Goal: Transaction & Acquisition: Subscribe to service/newsletter

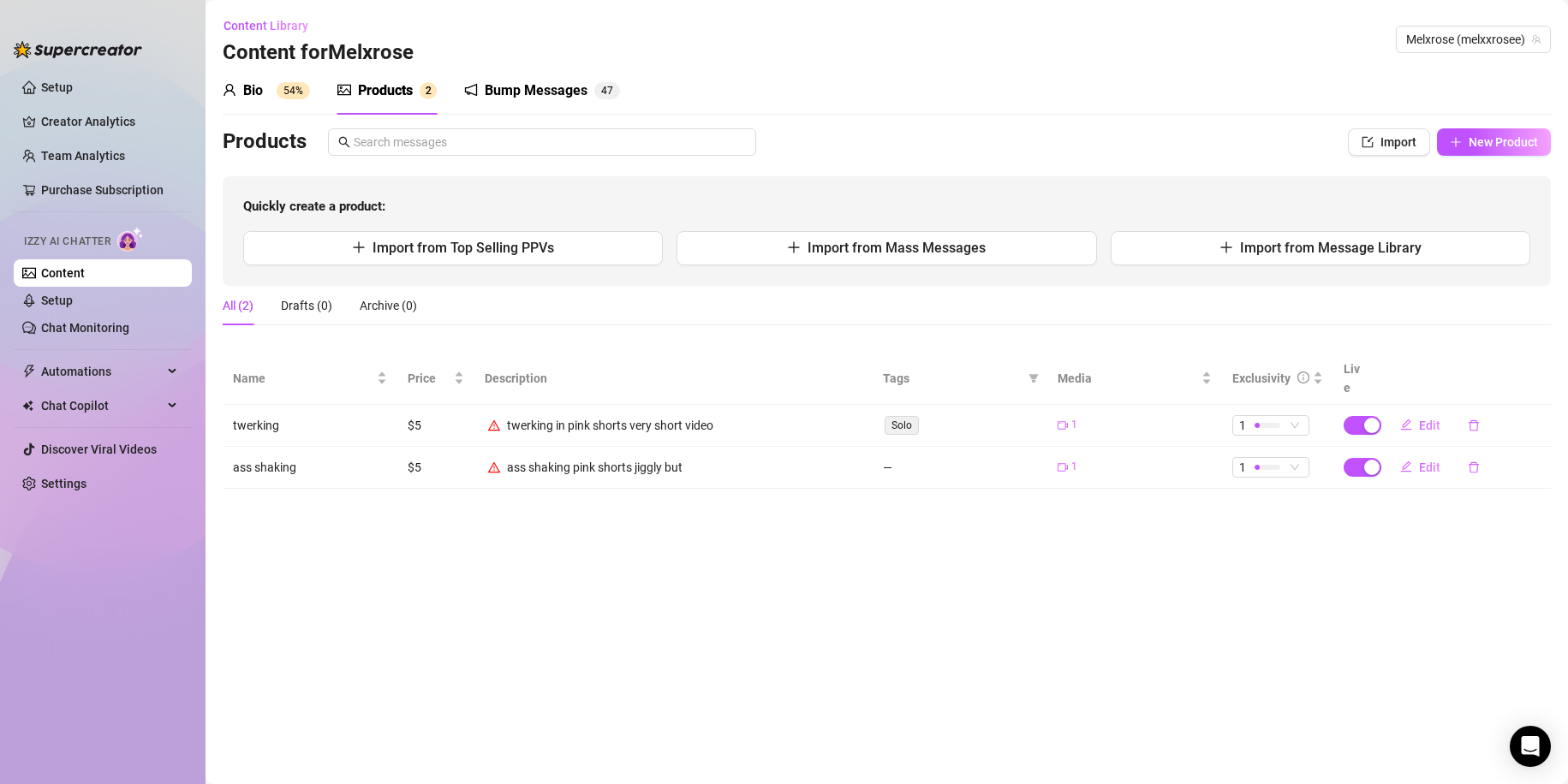
click at [884, 446] on td "—" at bounding box center [959, 467] width 175 height 42
click at [617, 458] on div "ass shaking pink shorts jiggly but" at bounding box center [595, 467] width 175 height 18
click at [490, 461] on icon "warning" at bounding box center [494, 467] width 12 height 12
click at [1426, 460] on span "Edit" at bounding box center [1429, 467] width 21 height 14
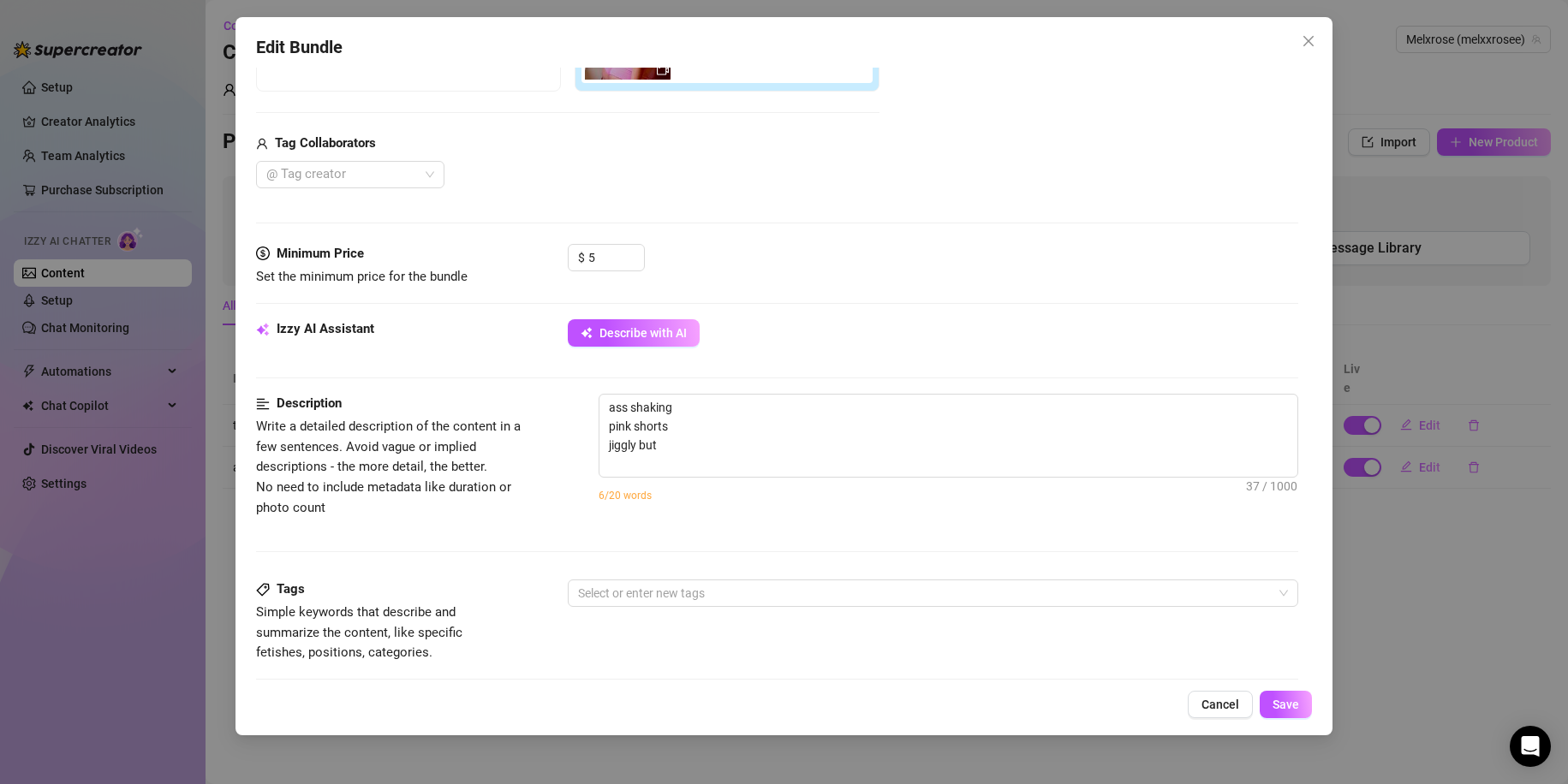
scroll to position [378, 0]
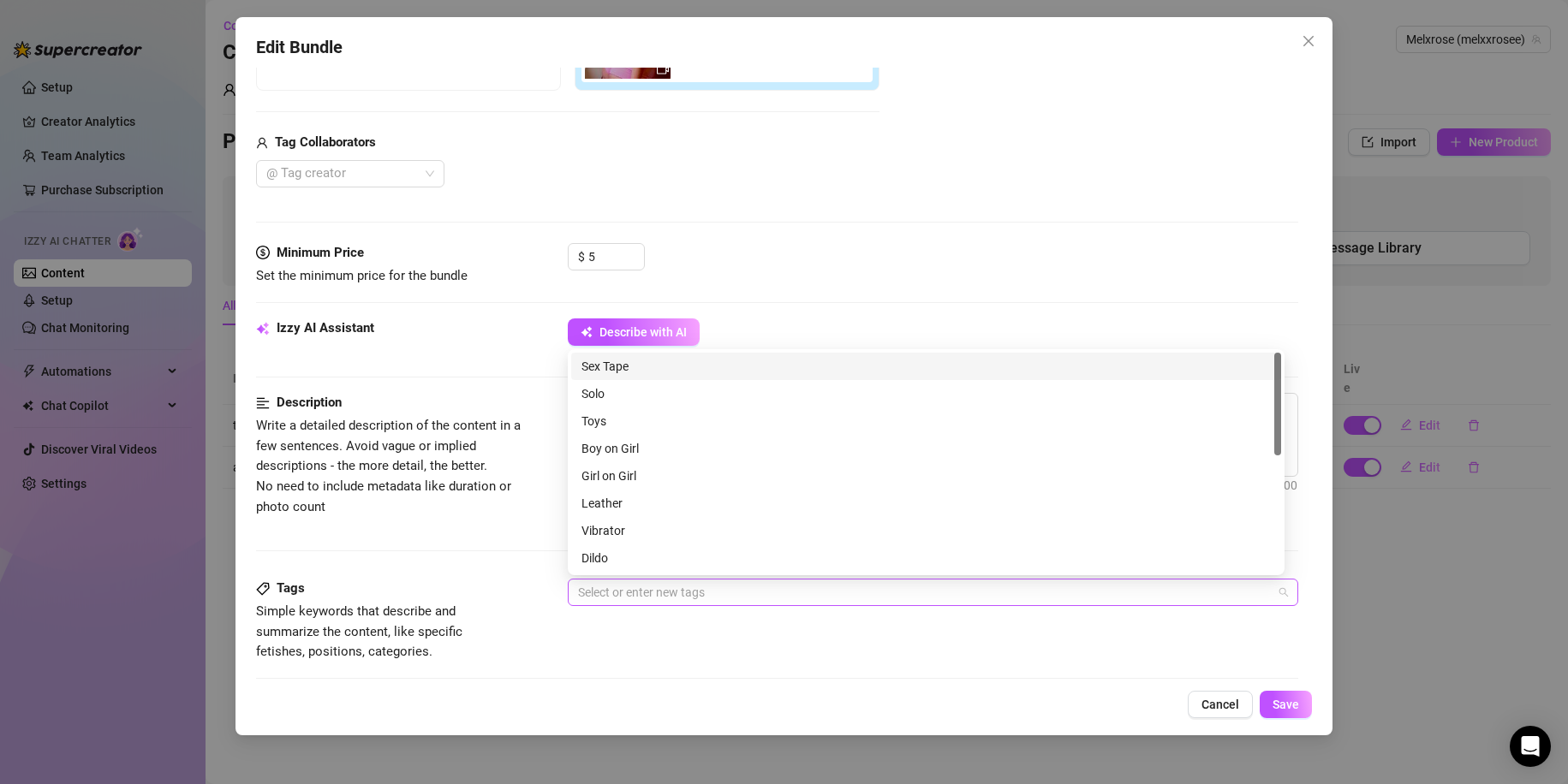
click at [624, 602] on div at bounding box center [924, 592] width 706 height 24
click at [665, 391] on div "Solo" at bounding box center [927, 393] width 690 height 18
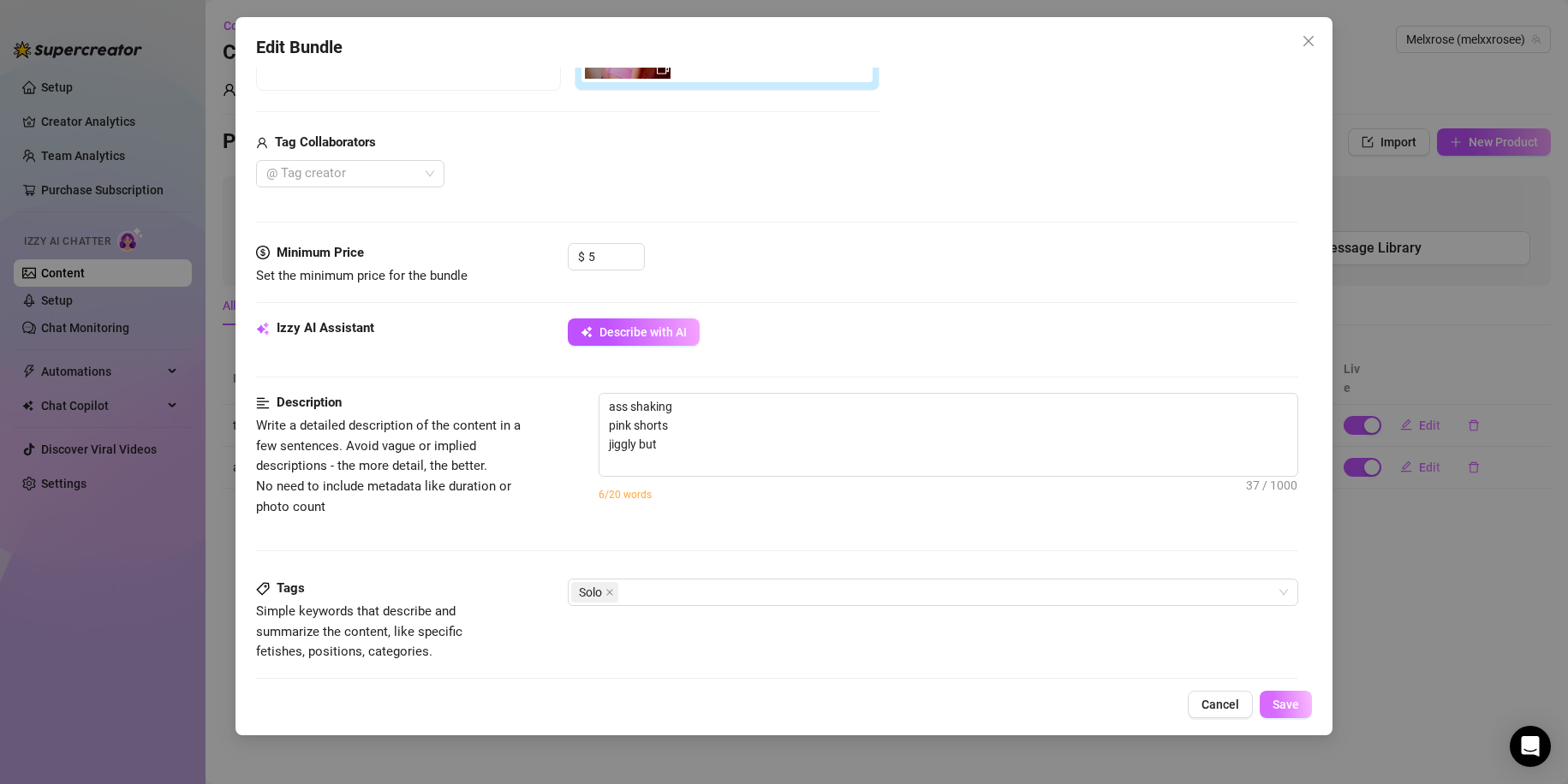
click at [1278, 703] on span "Save" at bounding box center [1285, 704] width 26 height 14
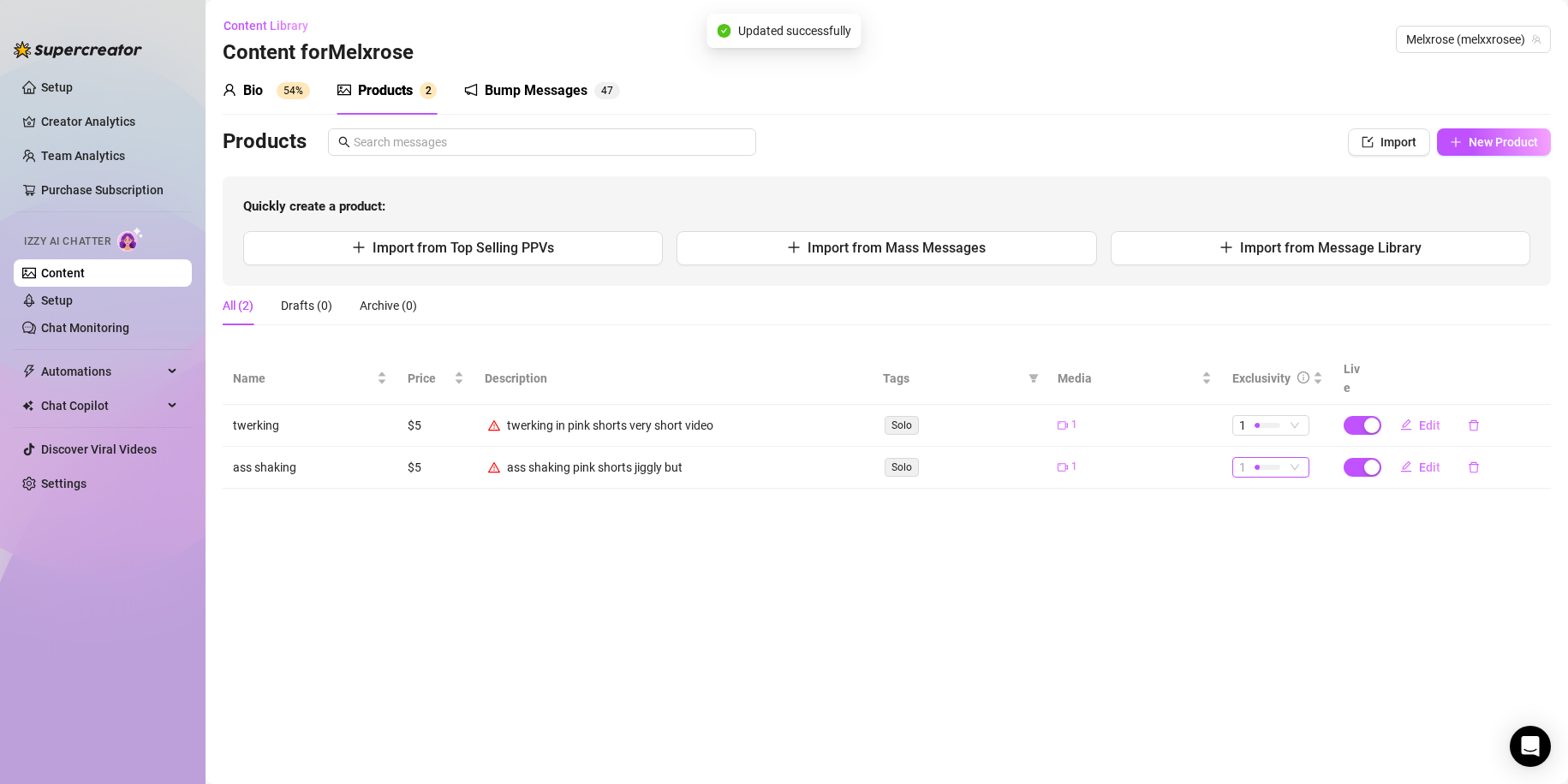
click at [1307, 457] on div "1" at bounding box center [1271, 467] width 77 height 20
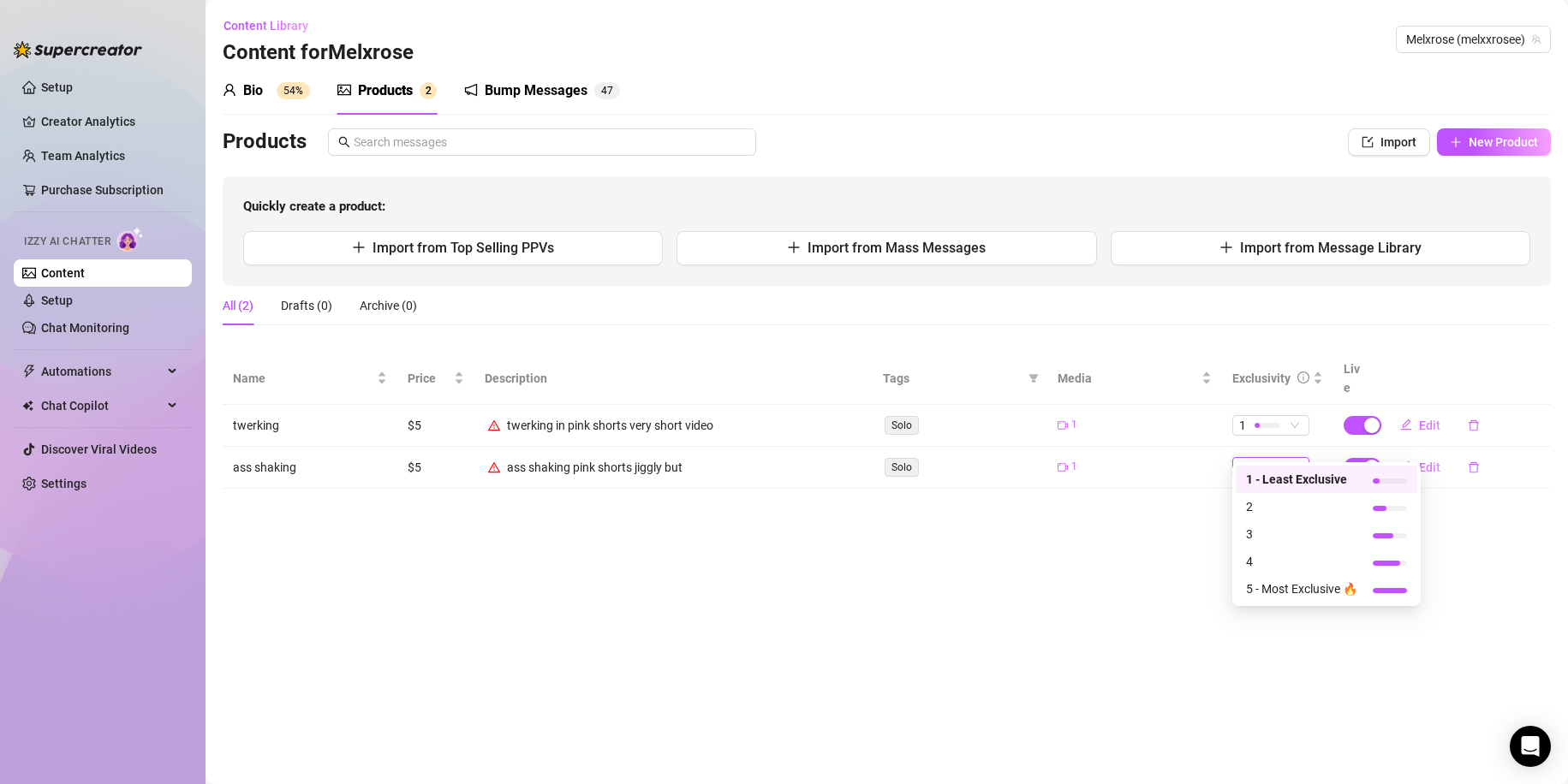
click at [1237, 466] on div "1 - Least Exclusive" at bounding box center [1326, 479] width 182 height 27
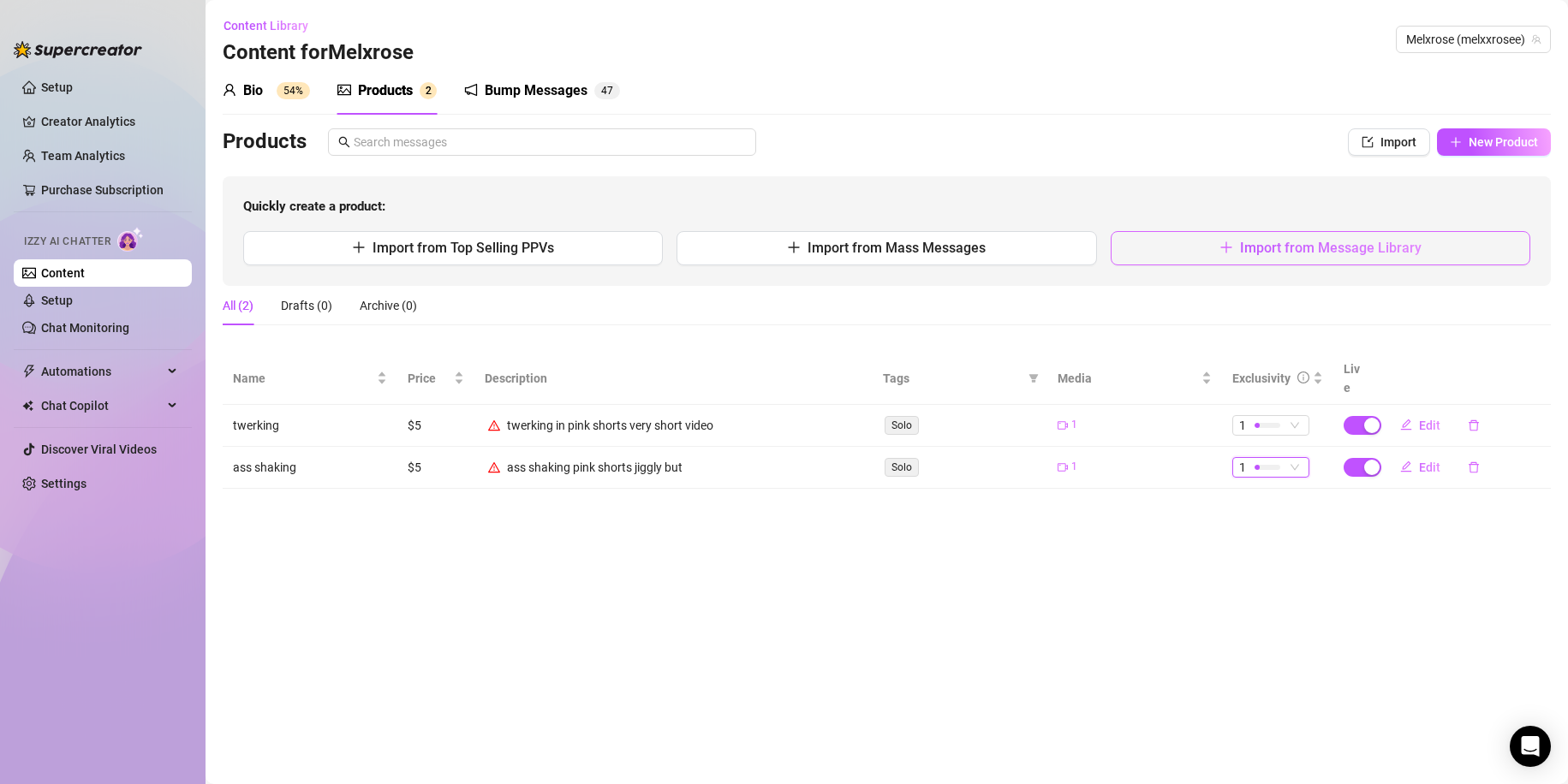
click at [1204, 233] on button "Import from Message Library" at bounding box center [1321, 247] width 419 height 34
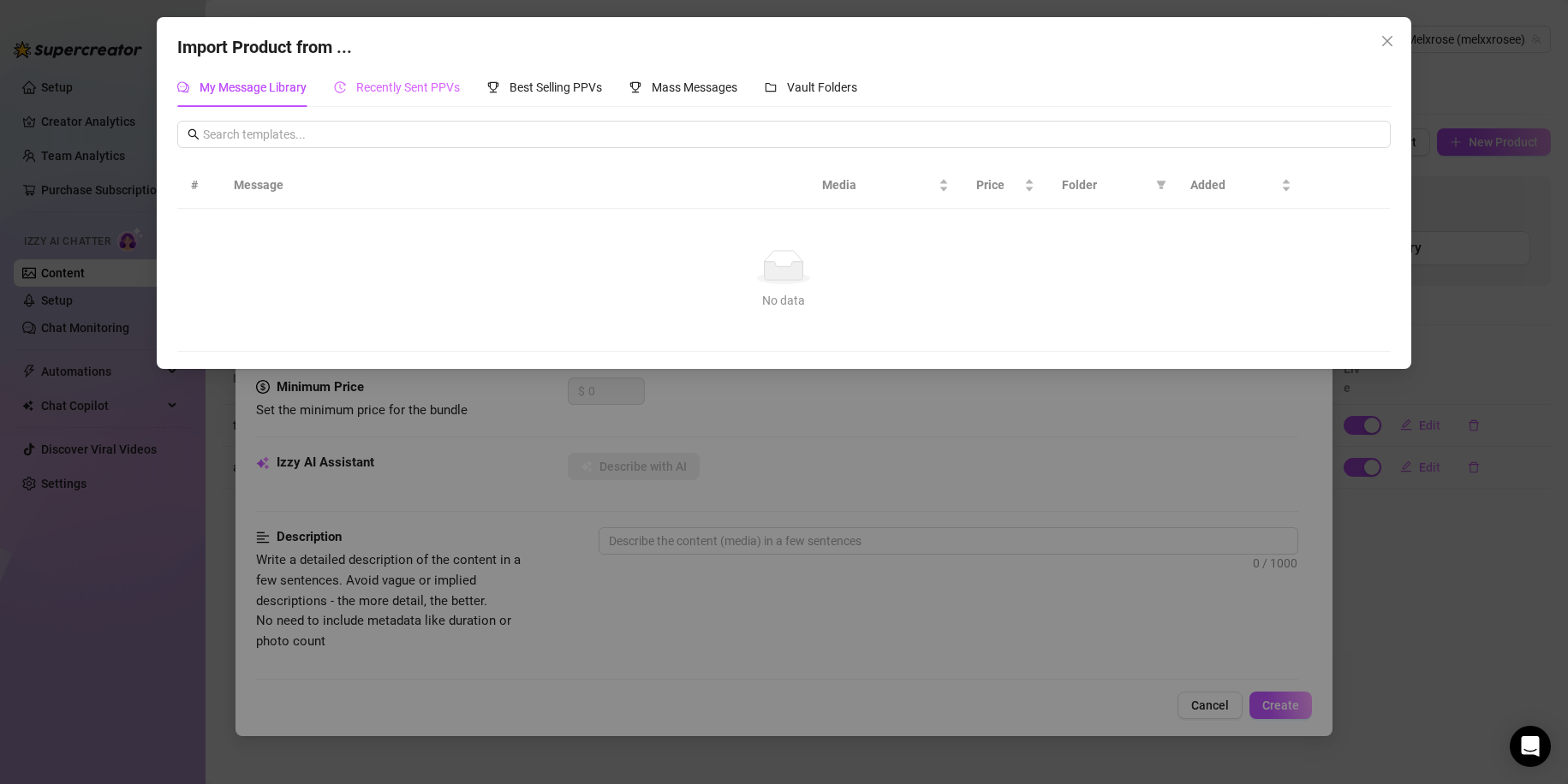
click at [419, 98] on div "Recently Sent PPVs" at bounding box center [397, 87] width 125 height 39
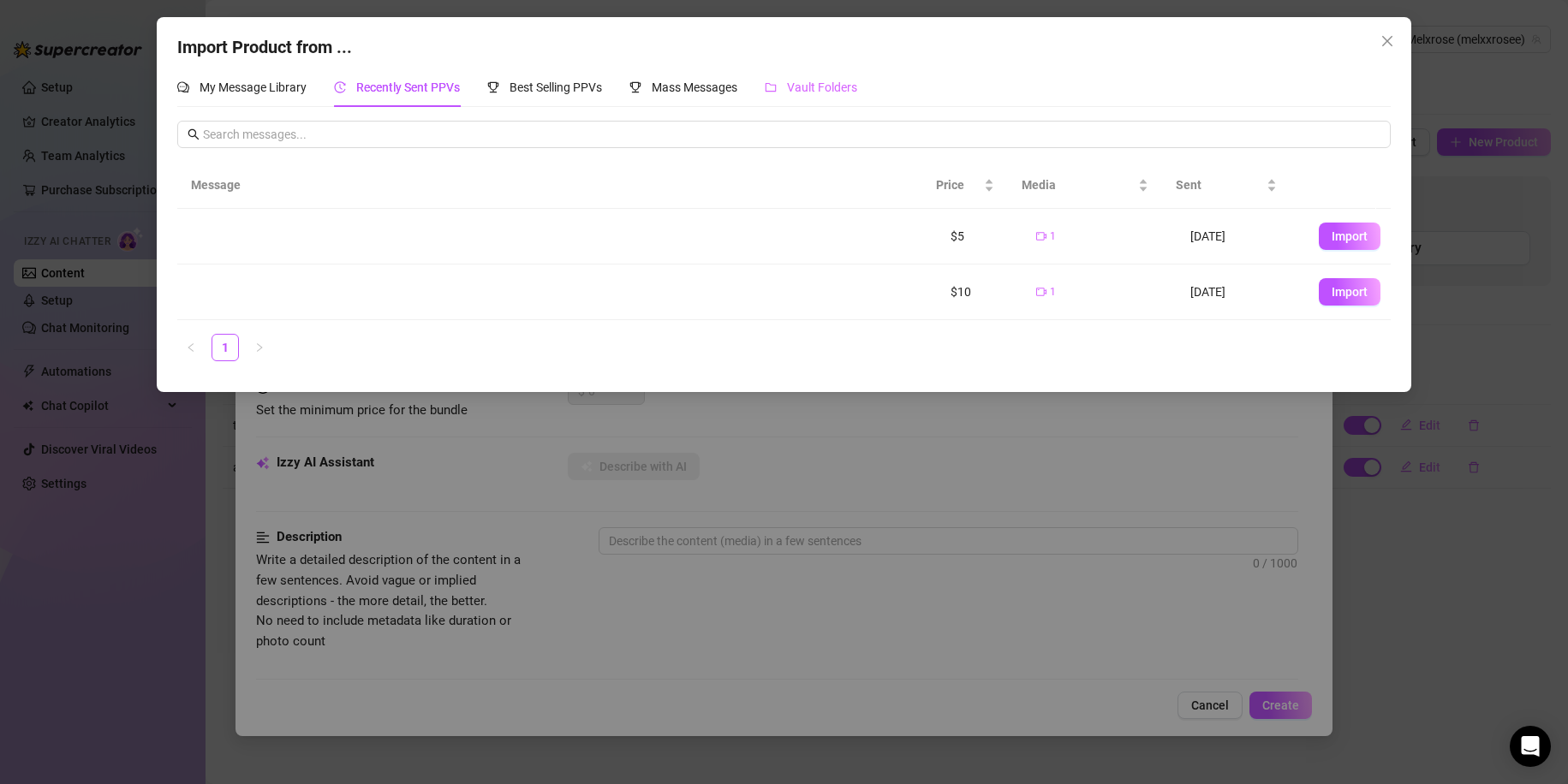
click at [841, 73] on div "Vault Folders" at bounding box center [810, 87] width 92 height 39
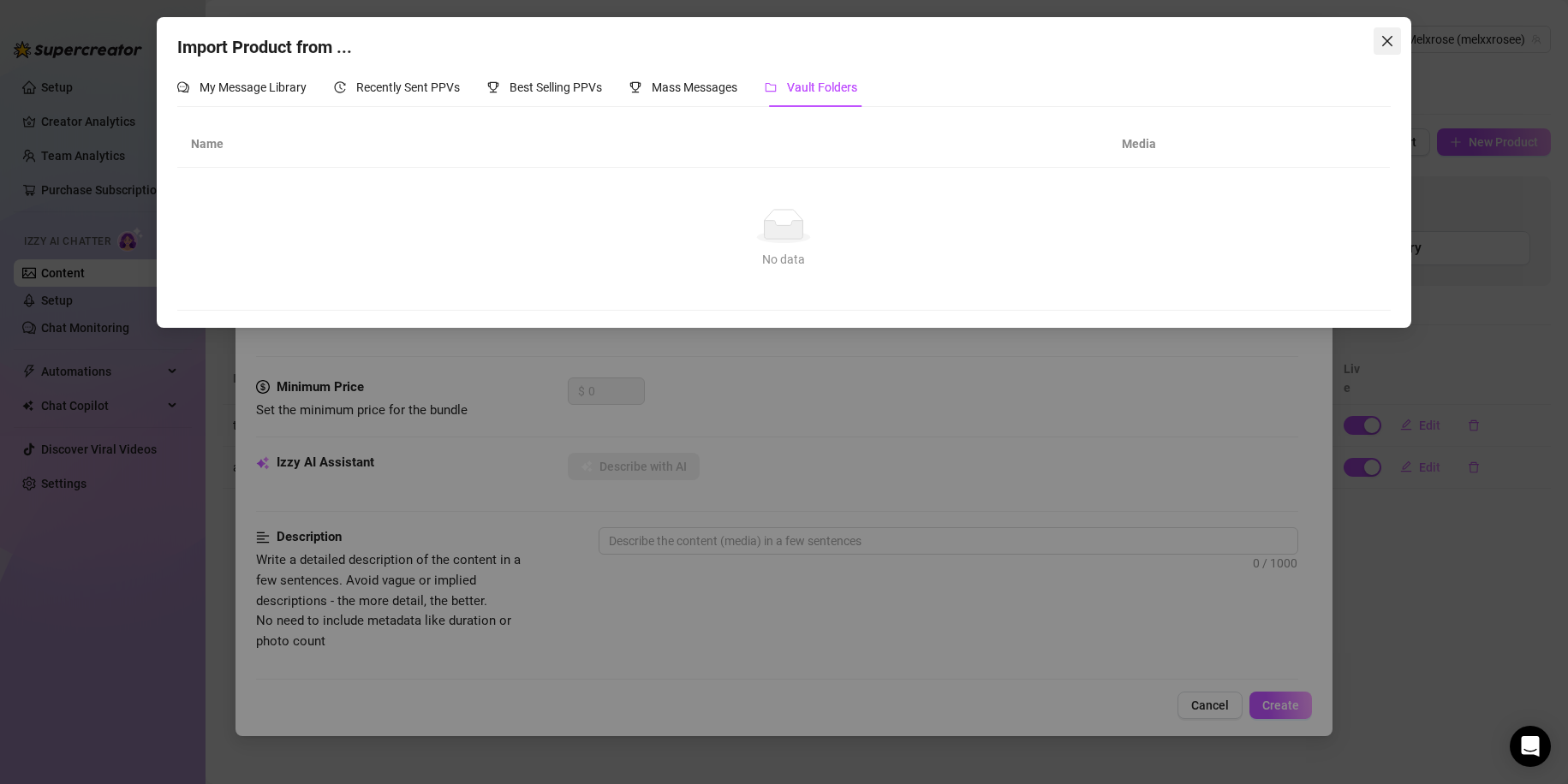
click at [1387, 42] on icon "close" at bounding box center [1387, 41] width 11 height 11
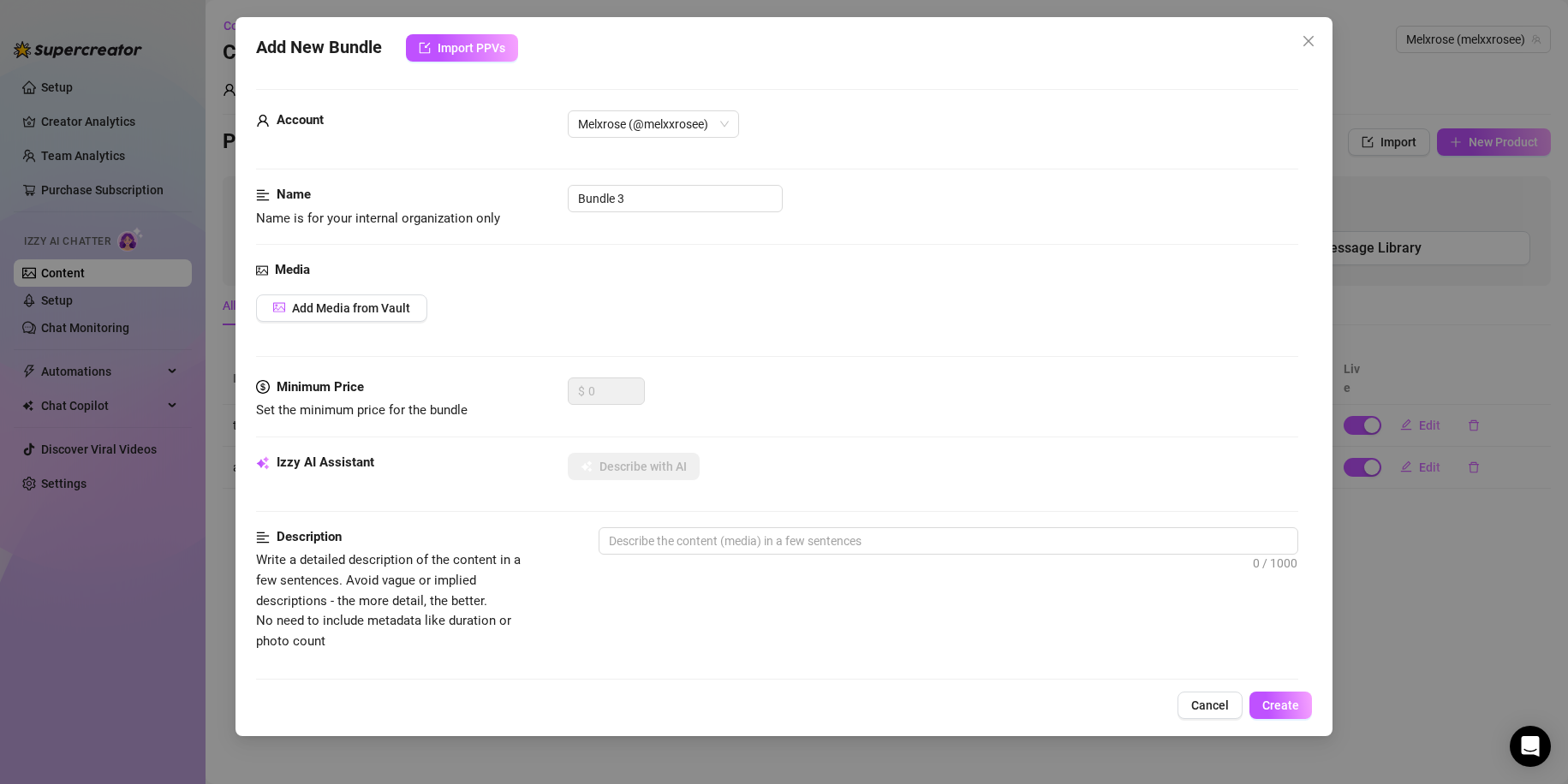
click at [1084, 231] on div "Name Name is for your internal organization only Bundle 3" at bounding box center [777, 223] width 1043 height 75
click at [1294, 33] on button "Close" at bounding box center [1307, 40] width 27 height 27
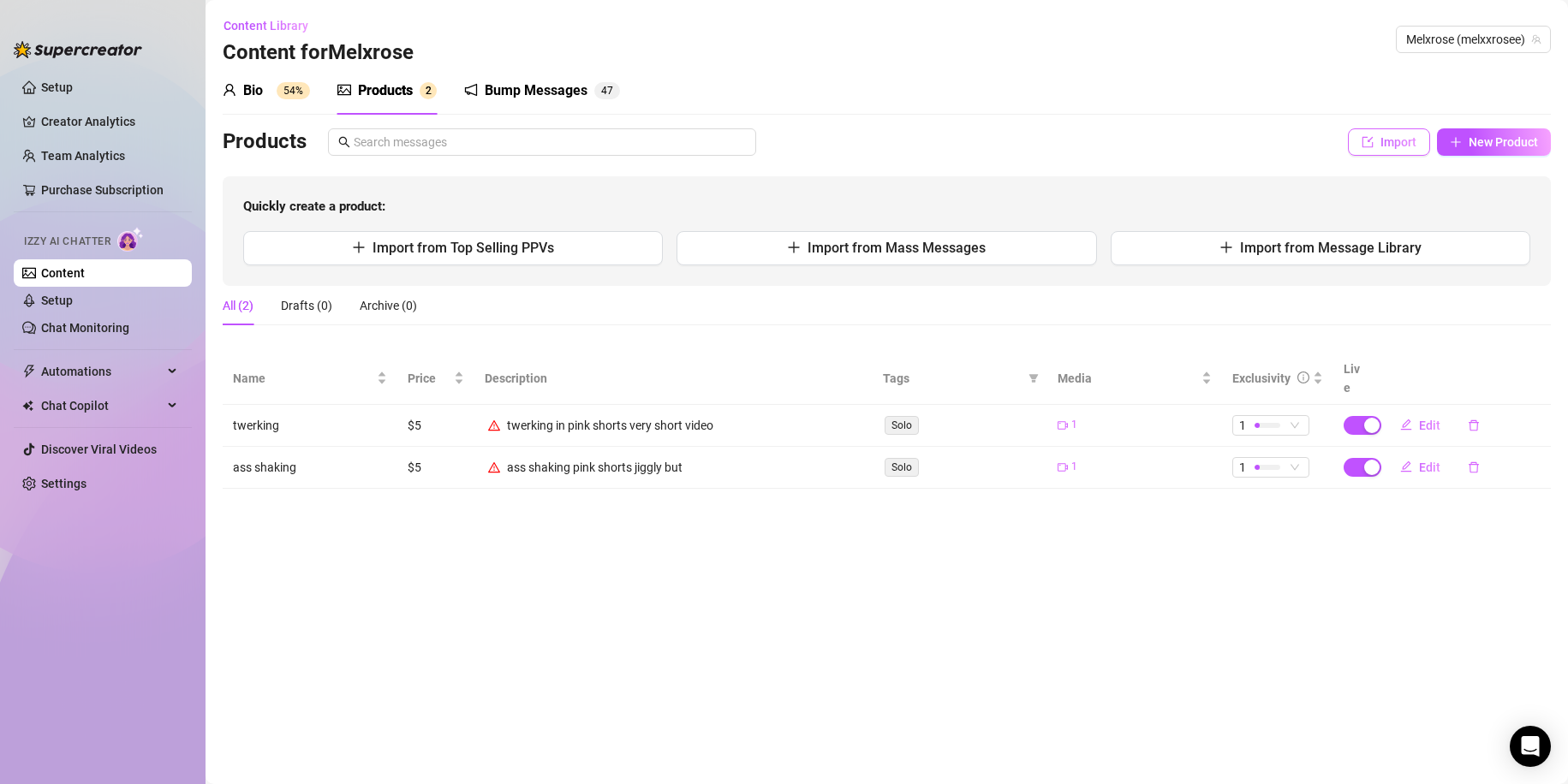
click at [1359, 147] on button "Import" at bounding box center [1389, 141] width 82 height 27
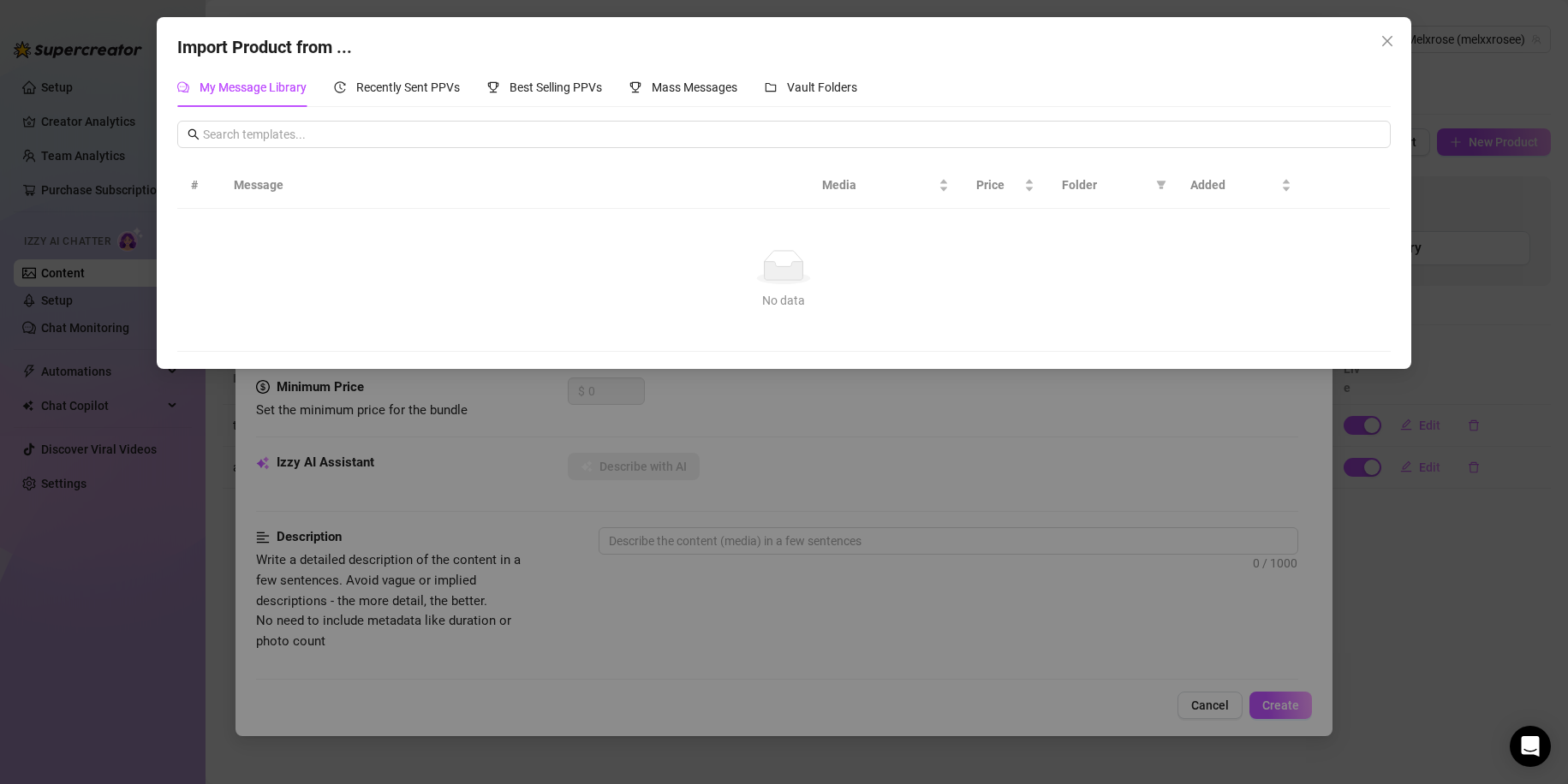
click at [1076, 159] on div "# Message Media Price Folder Added No data No data" at bounding box center [784, 236] width 1214 height 231
click at [1393, 58] on div "Import Product from ... My Message Library Recently Sent PPVs Best Selling PPVs…" at bounding box center [784, 193] width 1255 height 352
click at [1381, 39] on icon "close" at bounding box center [1387, 41] width 14 height 14
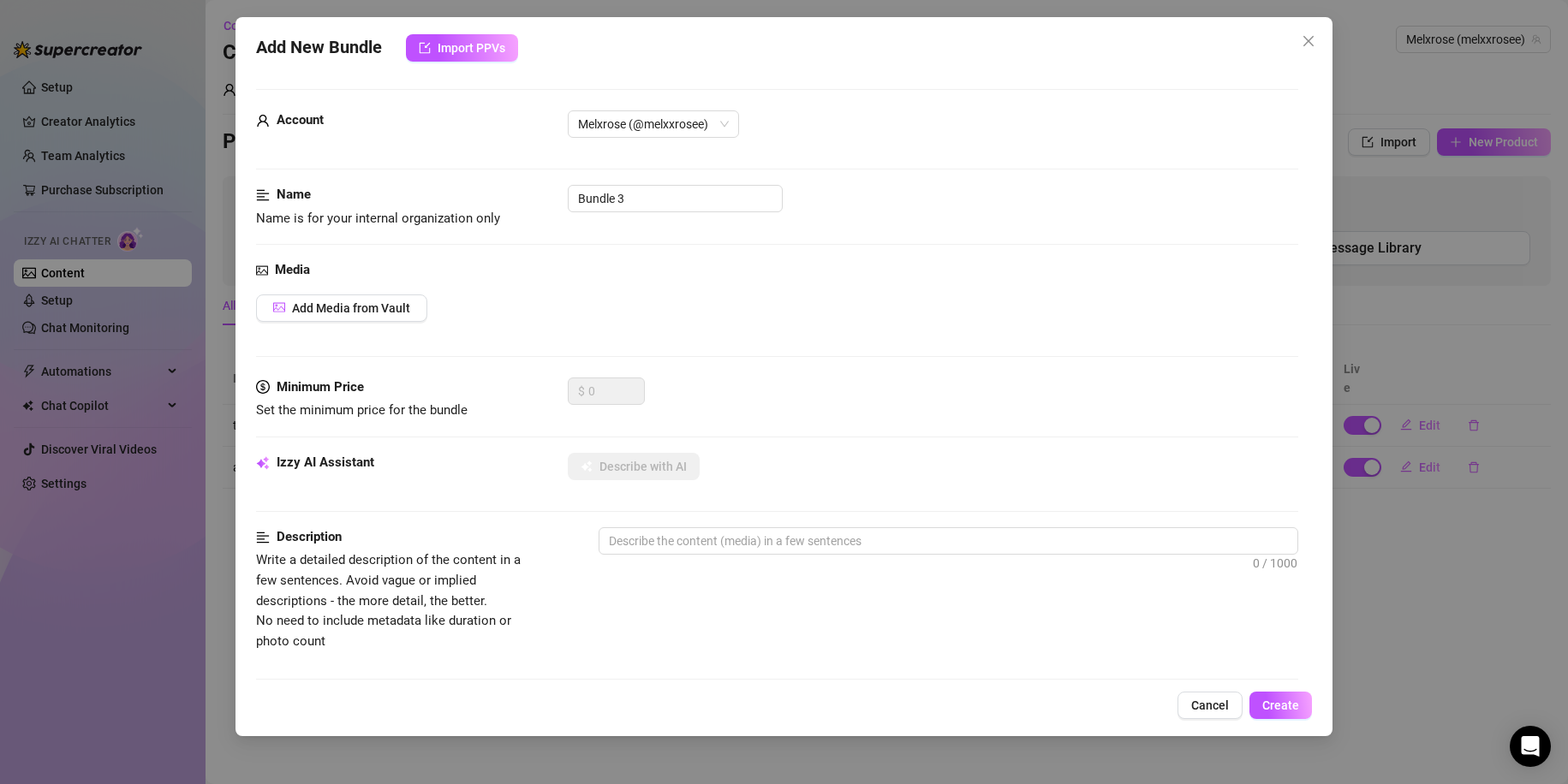
click at [1514, 141] on div "Add New Bundle Import PPVs Account Melxrose (@melxxrosee) Name Name is for your…" at bounding box center [784, 392] width 1568 height 784
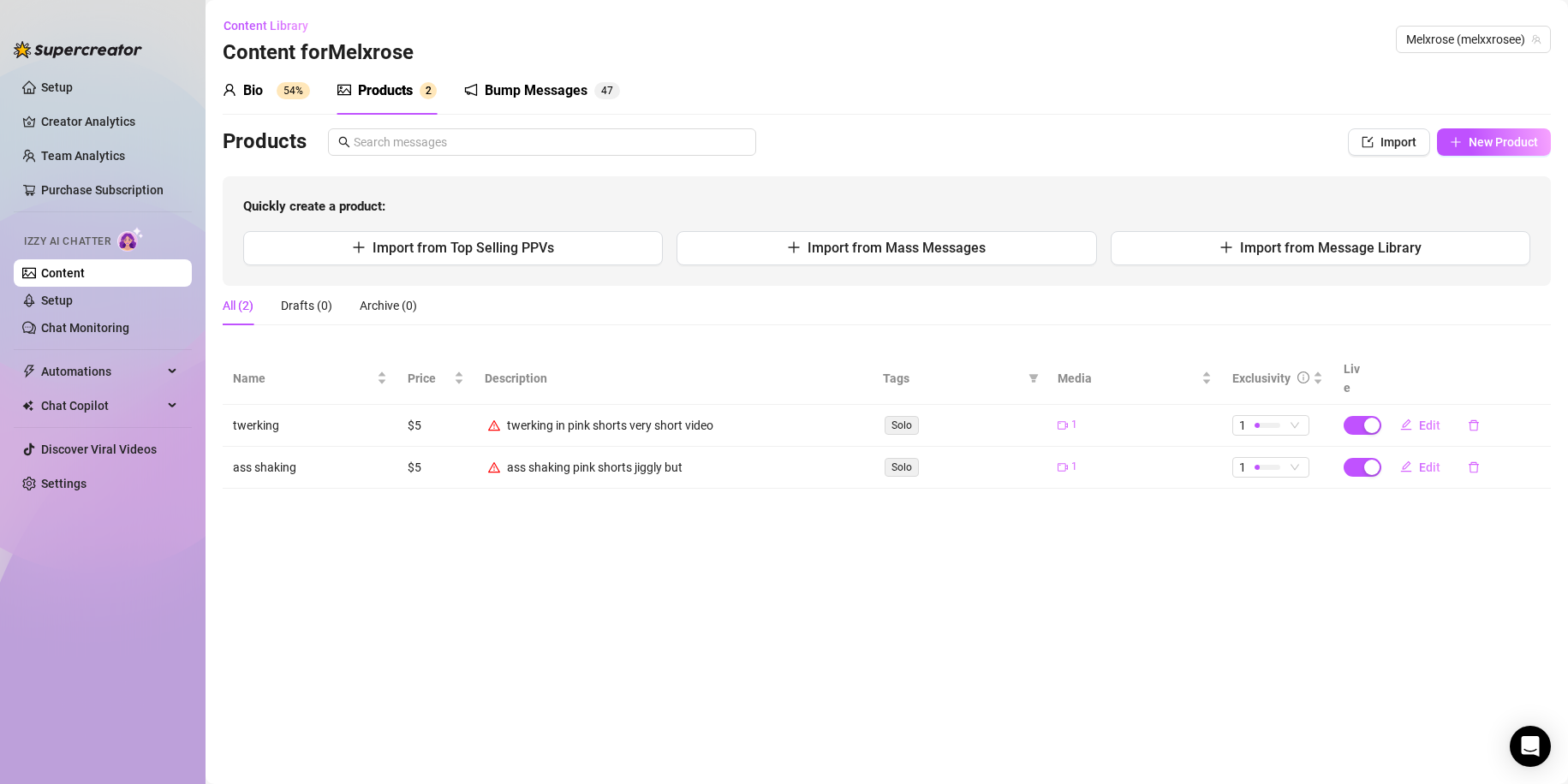
click at [1514, 141] on span "New Product" at bounding box center [1503, 142] width 69 height 14
type textarea "Type your message here..."
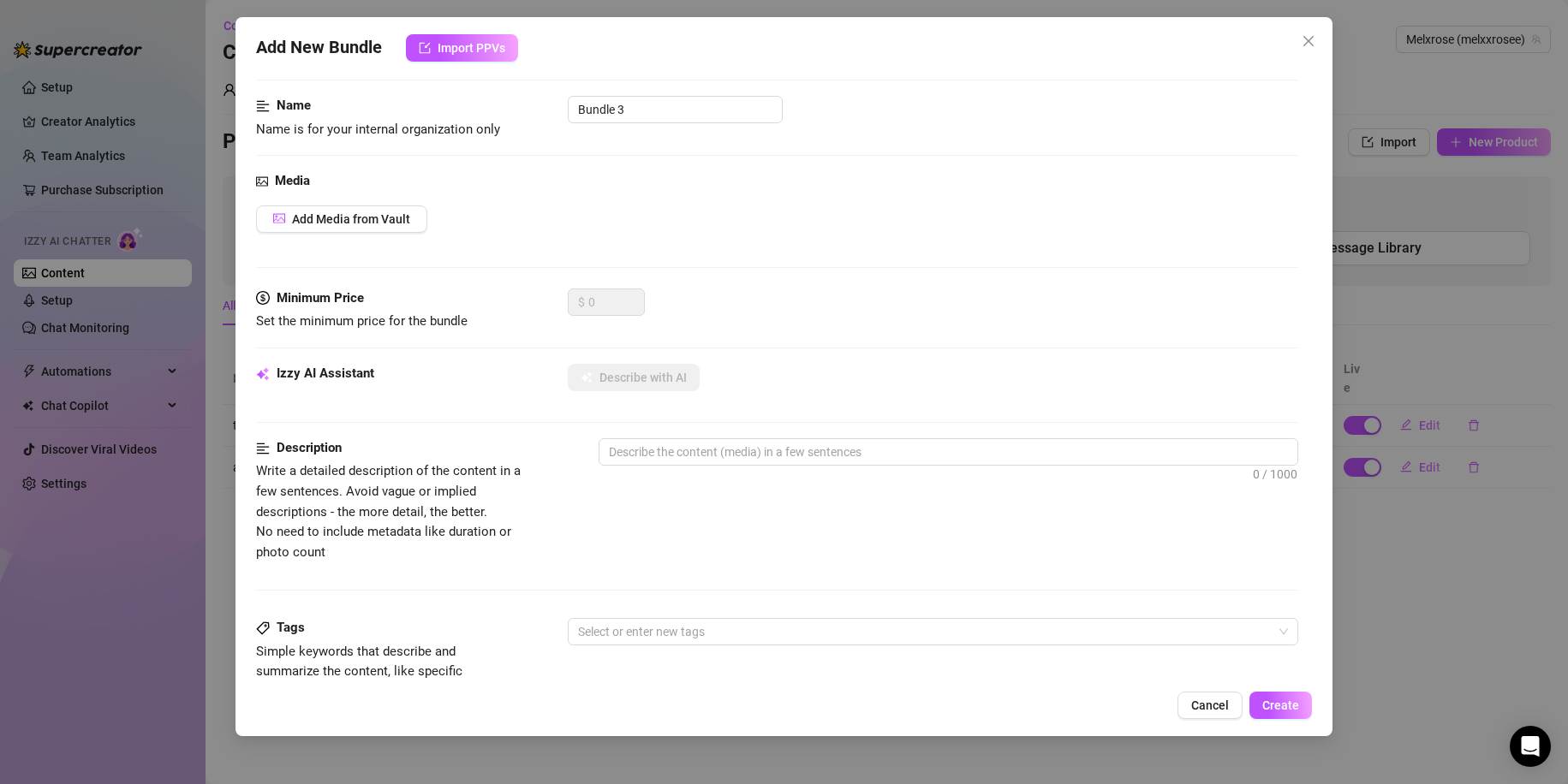
scroll to position [0, 0]
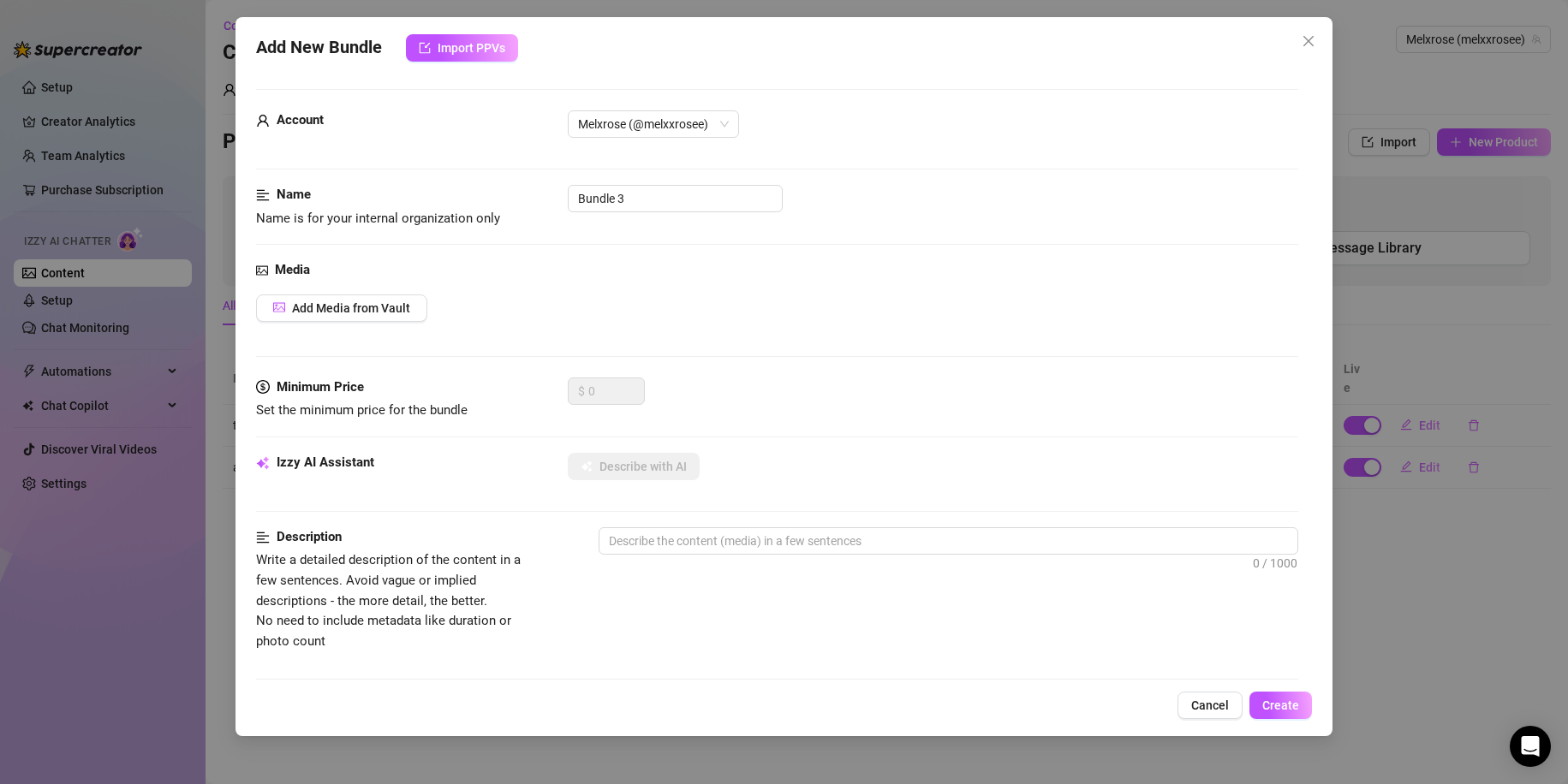
click at [490, 70] on div "Account Melxrose (@melxxrosee) Name Name is for your internal organization only…" at bounding box center [784, 374] width 1056 height 613
click at [498, 55] on button "Import PPVs" at bounding box center [462, 47] width 112 height 27
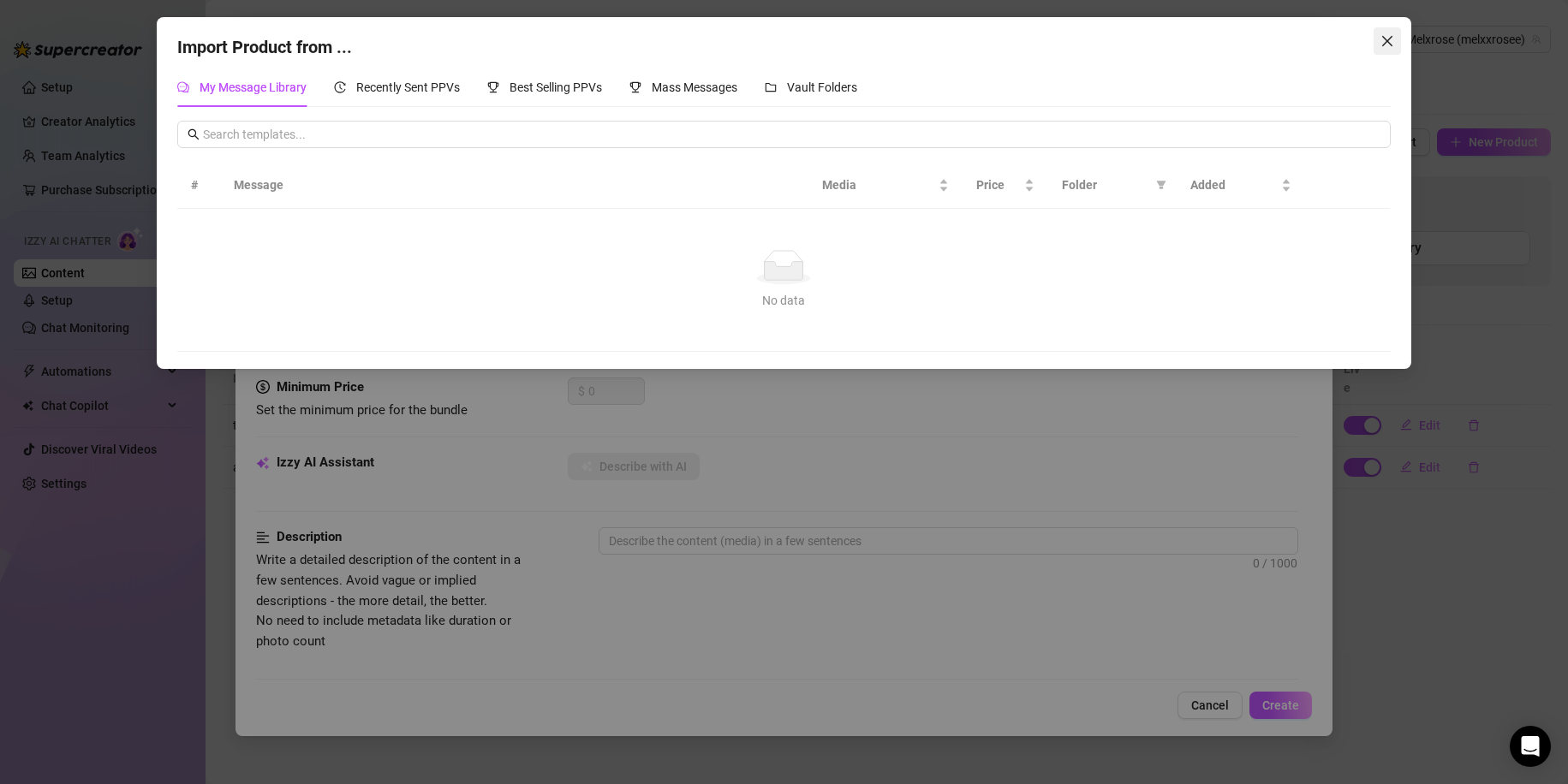
click at [1388, 45] on icon "close" at bounding box center [1387, 41] width 14 height 14
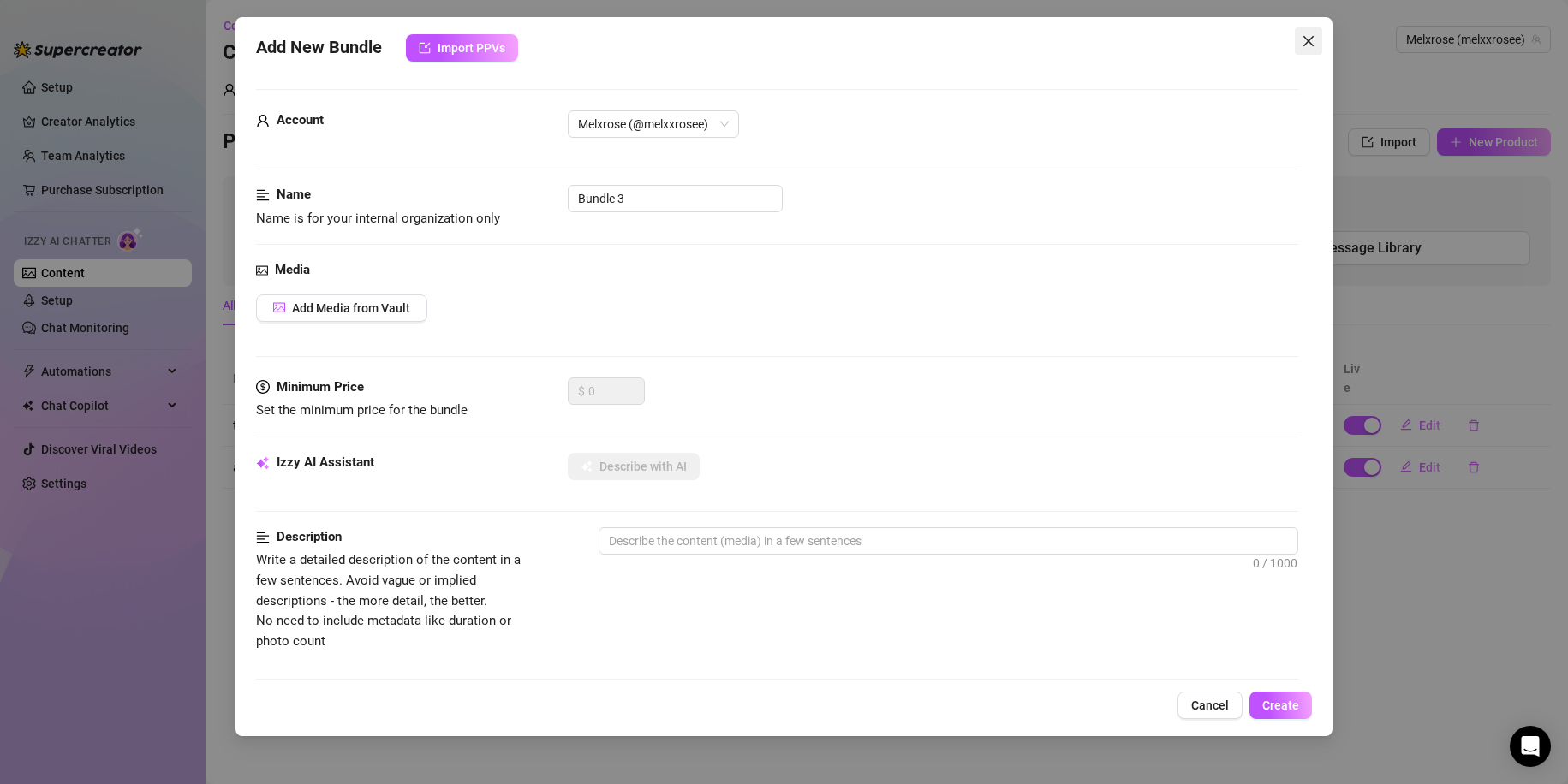
click at [1305, 35] on icon "close" at bounding box center [1308, 41] width 14 height 14
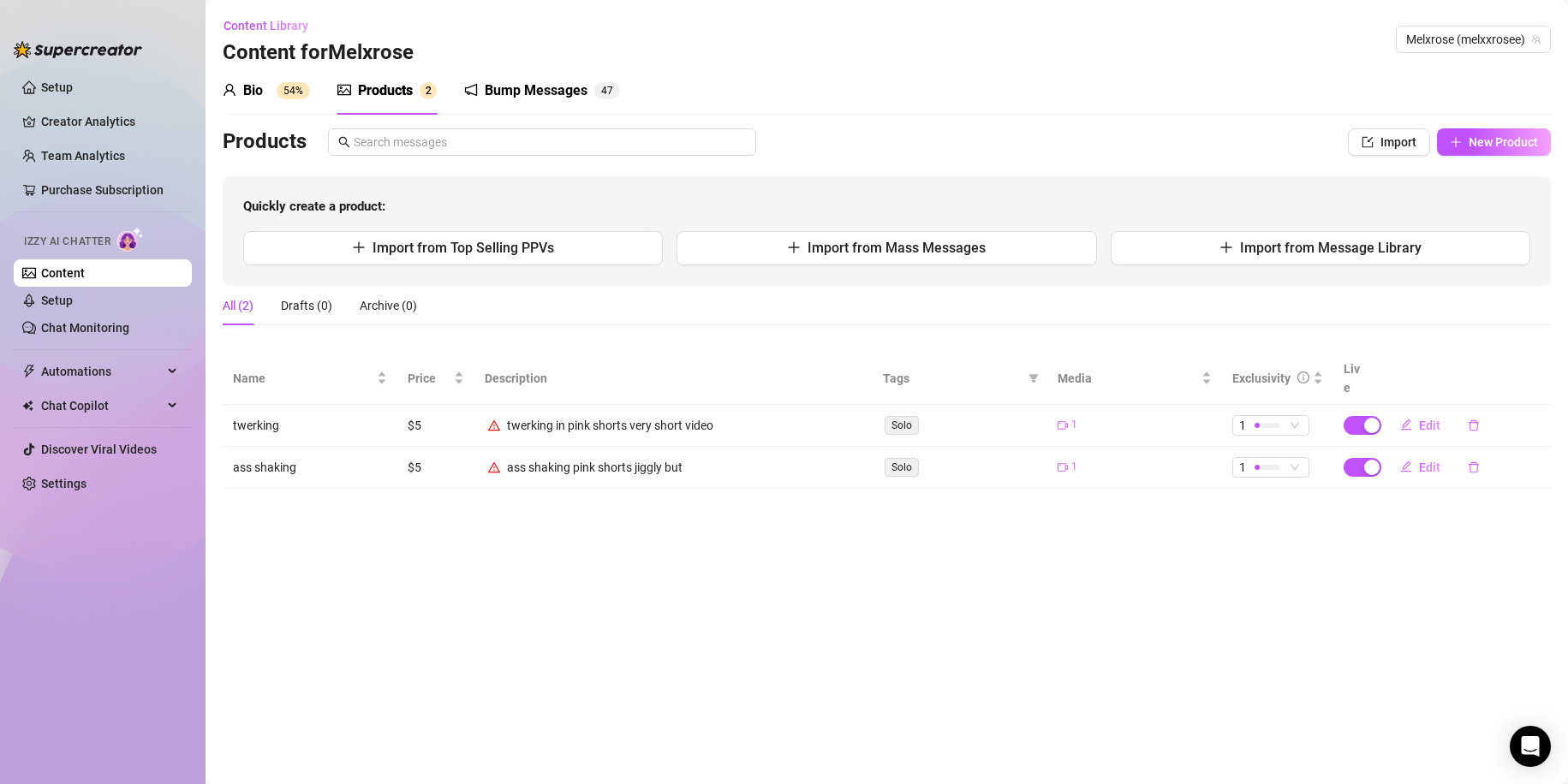
click at [507, 405] on td "twerking in pink shorts very short video" at bounding box center [674, 426] width 398 height 42
click at [498, 94] on div "Bump Messages" at bounding box center [535, 90] width 103 height 20
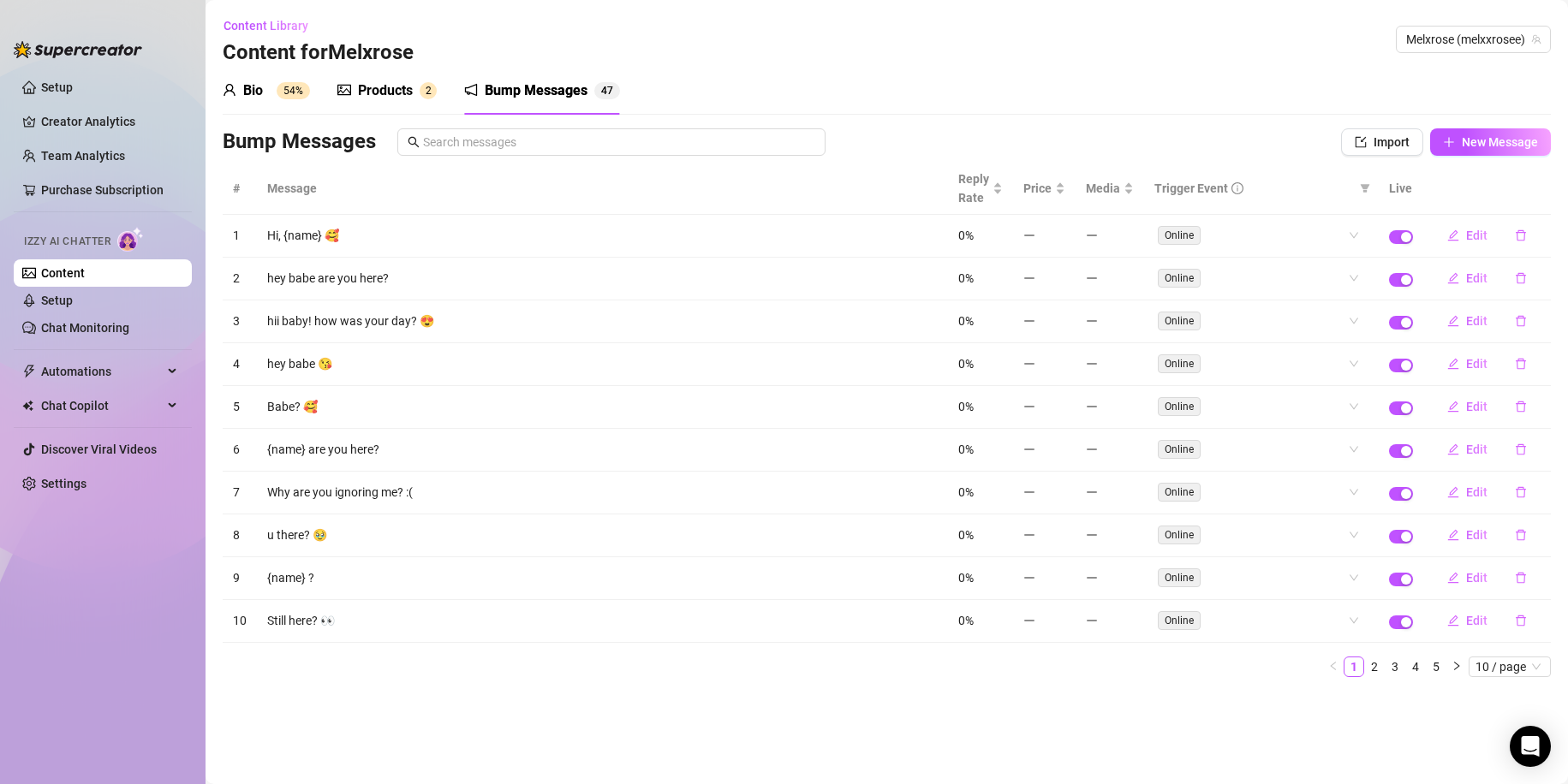
click at [377, 89] on div "Products" at bounding box center [385, 90] width 54 height 20
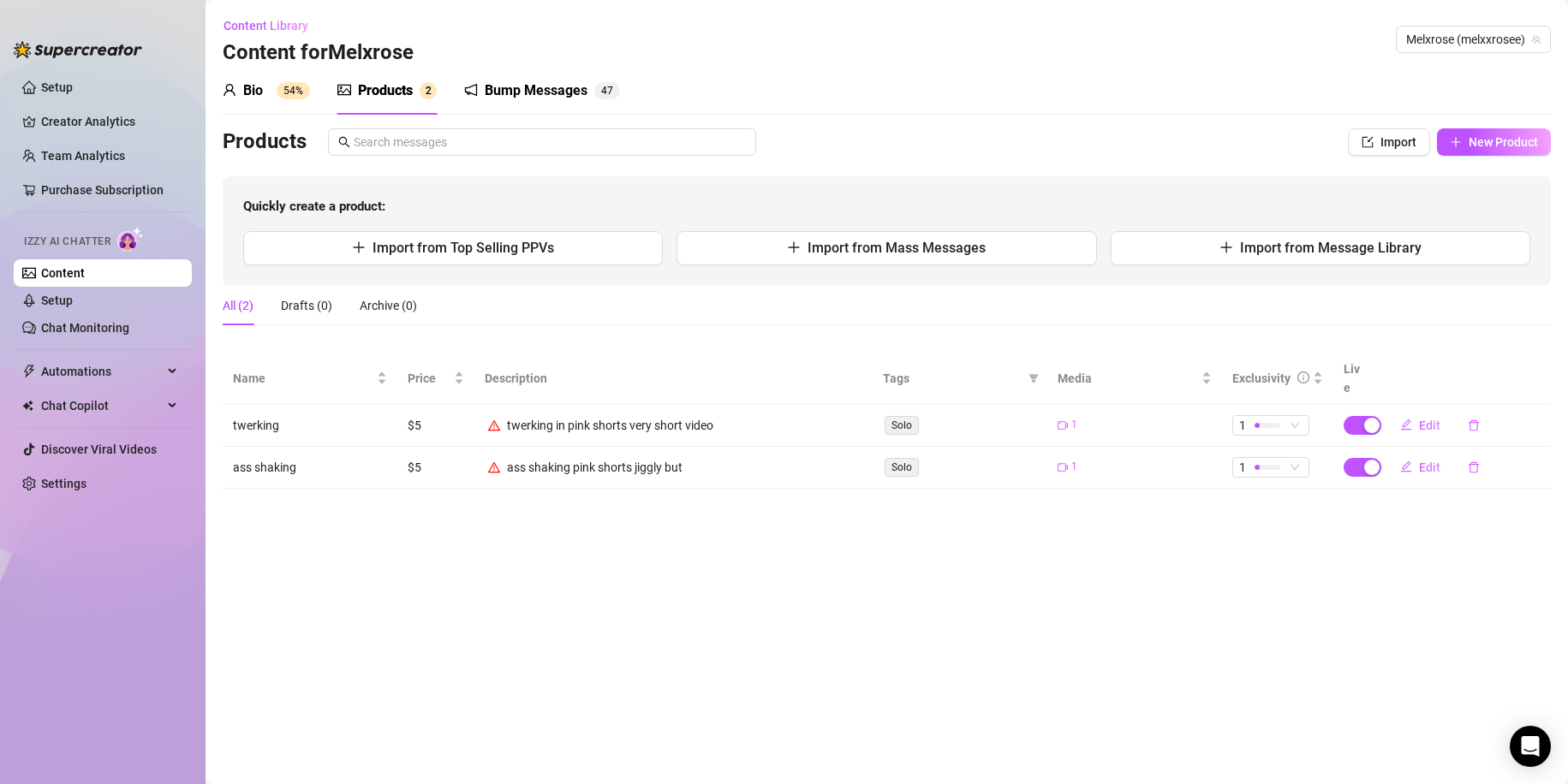
click at [248, 90] on div "Bio" at bounding box center [253, 90] width 19 height 20
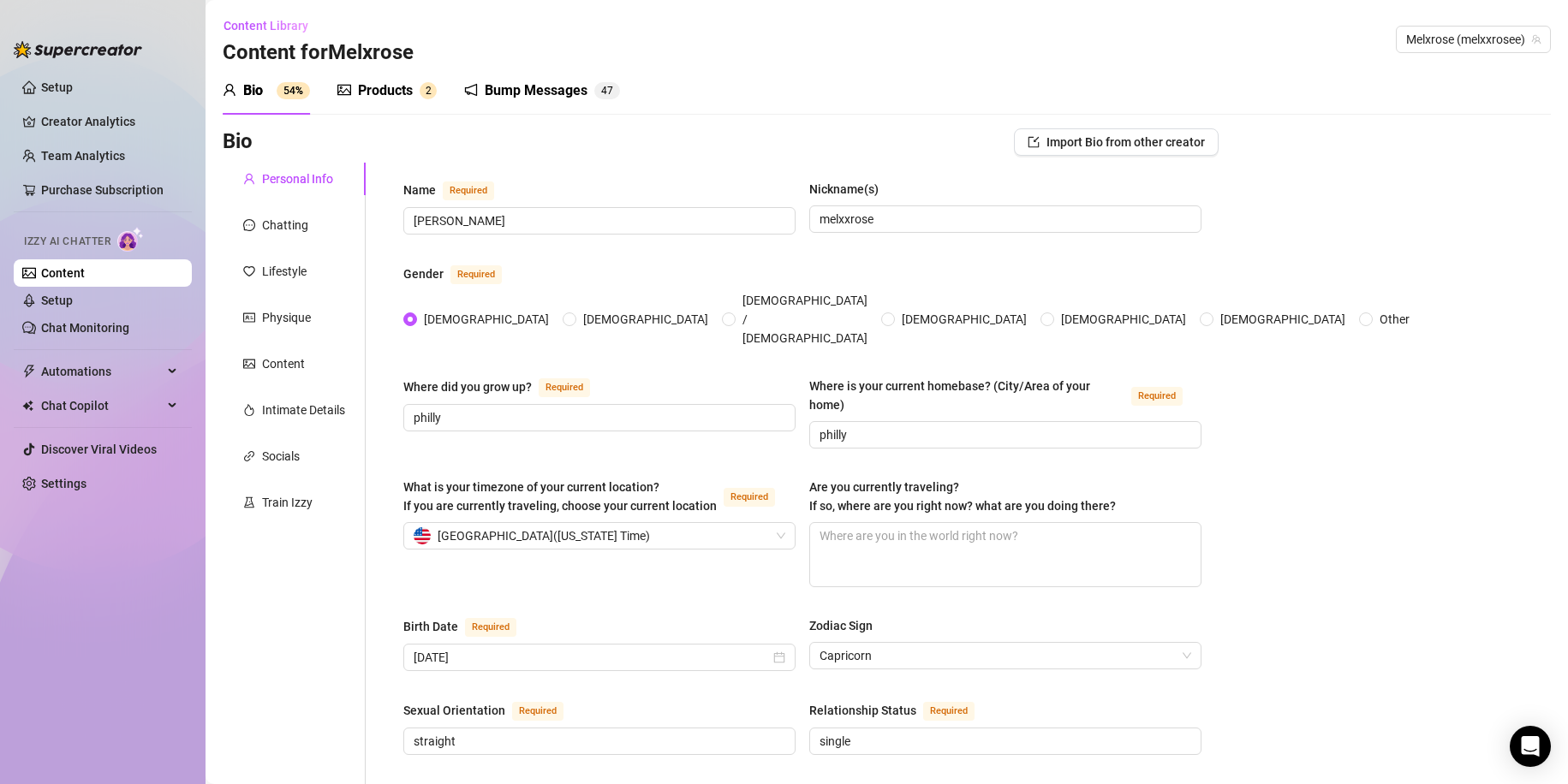
click at [524, 103] on div "Bump Messages 4 7" at bounding box center [542, 90] width 156 height 48
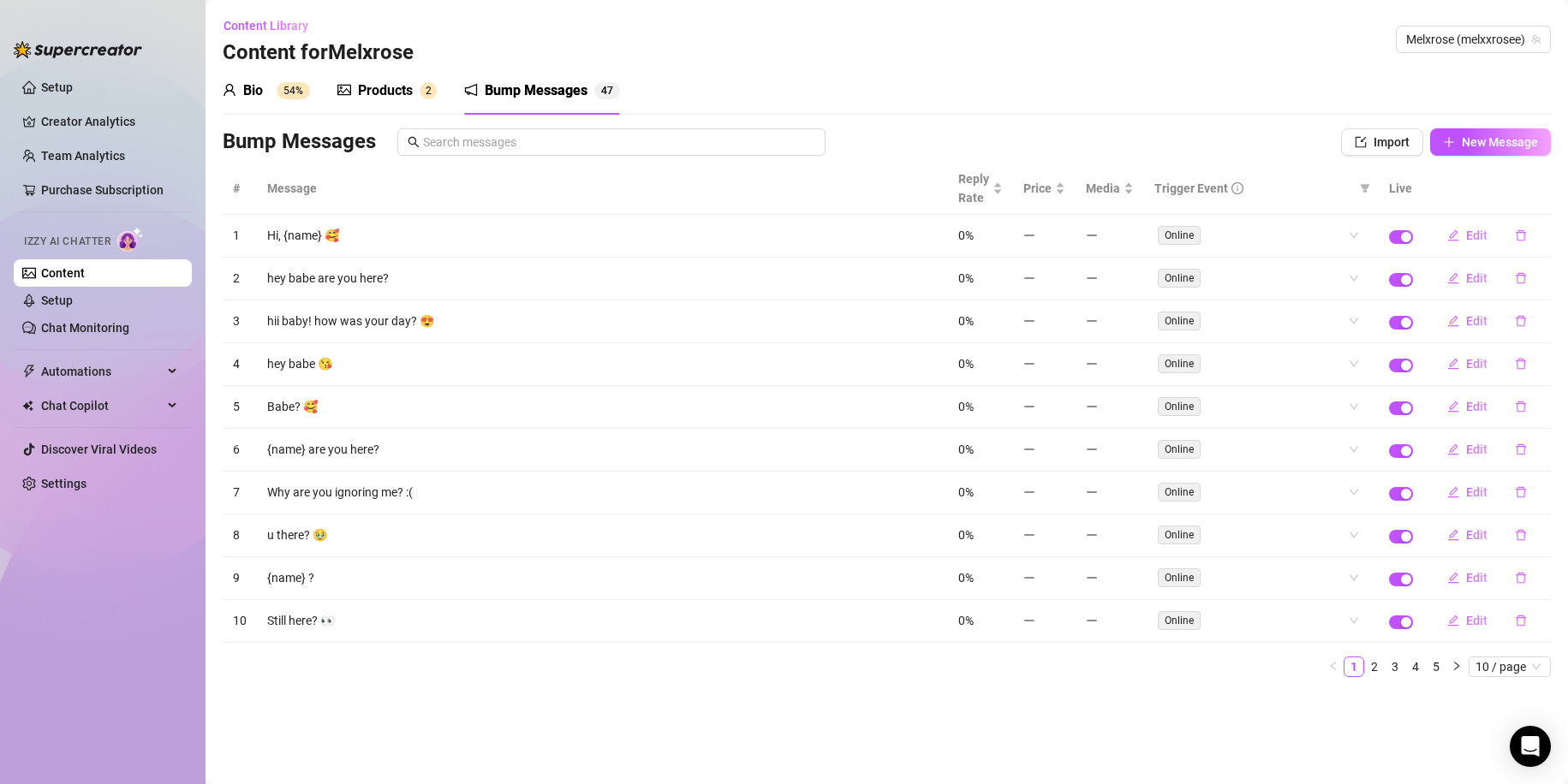
click at [414, 89] on div "Products 2" at bounding box center [386, 90] width 99 height 20
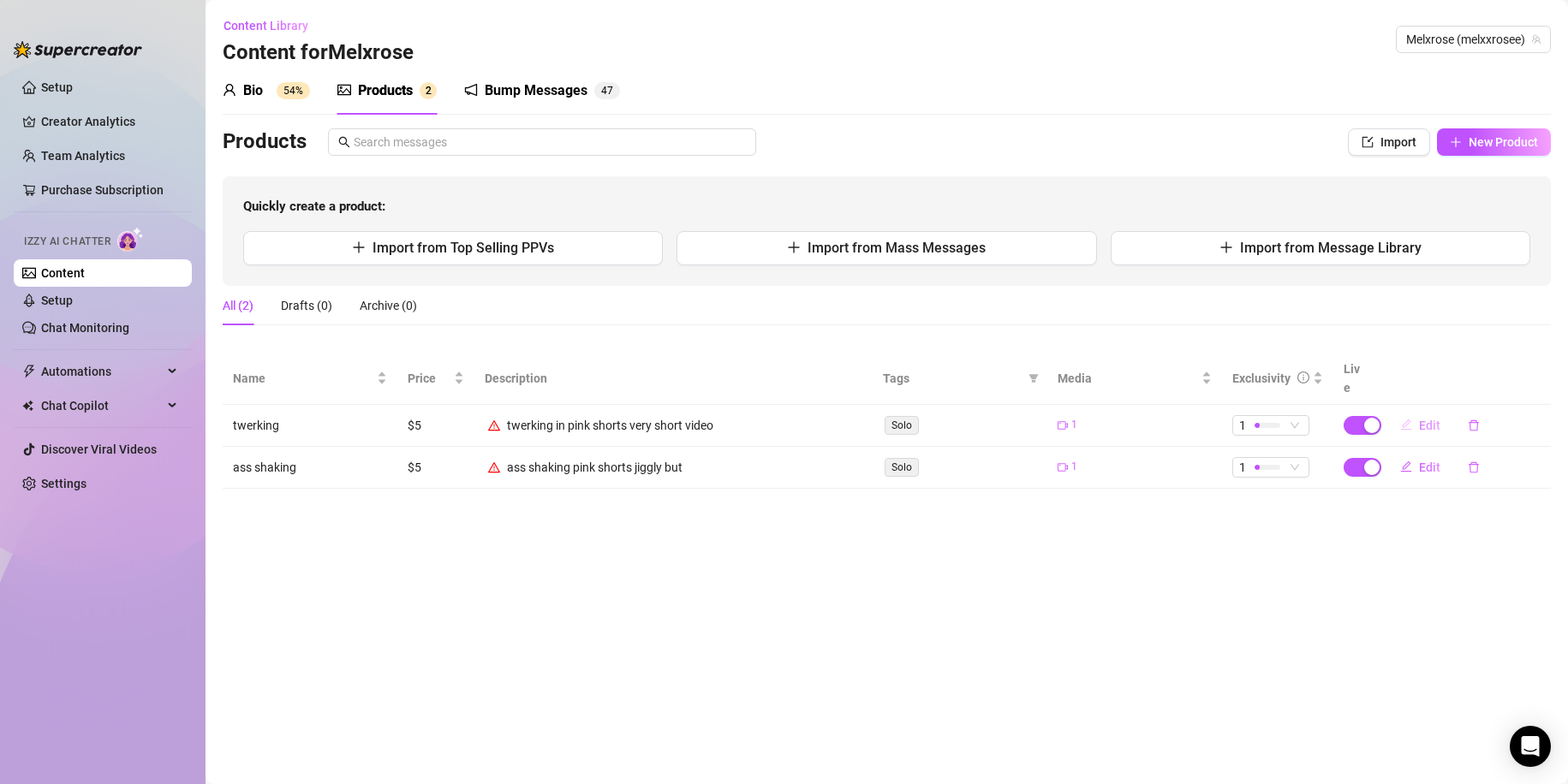
click at [1414, 411] on button "Edit" at bounding box center [1420, 424] width 68 height 27
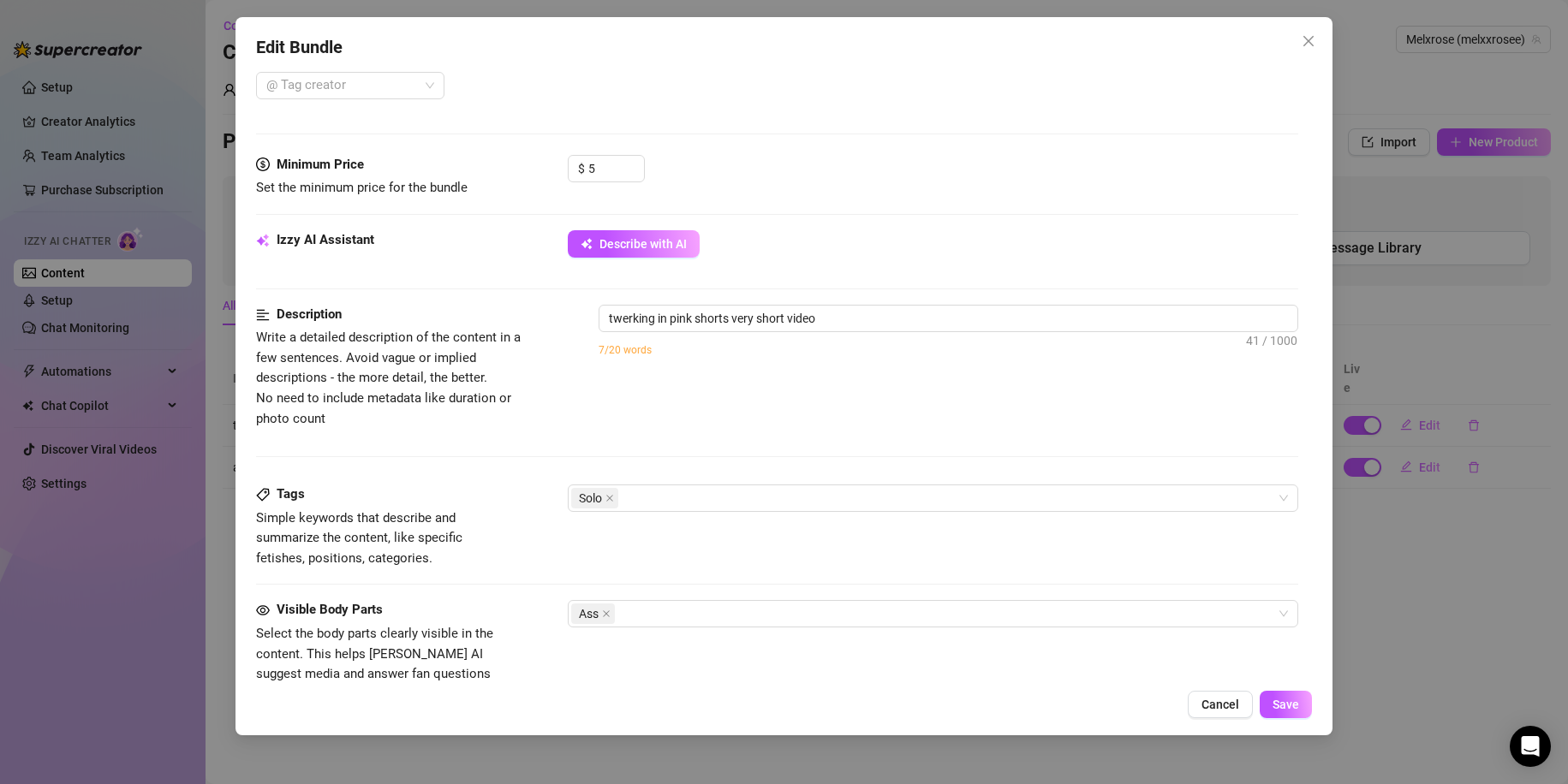
scroll to position [467, 0]
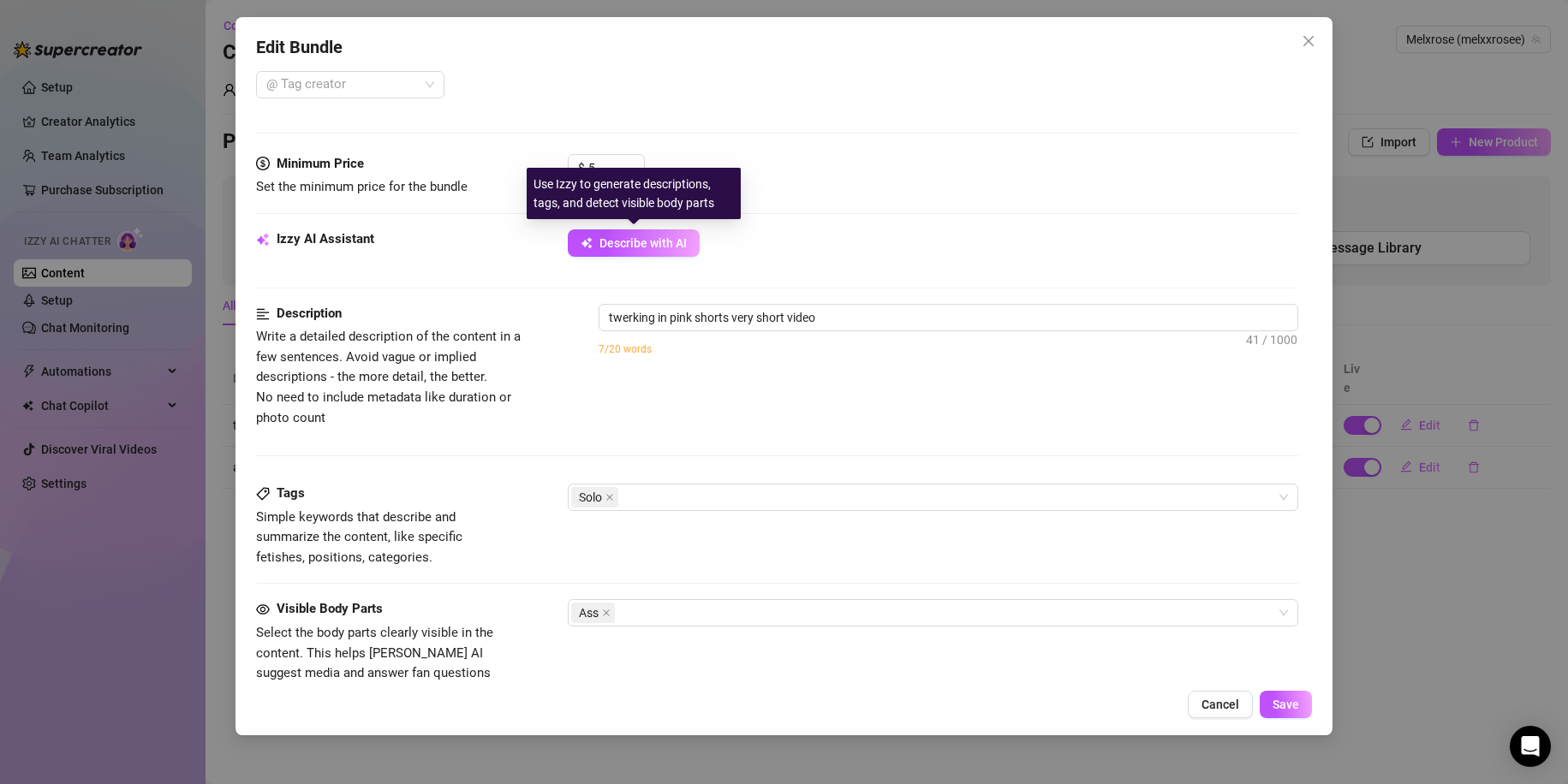
click at [644, 228] on div "Minimum Price Set the minimum price for the bundle $ 5" at bounding box center [777, 192] width 1043 height 75
click at [646, 238] on span "Describe with AI" at bounding box center [643, 243] width 88 height 14
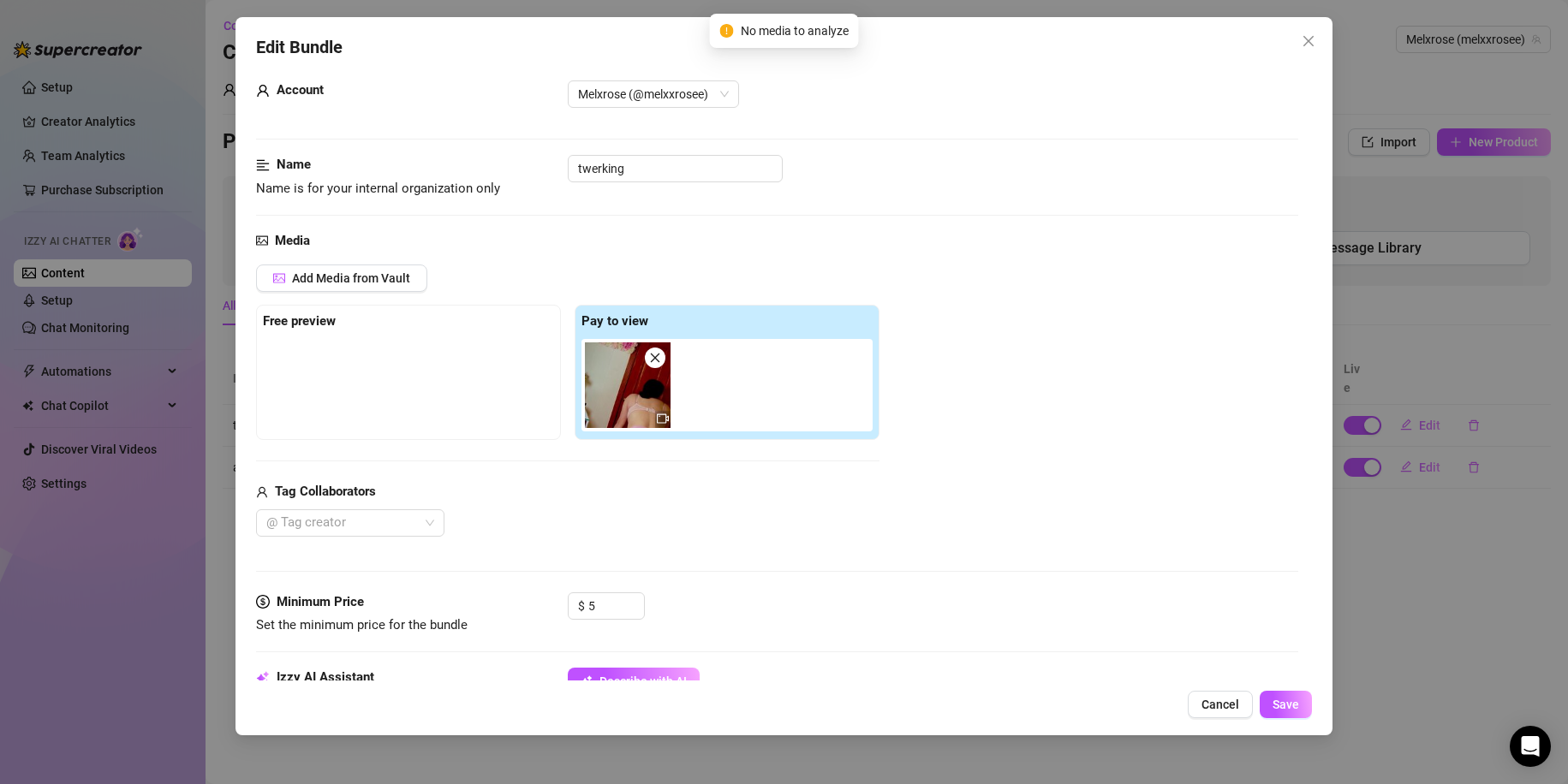
scroll to position [28, 0]
click at [1310, 32] on button "Close" at bounding box center [1307, 40] width 27 height 27
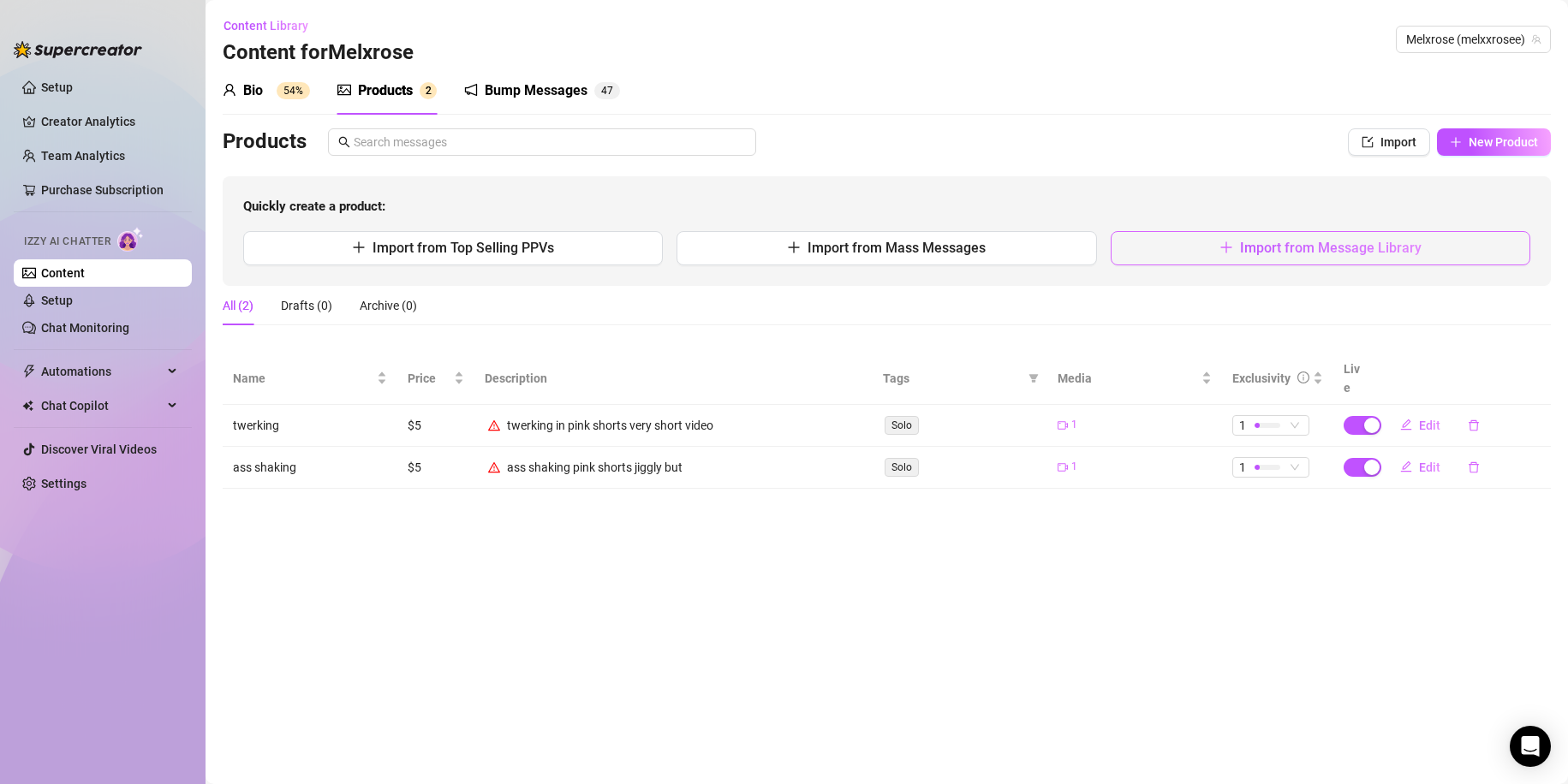
click at [1190, 258] on button "Import from Message Library" at bounding box center [1321, 247] width 419 height 34
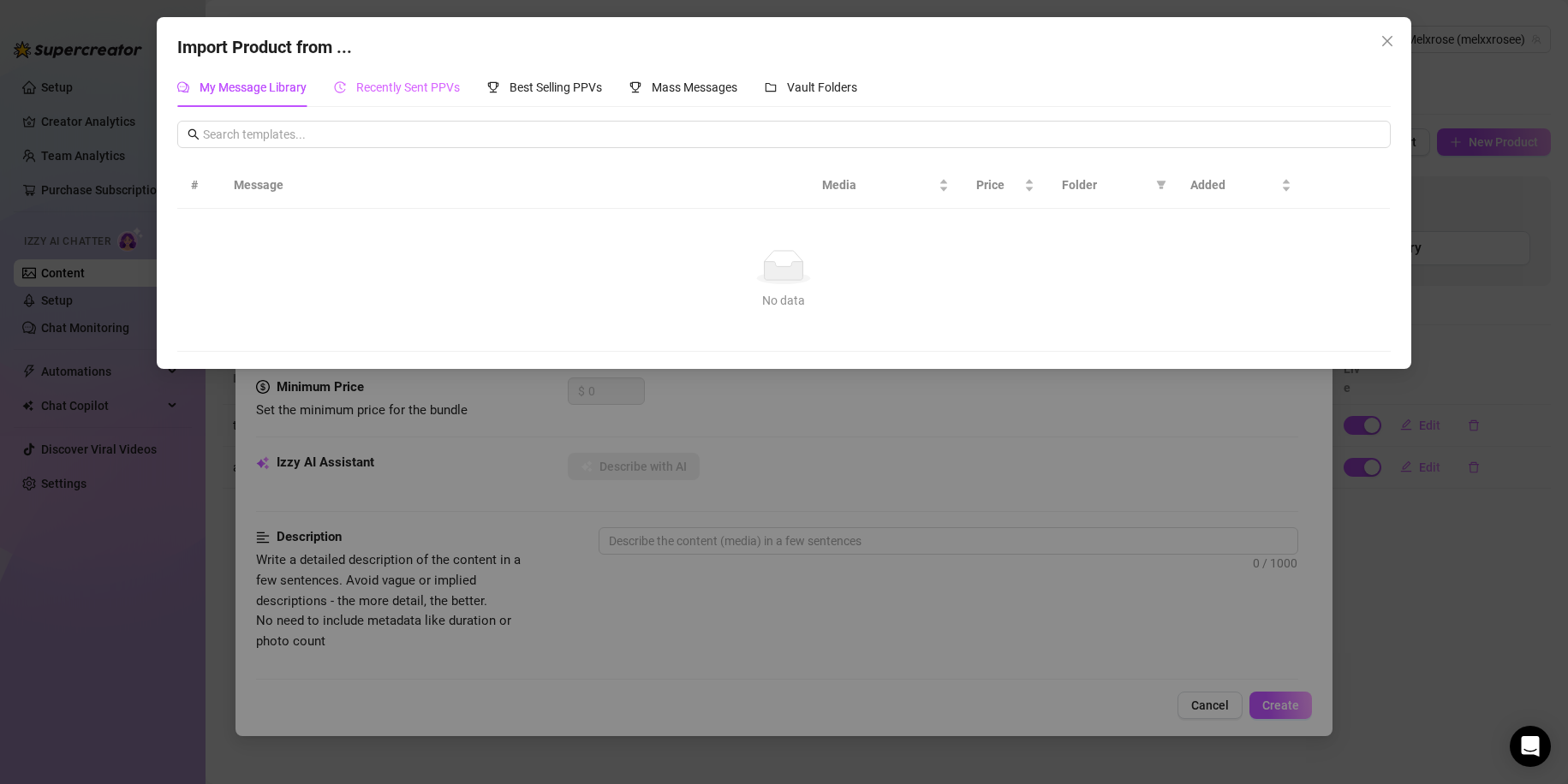
click at [417, 74] on div "Recently Sent PPVs" at bounding box center [397, 87] width 125 height 39
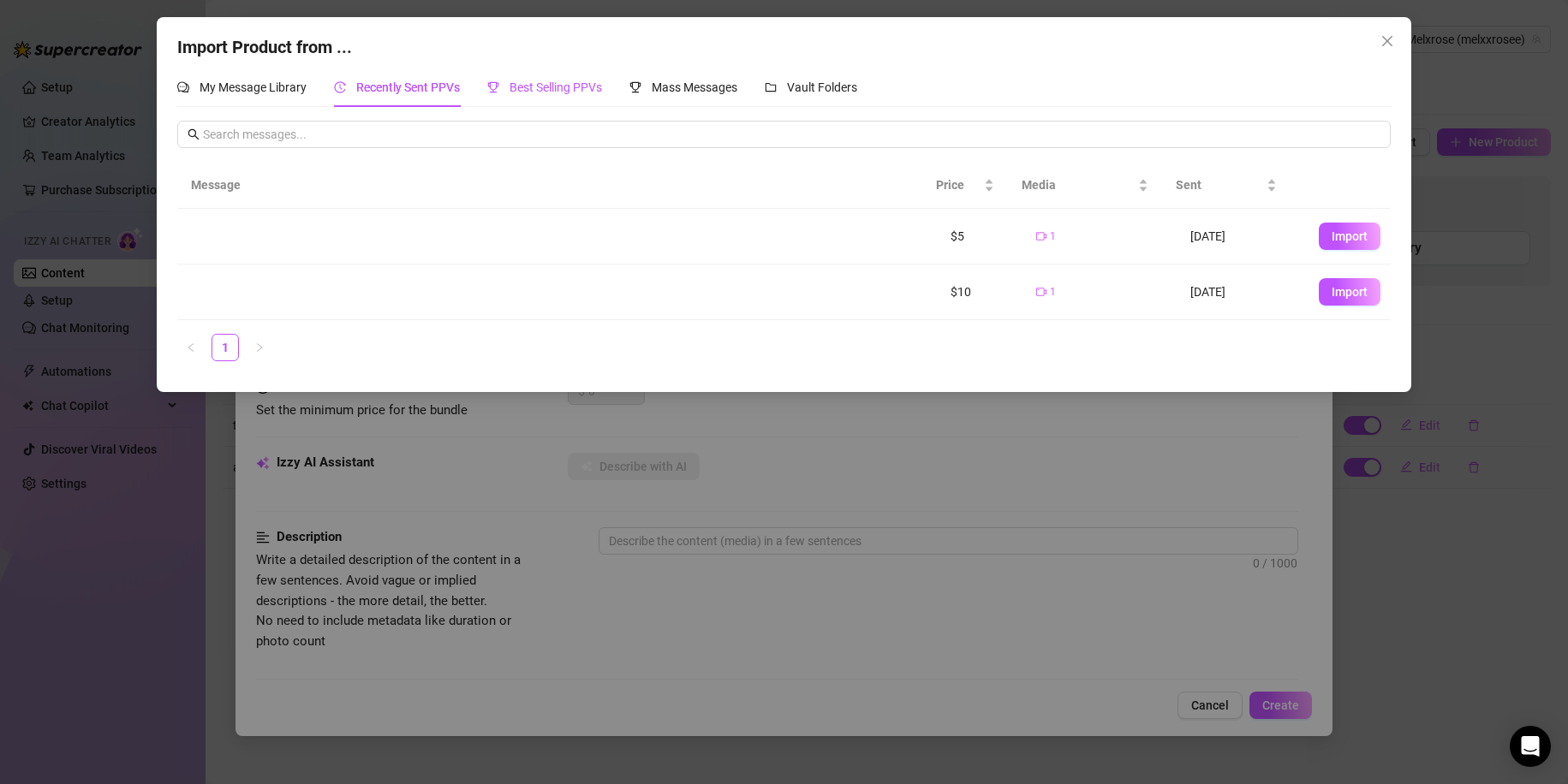
click at [594, 92] on span "Best Selling PPVs" at bounding box center [555, 88] width 92 height 14
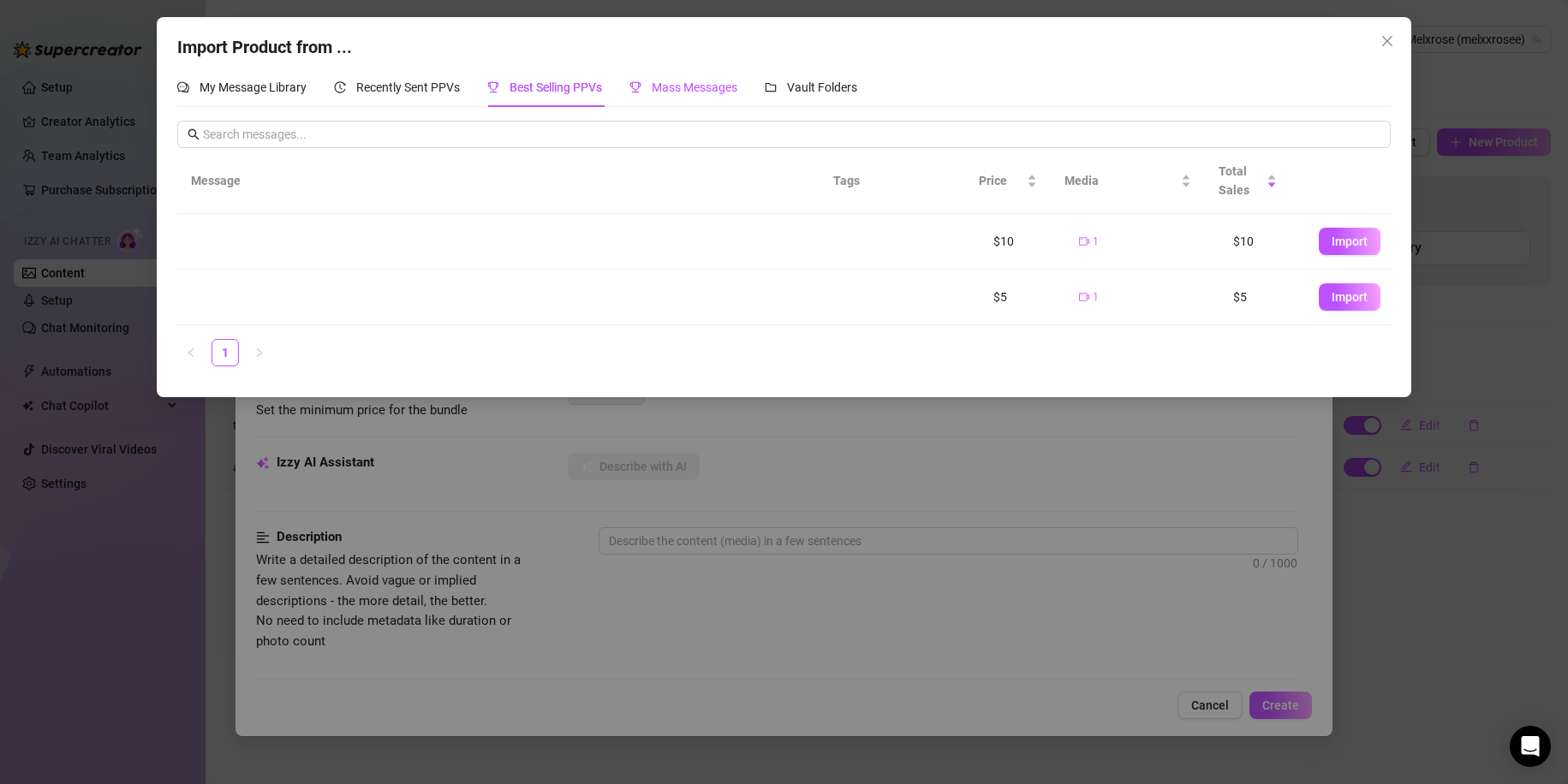
click at [669, 81] on span "Mass Messages" at bounding box center [695, 88] width 86 height 14
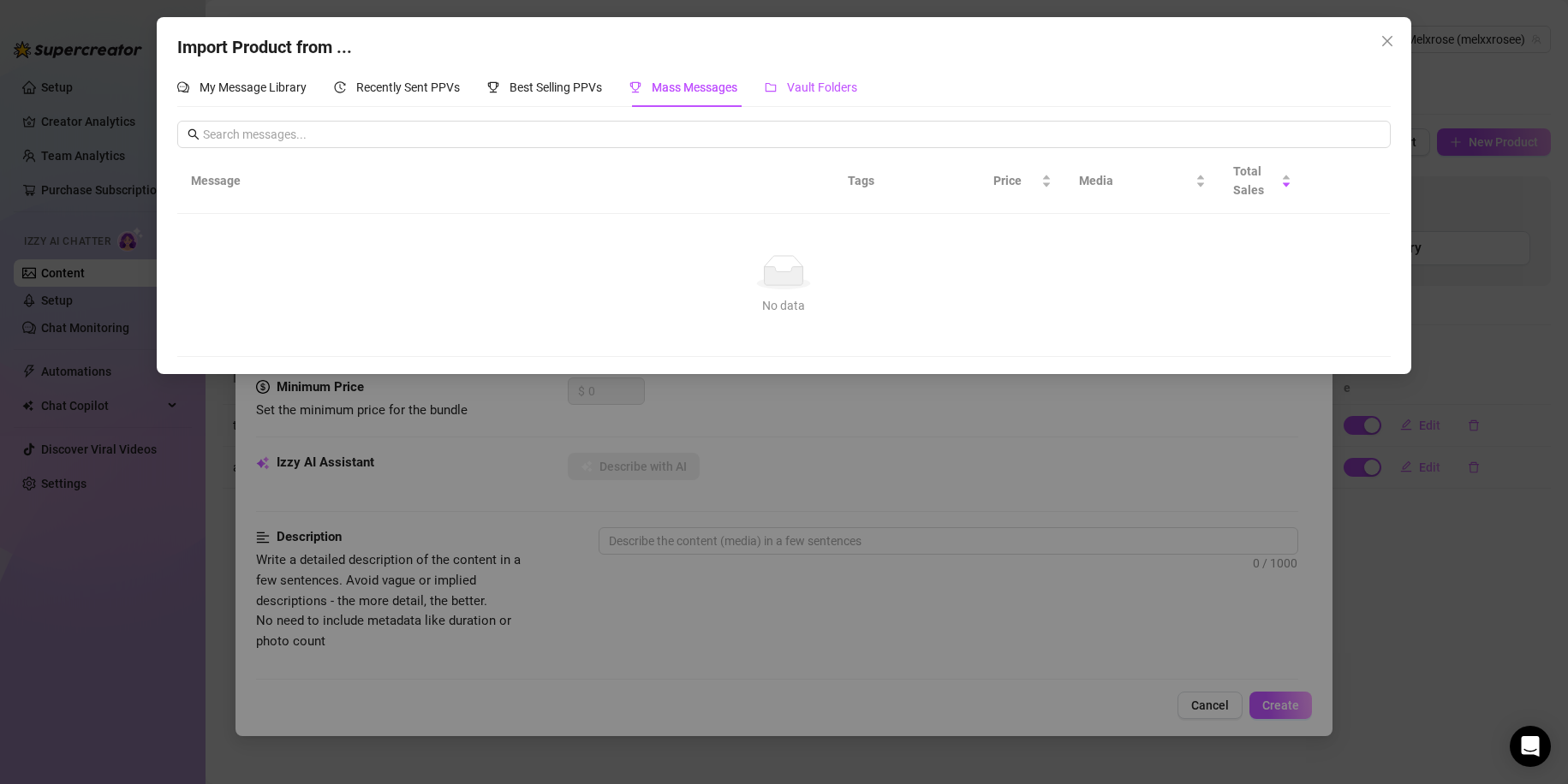
click at [816, 89] on span "Vault Folders" at bounding box center [822, 88] width 70 height 14
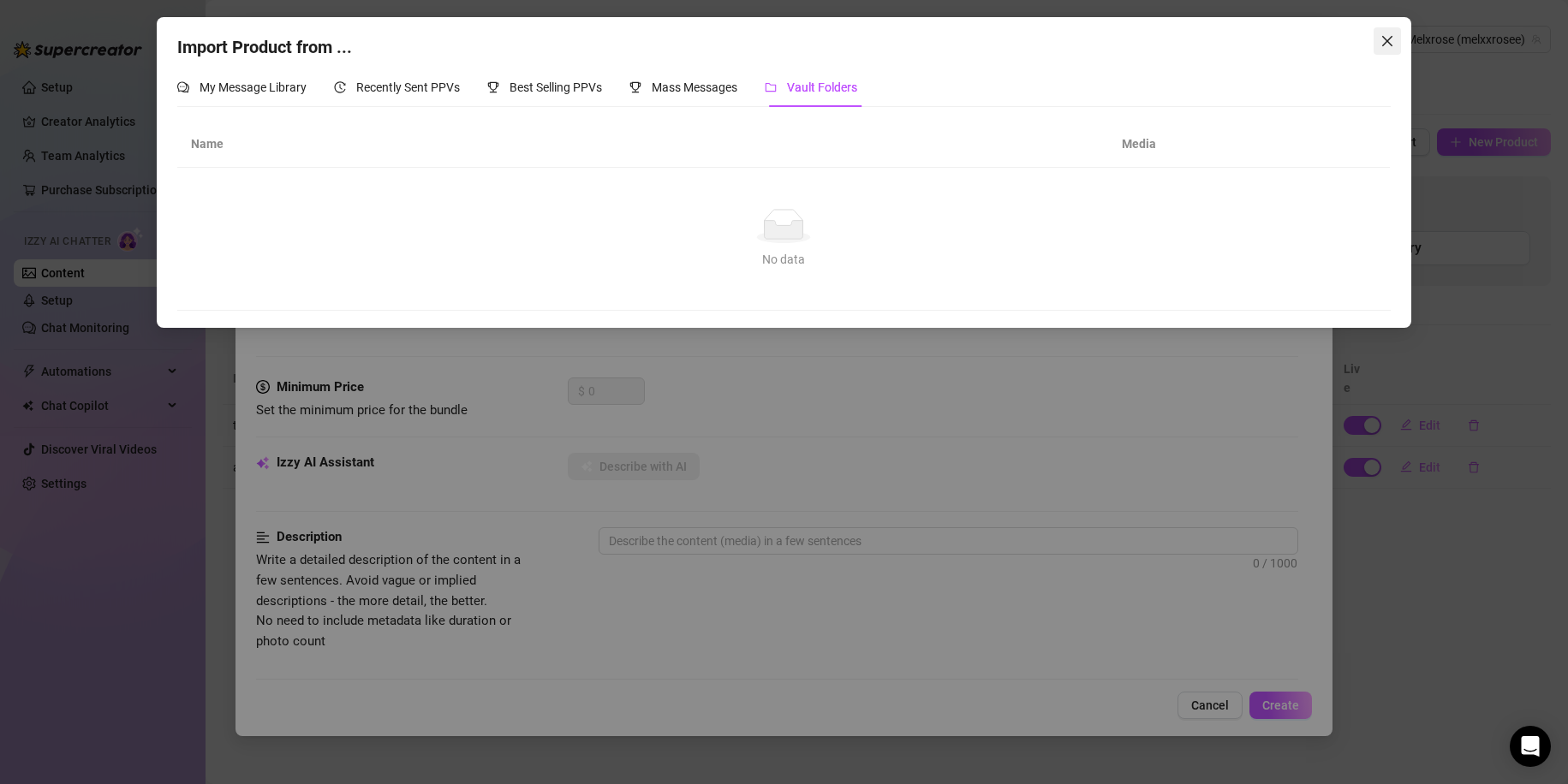
click at [1388, 34] on icon "close" at bounding box center [1387, 41] width 14 height 14
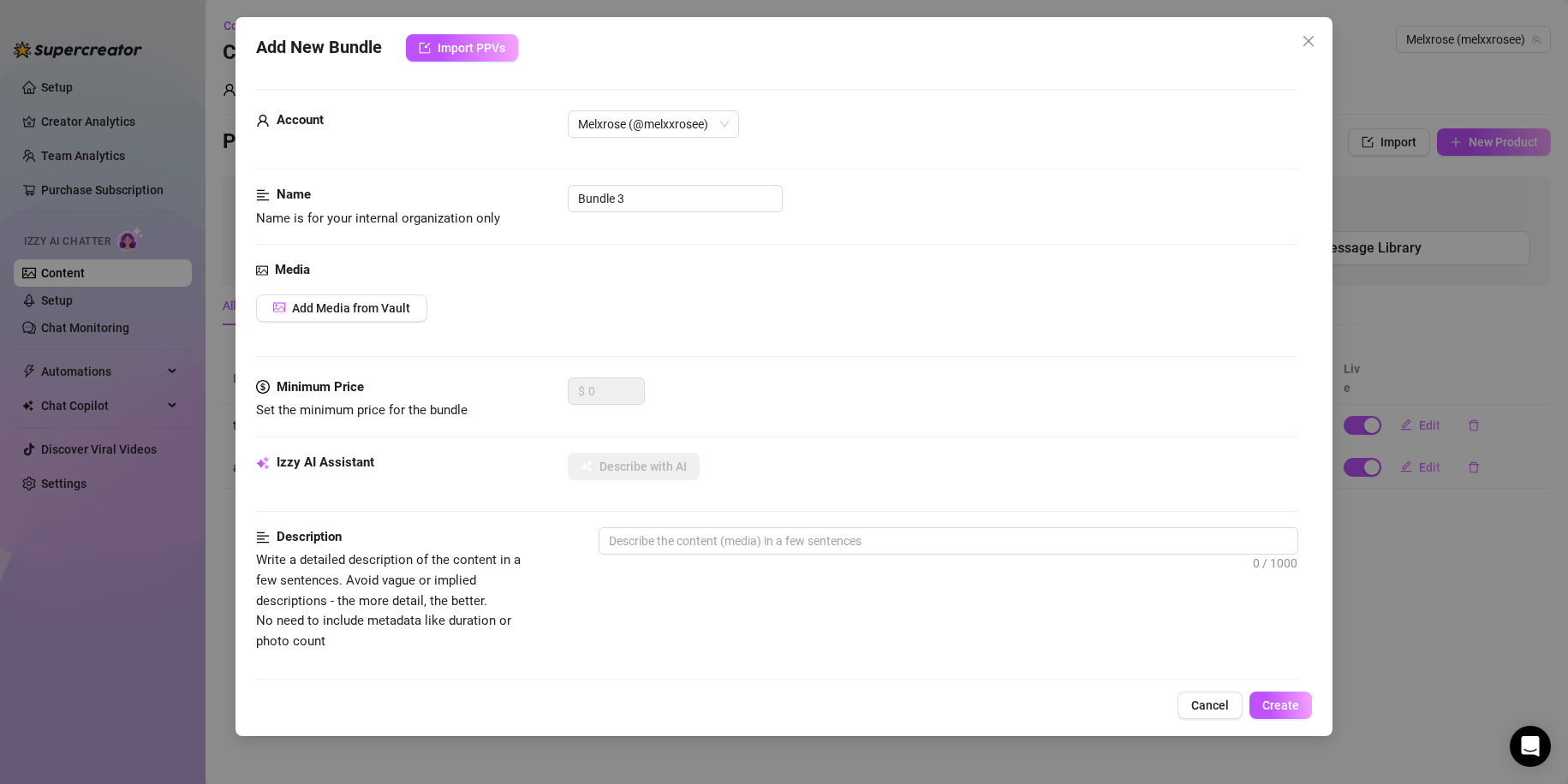
click at [1326, 49] on div "Add New Bundle Import PPVs Account Melxrose (@melxxrosee) Name Name is for your…" at bounding box center [784, 377] width 1098 height 719
click at [1315, 44] on icon "close" at bounding box center [1308, 41] width 14 height 14
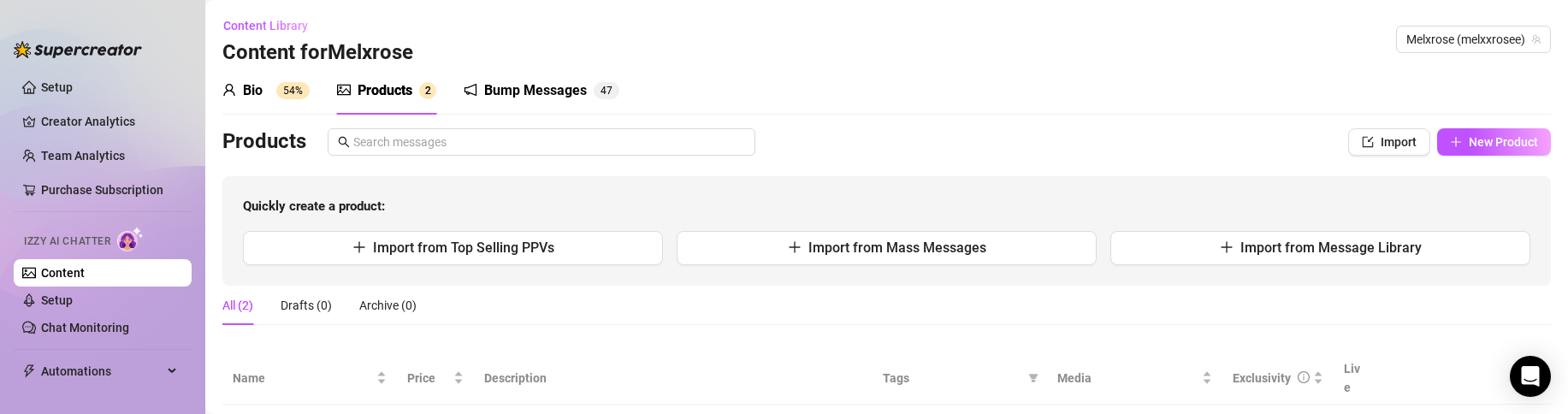
click at [407, 210] on span "Quickly create a product:" at bounding box center [886, 206] width 1288 height 20
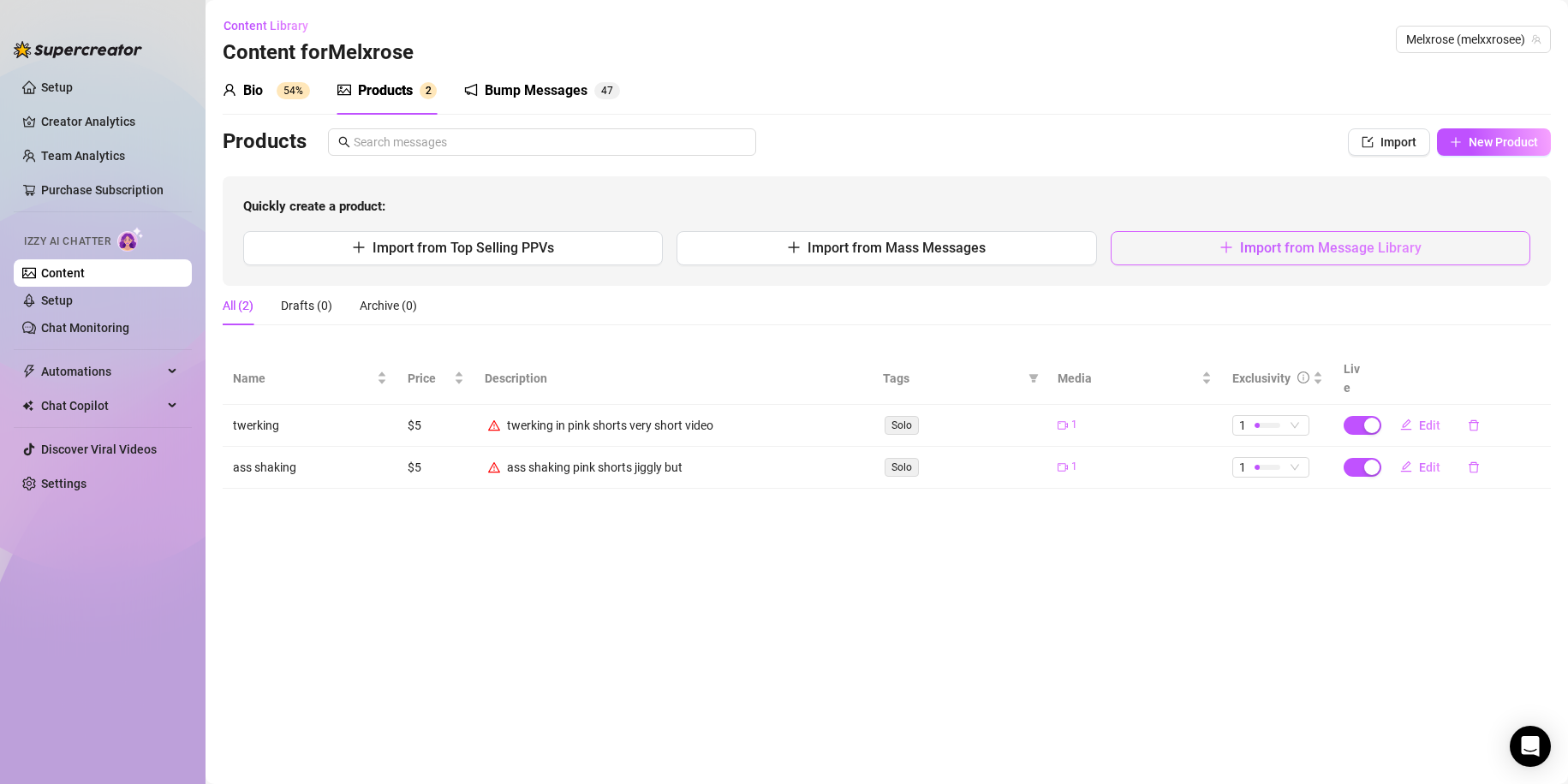
click at [1417, 259] on button "Import from Message Library" at bounding box center [1321, 247] width 419 height 34
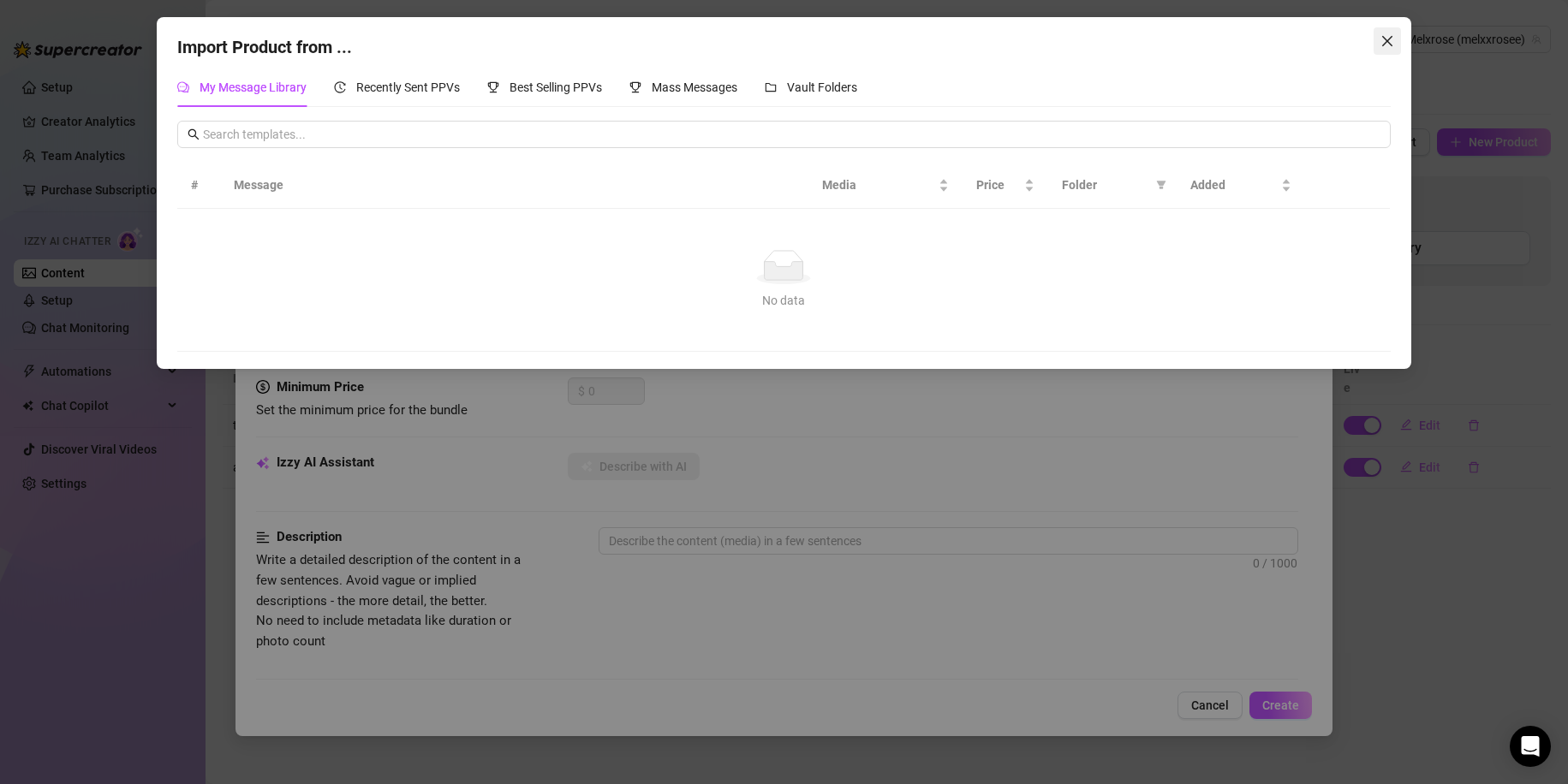
click at [1396, 49] on button "Close" at bounding box center [1386, 40] width 27 height 27
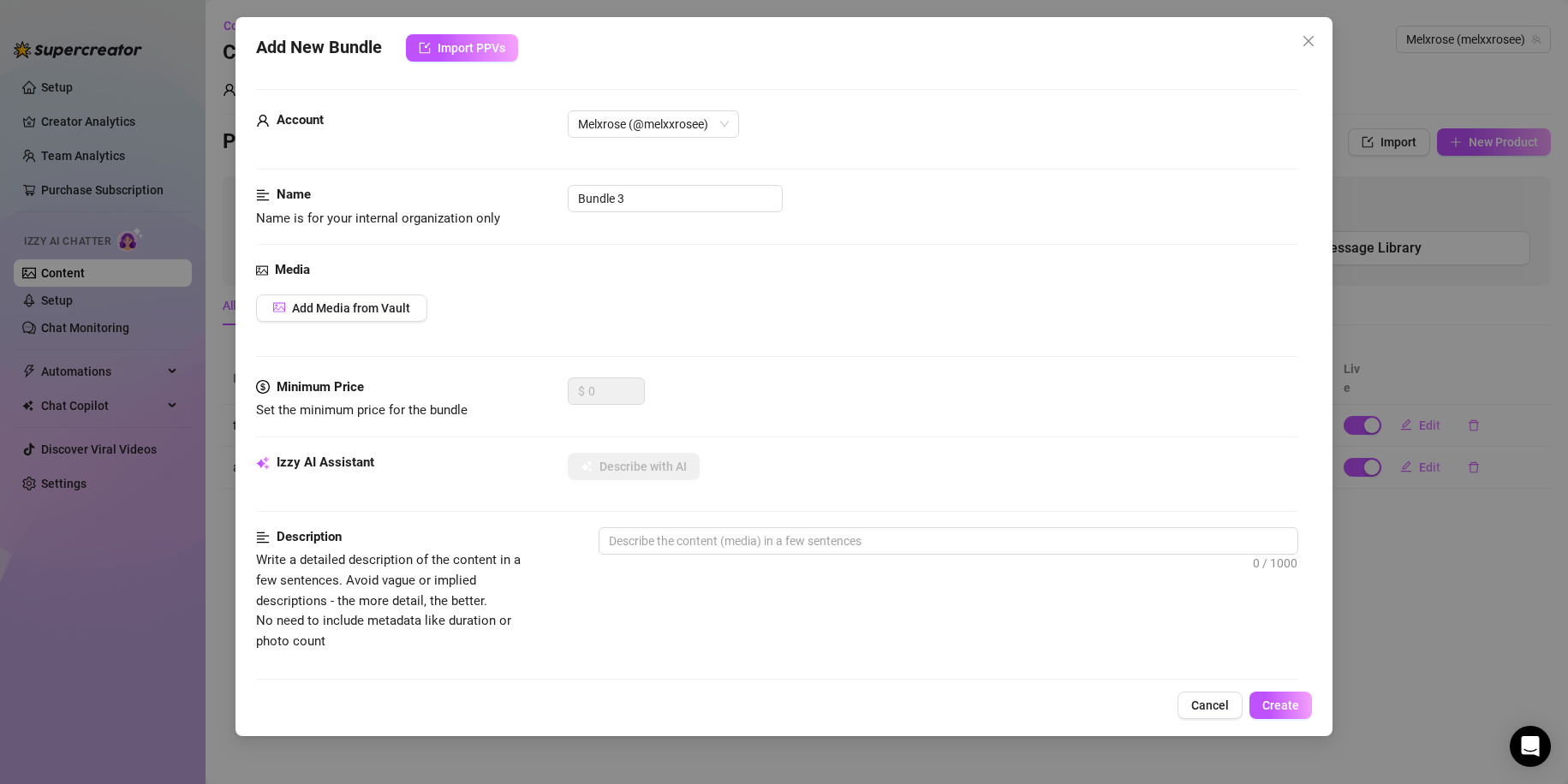
click at [1298, 17] on div "Add New Bundle Import PPVs Account Melxrose (@melxxrosee) Name Name is for your…" at bounding box center [784, 392] width 1568 height 784
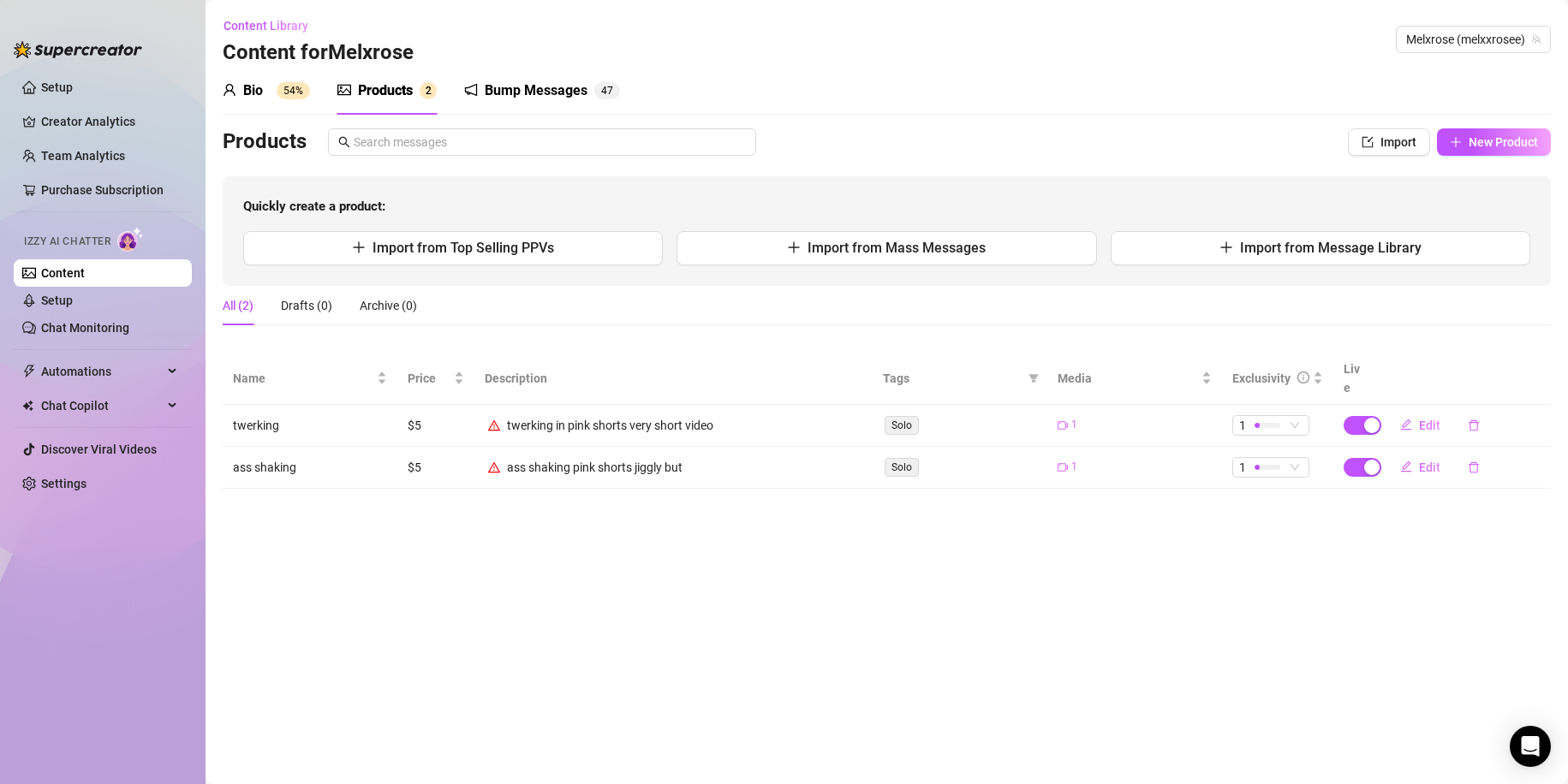
click at [1300, 18] on div "Content Library Content for Melxrose Melxrose (melxxrosee)" at bounding box center [886, 39] width 1328 height 54
click at [510, 142] on input "text" at bounding box center [549, 141] width 392 height 18
click at [510, 246] on span "Import from Top Selling PPVs" at bounding box center [462, 247] width 182 height 17
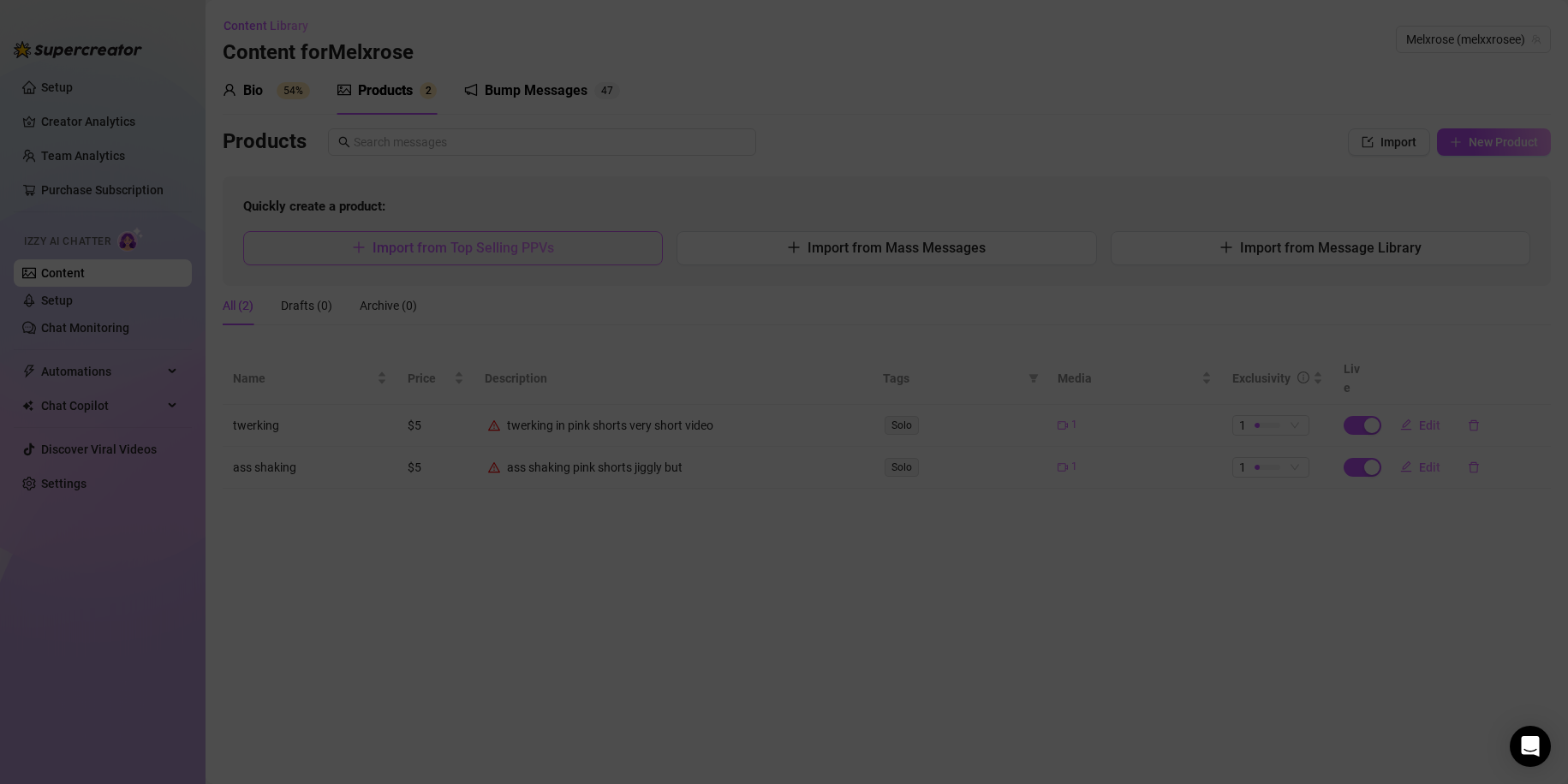
type textarea "Type your message here..."
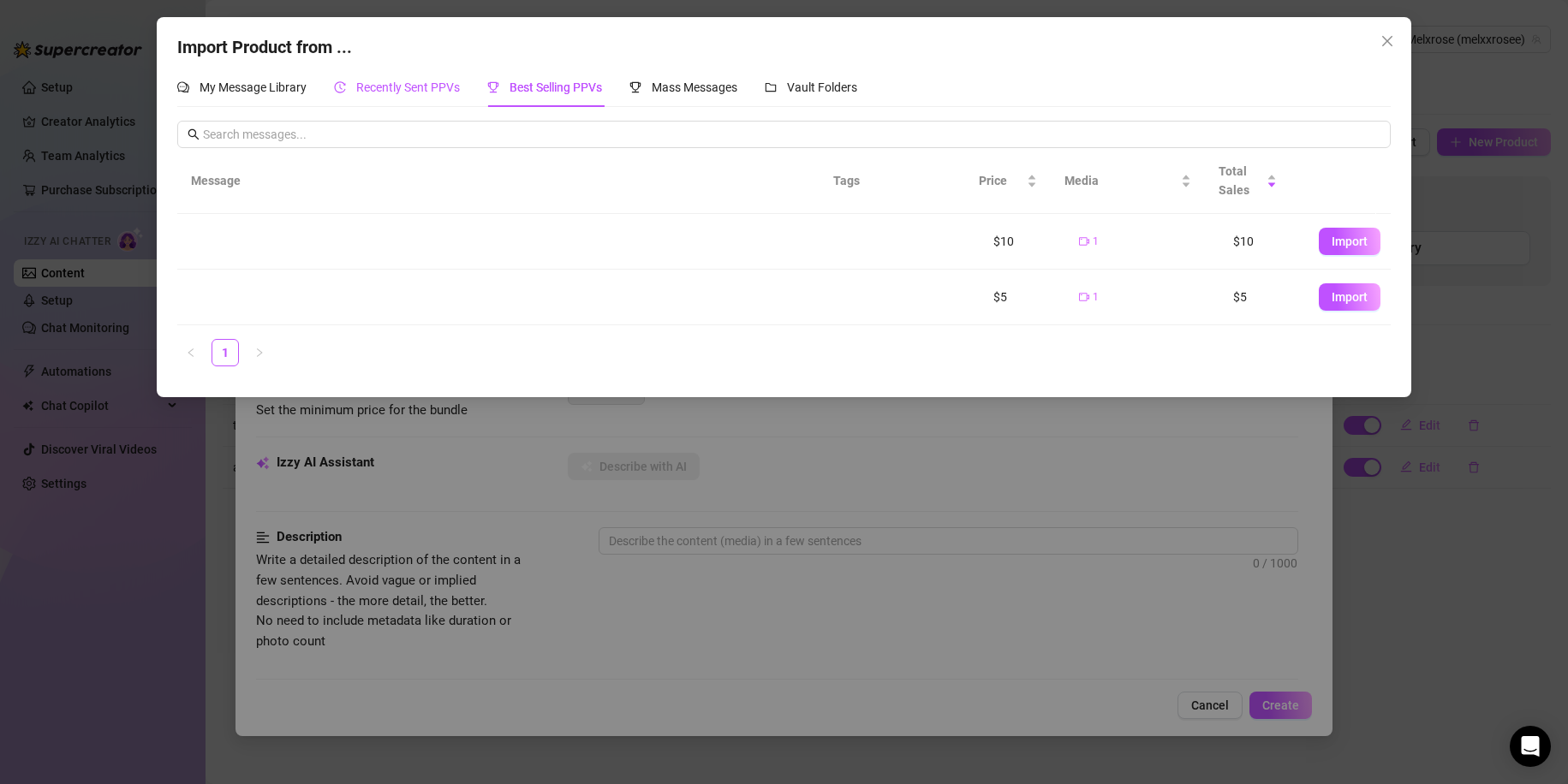
click at [436, 96] on div "Recently Sent PPVs" at bounding box center [397, 87] width 125 height 18
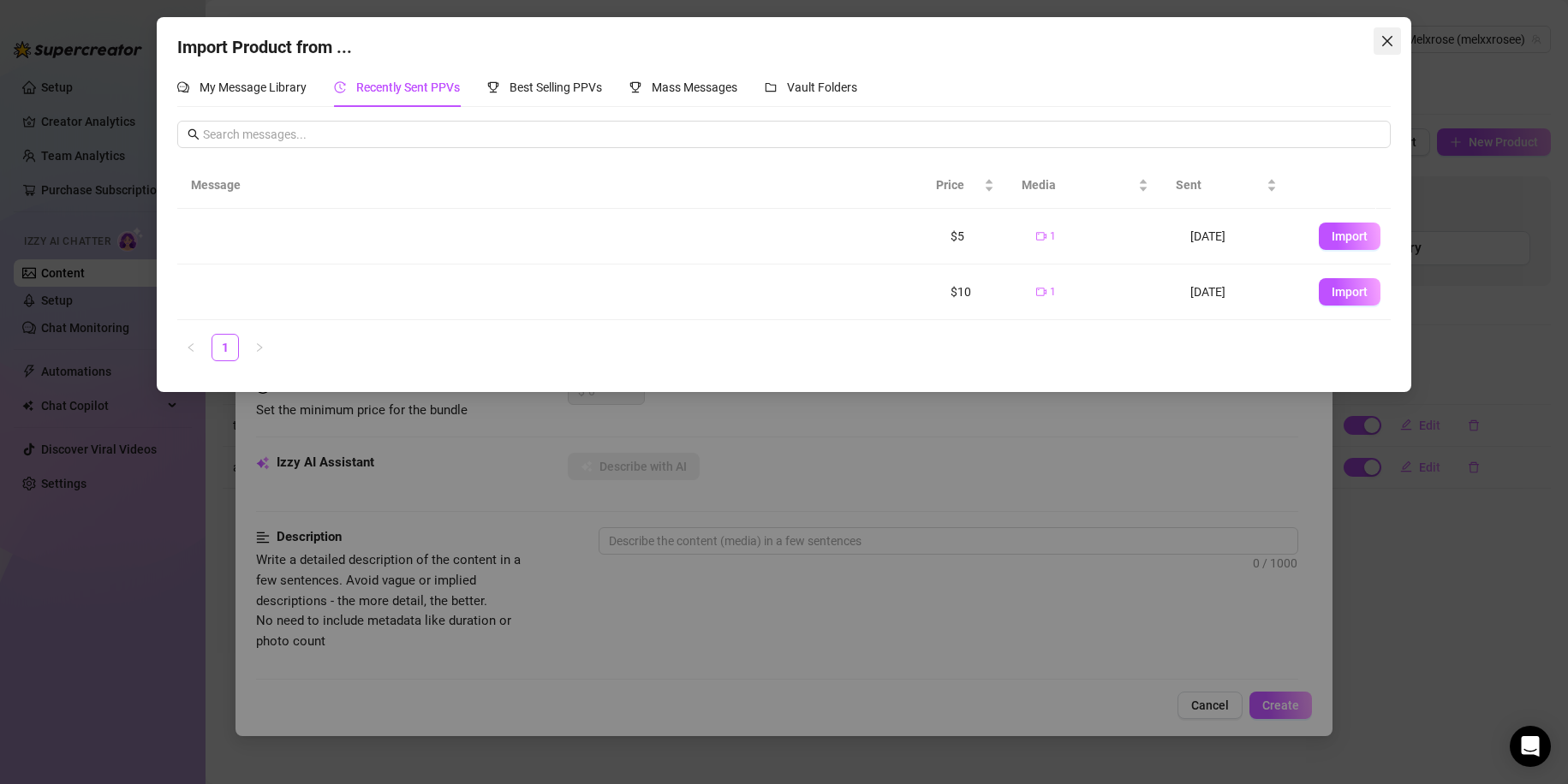
click at [1385, 31] on button "Close" at bounding box center [1386, 40] width 27 height 27
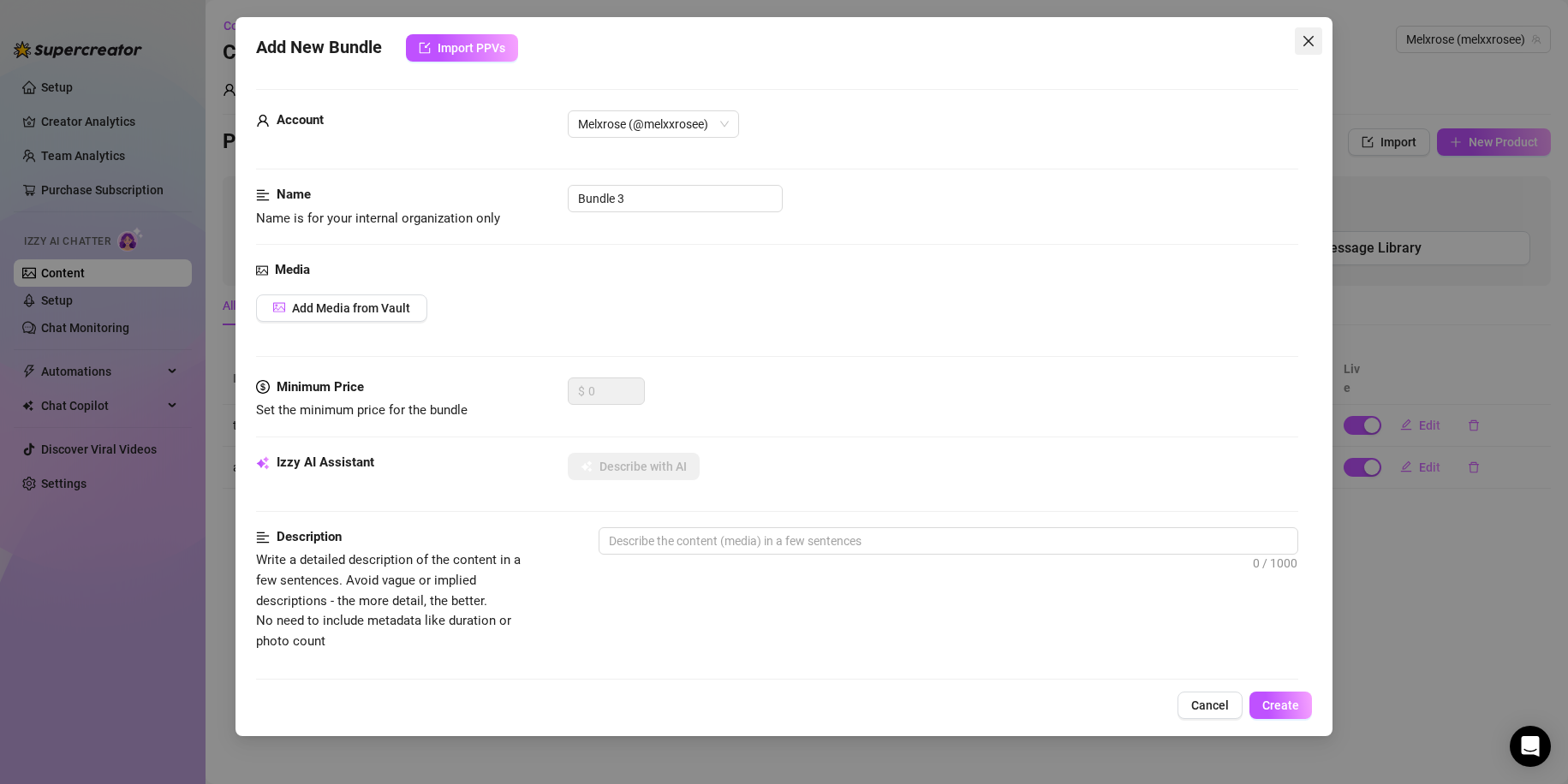
click at [1314, 51] on button "Close" at bounding box center [1307, 40] width 27 height 27
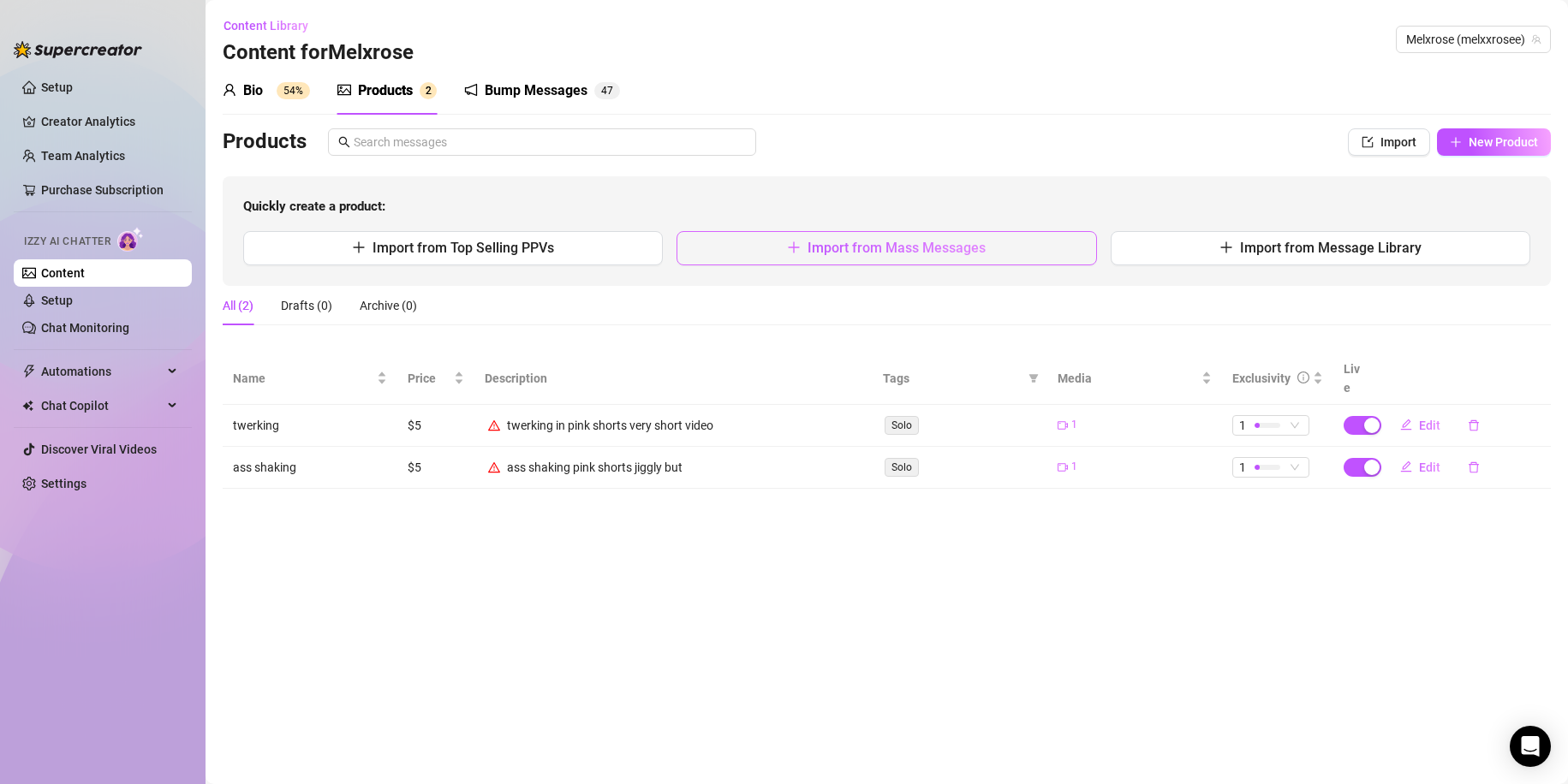
click at [821, 265] on button "Import from Mass Messages" at bounding box center [886, 247] width 419 height 34
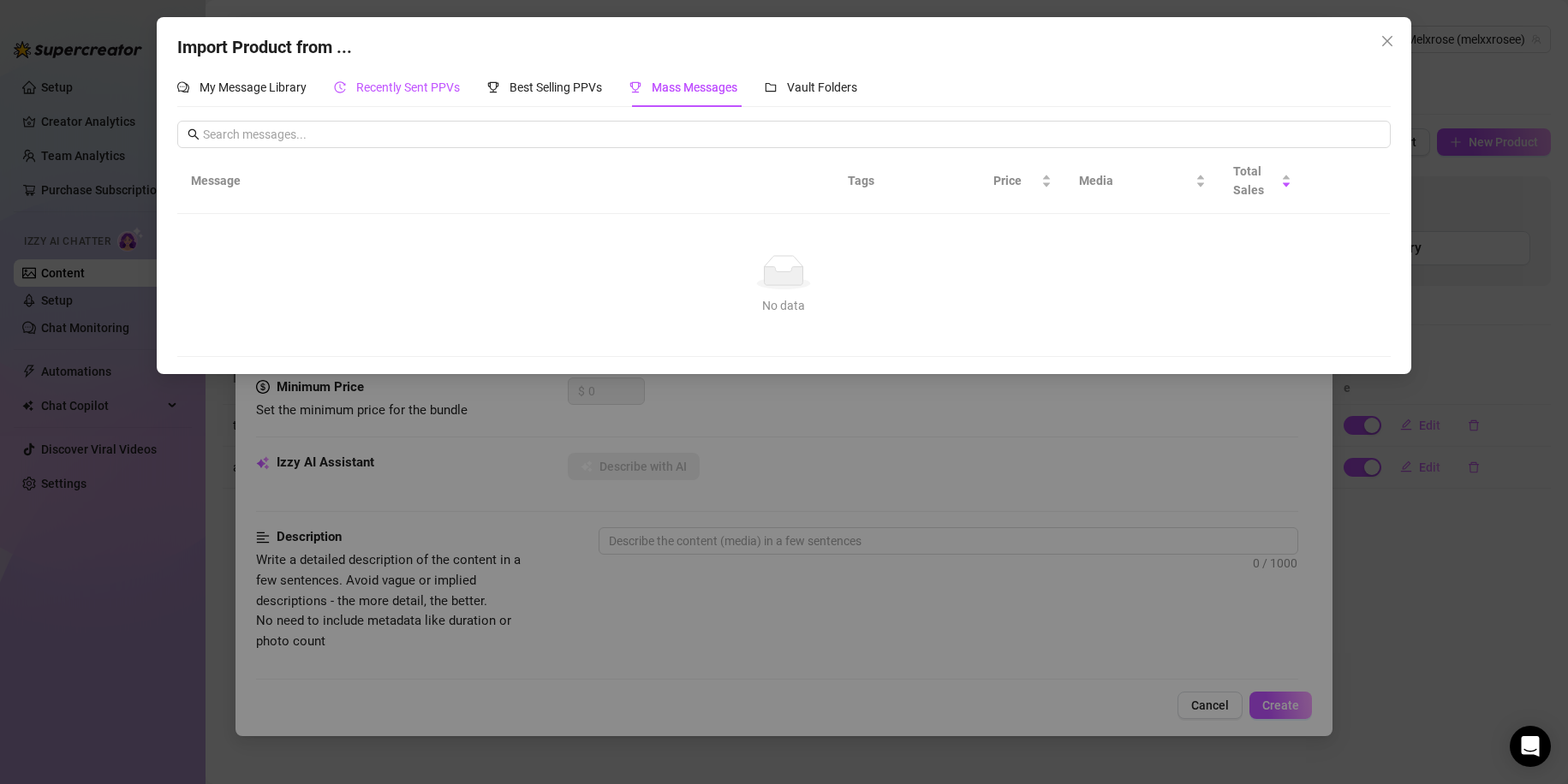
click at [415, 83] on span "Recently Sent PPVs" at bounding box center [408, 88] width 104 height 14
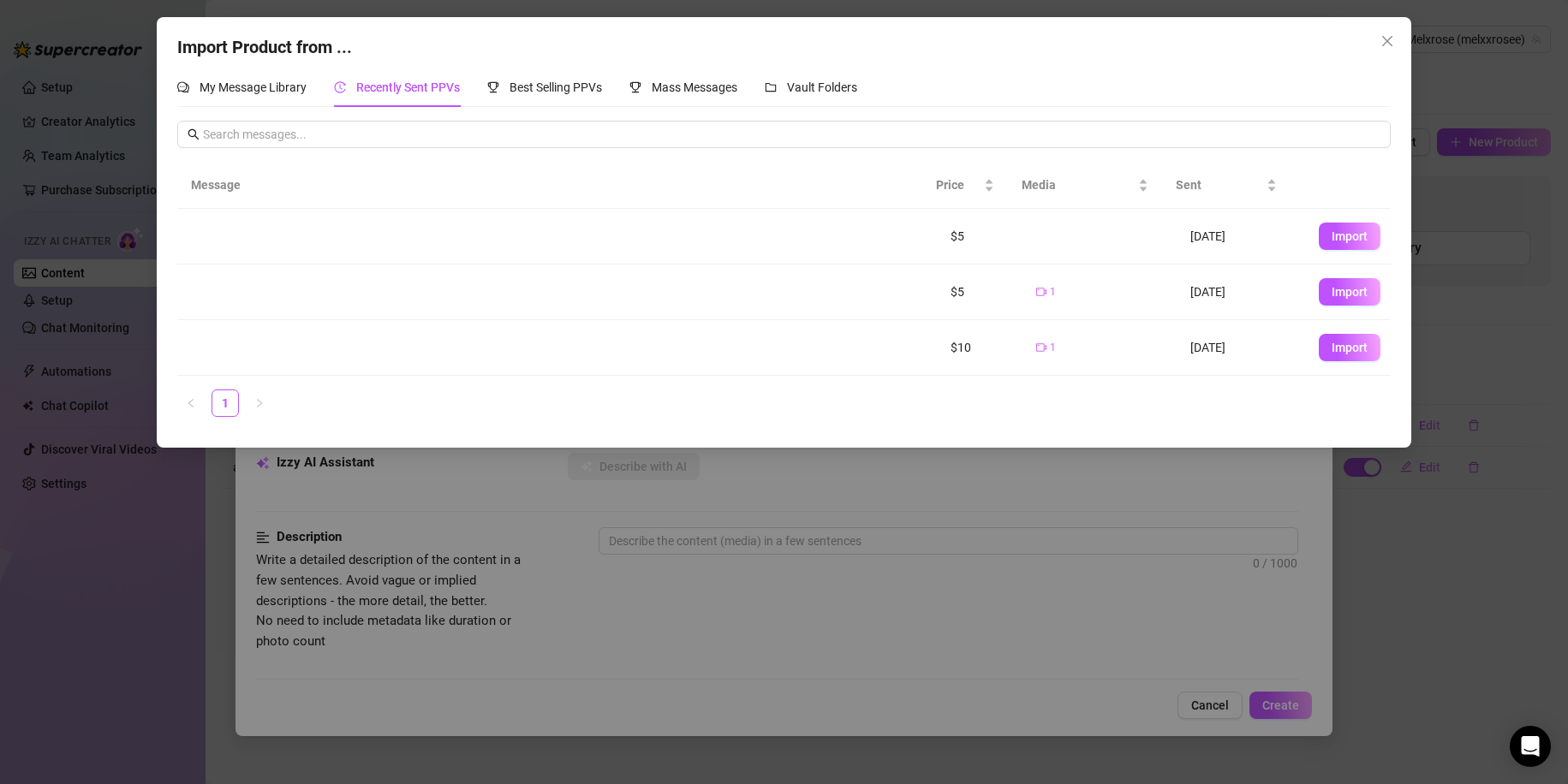
click at [1329, 220] on td "Import" at bounding box center [1348, 236] width 86 height 55
click at [1331, 230] on span "Import" at bounding box center [1349, 237] width 36 height 14
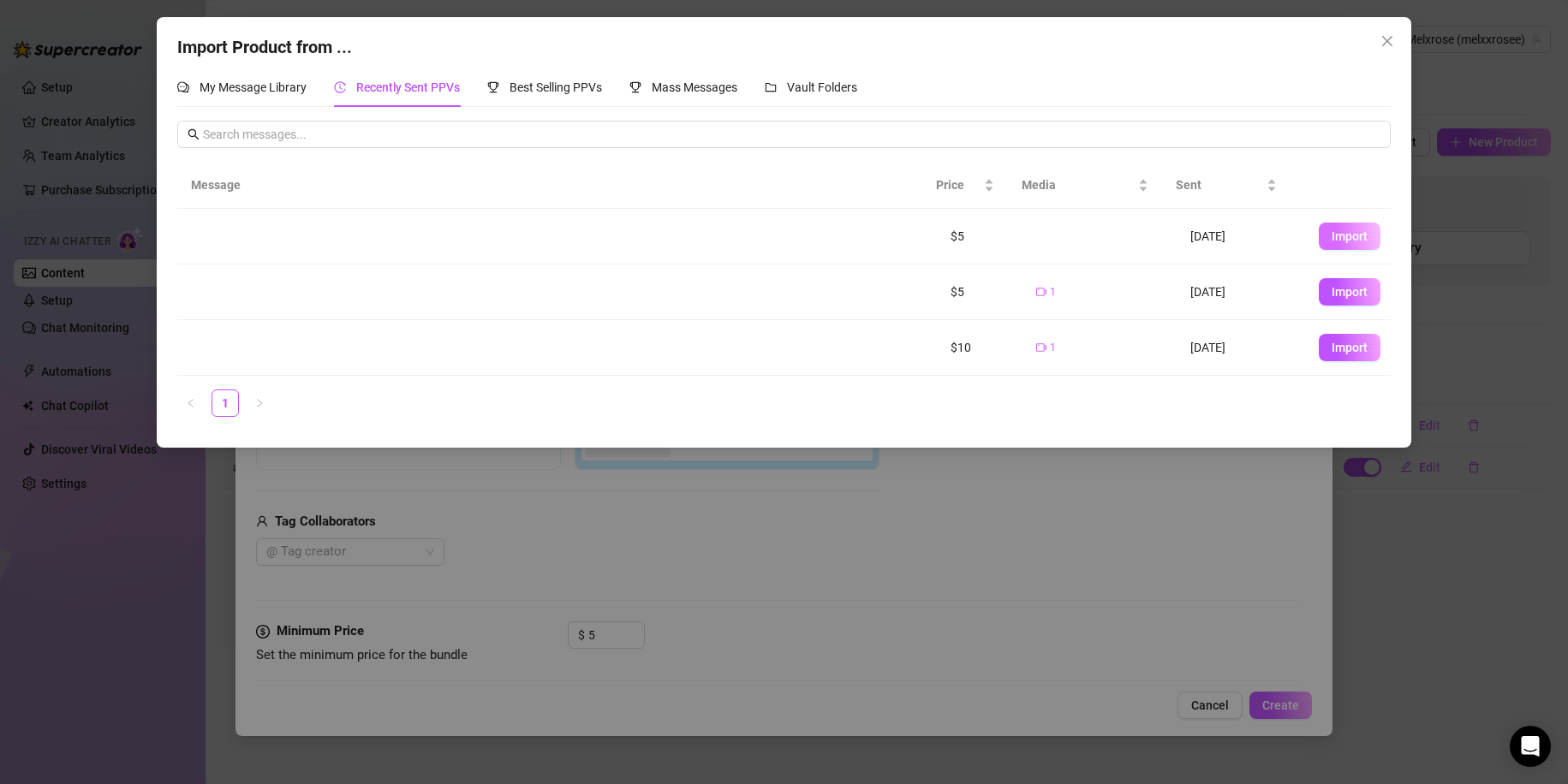
type textarea "Type your message here..."
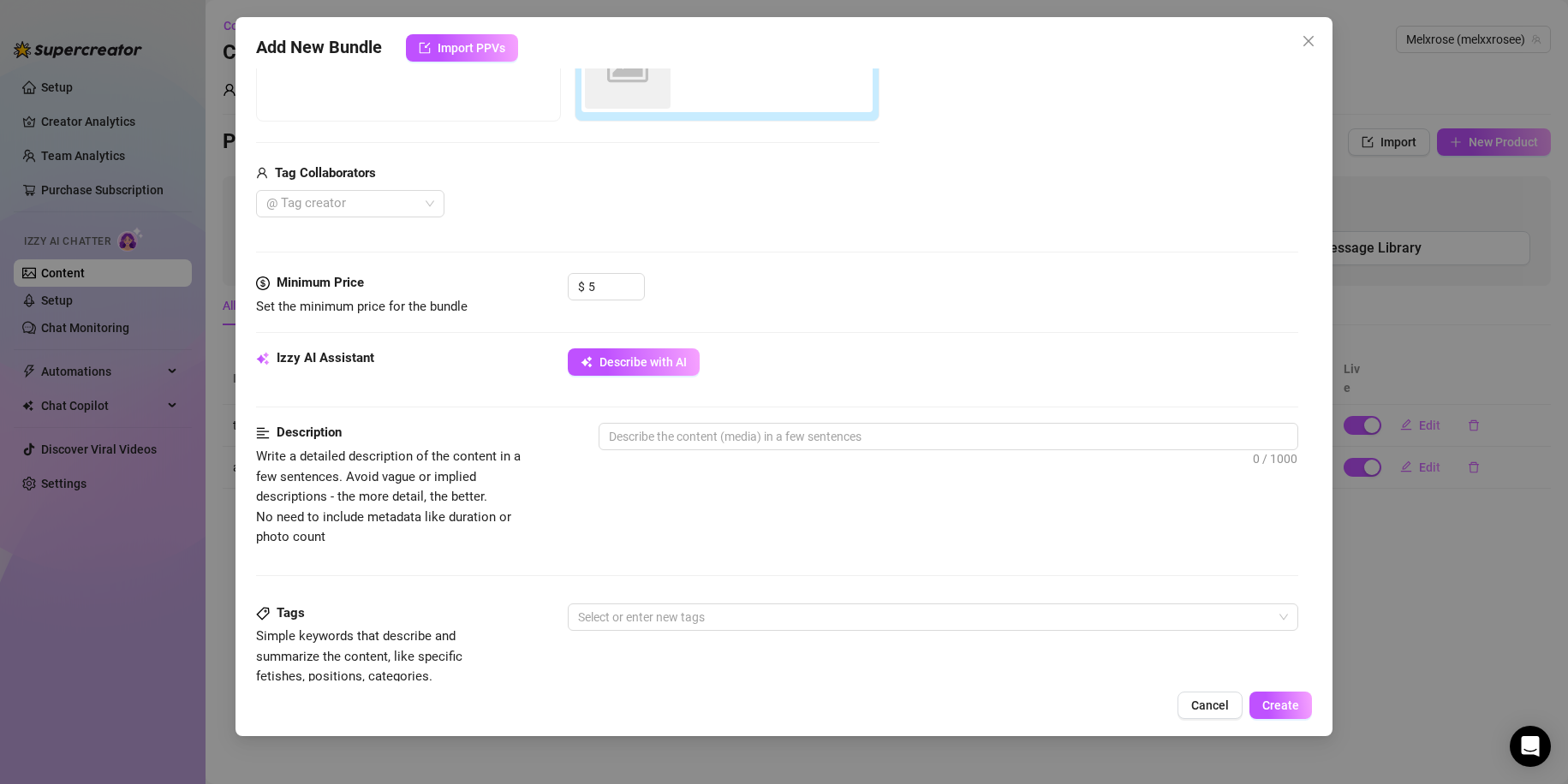
scroll to position [349, 0]
click at [702, 430] on textarea at bounding box center [949, 435] width 698 height 25
click at [671, 368] on span "Describe with AI" at bounding box center [643, 361] width 88 height 14
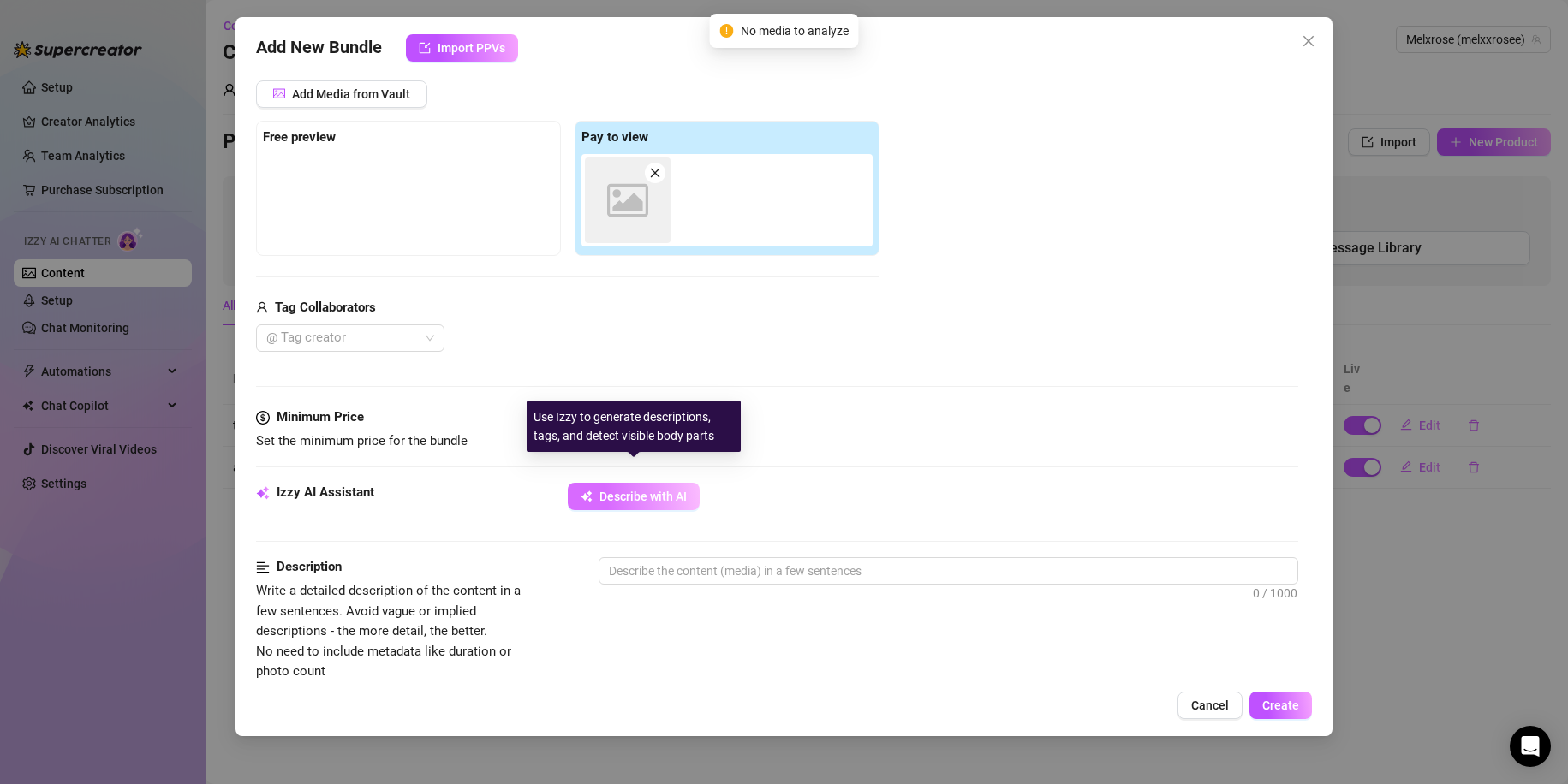
scroll to position [207, 0]
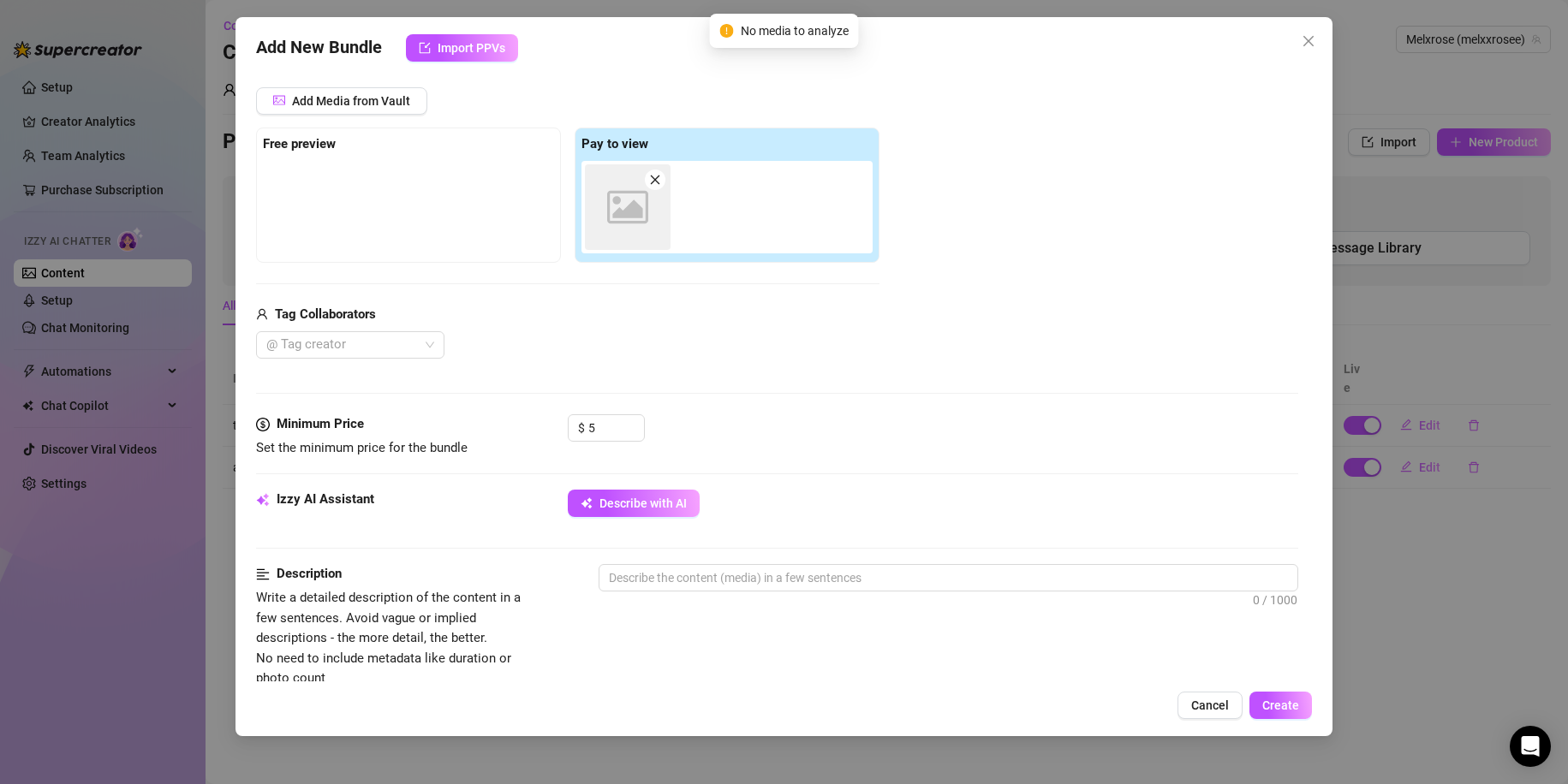
click at [615, 196] on icon "Image placeholder" at bounding box center [627, 207] width 41 height 41
type textarea "d"
type textarea "df"
type textarea "dfy"
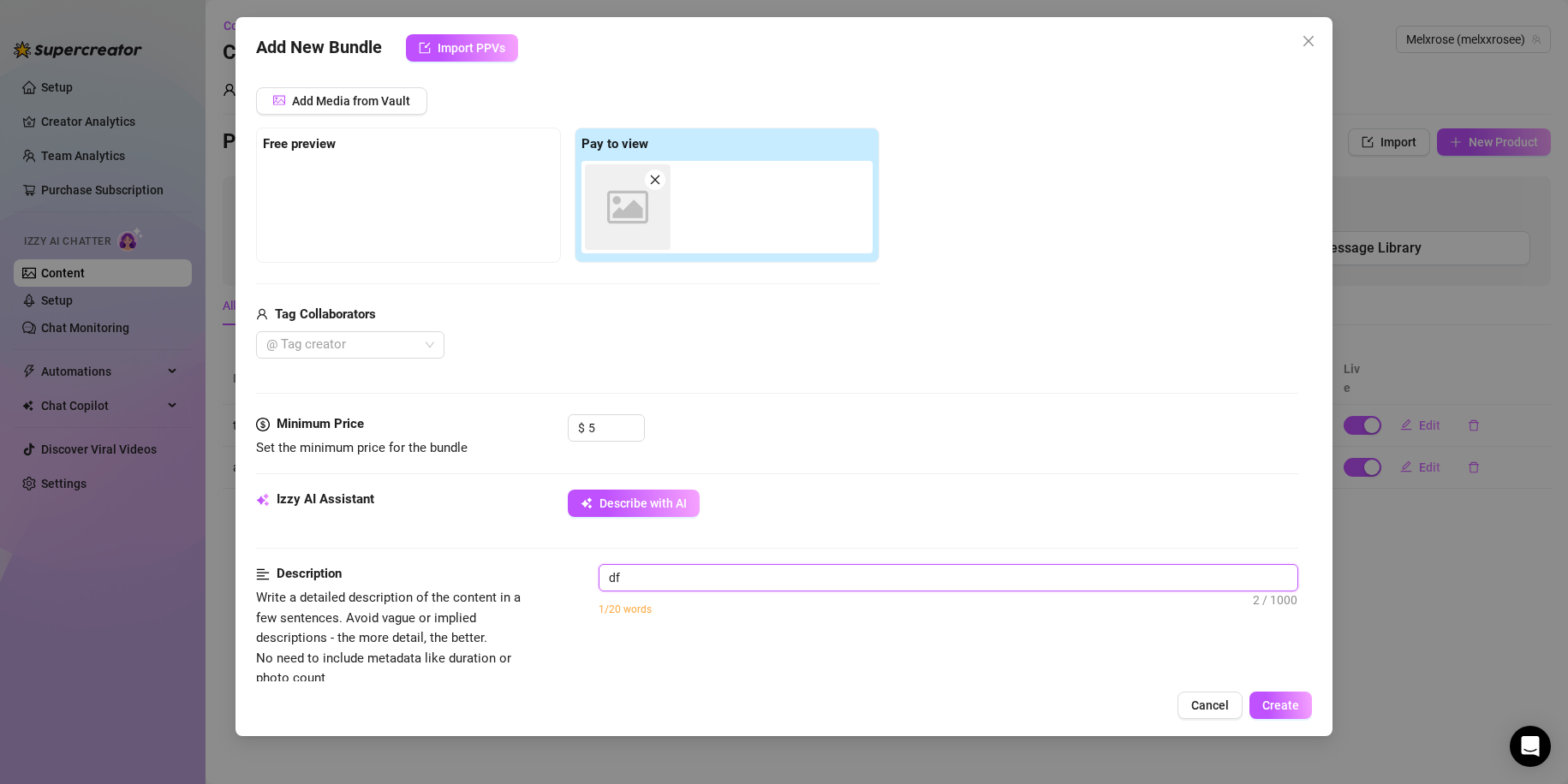
type textarea "dfy"
type textarea "df"
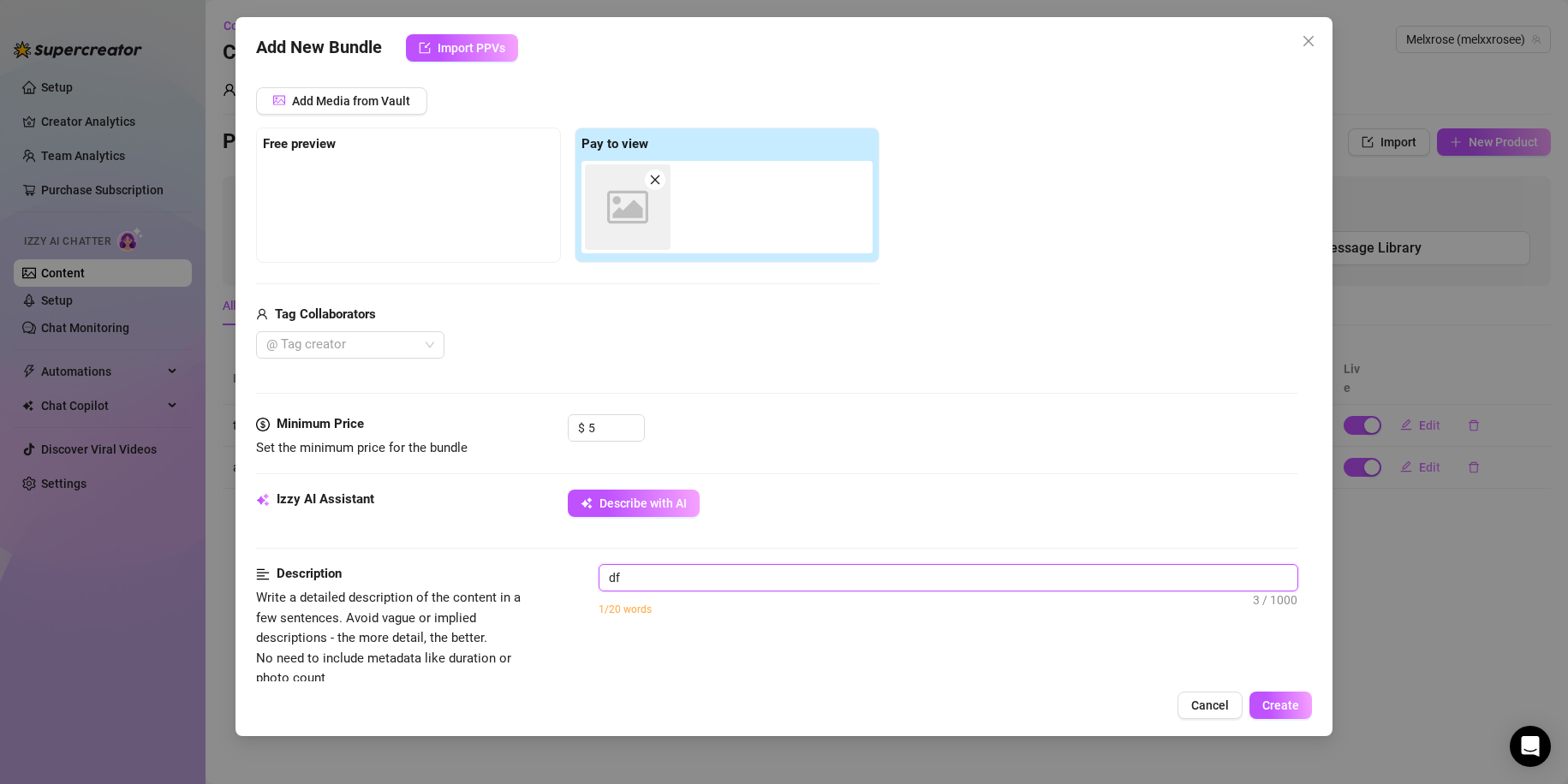
type textarea "d"
type textarea "Describe the content (media) in a few sentences"
type textarea "g"
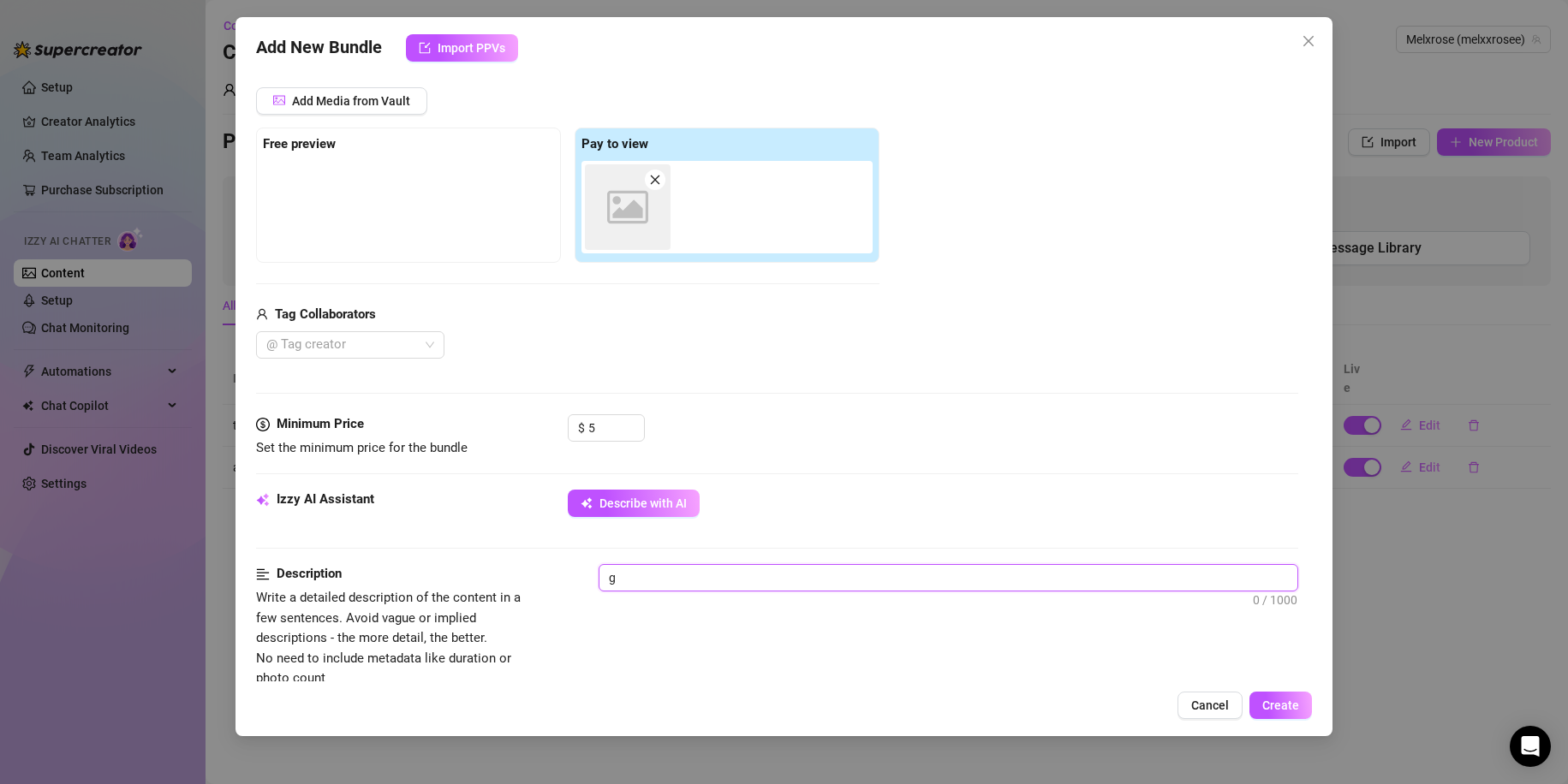
type textarea "ge"
type textarea "get"
type textarea "gett"
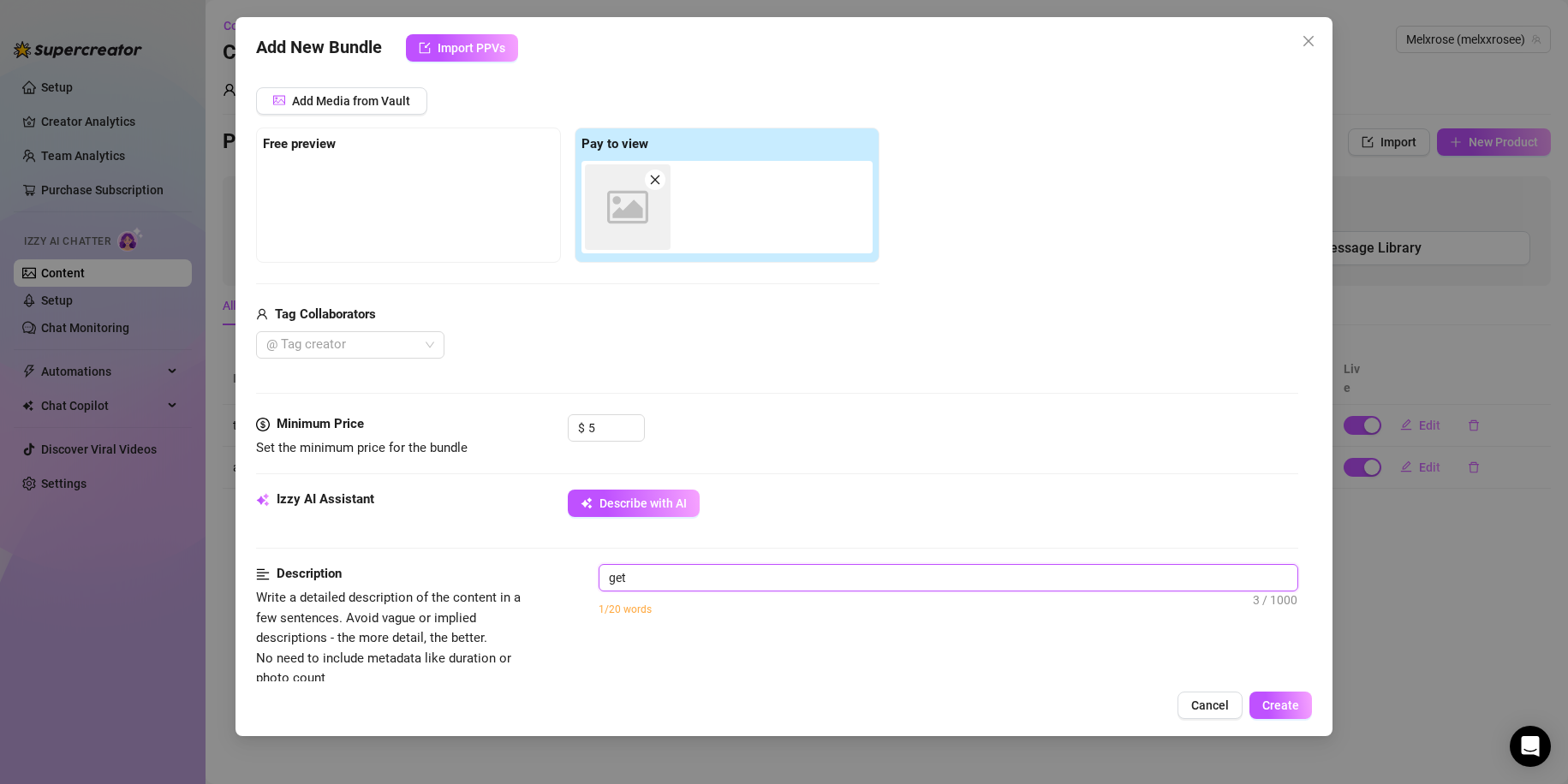
type textarea "gett"
type textarea "getti"
type textarea "gettin"
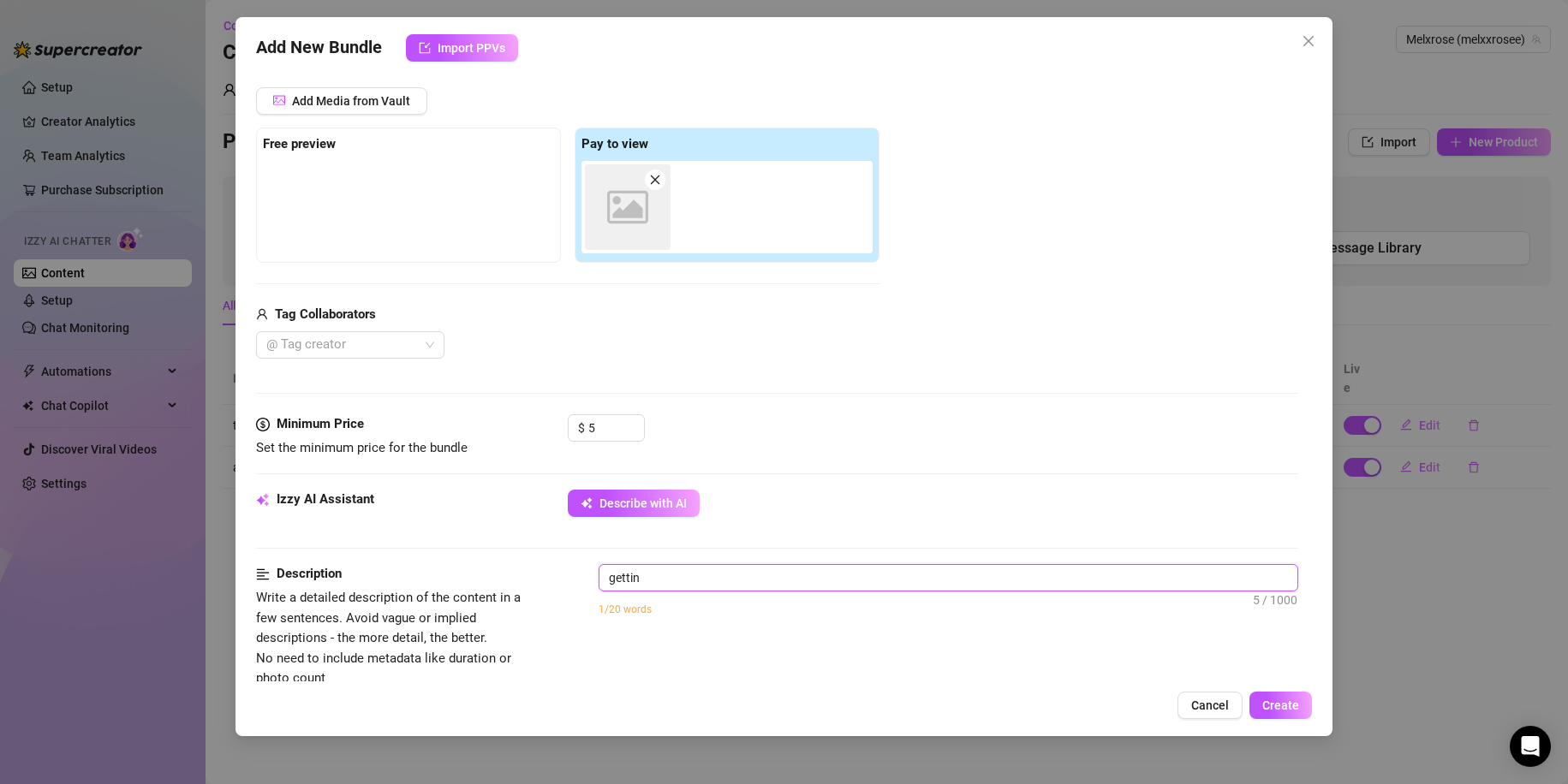
type textarea "gettinh"
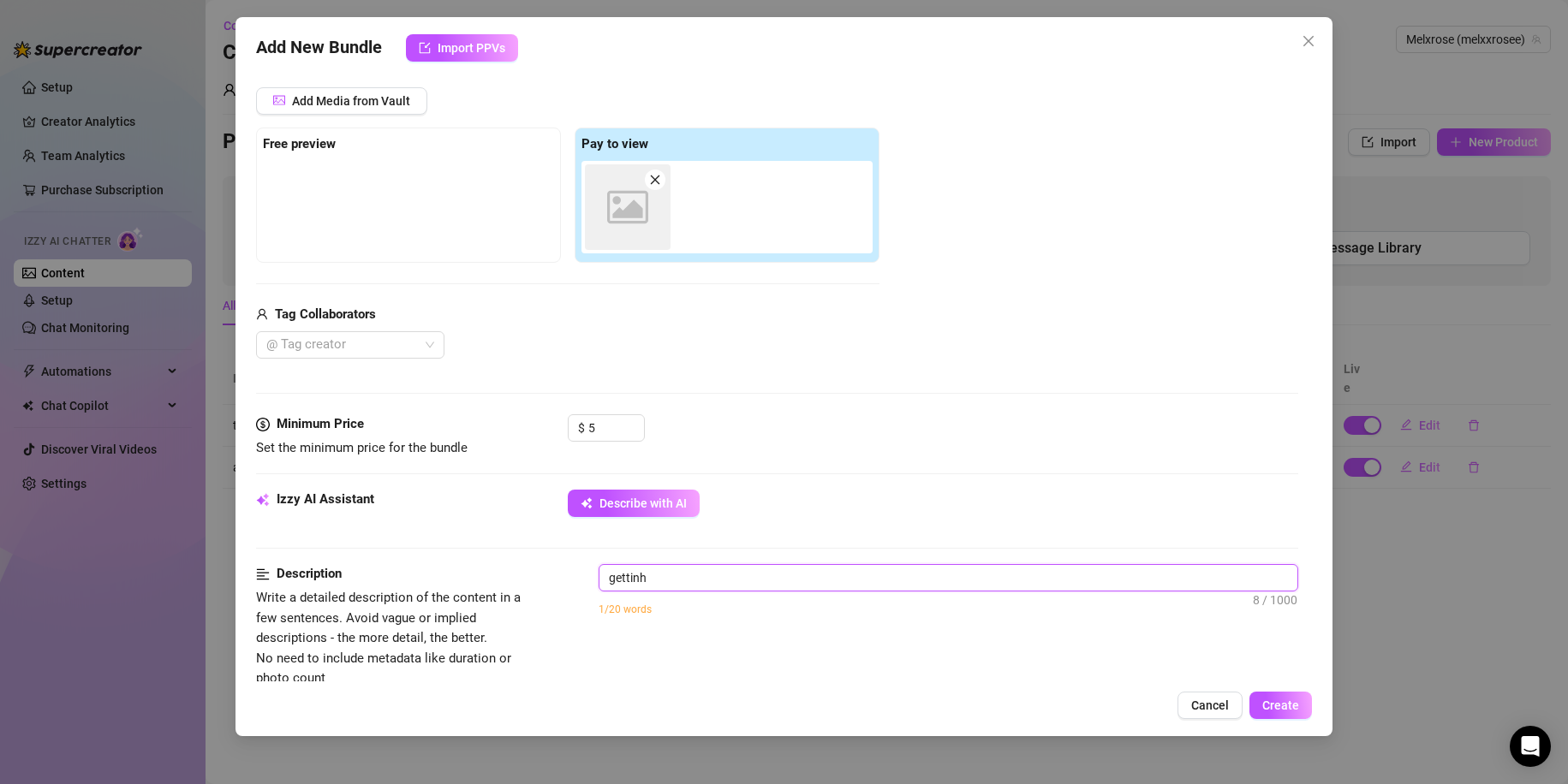
type textarea "gettinh"
type textarea "gettin"
type textarea "gettinh"
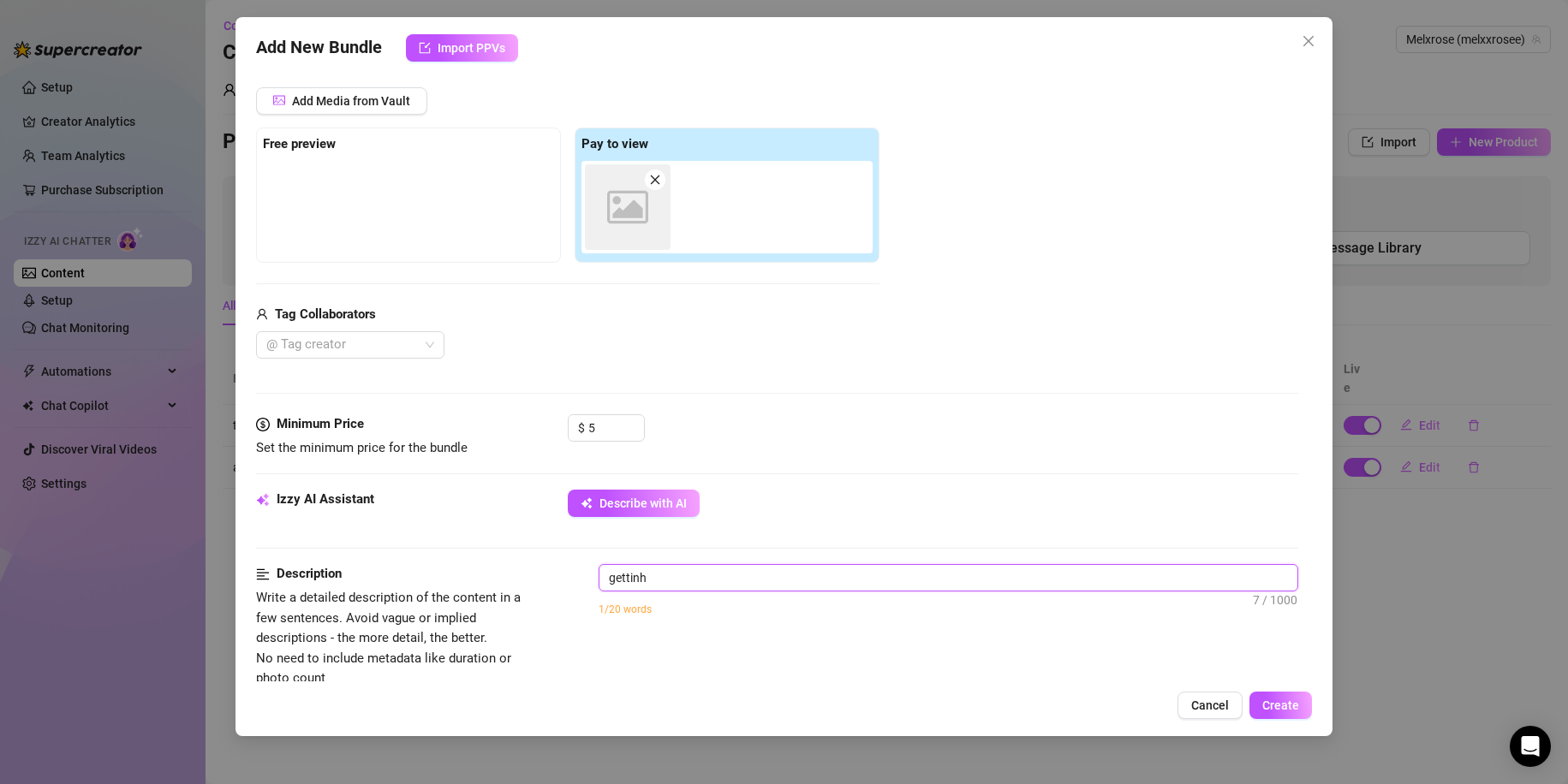
type textarea "gettinh"
type textarea "gettin"
type textarea "getting"
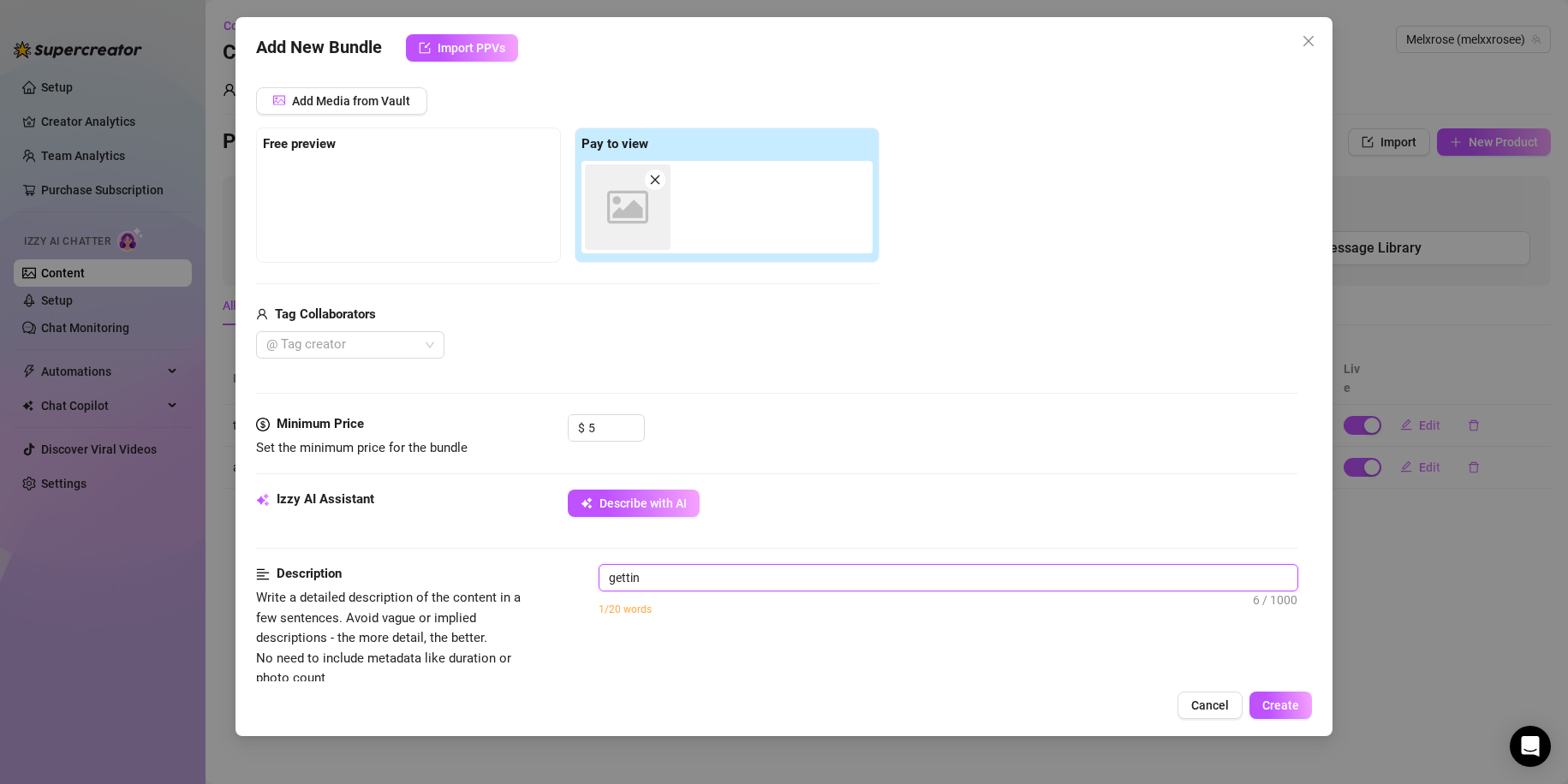
type textarea "getting"
type textarea "getting r"
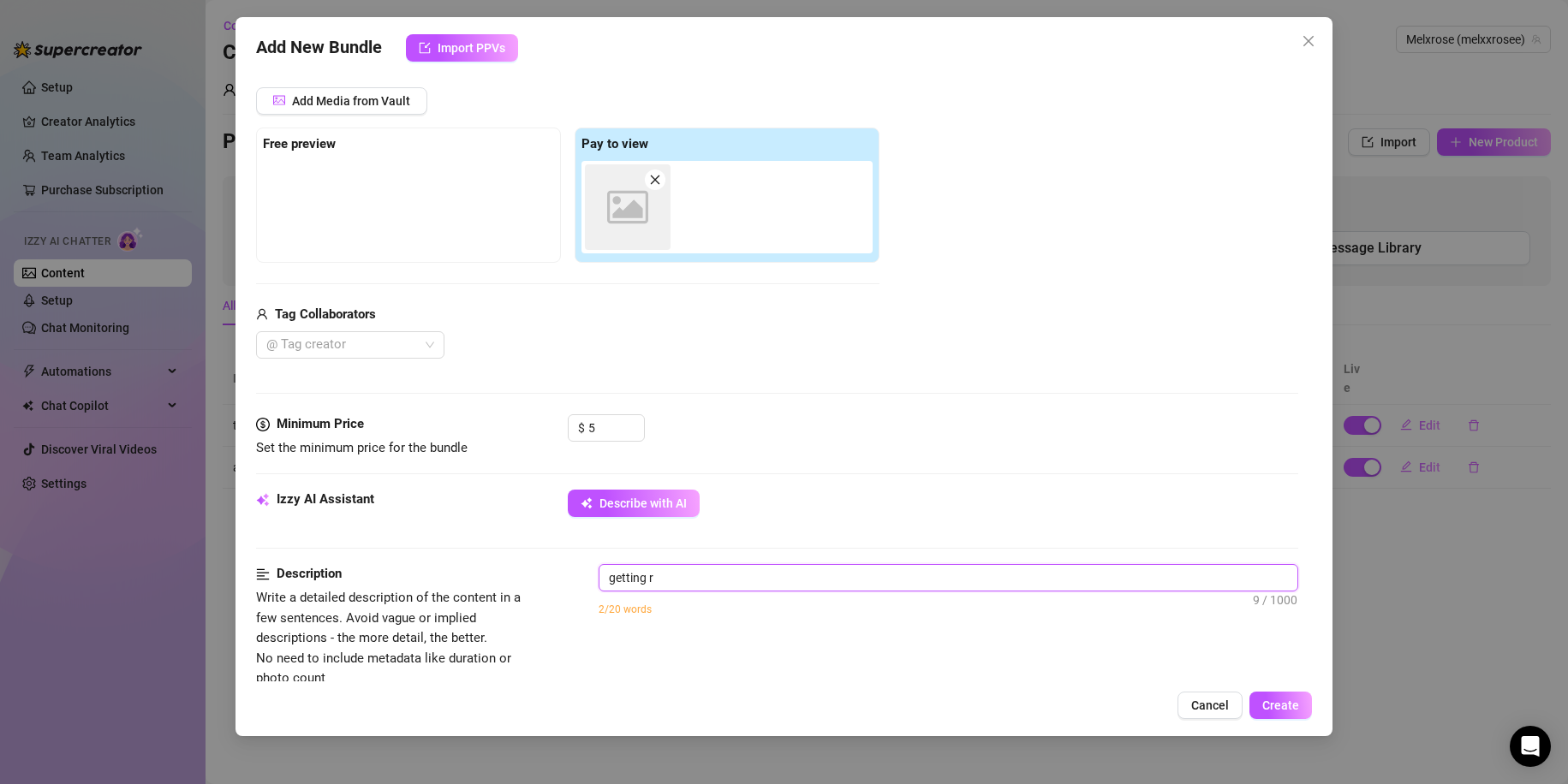
type textarea "getting re"
type textarea "getting rea"
type textarea "getting read"
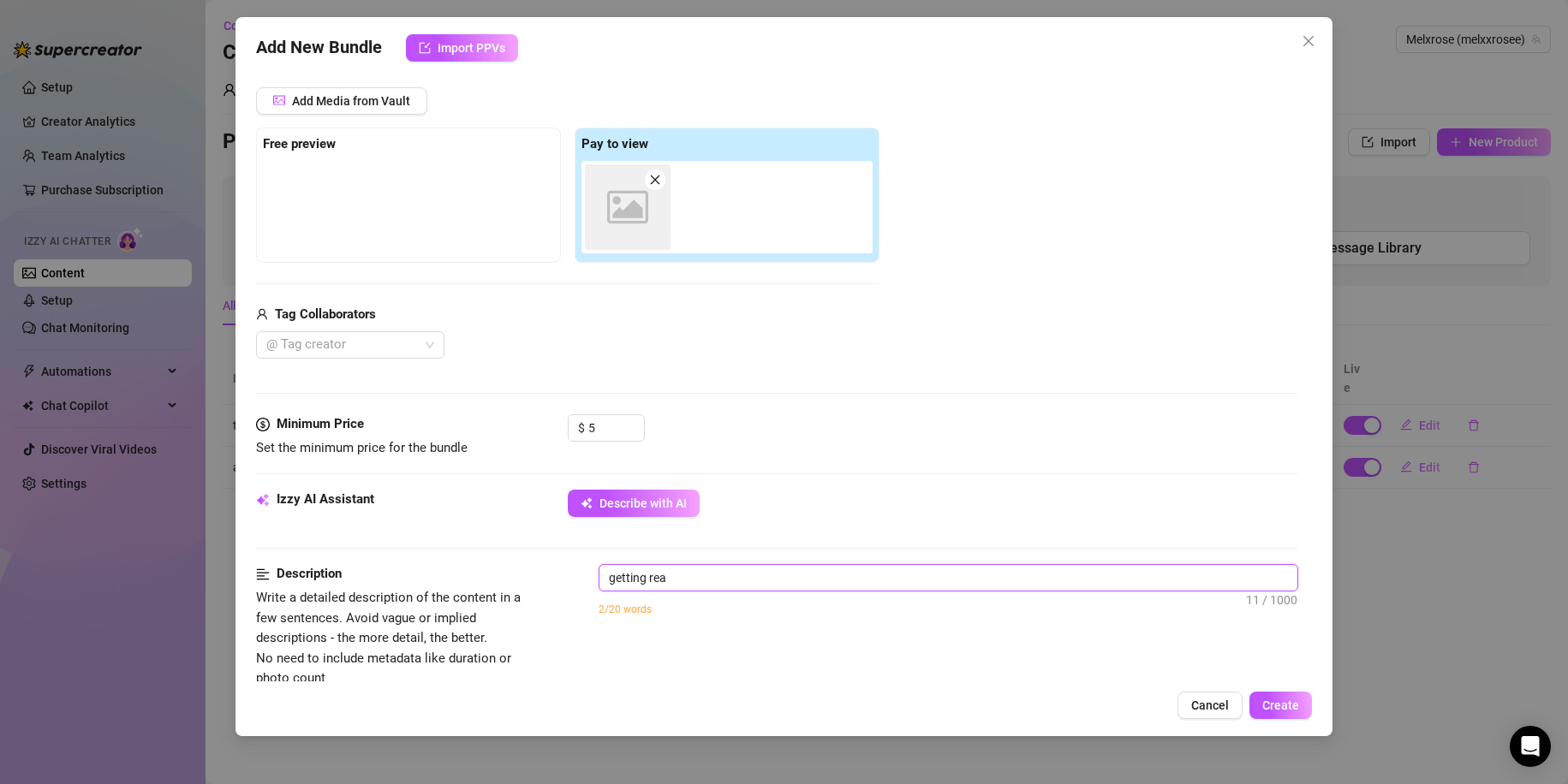
type textarea "getting read"
type textarea "getting ready"
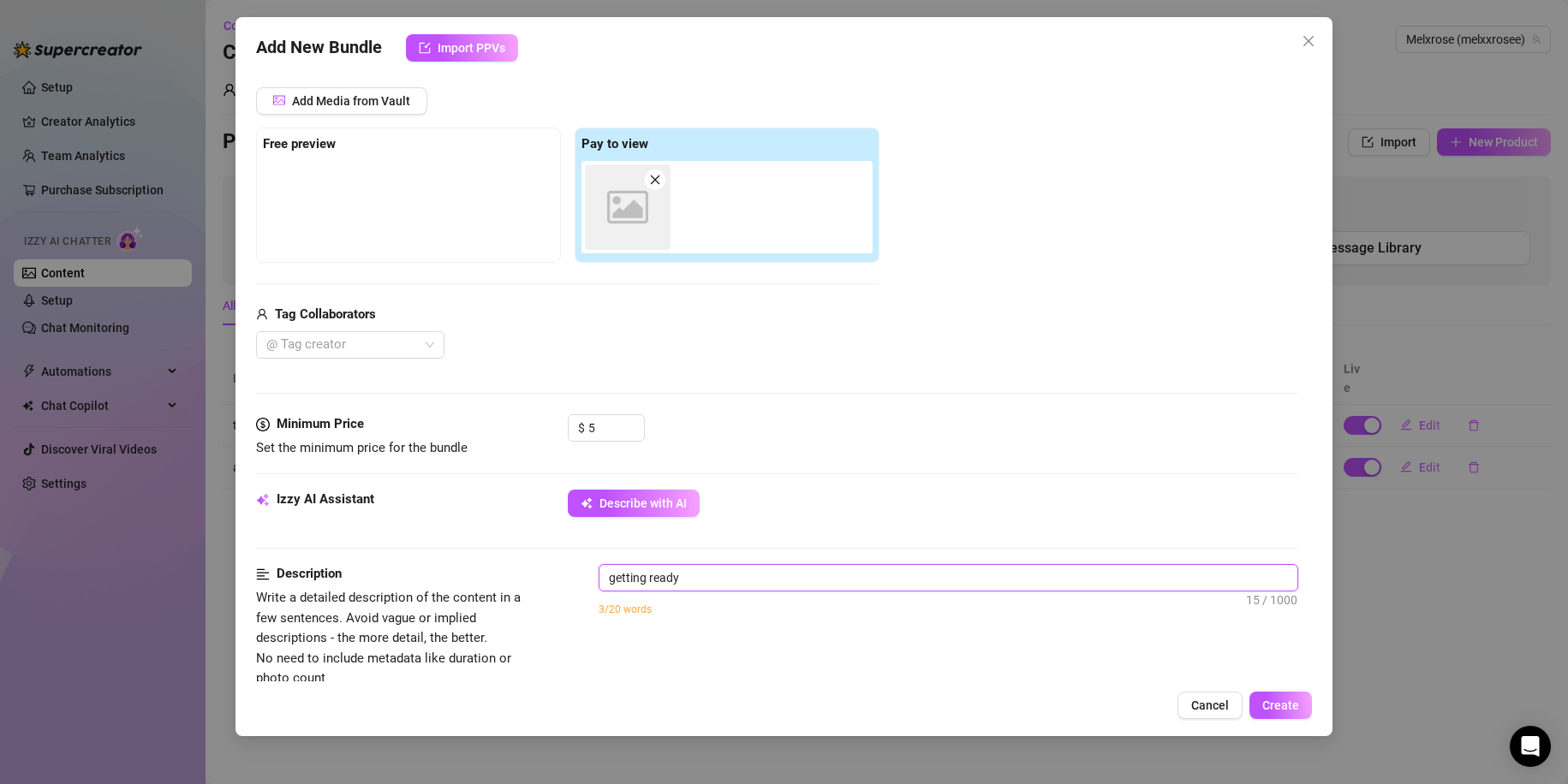
type textarea "getting ready f"
type textarea "getting ready fl"
type textarea "getting ready f"
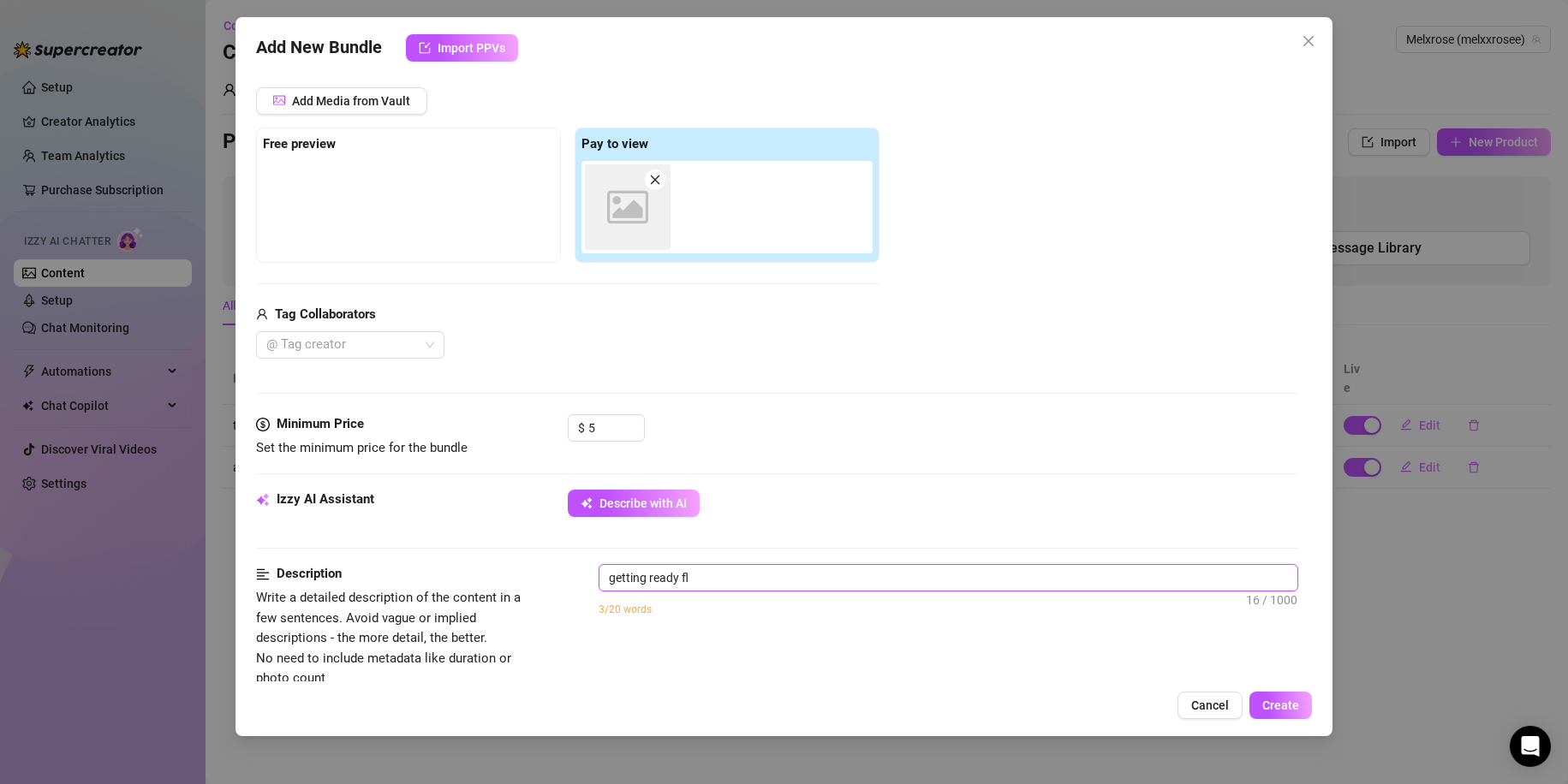
type textarea "getting ready f"
type textarea "getting ready fo"
type textarea "getting ready for"
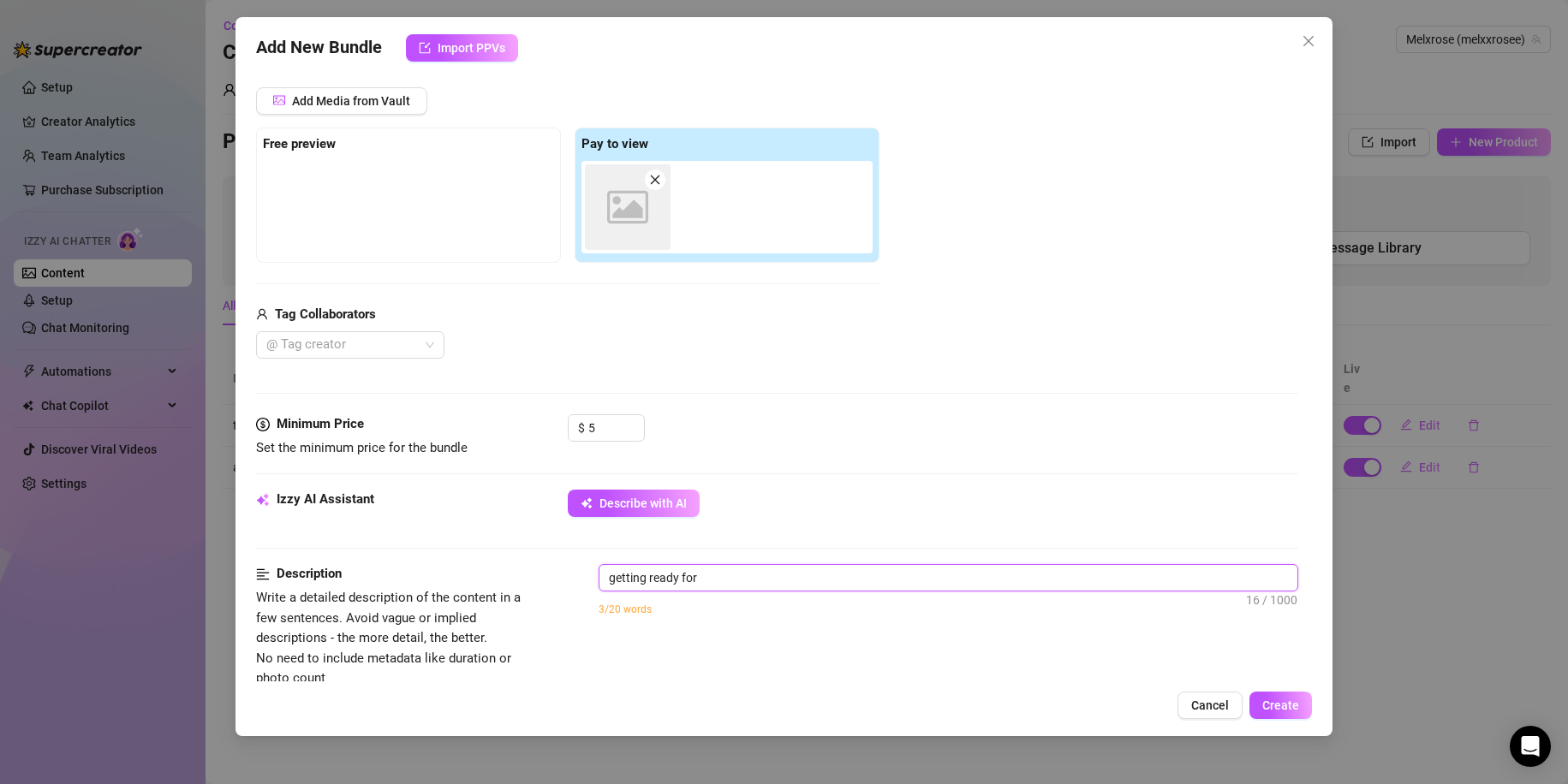
type textarea "getting ready for"
type textarea "getting ready for b"
type textarea "getting ready for be"
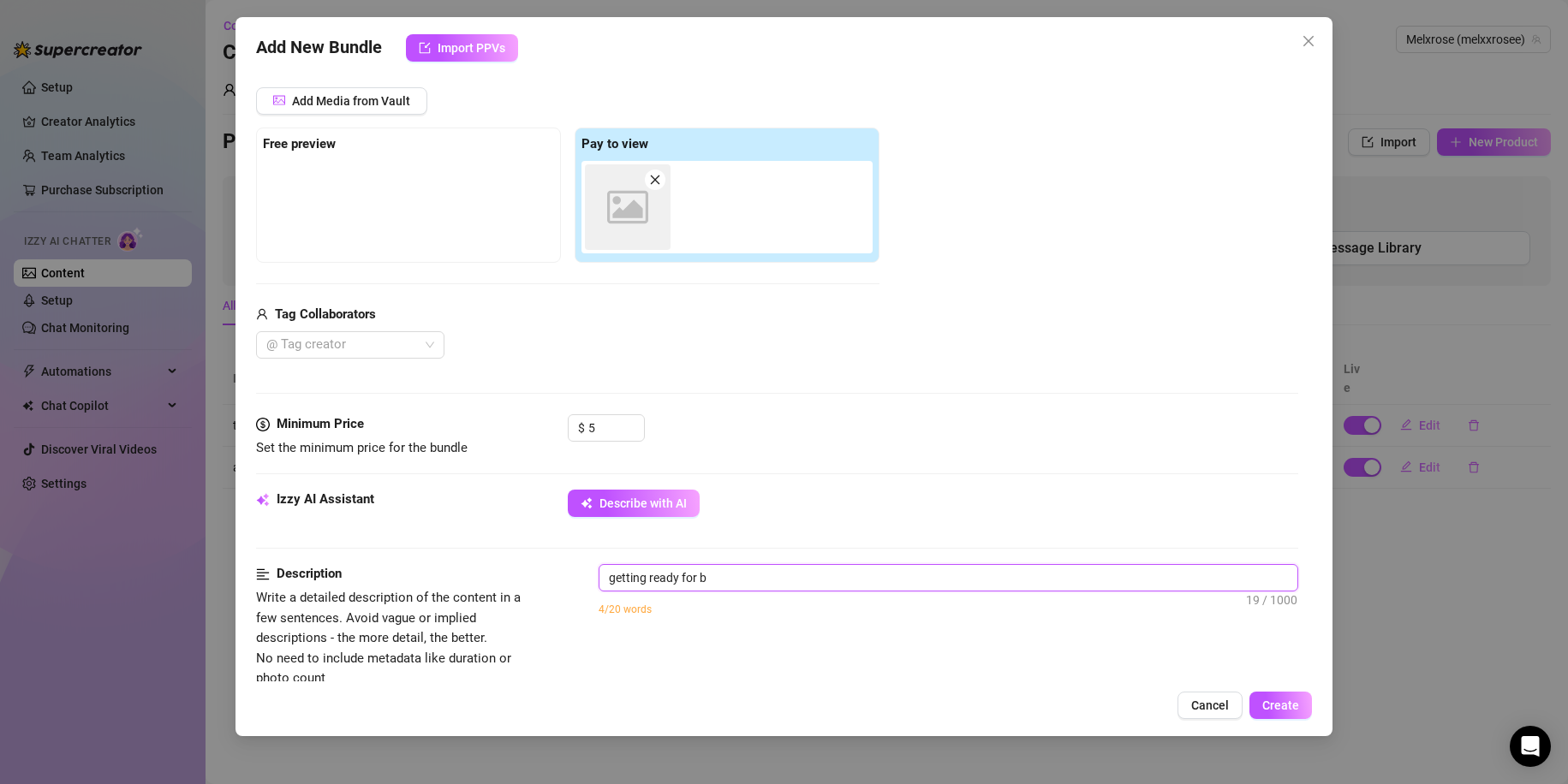
type textarea "getting ready for be"
type textarea "getting ready for bed"
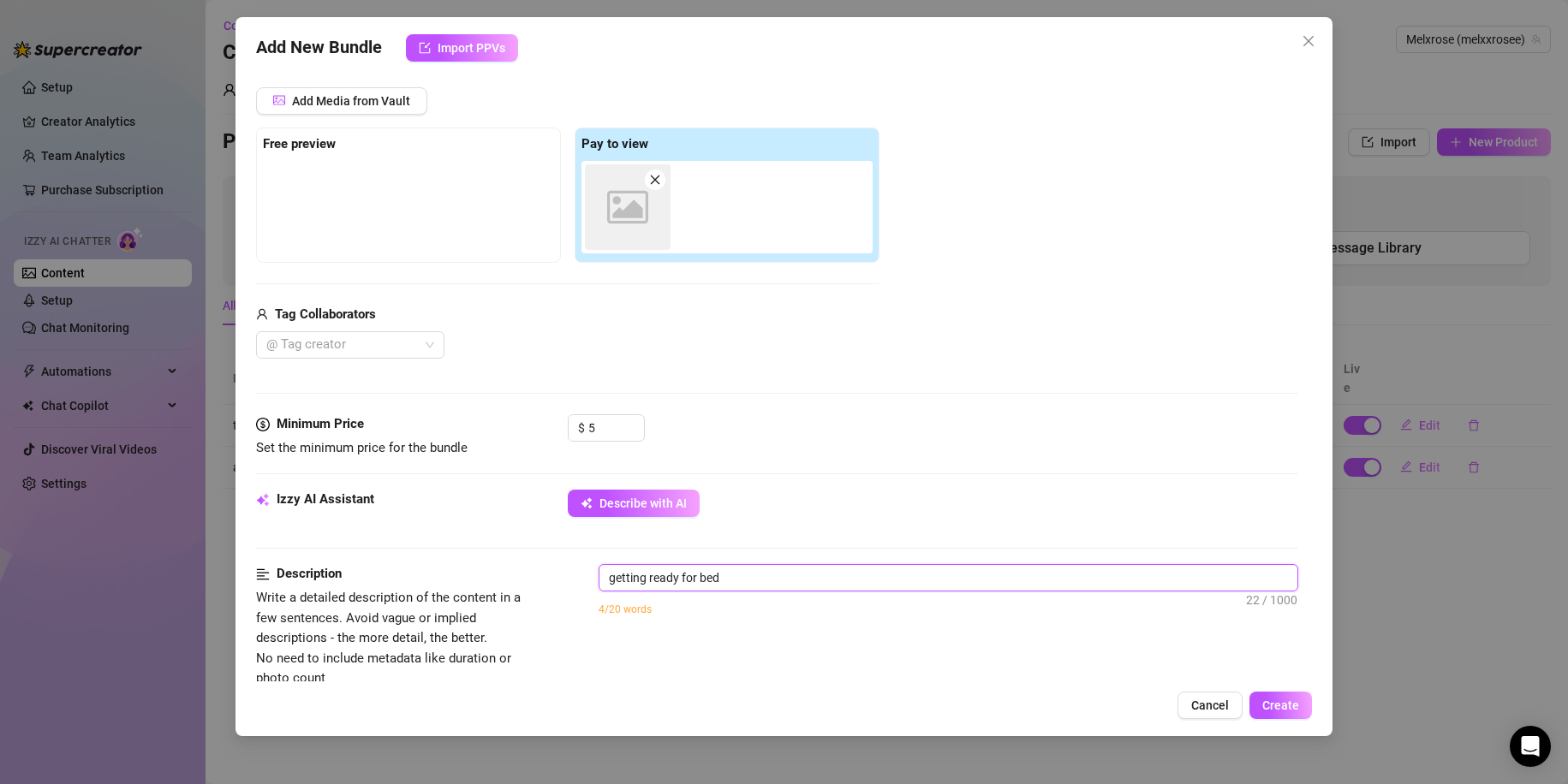
type textarea "getting ready for bed i"
type textarea "getting ready for bed in"
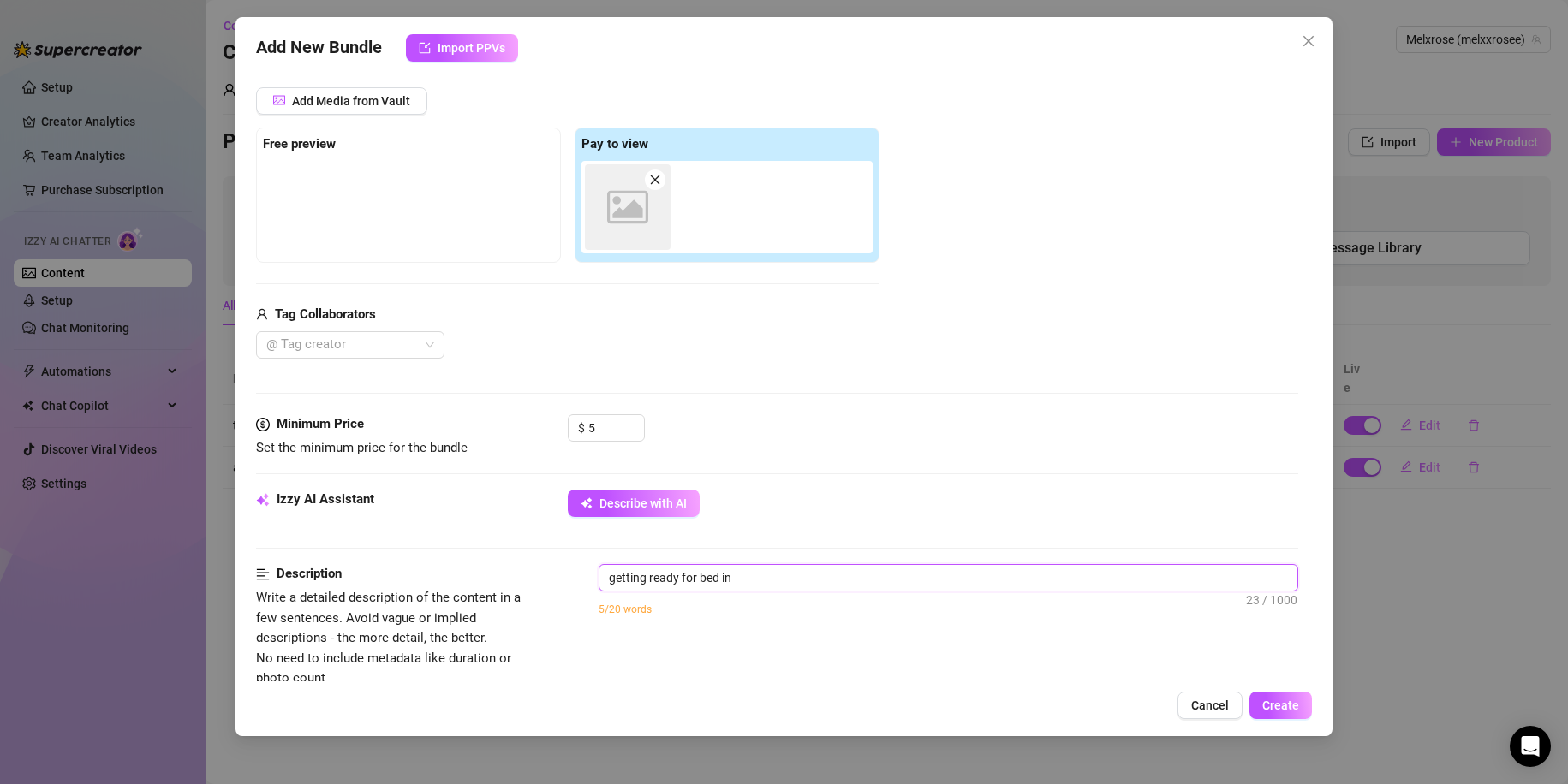
type textarea "getting ready for bed in"
type textarea "getting ready for bed in a"
type textarea "getting ready for bed in a b"
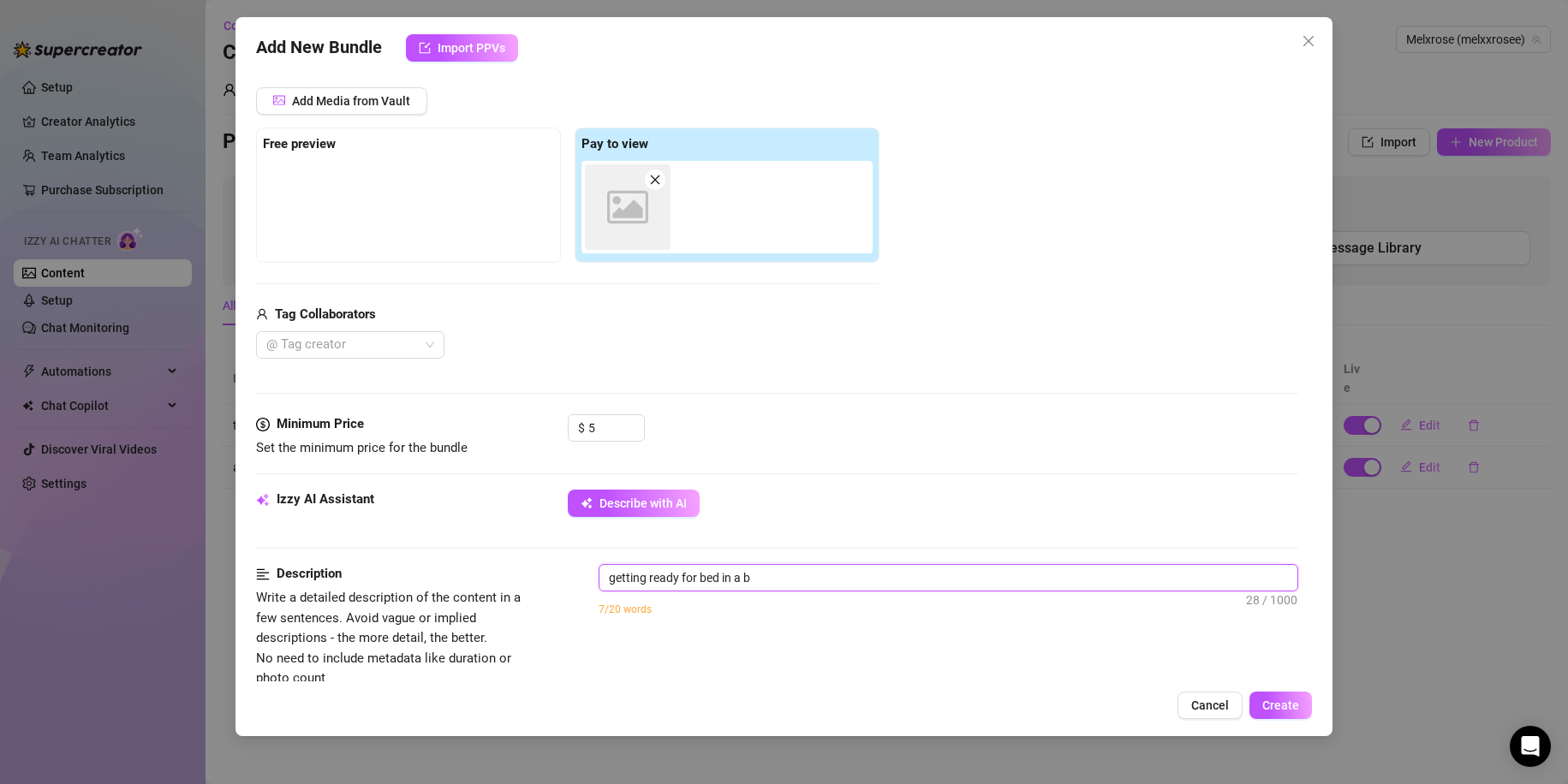
type textarea "getting ready for bed in a"
type textarea "getting ready for bed in a p"
type textarea "getting ready for bed in a pi"
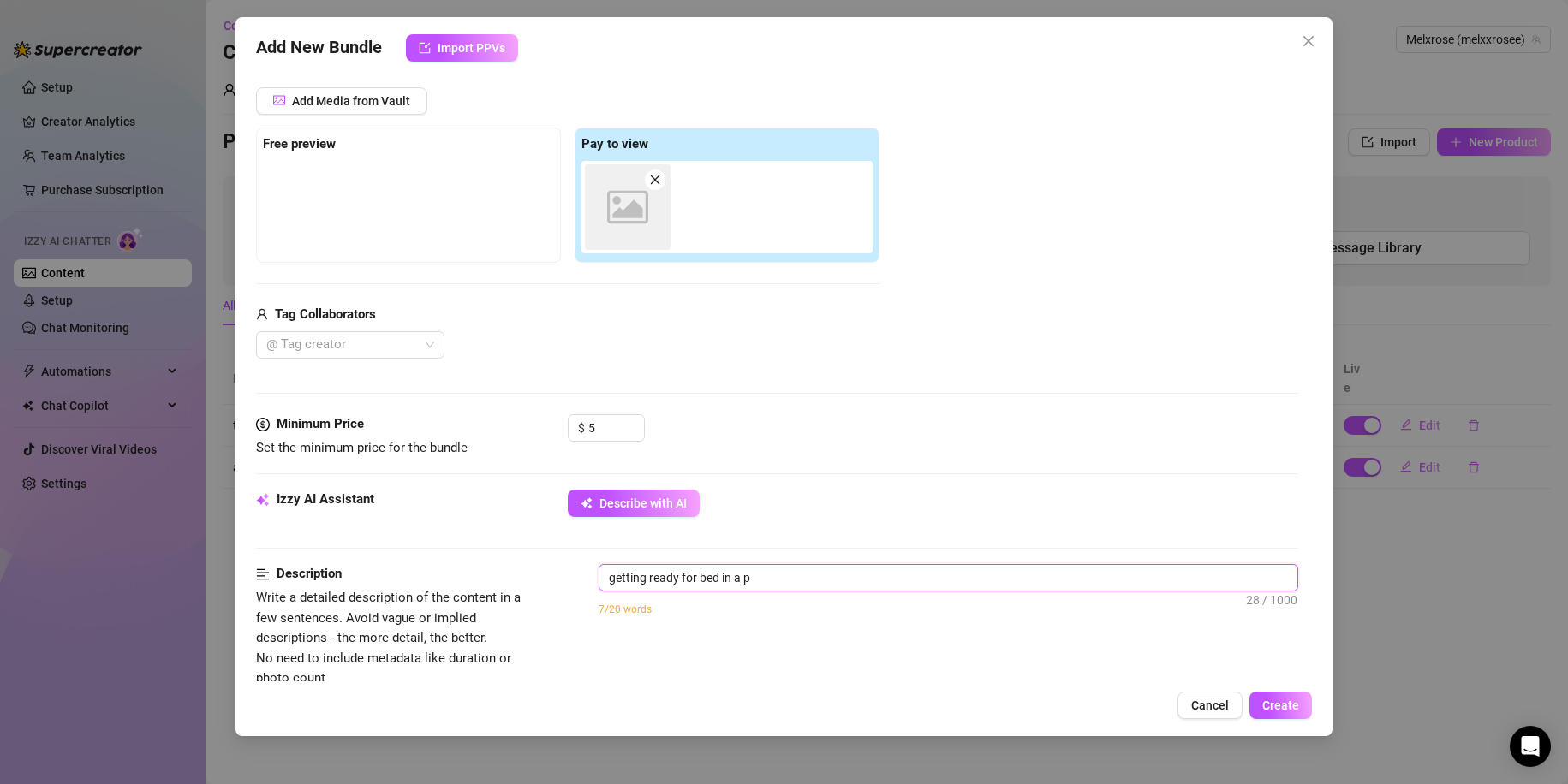
type textarea "getting ready for bed in a pi"
type textarea "getting ready for bed in a pin"
type textarea "getting ready for bed in a pink"
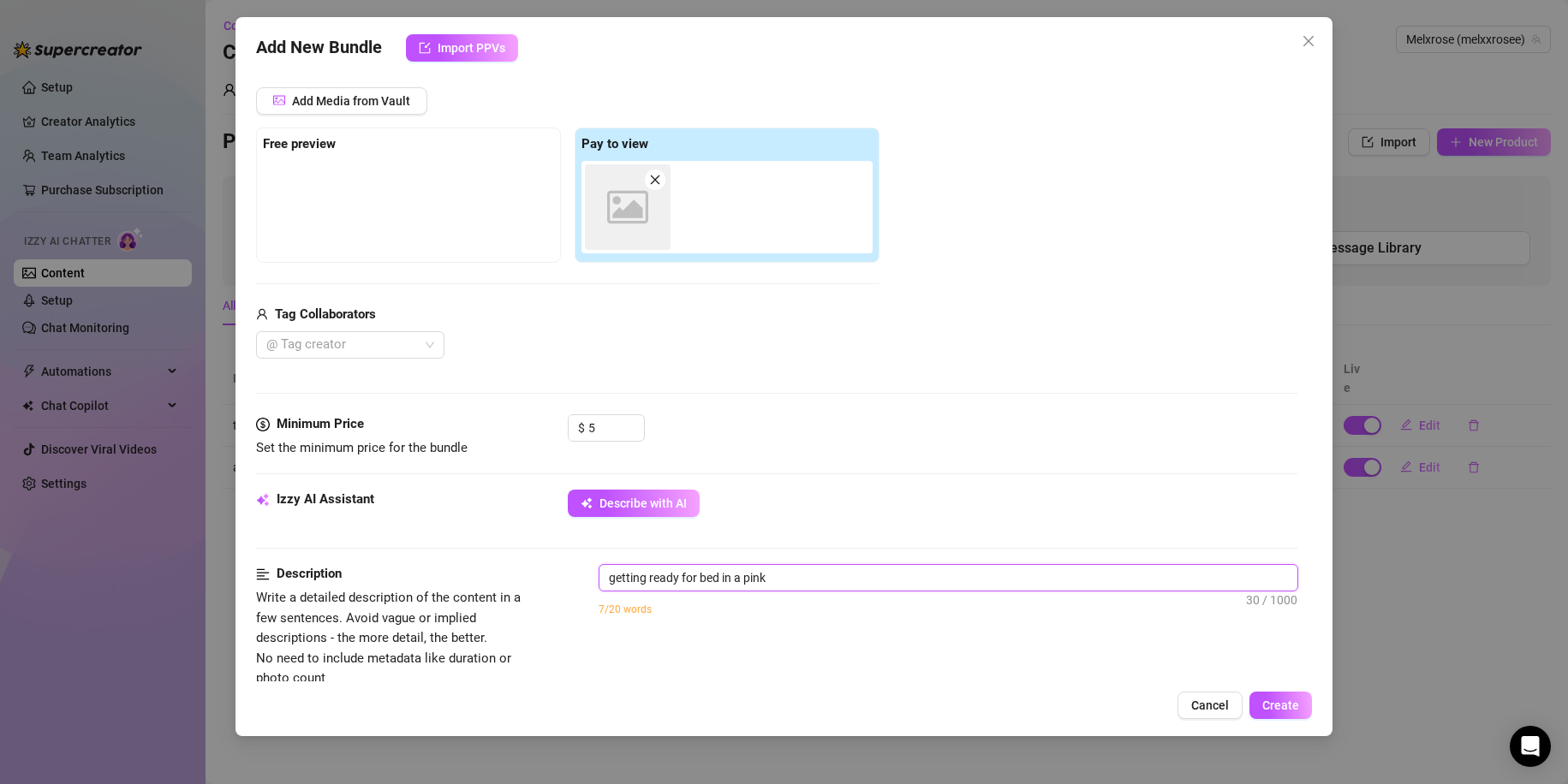
type textarea "getting ready for bed in a pink"
type textarea "getting ready for bed in a pink t"
type textarea "getting ready for bed in a pink th"
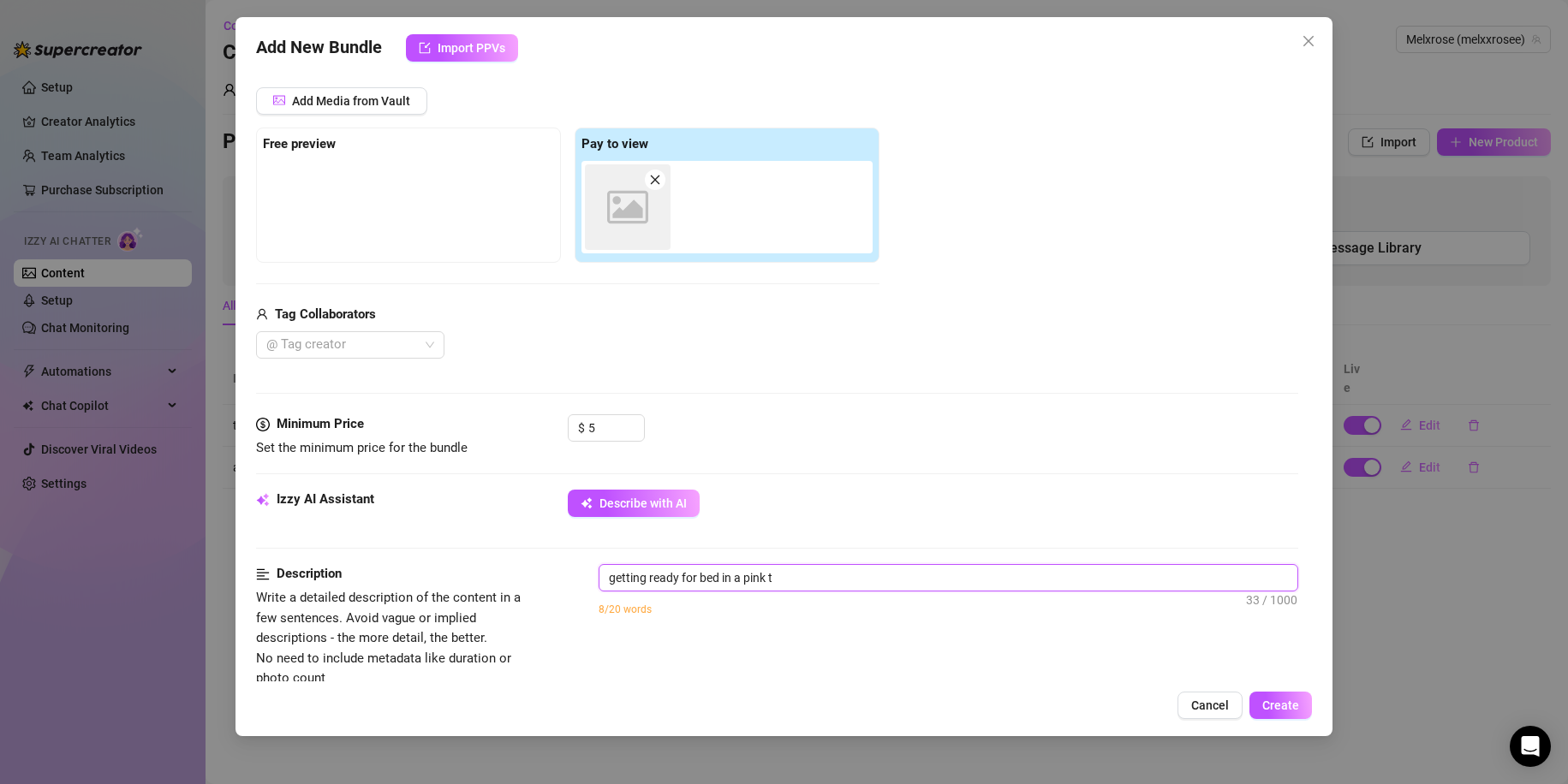
type textarea "getting ready for bed in a pink th"
type textarea "getting ready for bed in a pink tho"
type textarea "getting ready for bed in a pink thon"
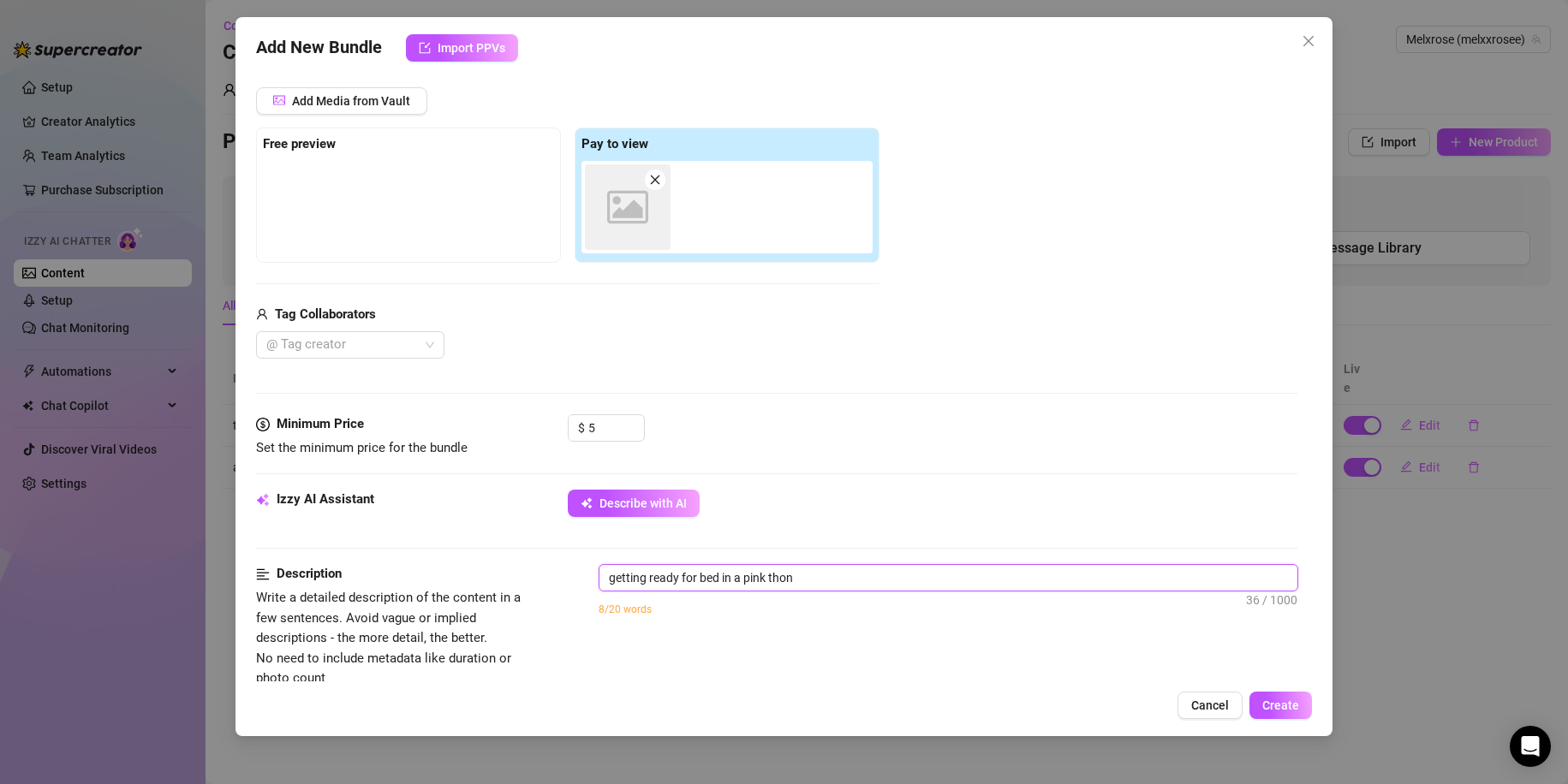
type textarea "getting ready for bed in a pink thong"
type textarea "getting ready for bed in a pink thong n"
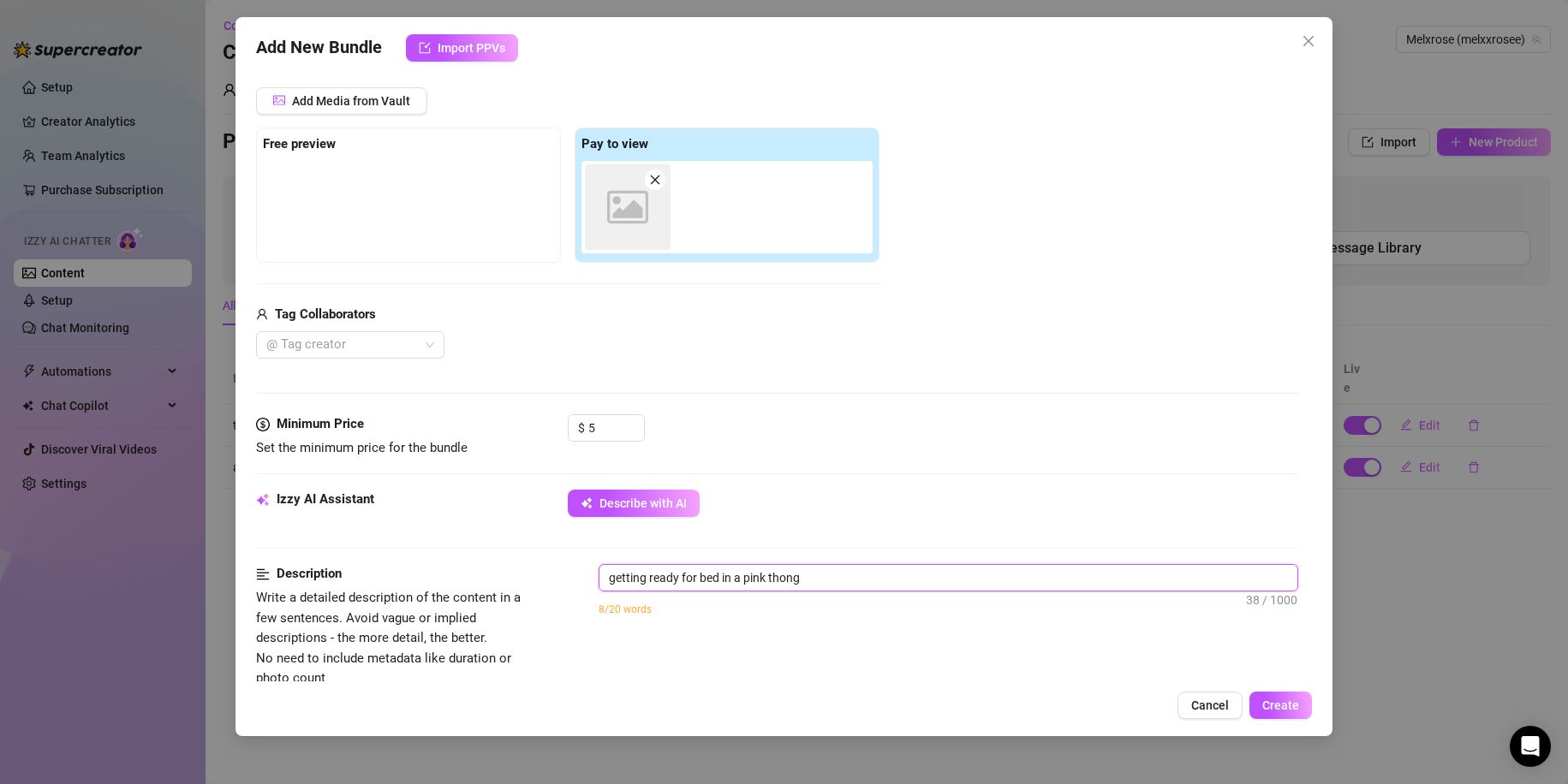
type textarea "getting ready for bed in a pink thong n"
type textarea "getting ready for bed in a pink thong"
type textarea "getting ready for bed in a pink thong b"
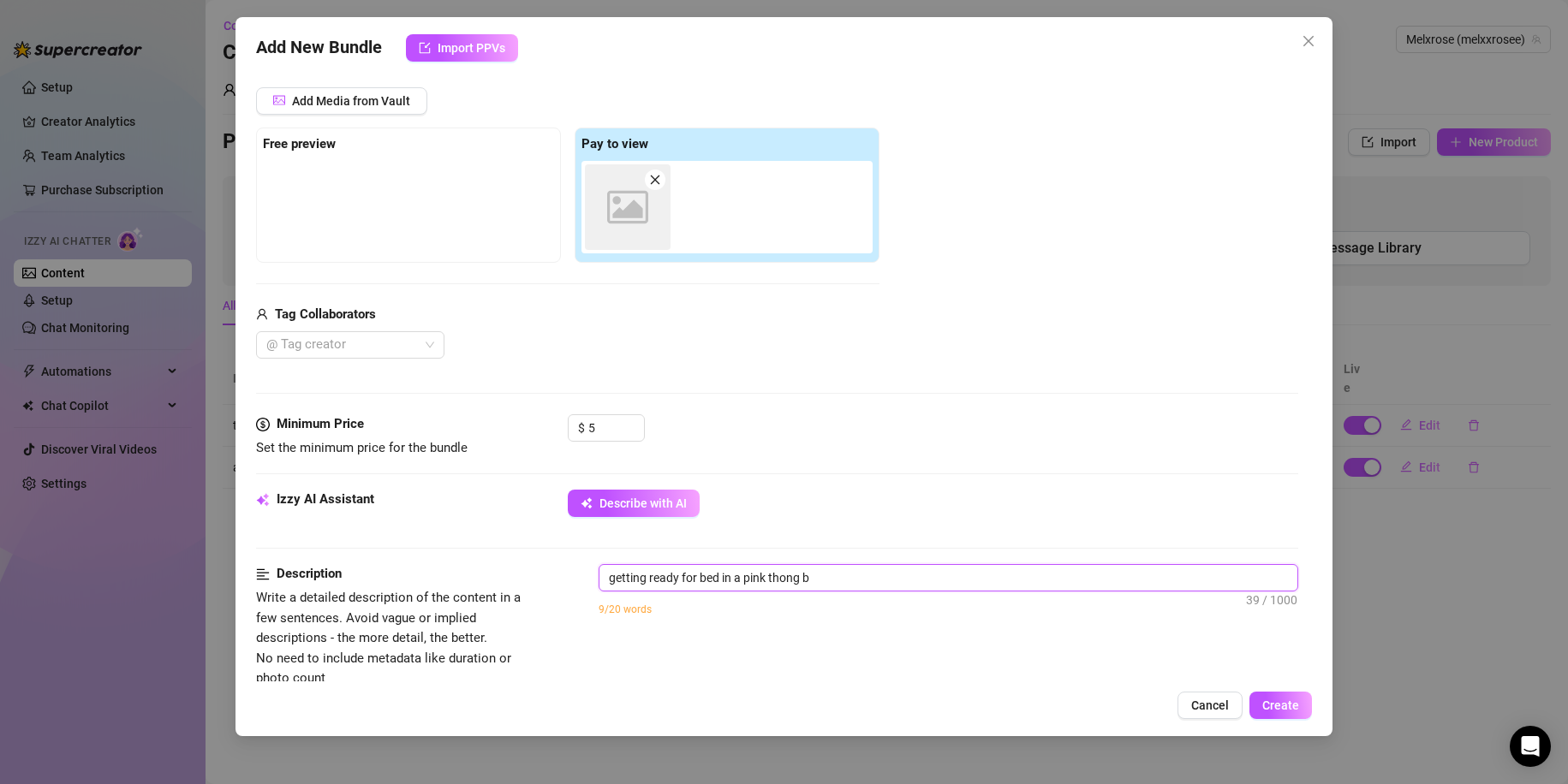
type textarea "getting ready for bed in a pink thong bo"
type textarea "getting ready for bed in a pink thong boo"
type textarea "getting ready for bed in a pink thong boob"
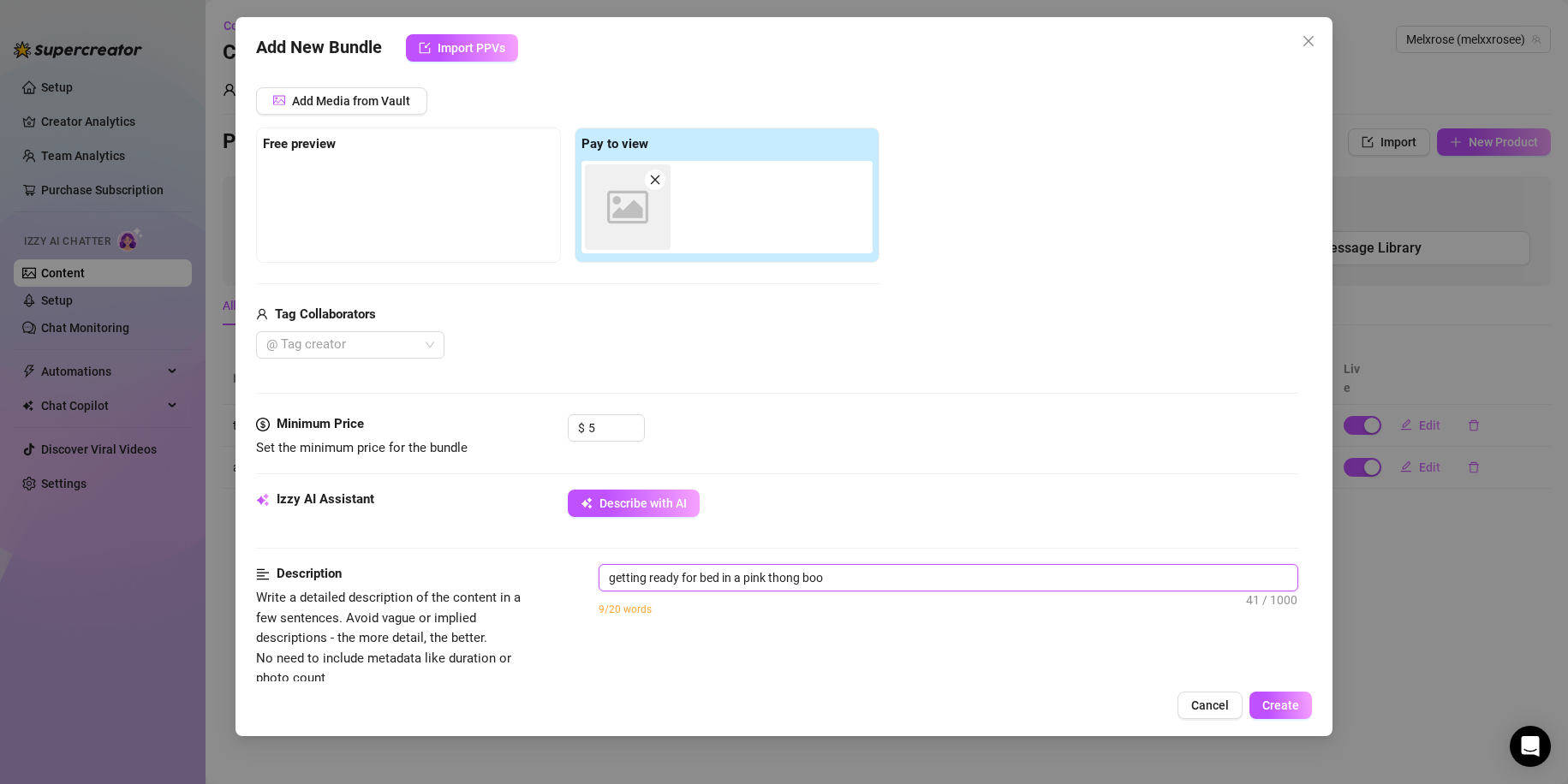
type textarea "getting ready for bed in a pink thong boob"
type textarea "getting ready for bed in a pink thong boobs"
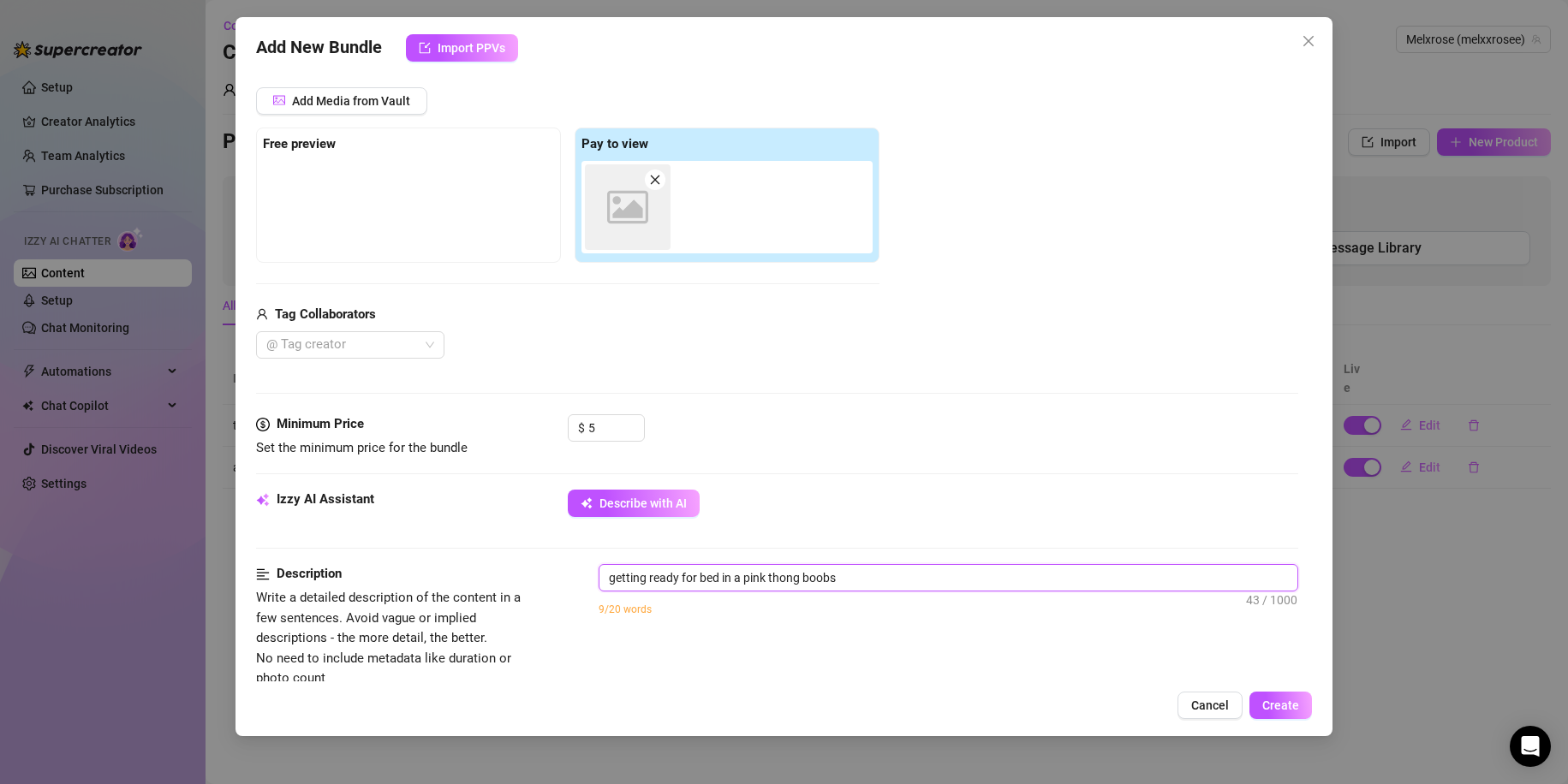
type textarea "getting ready for bed in a pink thong boobs a"
type textarea "getting ready for bed in a pink thong boobs an"
type textarea "getting ready for bed in a pink thong boobs and"
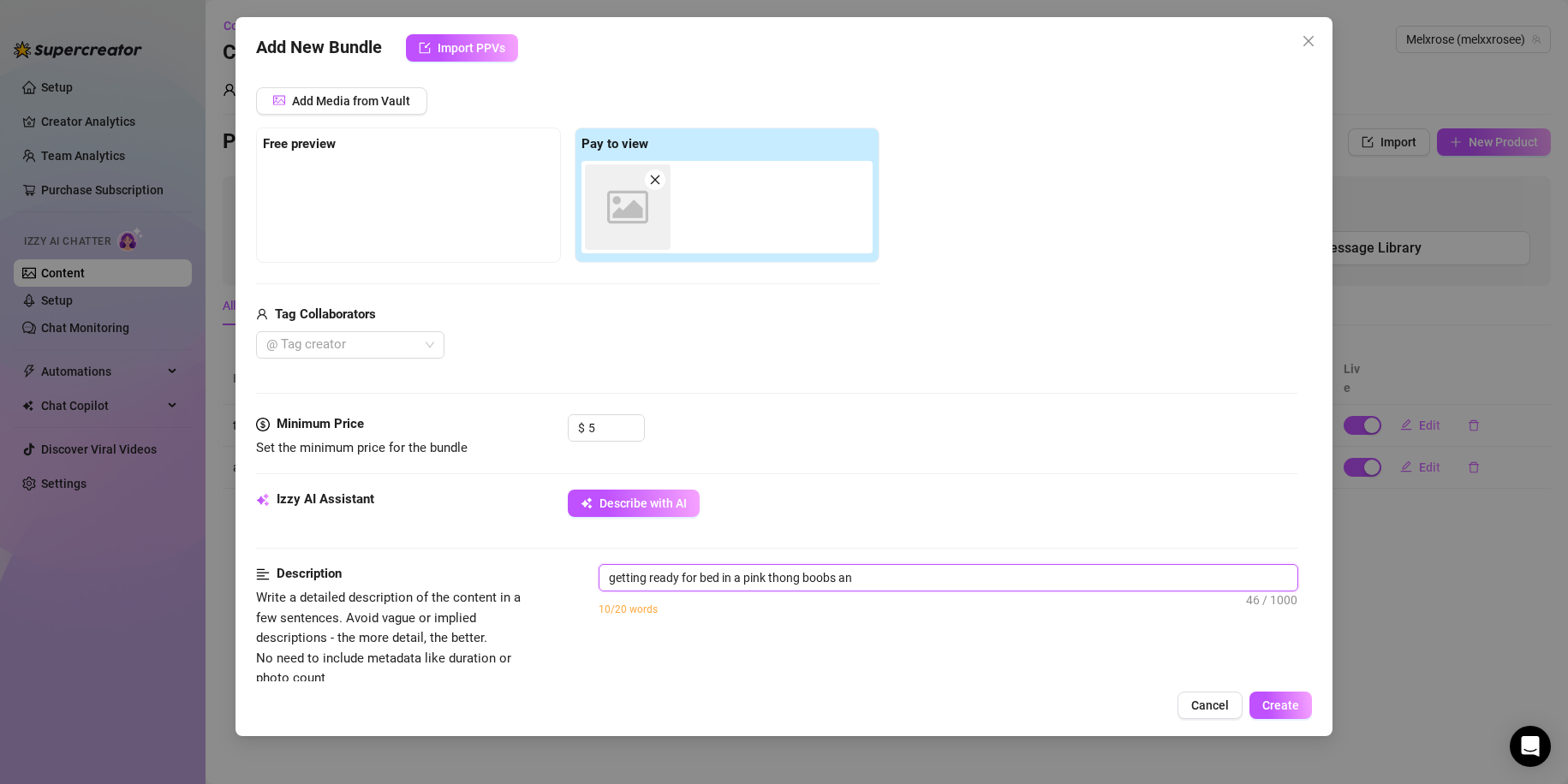
type textarea "getting ready for bed in a pink thong boobs and"
type textarea "getting ready for bed in a pink thong boobs and a"
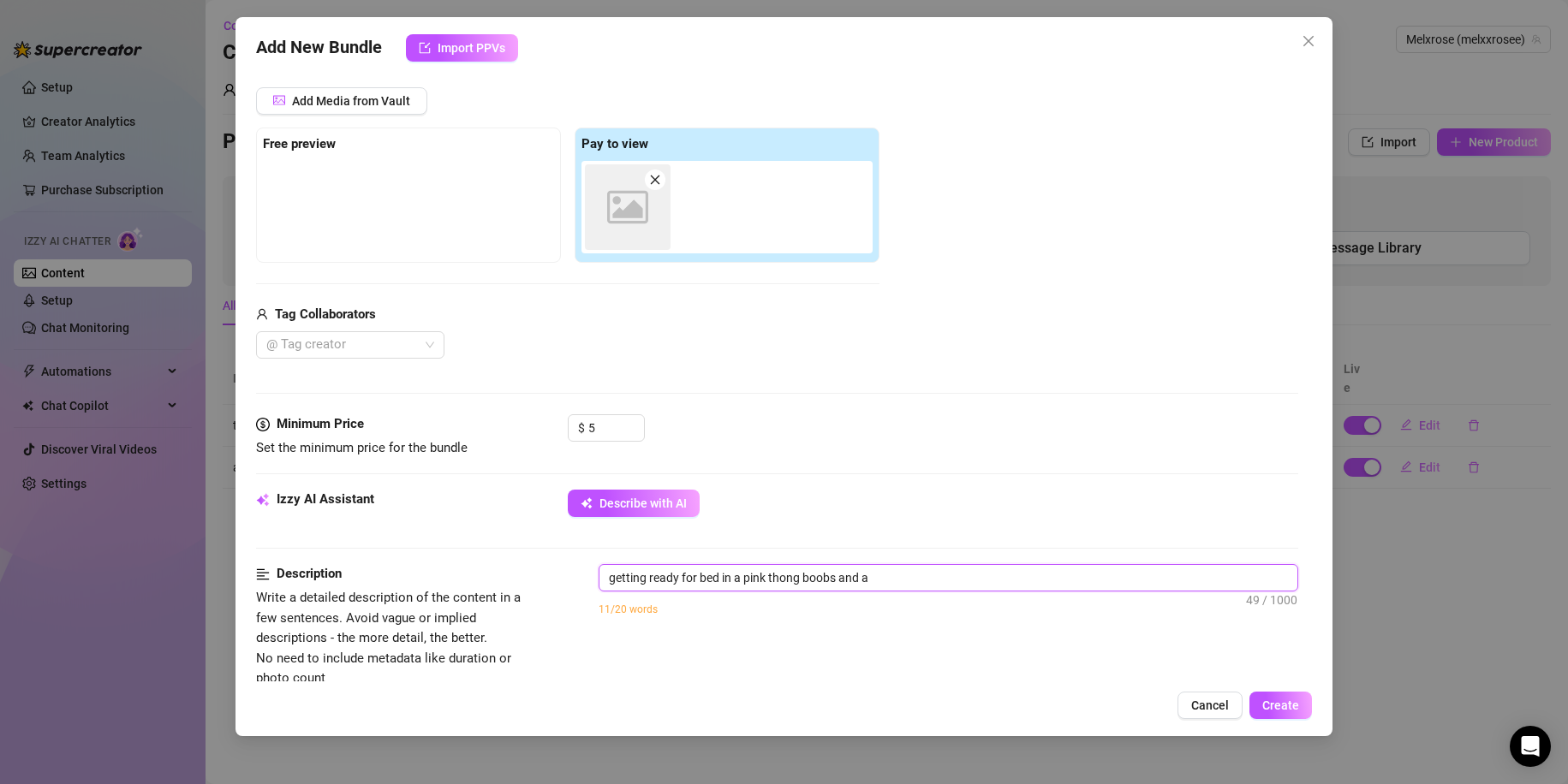
type textarea "getting ready for bed in a pink thong boobs and as"
type textarea "getting ready for bed in a pink thong boobs and ass"
type textarea "getting ready for bed in a pink thong boobs and ass i"
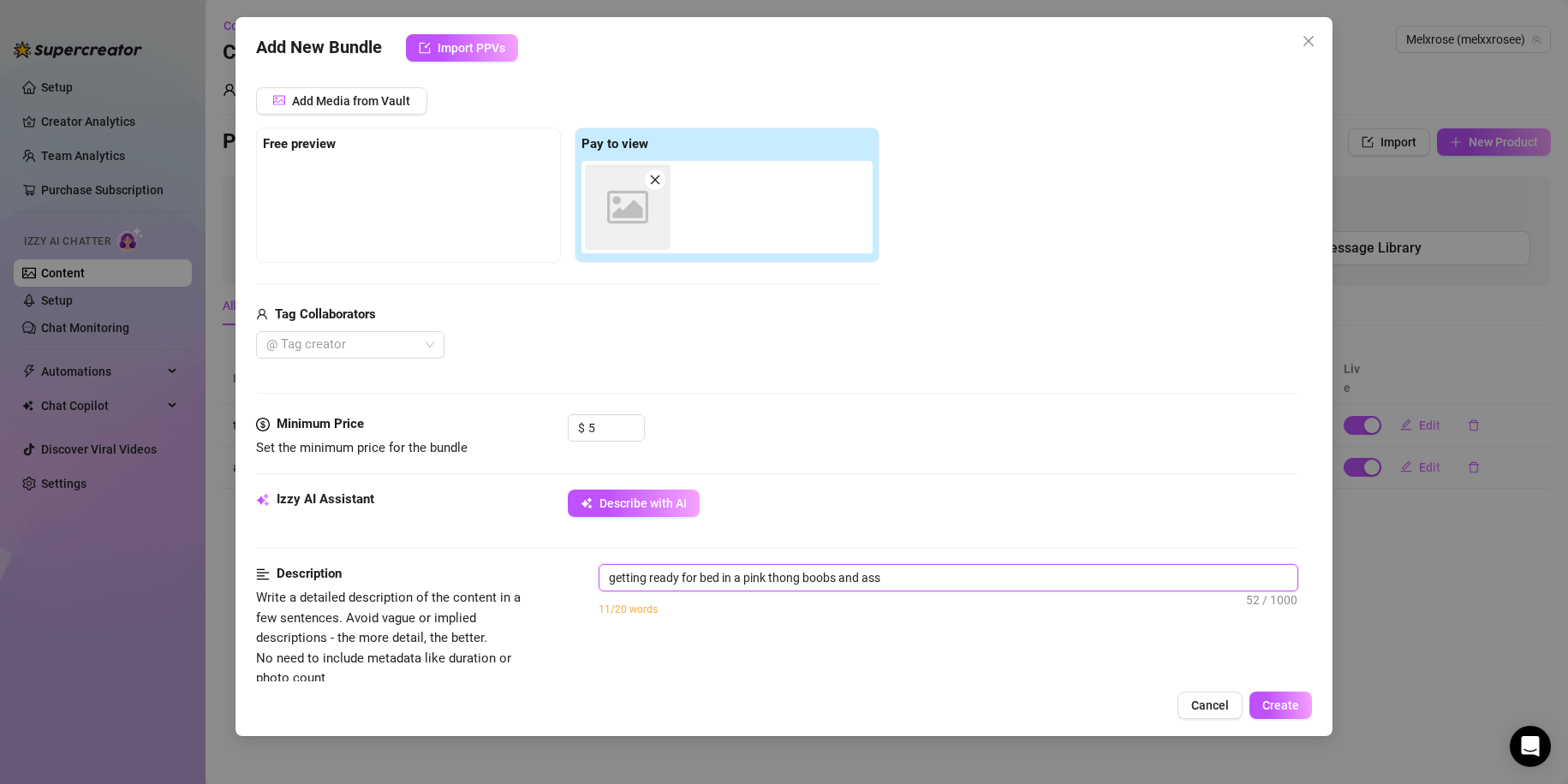
type textarea "getting ready for bed in a pink thong boobs and ass i"
type textarea "getting ready for bed in a pink thong boobs and ass in"
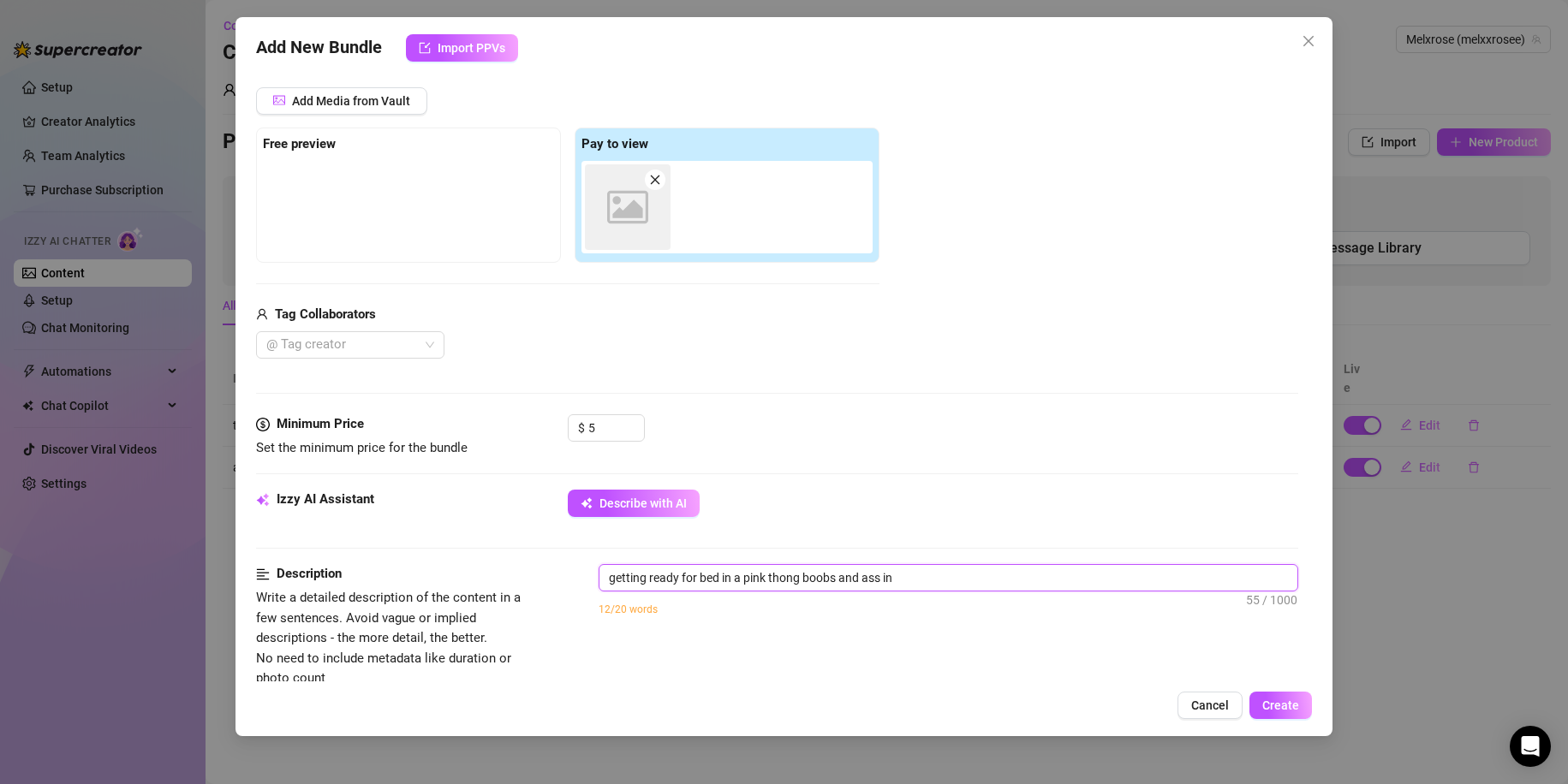
type textarea "getting ready for bed in a pink thong boobs and ass in v"
type textarea "getting ready for bed in a pink thong boobs and ass in vi"
type textarea "getting ready for bed in a pink thong boobs and ass in vif"
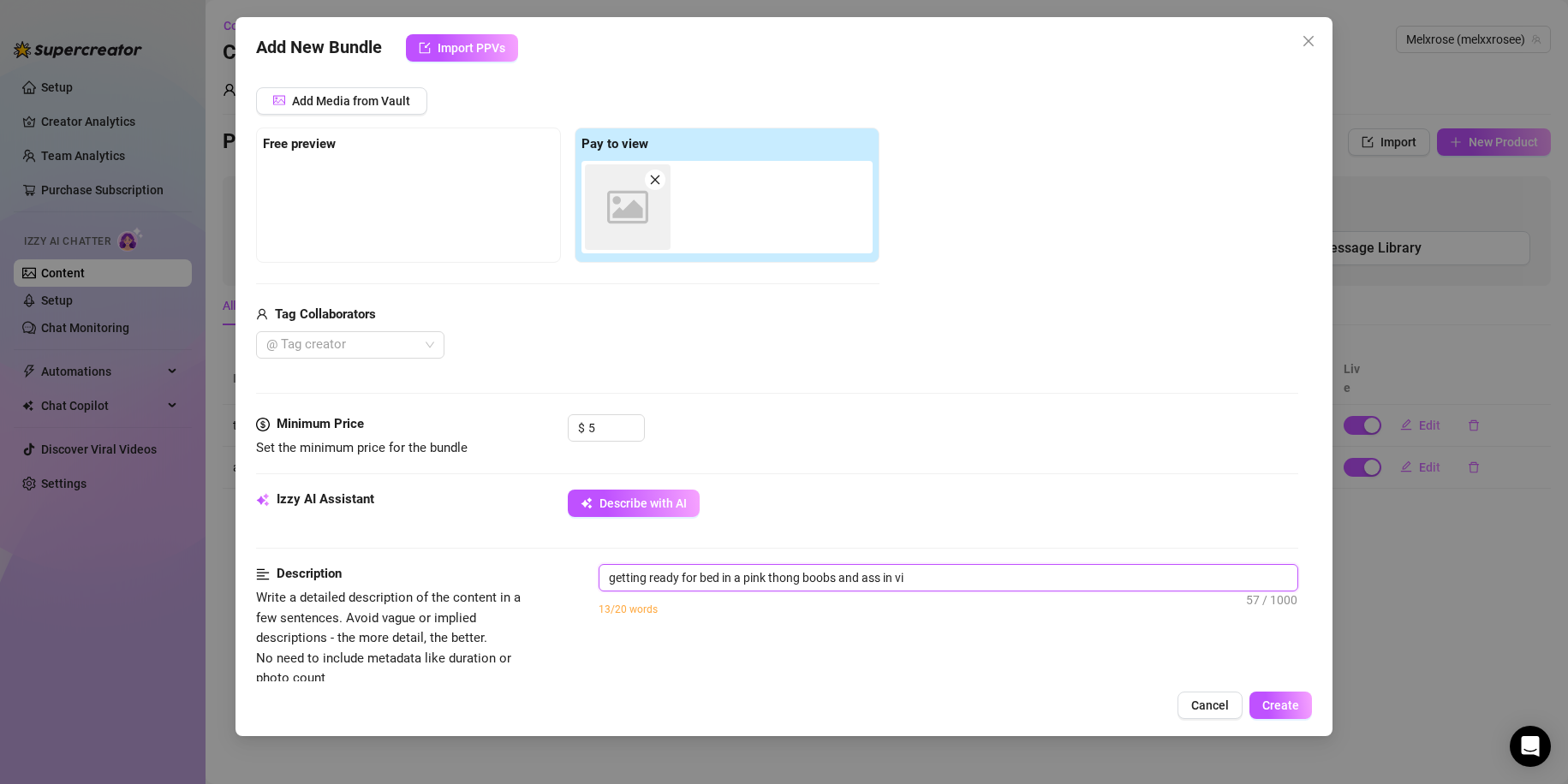
type textarea "getting ready for bed in a pink thong boobs and ass in vif"
type textarea "getting ready for bed in a pink thong boobs and ass in vifr"
type textarea "getting ready for bed in a pink thong boobs and ass in vif"
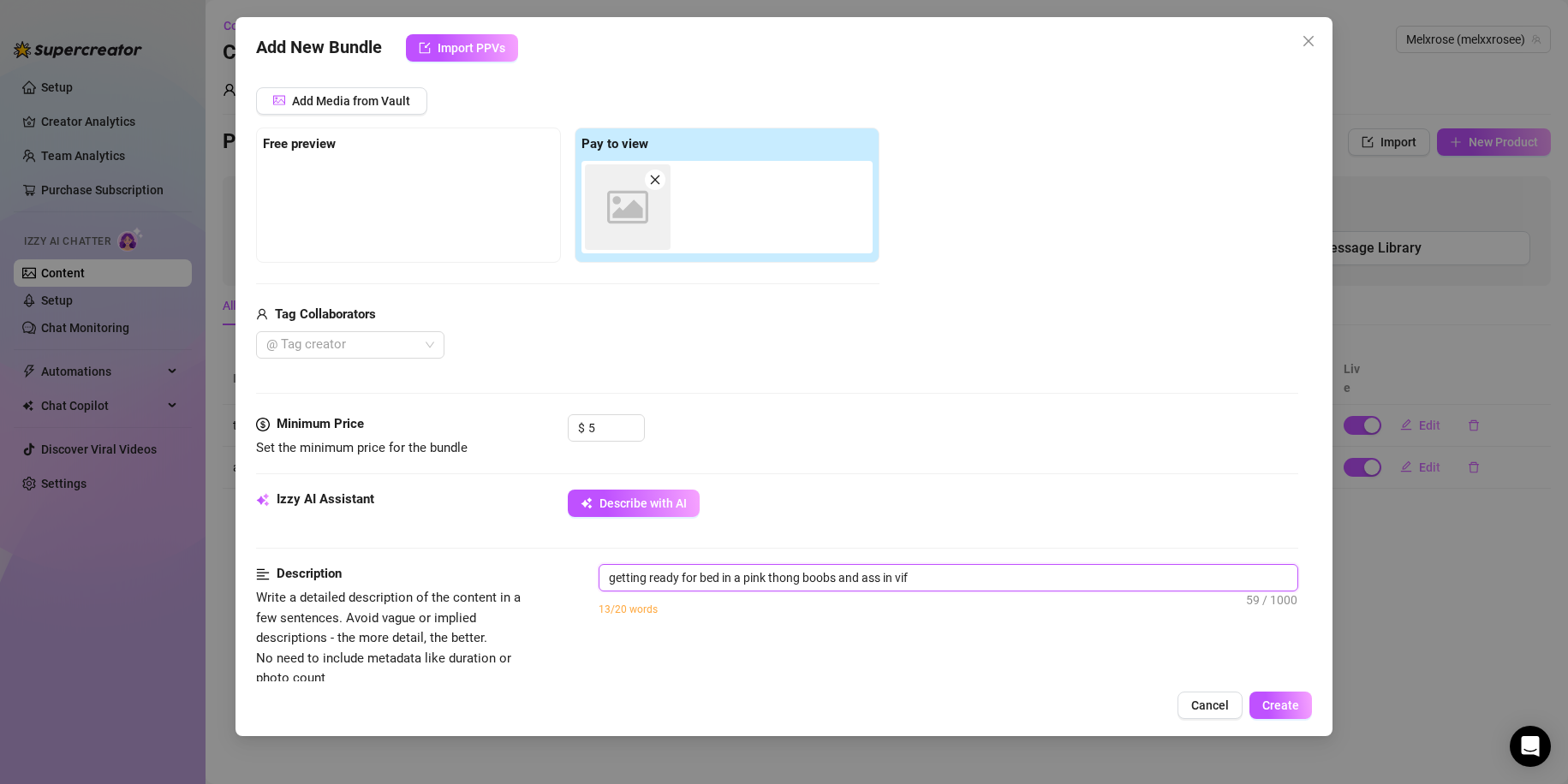
type textarea "getting ready for bed in a pink thong boobs and ass in vi"
type textarea "getting ready for bed in a pink thong boobs and ass in vid"
type textarea "getting ready for bed in a pink thong boobs and ass in vide"
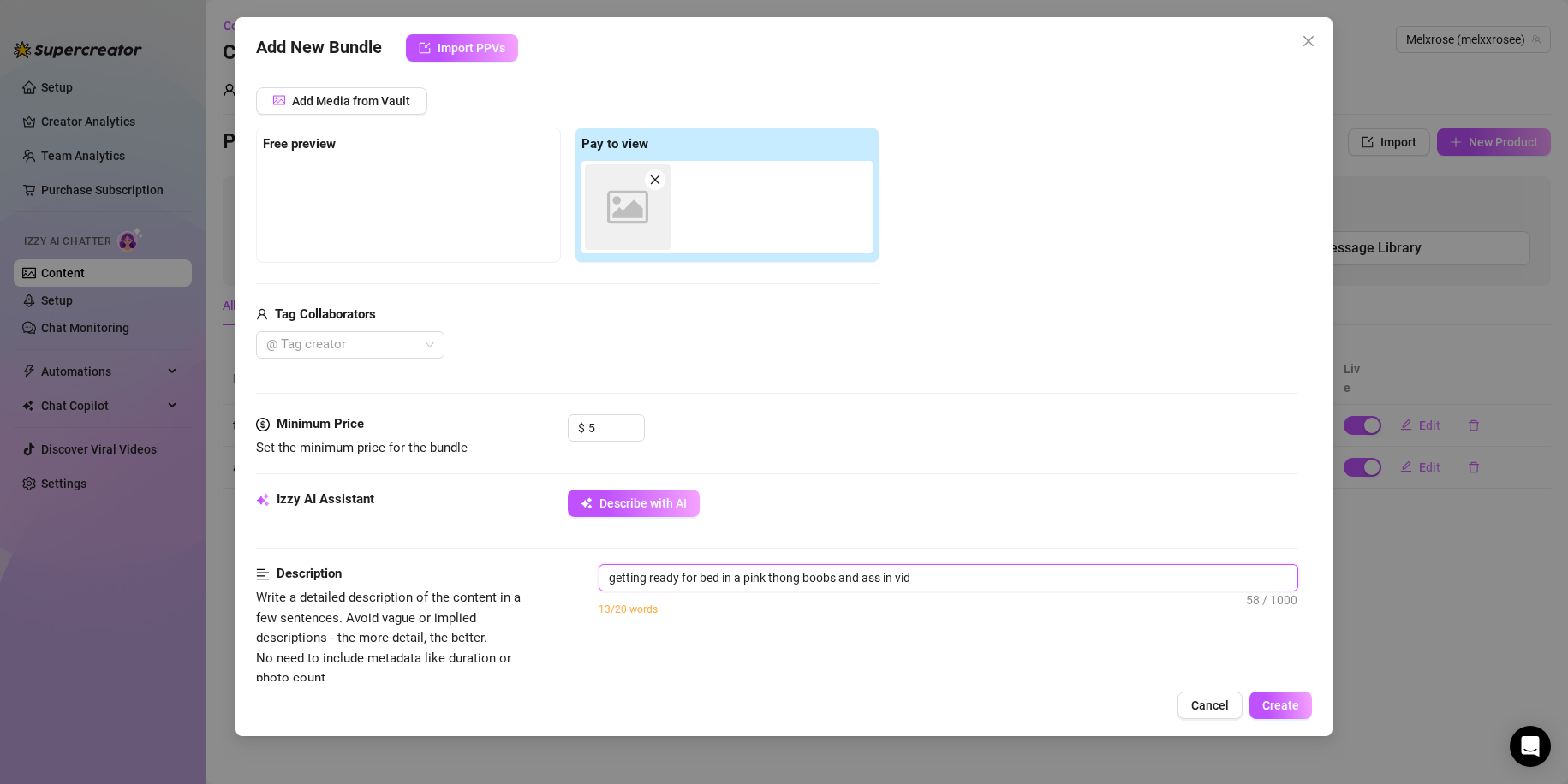
type textarea "getting ready for bed in a pink thong boobs and ass in vide"
type textarea "getting ready for bed in a pink thong boobs and ass in video"
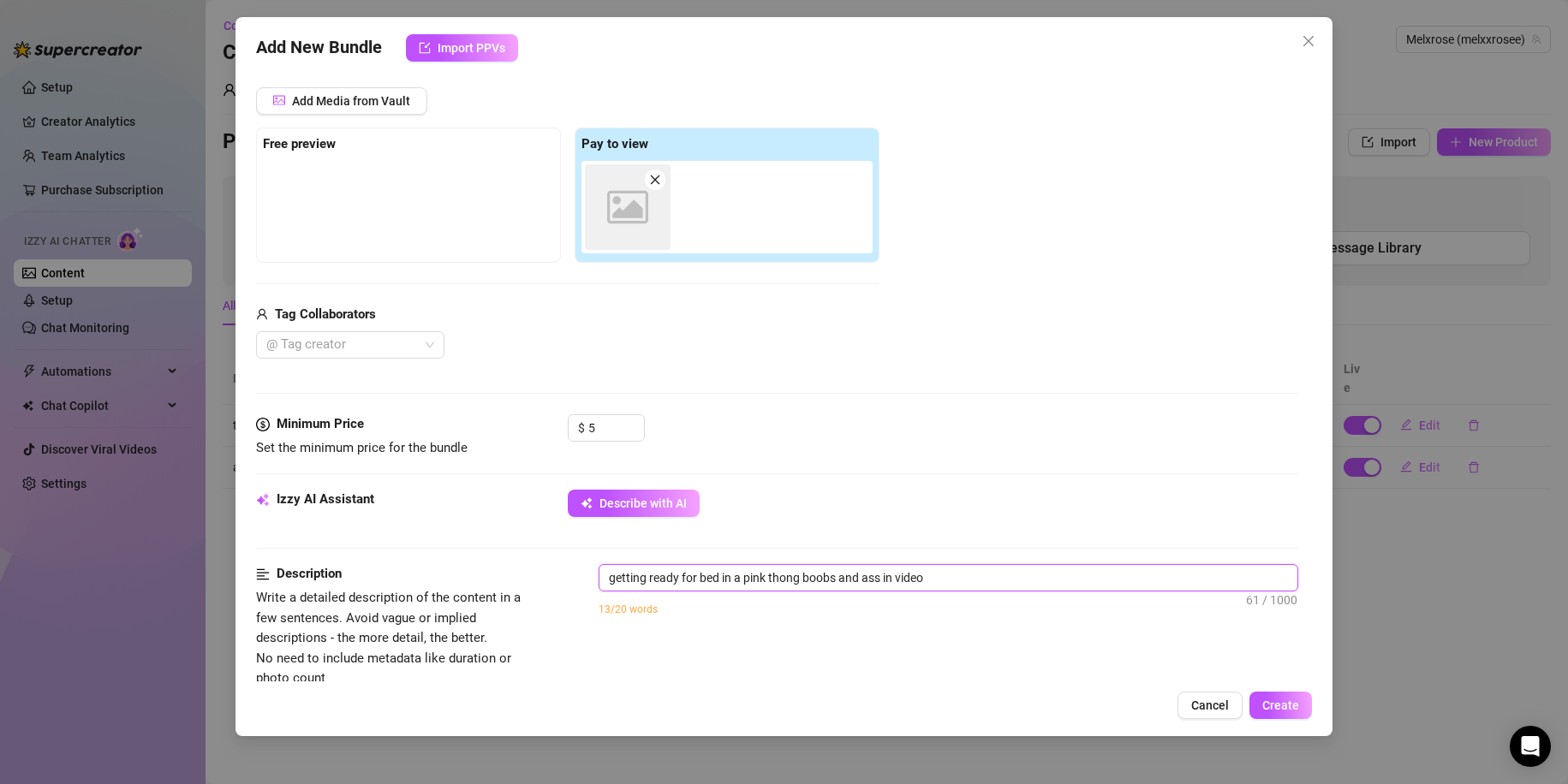
type textarea "getting ready for bed in a pink thong boobs and ass in video i"
type textarea "getting ready for bed in a pink thong boobs and ass in video i s"
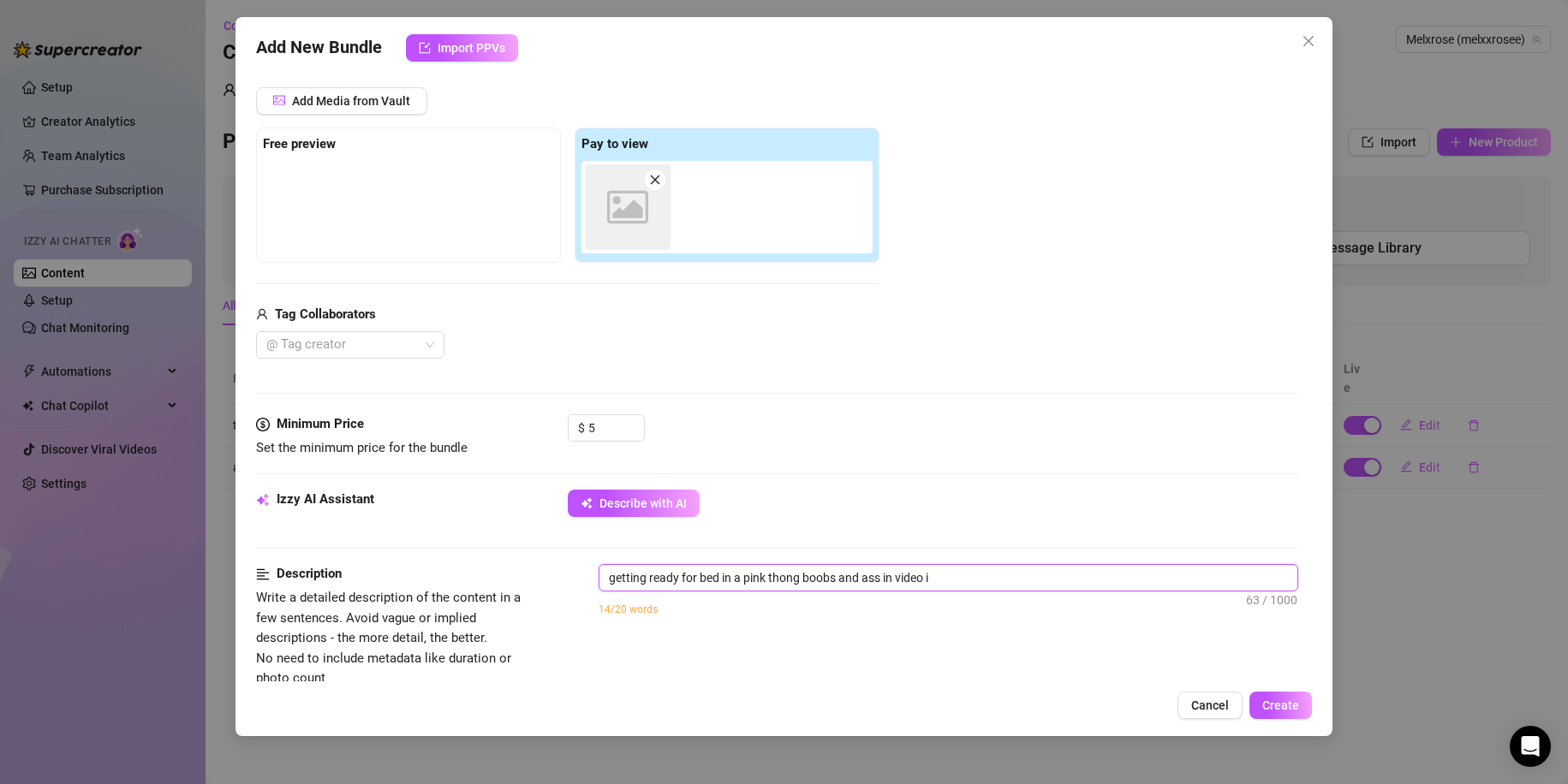
type textarea "getting ready for bed in a pink thong boobs and ass in video i s"
type textarea "getting ready for bed in a pink thong boobs and ass in video i sh"
type textarea "getting ready for bed in a pink thong boobs and ass in video i sha"
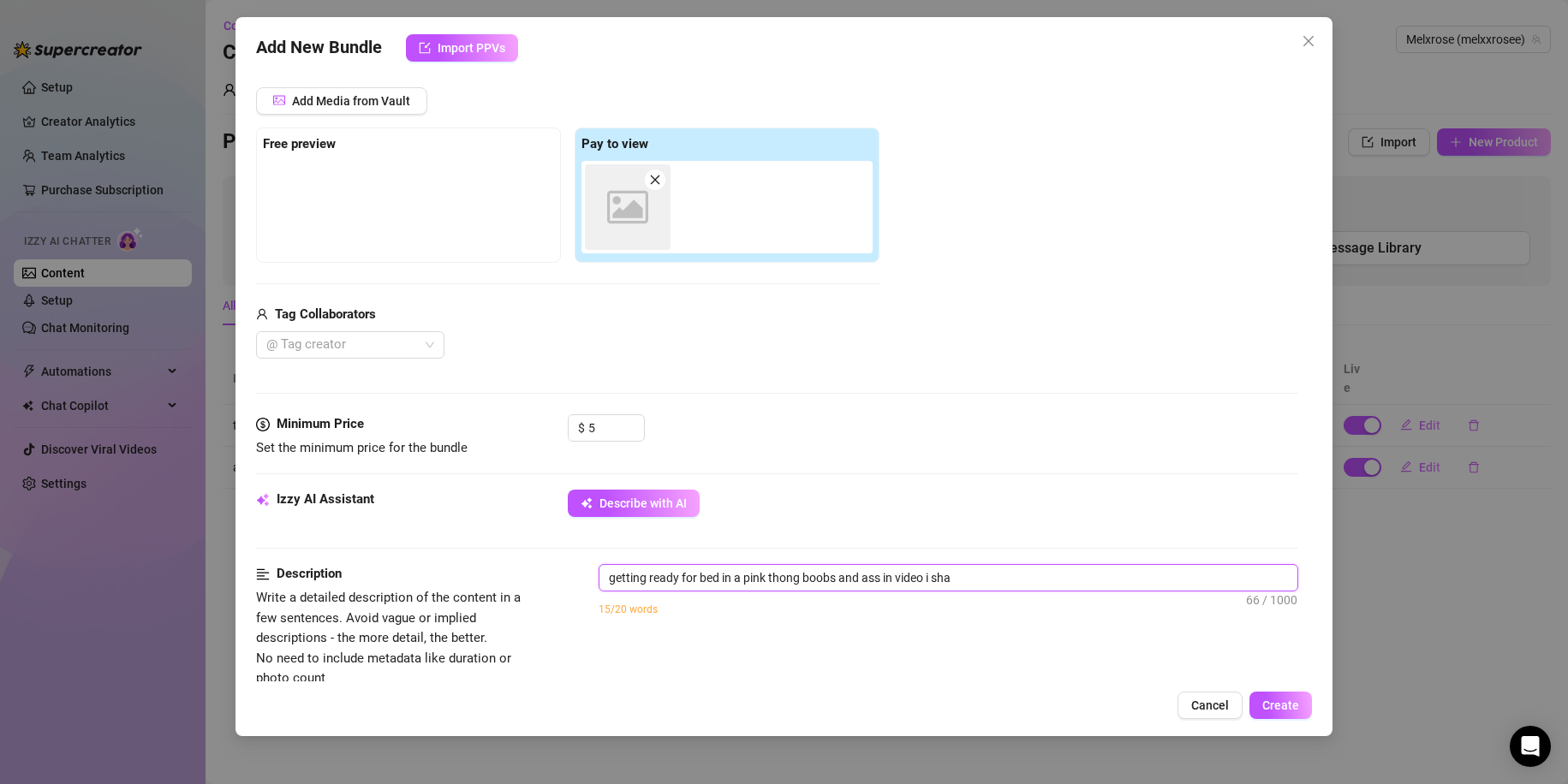
type textarea "getting ready for bed in a pink thong boobs and ass in video i shak"
type textarea "getting ready for bed in a pink thong boobs and ass in video i shake"
type textarea "getting ready for bed in a pink thong boobs and ass in video i shake m"
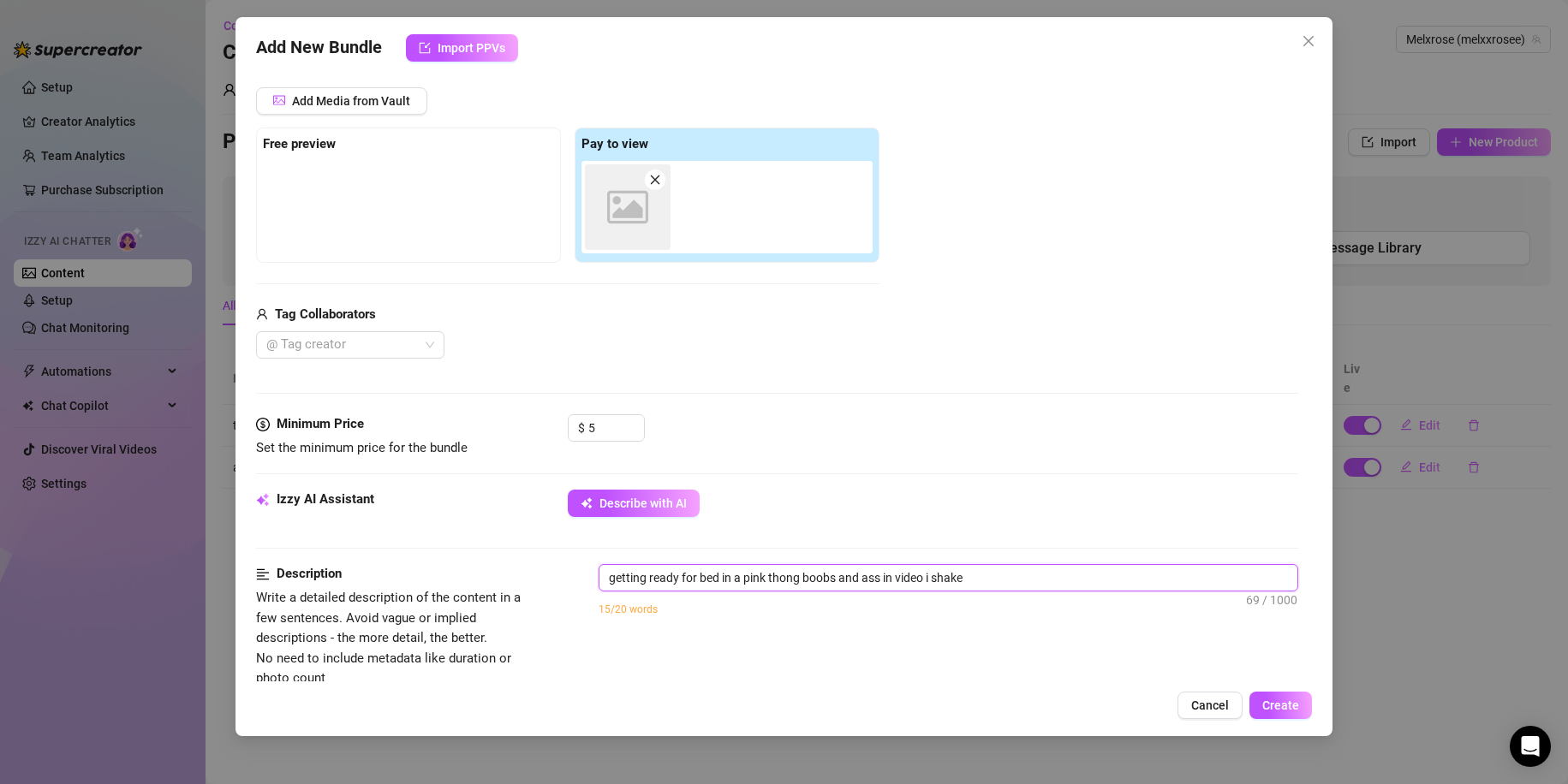
type textarea "getting ready for bed in a pink thong boobs and ass in video i shake m"
type textarea "getting ready for bed in a pink thong boobs and ass in video i shake my"
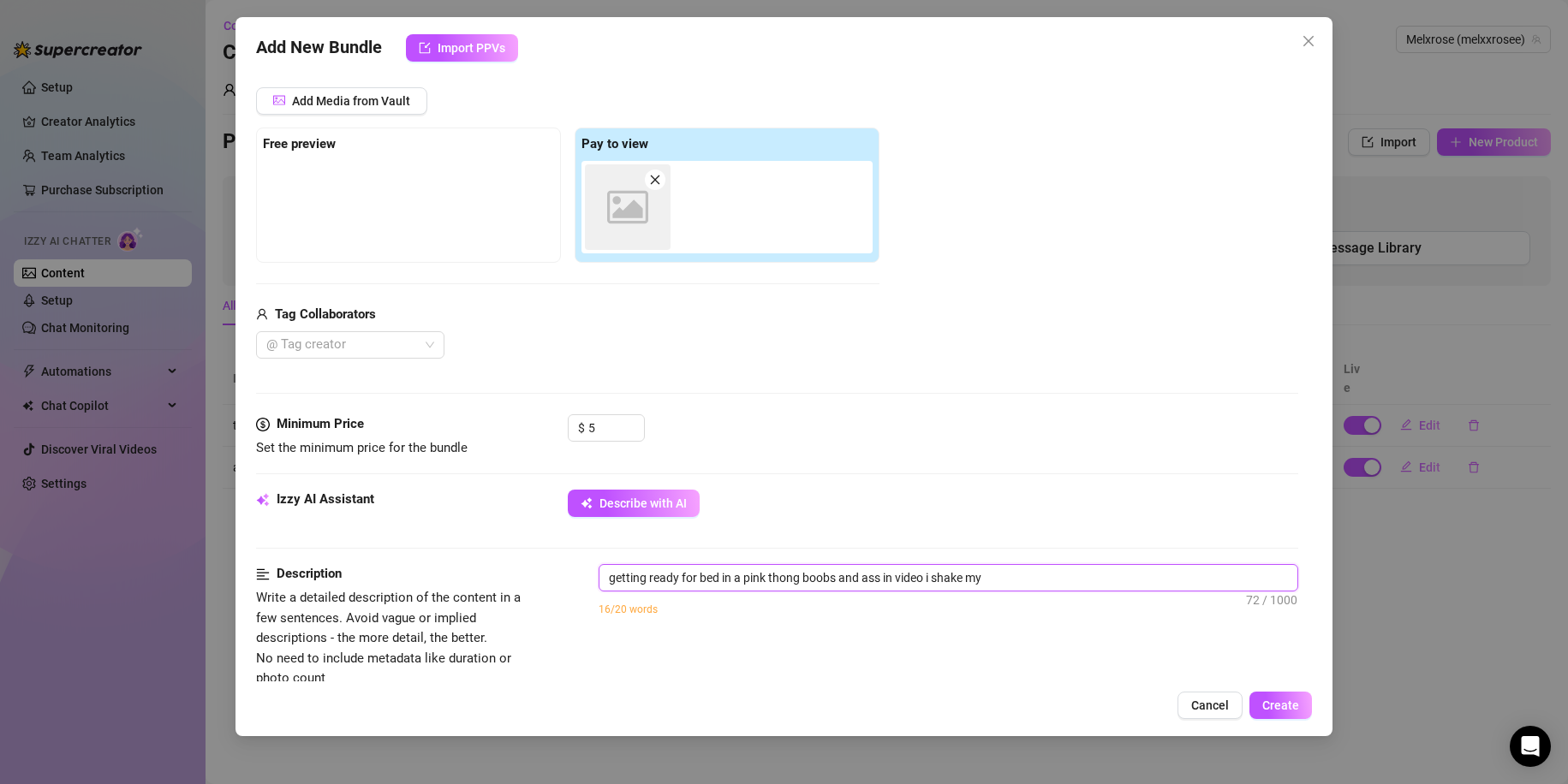
type textarea "getting ready for bed in a pink thong boobs and ass in video i shake my b"
type textarea "getting ready for bed in a pink thong boobs and ass in video i shake my bu"
type textarea "getting ready for bed in a pink thong boobs and ass in video i shake my but"
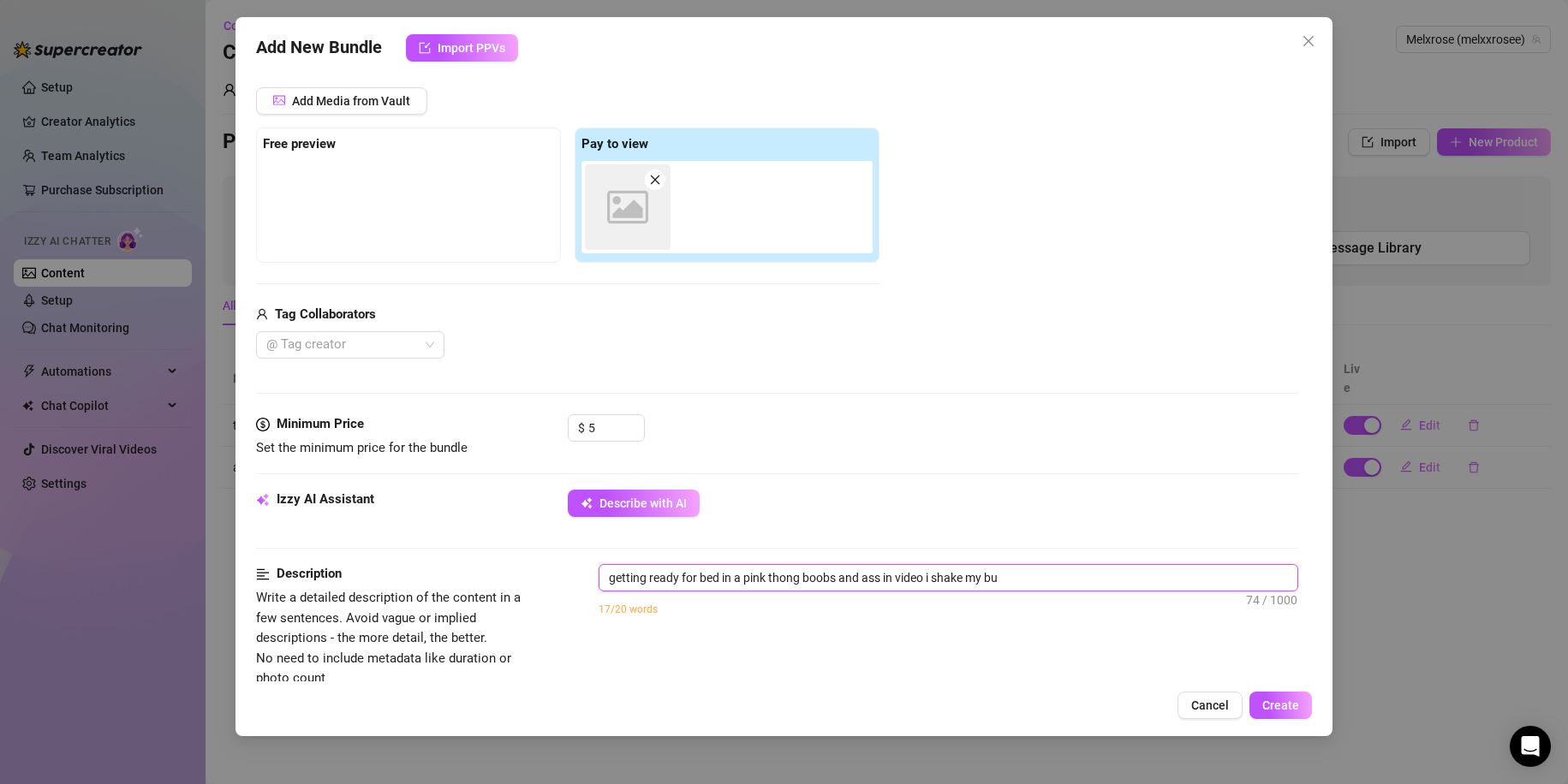
type textarea "getting ready for bed in a pink thong boobs and ass in video i shake my but"
type textarea "getting ready for bed in a pink thong boobs and ass in video i shake my butt"
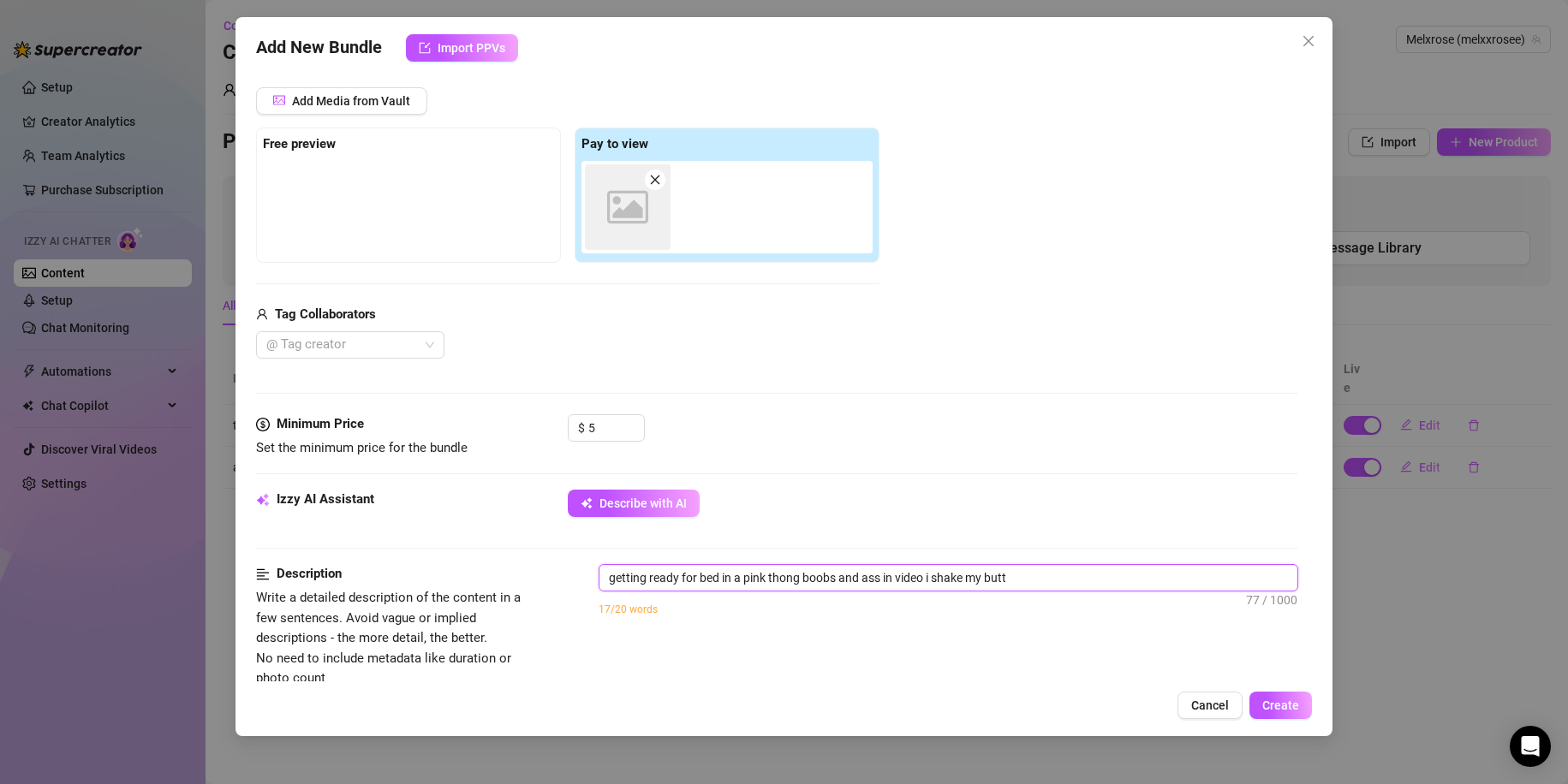
type textarea "getting ready for bed in a pink thong boobs and ass in video i shake my butt a"
click at [658, 181] on icon "close" at bounding box center [655, 180] width 12 height 12
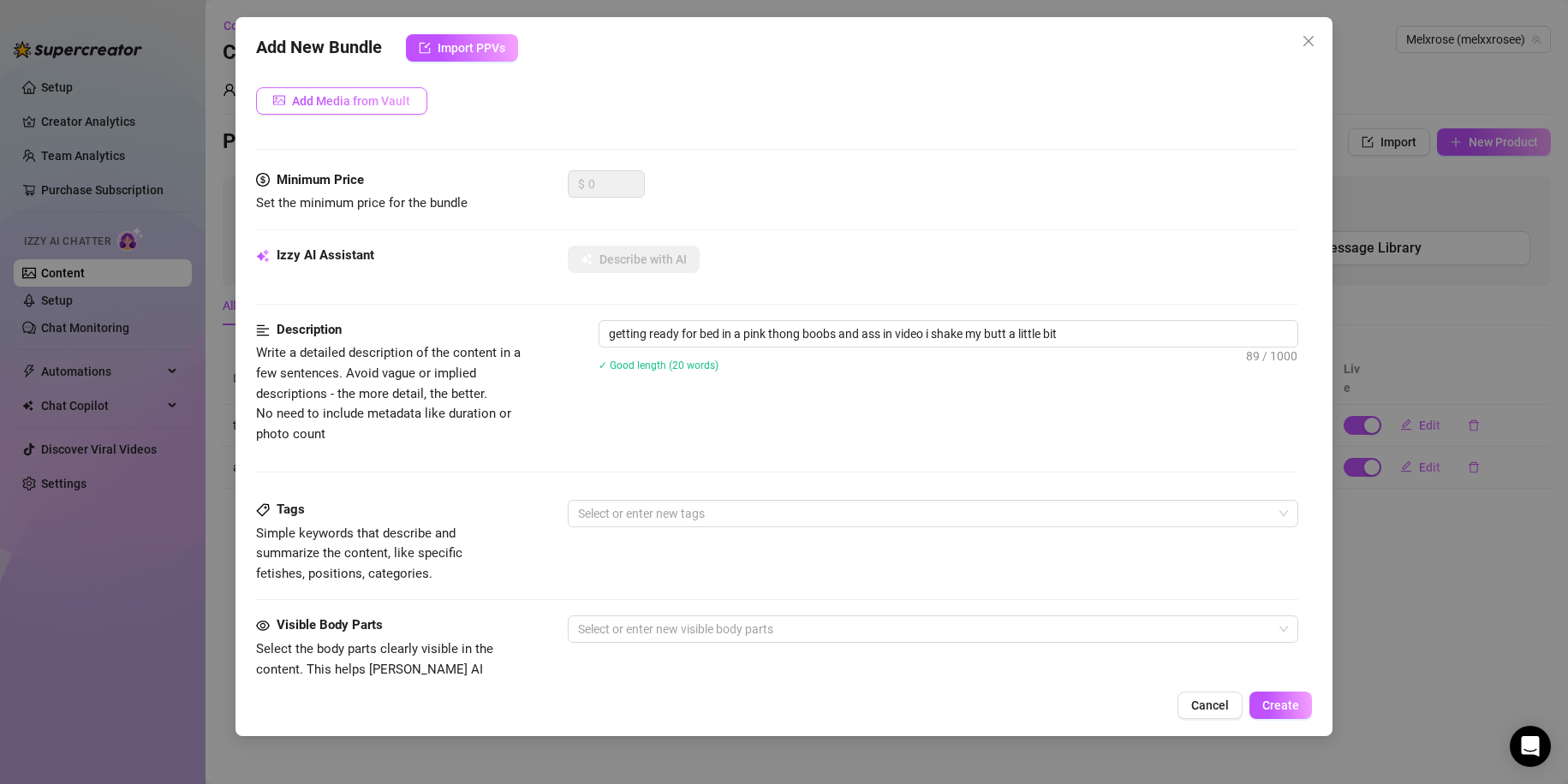
click at [392, 103] on span "Add Media from Vault" at bounding box center [351, 101] width 118 height 14
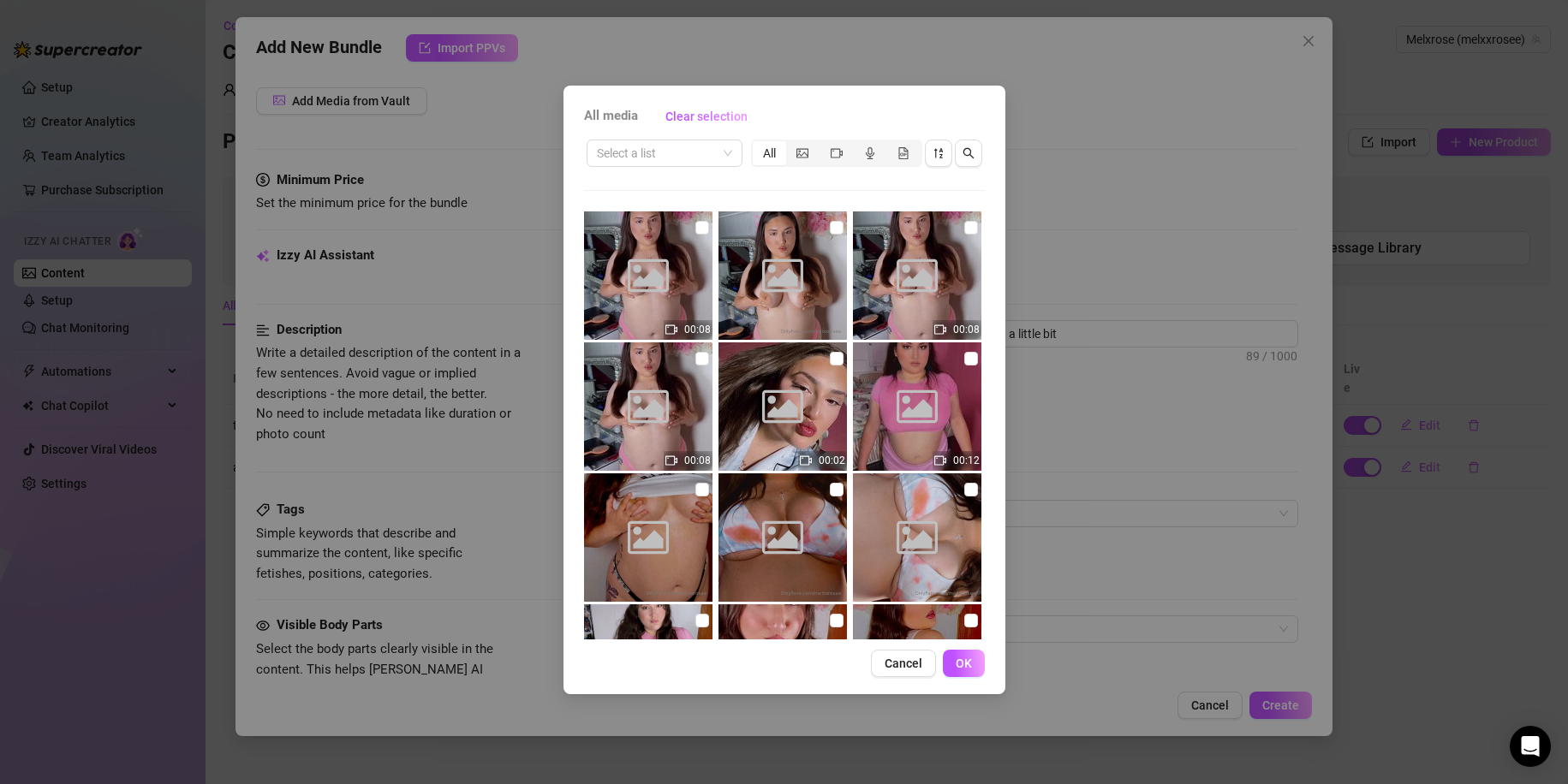
click at [652, 264] on icon "Image placeholder" at bounding box center [648, 275] width 41 height 41
click at [966, 654] on button "OK" at bounding box center [963, 663] width 42 height 27
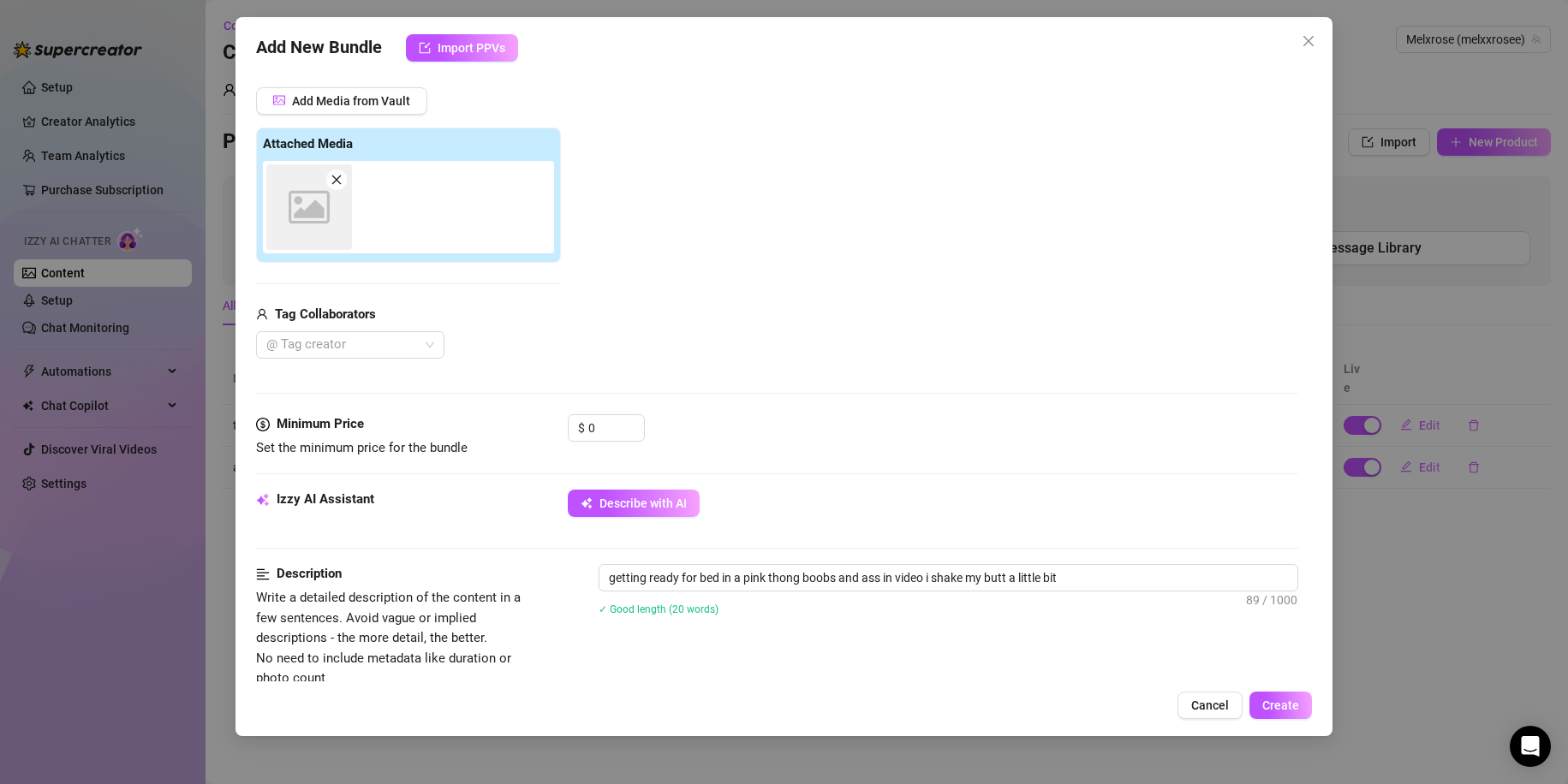
click at [1348, 349] on div "Add New Bundle Import PPVs Account Melxrose (@melxxrosee) Name Name is for your…" at bounding box center [784, 392] width 1568 height 784
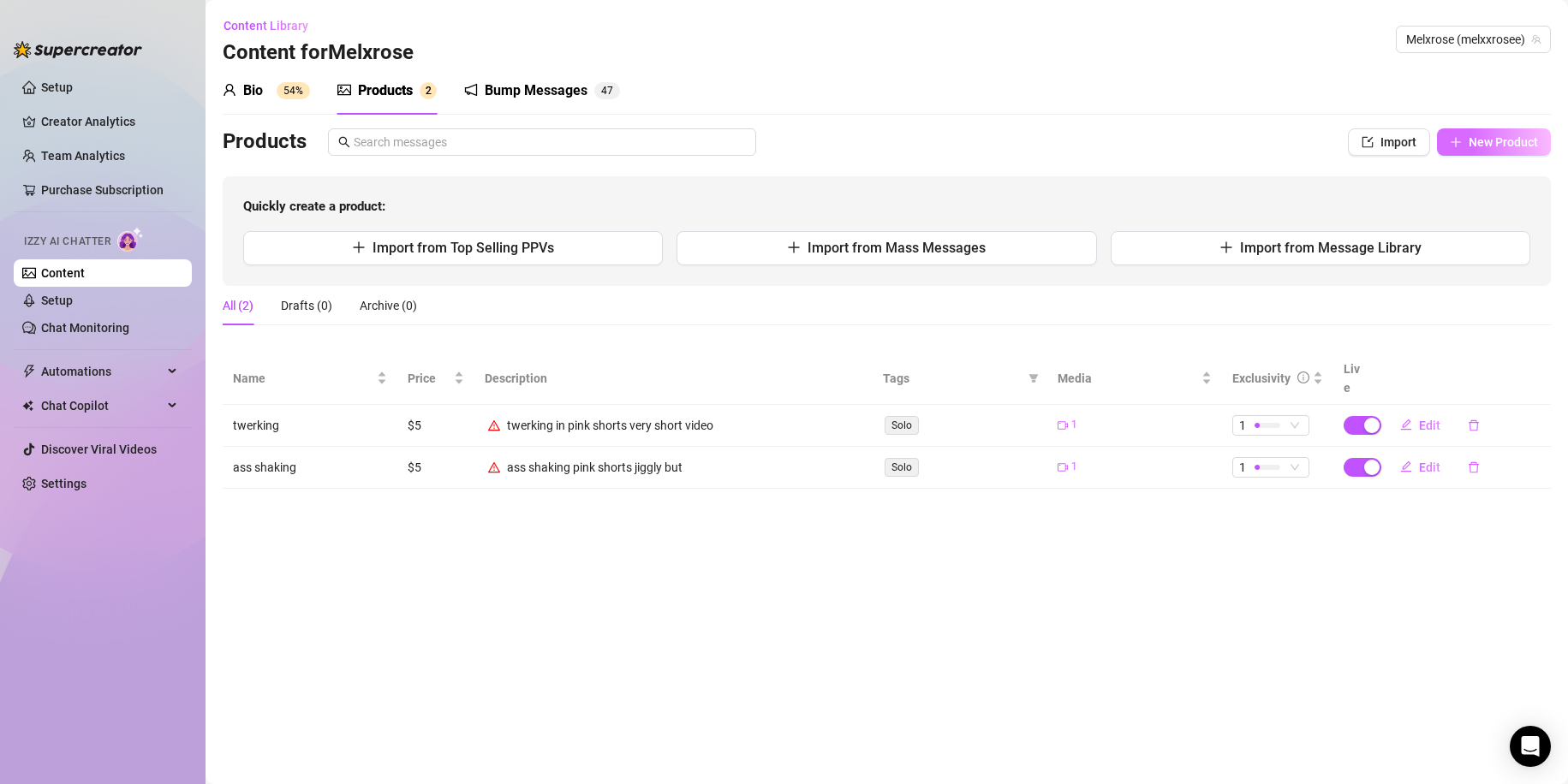
click at [1461, 139] on icon "plus" at bounding box center [1456, 142] width 12 height 12
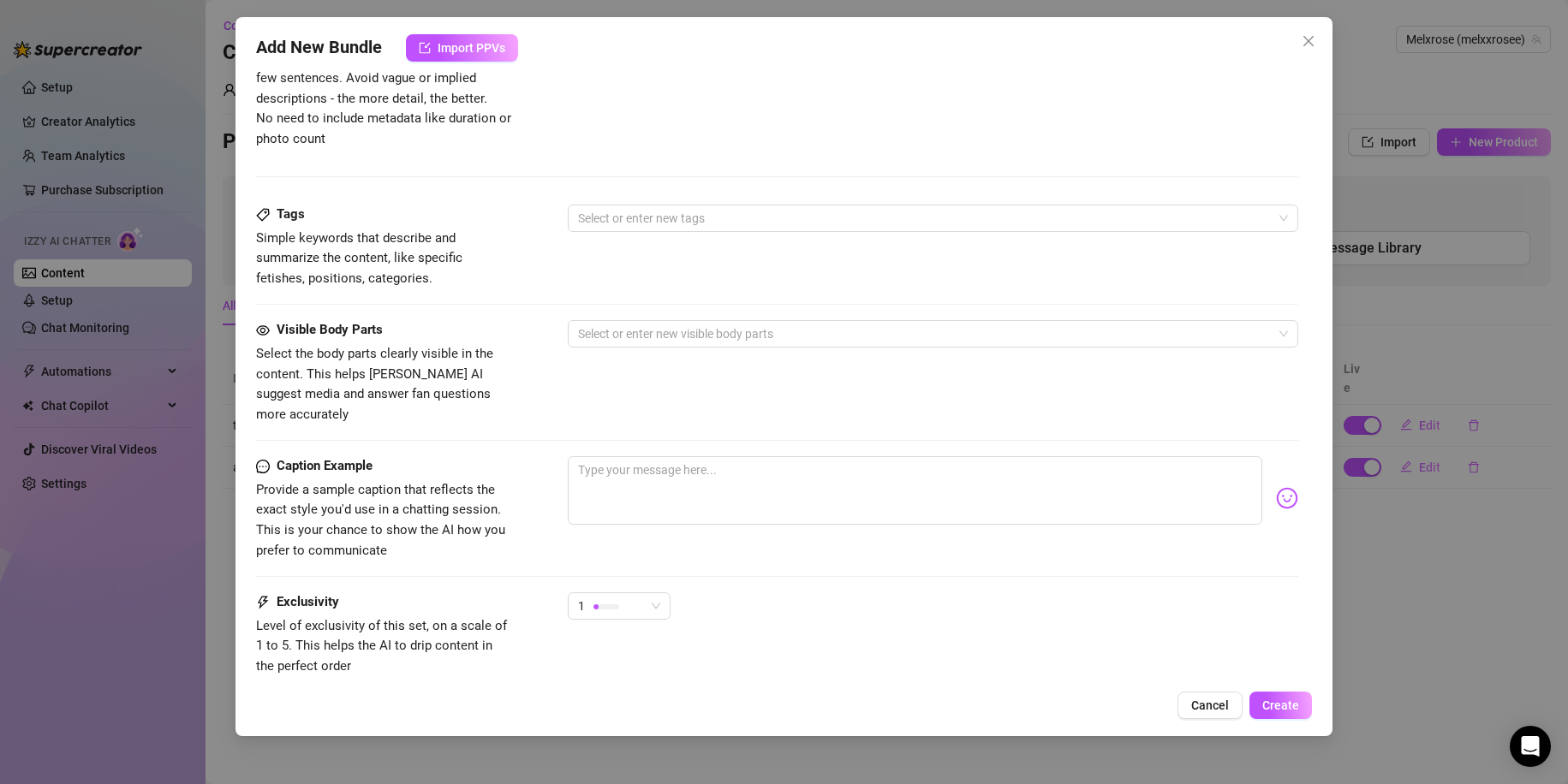
scroll to position [0, 0]
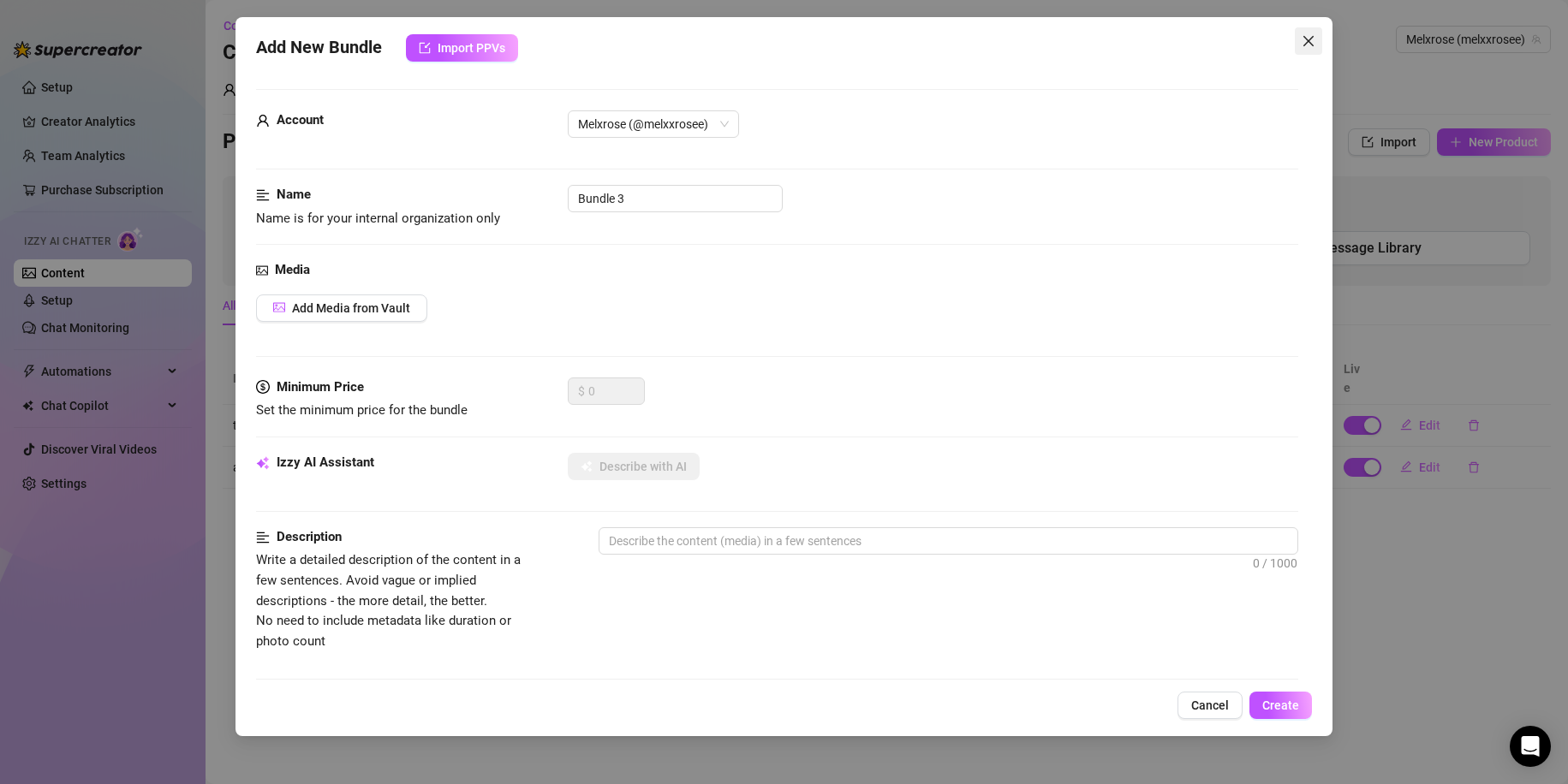
click at [1307, 39] on icon "close" at bounding box center [1308, 41] width 11 height 11
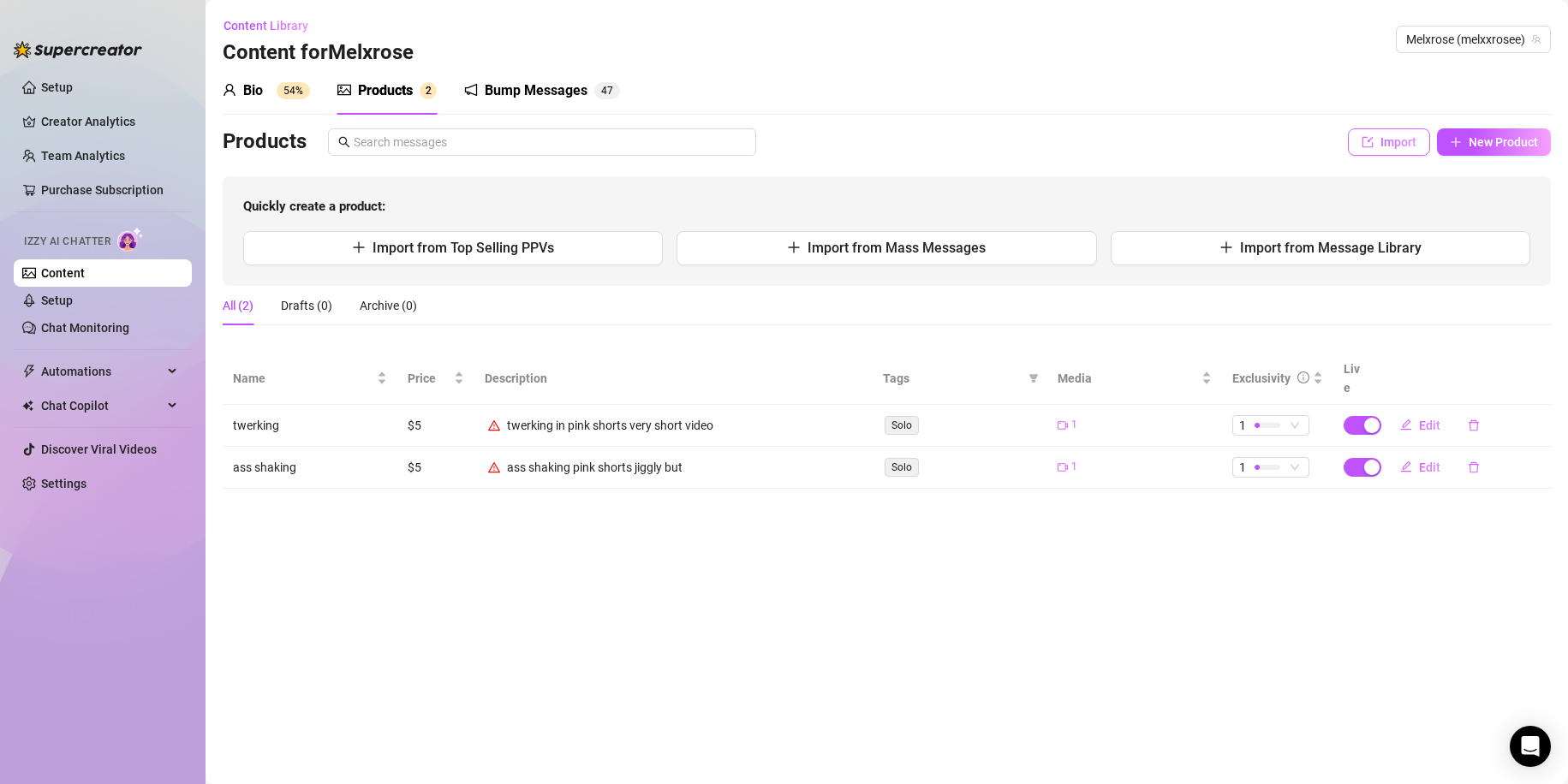
click at [1391, 133] on button "Import" at bounding box center [1389, 141] width 82 height 27
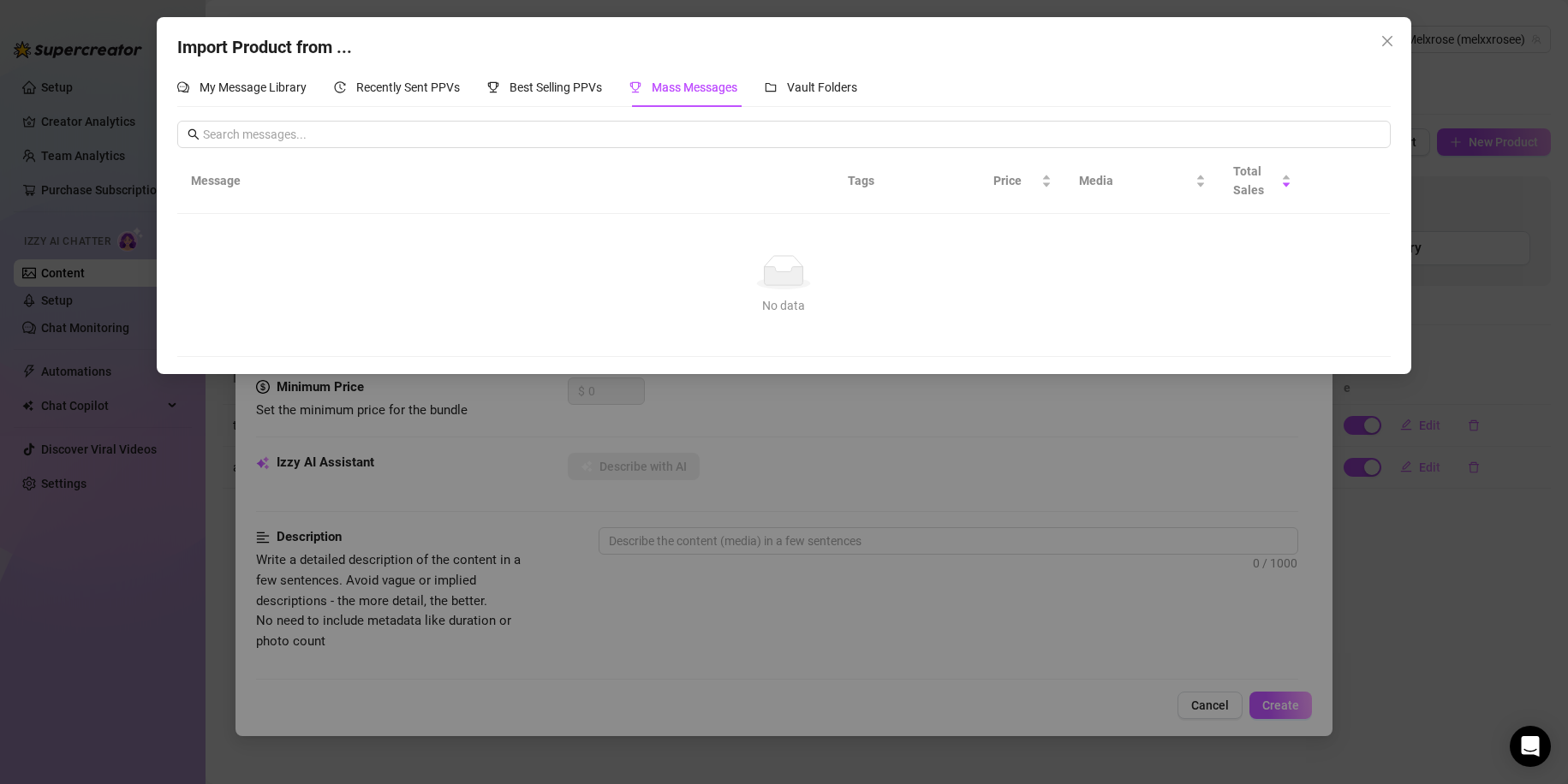
click at [869, 90] on div "My Message Library Recently Sent PPVs Best Selling PPVs Mass Messages Vault Fol…" at bounding box center [784, 87] width 1214 height 39
click at [833, 81] on span "Vault Folders" at bounding box center [822, 88] width 70 height 14
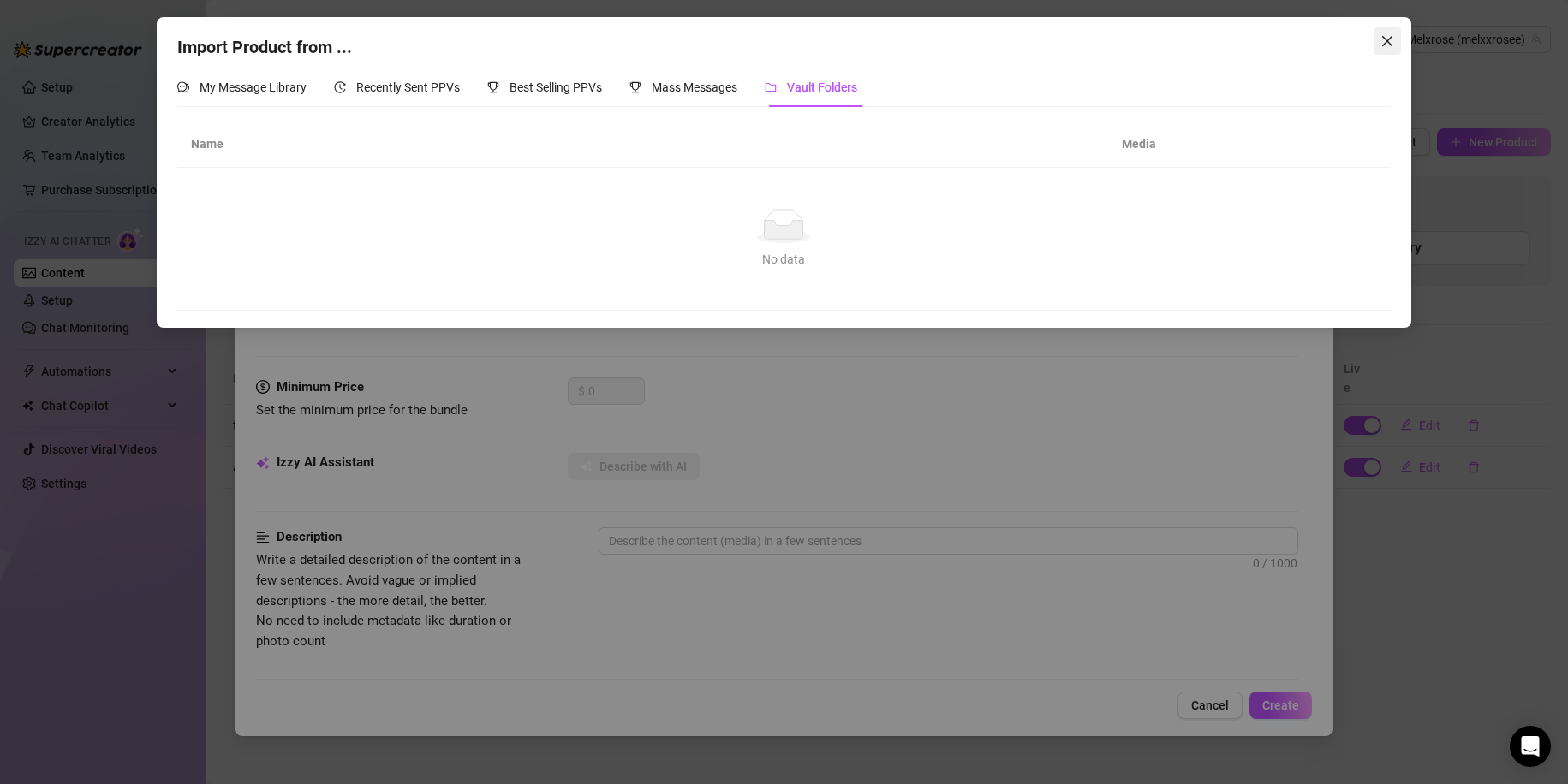
click at [1380, 43] on icon "close" at bounding box center [1387, 41] width 14 height 14
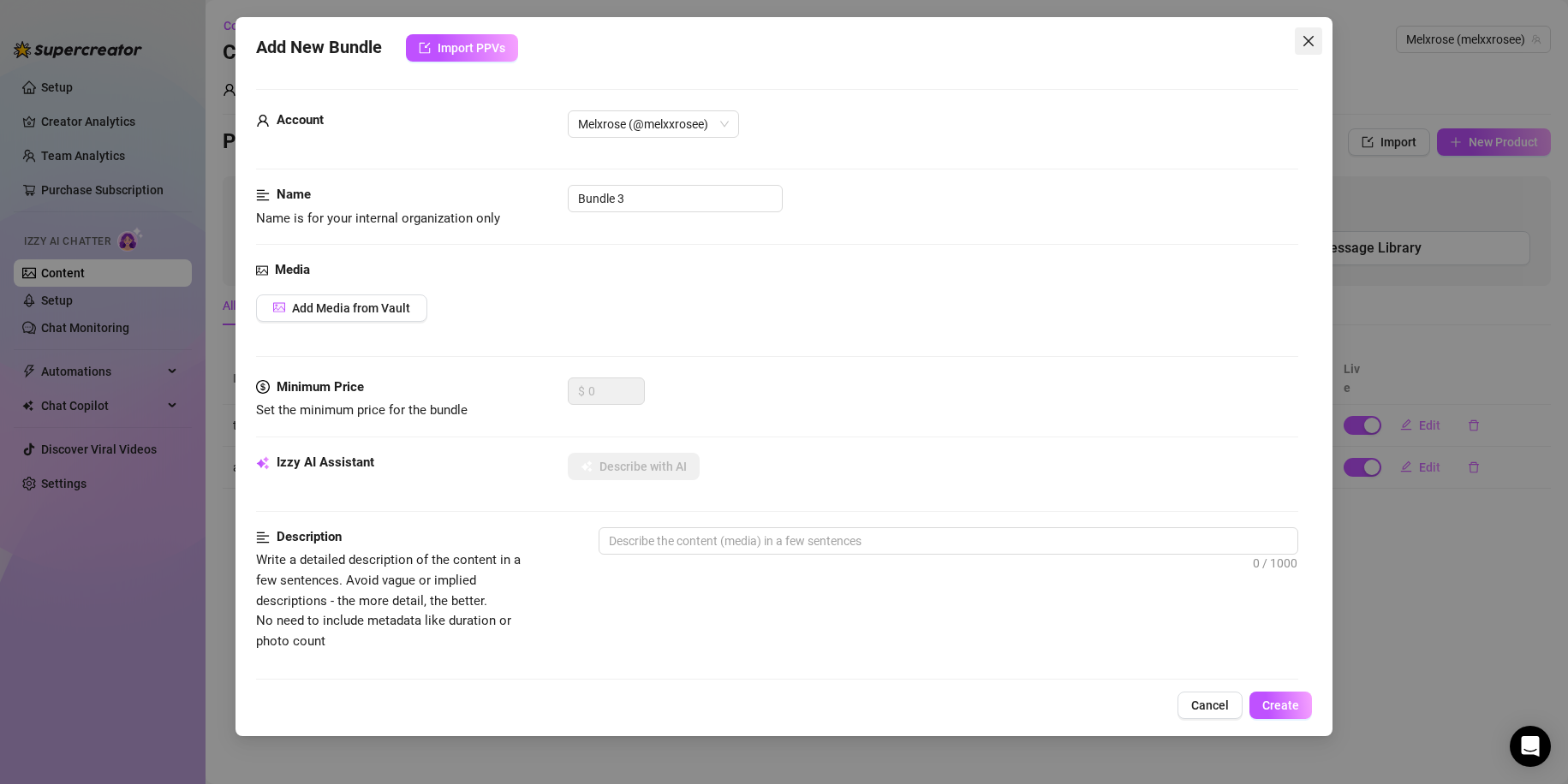
click at [1307, 44] on icon "close" at bounding box center [1308, 41] width 11 height 11
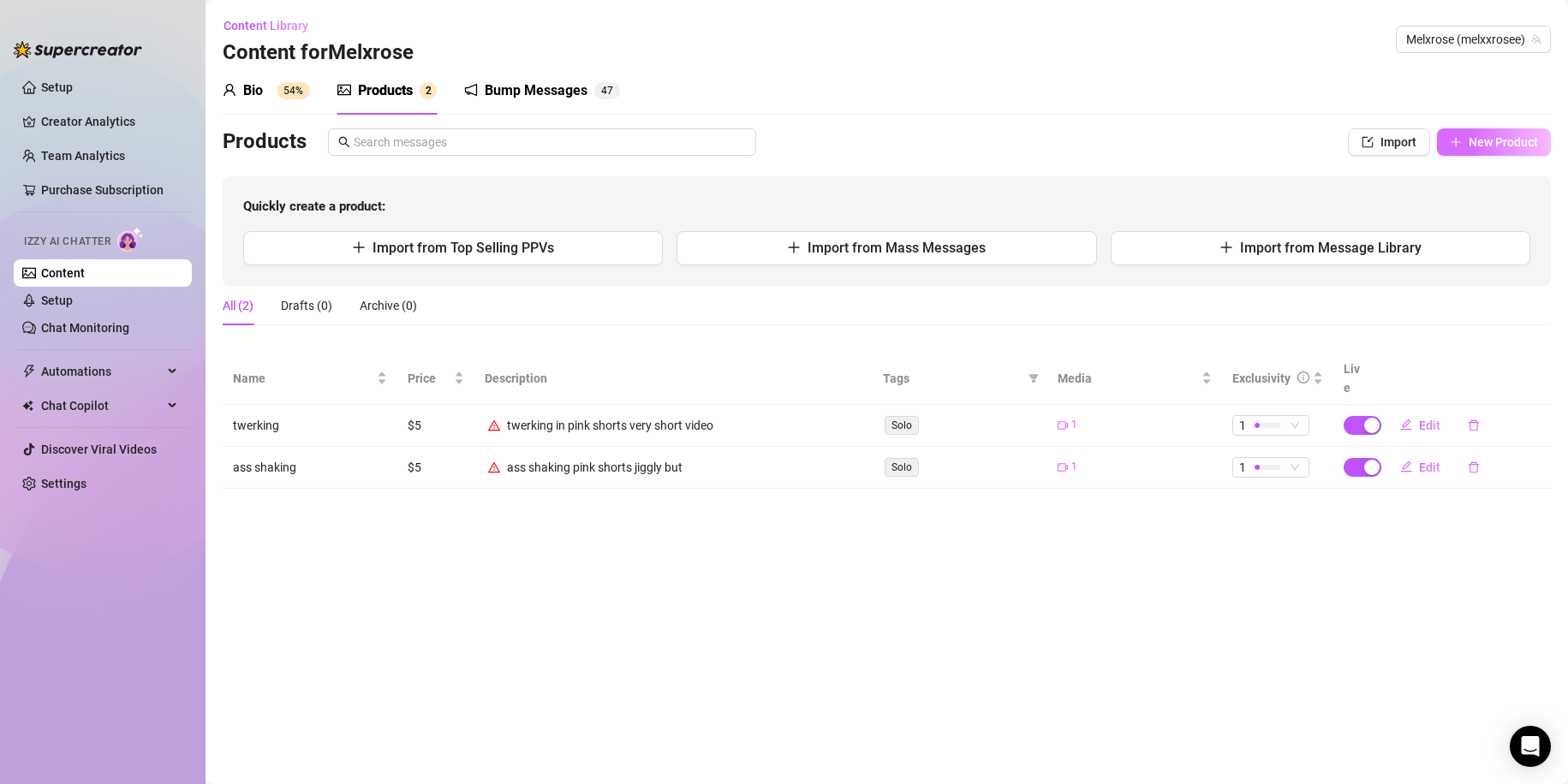
click at [1493, 146] on span "New Product" at bounding box center [1503, 142] width 69 height 14
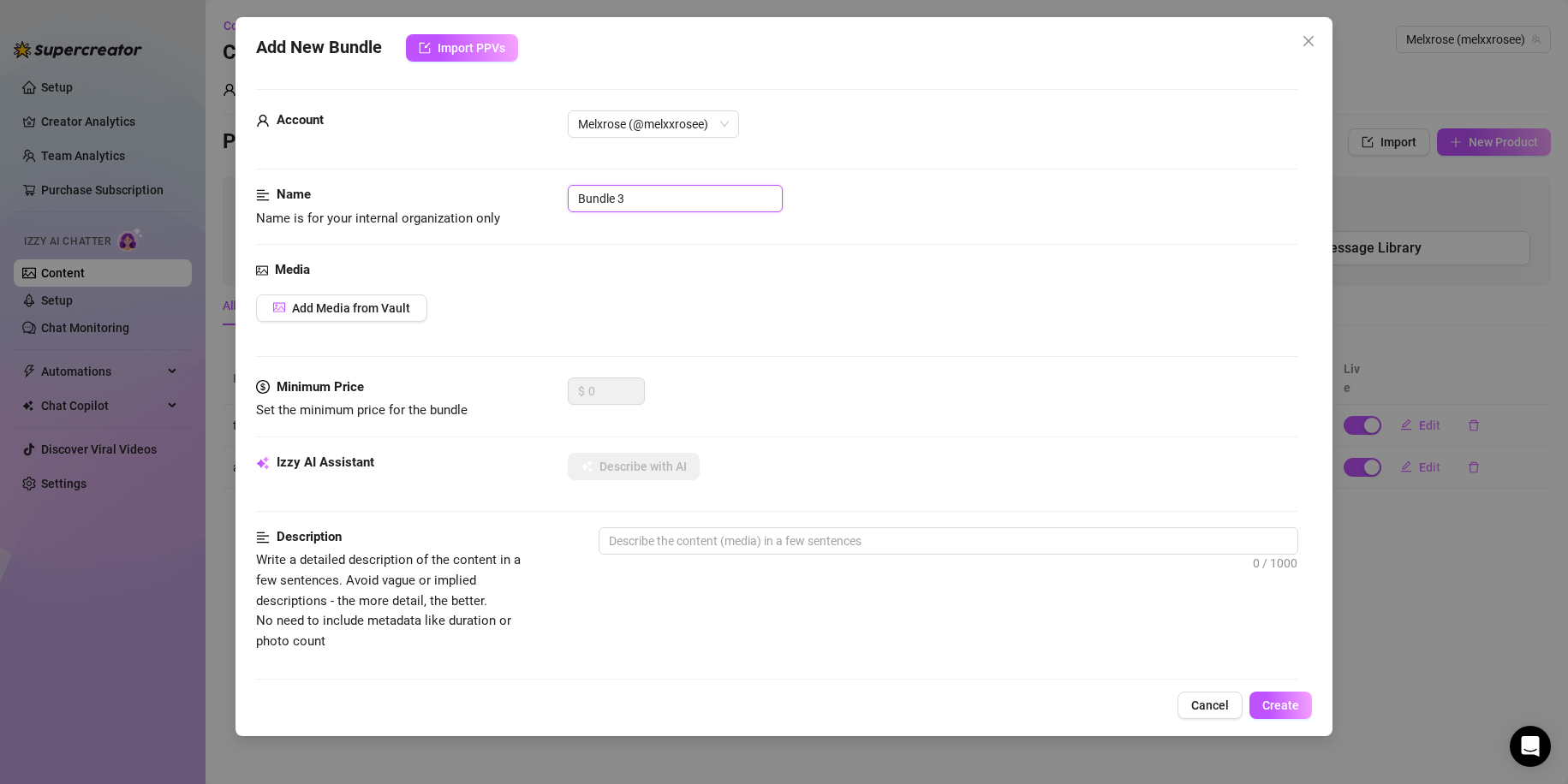
click at [649, 210] on input "Bundle 3" at bounding box center [675, 198] width 215 height 27
click at [362, 317] on button "Add Media from Vault" at bounding box center [341, 308] width 171 height 27
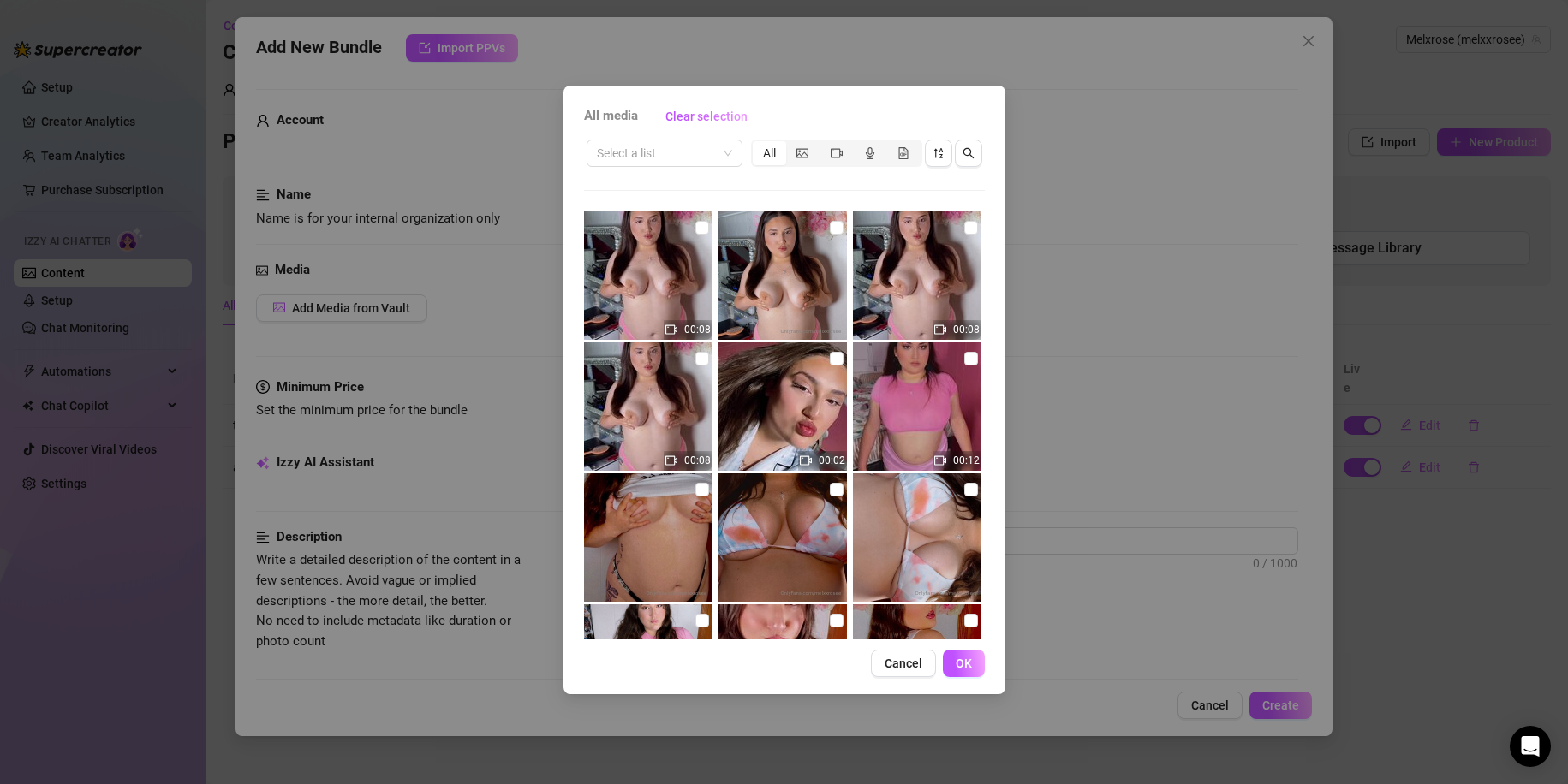
click at [634, 270] on img at bounding box center [648, 275] width 128 height 128
click at [793, 406] on img at bounding box center [783, 406] width 128 height 128
click at [820, 454] on span "00:02" at bounding box center [832, 460] width 26 height 12
click at [965, 661] on span "OK" at bounding box center [963, 663] width 17 height 14
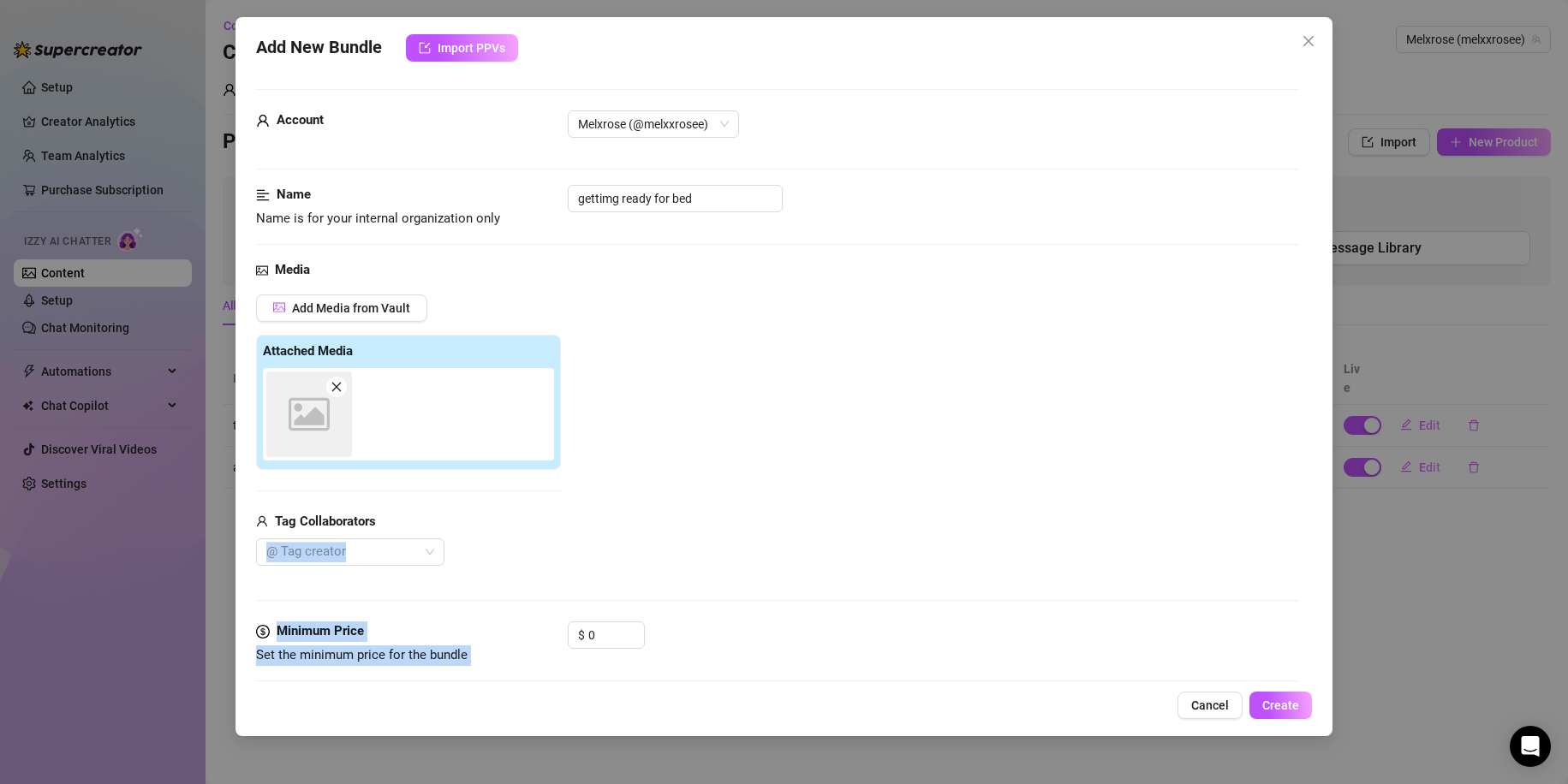
drag, startPoint x: 453, startPoint y: 511, endPoint x: 596, endPoint y: 659, distance: 205.8
click at [696, 488] on div "Add Media from Vault Attached Media Image placeholder Tag Collaborators @ Tag c…" at bounding box center [777, 431] width 1043 height 272
click at [609, 195] on input "gettimg ready for bed" at bounding box center [675, 198] width 215 height 27
click at [696, 318] on div "Add Media from Vault Attached Media Image placeholder Tag Collaborators @ Tag c…" at bounding box center [777, 431] width 1043 height 272
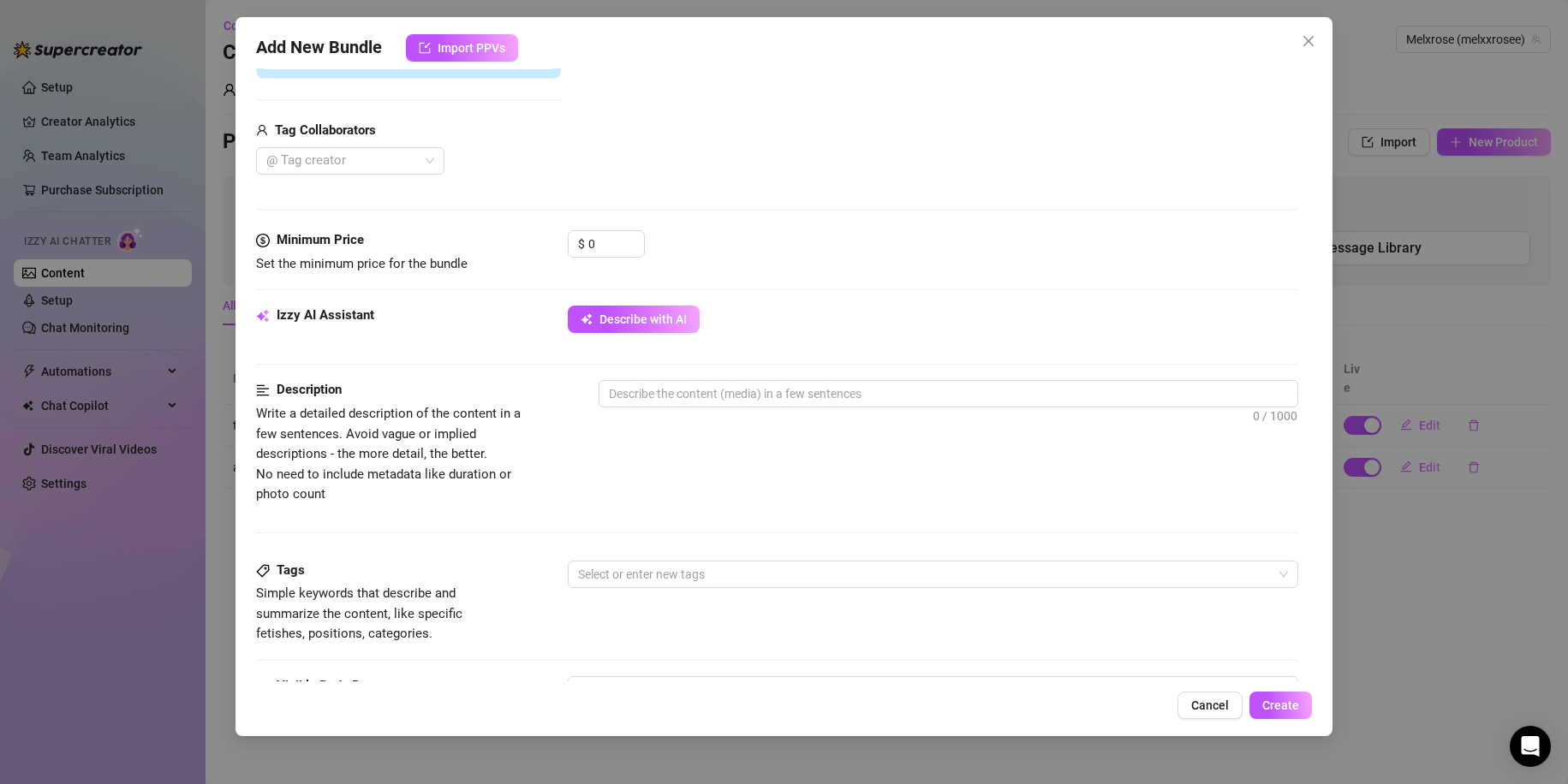
scroll to position [392, 0]
click at [604, 243] on input "0" at bounding box center [615, 242] width 55 height 25
click at [602, 251] on input "05" at bounding box center [615, 242] width 55 height 25
click at [597, 251] on input "05" at bounding box center [615, 242] width 55 height 25
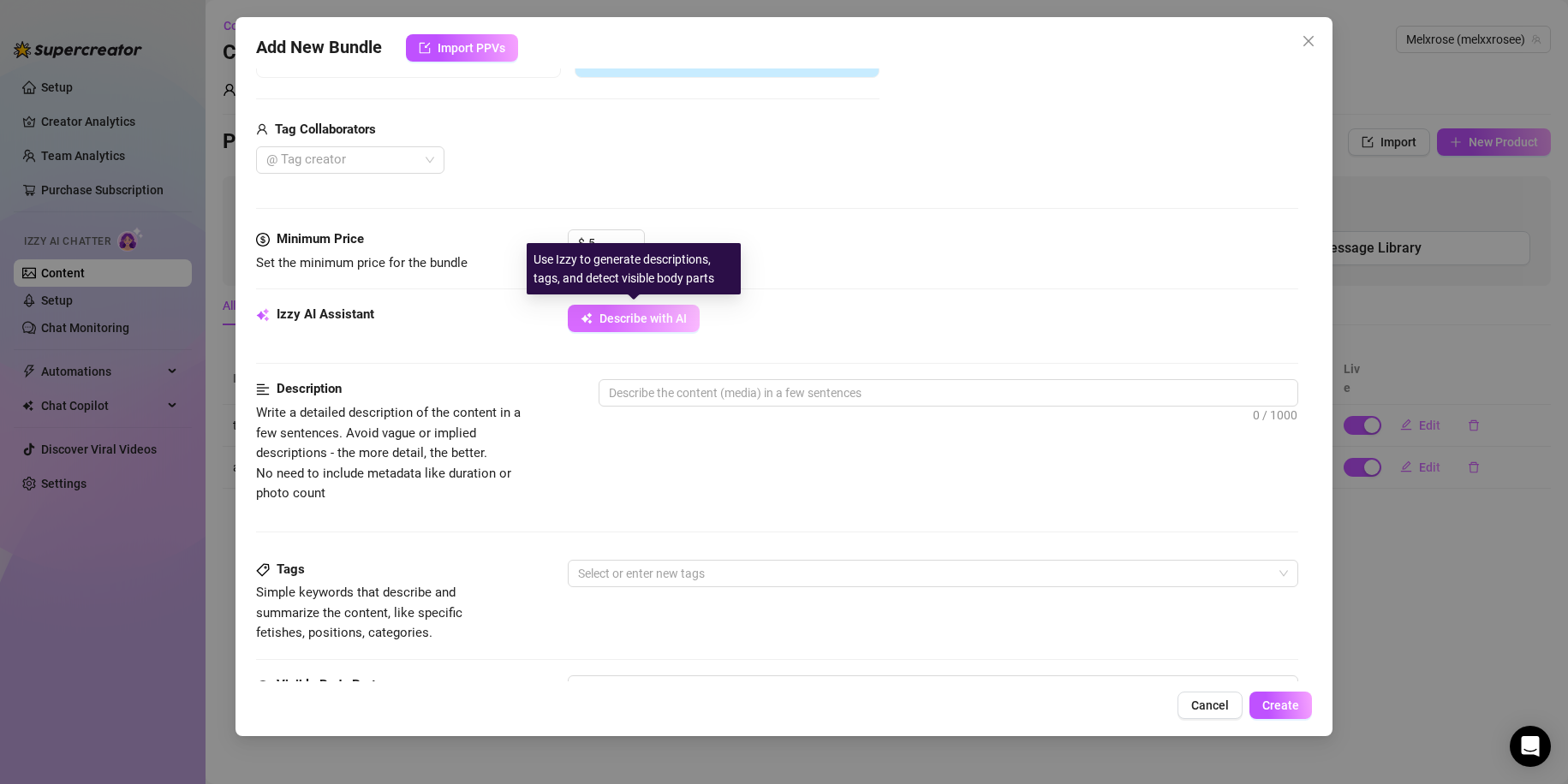
click at [646, 323] on span "Describe with AI" at bounding box center [643, 318] width 88 height 14
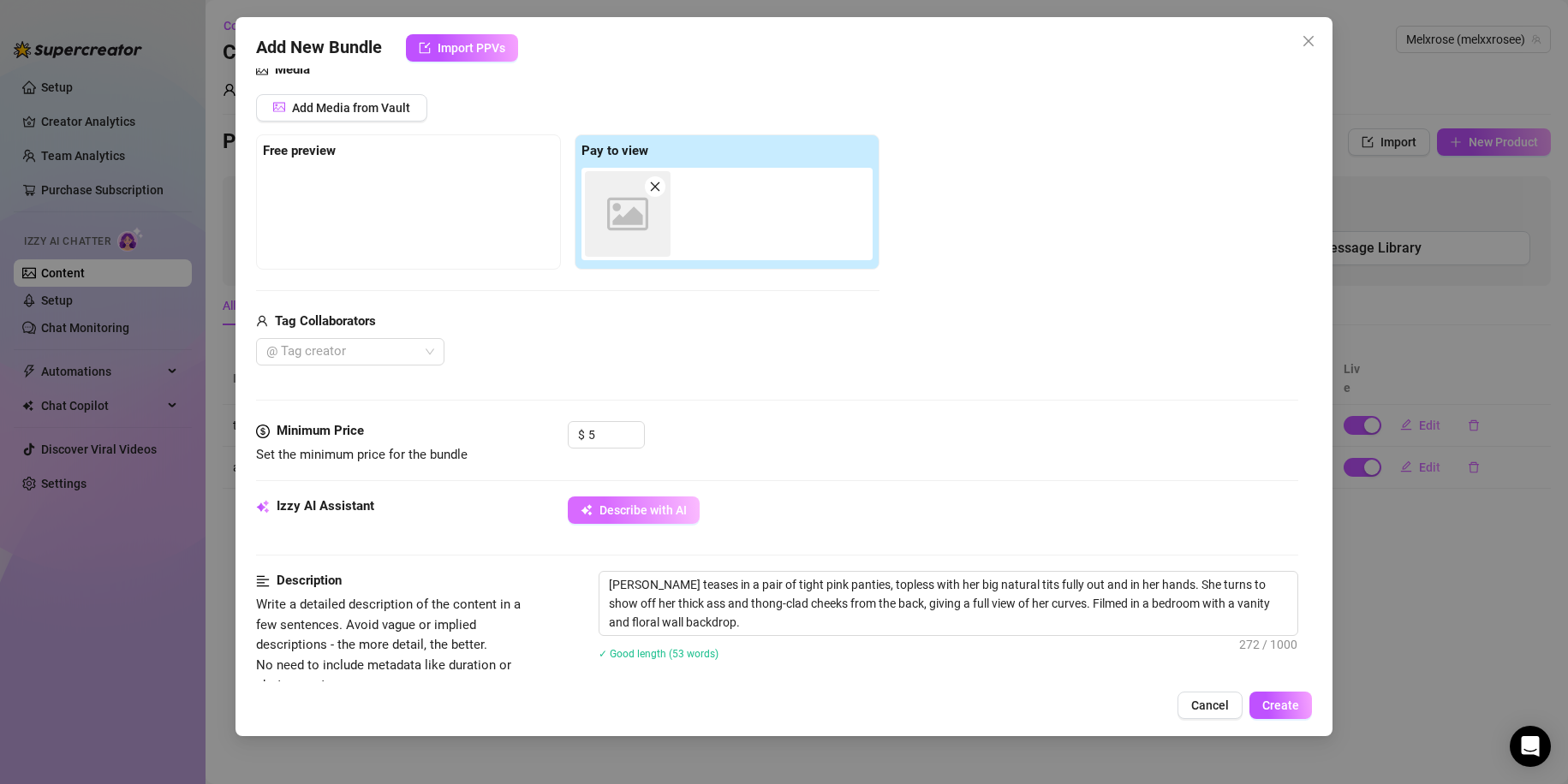
scroll to position [199, 0]
click at [1272, 699] on span "Create" at bounding box center [1280, 705] width 37 height 14
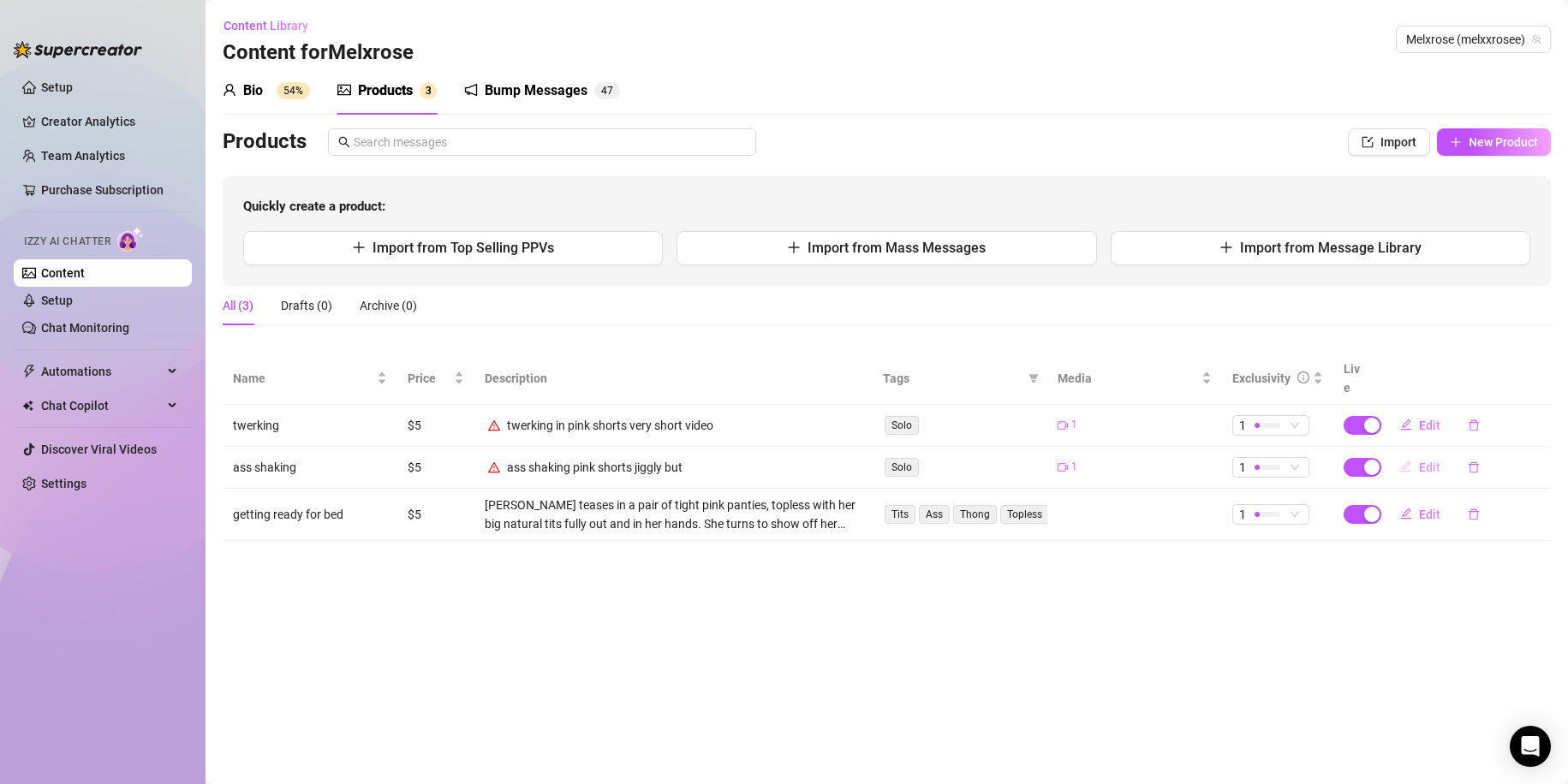
click at [1412, 460] on icon "edit" at bounding box center [1406, 467] width 12 height 12
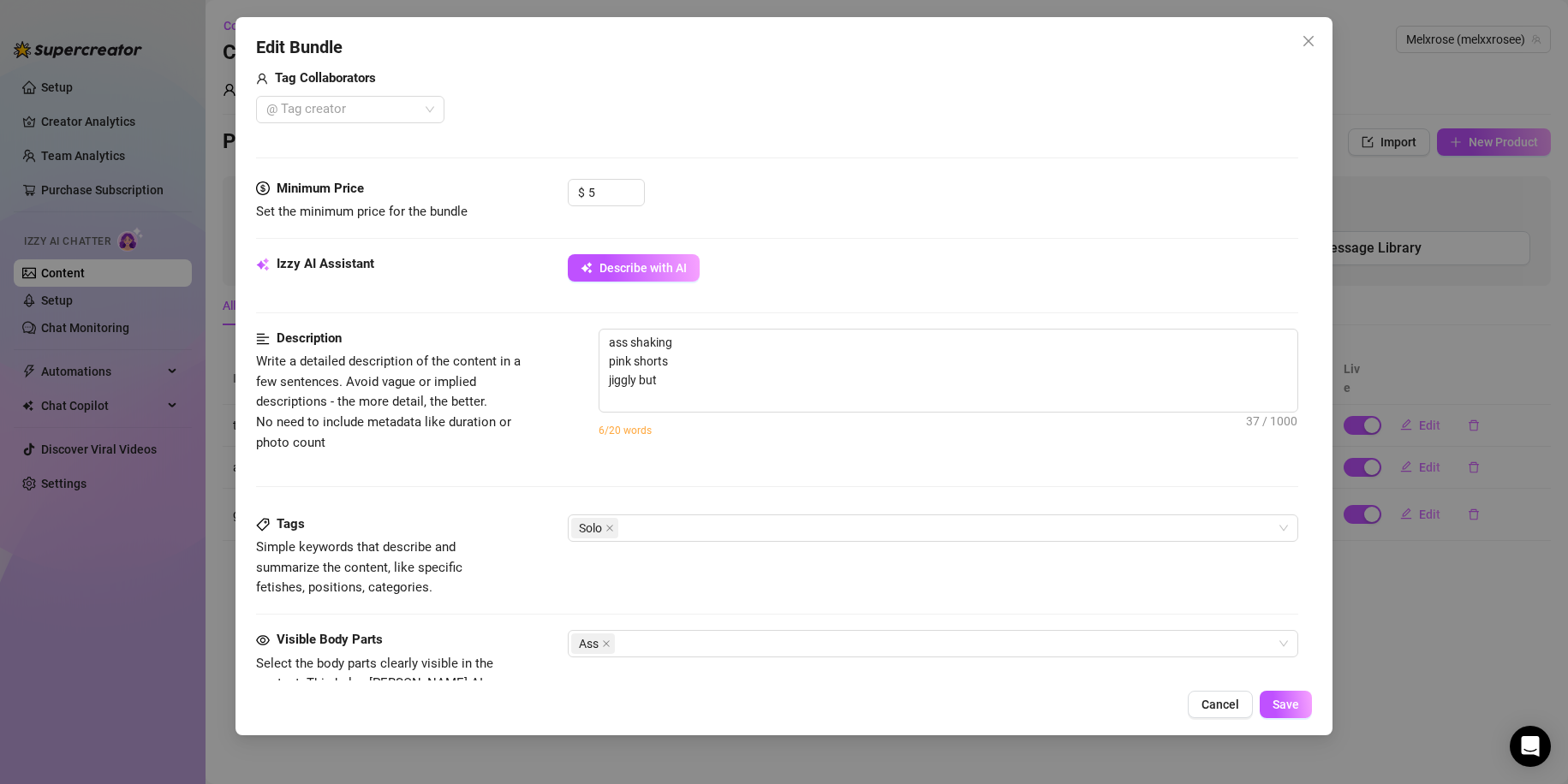
scroll to position [460, 0]
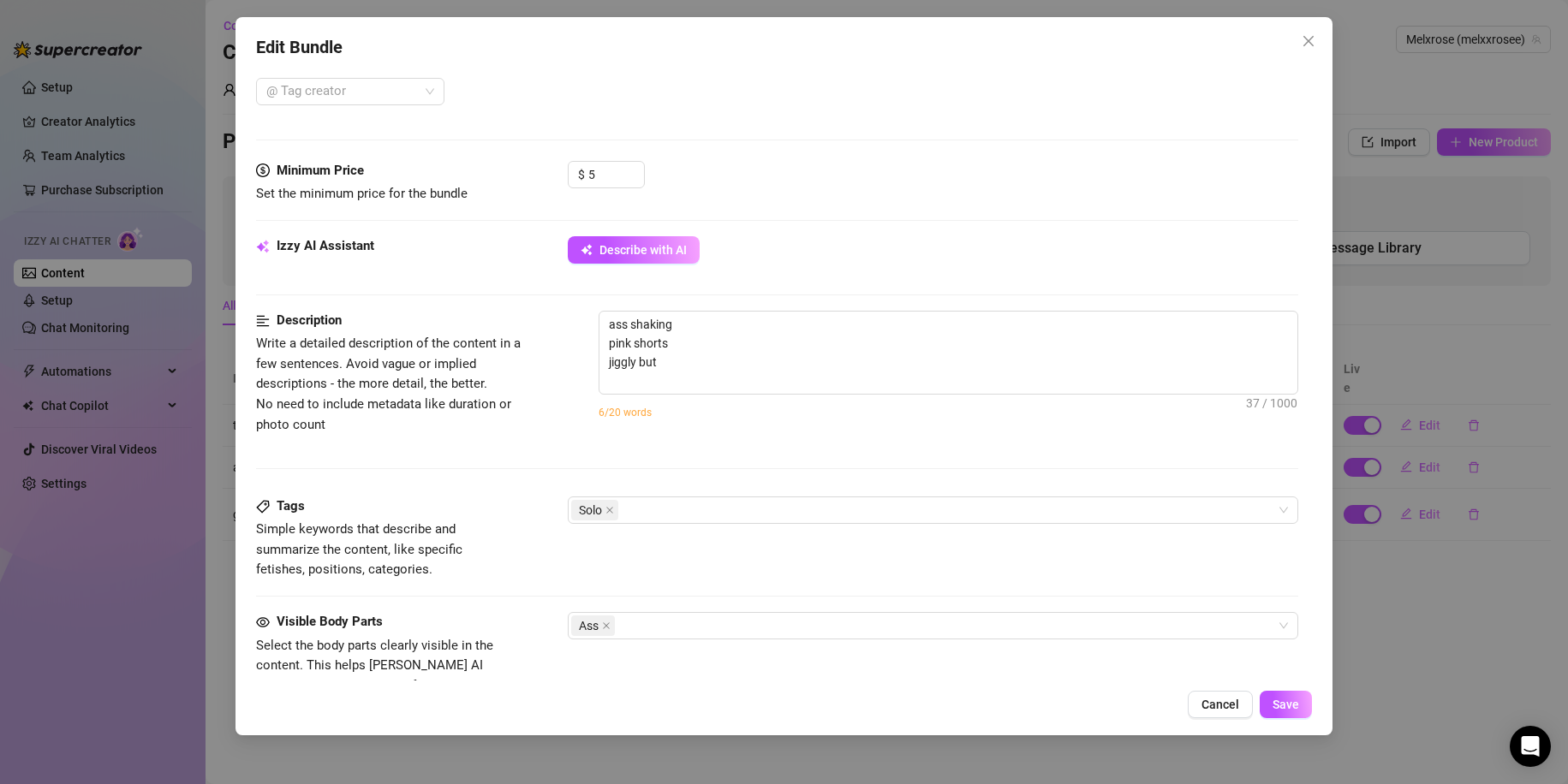
click at [645, 232] on div "Minimum Price Set the minimum price for the bundle $ 5" at bounding box center [777, 198] width 1043 height 75
click at [668, 267] on div "Izzy AI Assistant Describe with AI" at bounding box center [777, 257] width 1043 height 43
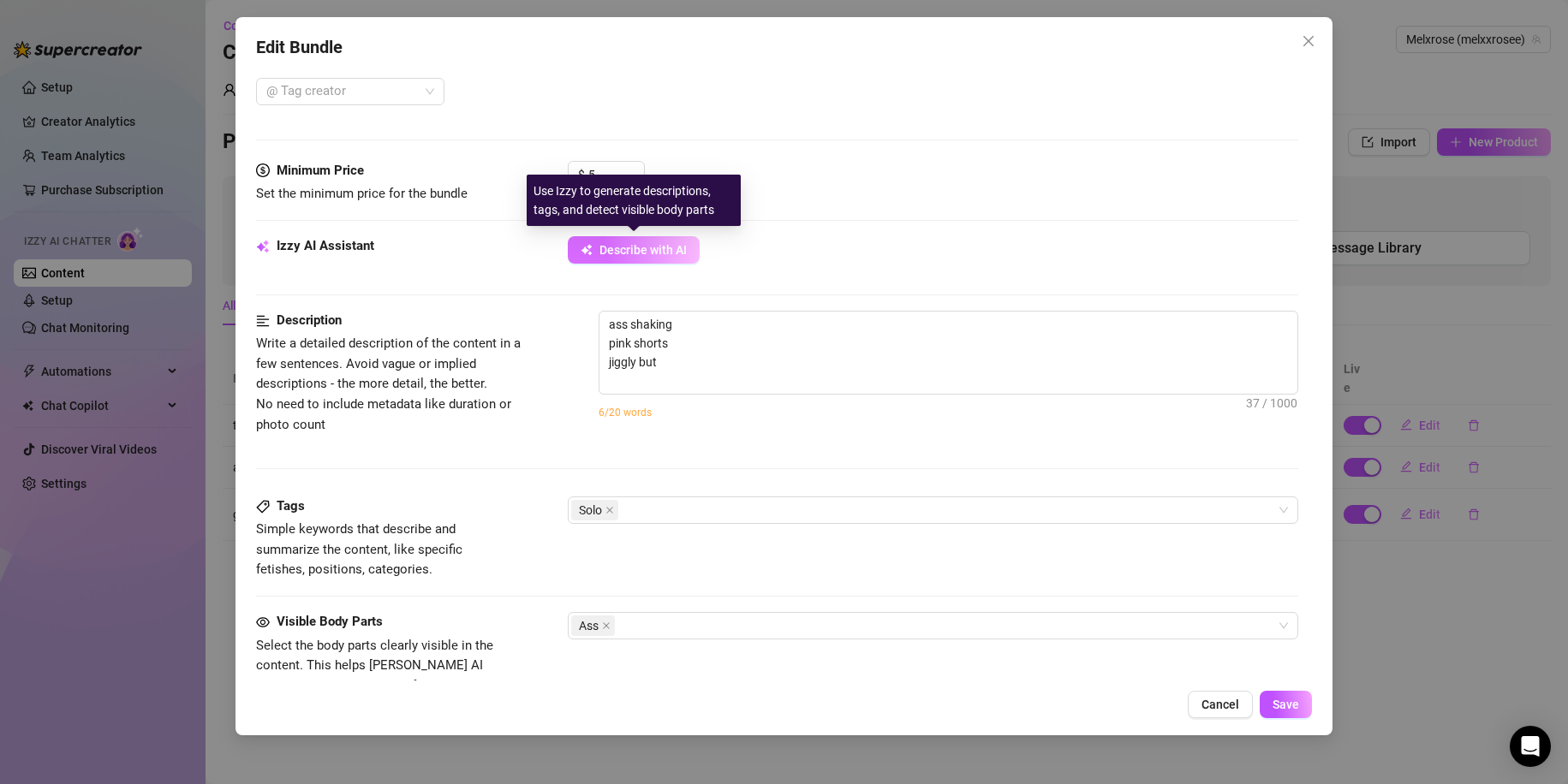
click at [669, 258] on button "Describe with AI" at bounding box center [634, 249] width 132 height 27
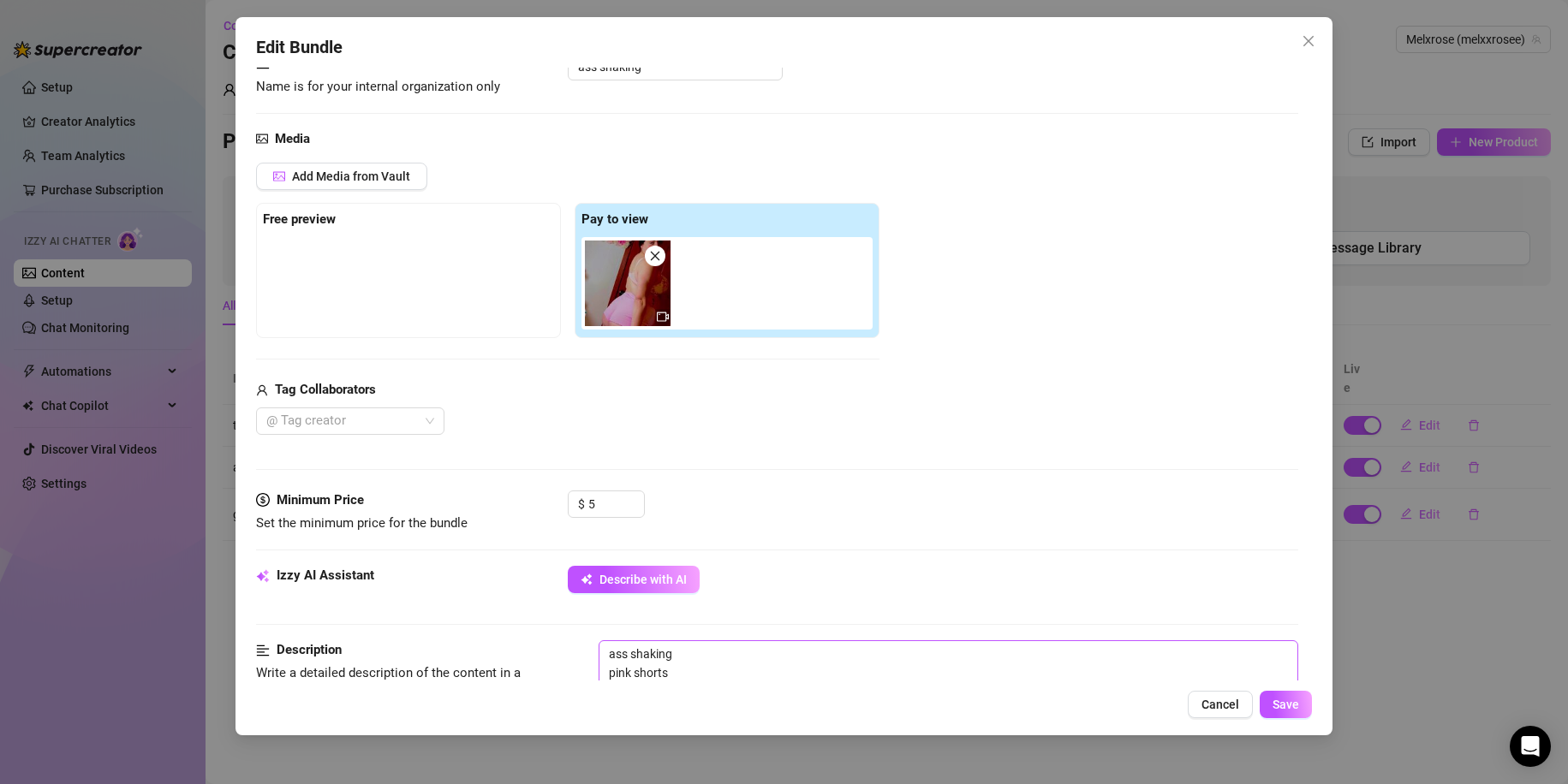
scroll to position [130, 0]
click at [1310, 36] on icon "close" at bounding box center [1308, 41] width 14 height 14
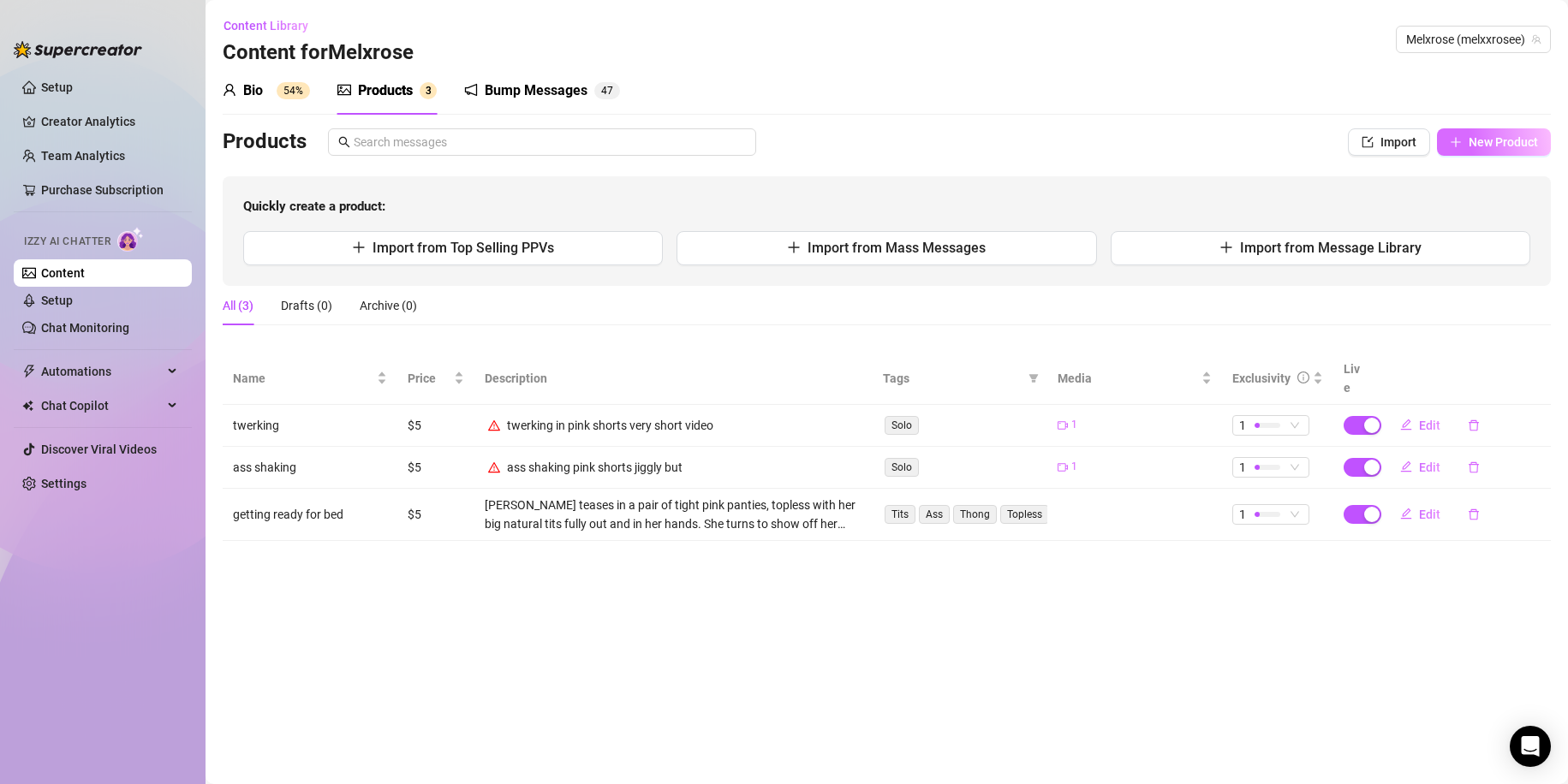
click at [1533, 141] on span "New Product" at bounding box center [1503, 142] width 69 height 14
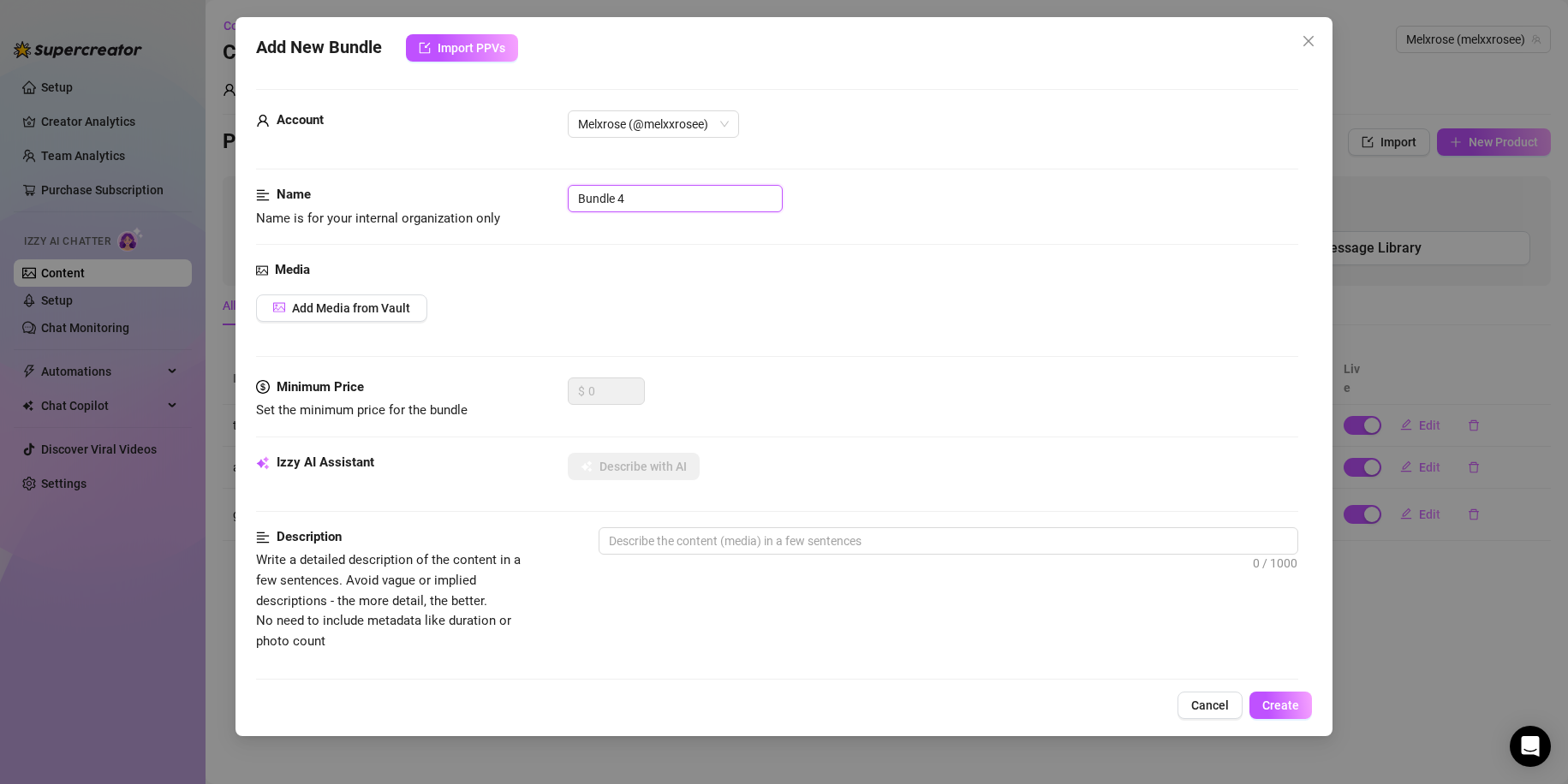
click at [654, 195] on input "Bundle 4" at bounding box center [675, 198] width 215 height 27
click at [354, 310] on span "Add Media from Vault" at bounding box center [351, 308] width 118 height 14
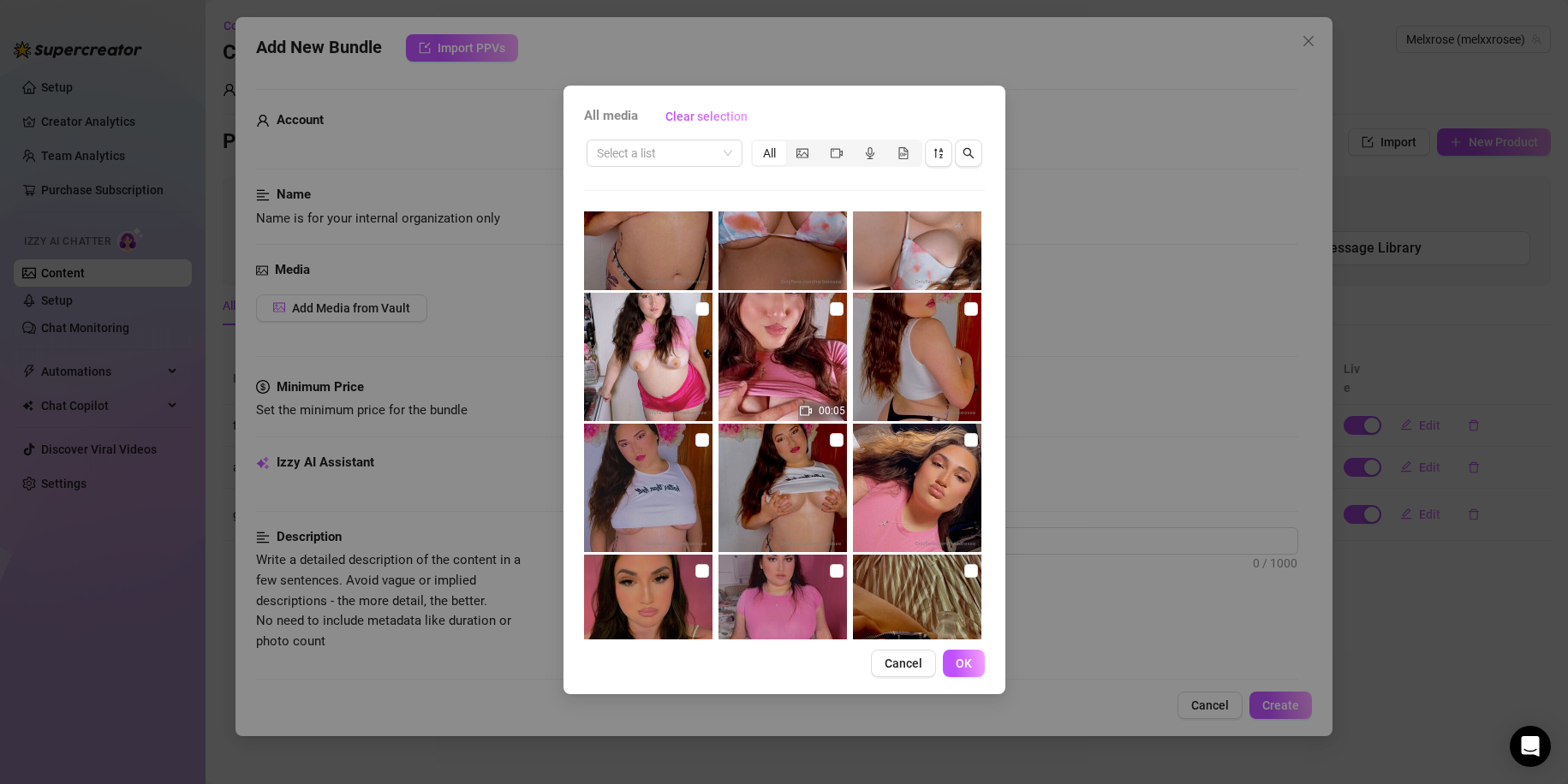
scroll to position [310, 0]
click at [764, 478] on img at bounding box center [783, 488] width 128 height 128
click at [703, 470] on img at bounding box center [648, 488] width 128 height 128
click at [939, 366] on img at bounding box center [917, 358] width 128 height 128
click at [959, 671] on button "OK" at bounding box center [963, 663] width 42 height 27
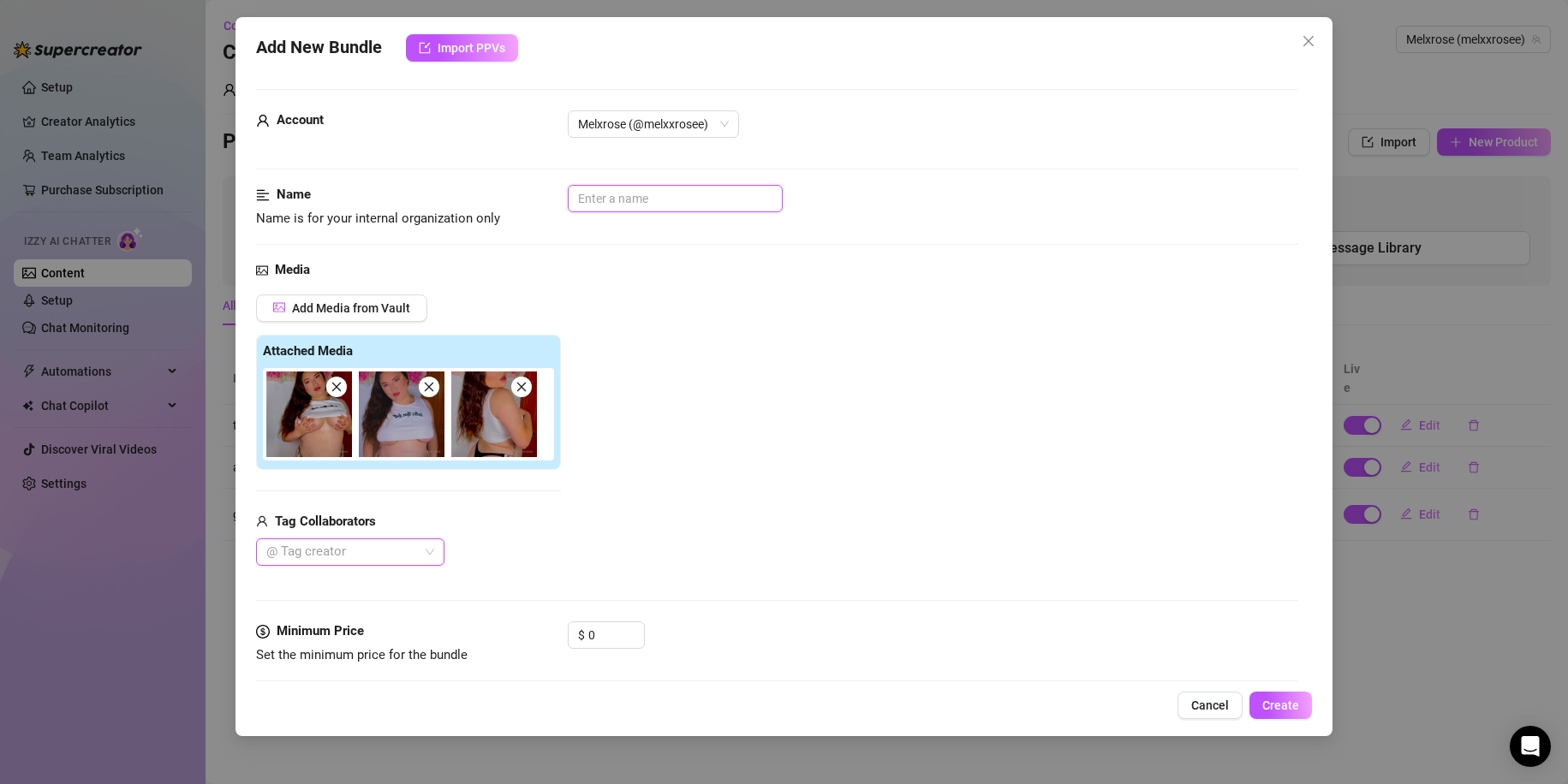
click at [608, 201] on input "text" at bounding box center [675, 198] width 215 height 27
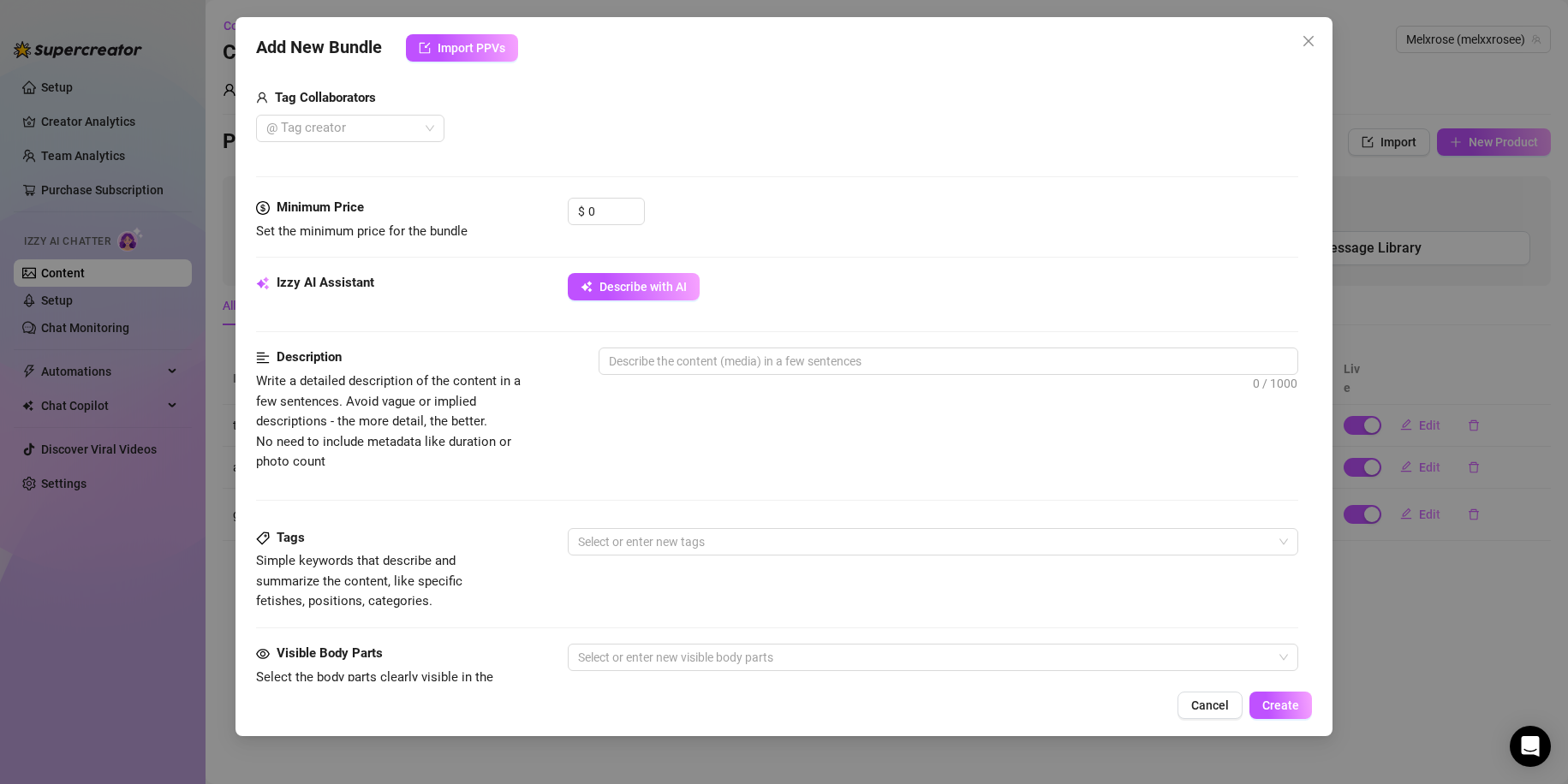
scroll to position [0, 0]
click at [607, 306] on div "Izzy AI Assistant Describe with AI" at bounding box center [777, 294] width 1043 height 43
click at [616, 303] on div "Izzy AI Assistant Describe with AI" at bounding box center [777, 294] width 1043 height 43
click at [623, 296] on button "Describe with AI" at bounding box center [634, 286] width 132 height 27
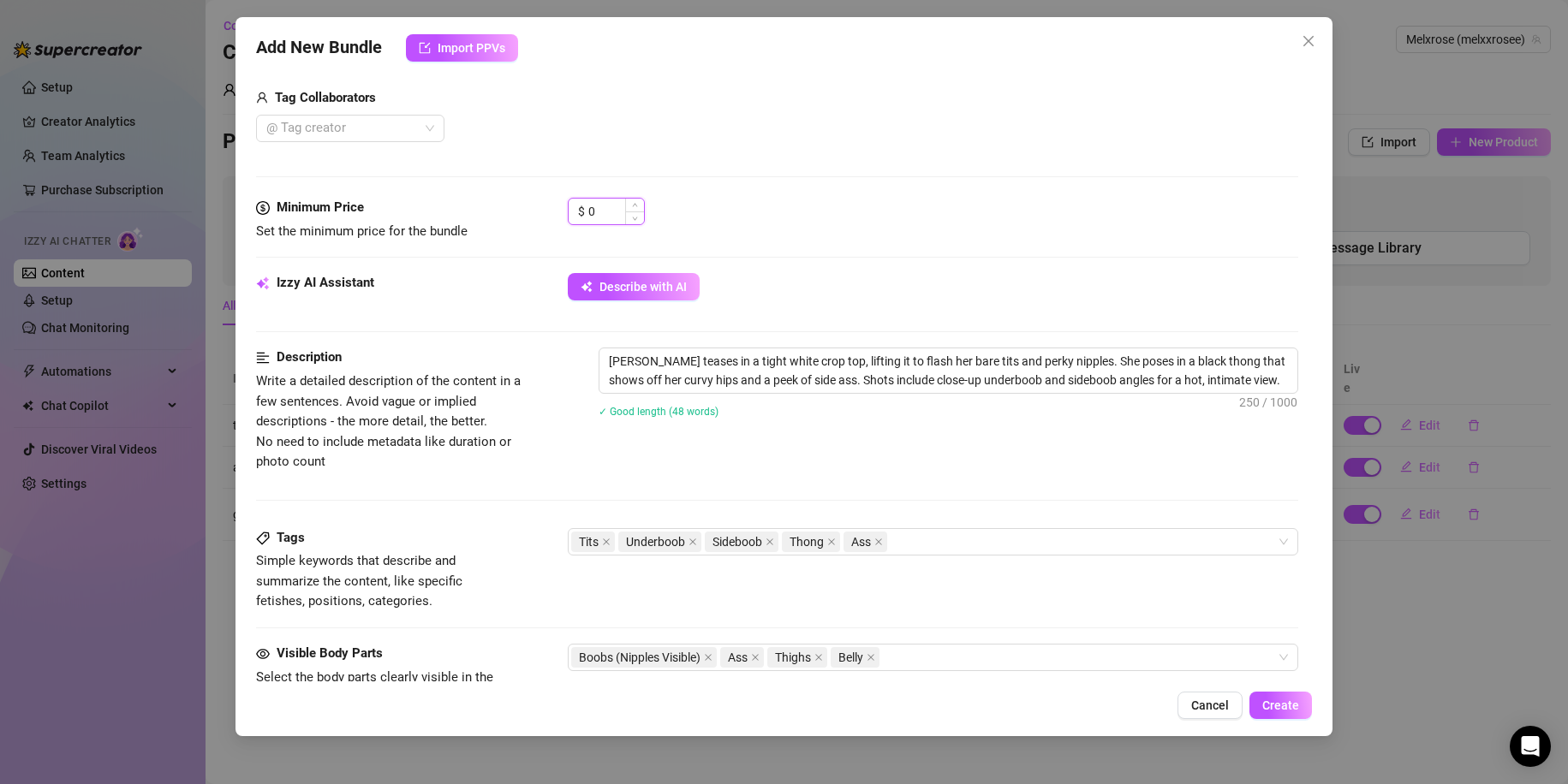
click at [612, 205] on input "0" at bounding box center [615, 210] width 55 height 25
click at [590, 207] on input "05" at bounding box center [615, 210] width 55 height 25
click at [600, 209] on input "05" at bounding box center [615, 210] width 55 height 25
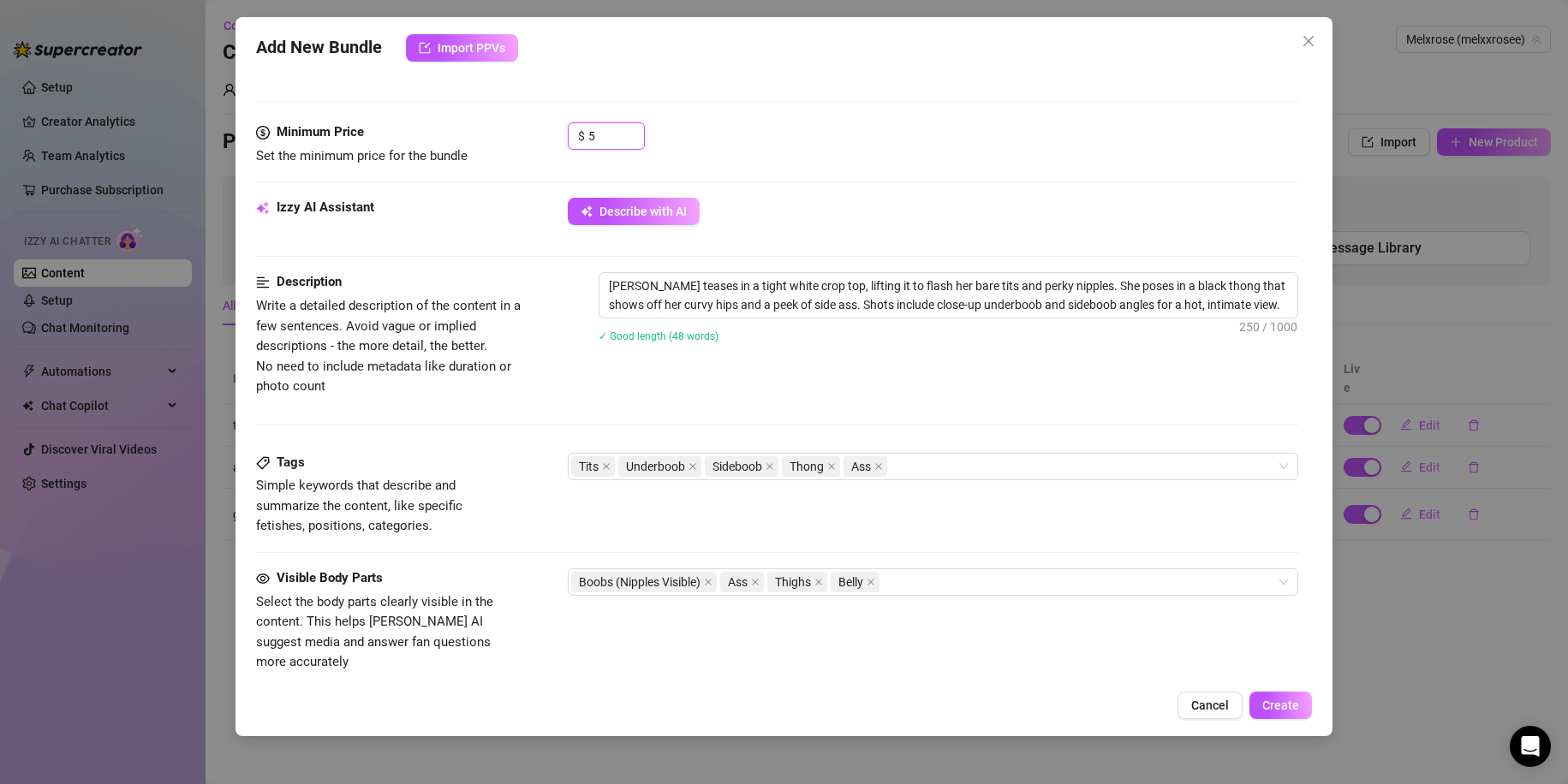
scroll to position [501, 0]
click at [1276, 702] on span "Create" at bounding box center [1280, 705] width 37 height 14
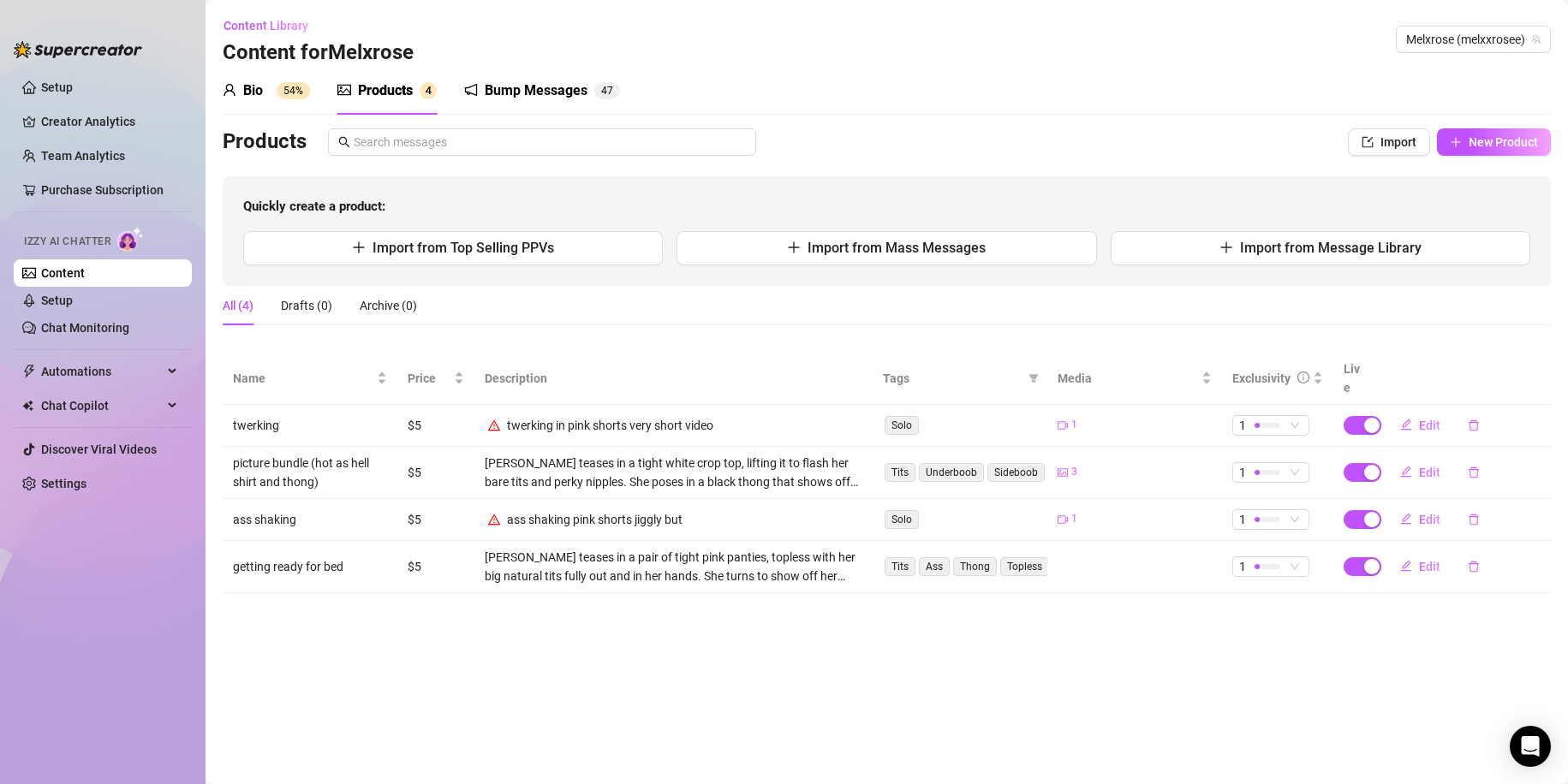
click at [557, 416] on div "twerking in pink shorts very short video" at bounding box center [610, 424] width 206 height 18
click at [1473, 135] on span "New Product" at bounding box center [1503, 142] width 69 height 14
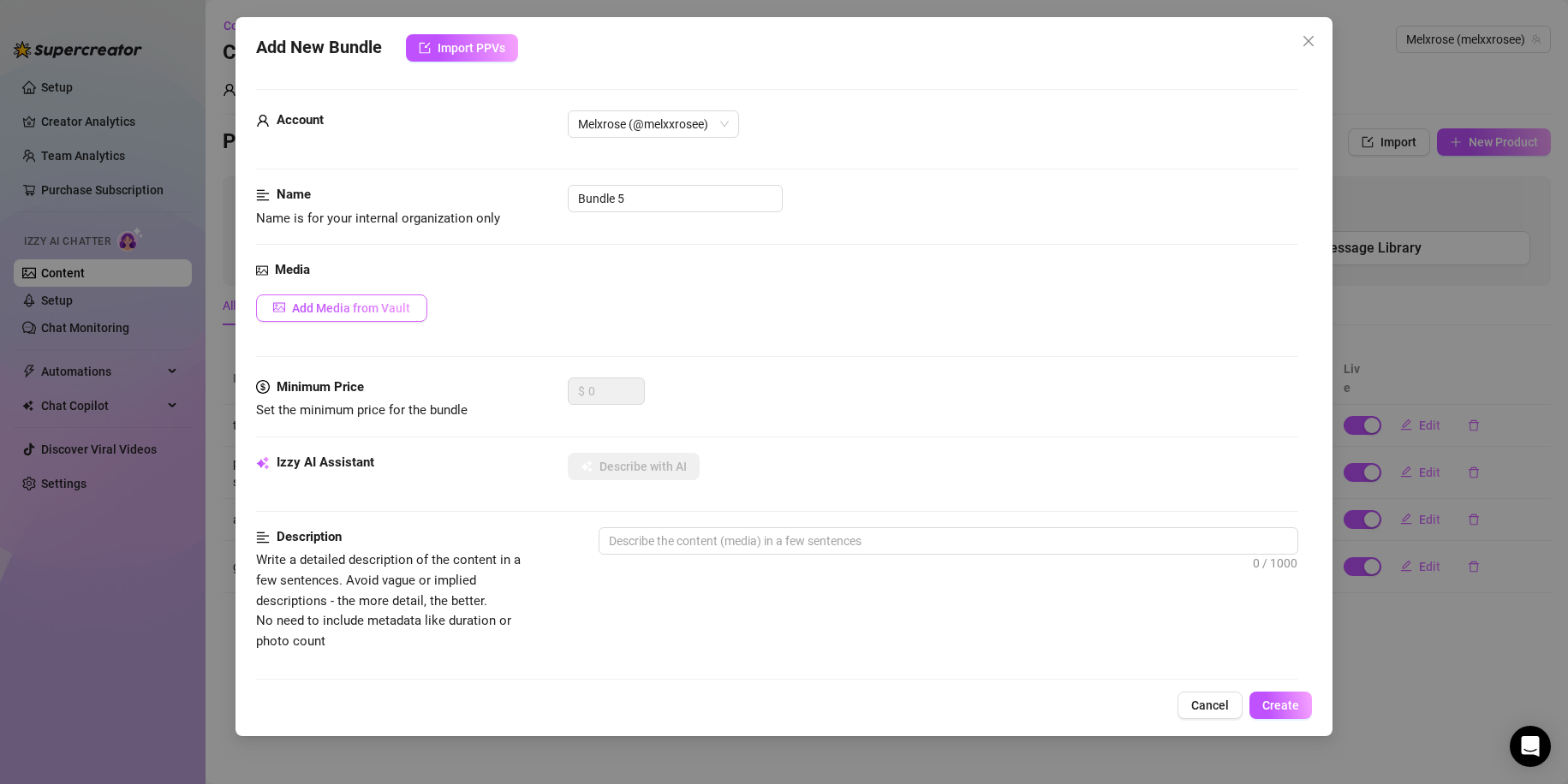
click at [409, 316] on button "Add Media from Vault" at bounding box center [341, 308] width 171 height 27
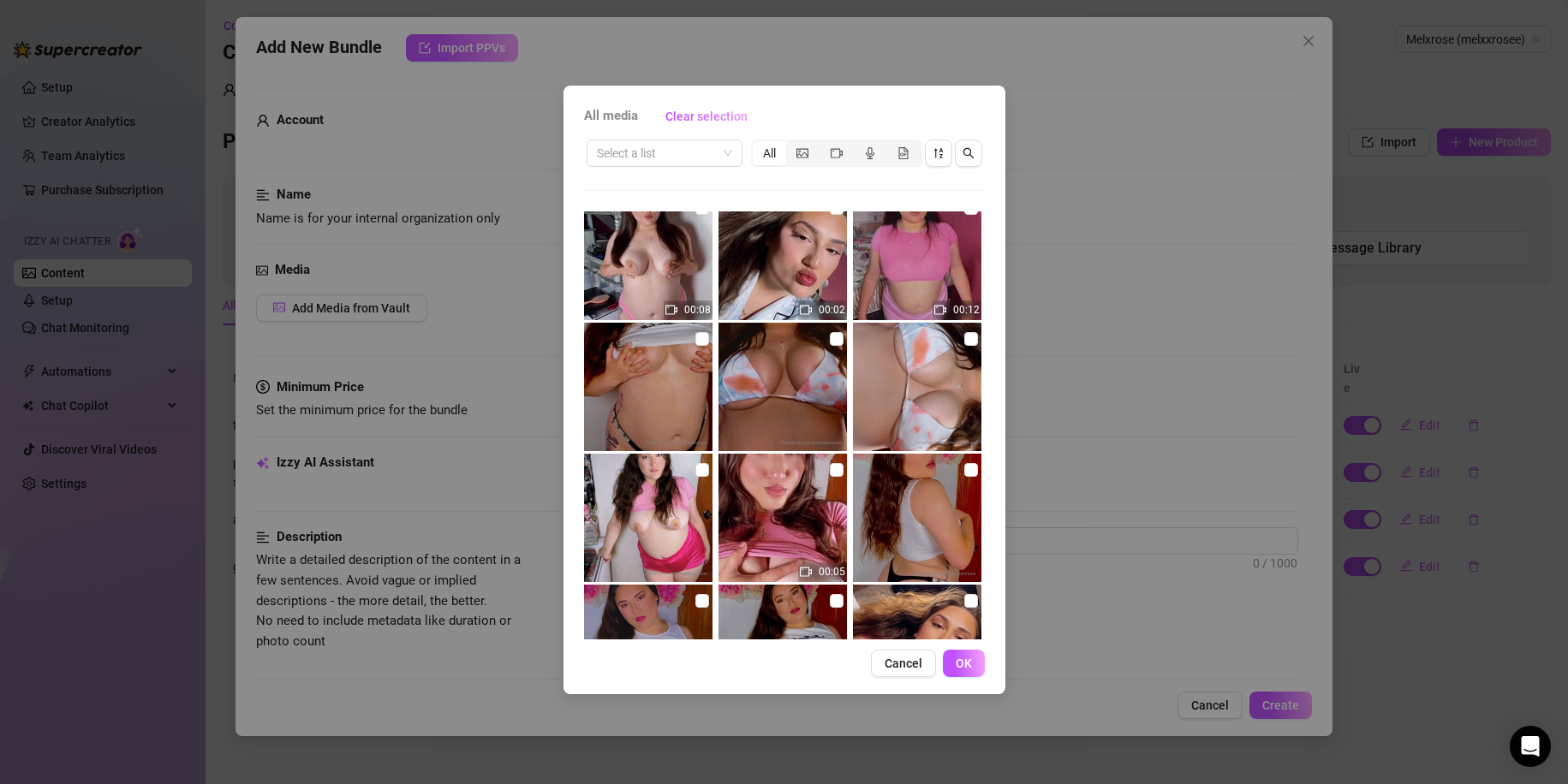
scroll to position [152, 0]
click at [799, 388] on img at bounding box center [783, 386] width 128 height 128
click at [977, 657] on button "OK" at bounding box center [963, 663] width 42 height 27
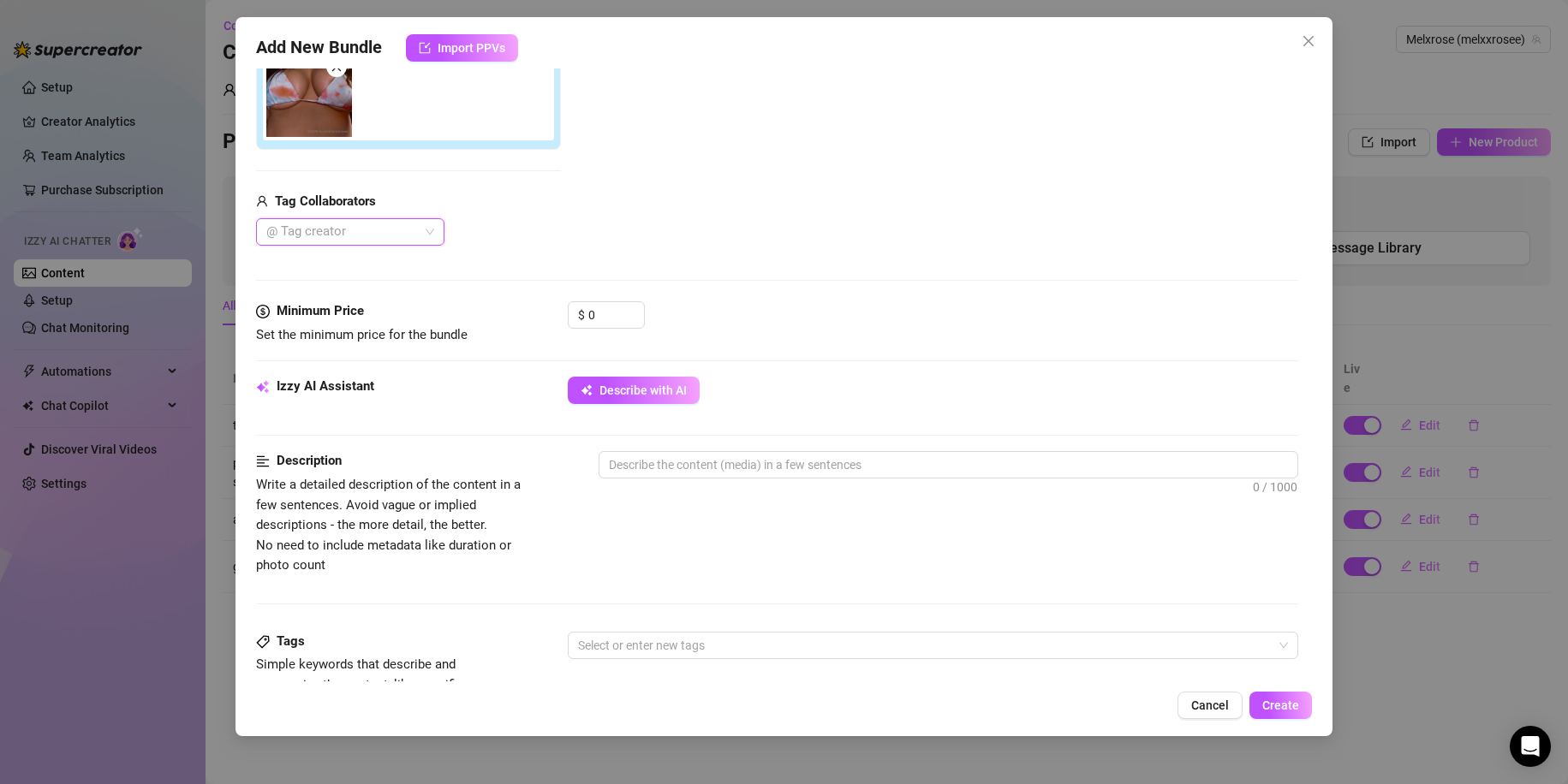
scroll to position [321, 0]
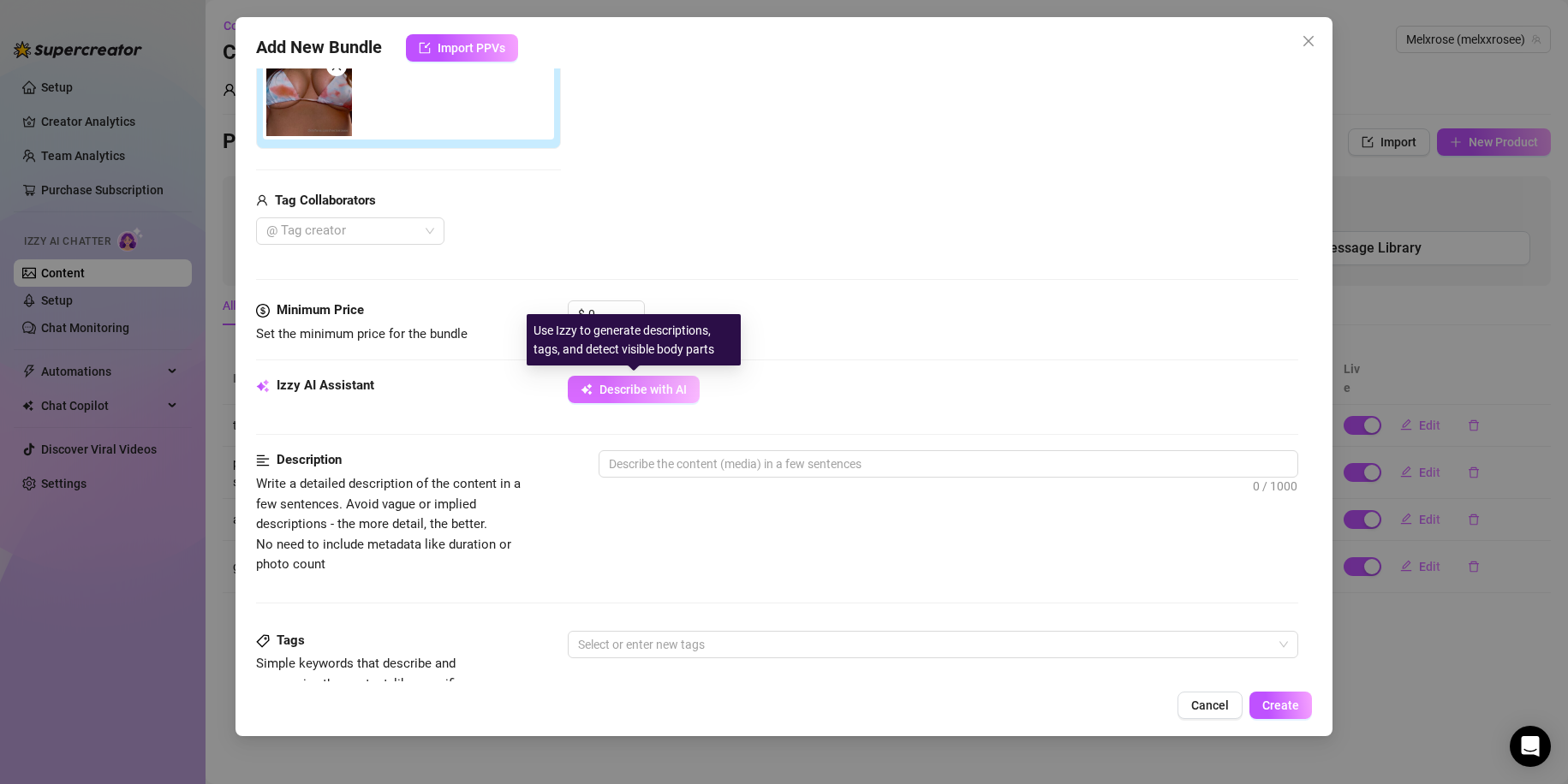
click at [614, 390] on span "Describe with AI" at bounding box center [643, 389] width 88 height 14
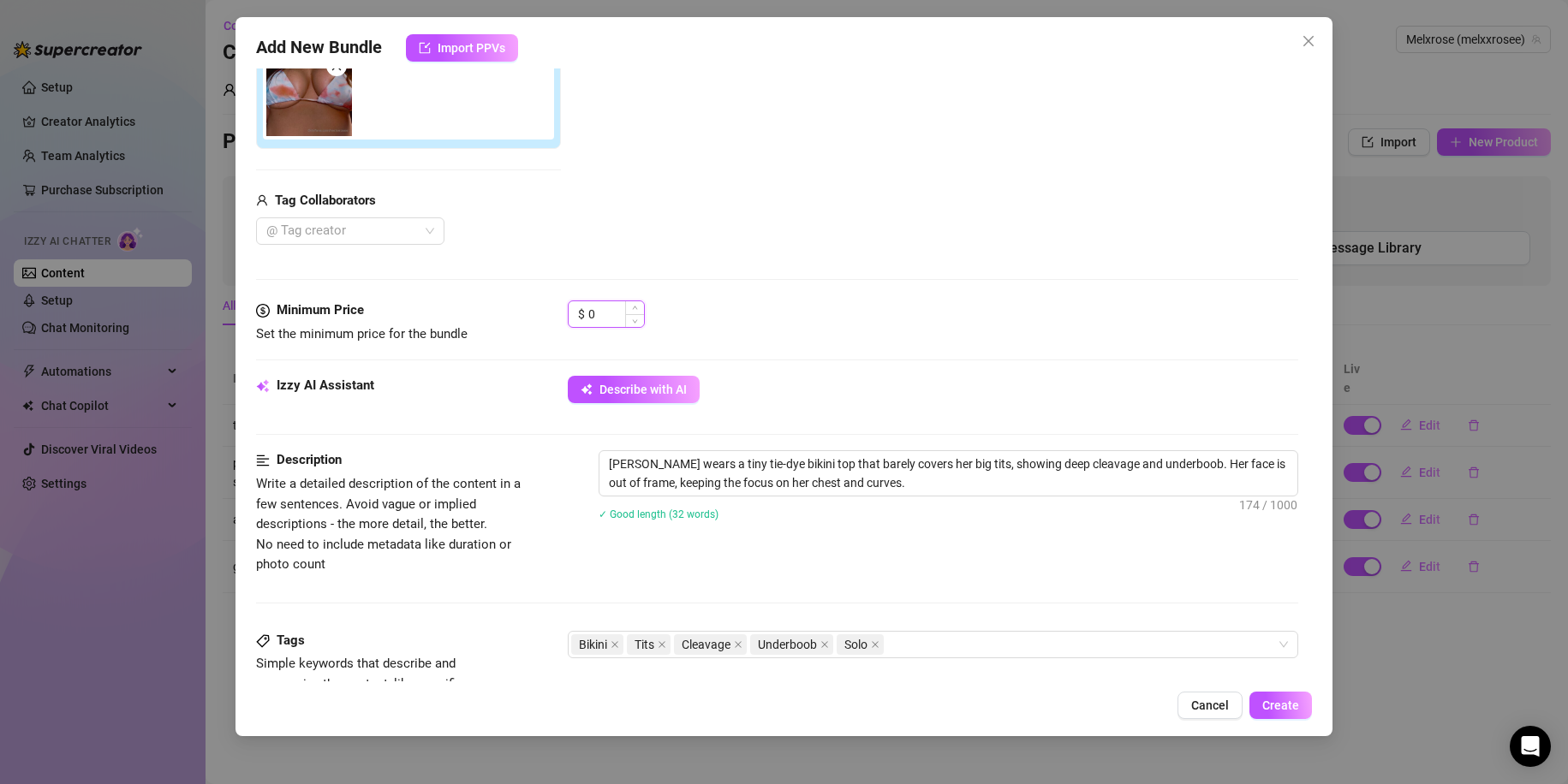
click at [598, 308] on input "0" at bounding box center [615, 313] width 55 height 25
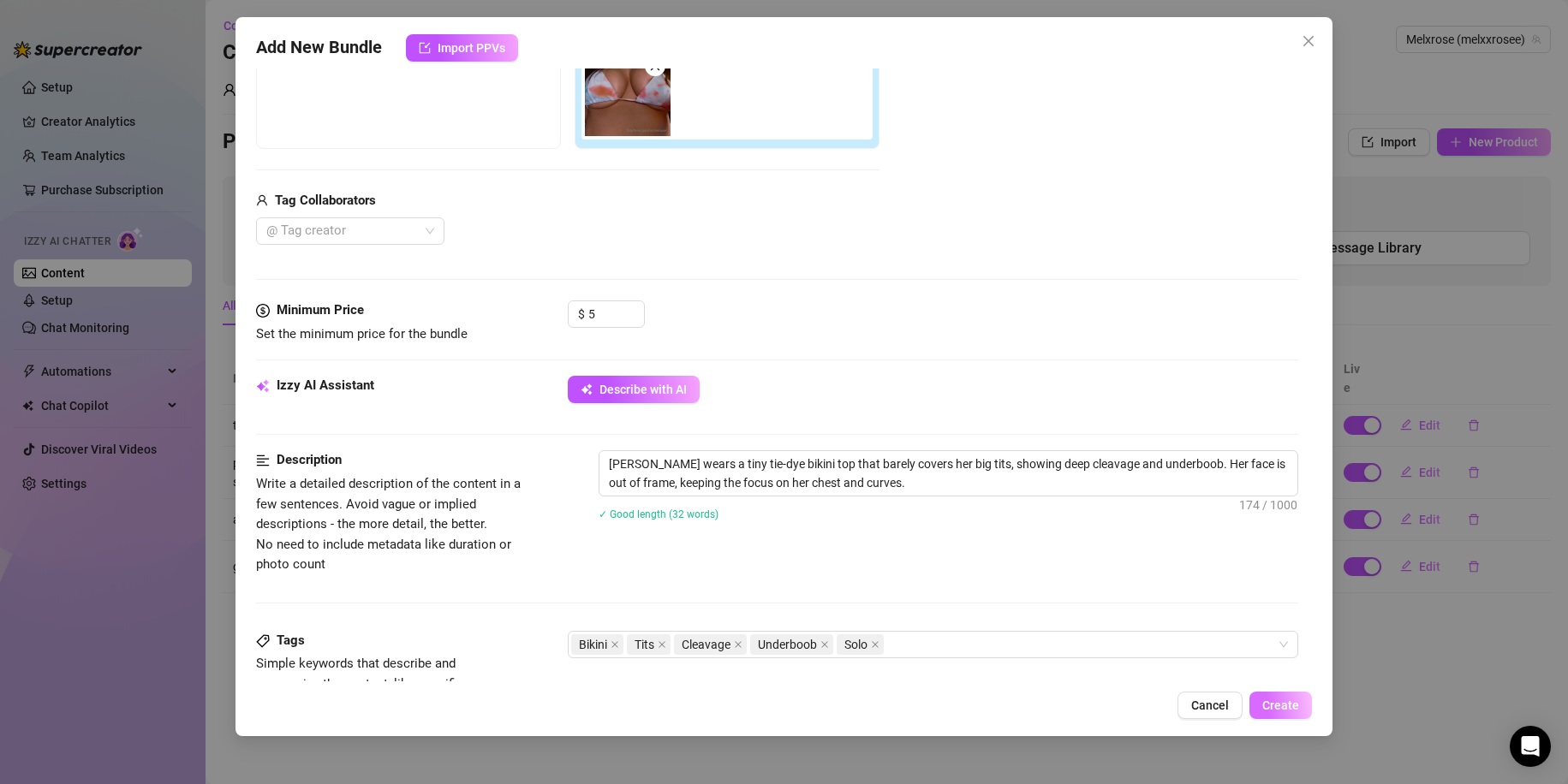
click at [1271, 704] on span "Create" at bounding box center [1280, 705] width 37 height 14
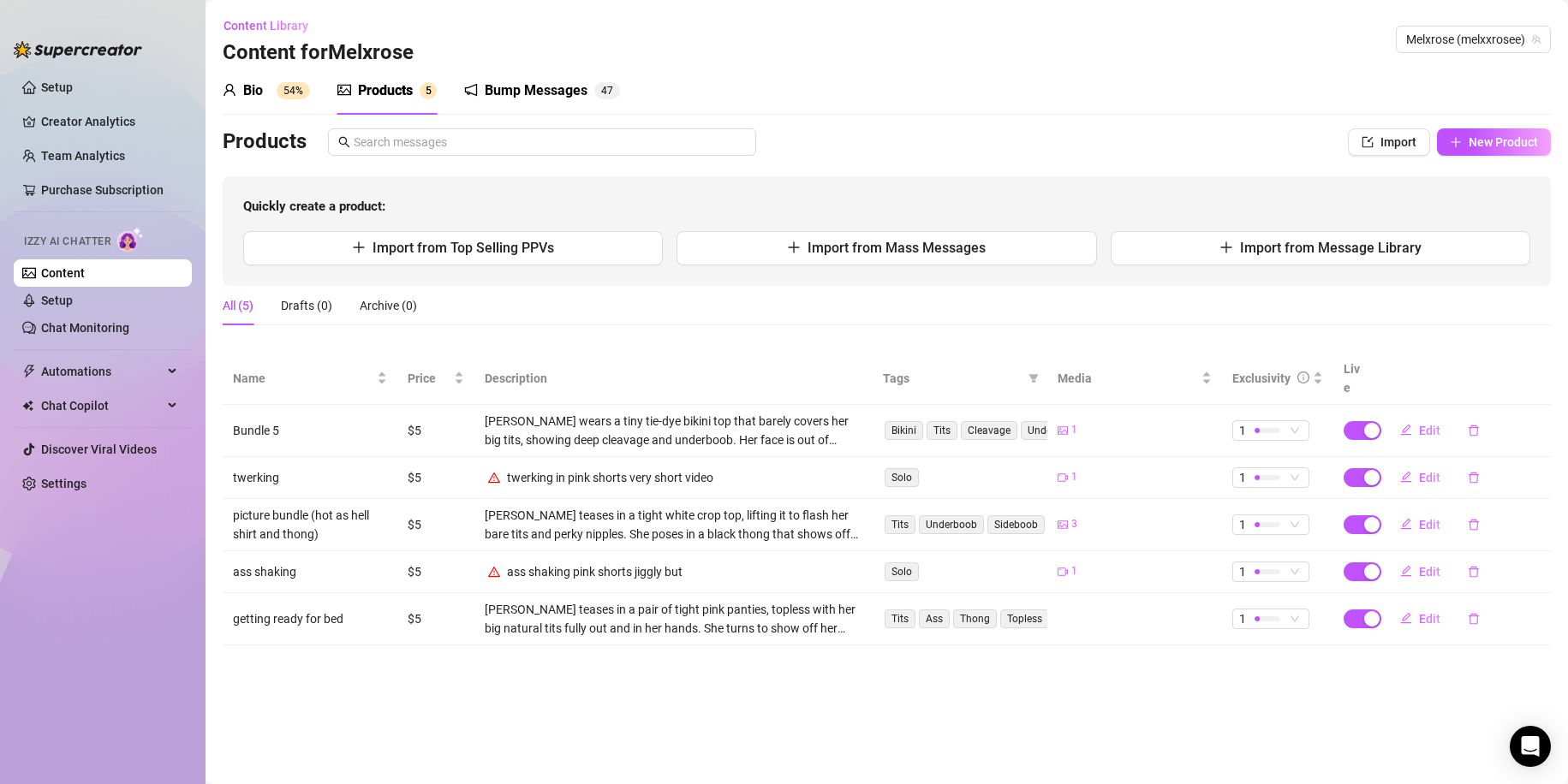
click at [1510, 110] on div "Bio 54% Products 5 Bump Messages 4 7" at bounding box center [886, 90] width 1328 height 48
click at [1415, 417] on button "Edit" at bounding box center [1420, 430] width 68 height 27
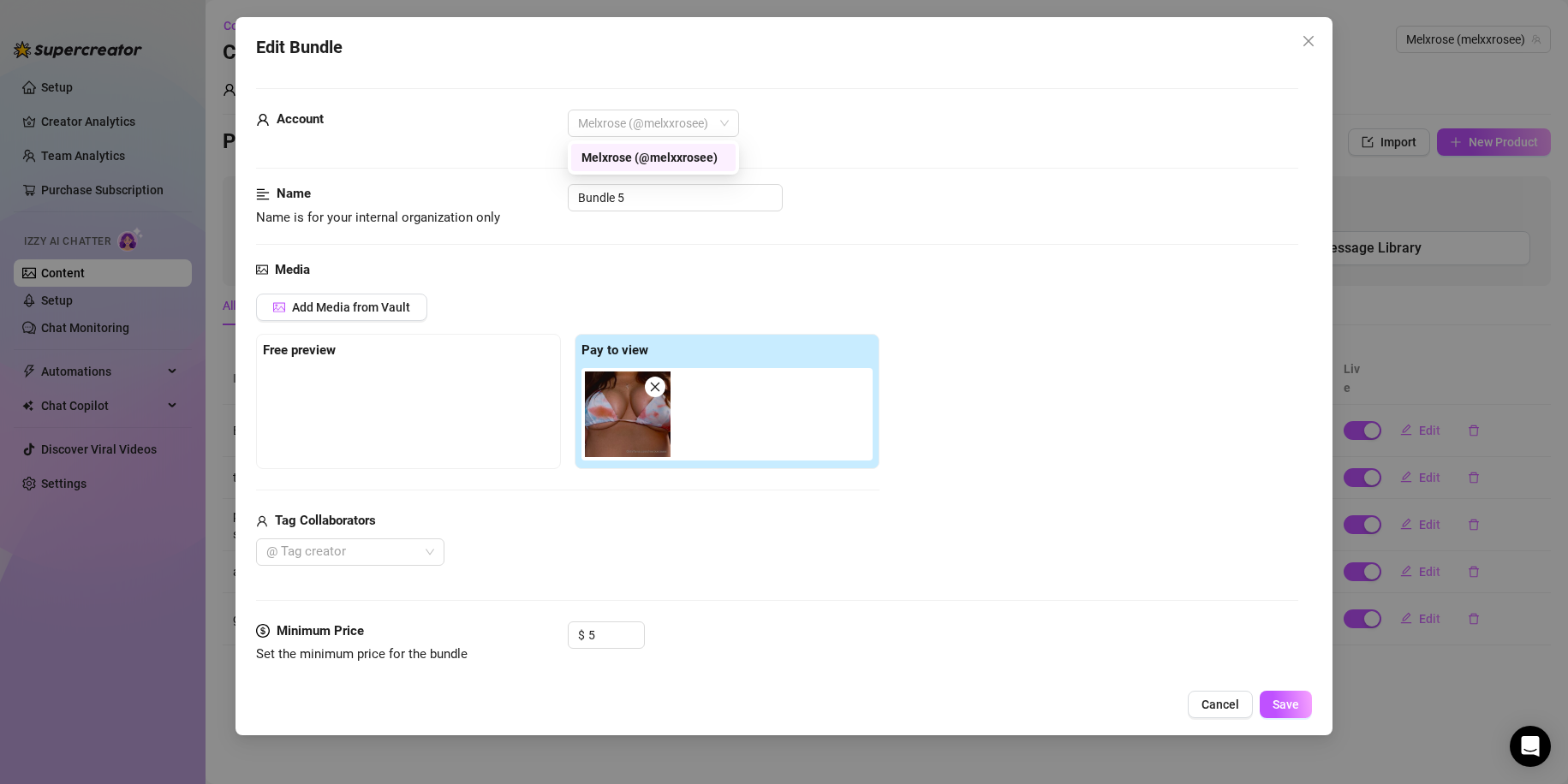
drag, startPoint x: 640, startPoint y: 125, endPoint x: 590, endPoint y: 183, distance: 76.6
click at [590, 183] on div "Account Melxrose (@melxxrosee)" at bounding box center [777, 146] width 1043 height 75
drag, startPoint x: 639, startPoint y: 195, endPoint x: 377, endPoint y: 195, distance: 262.0
click at [377, 195] on div "Name Name is for your internal organization only Bundle 5" at bounding box center [777, 206] width 1043 height 44
click at [1305, 700] on button "Save" at bounding box center [1285, 703] width 53 height 27
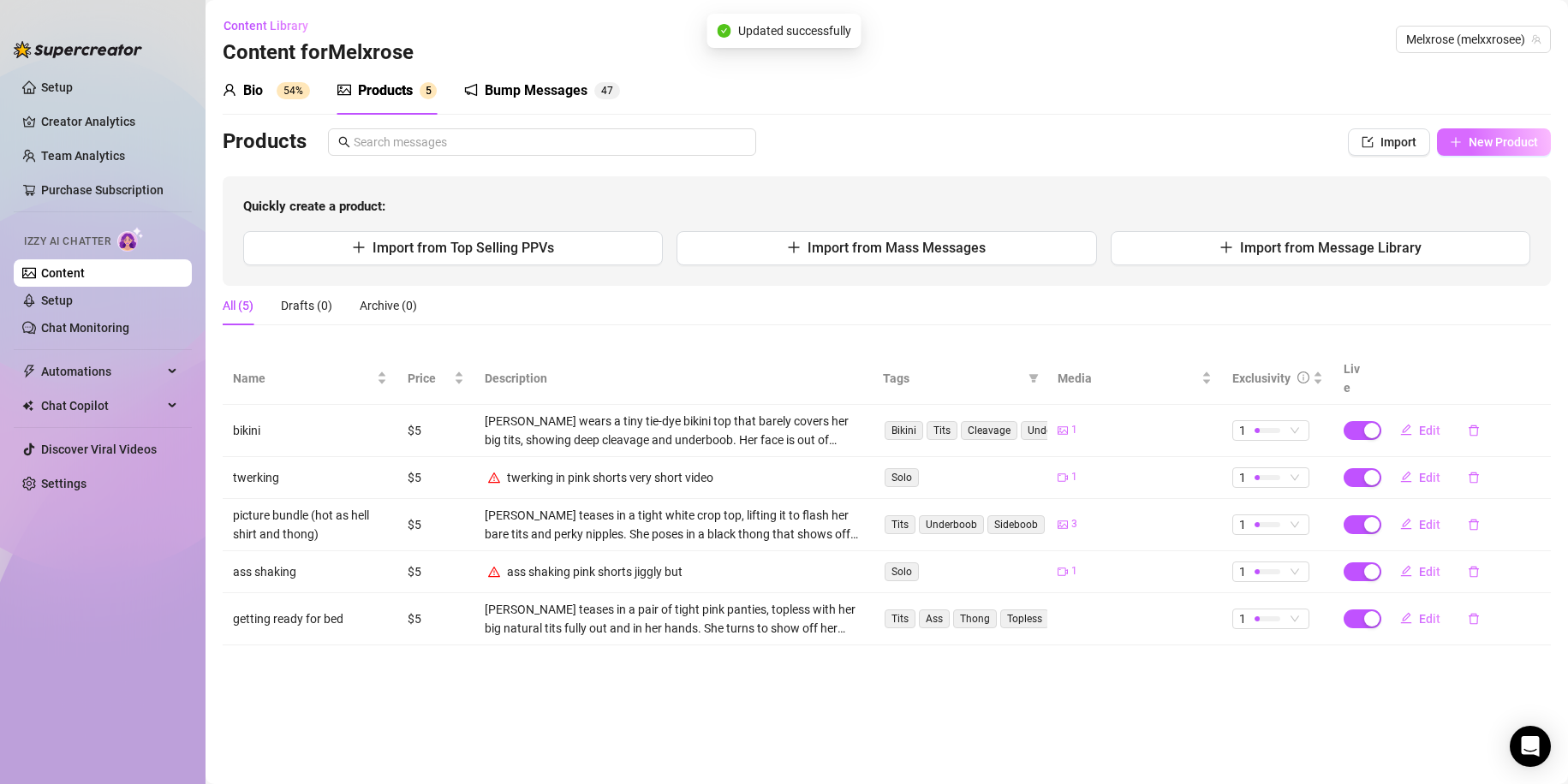
click at [1462, 154] on button "New Product" at bounding box center [1493, 141] width 114 height 27
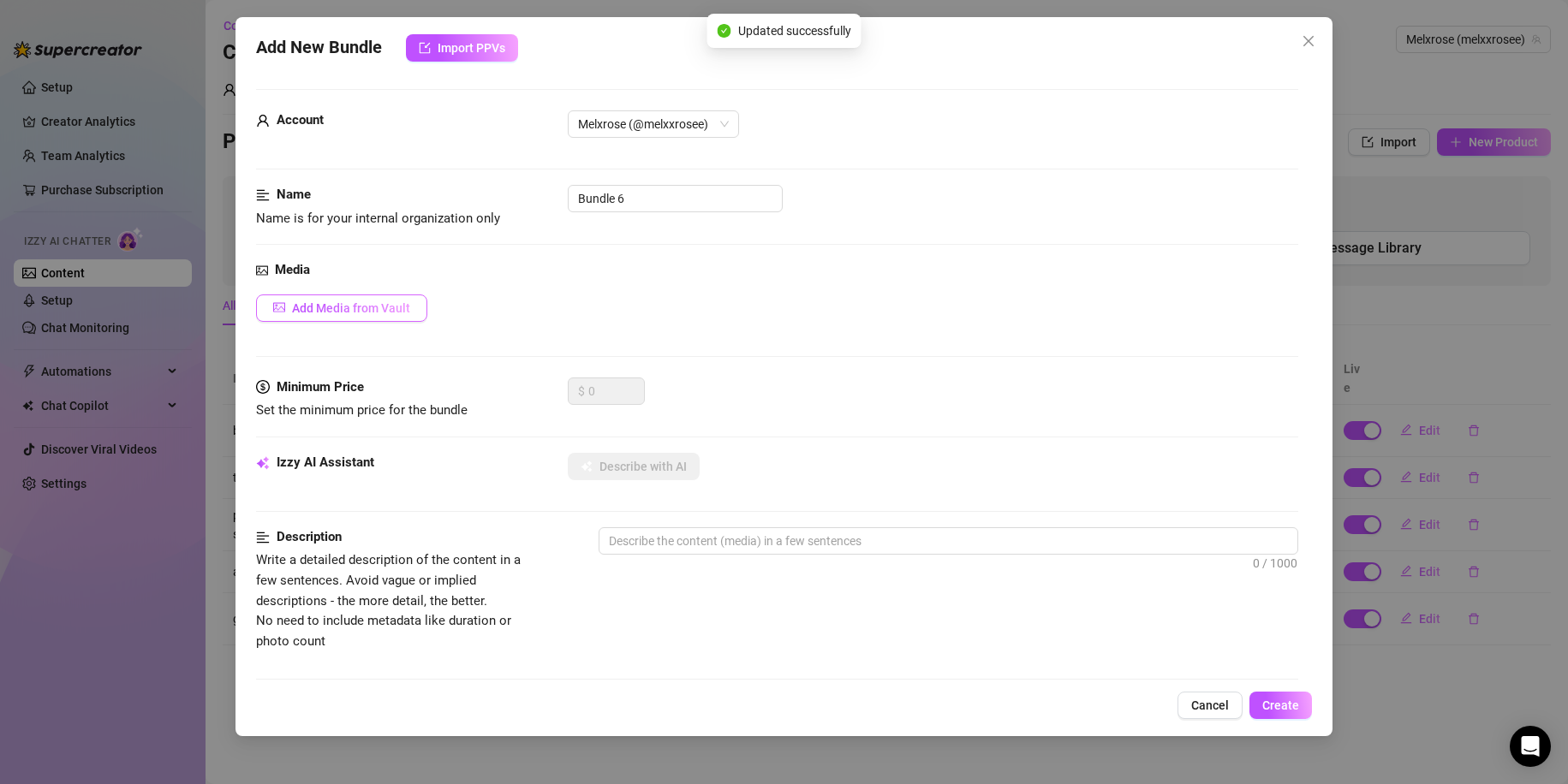
click at [354, 317] on button "Add Media from Vault" at bounding box center [341, 308] width 171 height 27
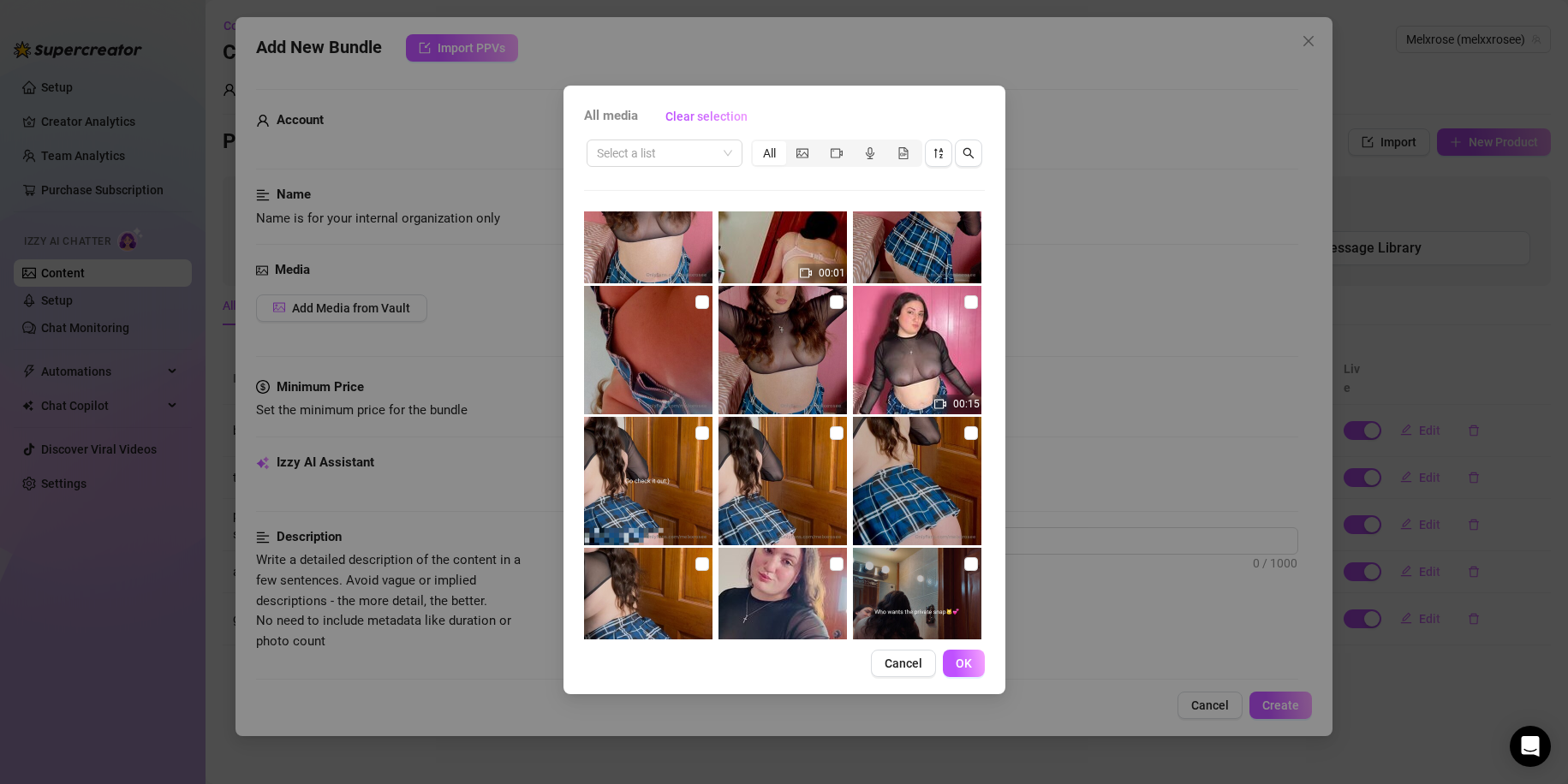
scroll to position [843, 0]
click at [899, 343] on img at bounding box center [917, 349] width 128 height 128
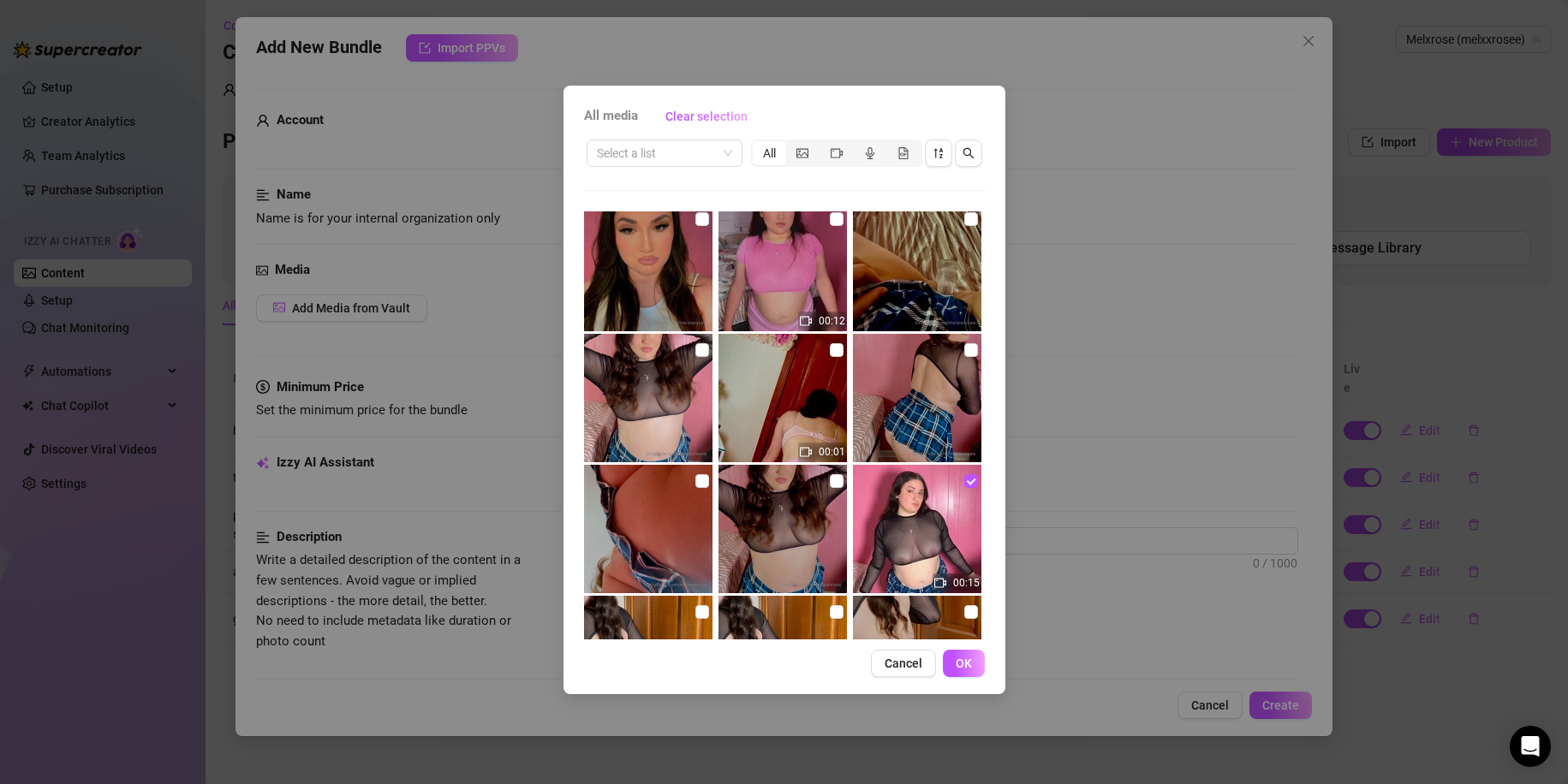
scroll to position [662, 0]
click at [641, 486] on img at bounding box center [648, 530] width 128 height 128
click at [655, 372] on img at bounding box center [648, 399] width 128 height 128
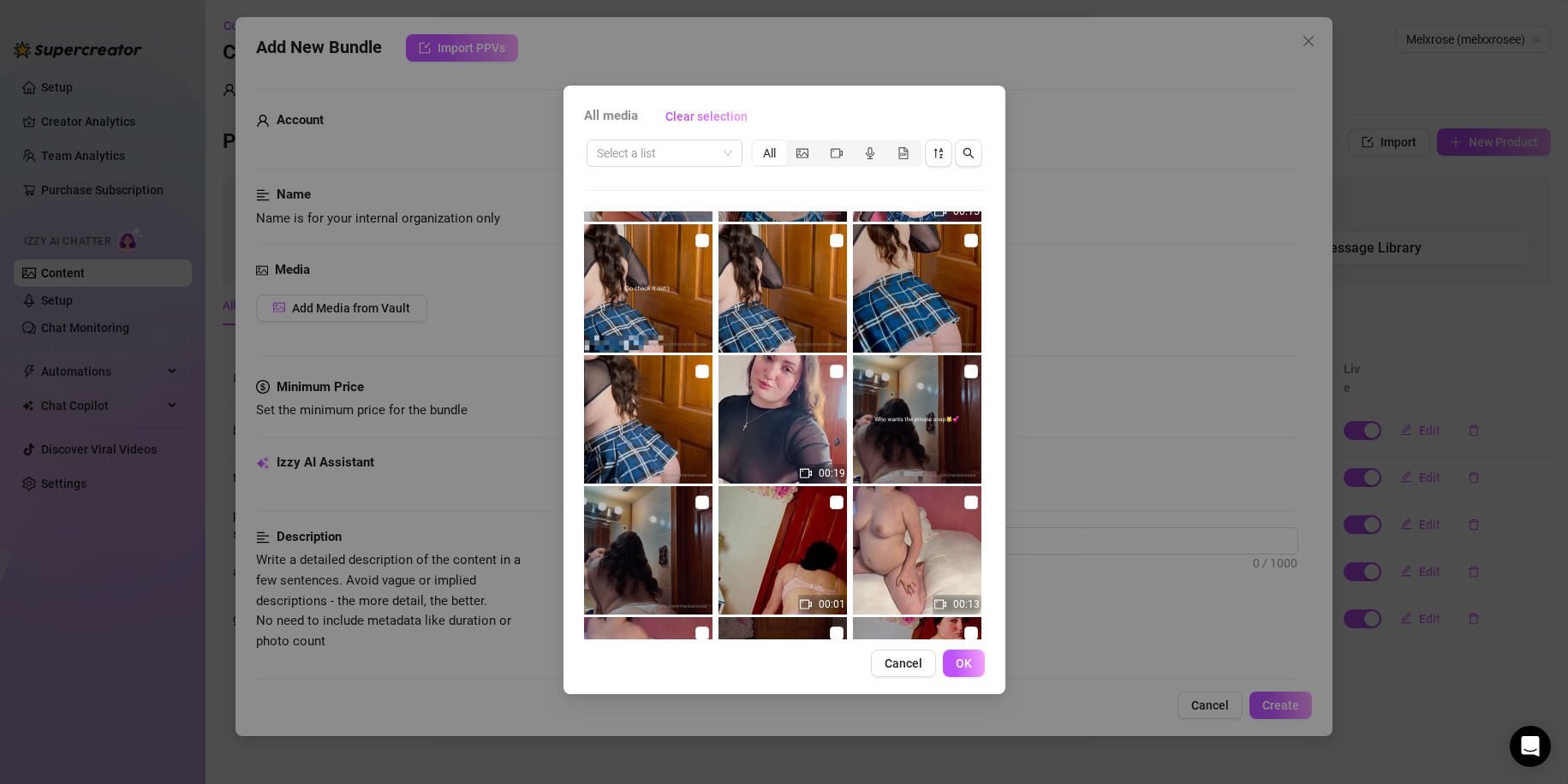
scroll to position [1036, 0]
click at [787, 421] on img at bounding box center [783, 418] width 128 height 128
click at [963, 664] on span "OK" at bounding box center [963, 663] width 17 height 14
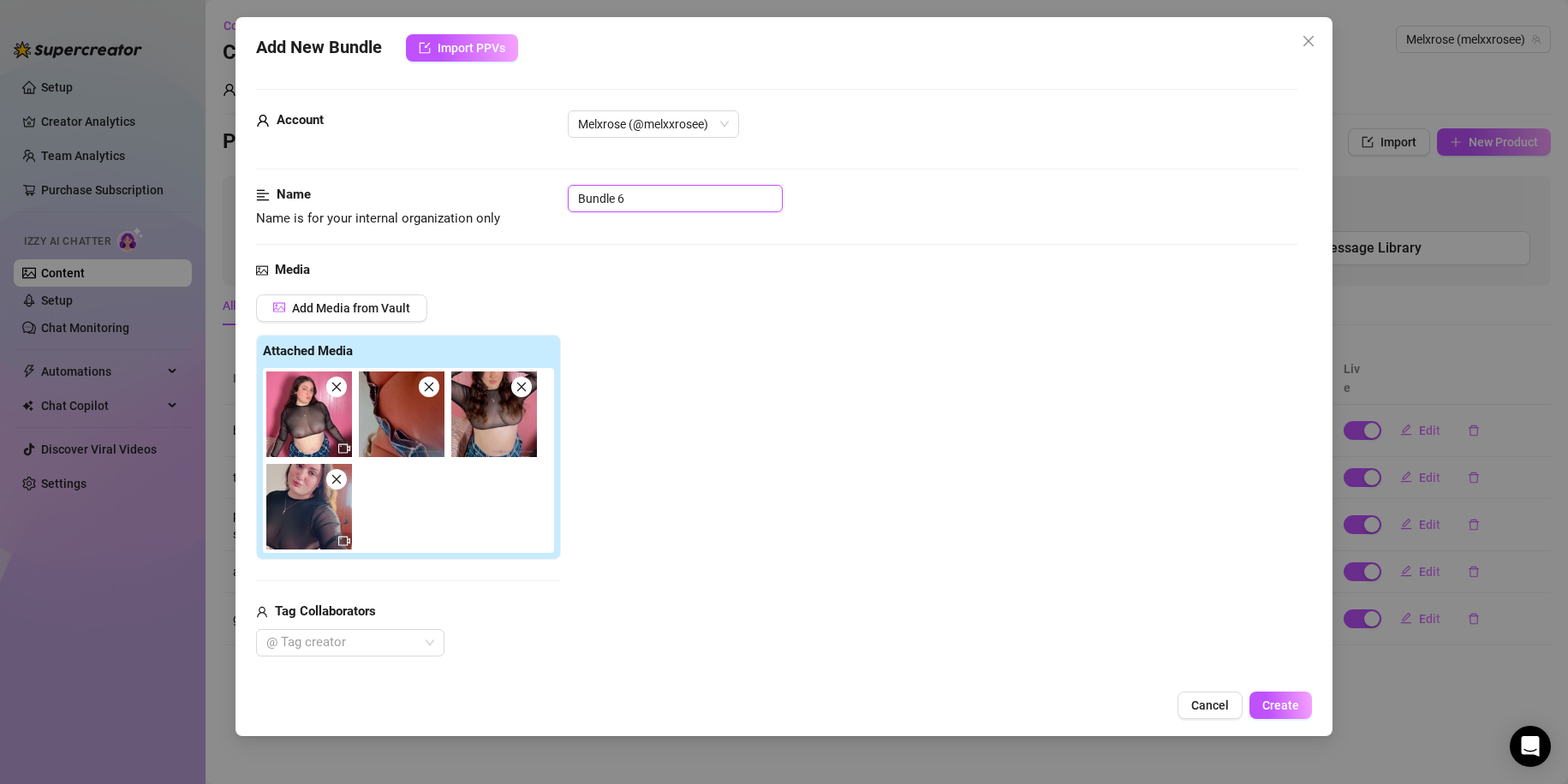
click at [628, 201] on input "Bundle 6" at bounding box center [675, 198] width 215 height 27
drag, startPoint x: 630, startPoint y: 197, endPoint x: 615, endPoint y: 198, distance: 15.0
click at [615, 198] on input "Bundle 6" at bounding box center [675, 198] width 215 height 27
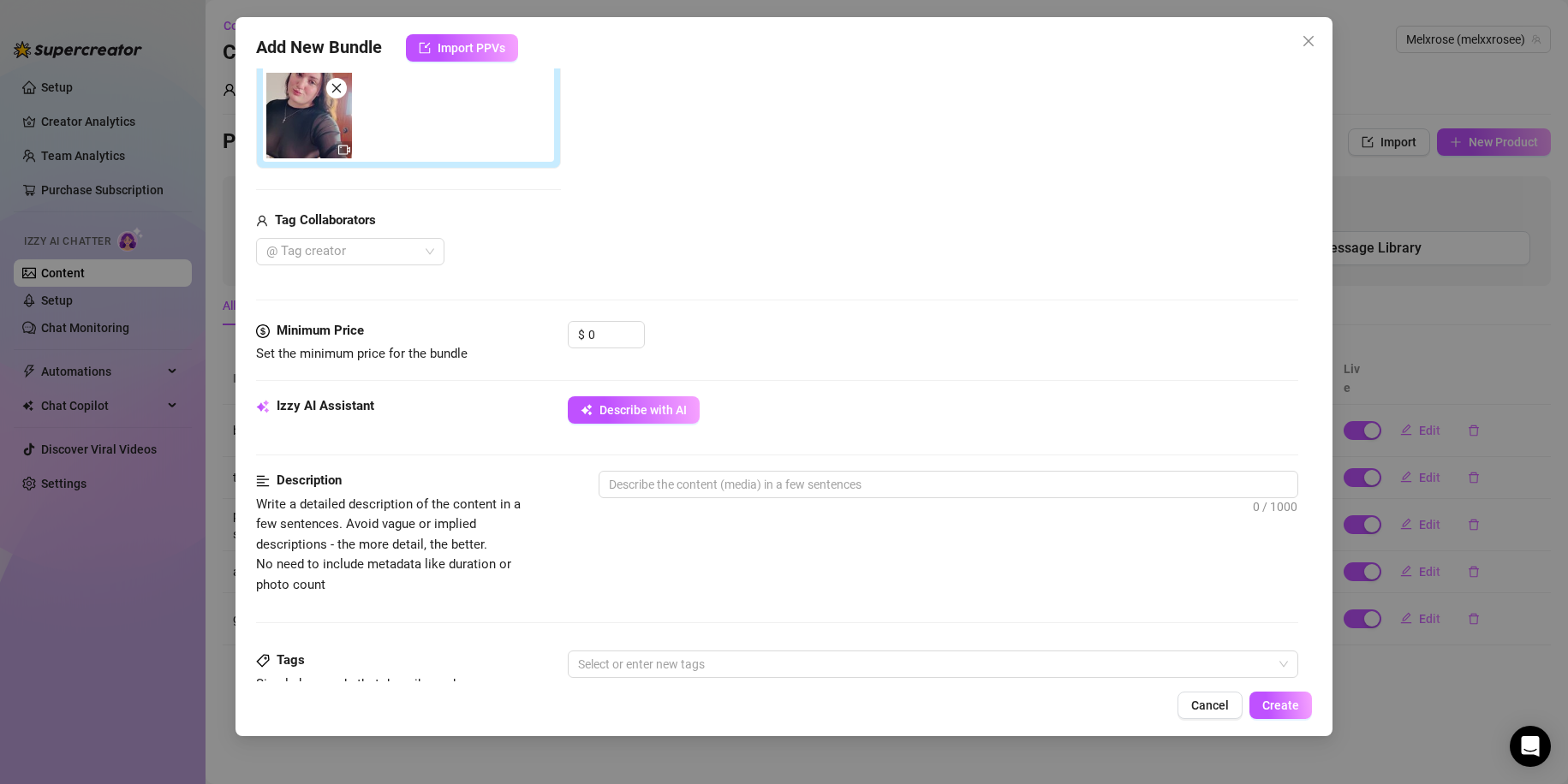
scroll to position [393, 0]
click at [623, 424] on div "Izzy AI Assistant Describe with AI" at bounding box center [777, 416] width 1043 height 43
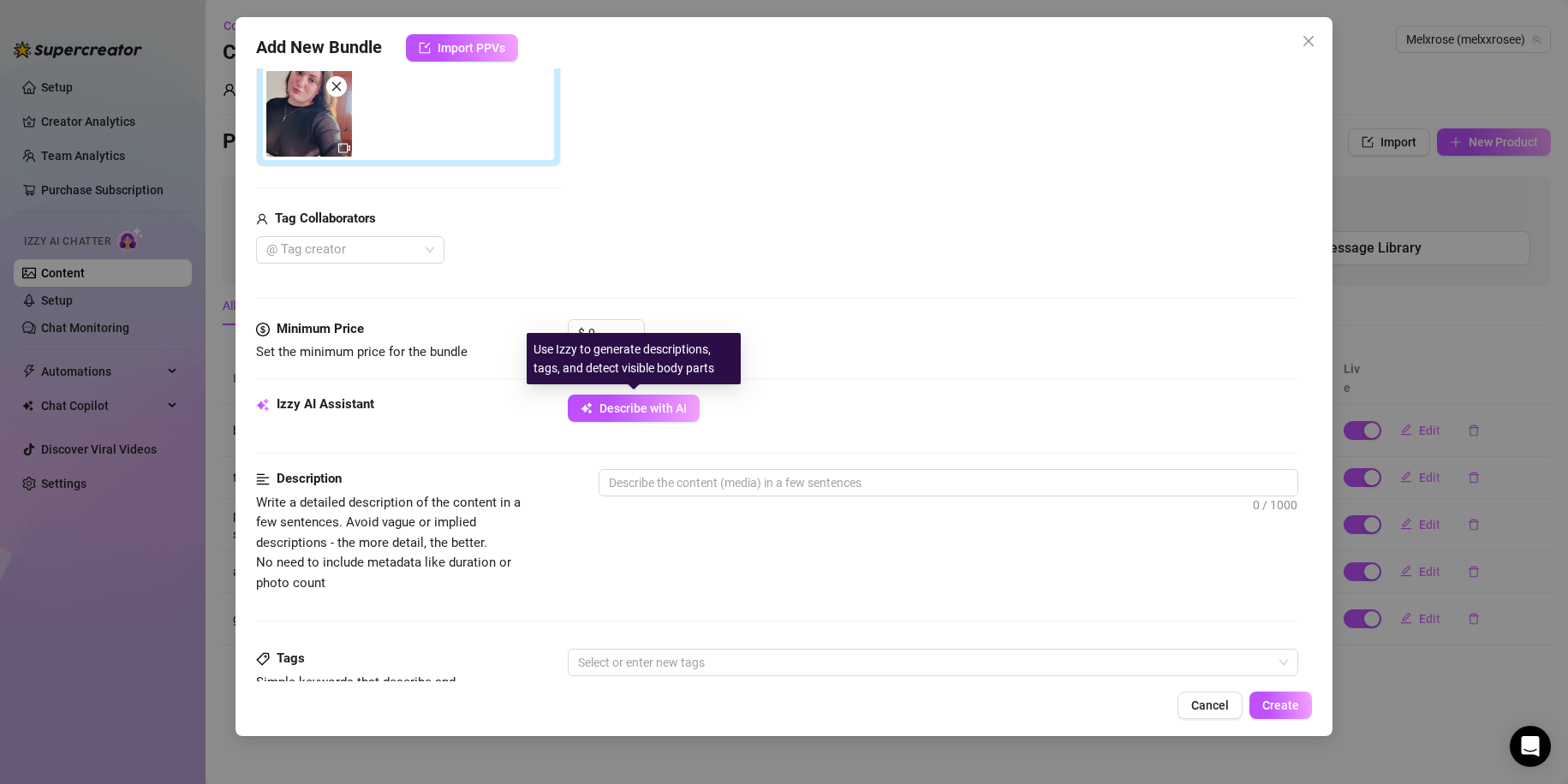
drag, startPoint x: 639, startPoint y: 414, endPoint x: 530, endPoint y: 458, distance: 117.5
click at [530, 458] on div "Izzy AI Assistant Describe with AI" at bounding box center [777, 431] width 1043 height 75
click at [618, 334] on input "0" at bounding box center [615, 332] width 55 height 25
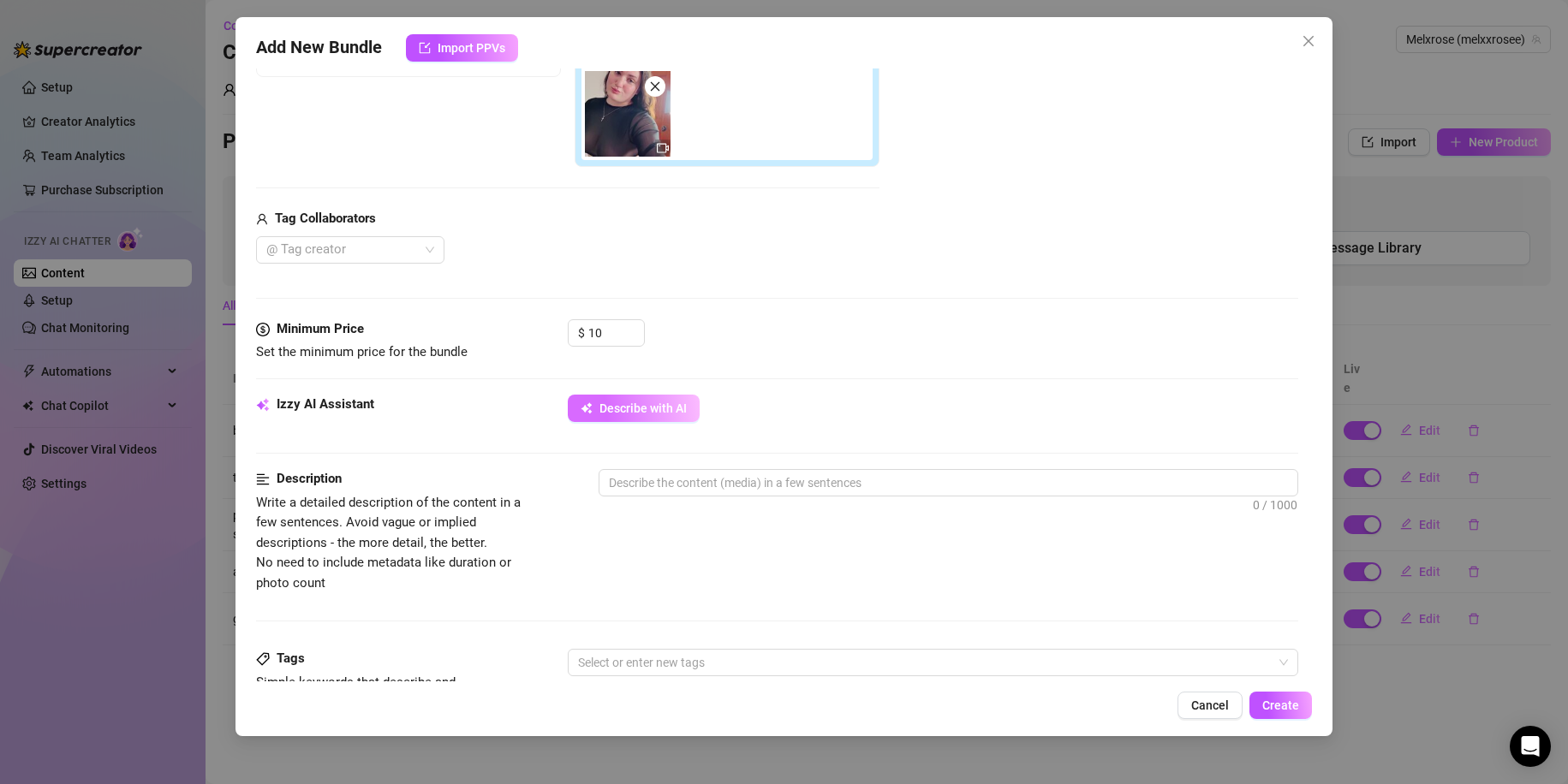
click at [660, 412] on span "Describe with AI" at bounding box center [643, 409] width 88 height 14
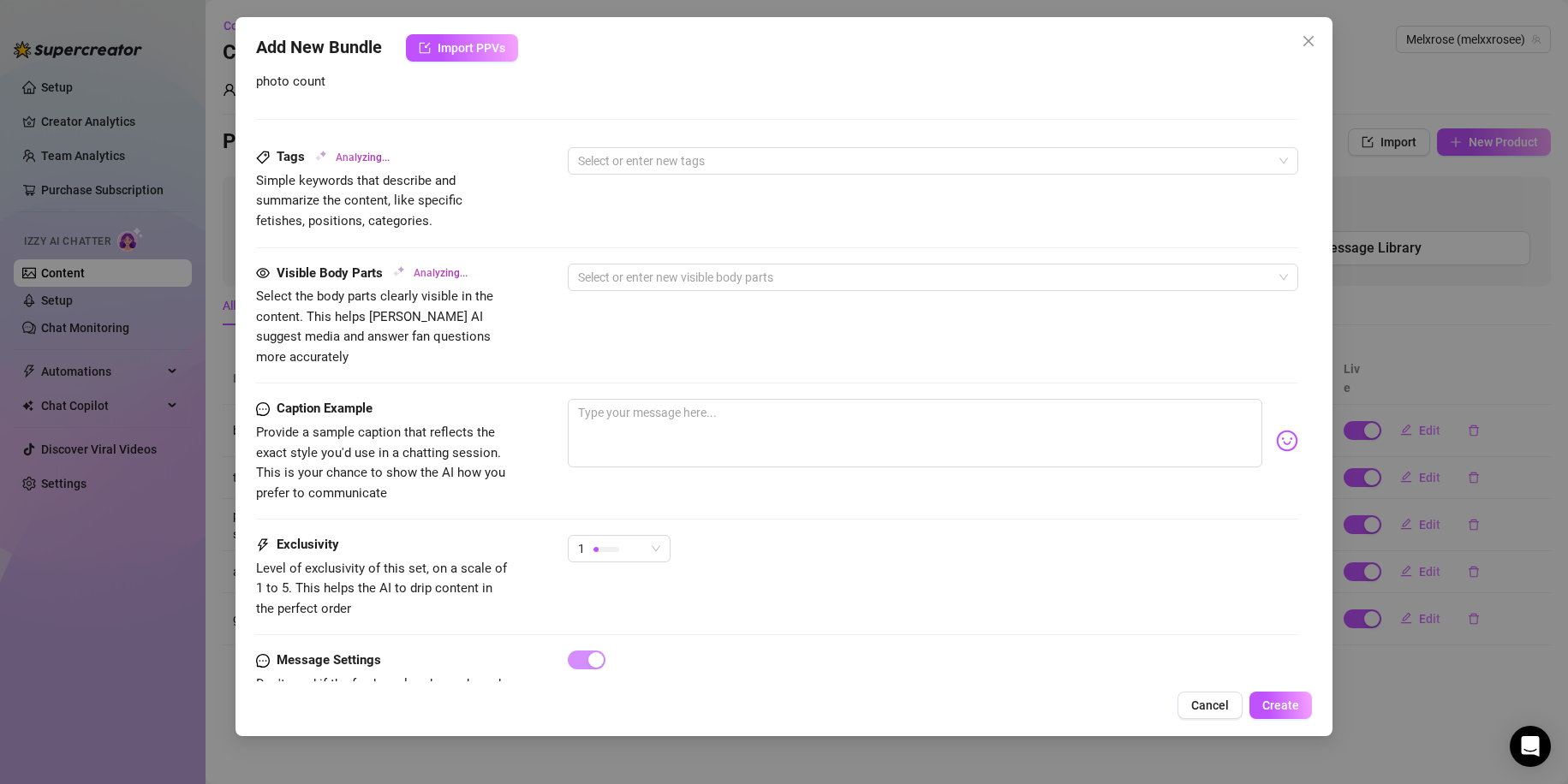
scroll to position [895, 0]
click at [577, 424] on textarea at bounding box center [915, 432] width 695 height 68
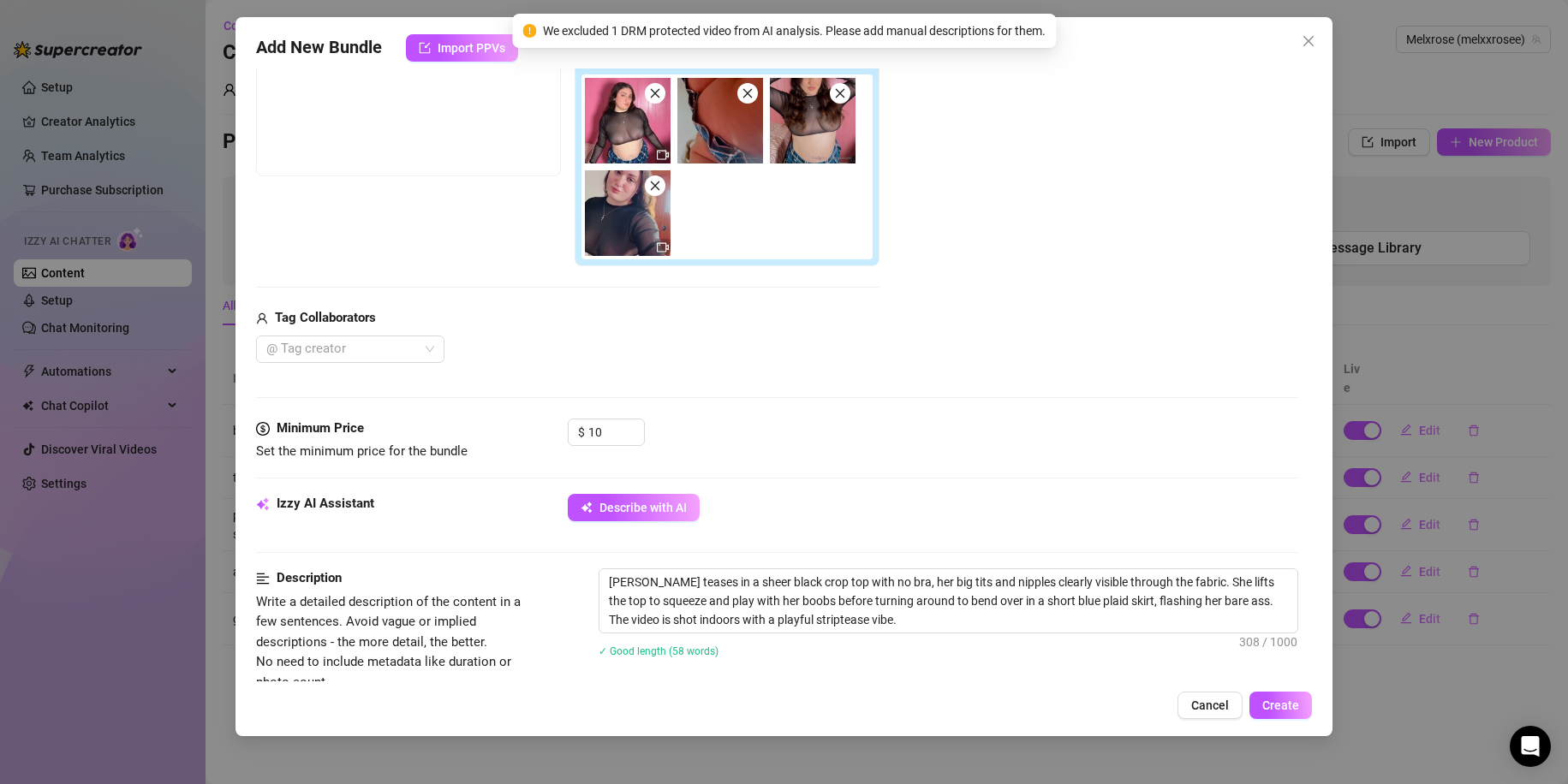
scroll to position [291, 0]
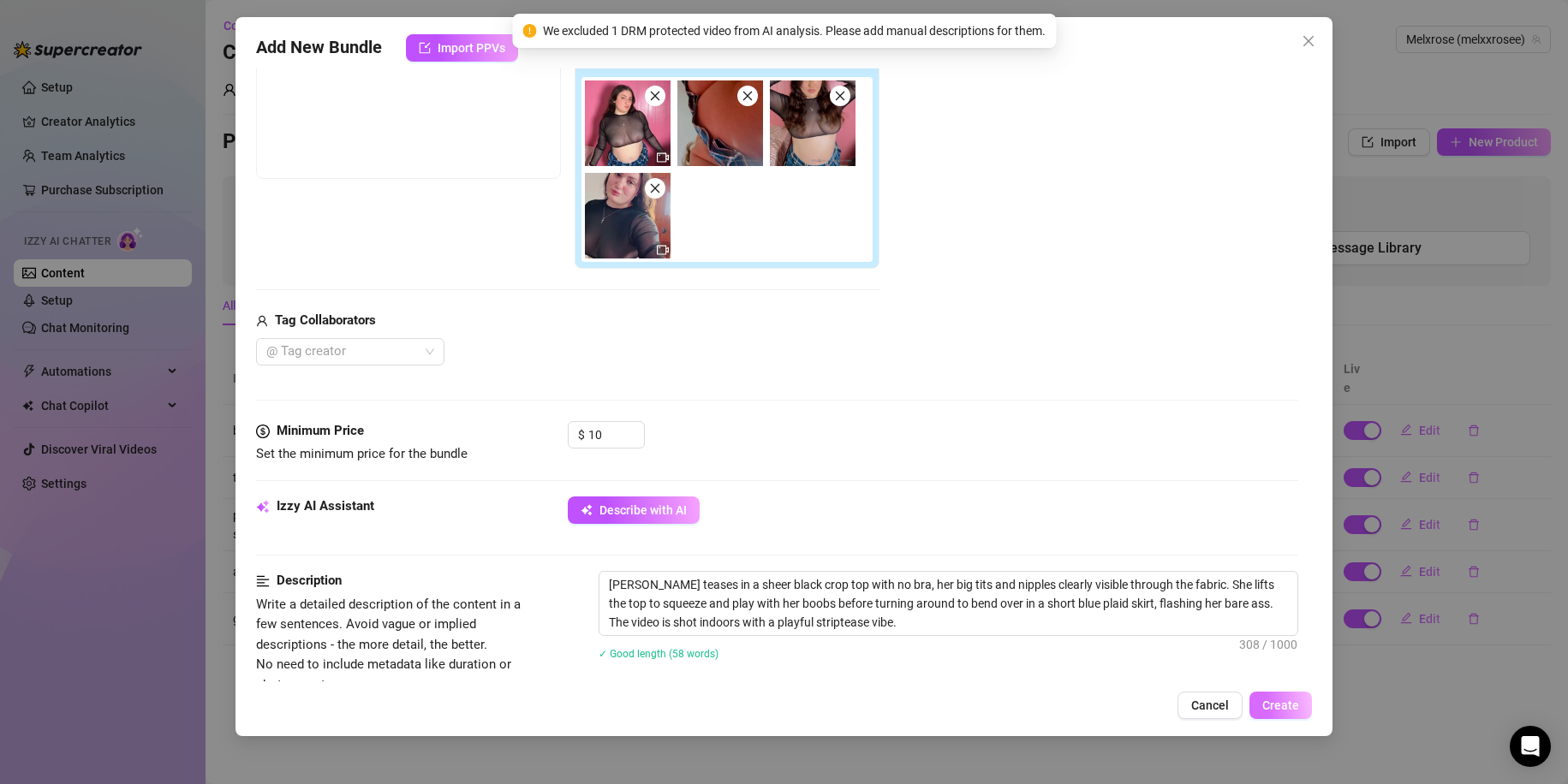
click at [1272, 704] on span "Create" at bounding box center [1280, 705] width 37 height 14
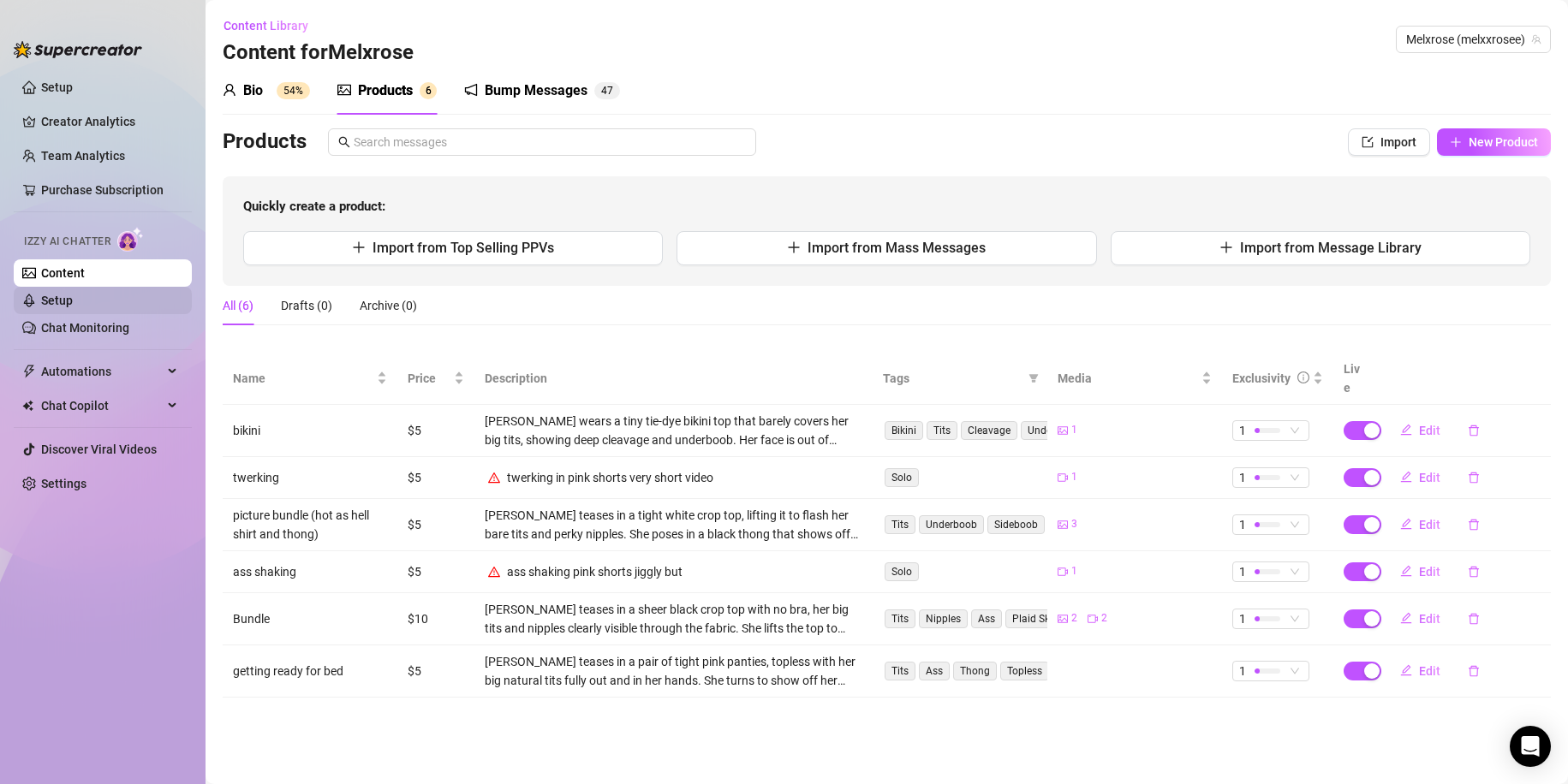
click at [53, 307] on link "Setup" at bounding box center [57, 301] width 32 height 14
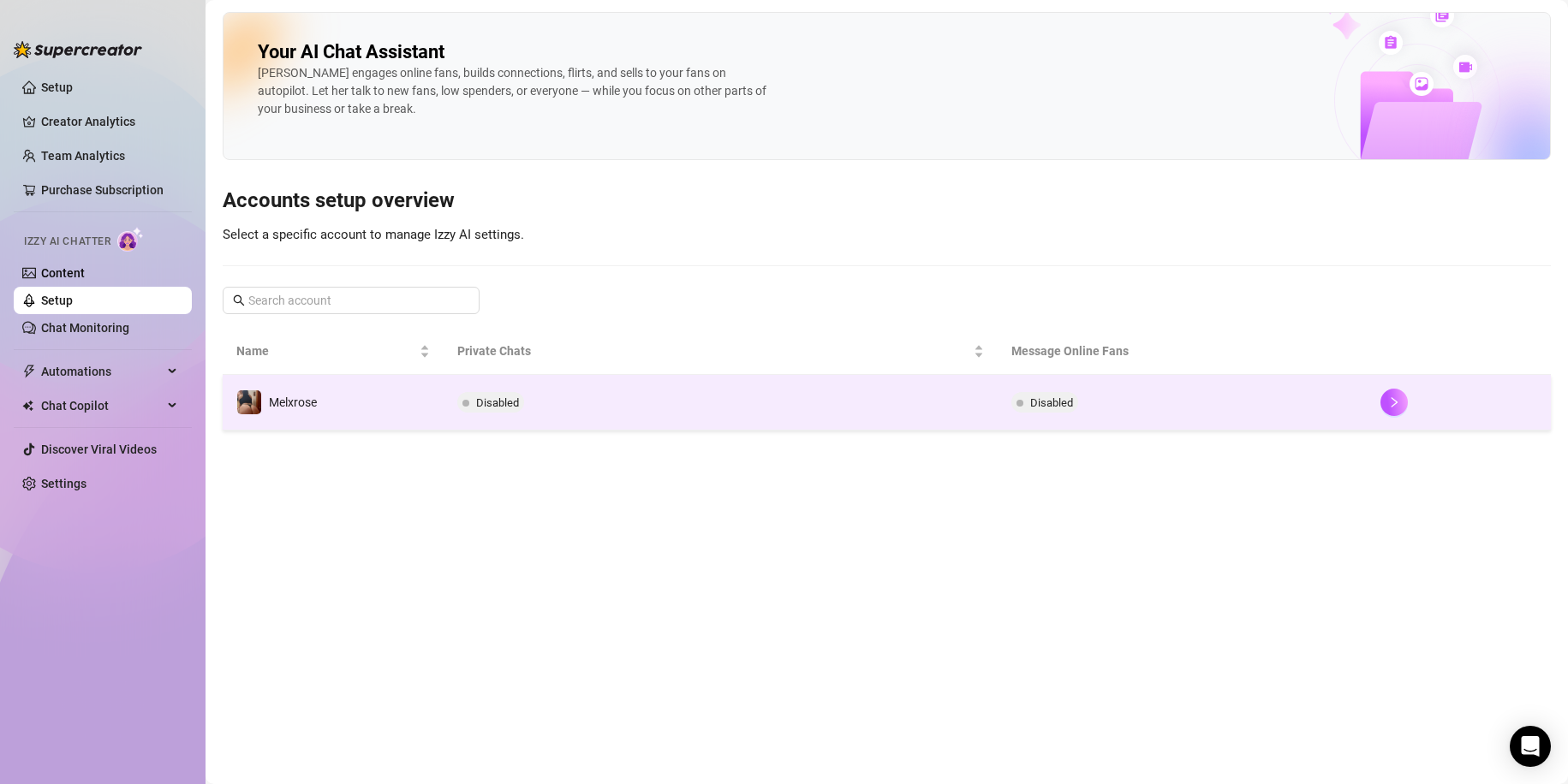
click at [502, 391] on td "Disabled" at bounding box center [720, 402] width 553 height 55
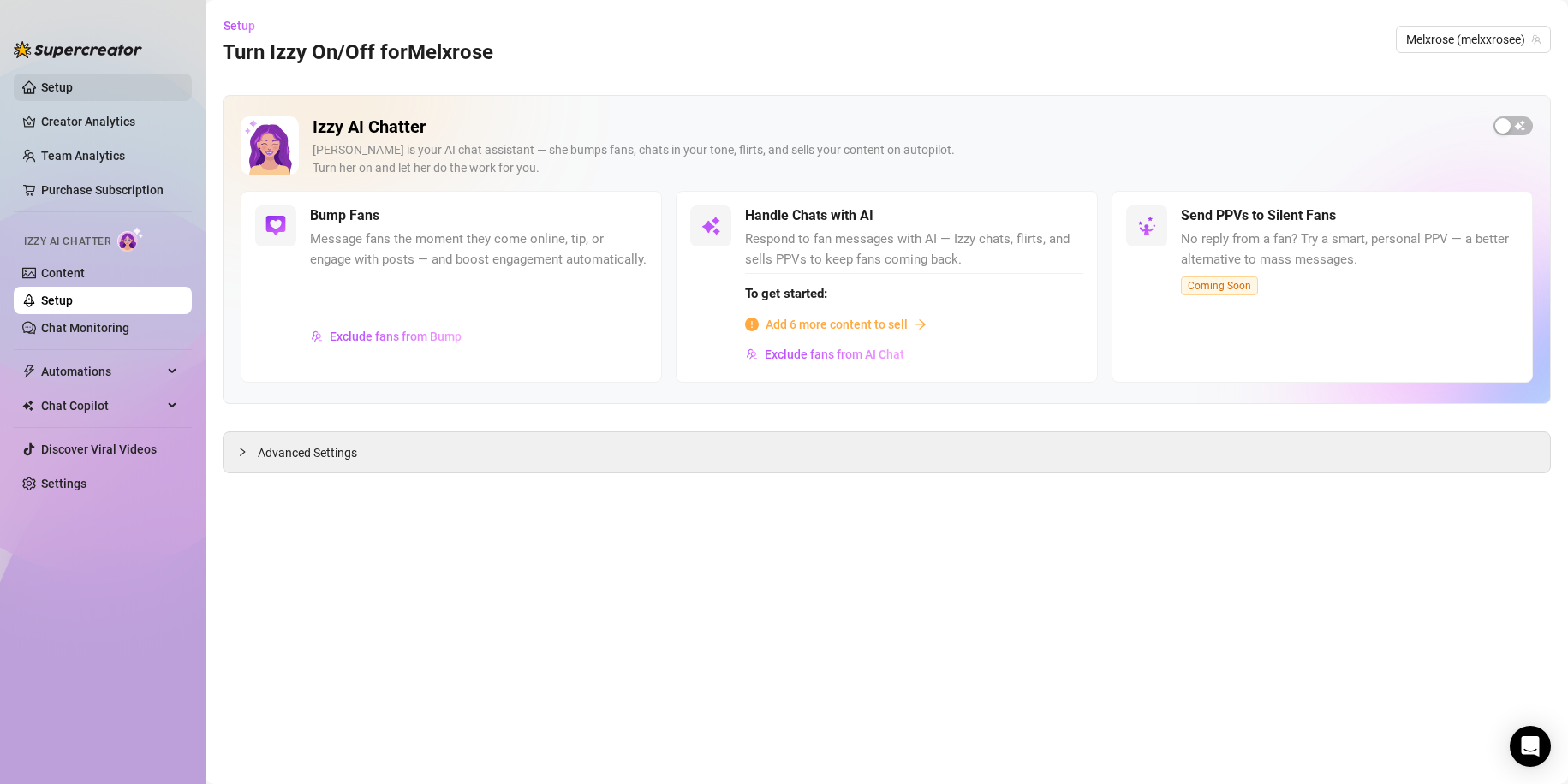
click at [73, 84] on link "Setup" at bounding box center [57, 88] width 32 height 14
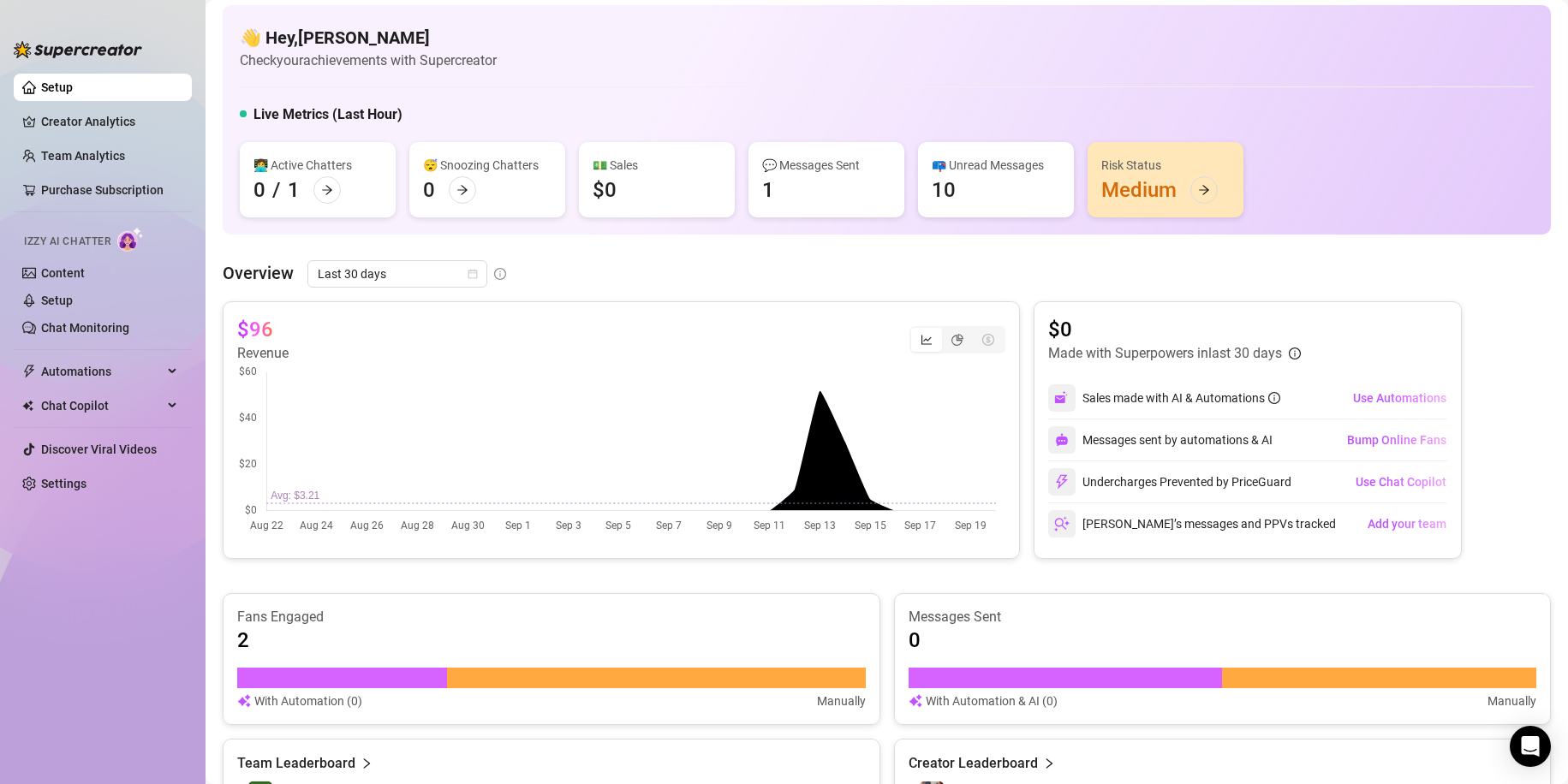
scroll to position [6, 0]
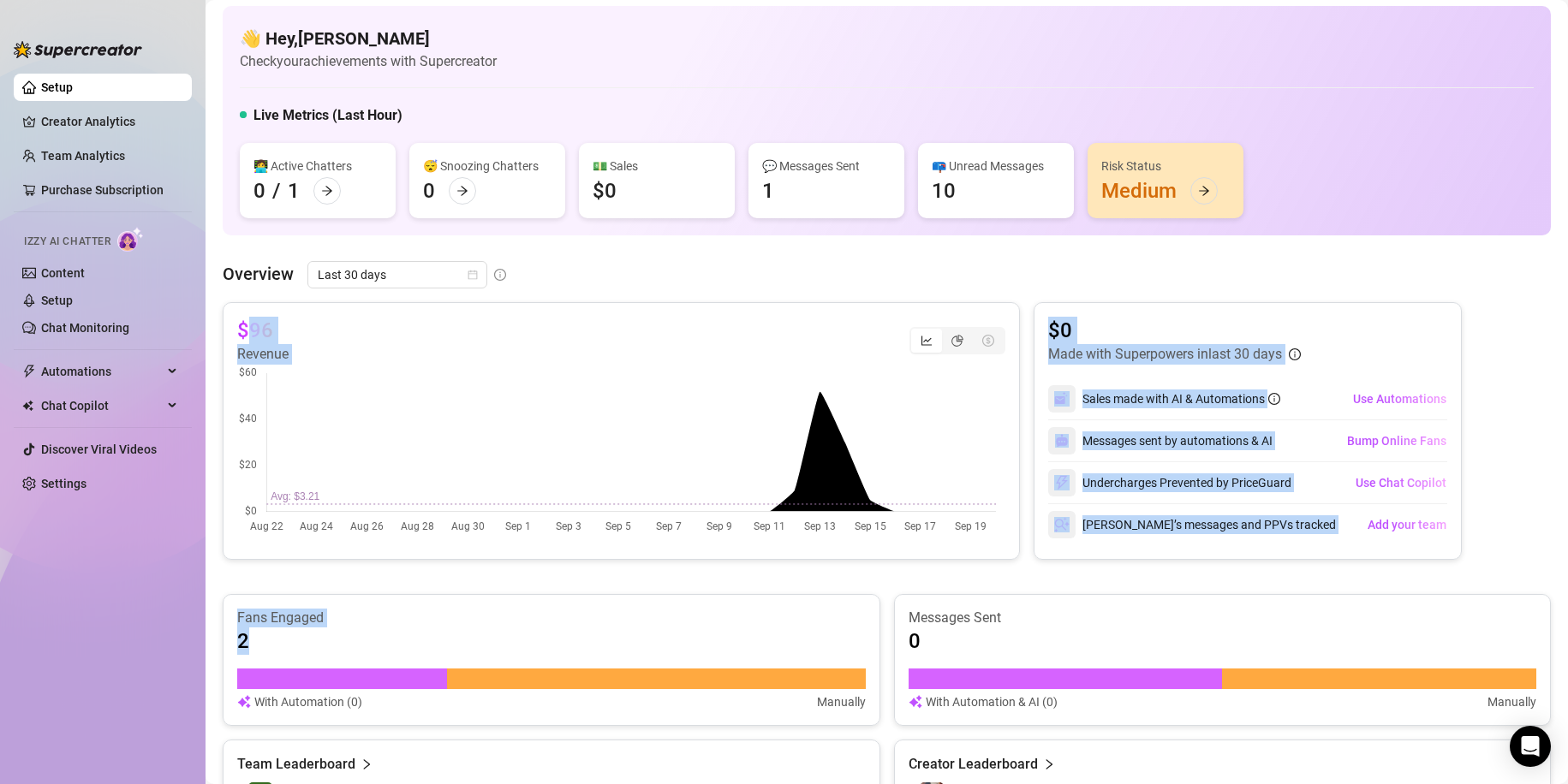
drag, startPoint x: 338, startPoint y: 663, endPoint x: 243, endPoint y: 339, distance: 337.6
click at [243, 339] on div "$96 Revenue $0 Made with Superpowers in last 30 days Sales made with AI & Autom…" at bounding box center [886, 565] width 1328 height 527
click at [243, 339] on article "$96" at bounding box center [254, 330] width 36 height 27
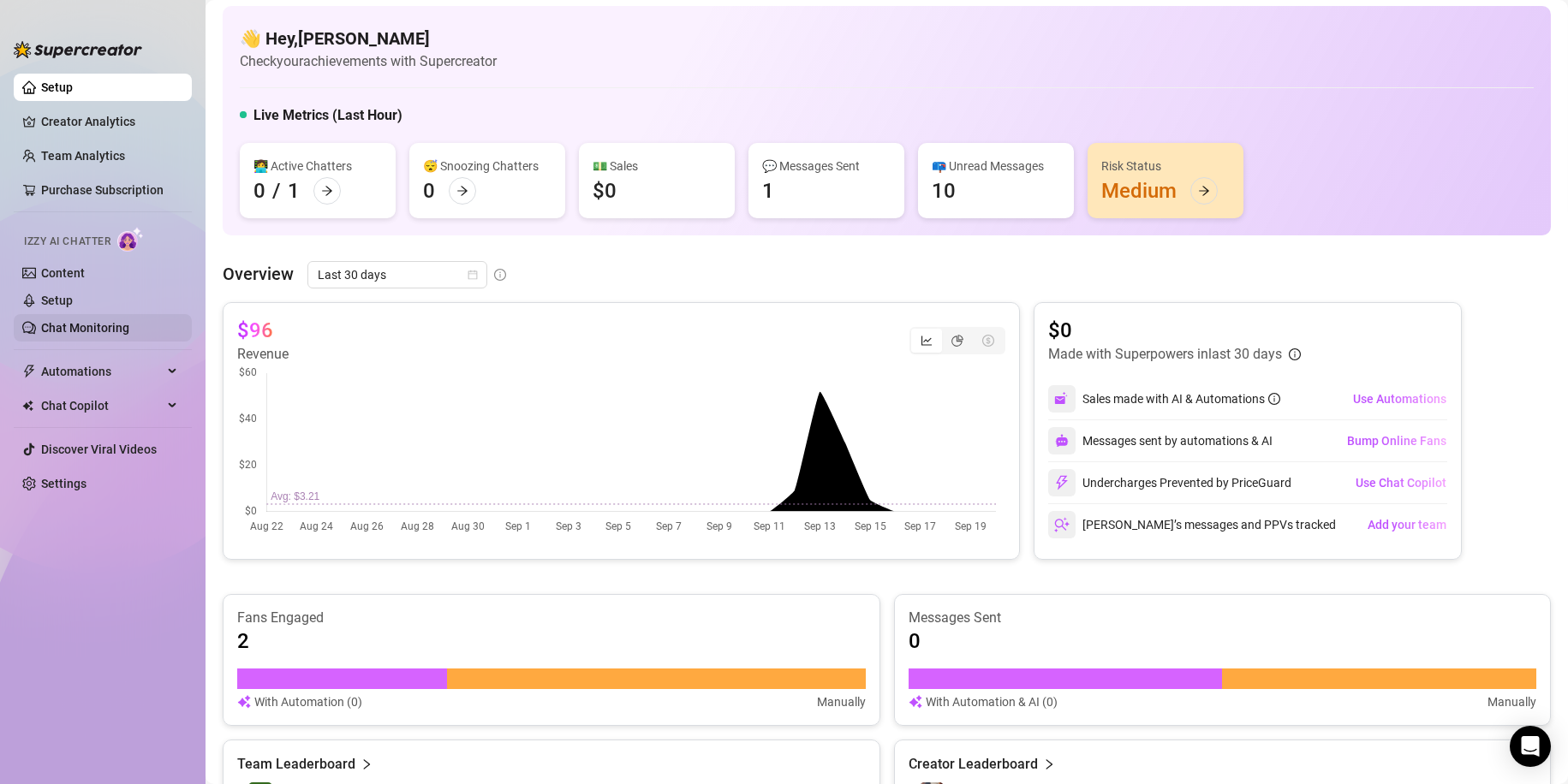
click at [58, 322] on link "Chat Monitoring" at bounding box center [85, 328] width 89 height 14
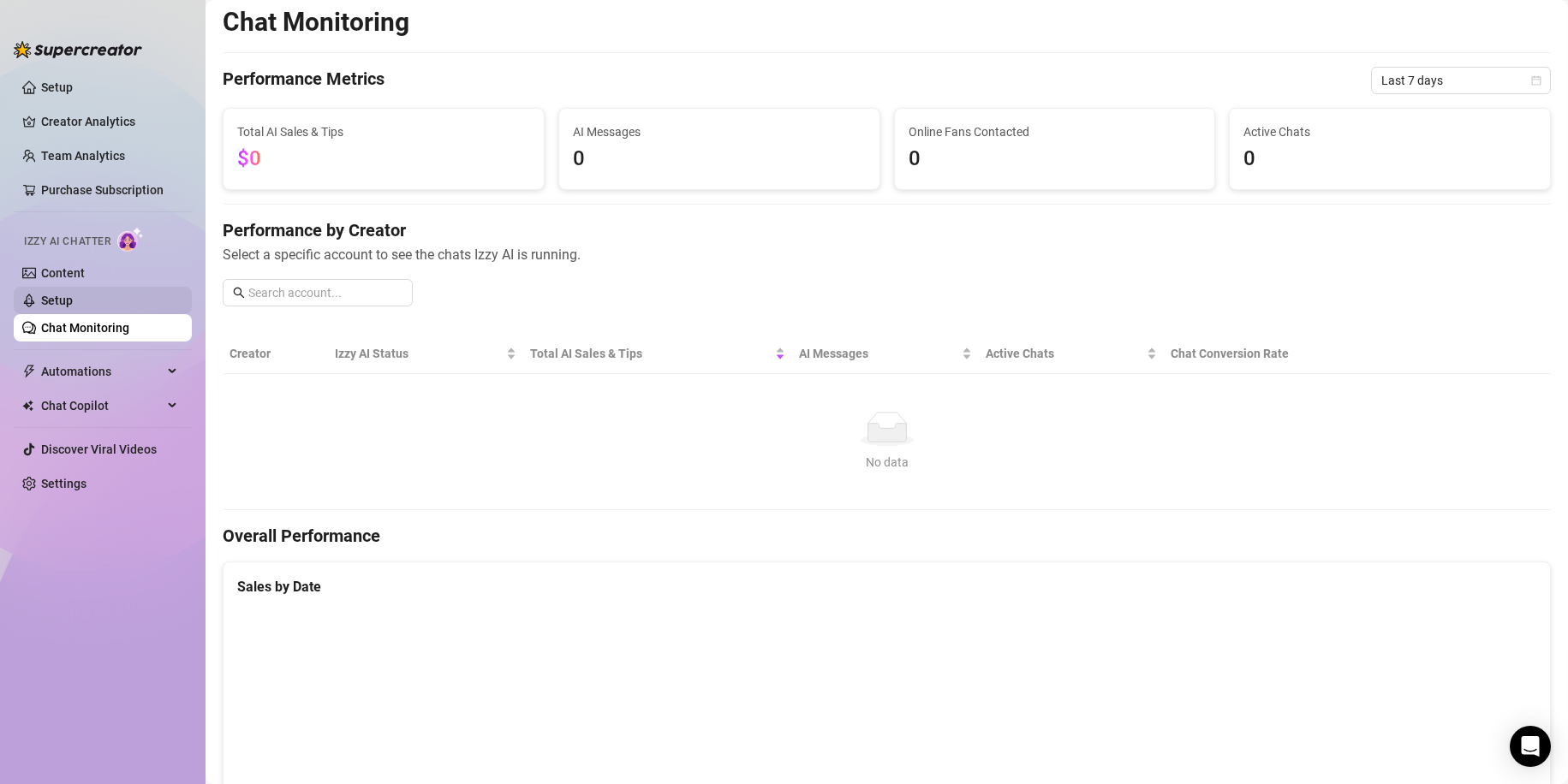
click at [73, 303] on link "Setup" at bounding box center [57, 301] width 32 height 14
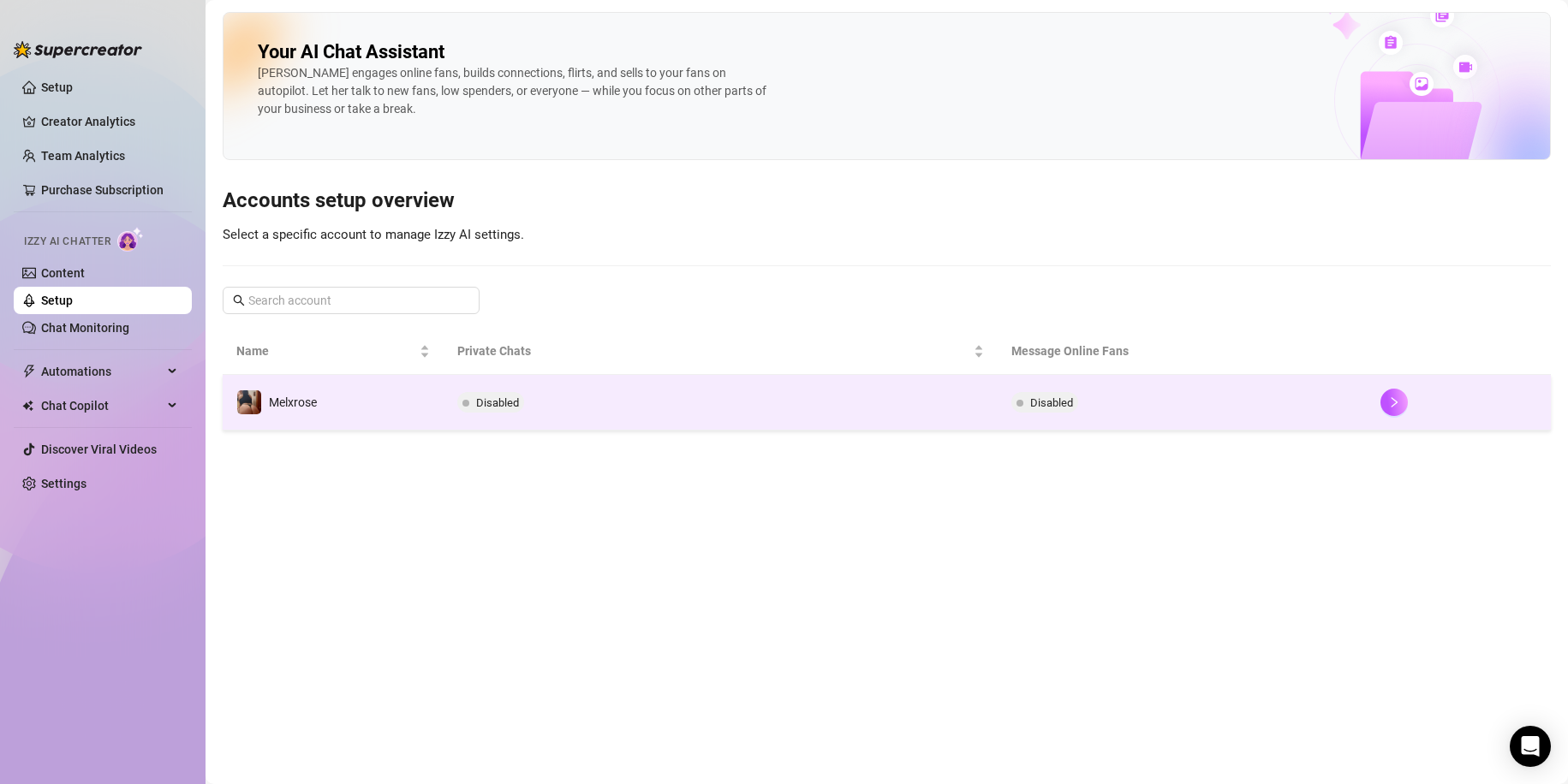
click at [1014, 401] on span "Disabled" at bounding box center [1044, 402] width 67 height 20
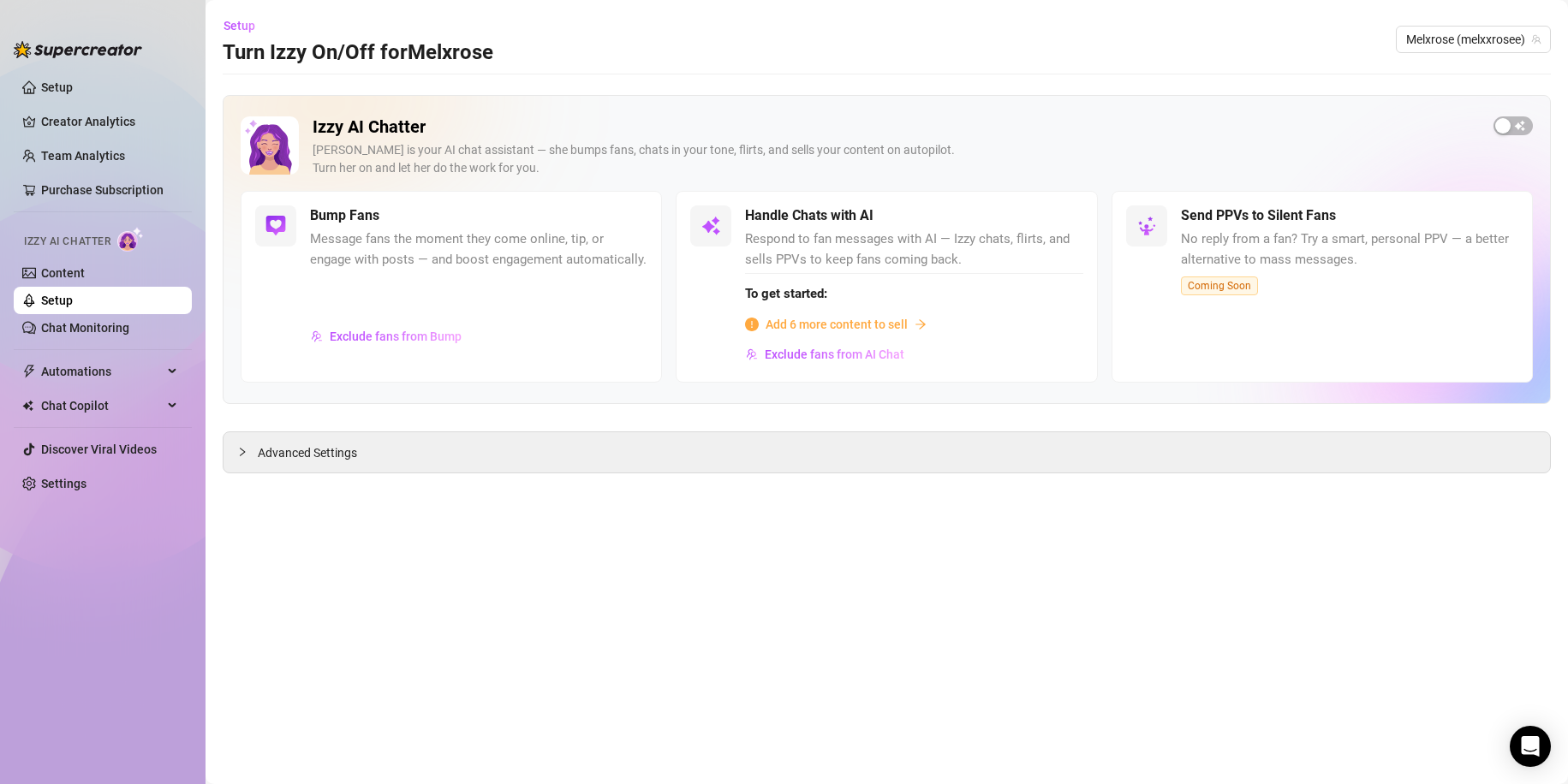
click at [831, 331] on span "Add 6 more content to sell" at bounding box center [836, 324] width 142 height 18
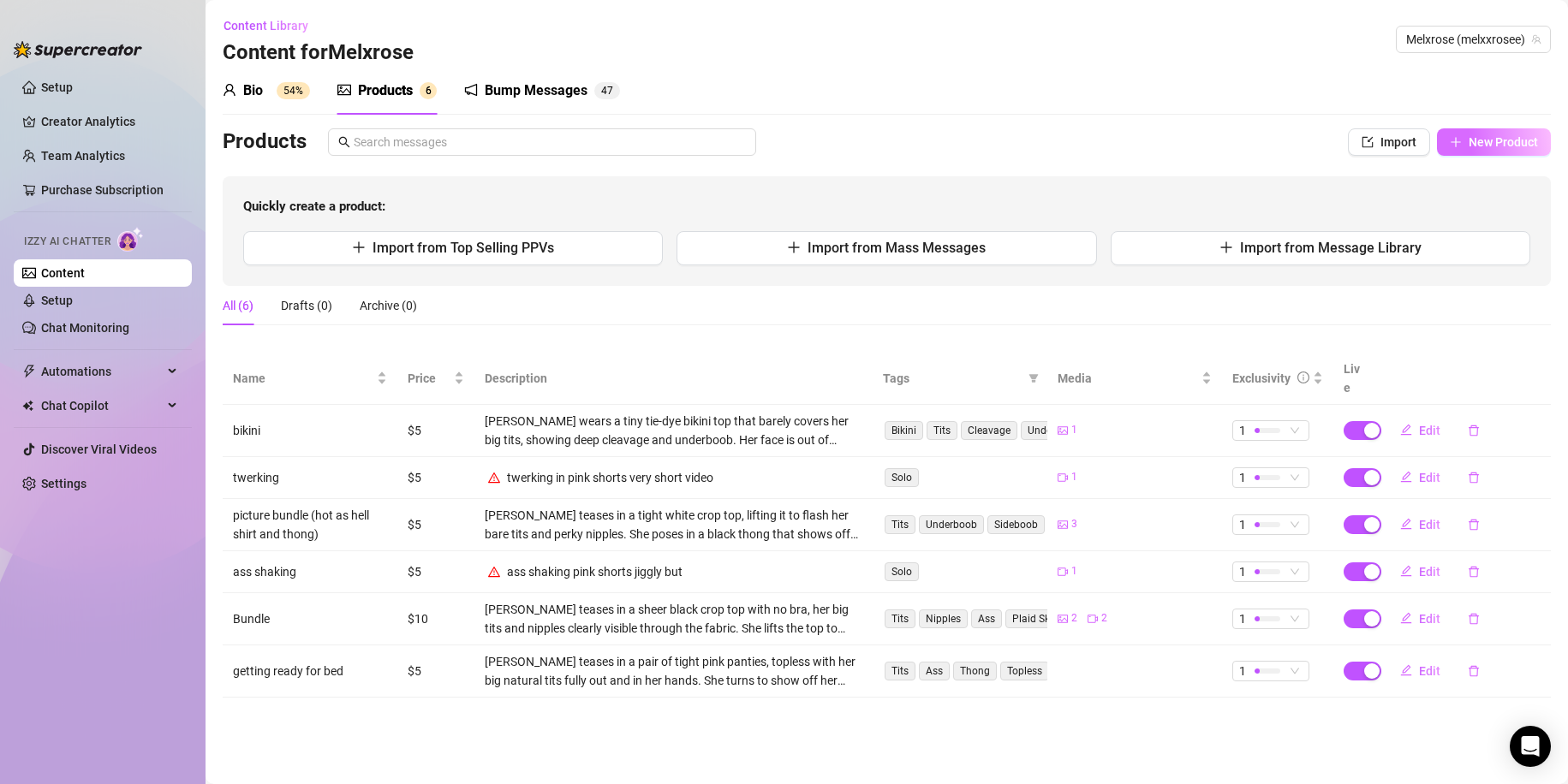
click at [1477, 145] on span "New Product" at bounding box center [1503, 142] width 69 height 14
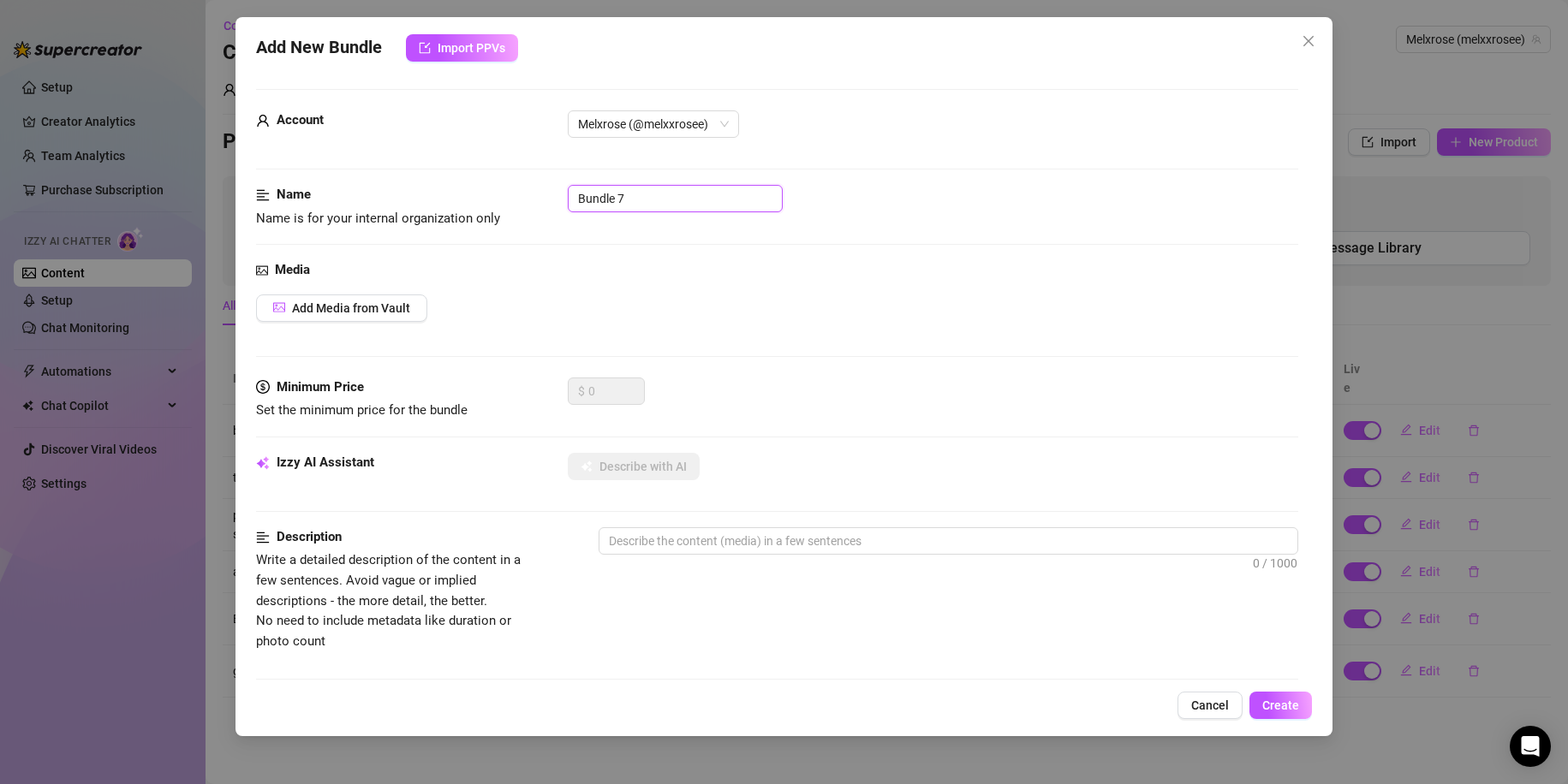
drag, startPoint x: 649, startPoint y: 195, endPoint x: 520, endPoint y: 196, distance: 129.0
click at [520, 196] on div "Name Name is for your internal organization only Bundle 7" at bounding box center [777, 207] width 1043 height 44
click at [407, 305] on span "Add Media from Vault" at bounding box center [351, 308] width 118 height 14
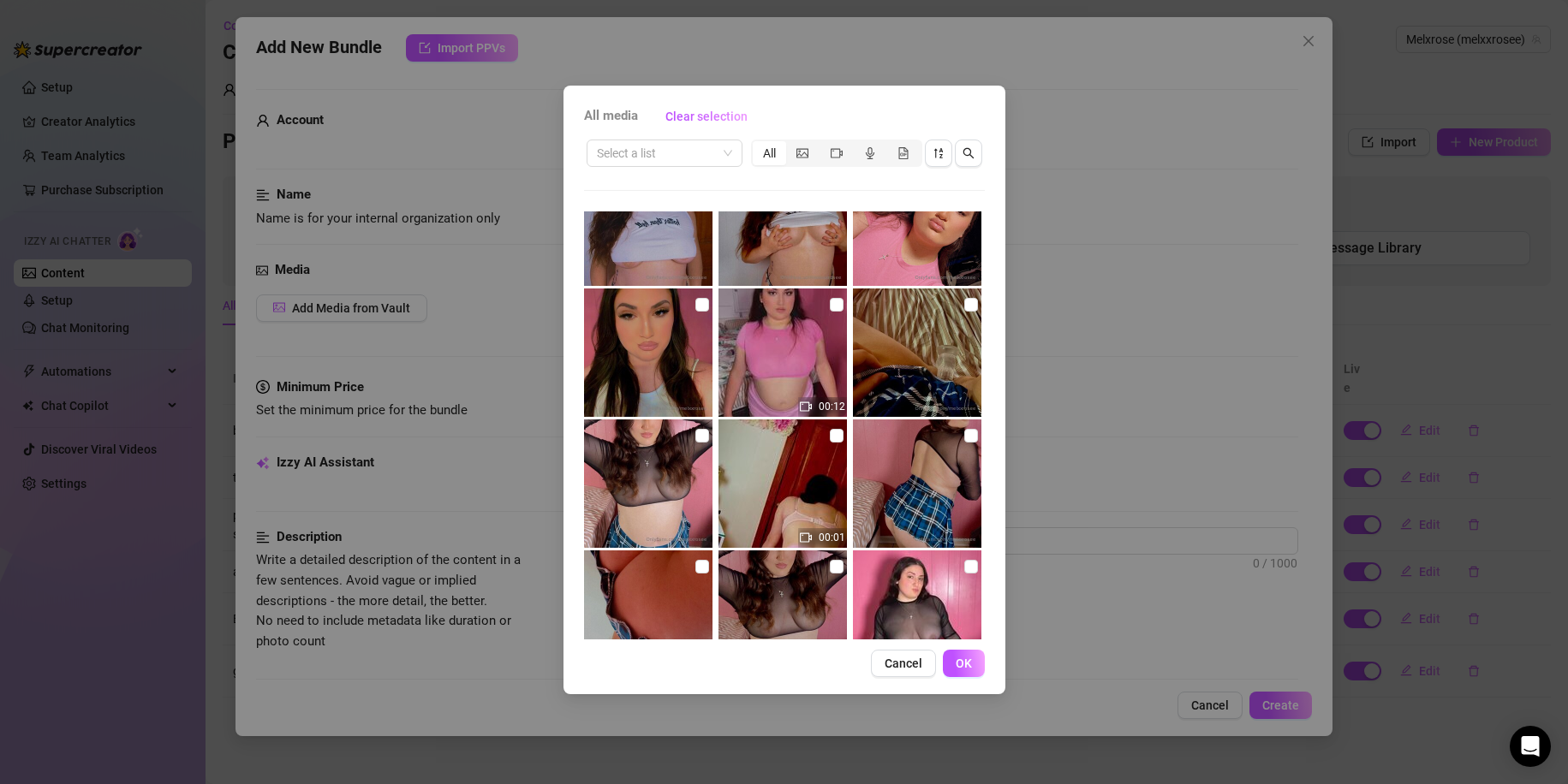
scroll to position [580, 0]
click at [923, 294] on img at bounding box center [917, 351] width 128 height 128
click at [968, 656] on span "OK" at bounding box center [963, 663] width 17 height 14
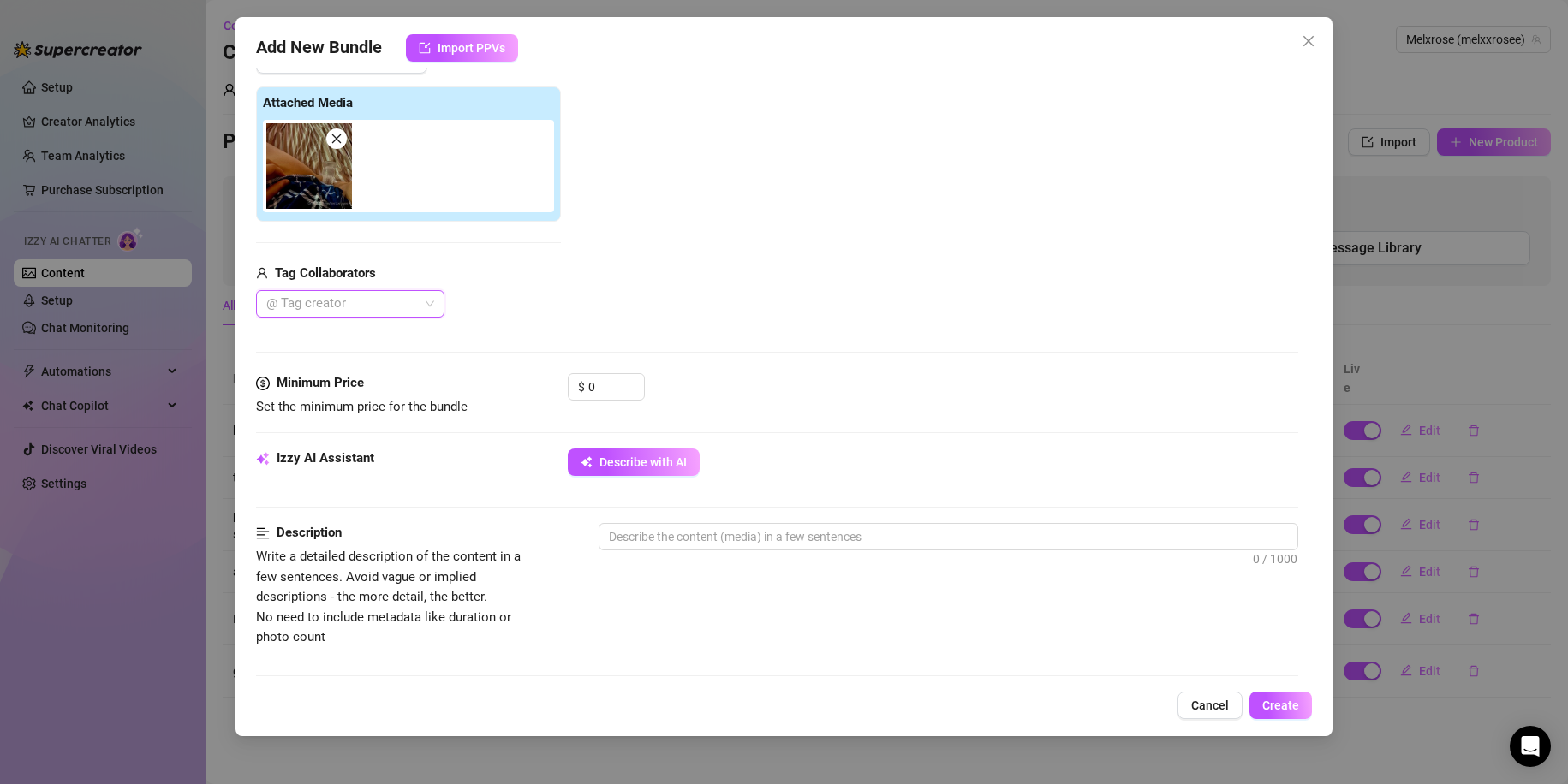
scroll to position [266, 0]
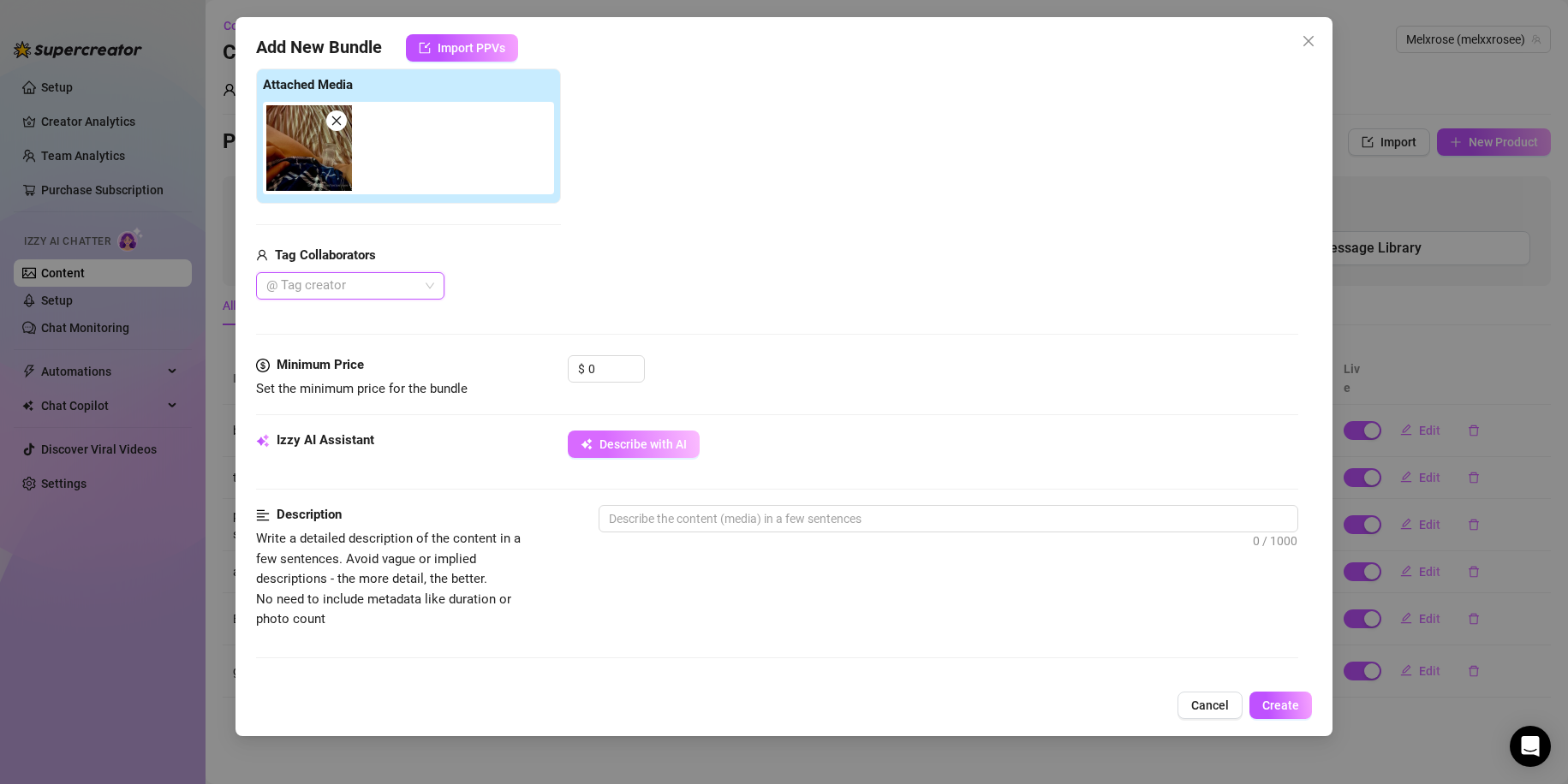
click at [612, 448] on span "Describe with AI" at bounding box center [643, 445] width 88 height 14
click at [599, 368] on input "0" at bounding box center [615, 368] width 55 height 25
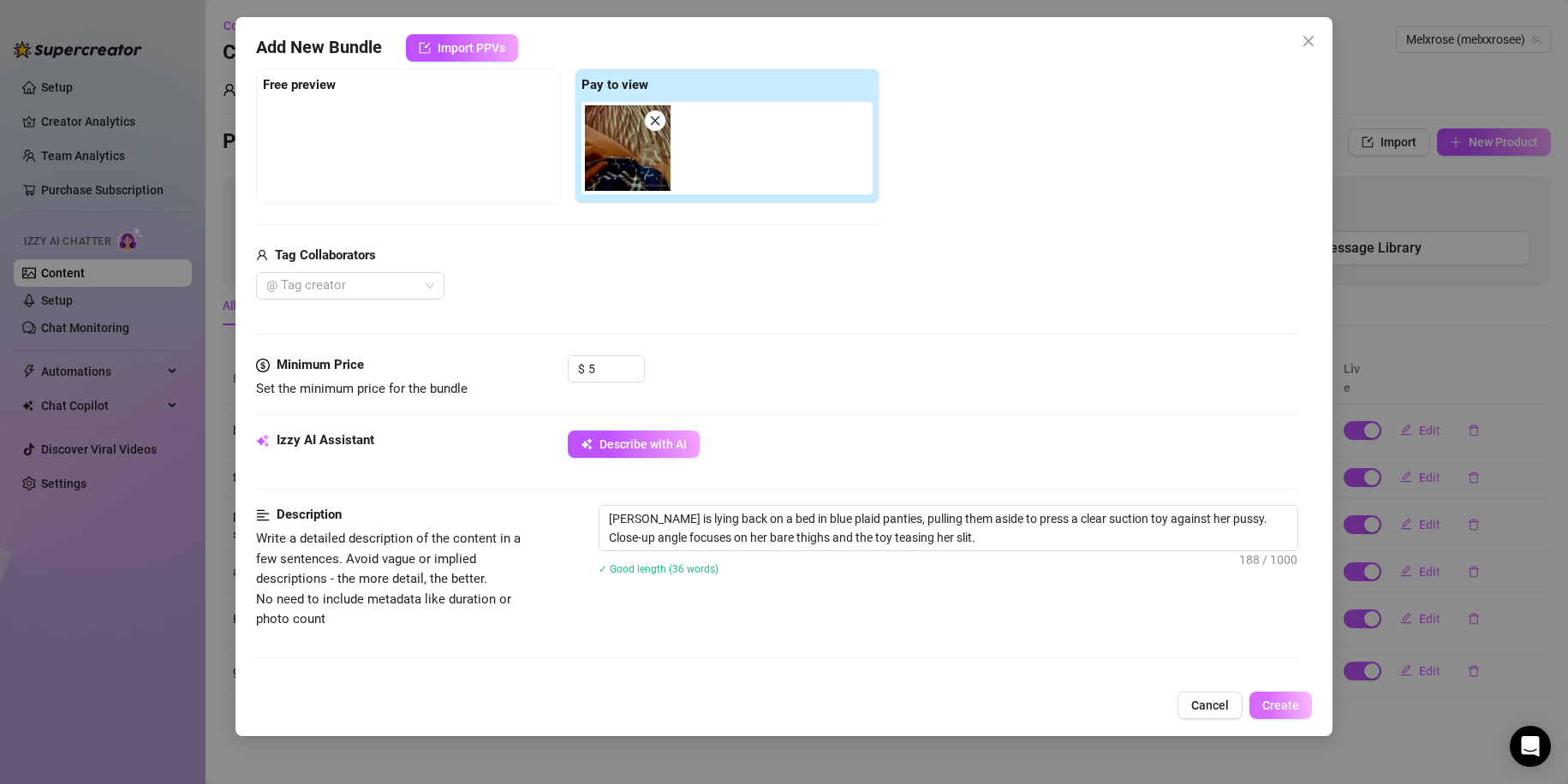
click at [1293, 705] on span "Create" at bounding box center [1280, 705] width 37 height 14
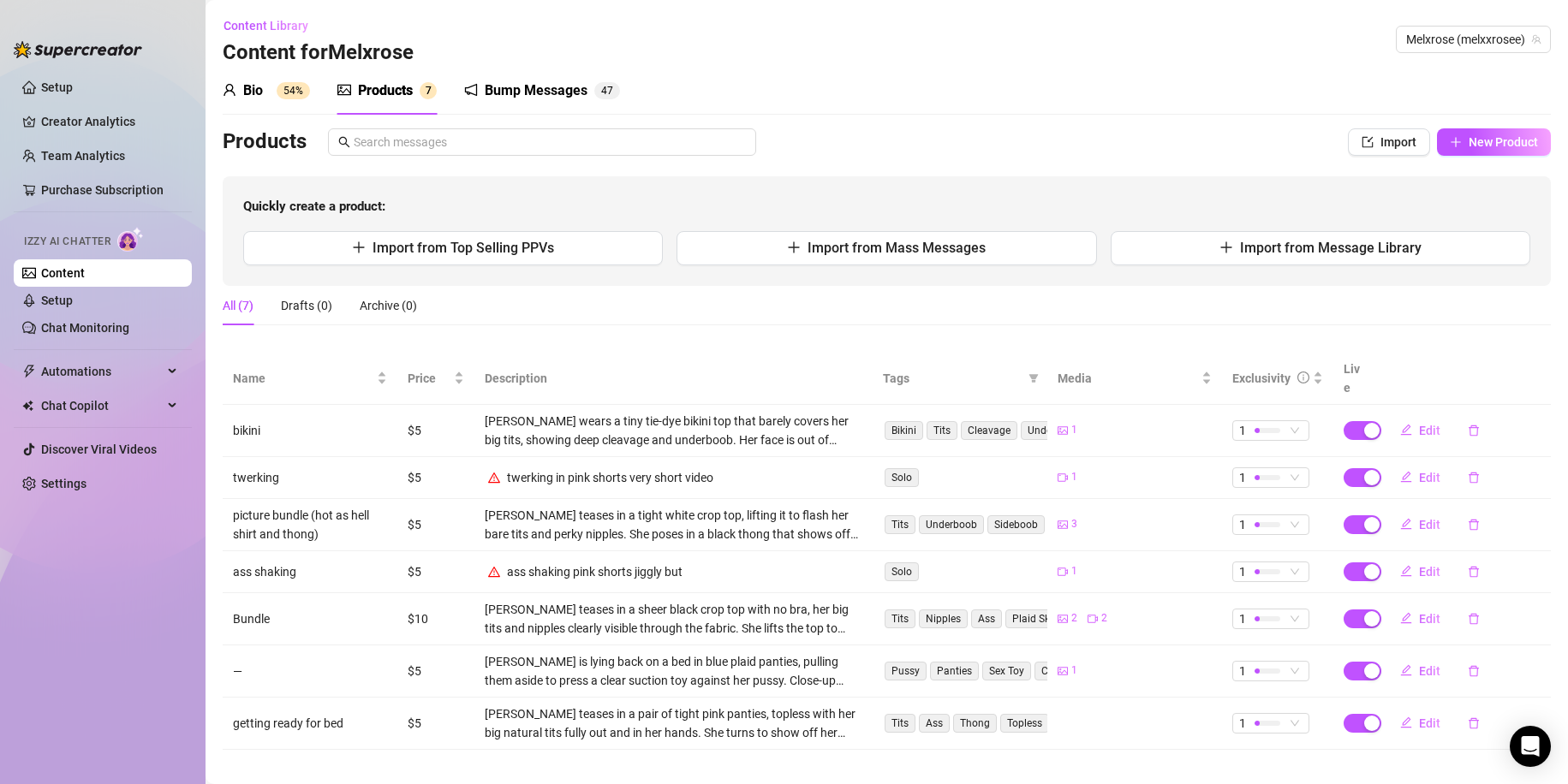
click at [675, 468] on div "twerking in pink shorts very short video" at bounding box center [610, 477] width 206 height 18
drag, startPoint x: 75, startPoint y: 310, endPoint x: 67, endPoint y: 306, distance: 8.9
drag, startPoint x: 67, startPoint y: 306, endPoint x: 57, endPoint y: 301, distance: 11.2
click at [57, 301] on link "Setup" at bounding box center [57, 301] width 32 height 14
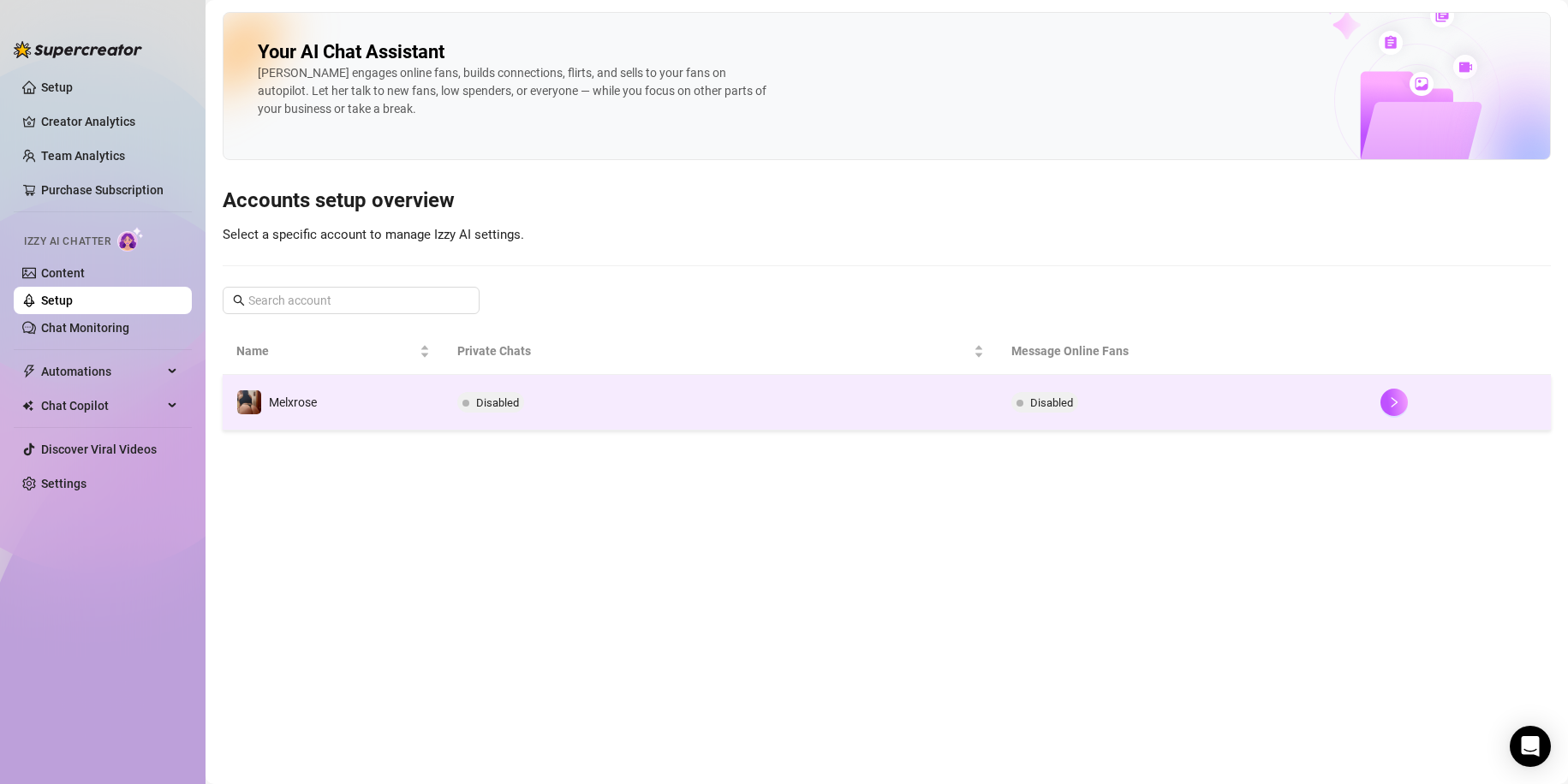
click at [498, 386] on td "Disabled" at bounding box center [720, 402] width 553 height 55
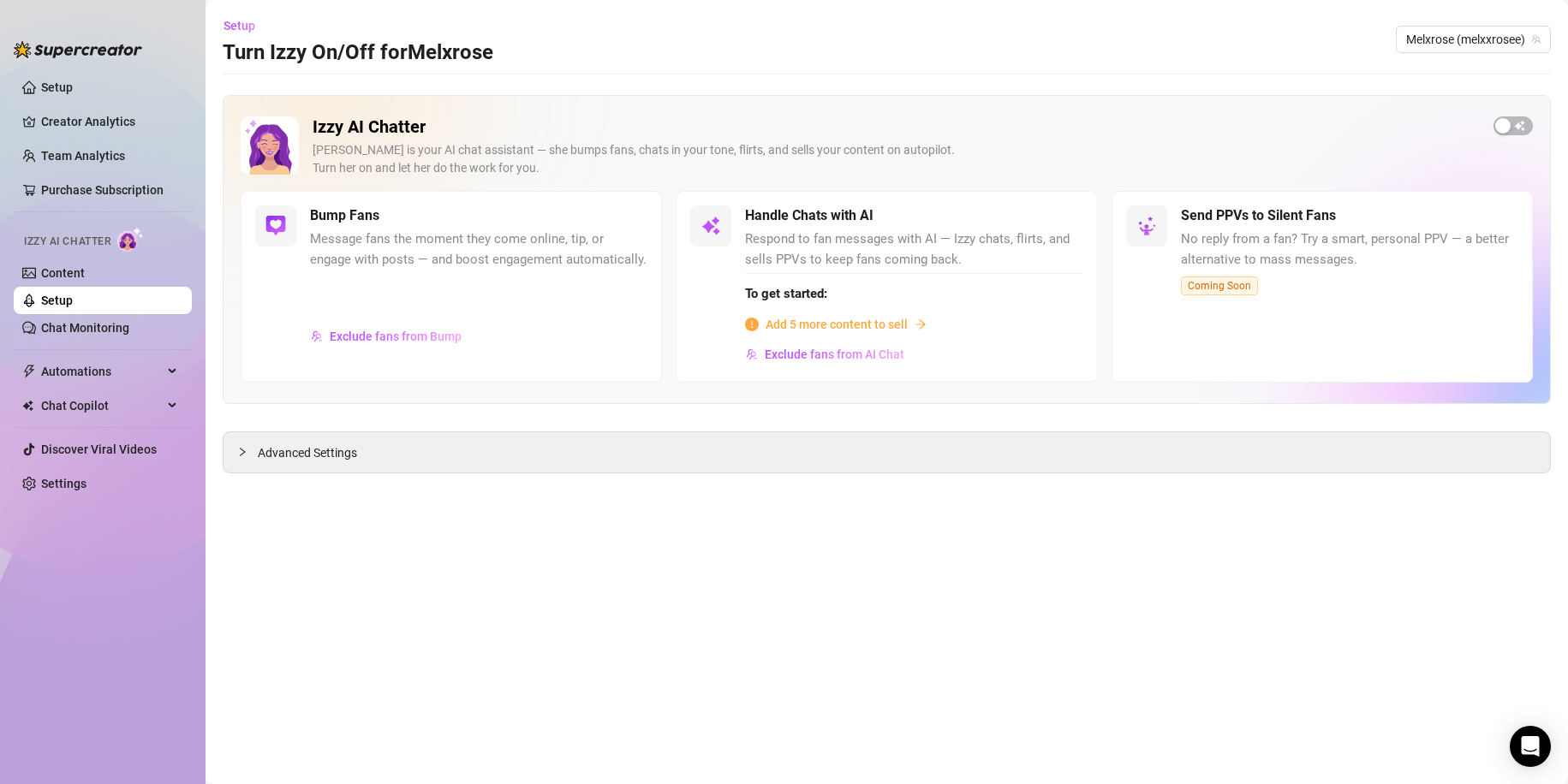
click at [885, 321] on span "Add 5 more content to sell" at bounding box center [836, 324] width 142 height 18
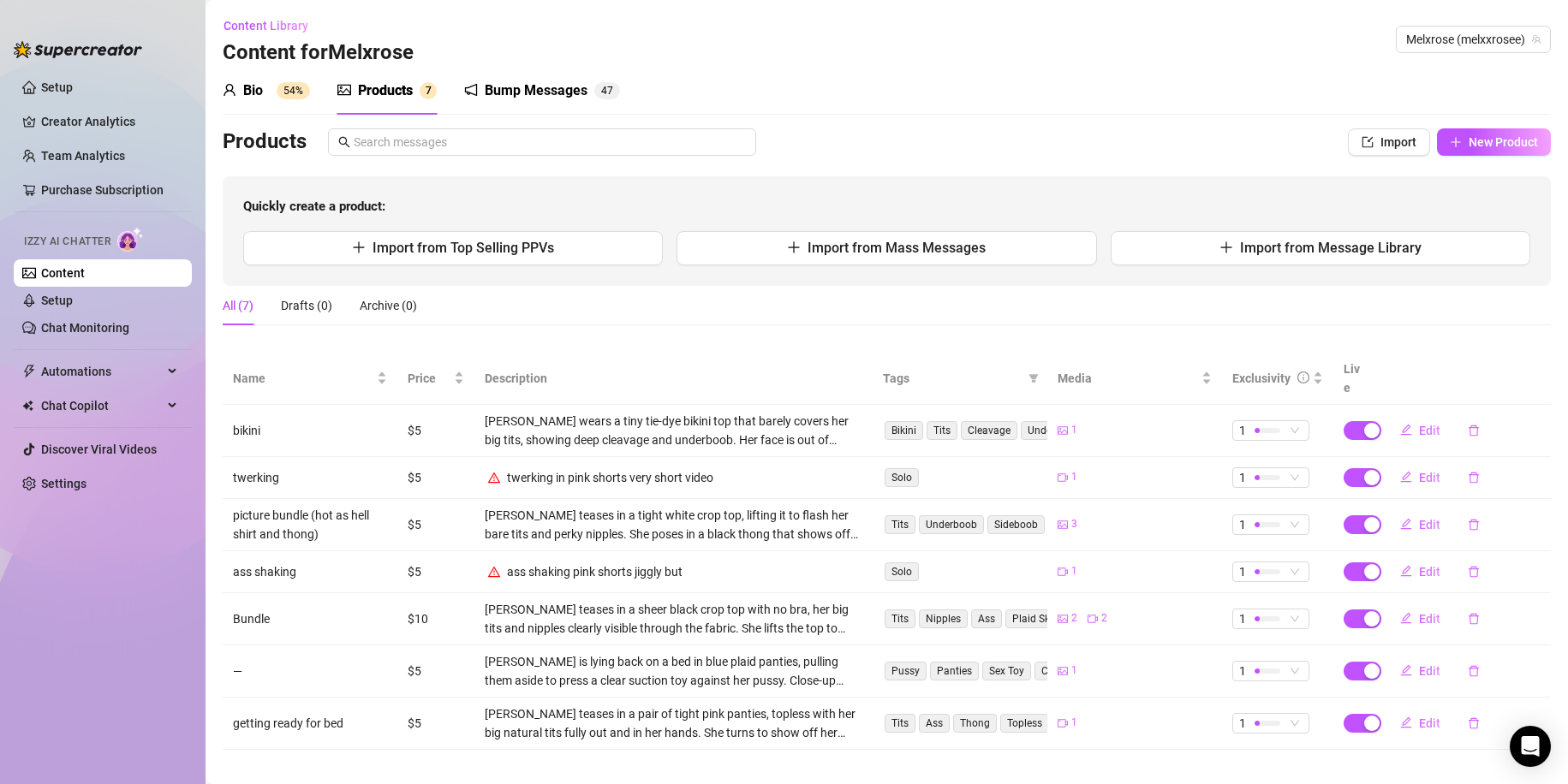
click at [1519, 125] on div "Bio 54% Products 7 Bump Messages 4 7 Products Import New Product Quickly create…" at bounding box center [886, 408] width 1328 height 683
click at [1514, 133] on button "New Product" at bounding box center [1493, 141] width 114 height 27
type textarea "Type your message here..."
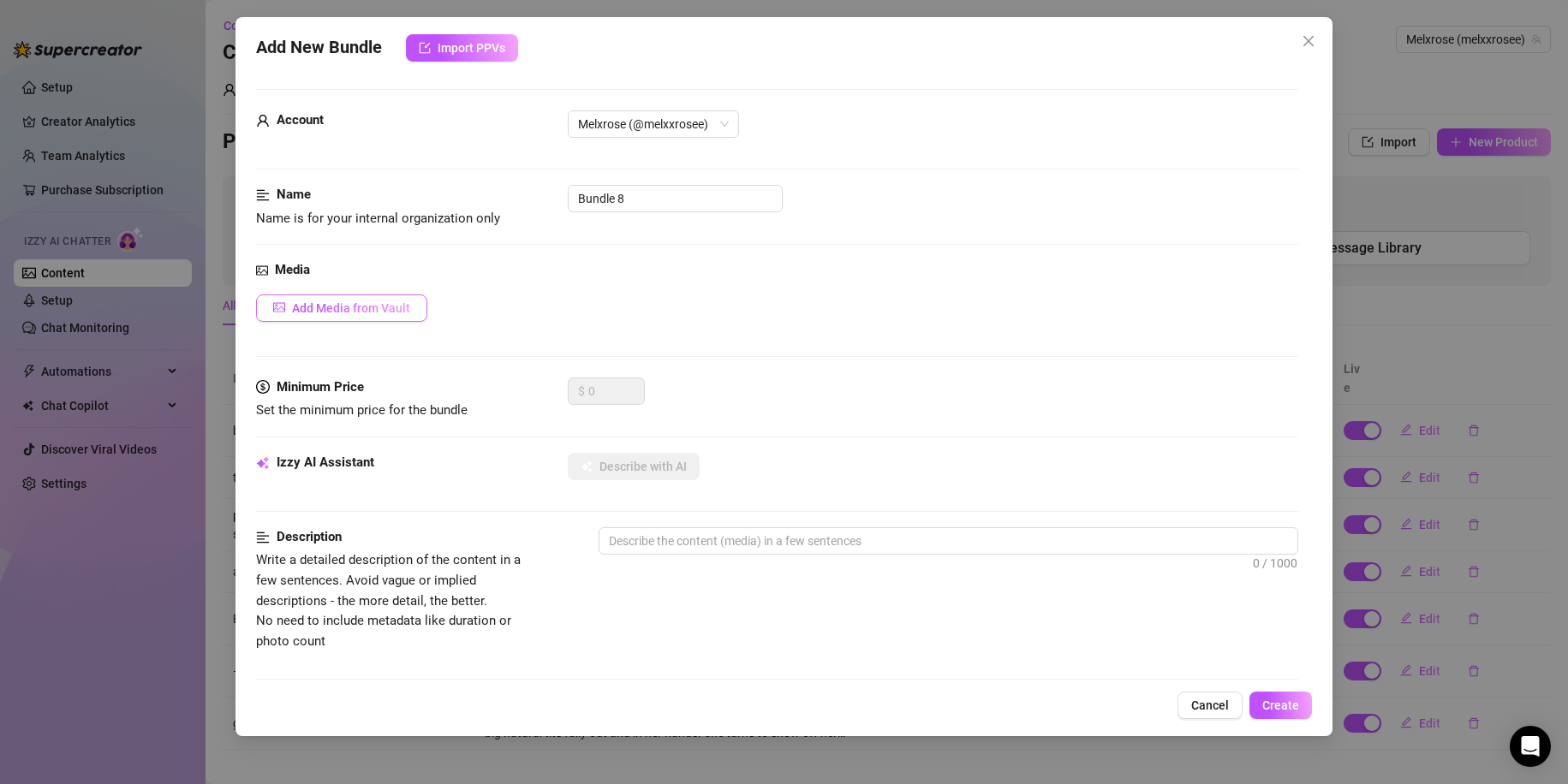
click at [321, 303] on span "Add Media from Vault" at bounding box center [351, 308] width 118 height 14
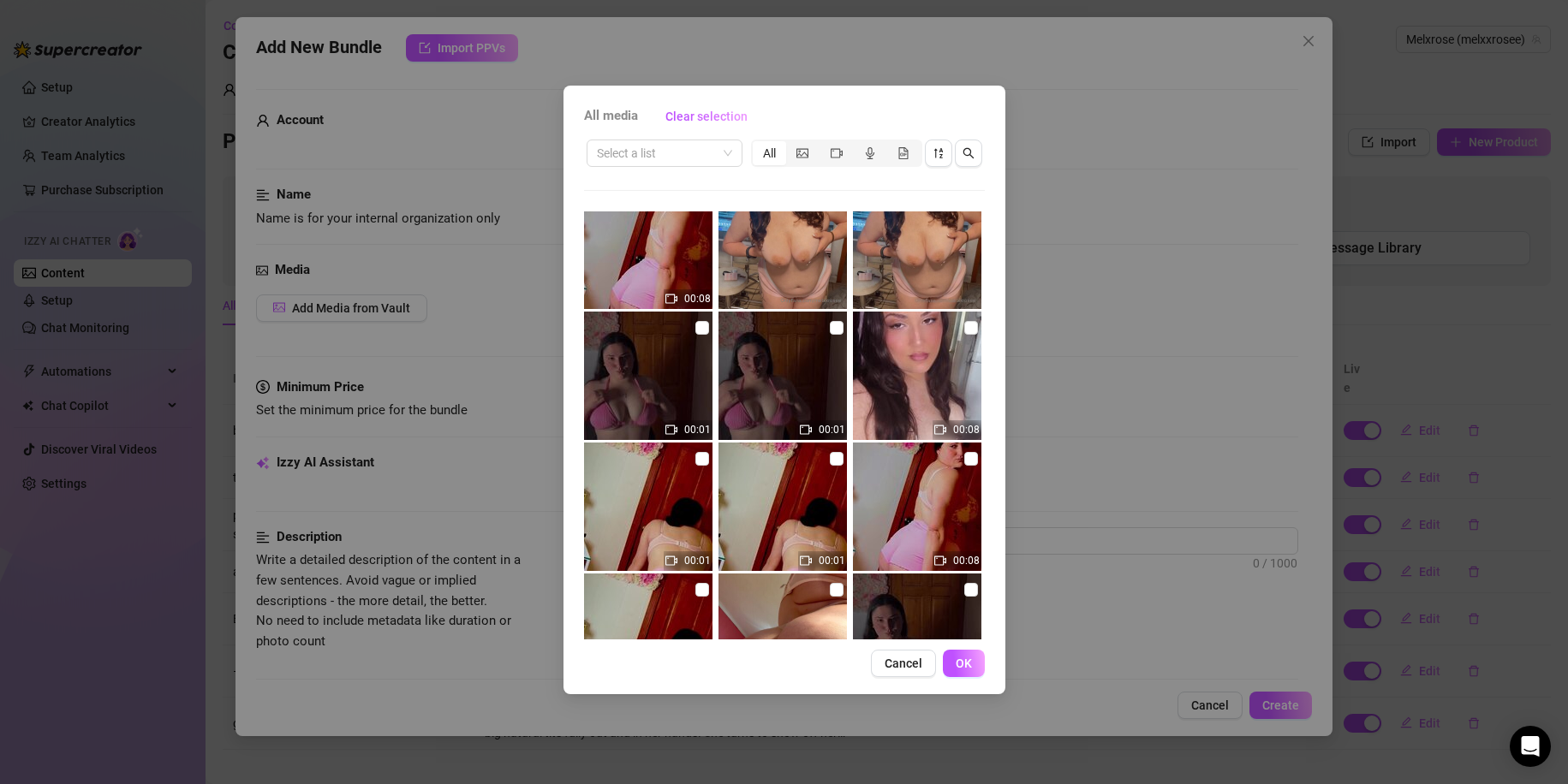
scroll to position [1734, 0]
click at [935, 392] on img at bounding box center [917, 374] width 128 height 128
checkbox input "true"
click at [962, 647] on div "All media Clear selection Select a list All 00:08 00:08 00:08 00:02 00:12 00:05…" at bounding box center [784, 390] width 442 height 609
click at [962, 665] on span "OK" at bounding box center [963, 663] width 17 height 14
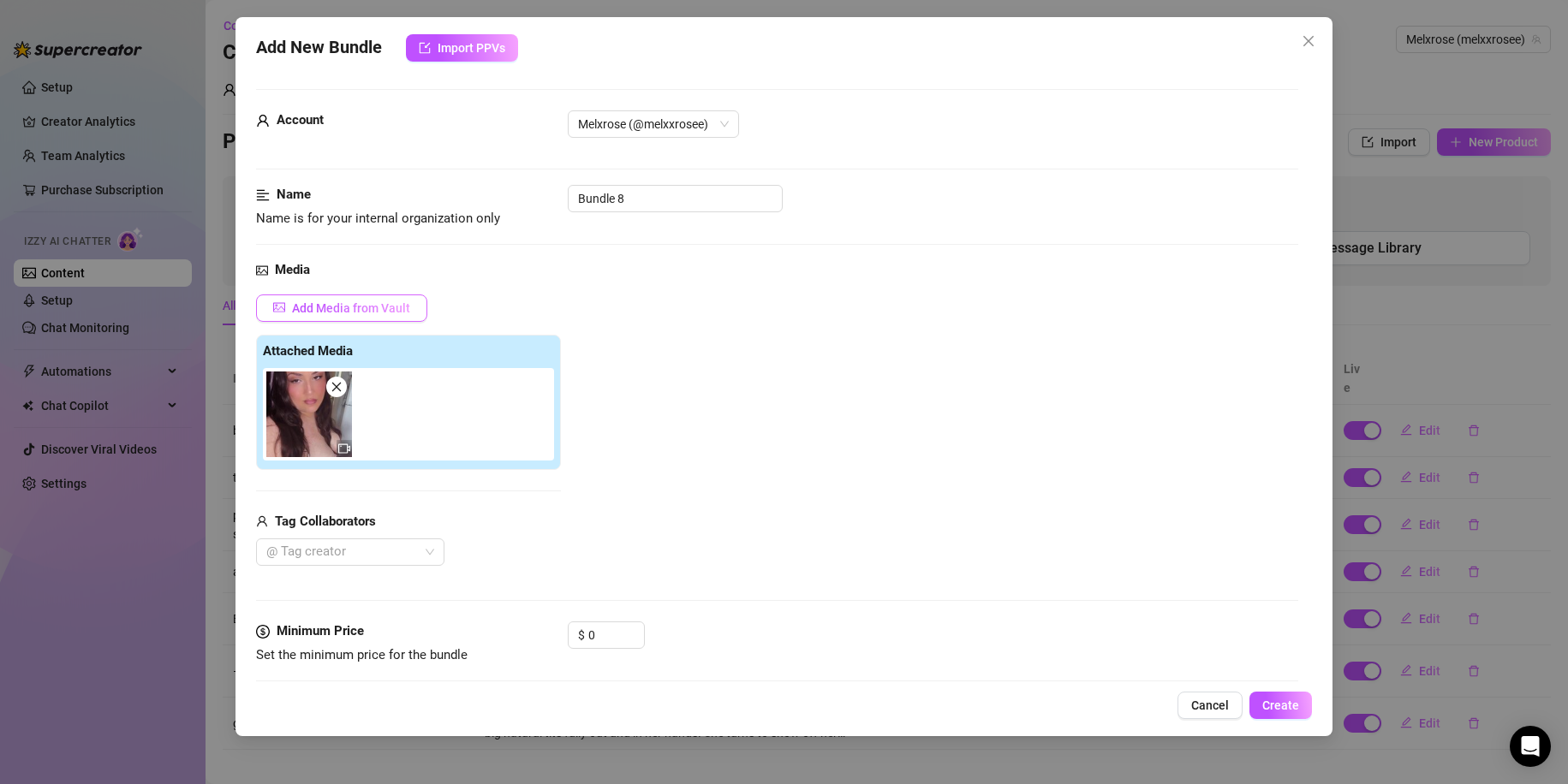
click at [354, 309] on span "Add Media from Vault" at bounding box center [351, 308] width 118 height 14
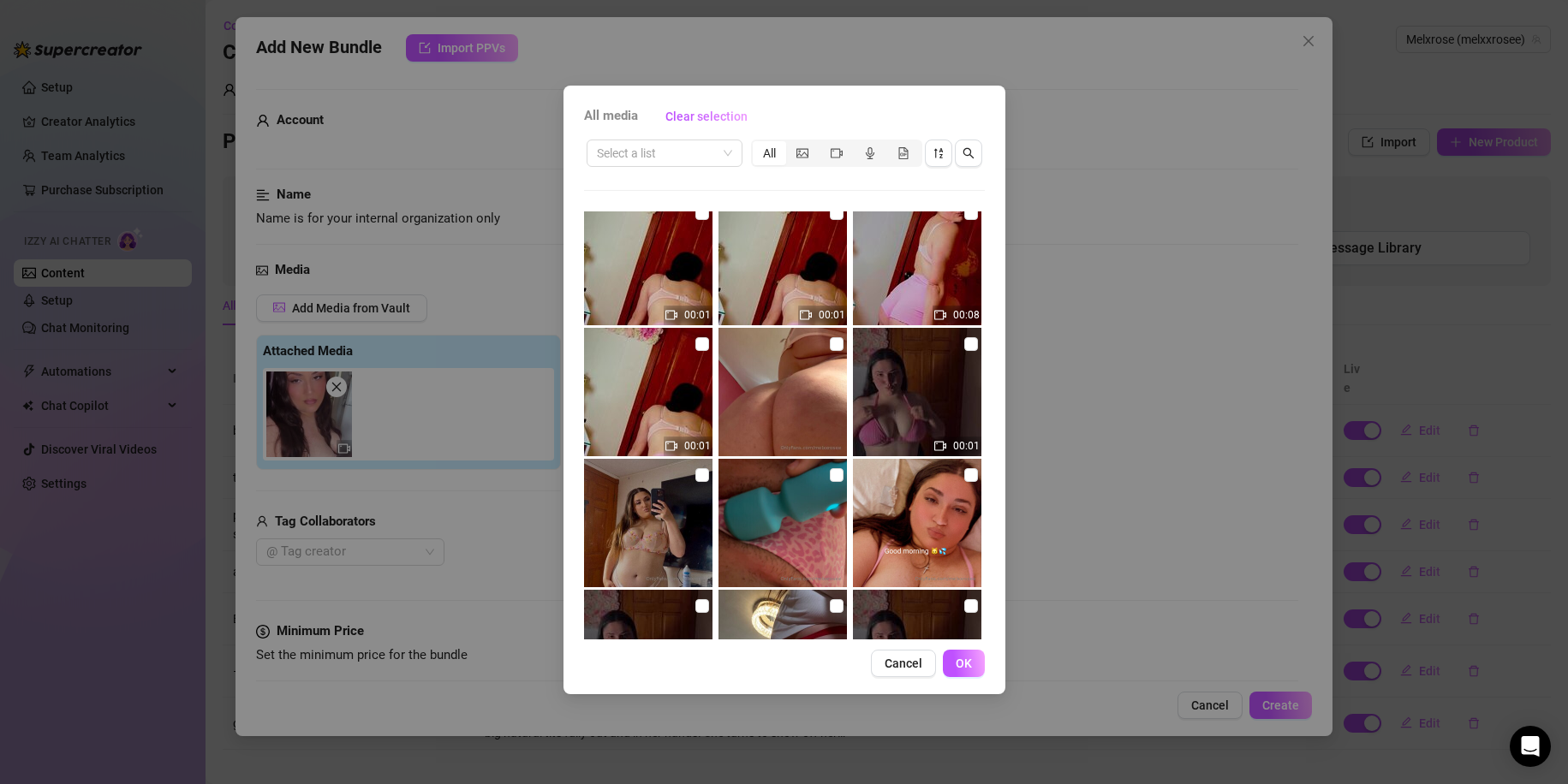
scroll to position [1977, 0]
click at [777, 394] on img at bounding box center [783, 394] width 128 height 128
checkbox input "true"
click at [978, 660] on button "OK" at bounding box center [963, 663] width 42 height 27
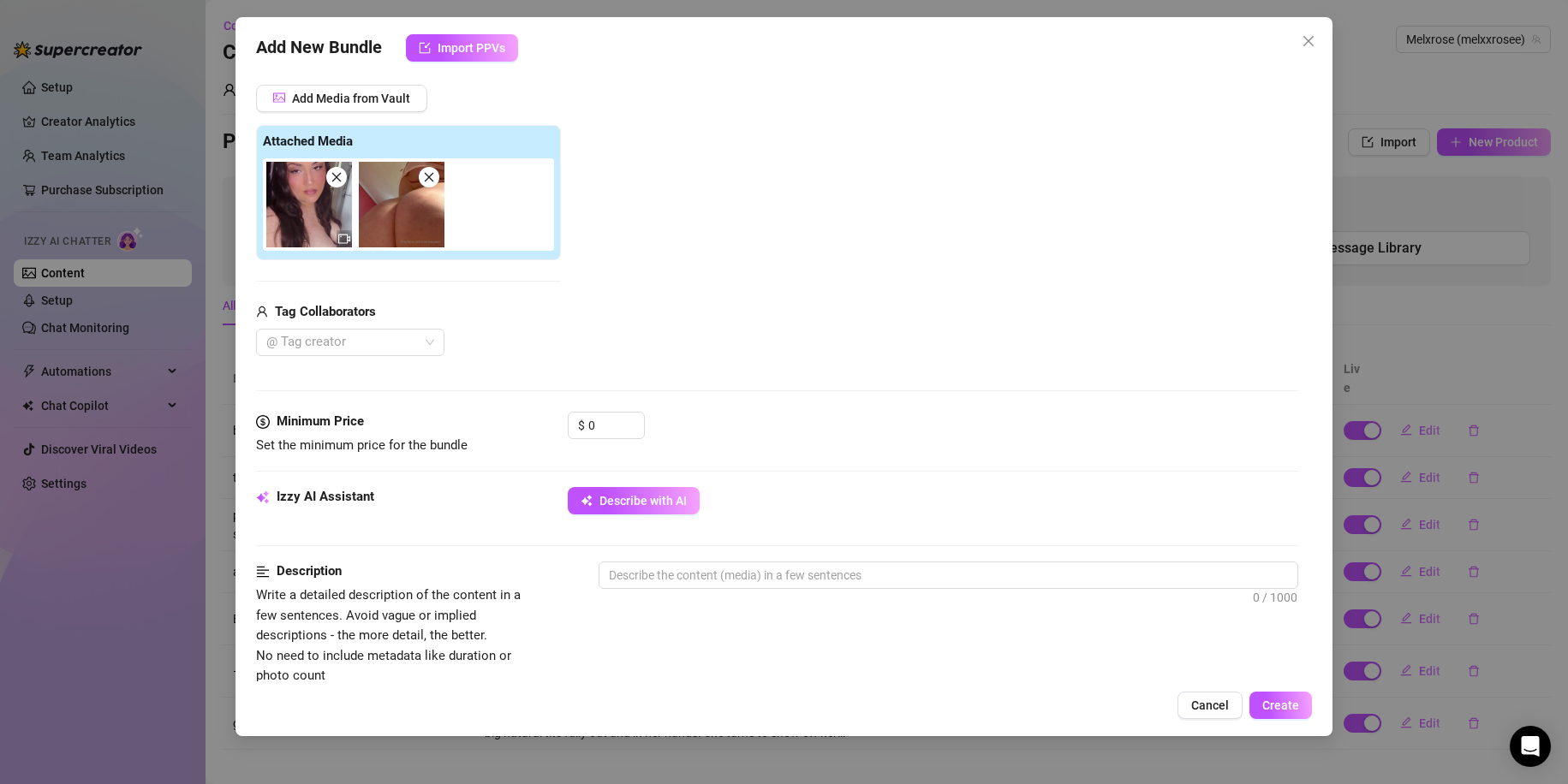
scroll to position [210, 0]
click at [634, 508] on button "Describe with AI" at bounding box center [634, 499] width 132 height 27
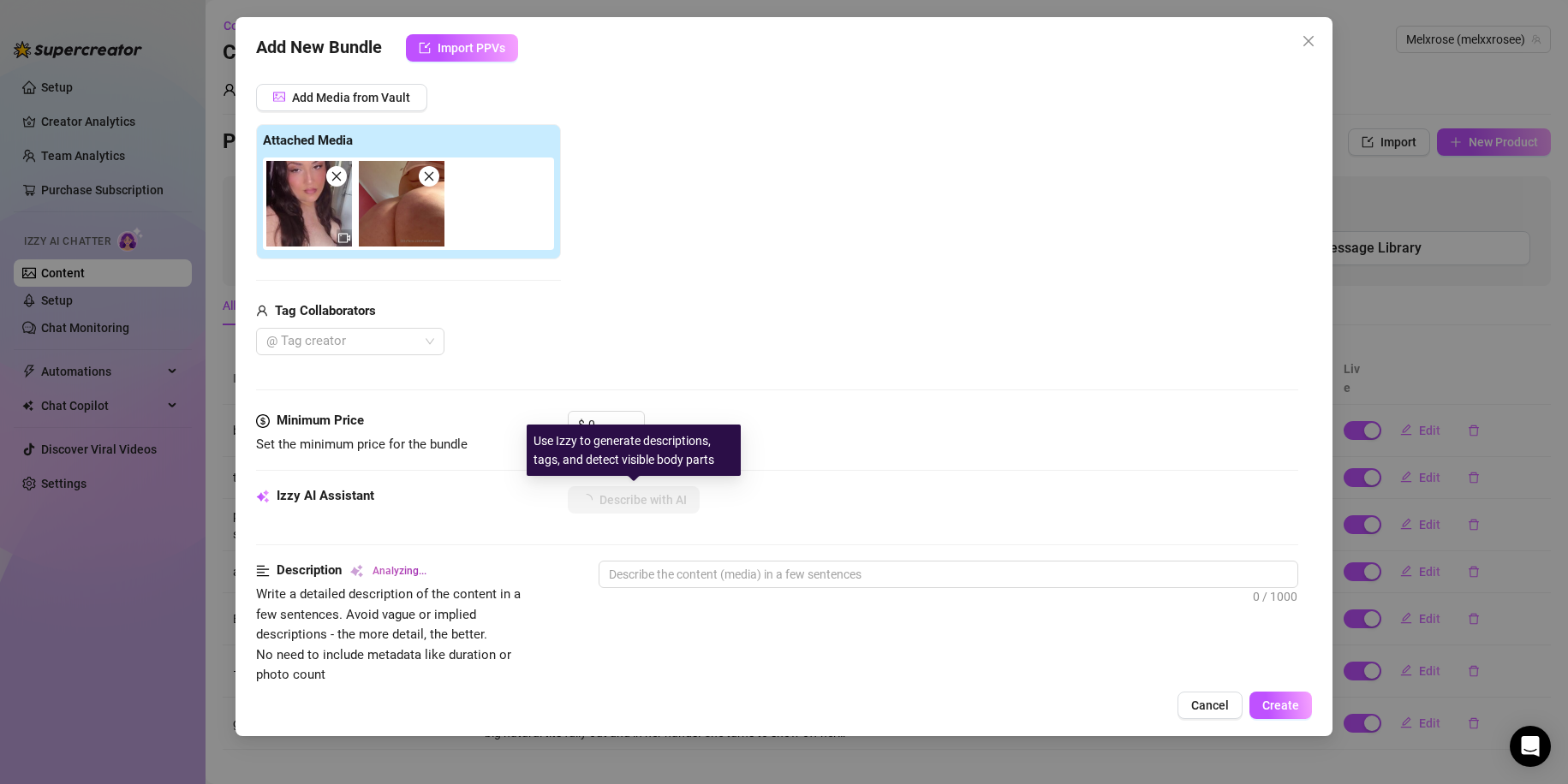
type textarea "Mel"
type textarea "Mel teases"
type textarea "Mel teases in"
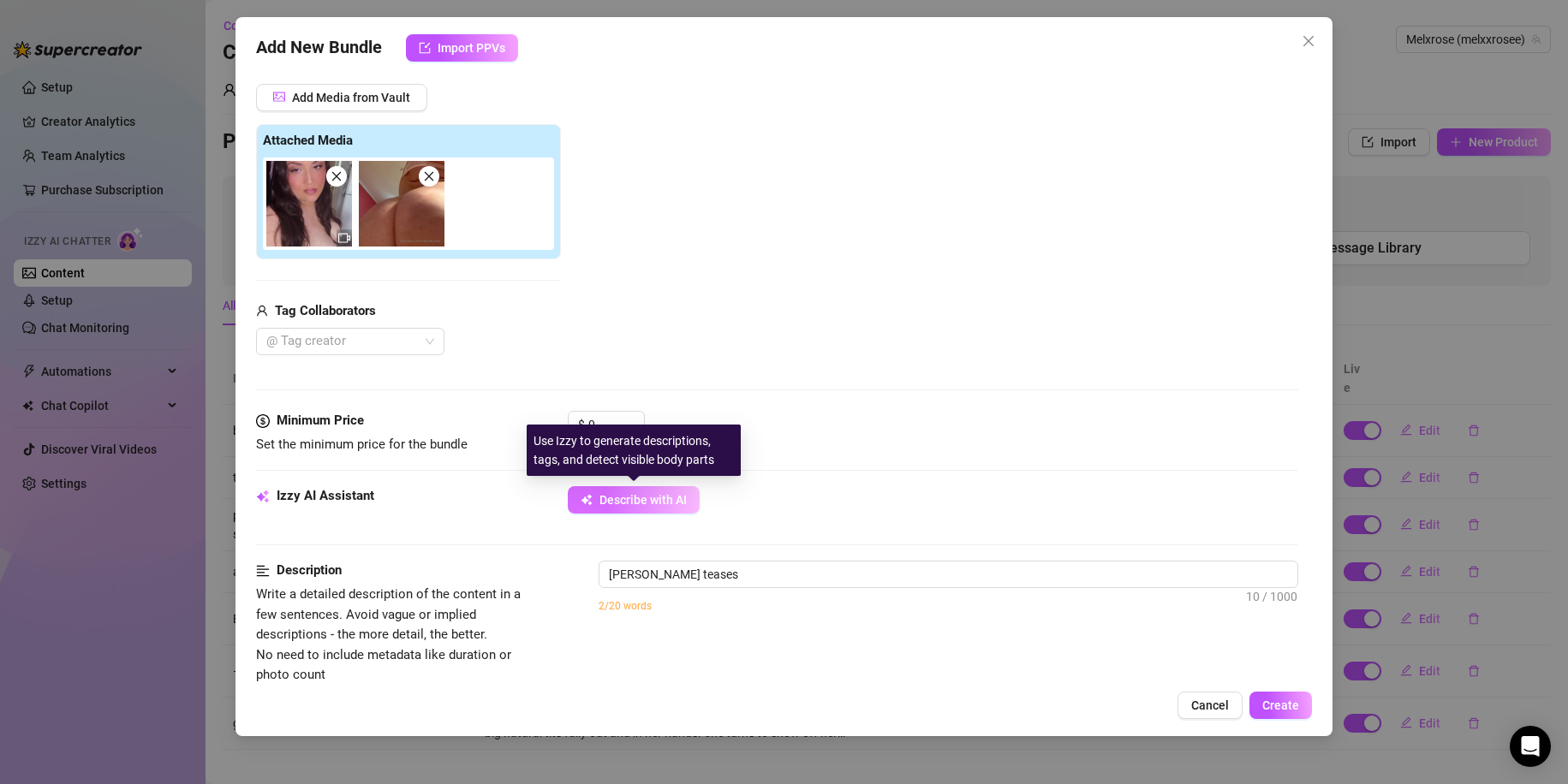
type textarea "Mel teases in"
type textarea "Mel teases in a"
type textarea "Mel teases in a sheer"
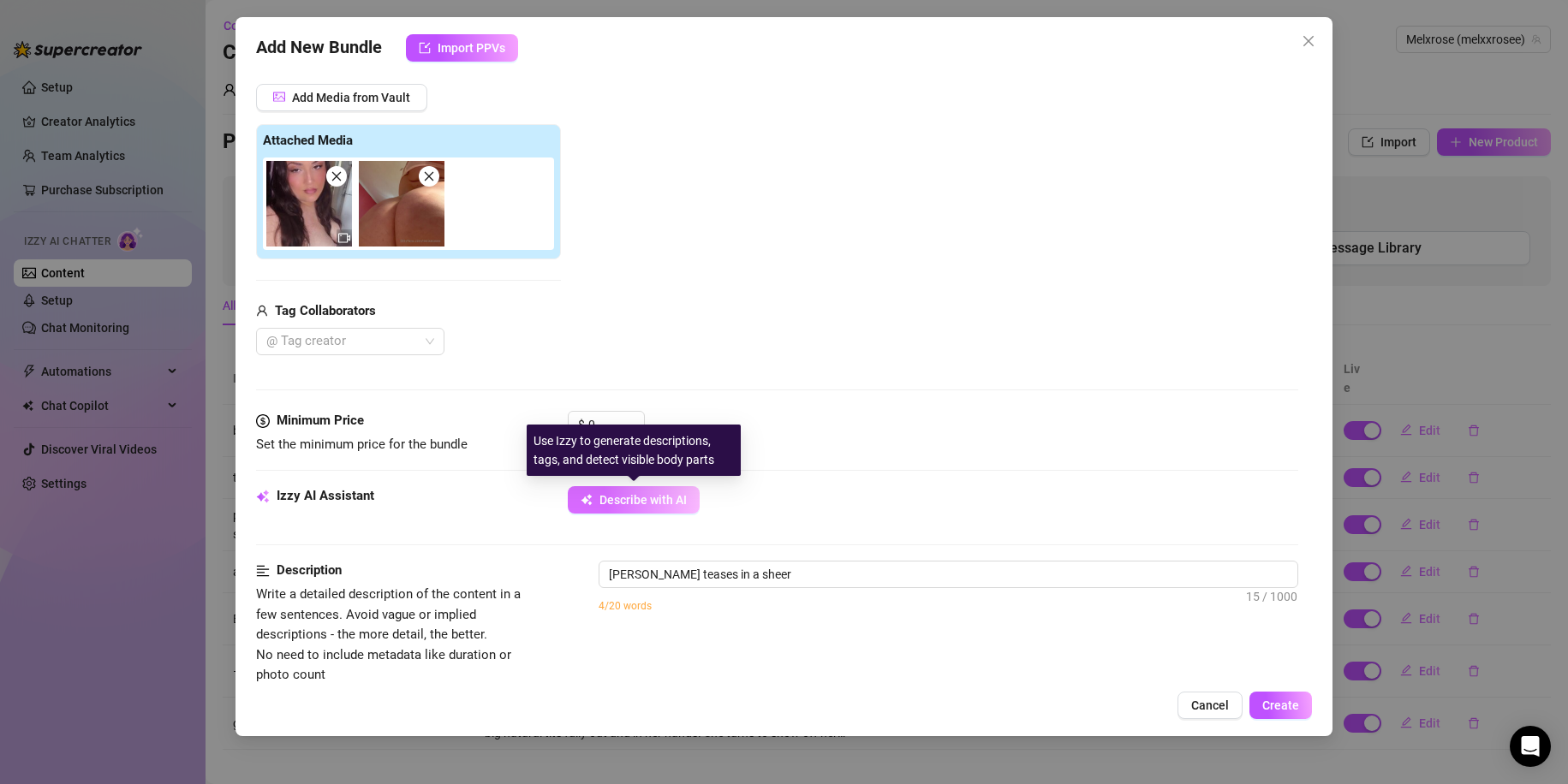
type textarea "Mel teases in a sheer floral"
type textarea "Mel teases in a sheer floral bra"
type textarea "Mel teases in a sheer floral bra and"
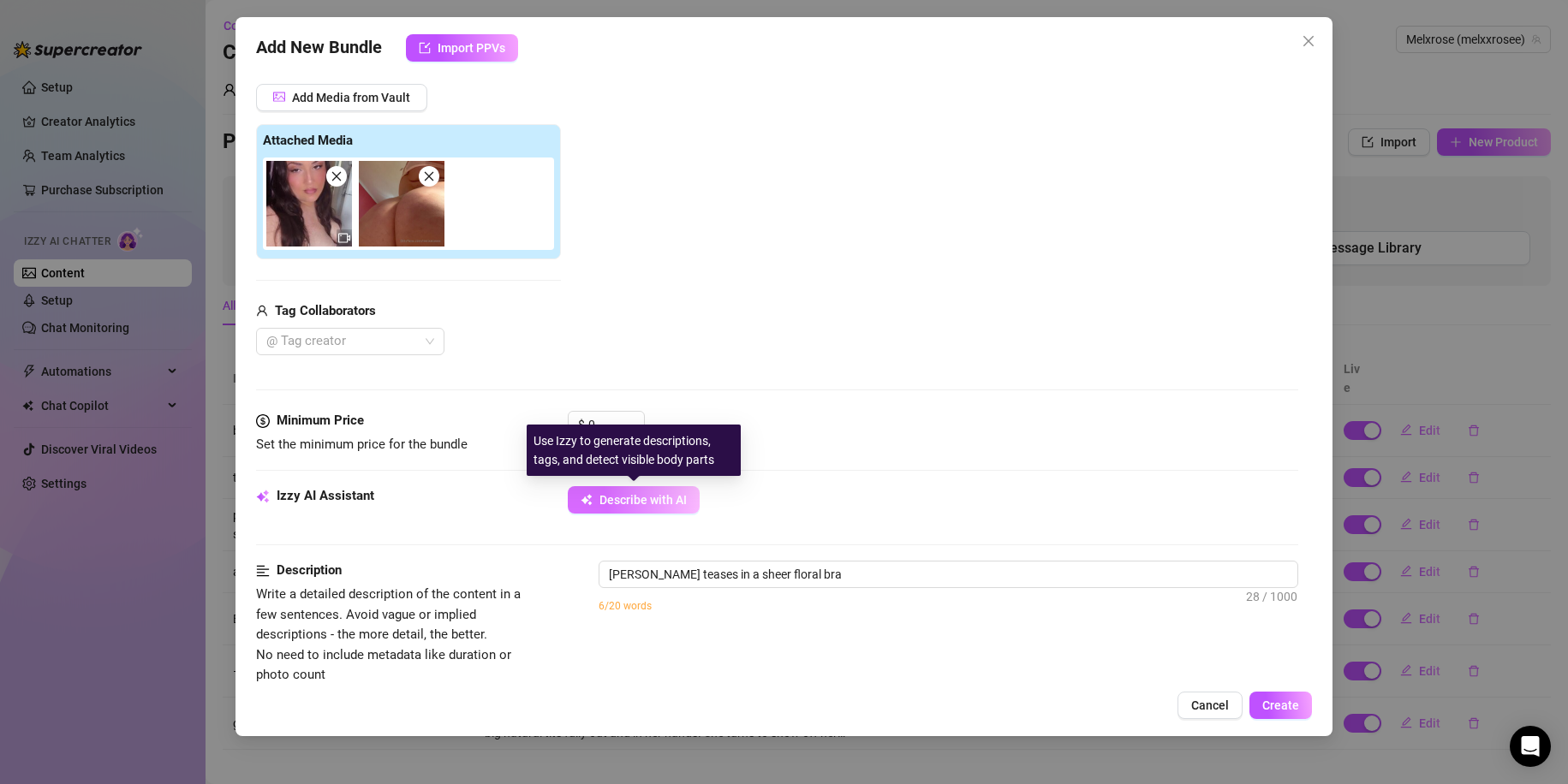
type textarea "Mel teases in a sheer floral bra and"
type textarea "Mel teases in a sheer floral bra and matching"
type textarea "Mel teases in a sheer floral bra and matching pink"
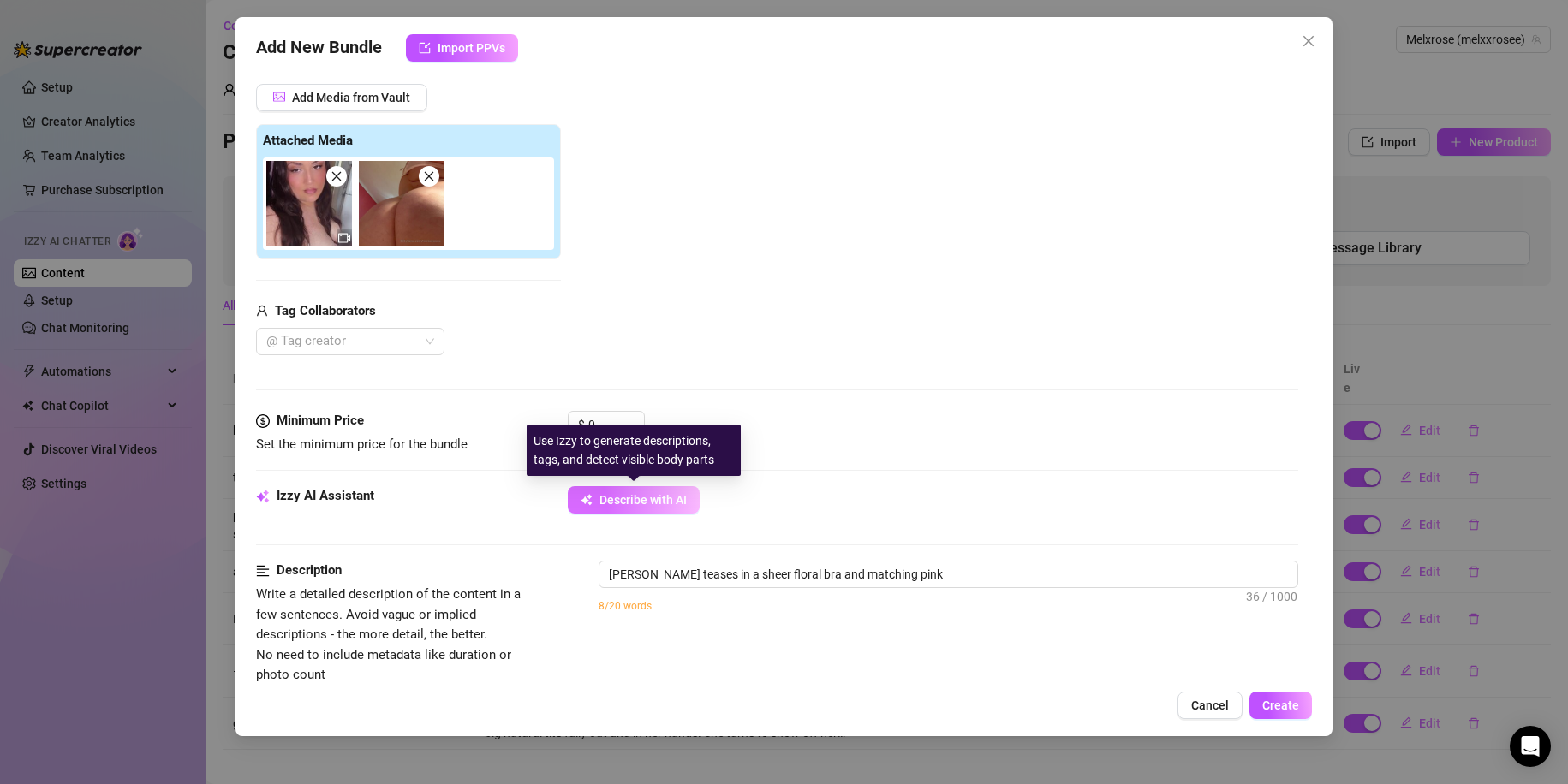
type textarea "Mel teases in a sheer floral bra and matching pink lace"
type textarea "Mel teases in a sheer floral bra and matching pink lace thong,"
type textarea "Mel teases in a sheer floral bra and matching pink lace thong, showing"
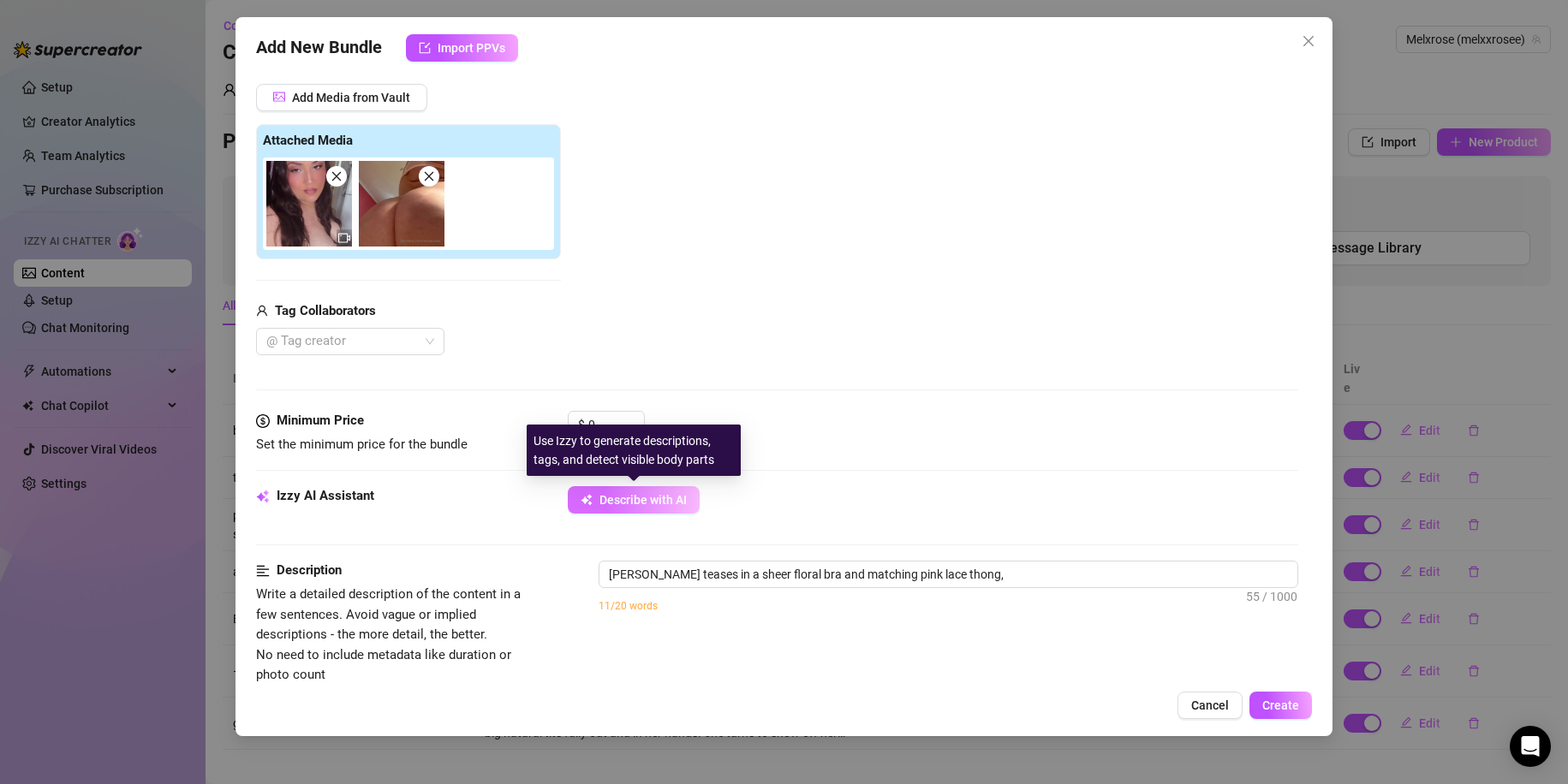
type textarea "Mel teases in a sheer floral bra and matching pink lace thong, showing"
type textarea "Mel teases in a sheer floral bra and matching pink lace thong, showing off"
type textarea "Mel teases in a sheer floral bra and matching pink lace thong, showing off her"
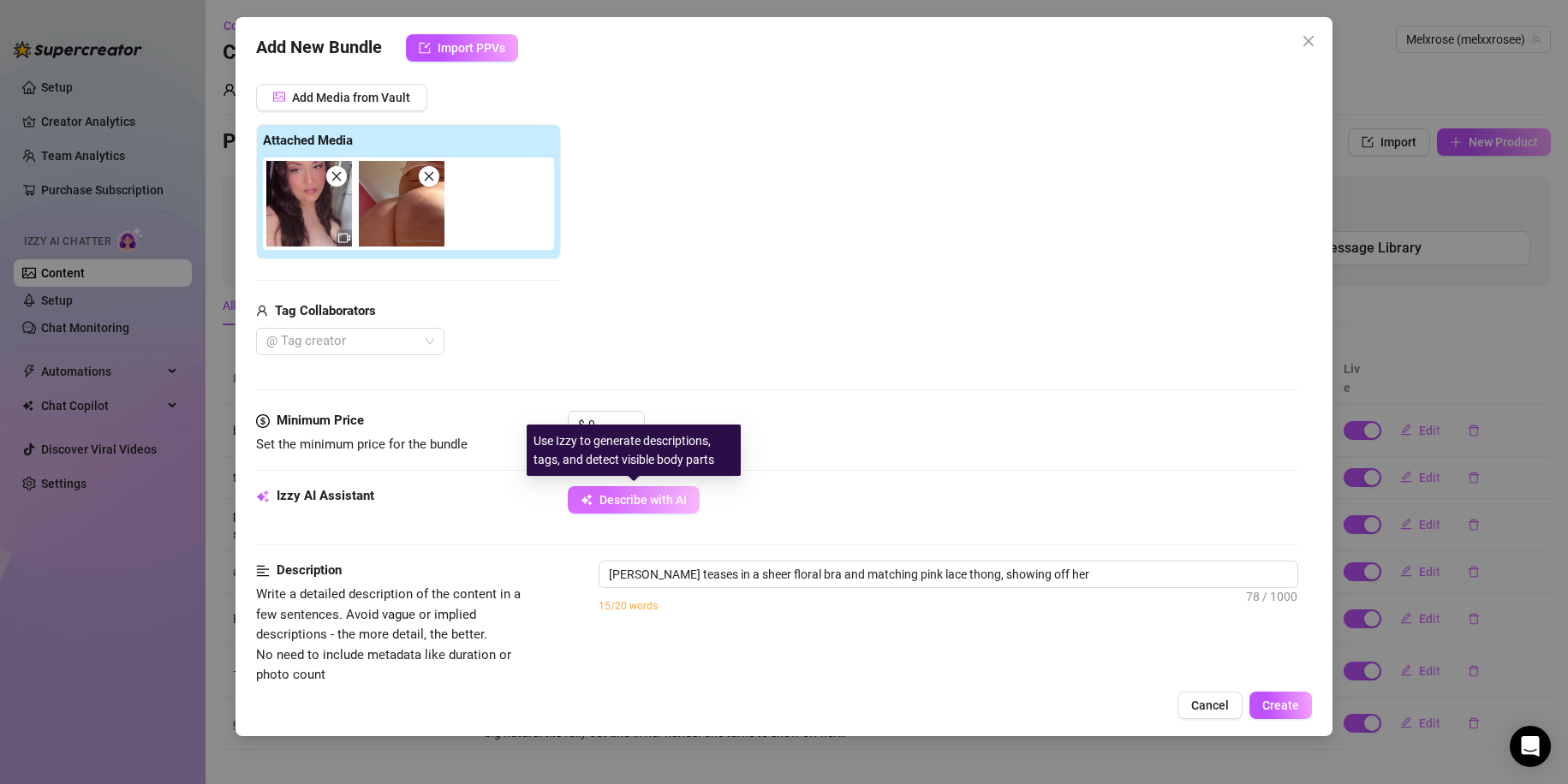
type textarea "Mel teases in a sheer floral bra and matching pink lace thong, showing off her …"
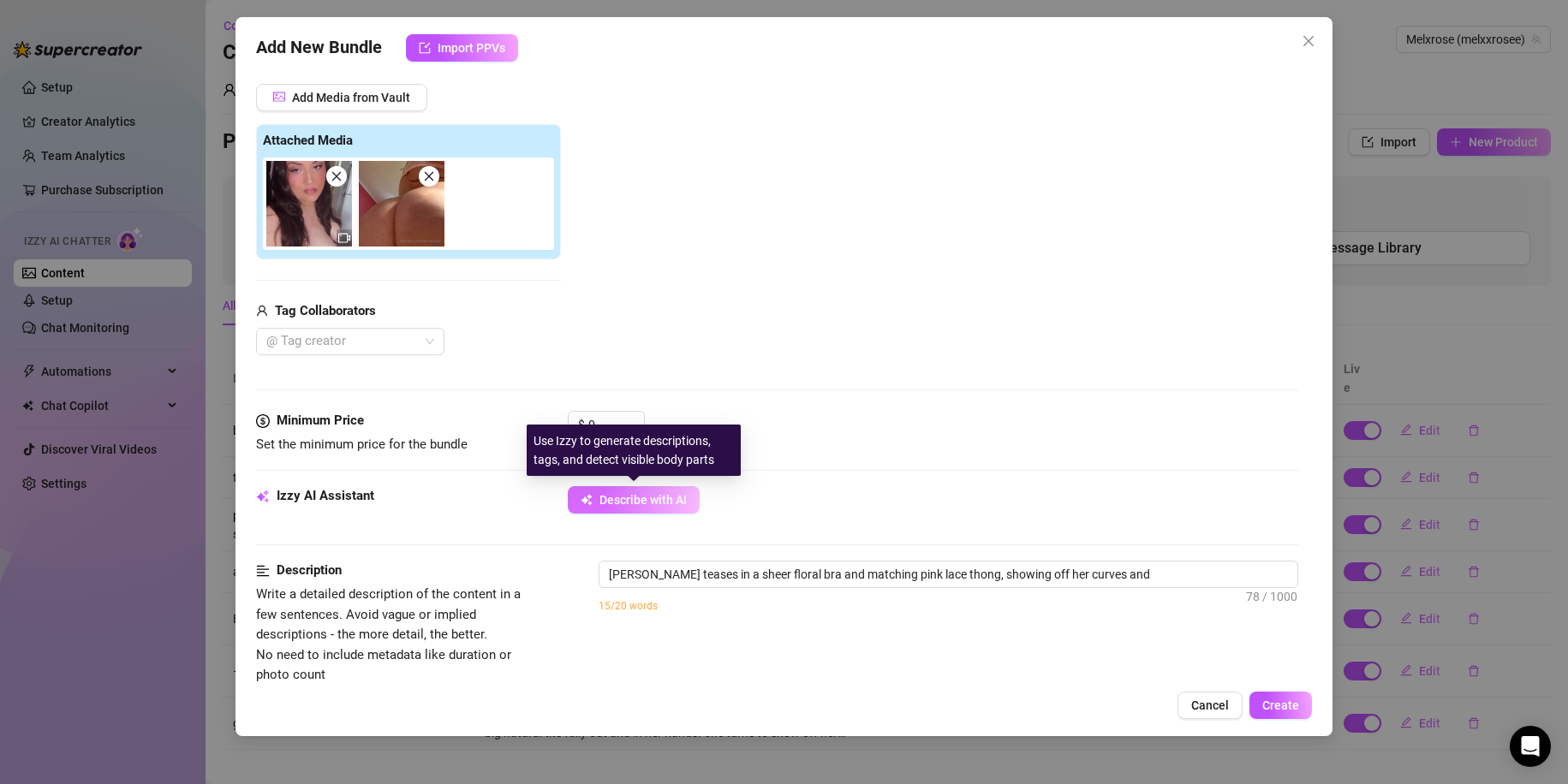
type textarea "Mel teases in a sheer floral bra and matching pink lace thong, showing off her …"
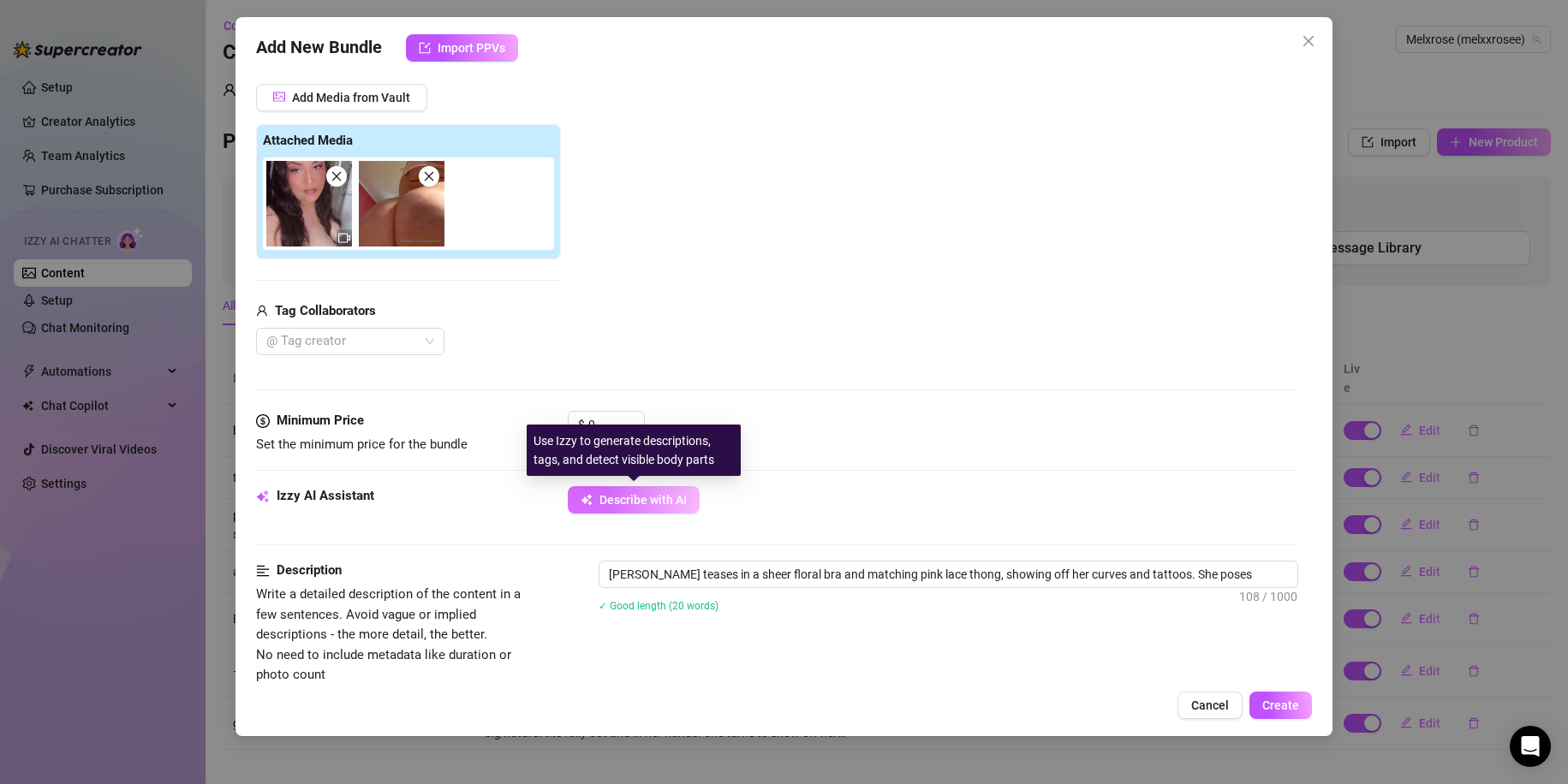
type textarea "Mel teases in a sheer floral bra and matching pink lace thong, showing off her …"
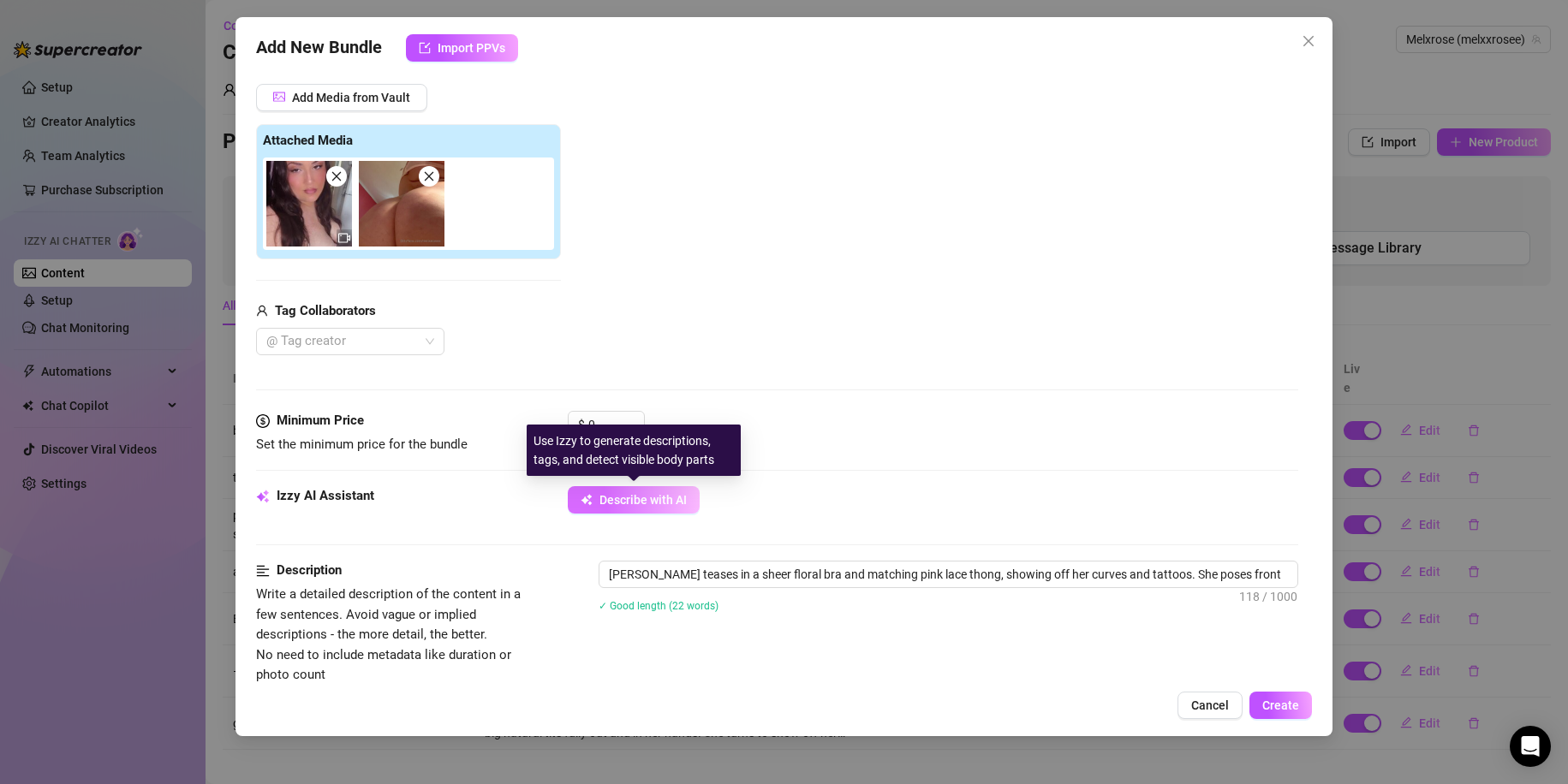
type textarea "Mel teases in a sheer floral bra and matching pink lace thong, showing off her …"
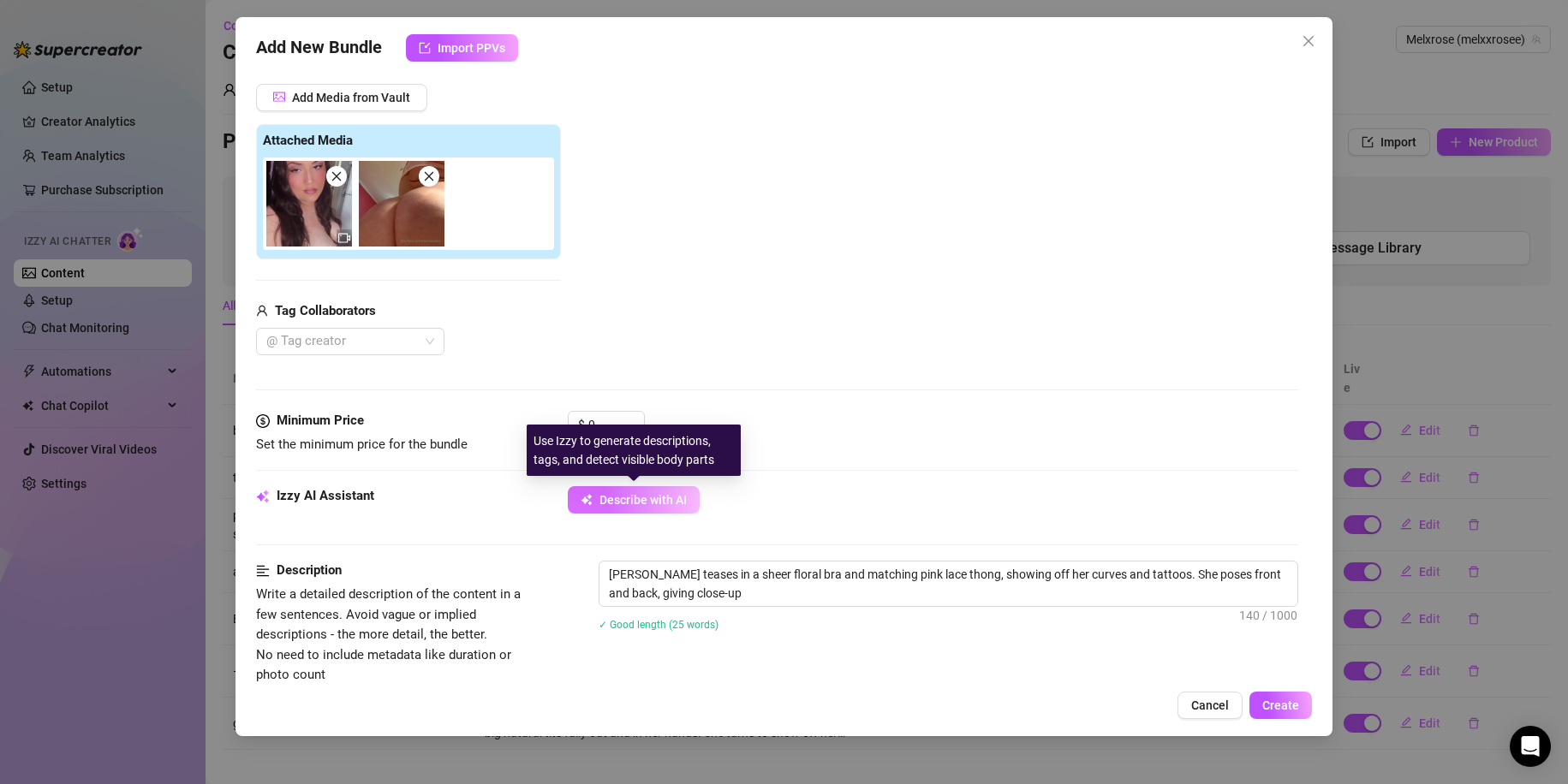
type textarea "Mel teases in a sheer floral bra and matching pink lace thong, showing off her …"
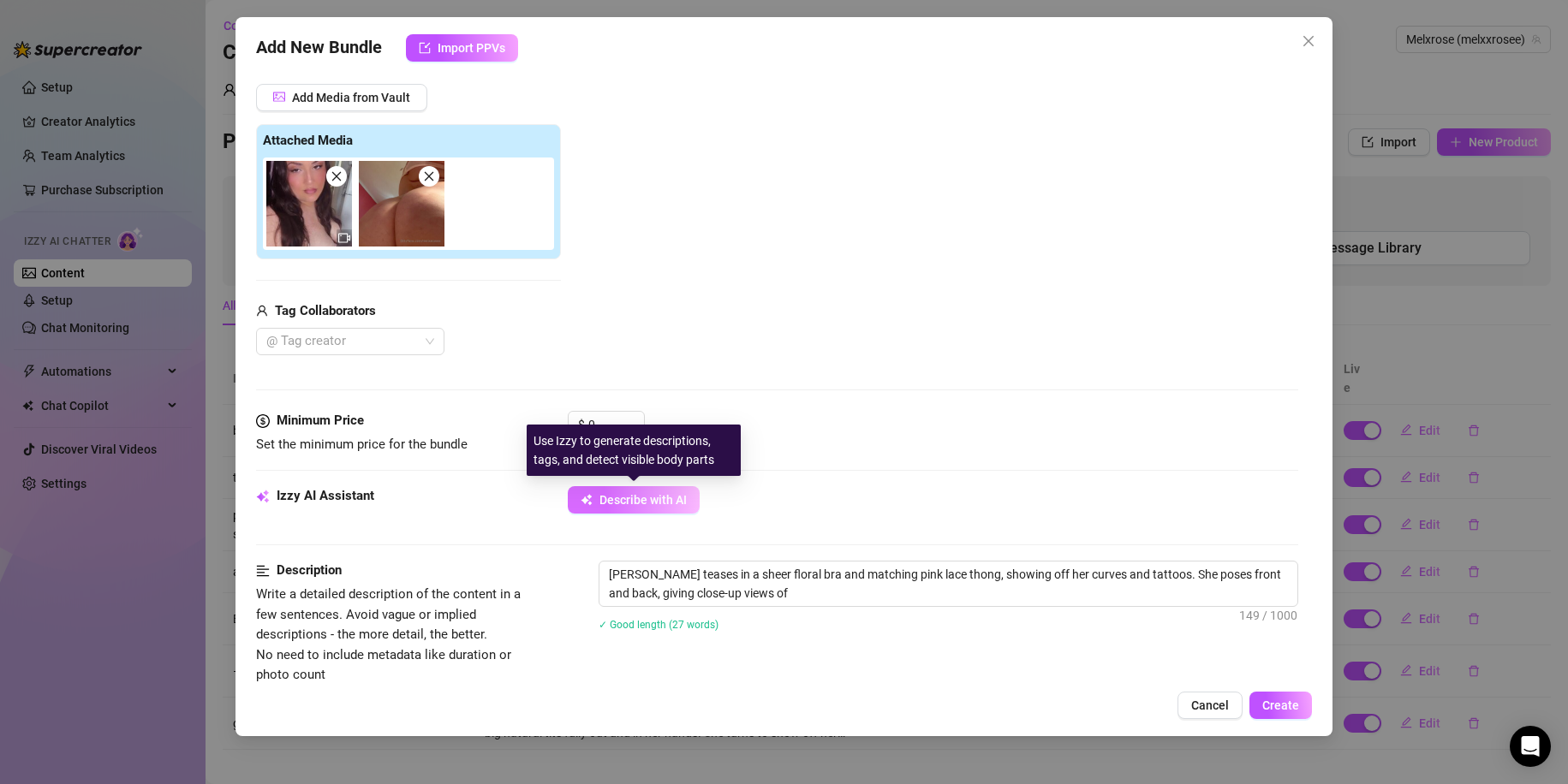
type textarea "Mel teases in a sheer floral bra and matching pink lace thong, showing off her …"
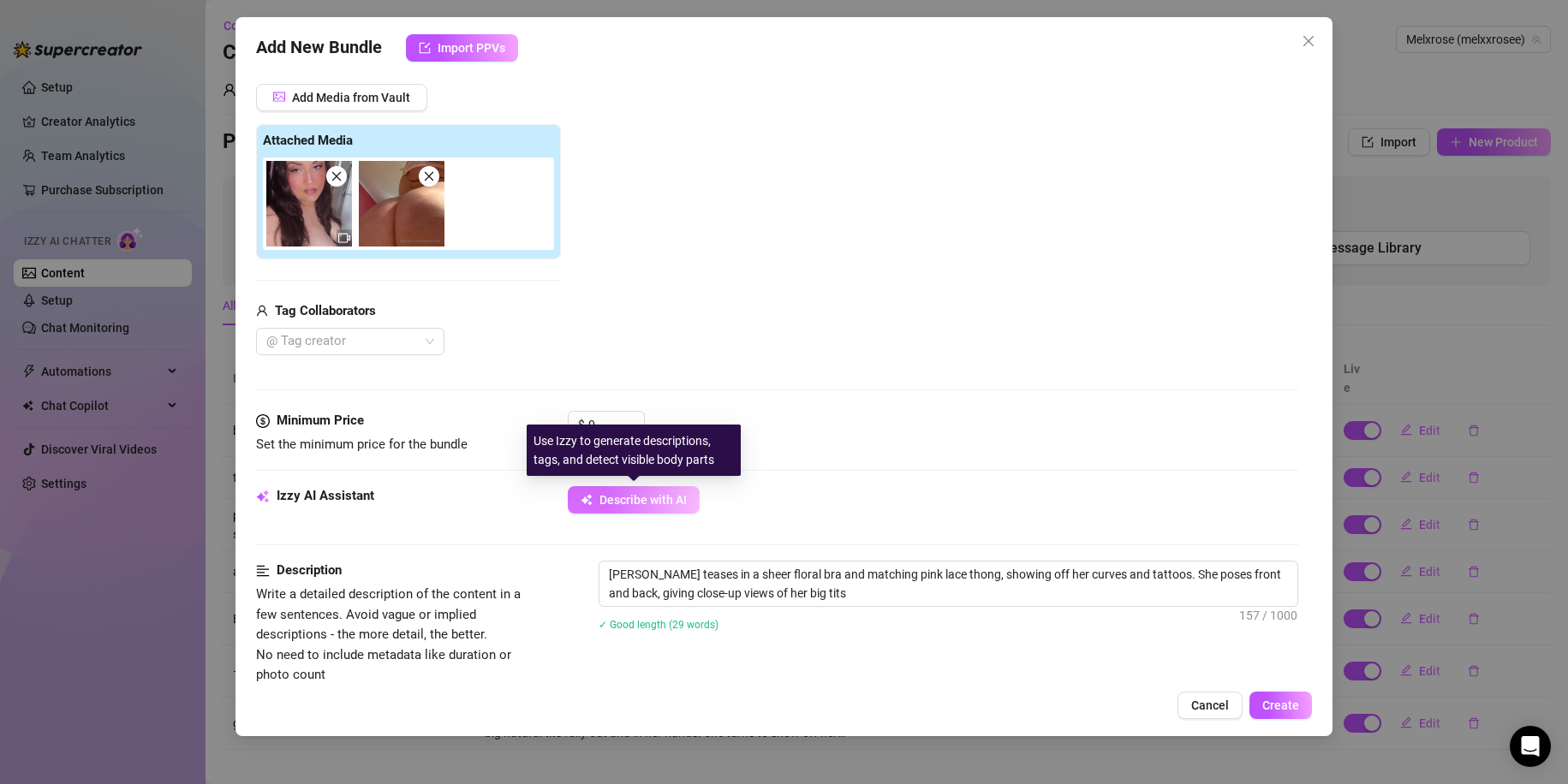
type textarea "Mel teases in a sheer floral bra and matching pink lace thong, showing off her …"
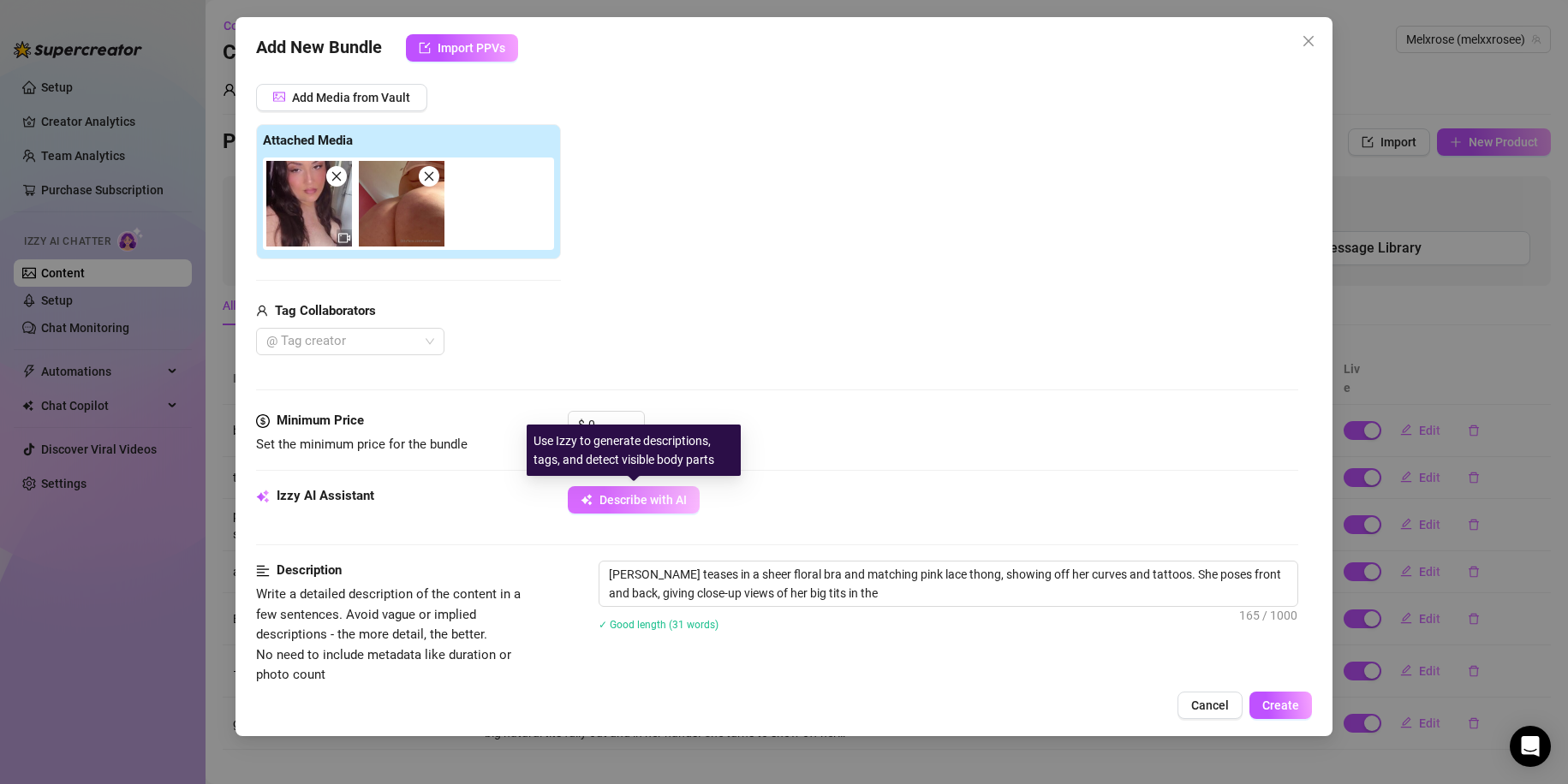
type textarea "Mel teases in a sheer floral bra and matching pink lace thong, showing off her …"
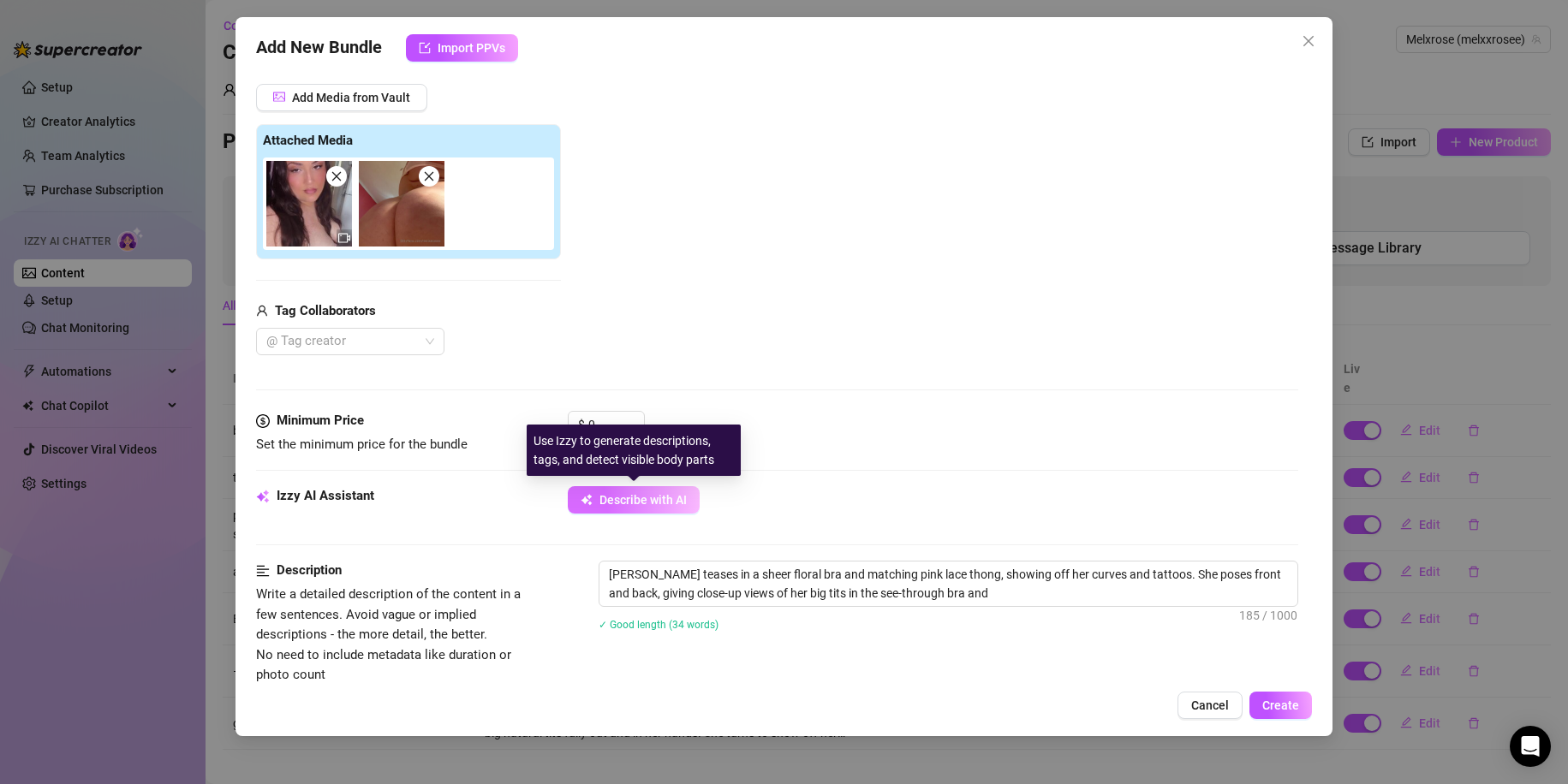
type textarea "Mel teases in a sheer floral bra and matching pink lace thong, showing off her …"
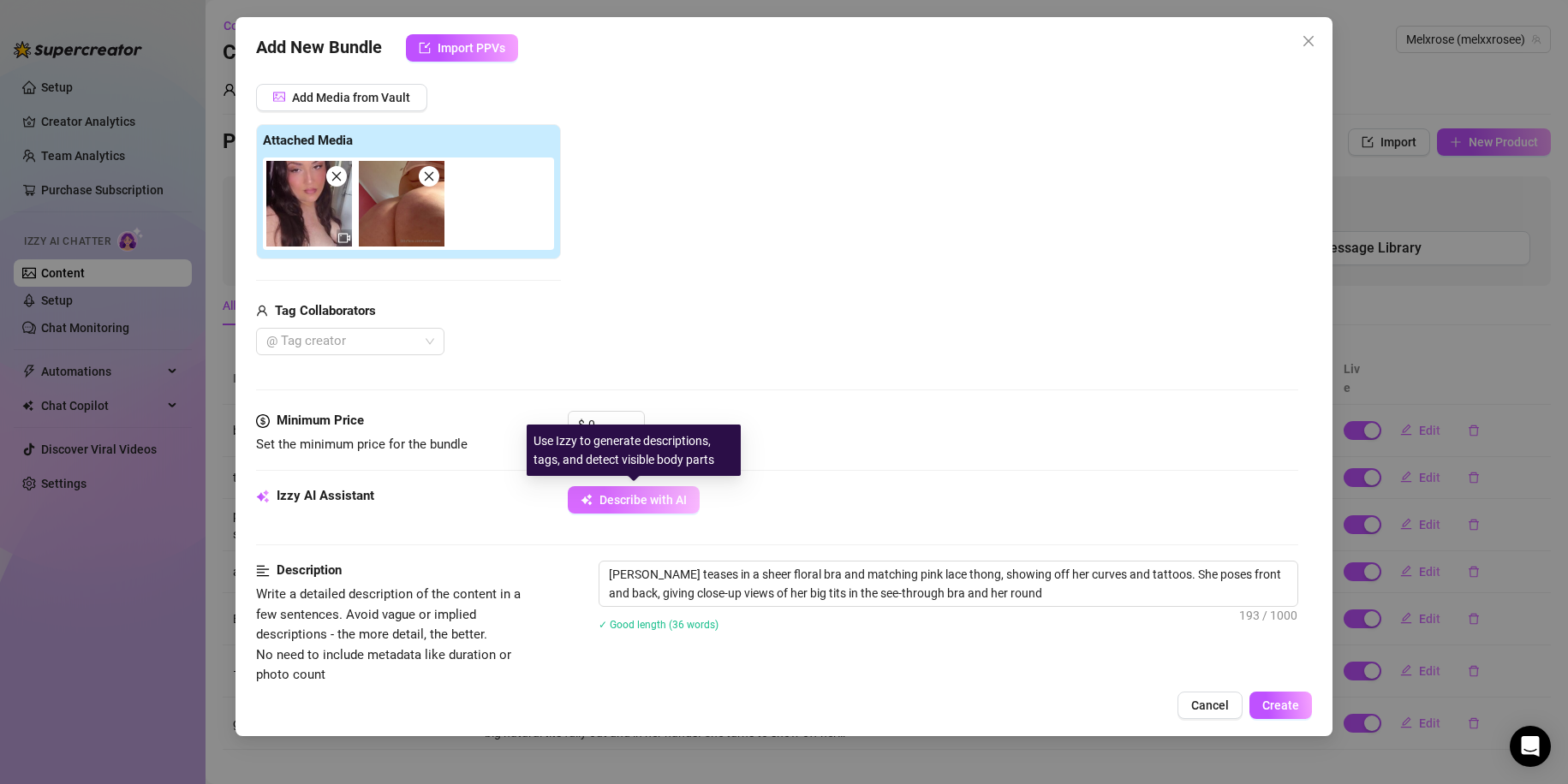
type textarea "Mel teases in a sheer floral bra and matching pink lace thong, showing off her …"
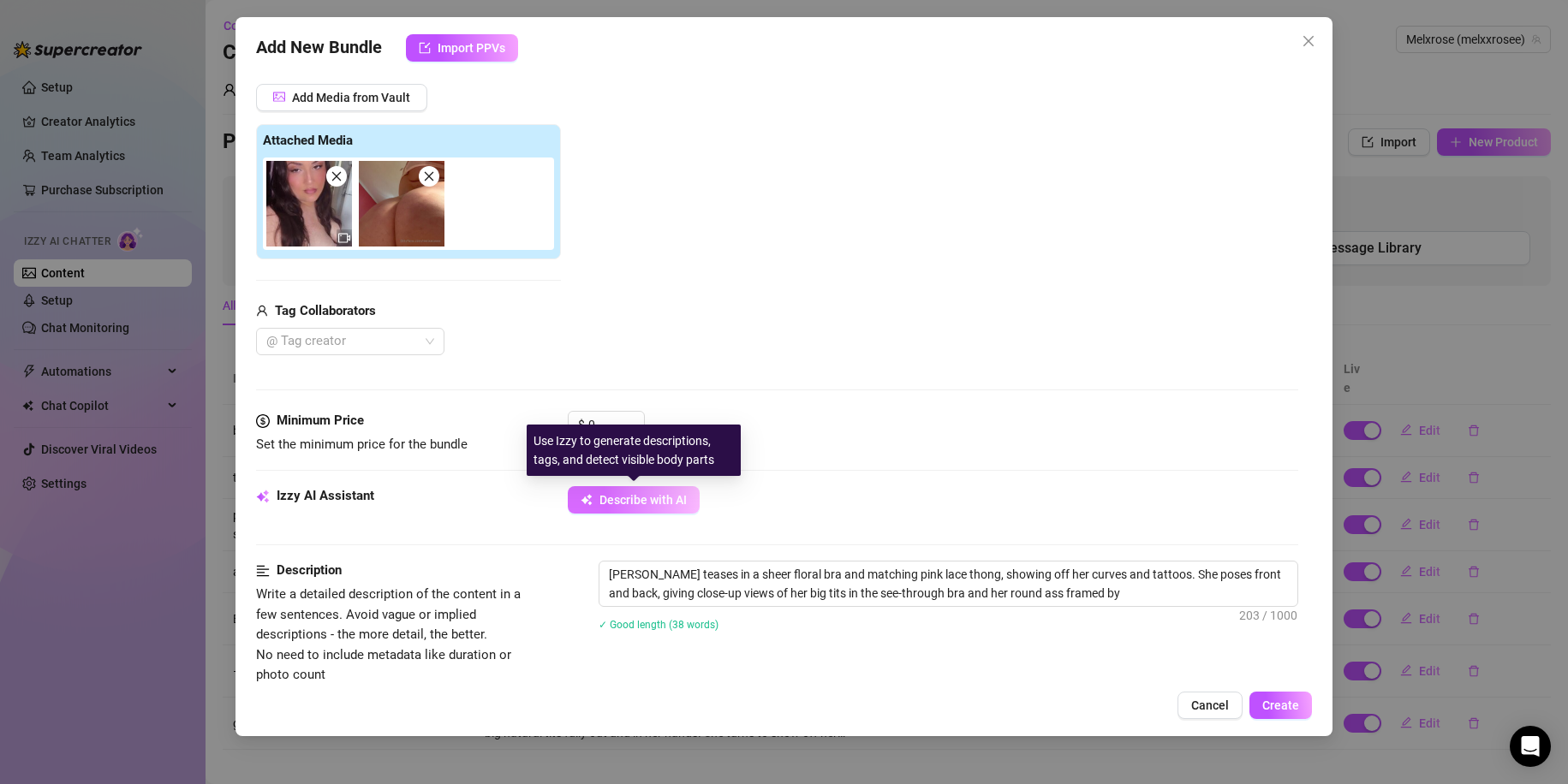
type textarea "Mel teases in a sheer floral bra and matching pink lace thong, showing off her …"
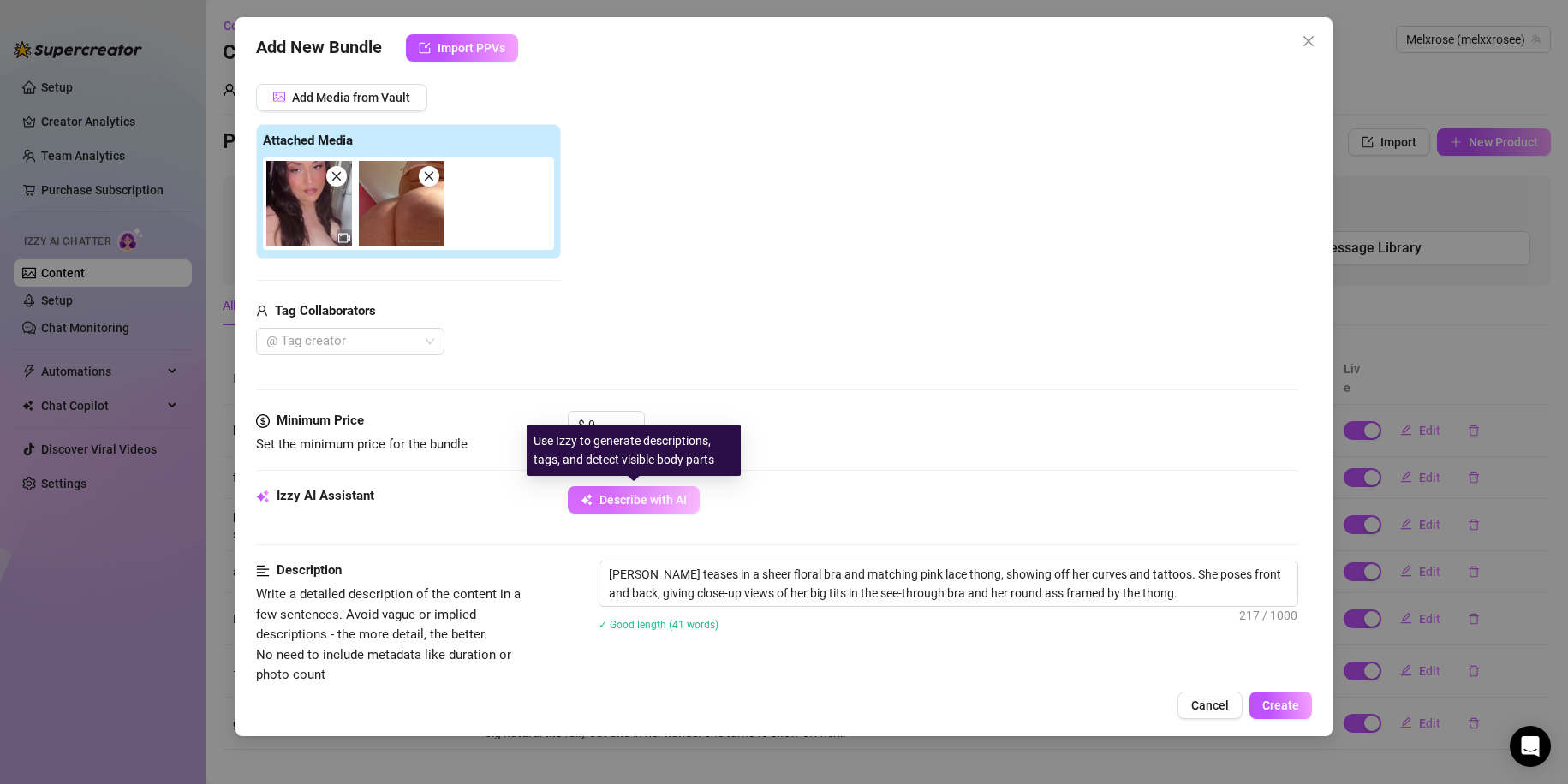
type textarea "Mel teases in a sheer floral bra and matching pink lace thong, showing off her …"
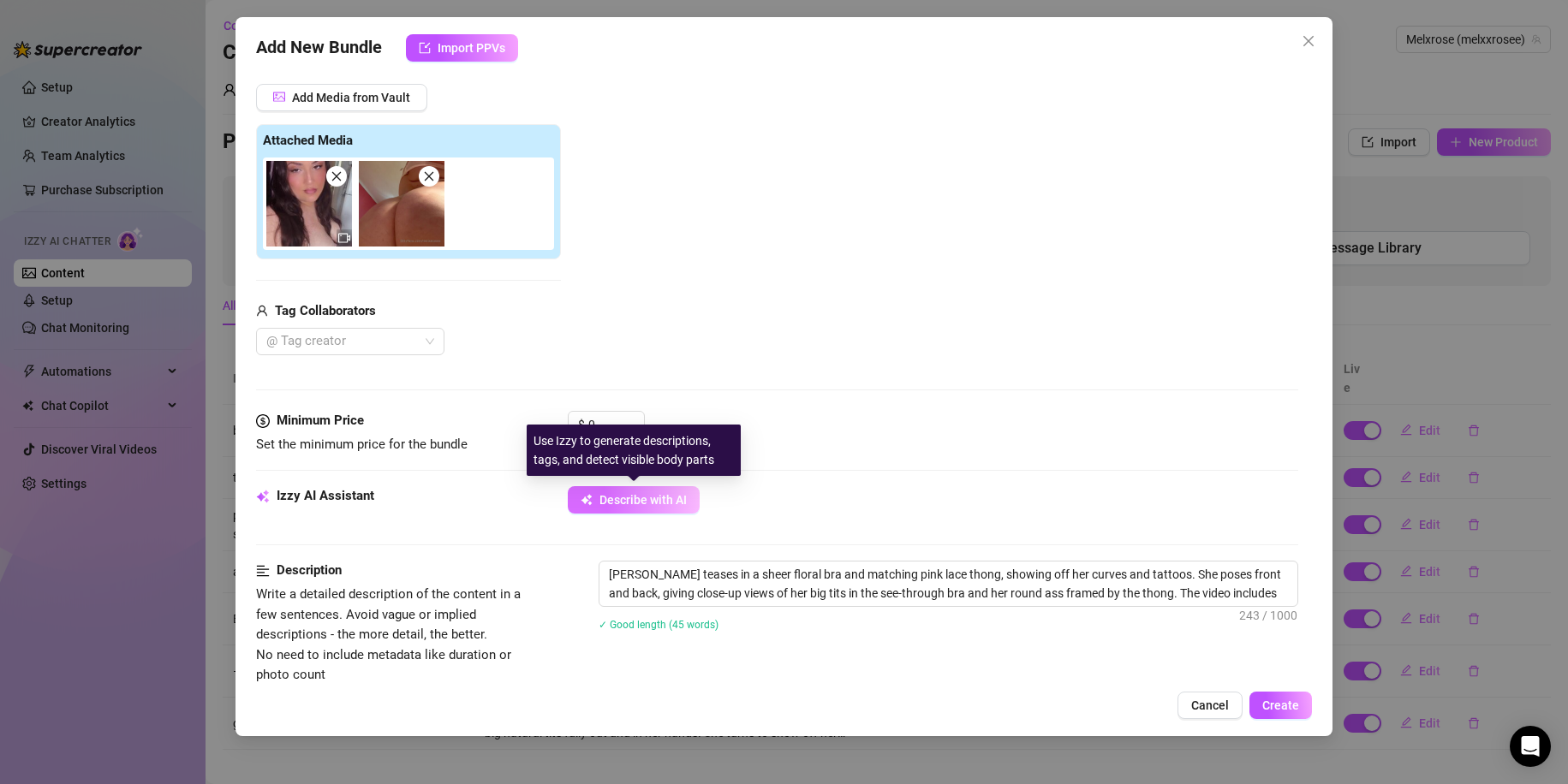
type textarea "Mel teases in a sheer floral bra and matching pink lace thong, showing off her …"
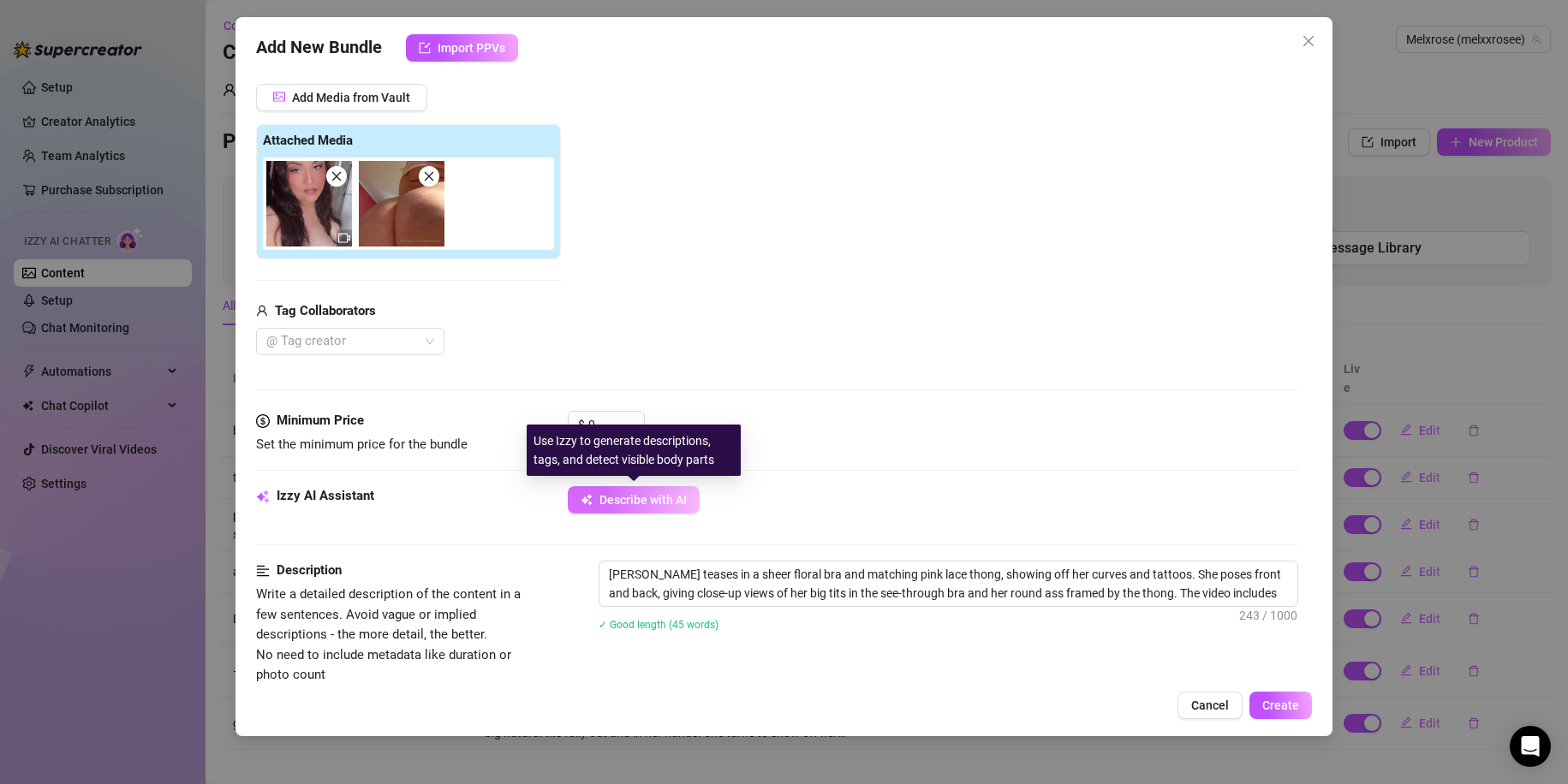
type textarea "Mel teases in a sheer floral bra and matching pink lace thong, showing off her …"
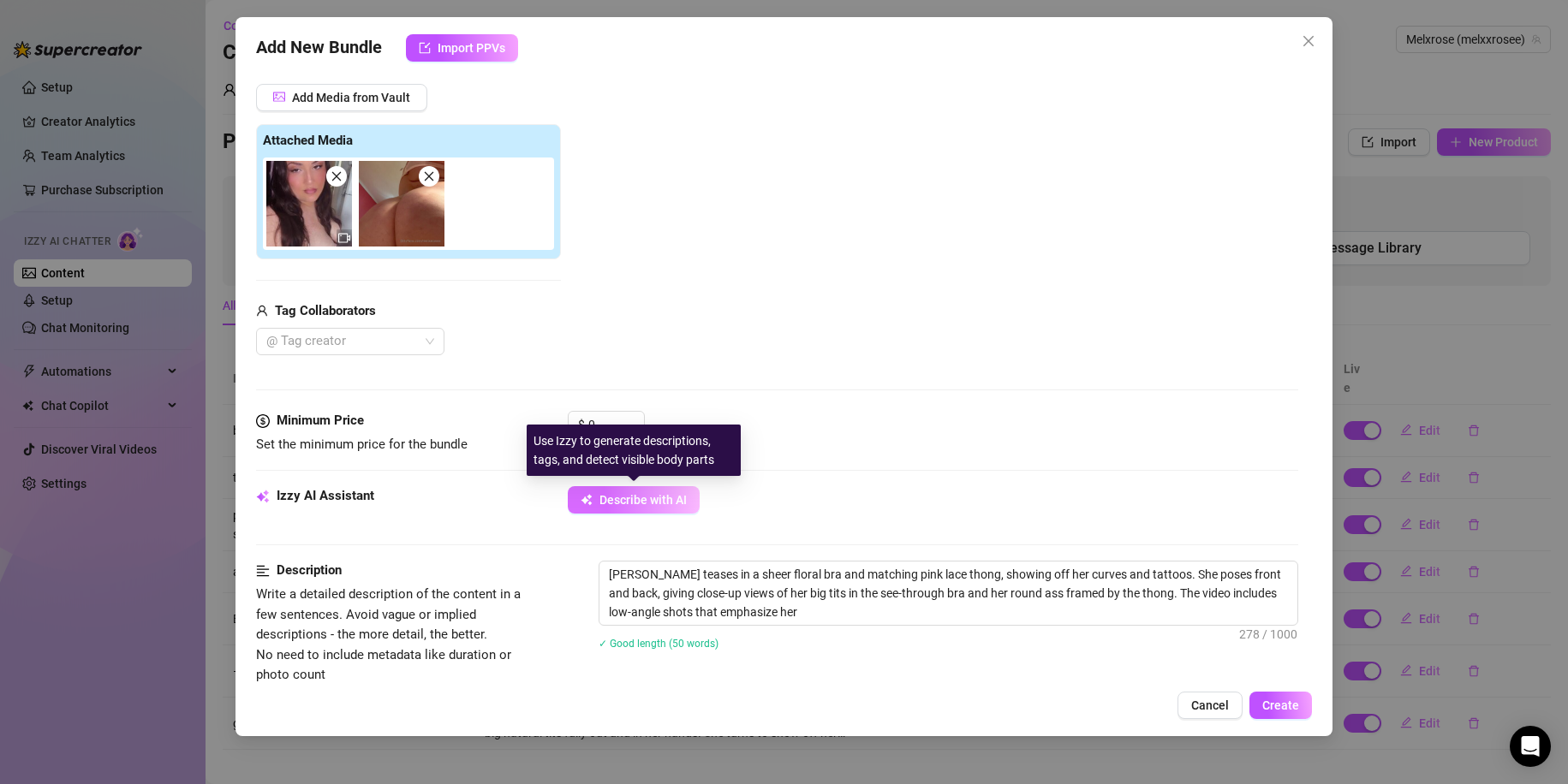
type textarea "Mel teases in a sheer floral bra and matching pink lace thong, showing off her …"
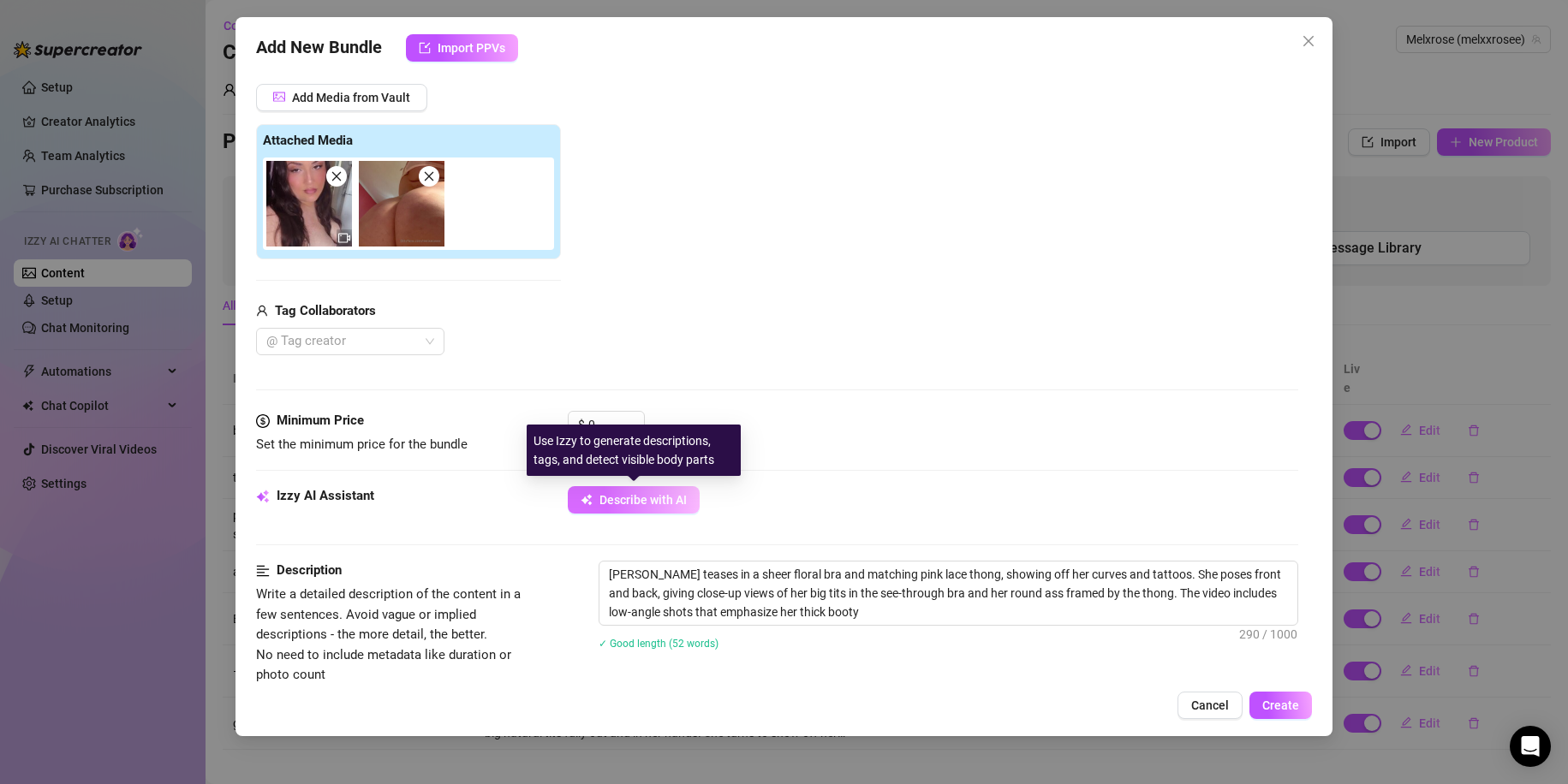
type textarea "Mel teases in a sheer floral bra and matching pink lace thong, showing off her …"
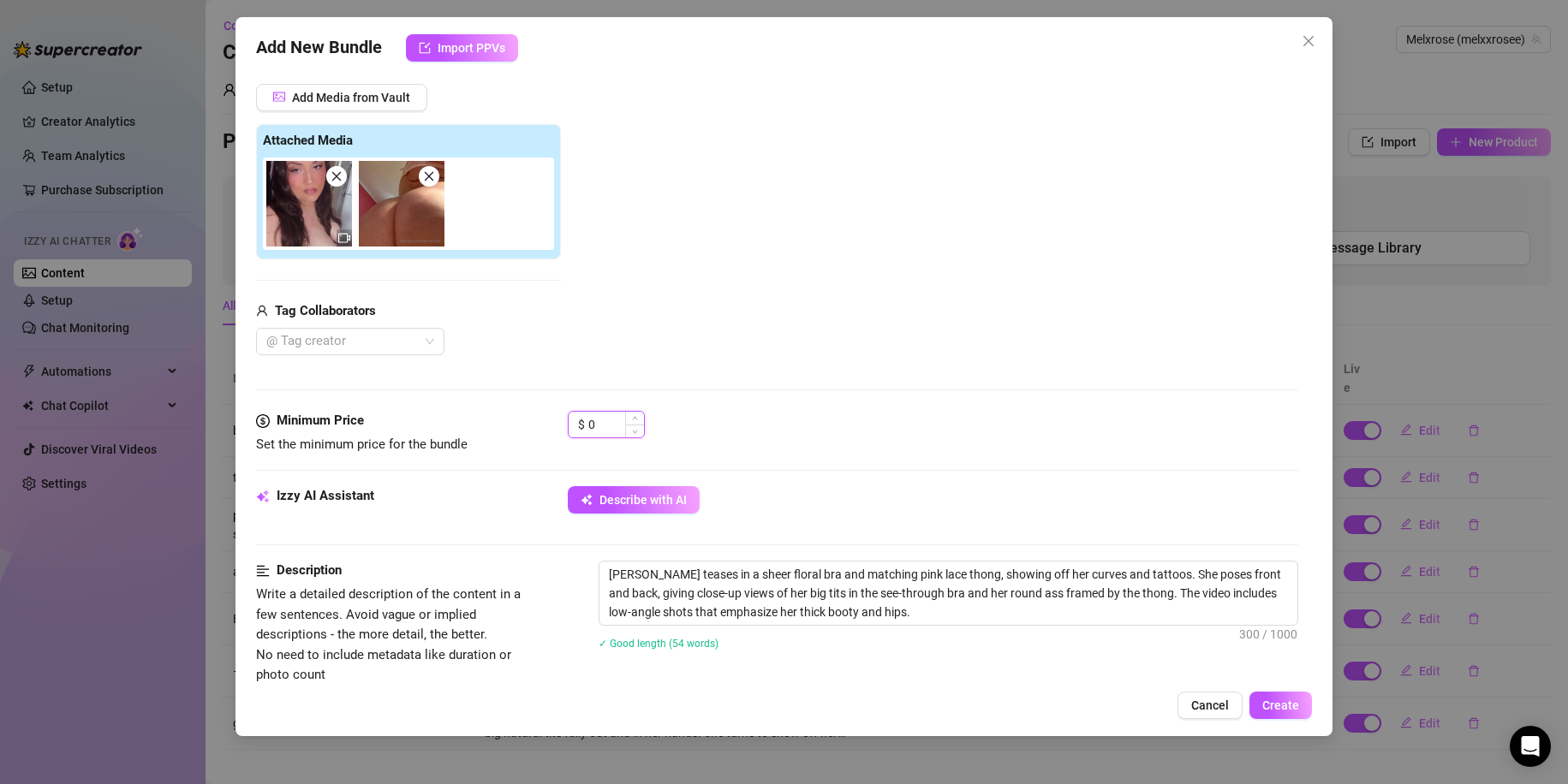
click at [592, 437] on input "0" at bounding box center [615, 424] width 55 height 25
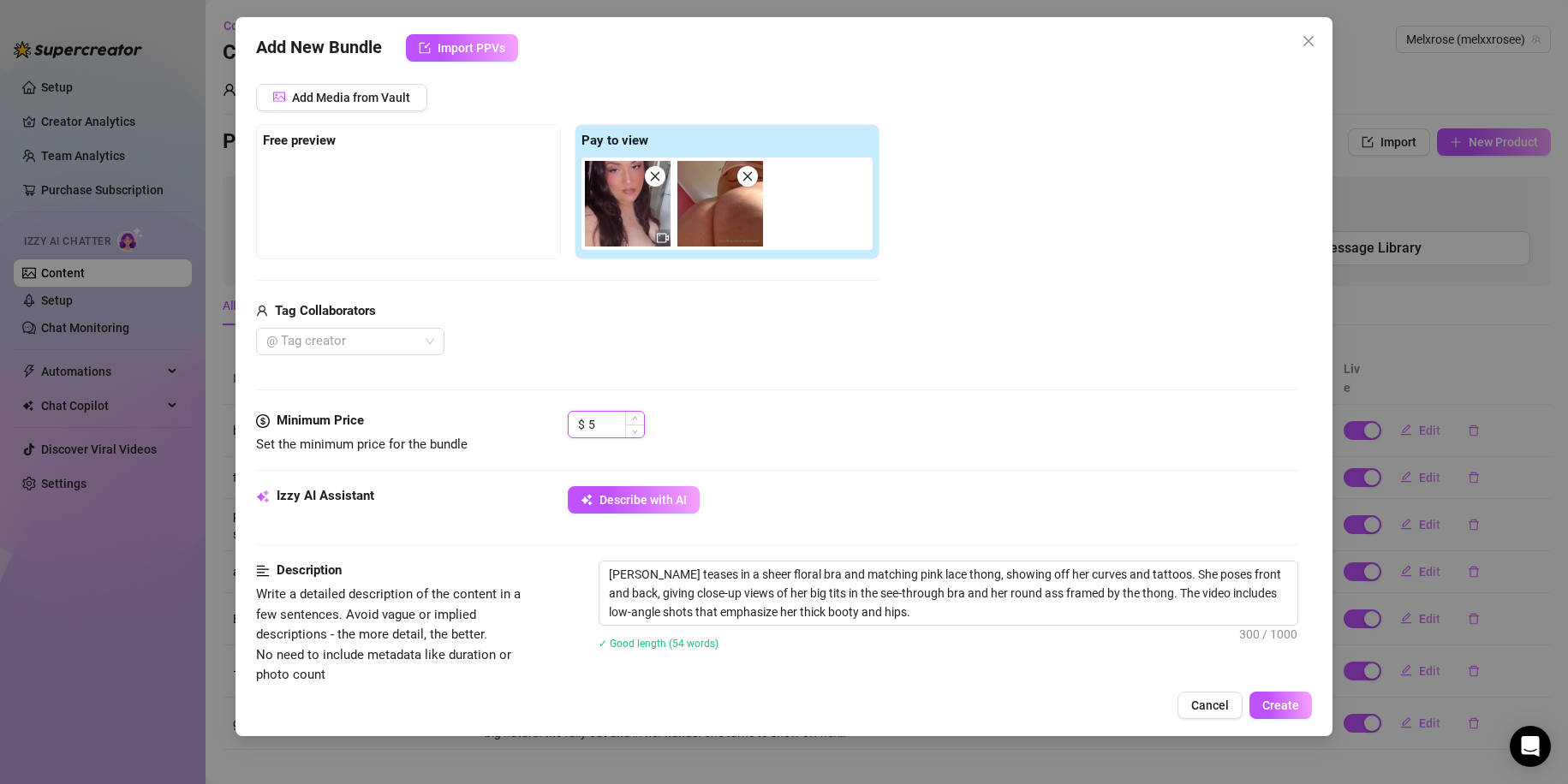
type input "5"
click at [1285, 702] on span "Create" at bounding box center [1280, 705] width 37 height 14
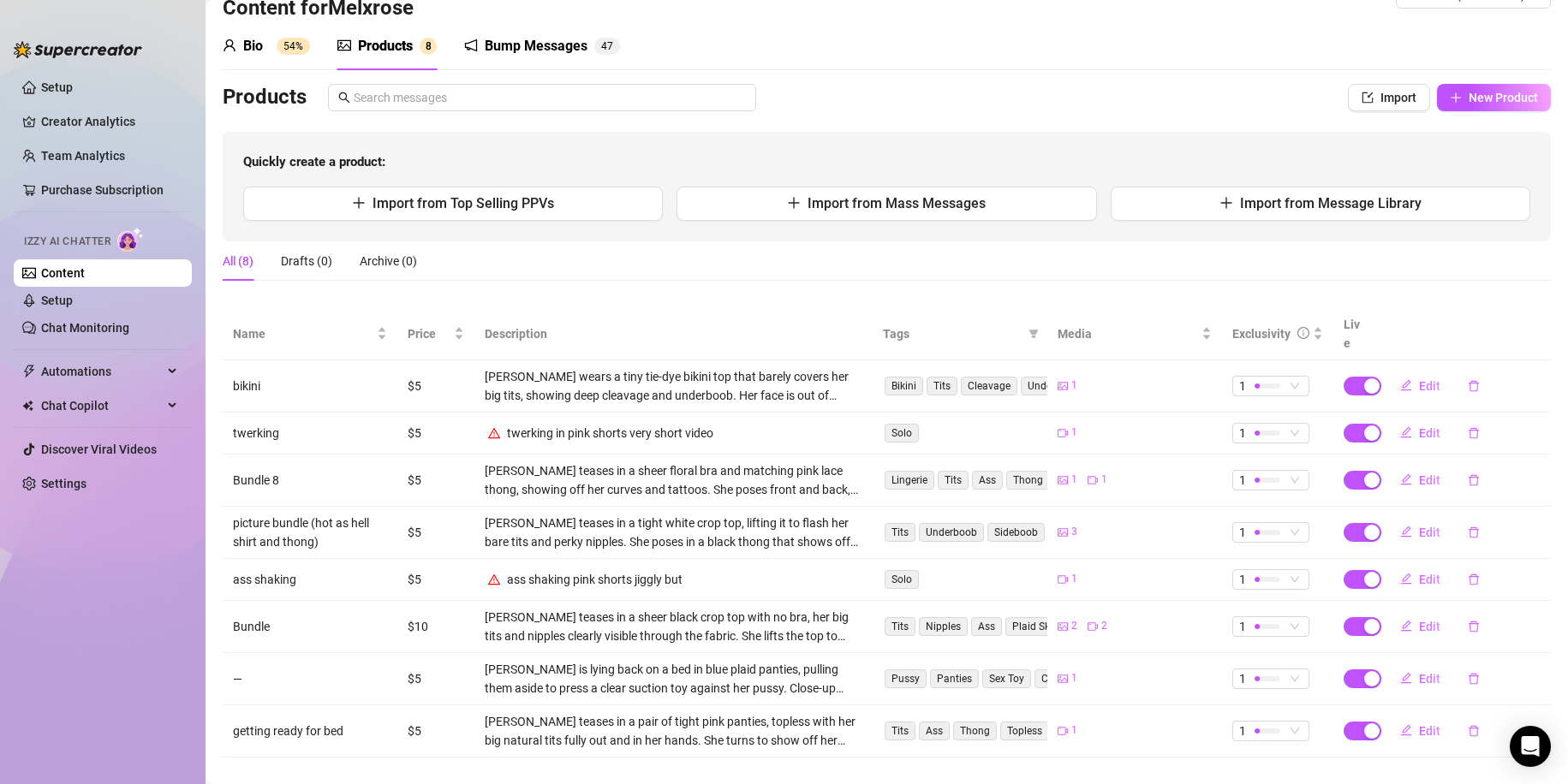
scroll to position [44, 0]
click at [1419, 474] on span "Edit" at bounding box center [1429, 481] width 21 height 14
type textarea "Type your message here..."
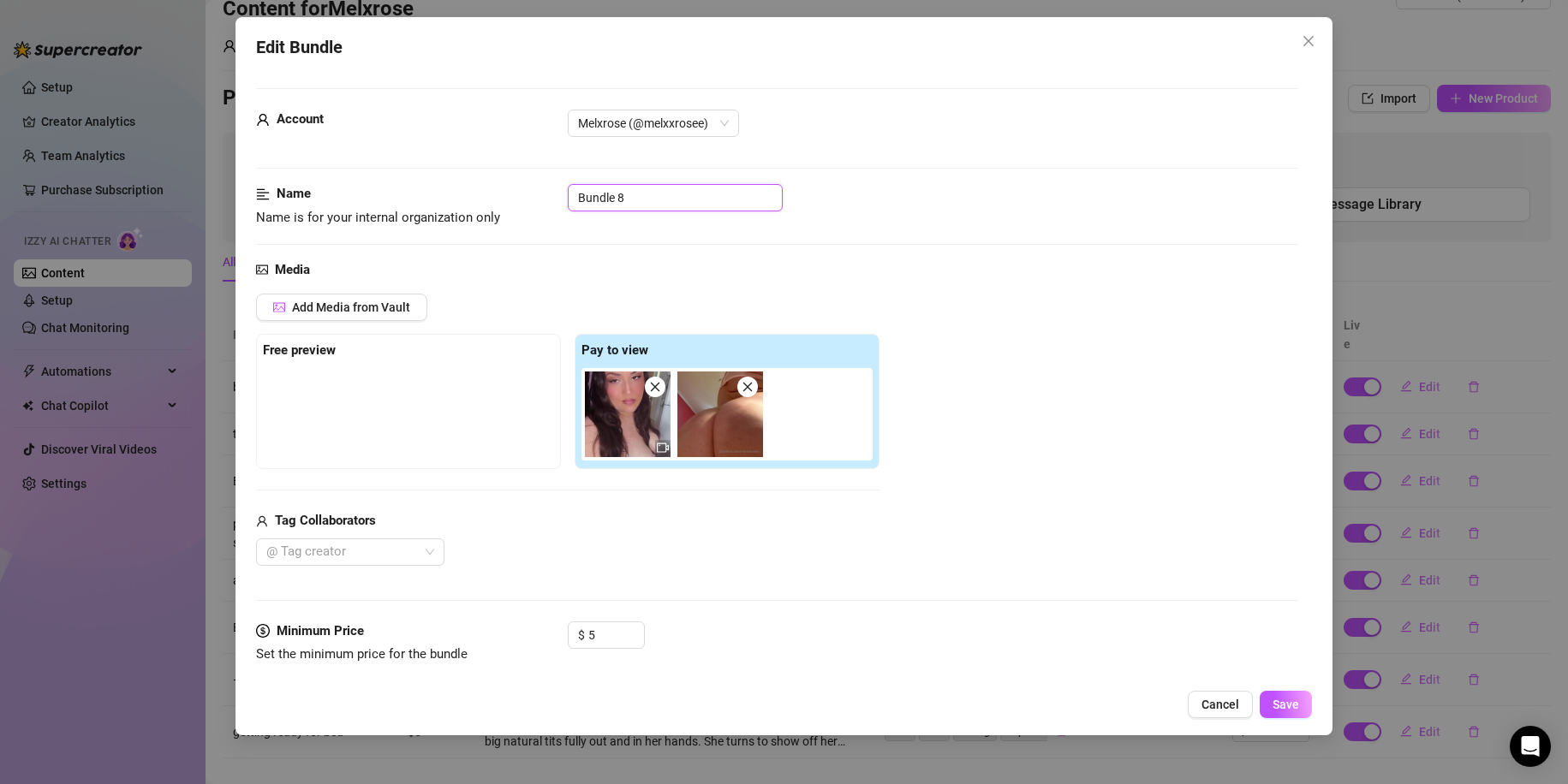
click at [699, 196] on input "Bundle 8" at bounding box center [675, 197] width 215 height 27
type input "Bundle"
click at [1281, 688] on div "Edit Bundle Account Melxrose (@melxxrosee) Name Name is for your internal organ…" at bounding box center [784, 376] width 1098 height 718
click at [1281, 691] on button "Save" at bounding box center [1285, 703] width 53 height 27
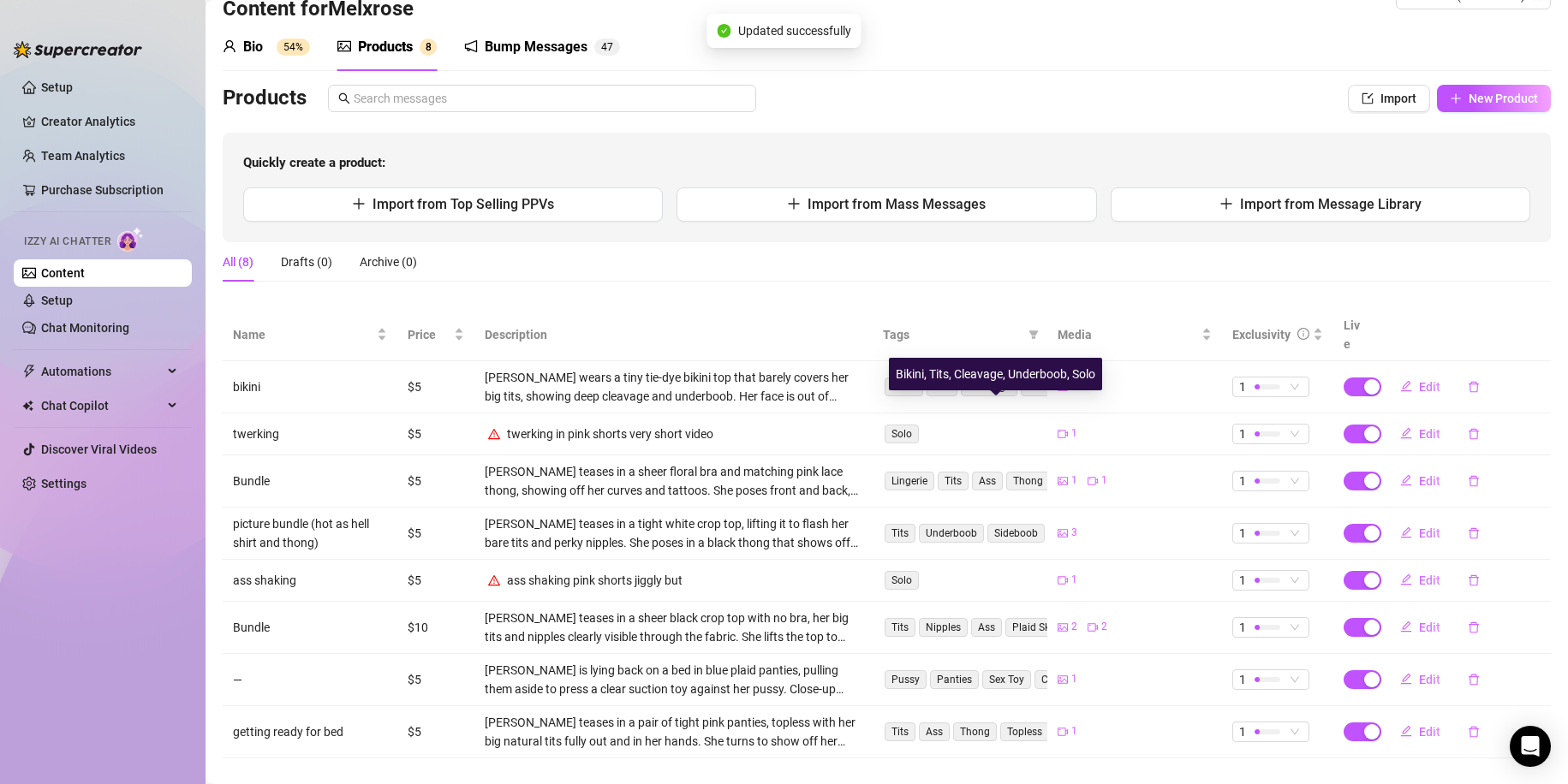
scroll to position [0, 0]
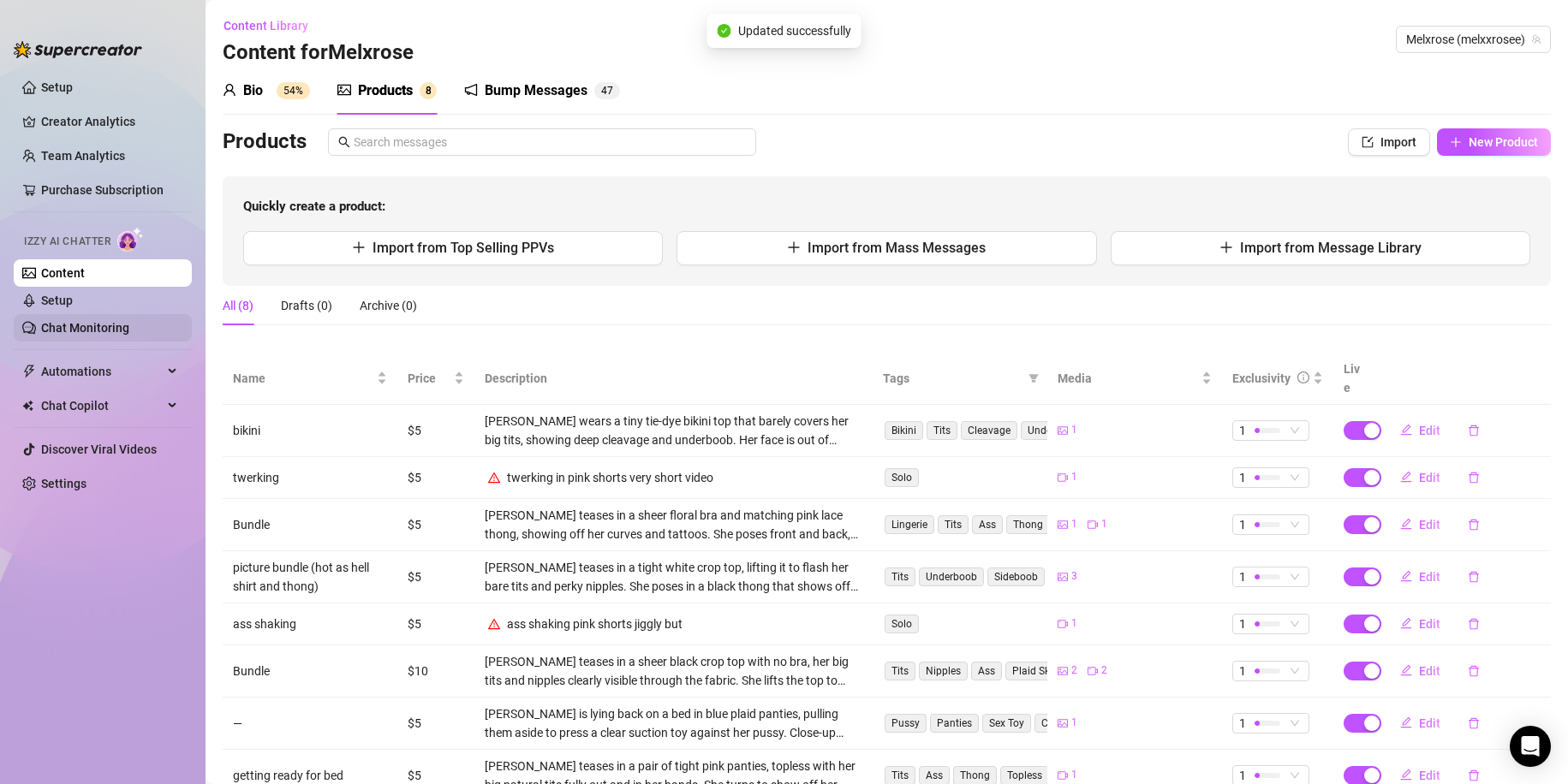
click at [64, 330] on link "Chat Monitoring" at bounding box center [85, 328] width 89 height 14
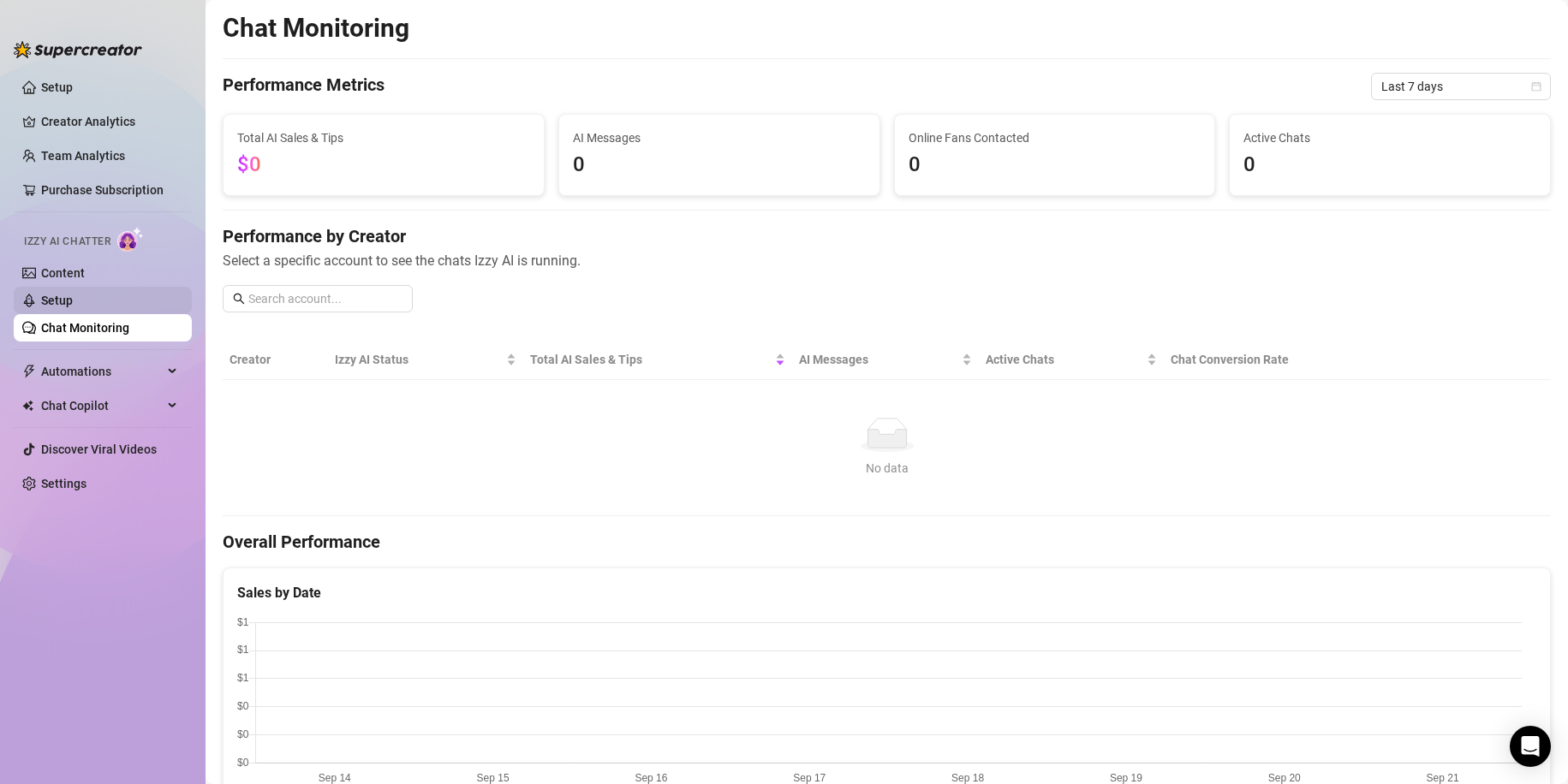
click at [71, 306] on link "Setup" at bounding box center [57, 301] width 32 height 14
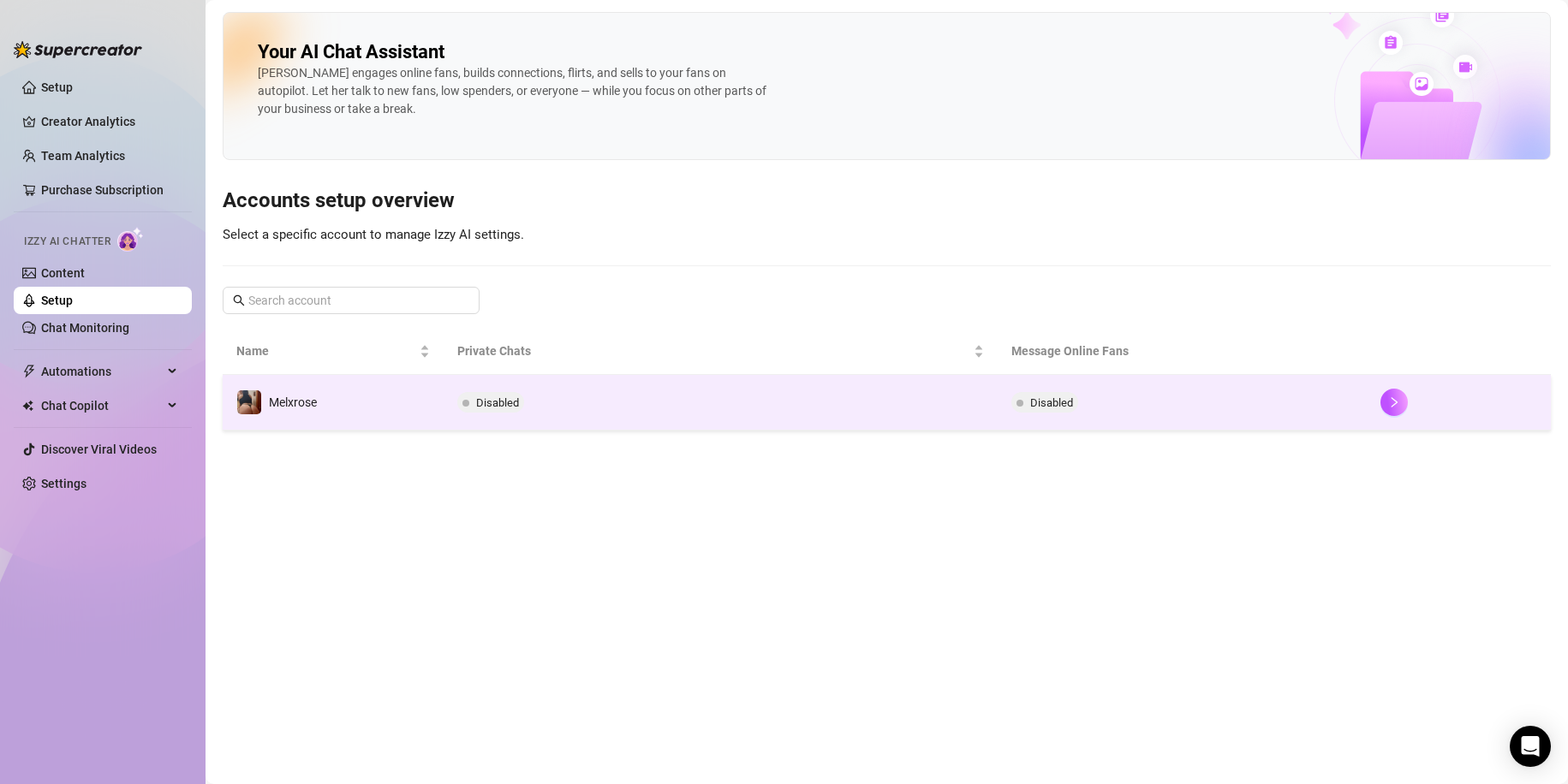
click at [488, 414] on td "Disabled" at bounding box center [720, 402] width 553 height 55
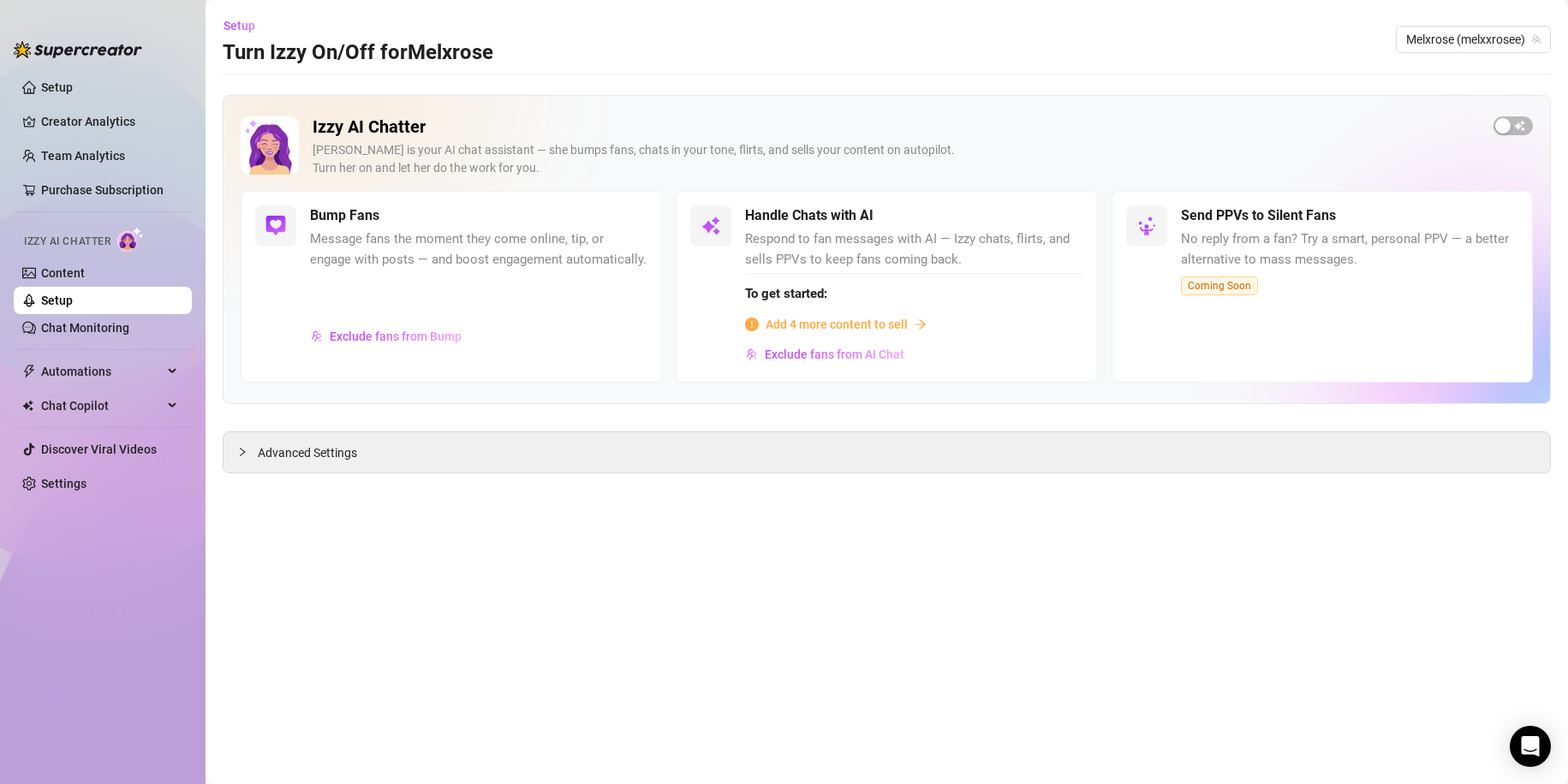
click at [870, 325] on span "Add 4 more content to sell" at bounding box center [836, 324] width 142 height 18
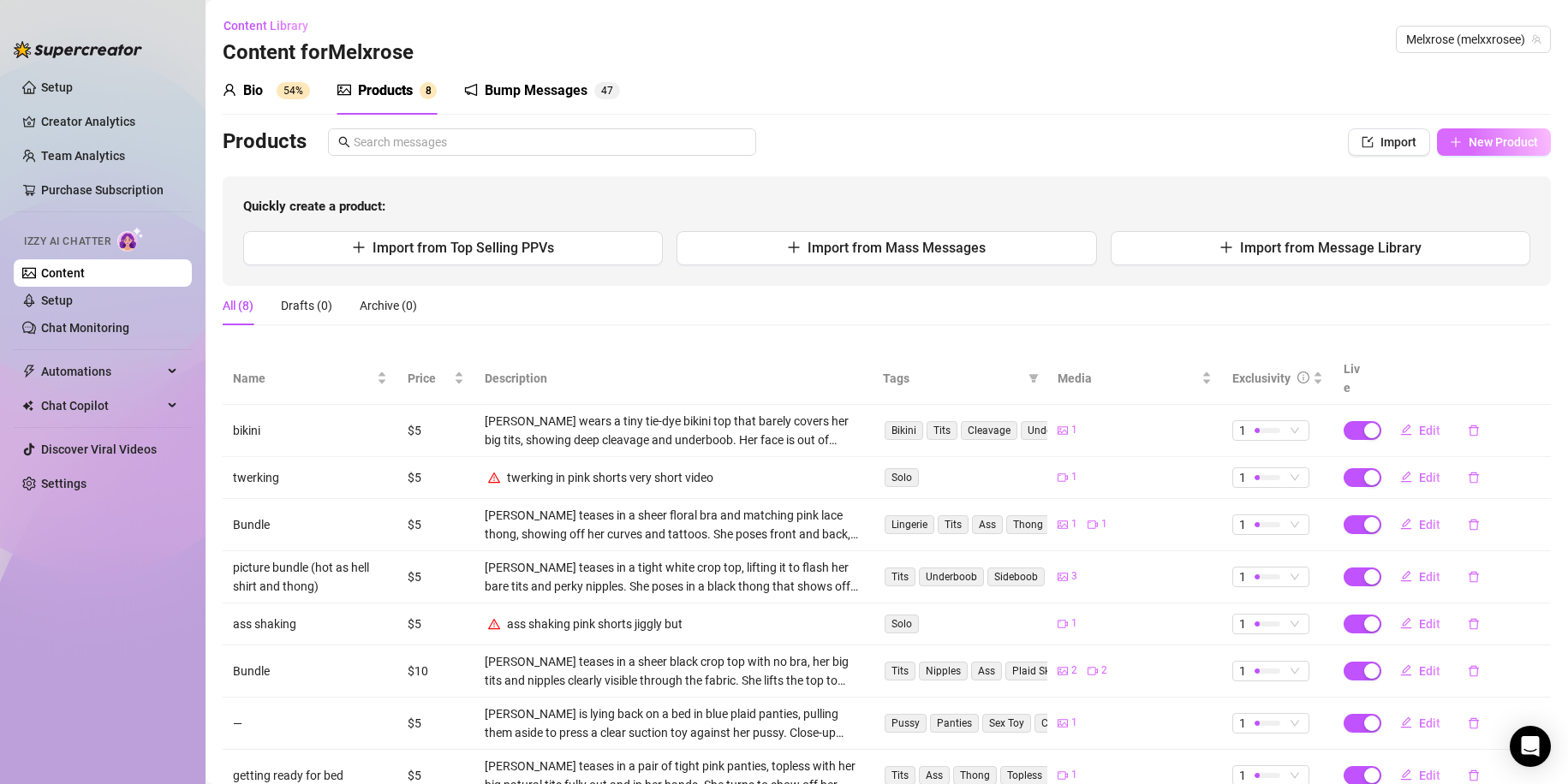
click at [1476, 144] on span "New Product" at bounding box center [1503, 142] width 69 height 14
type textarea "Type your message here..."
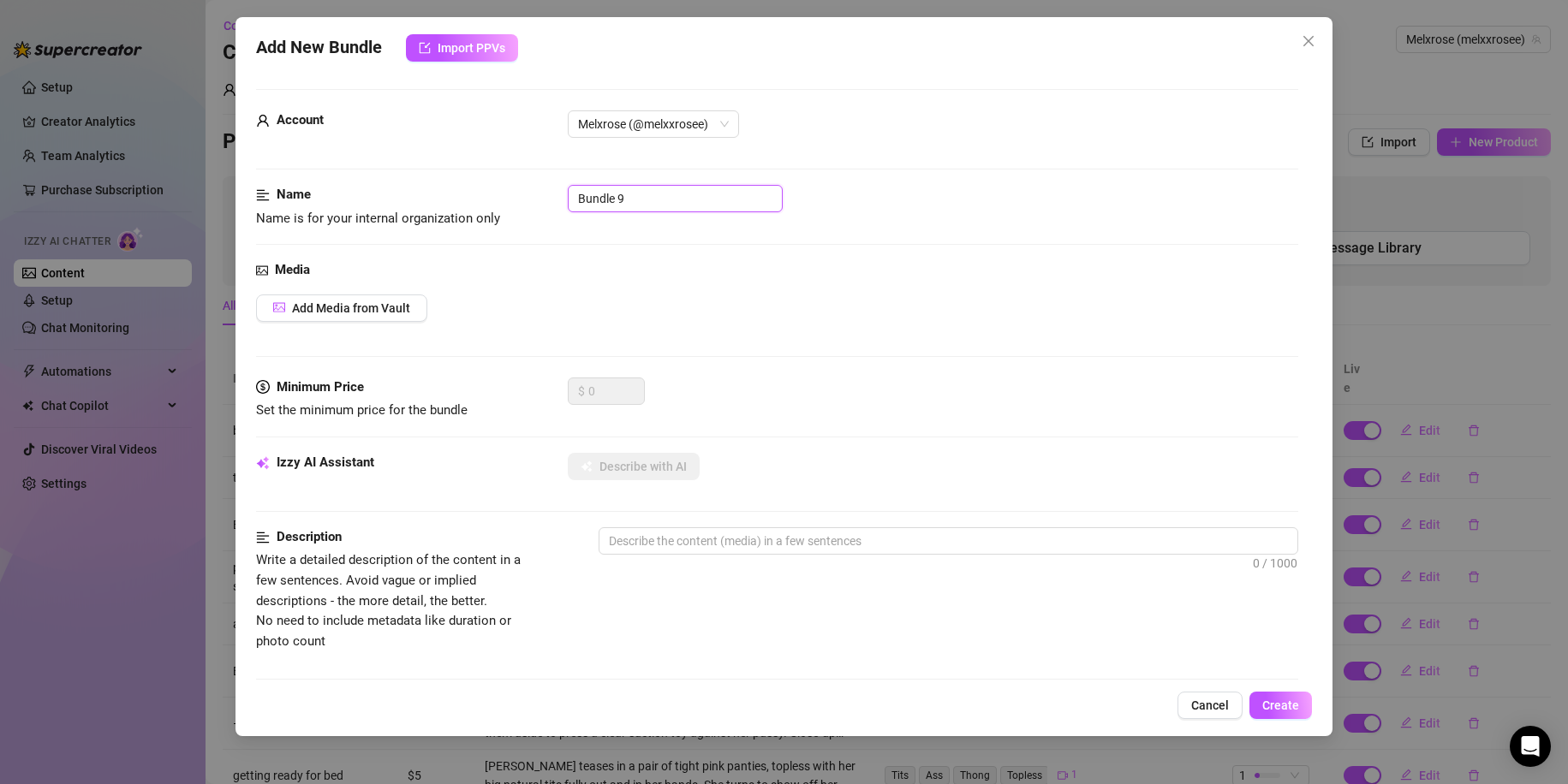
click at [669, 199] on input "Bundle 9" at bounding box center [675, 198] width 215 height 27
type input "Bundle"
click at [393, 321] on button "Add Media from Vault" at bounding box center [341, 308] width 171 height 27
click at [390, 310] on span "Add Media from Vault" at bounding box center [351, 308] width 118 height 14
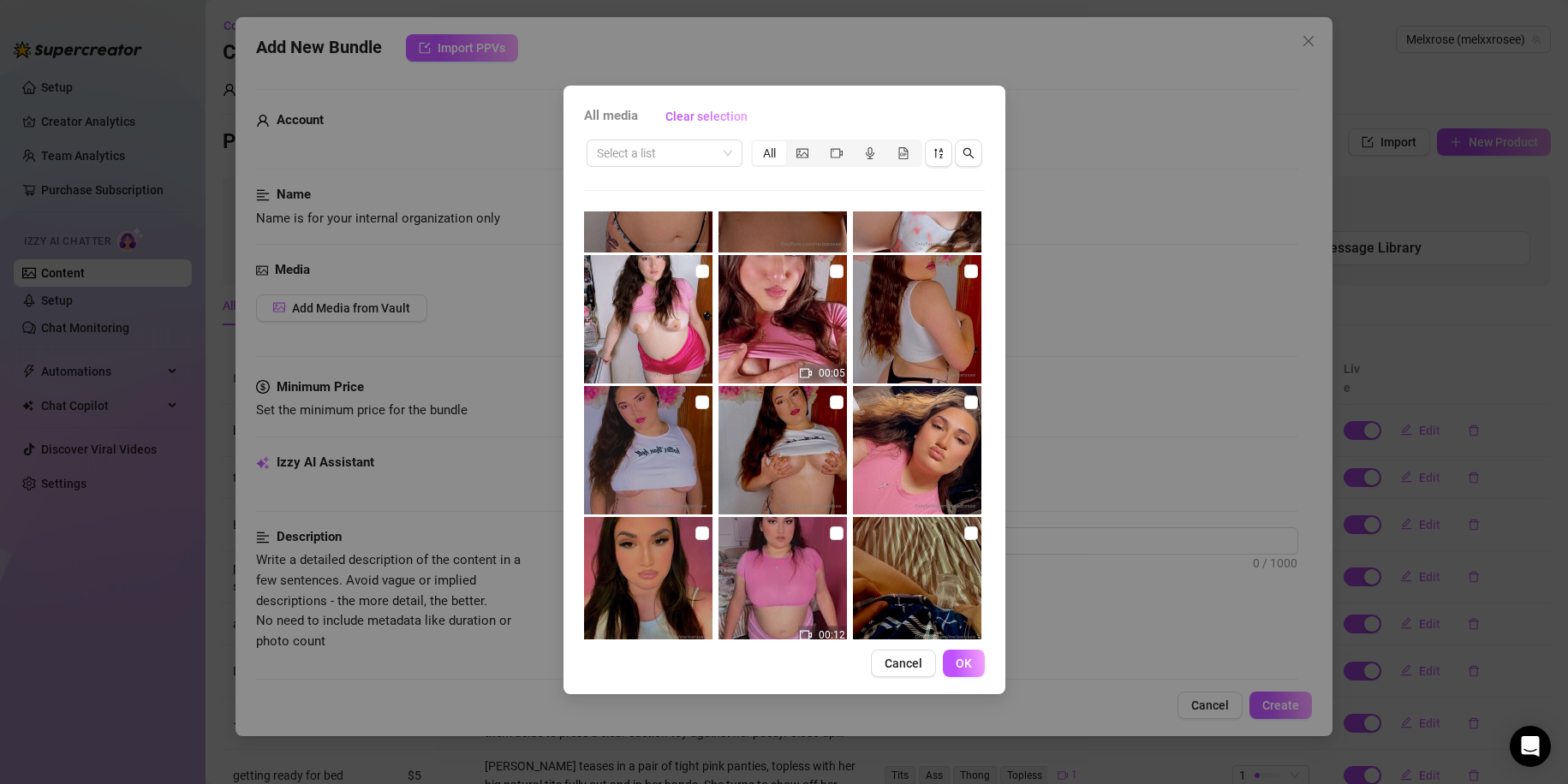
scroll to position [346, 0]
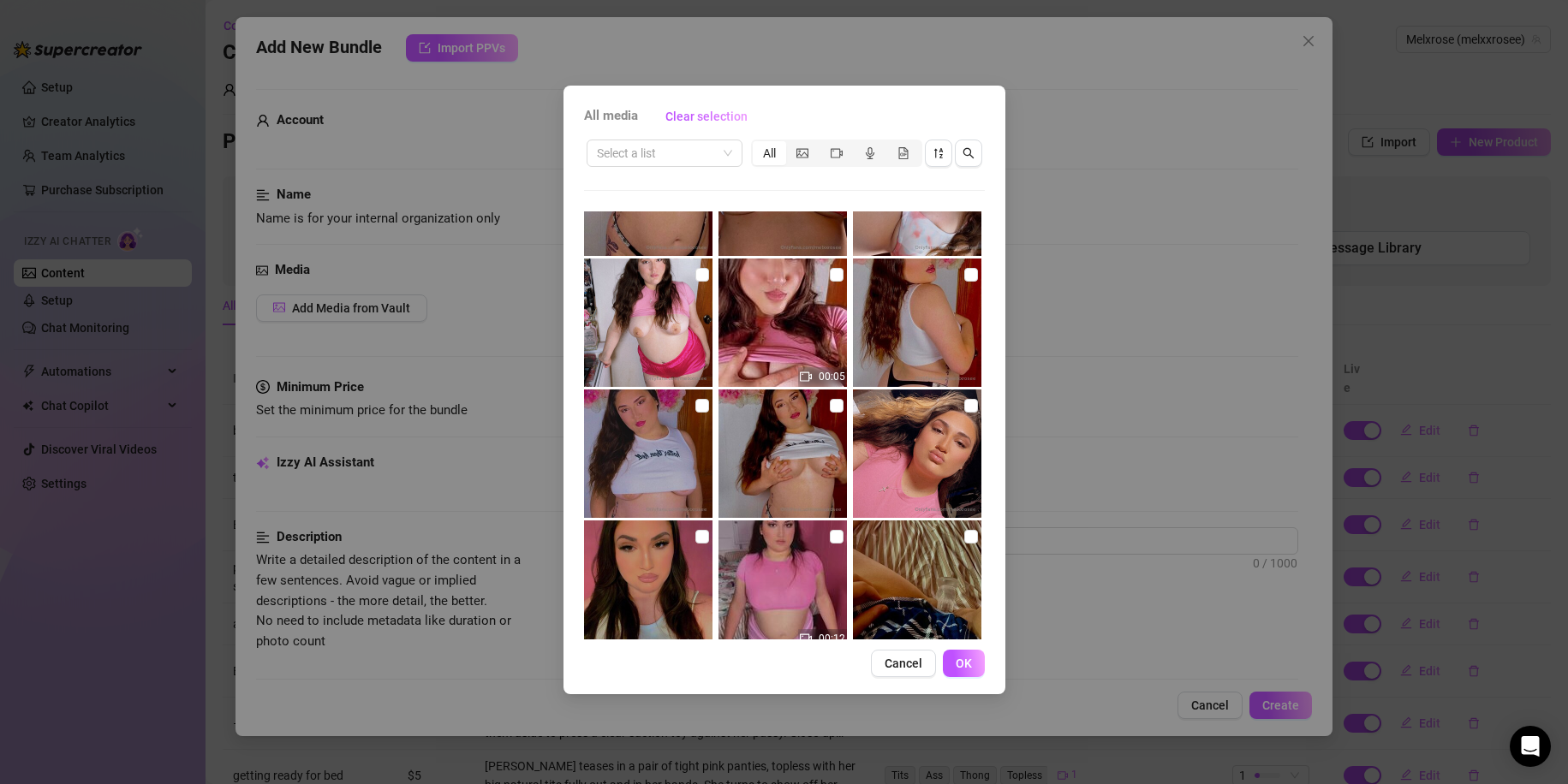
click at [784, 329] on img at bounding box center [783, 323] width 128 height 128
checkbox input "true"
click at [667, 319] on img at bounding box center [648, 323] width 128 height 128
checkbox input "true"
click at [961, 652] on button "OK" at bounding box center [963, 663] width 42 height 27
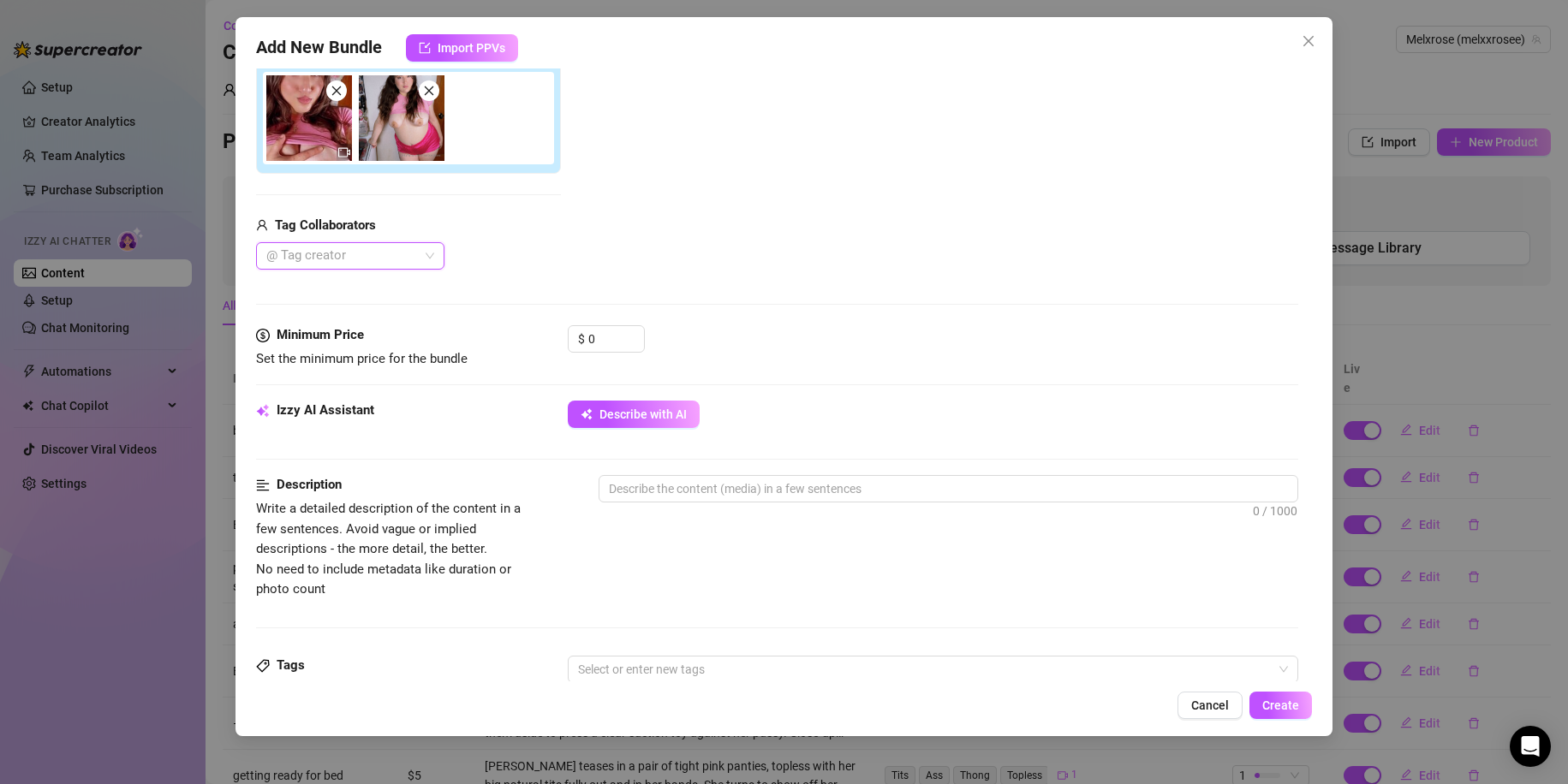
scroll to position [297, 0]
click at [612, 411] on span "Describe with AI" at bounding box center [643, 414] width 88 height 14
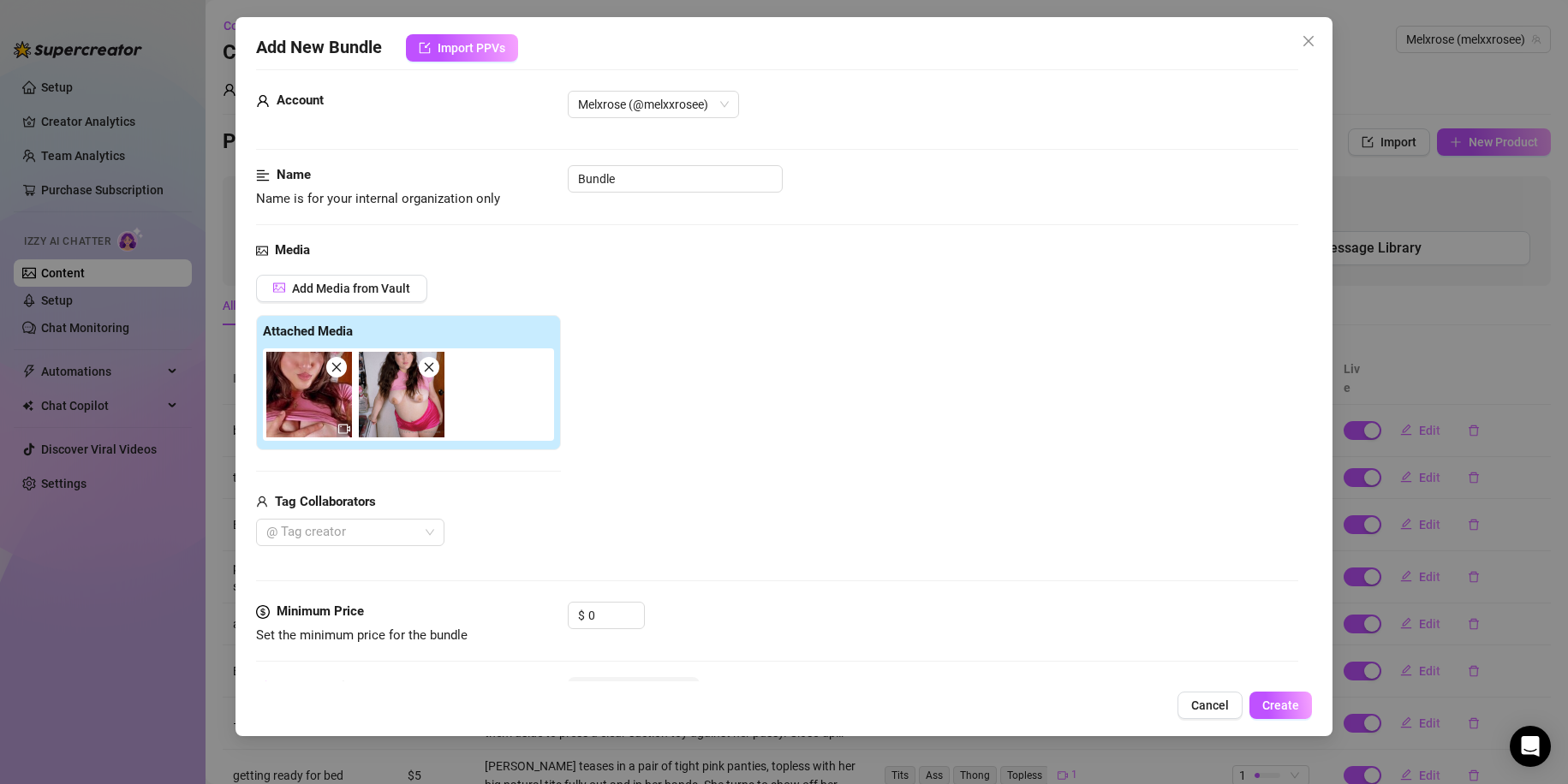
scroll to position [16, 0]
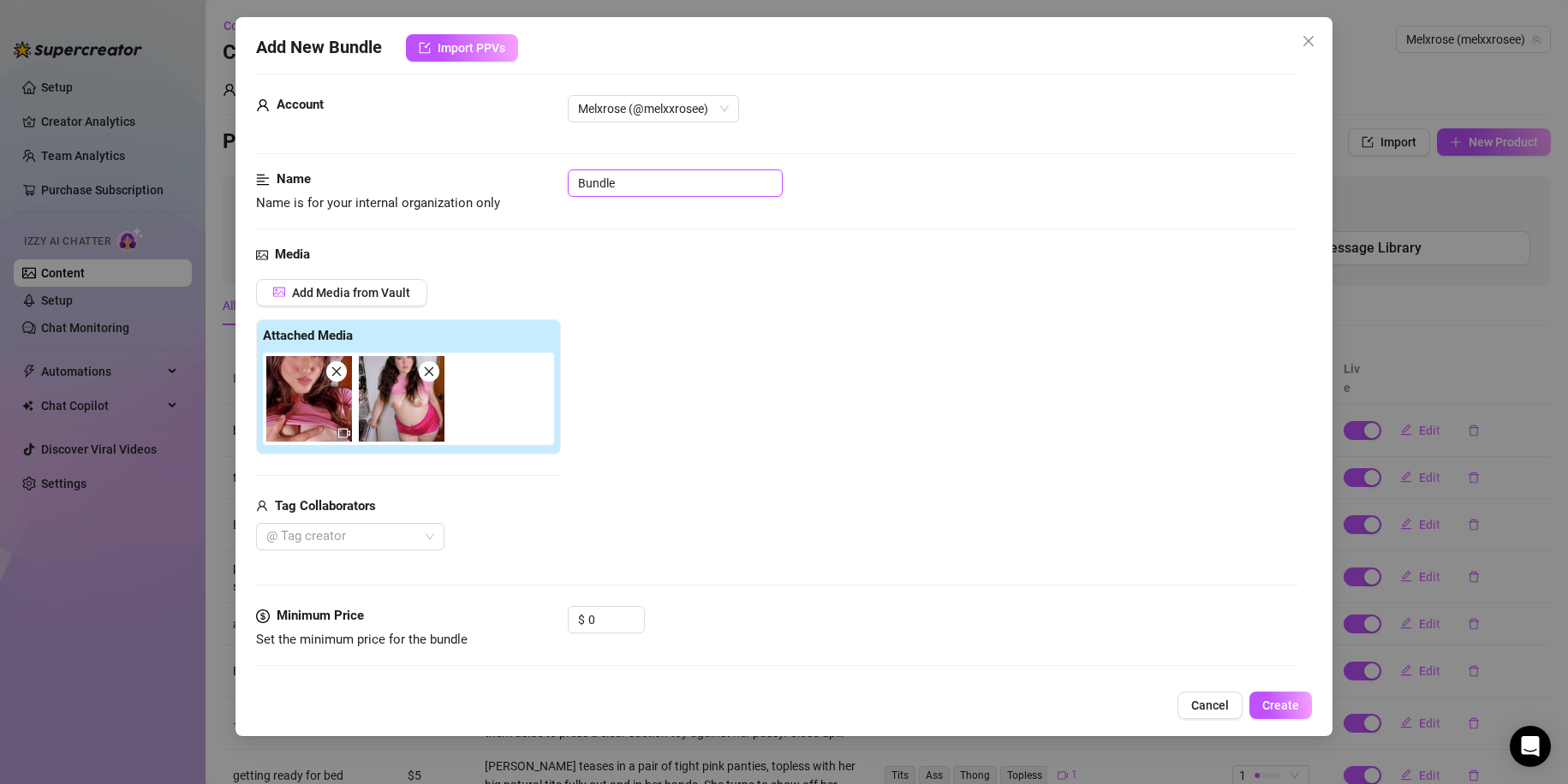
click at [634, 182] on input "Bundle" at bounding box center [675, 182] width 215 height 27
type input "vode"
type textarea "Mel"
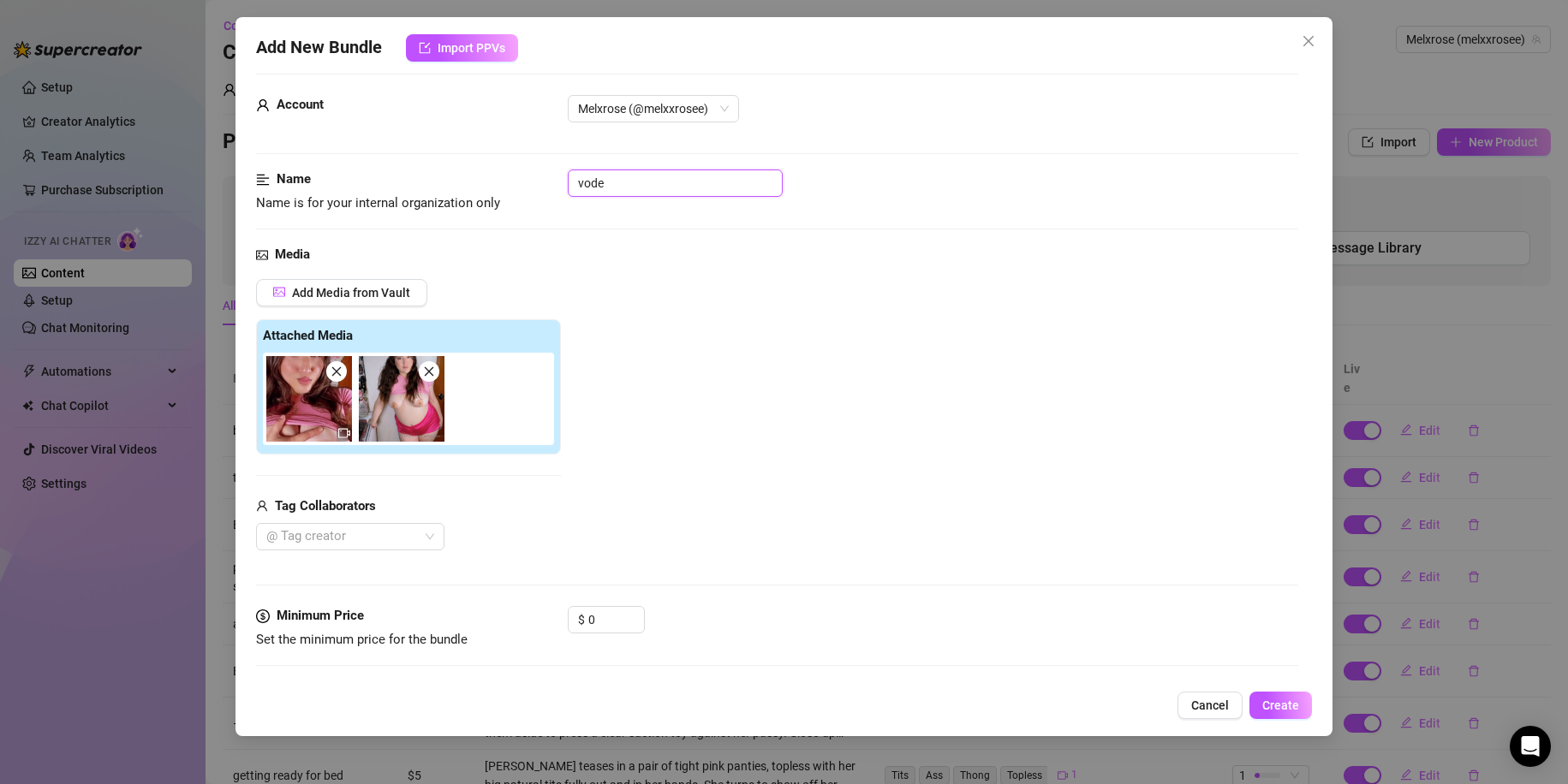
type input "vod"
type textarea "Mel"
type textarea "Mel teases"
type input "vo"
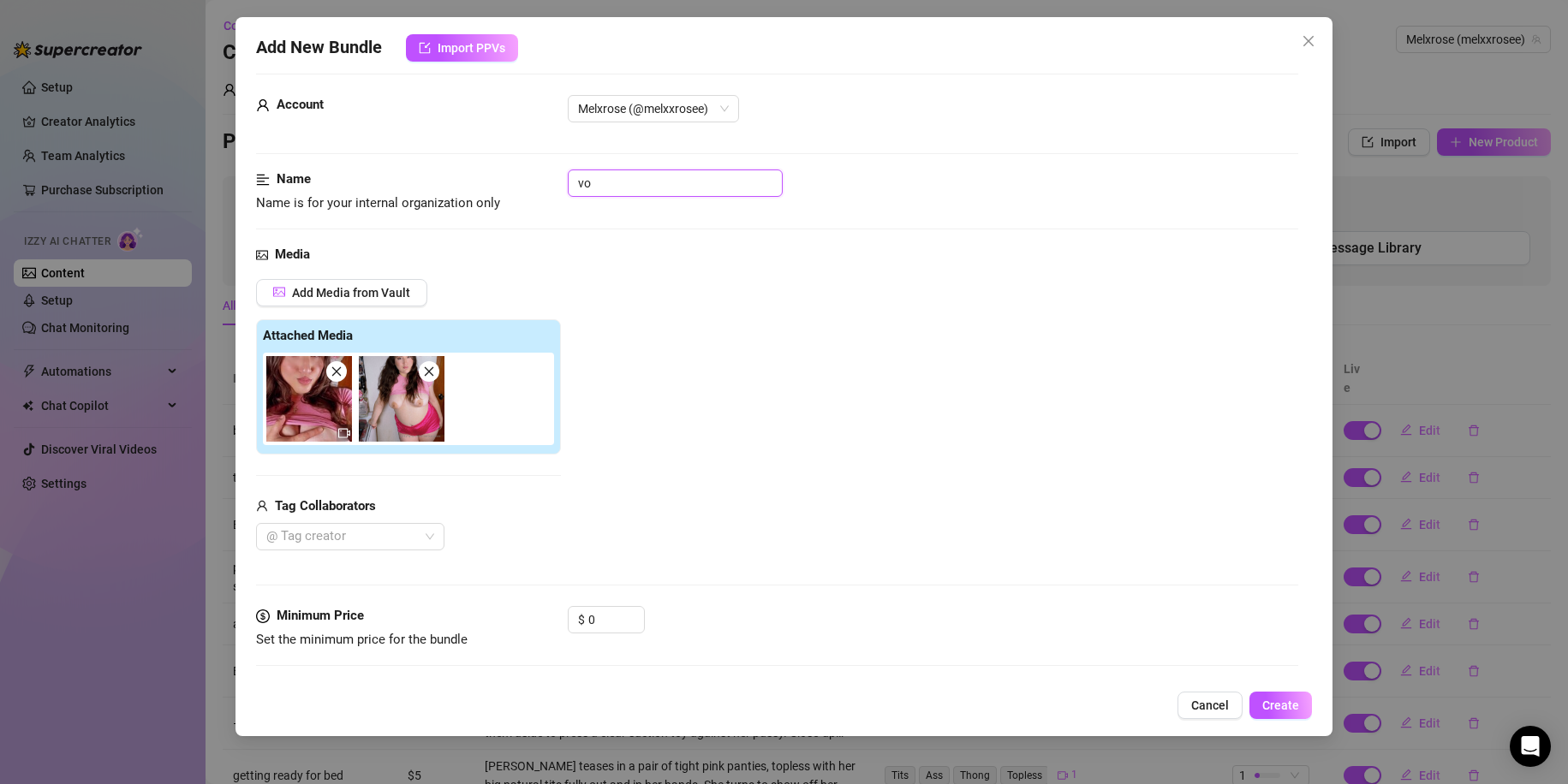
type textarea "Mel teases in"
type textarea "Mel teases in a"
type input "v"
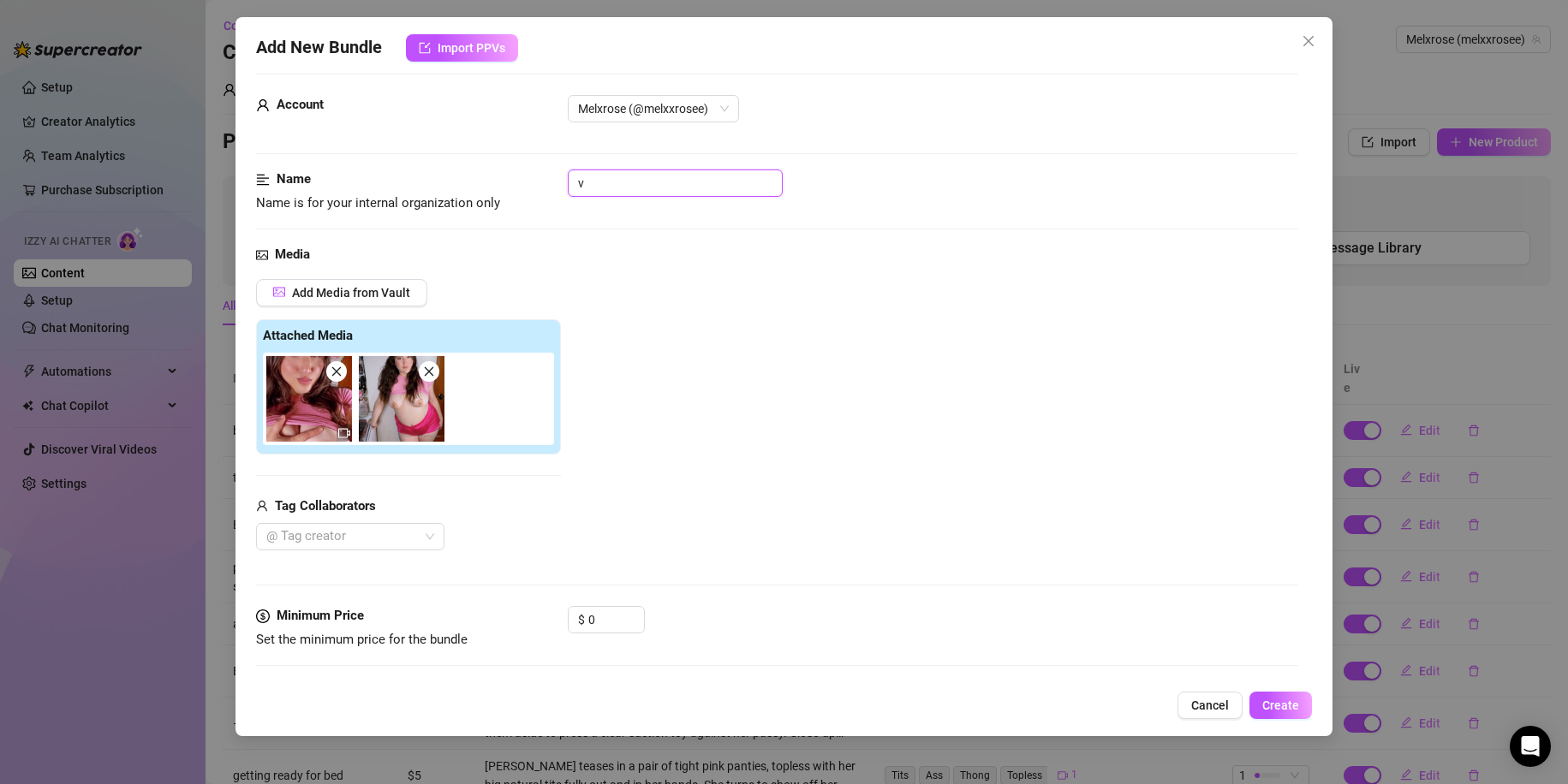
type textarea "Mel teases in a tight"
type textarea "Mel teases in a tight pink"
type textarea "Mel teases in a tight pink crop"
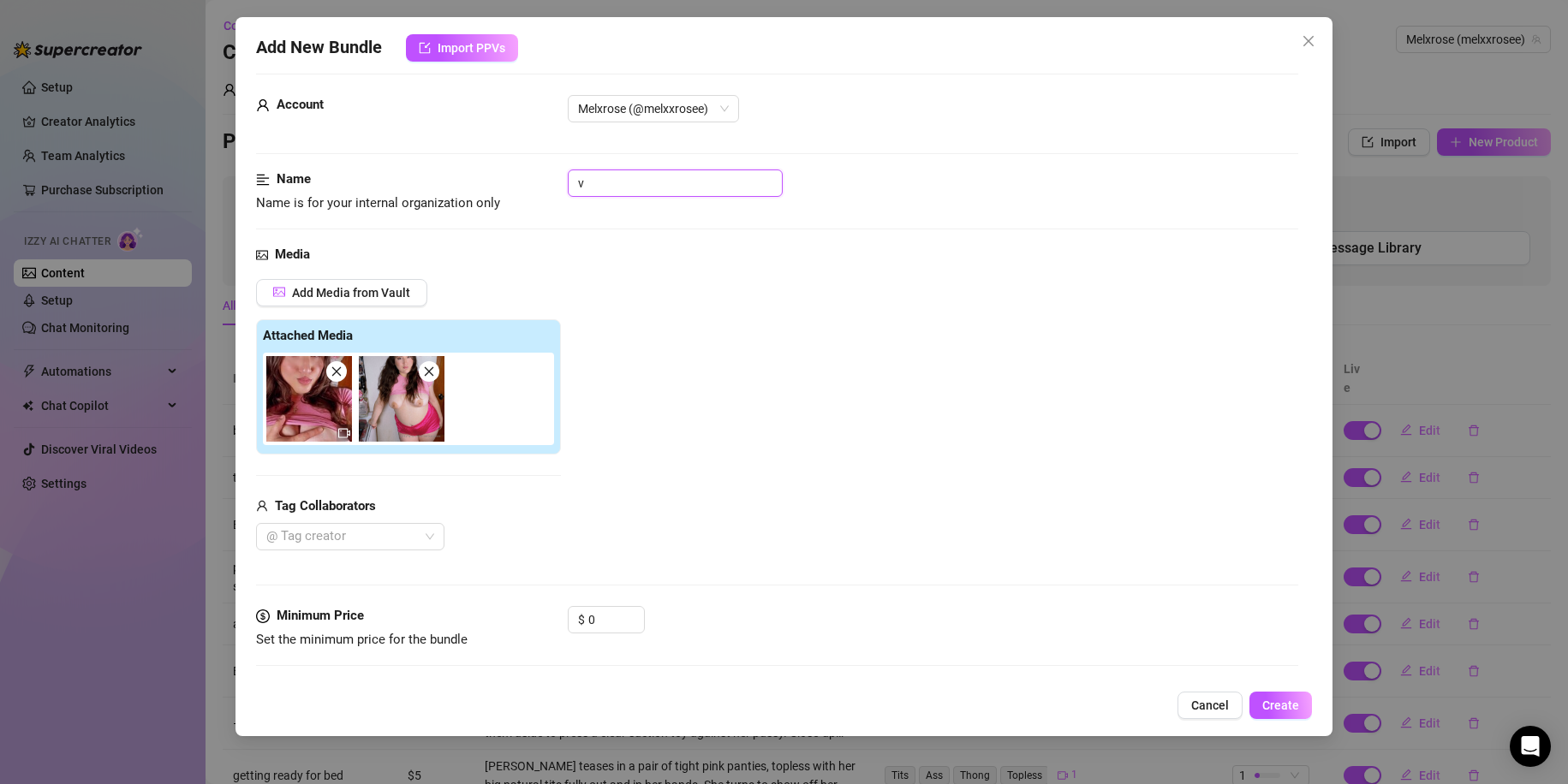
type textarea "Mel teases in a tight pink crop"
type textarea "Mel teases in a tight pink crop top"
type textarea "Mel teases in a tight pink crop top and"
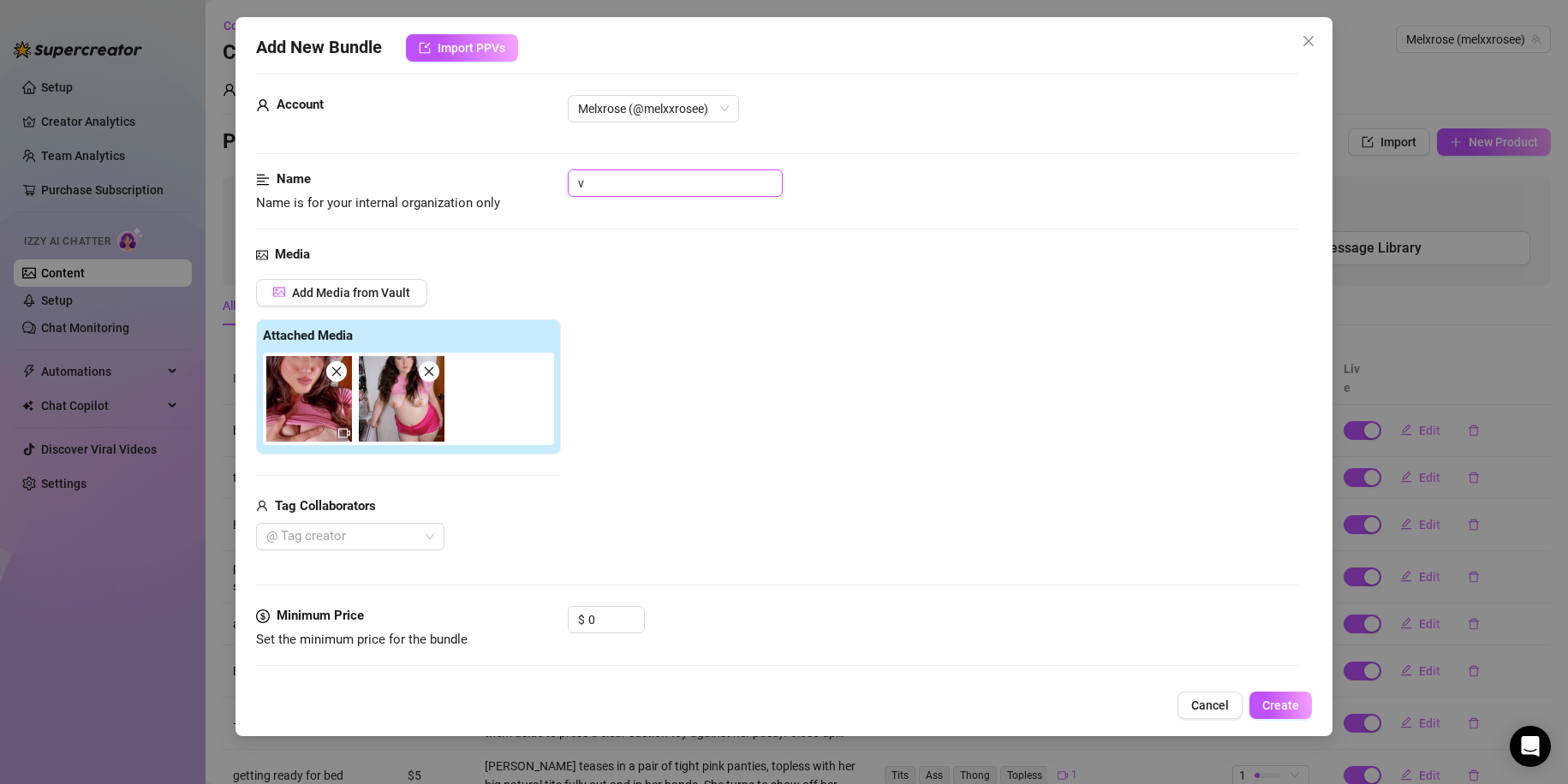
type textarea "Mel teases in a tight pink crop top and silky"
type textarea "Mel teases in a tight pink crop top and silky pink"
type input "vi"
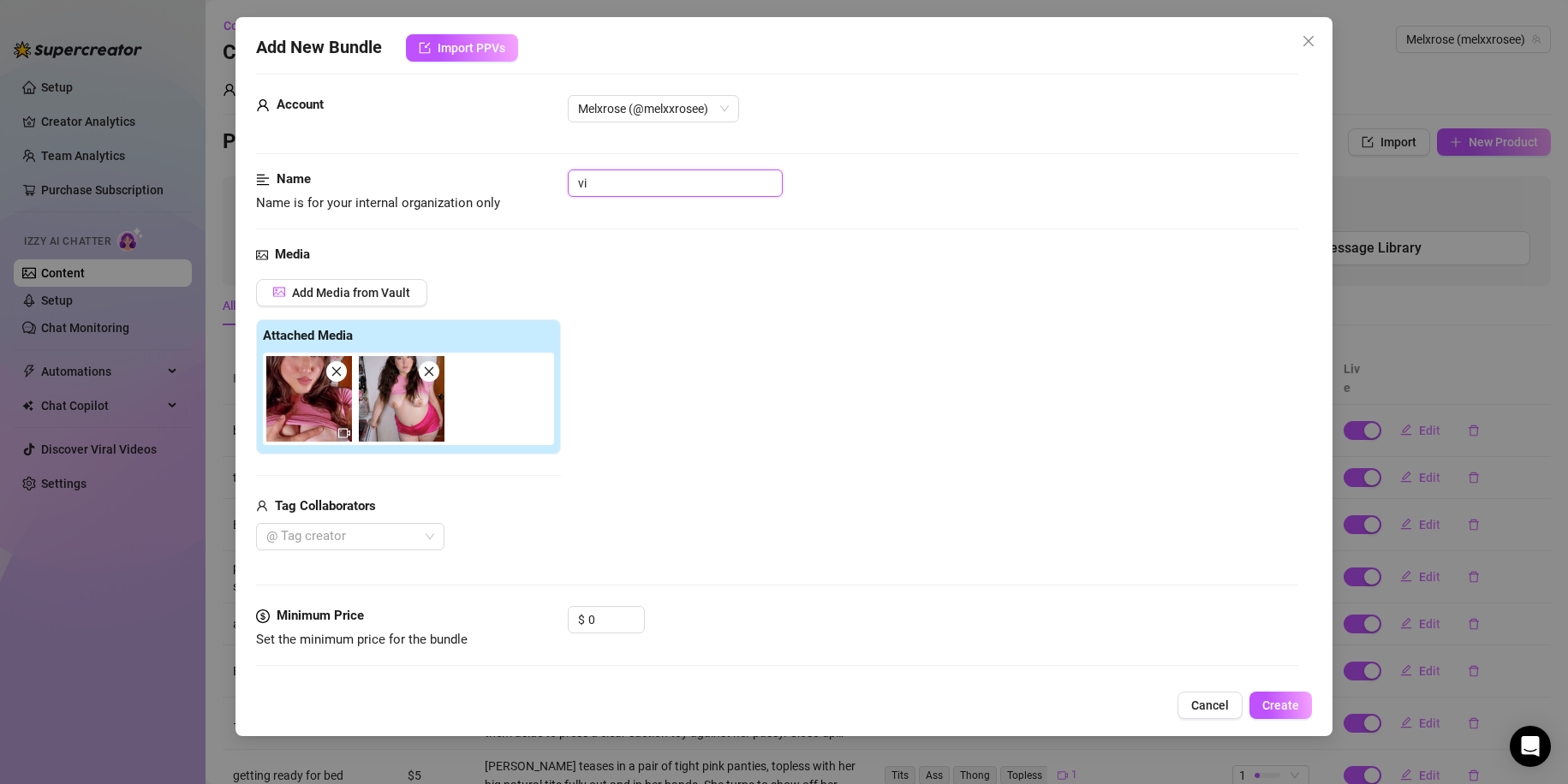
type textarea "Mel teases in a tight pink crop top and silky pink shorts,"
type textarea "Mel teases in a tight pink crop top and silky pink shorts, pulling"
type input "vid"
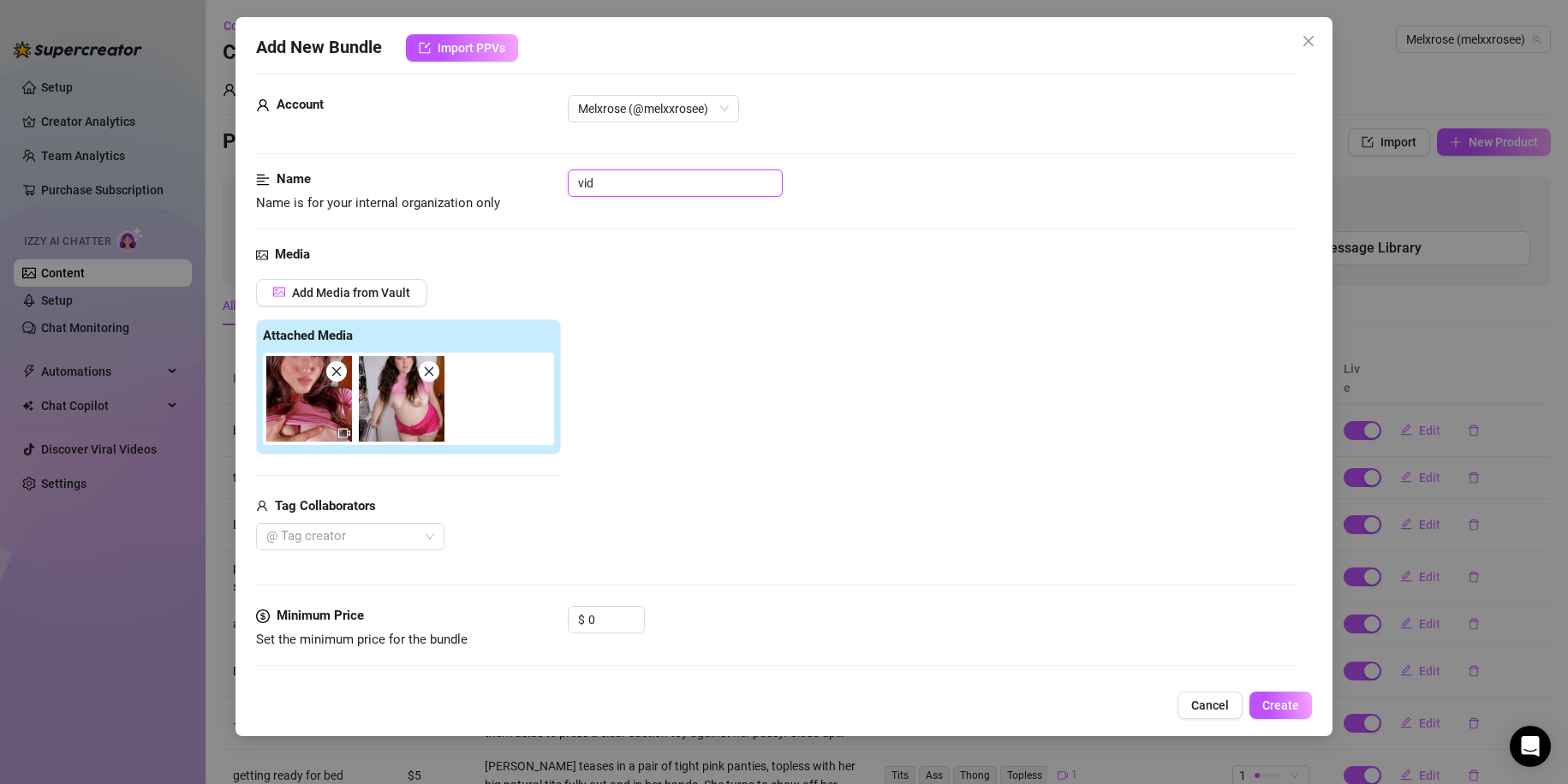
type textarea "Mel teases in a tight pink crop top and silky pink shorts, pulling the"
type textarea "Mel teases in a tight pink crop top and silky pink shorts, pulling the shirt"
type input "vide"
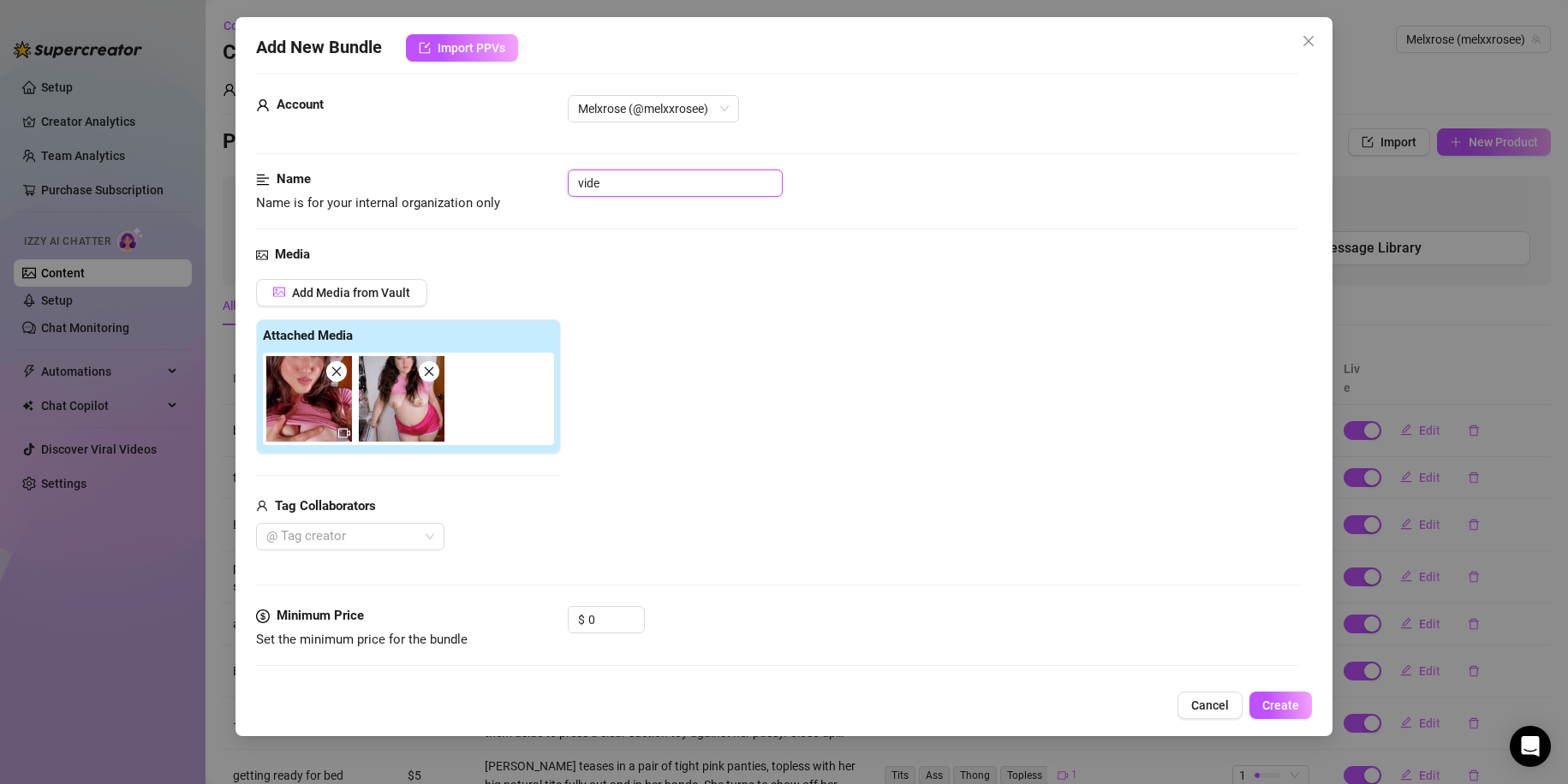
type textarea "Mel teases in a tight pink crop top and silky pink shorts, pulling the shirt up"
type input "video"
type textarea "Mel teases in a tight pink crop top and silky pink shorts, pulling the shirt up…"
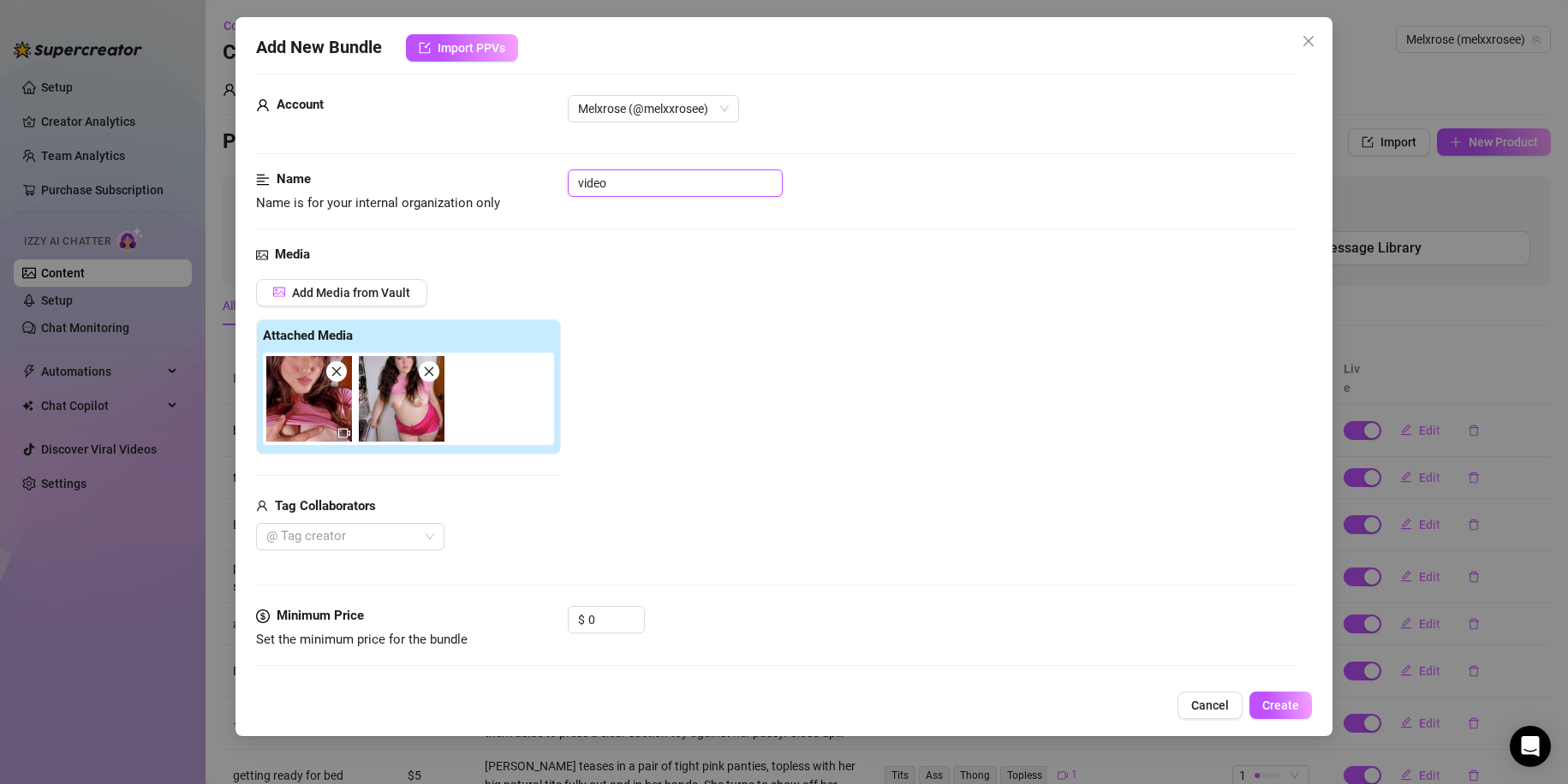
type input "video"
type textarea "Mel teases in a tight pink crop top and silky pink shorts, pulling the shirt up…"
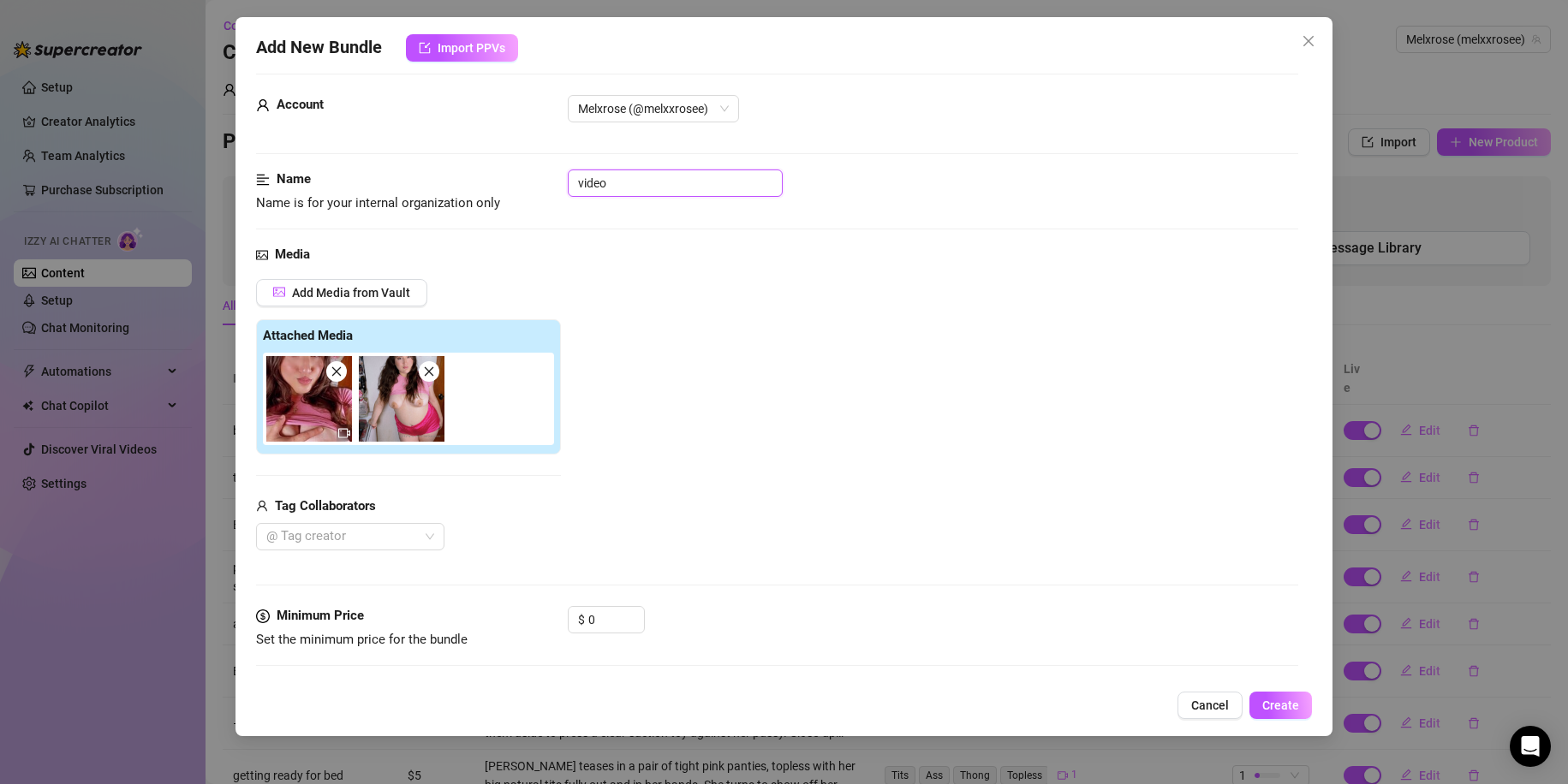
type textarea "Mel teases in a tight pink crop top and silky pink shorts, pulling the shirt up…"
type input "video c"
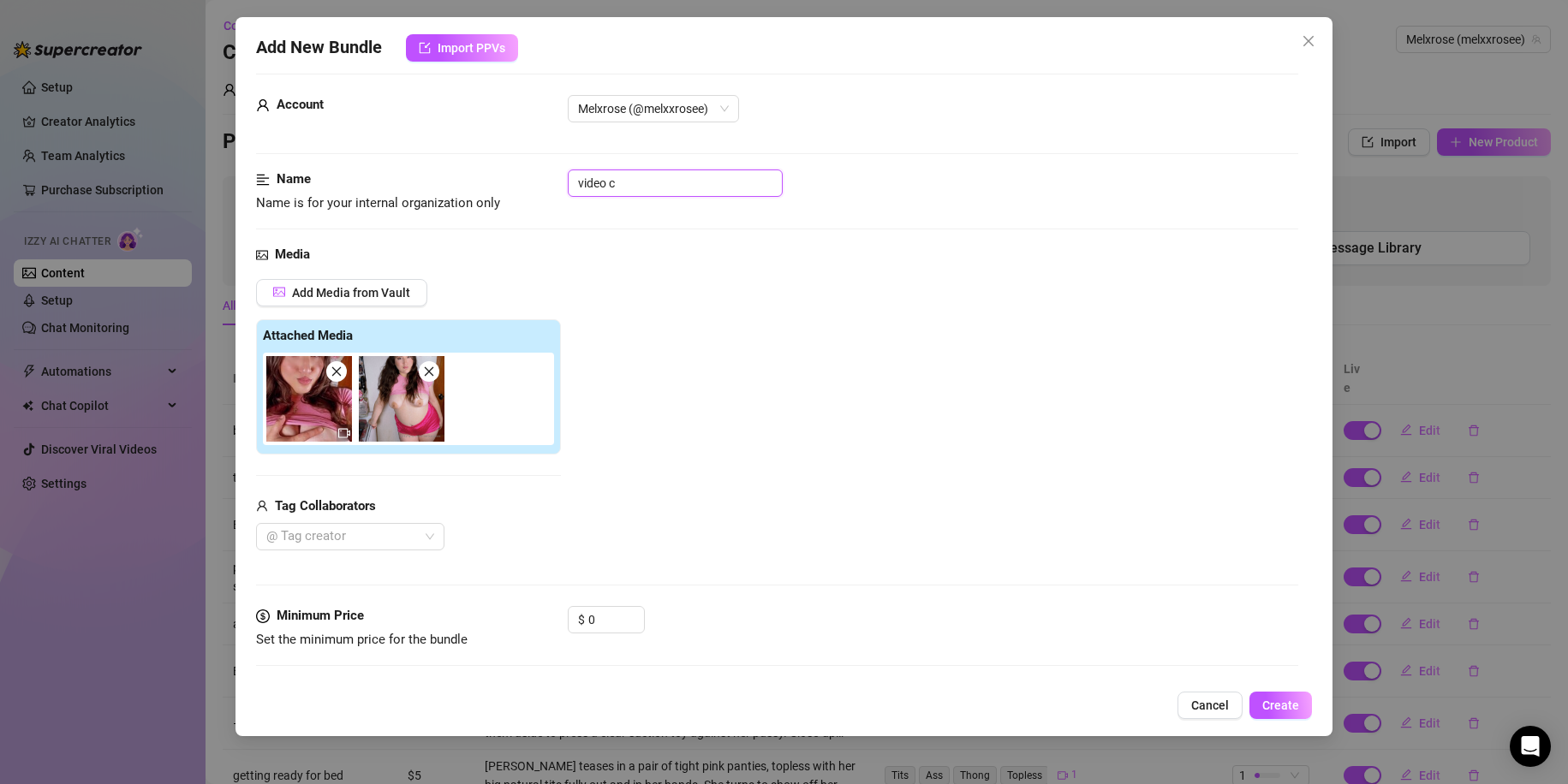
type textarea "Mel teases in a tight pink crop top and silky pink shorts, pulling the shirt up…"
type input "video ca"
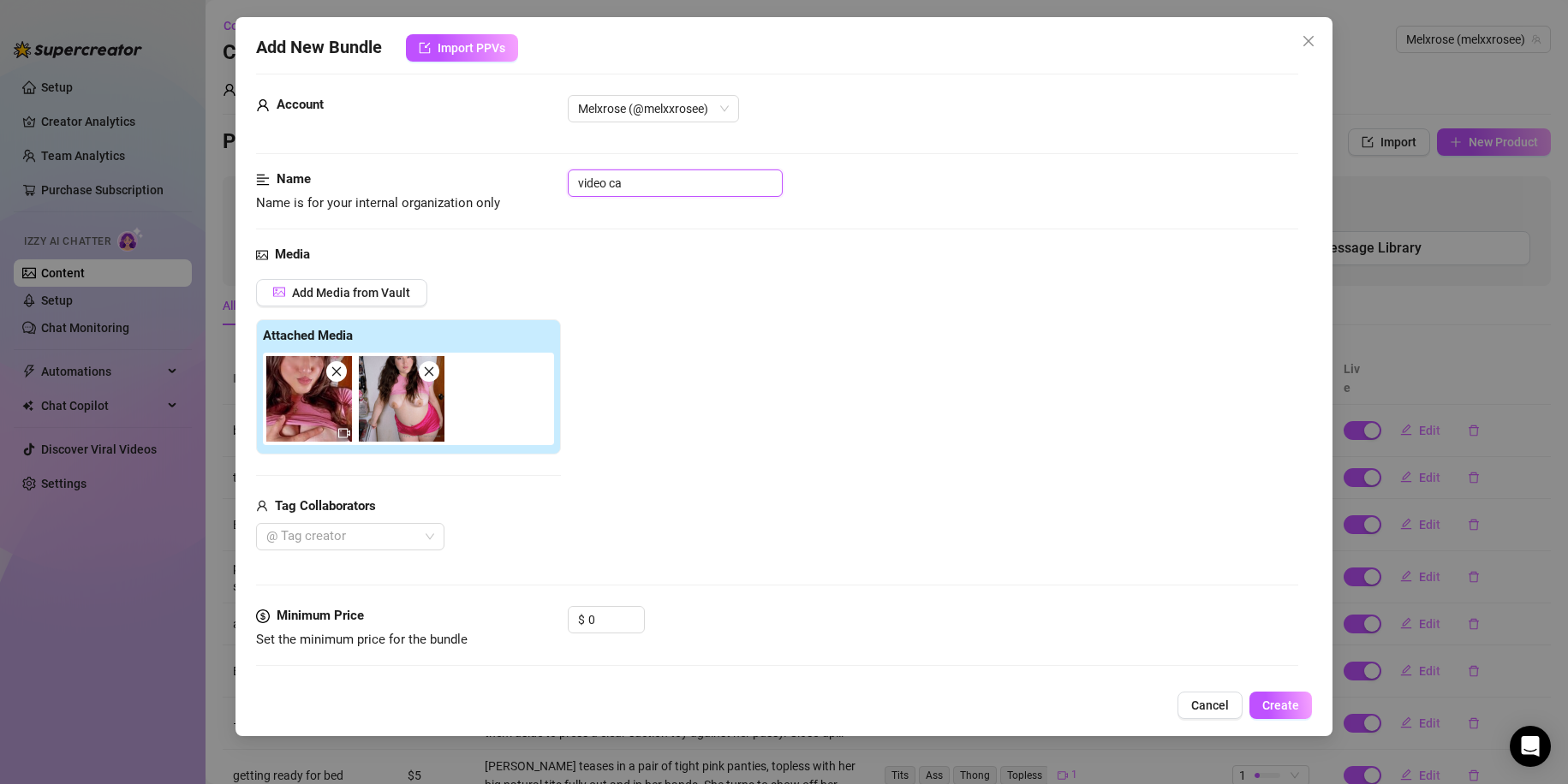
type textarea "Mel teases in a tight pink crop top and silky pink shorts, pulling the shirt up…"
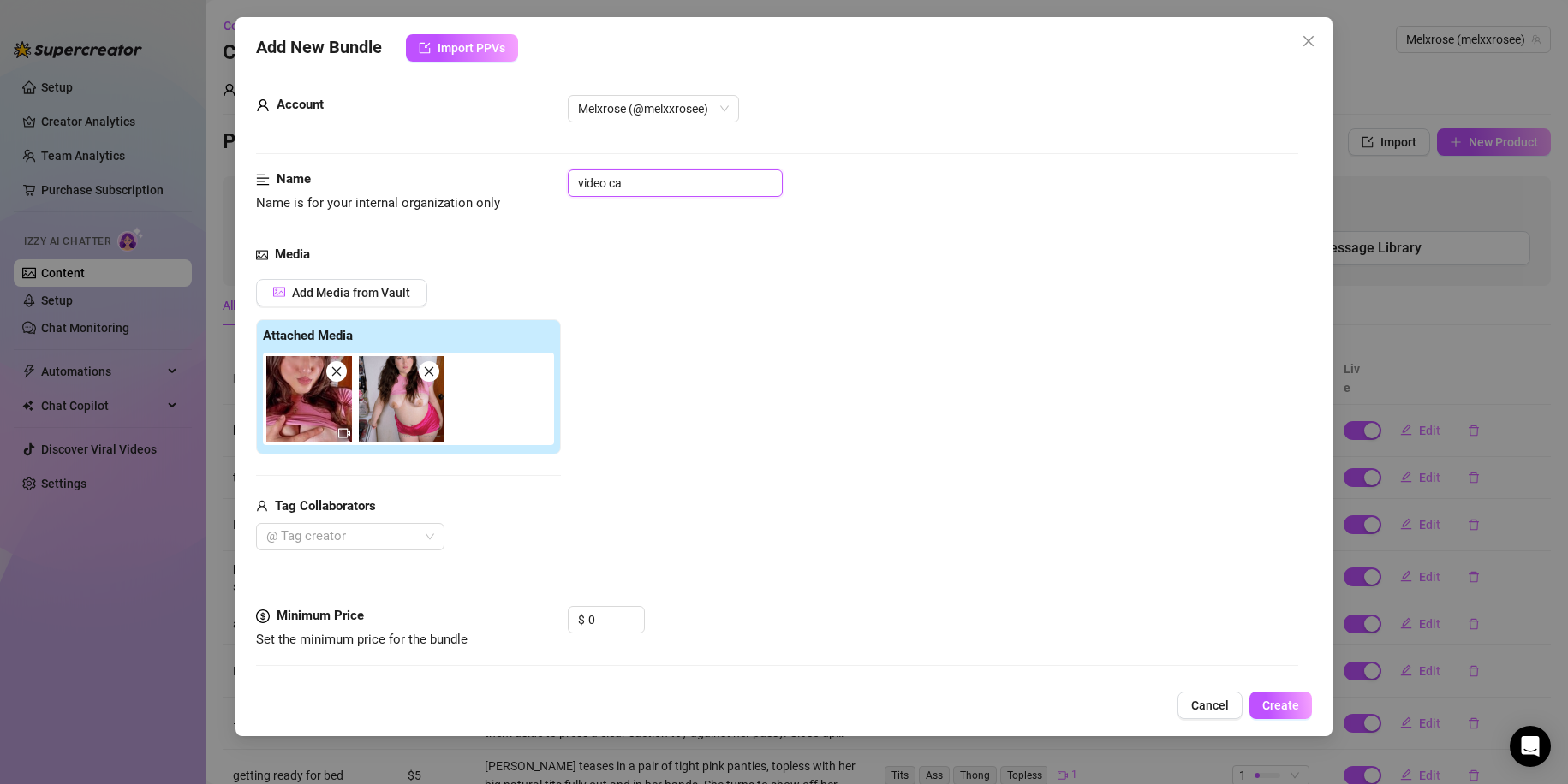
type textarea "Mel teases in a tight pink crop top and silky pink shorts, pulling the shirt up…"
type input "video cal"
type textarea "Mel teases in a tight pink crop top and silky pink shorts, pulling the shirt up…"
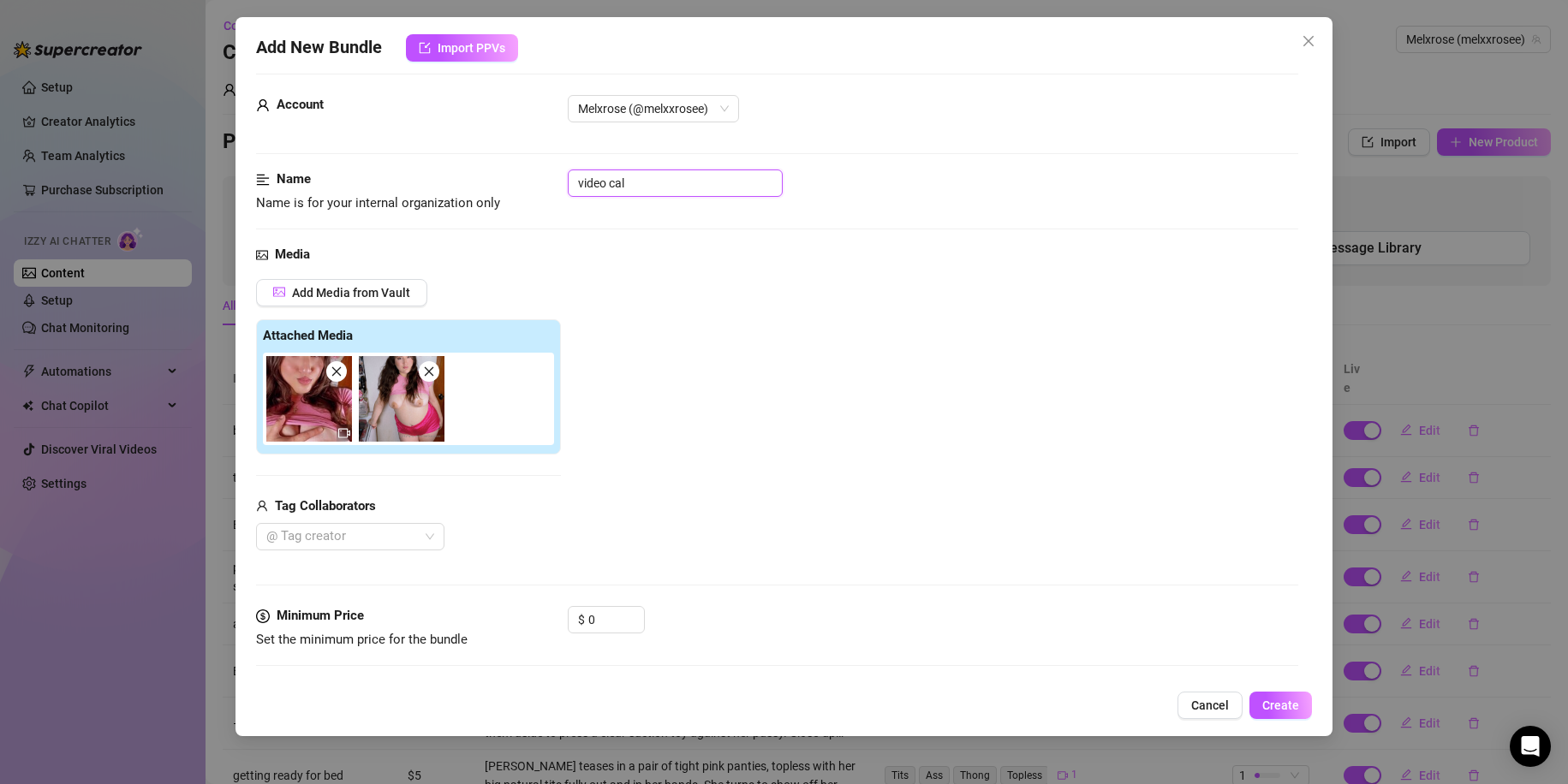
type textarea "Mel teases in a tight pink crop top and silky pink shorts, pulling the shirt up…"
type input "video call"
type textarea "Mel teases in a tight pink crop top and silky pink shorts, pulling the shirt up…"
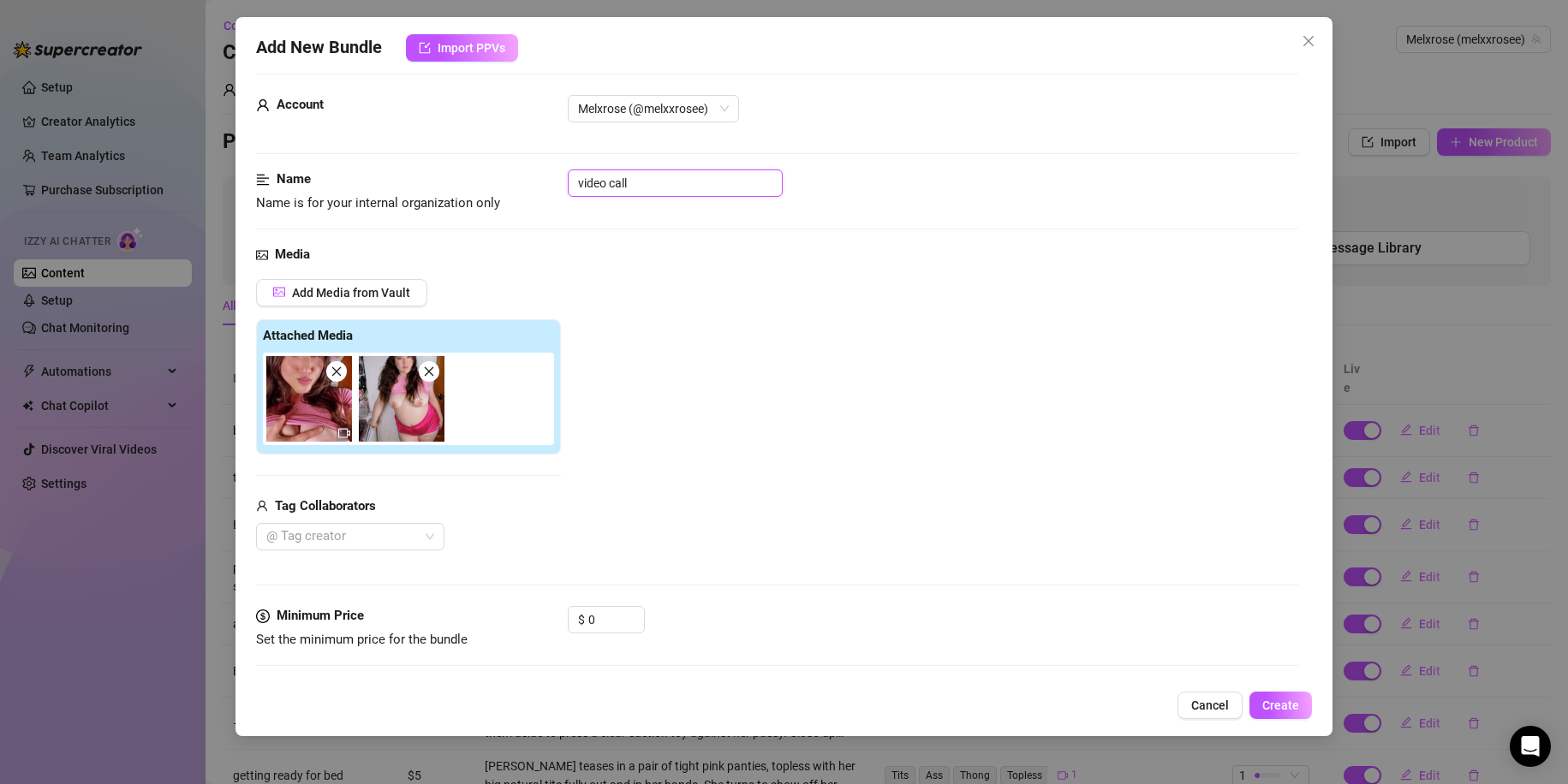
type textarea "Mel teases in a tight pink crop top and silky pink shorts, pulling the shirt up…"
type input "video call"
type textarea "Mel teases in a tight pink crop top and silky pink shorts, pulling the shirt up…"
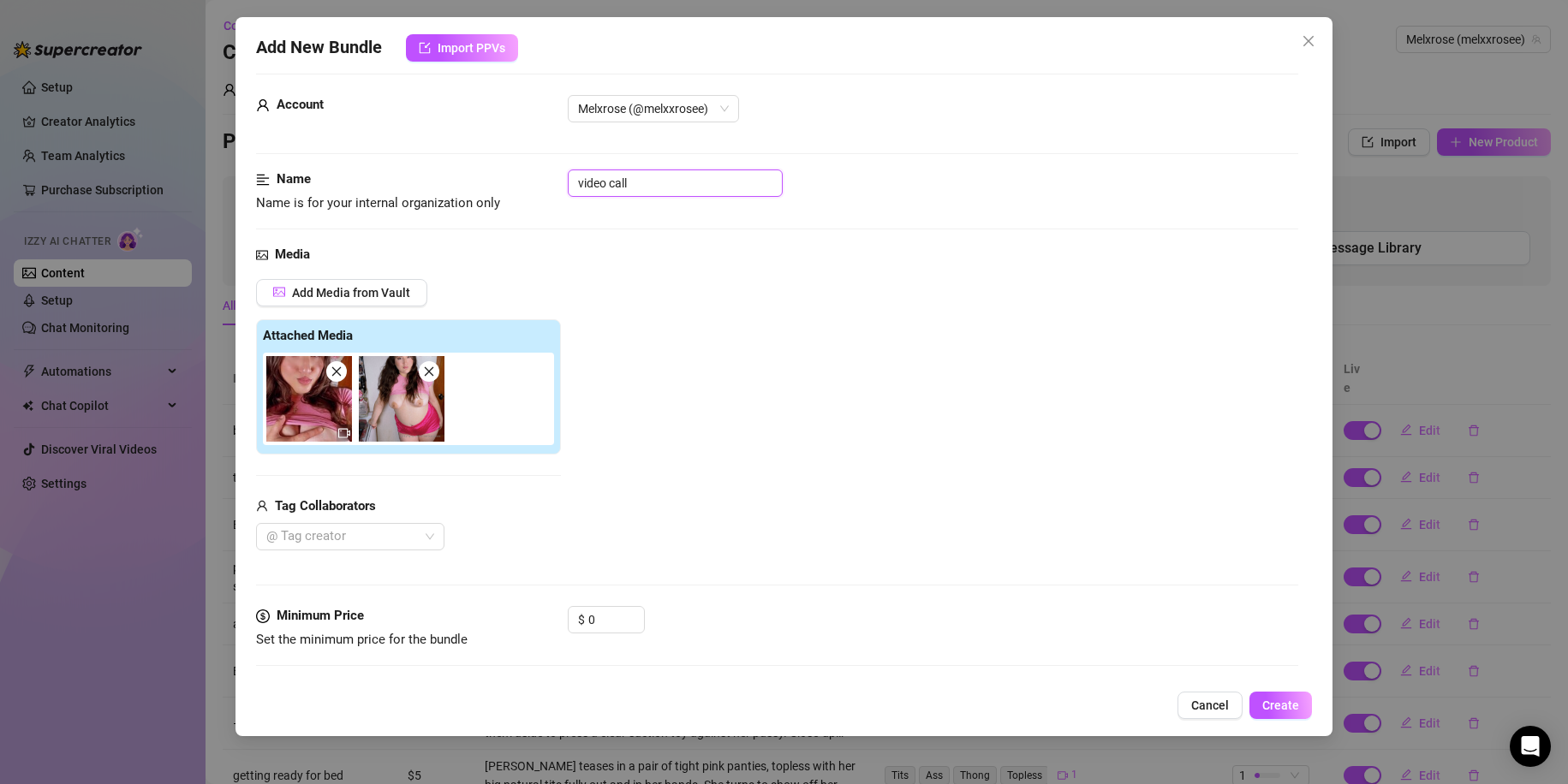
type textarea "Mel teases in a tight pink crop top and silky pink shorts, pulling the shirt up…"
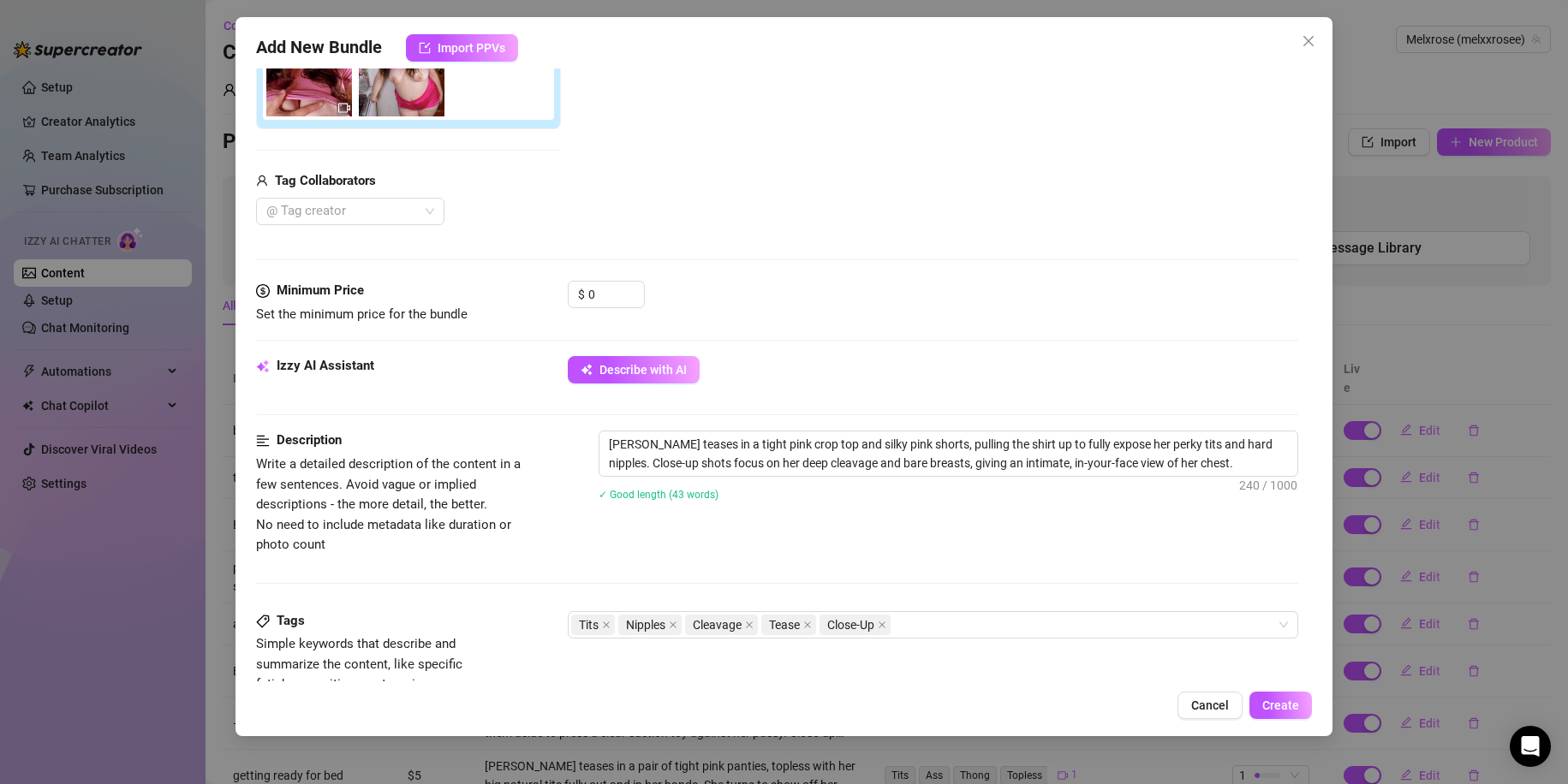
scroll to position [356, 0]
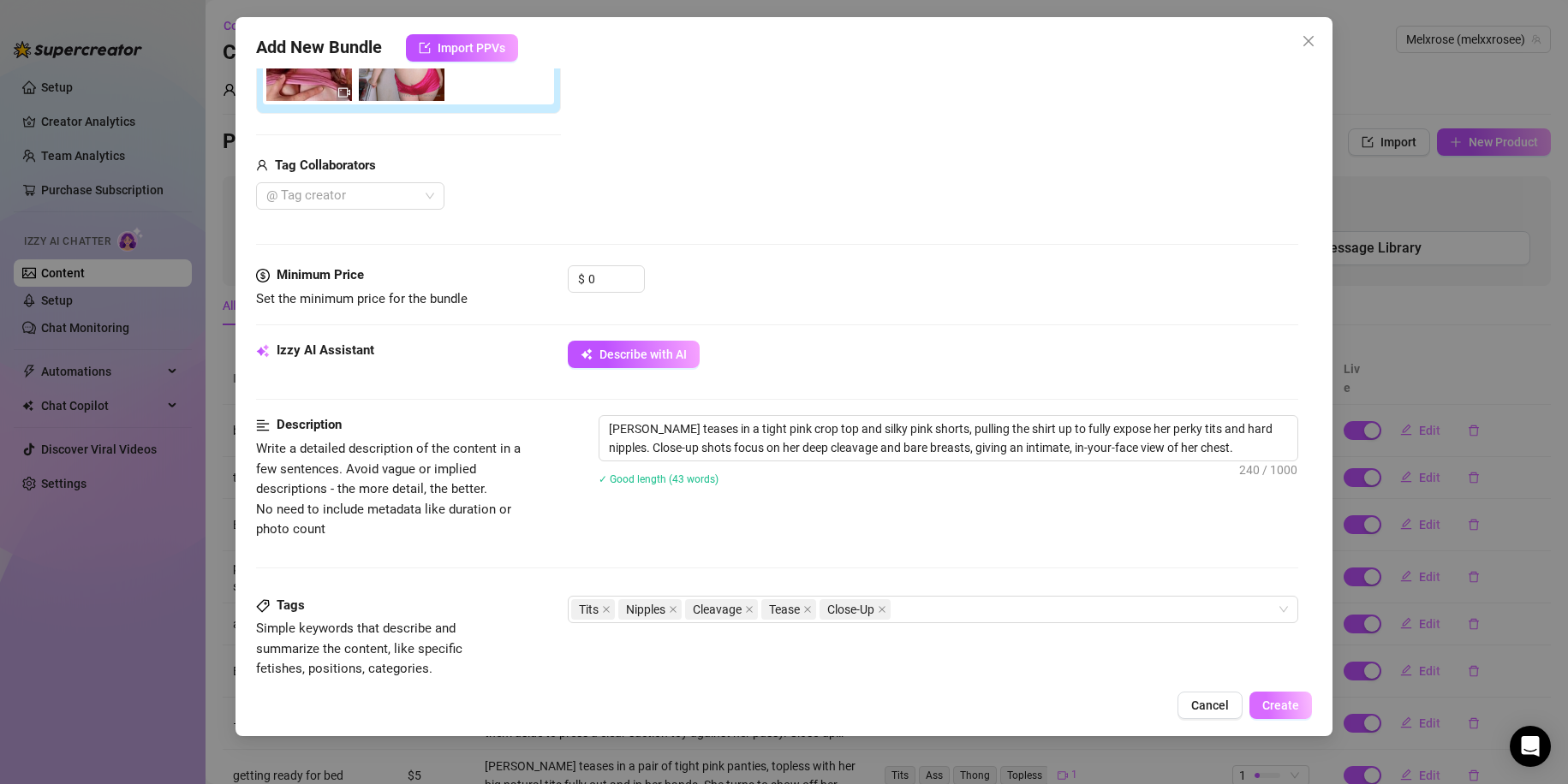
click at [1276, 698] on span "Create" at bounding box center [1280, 705] width 37 height 14
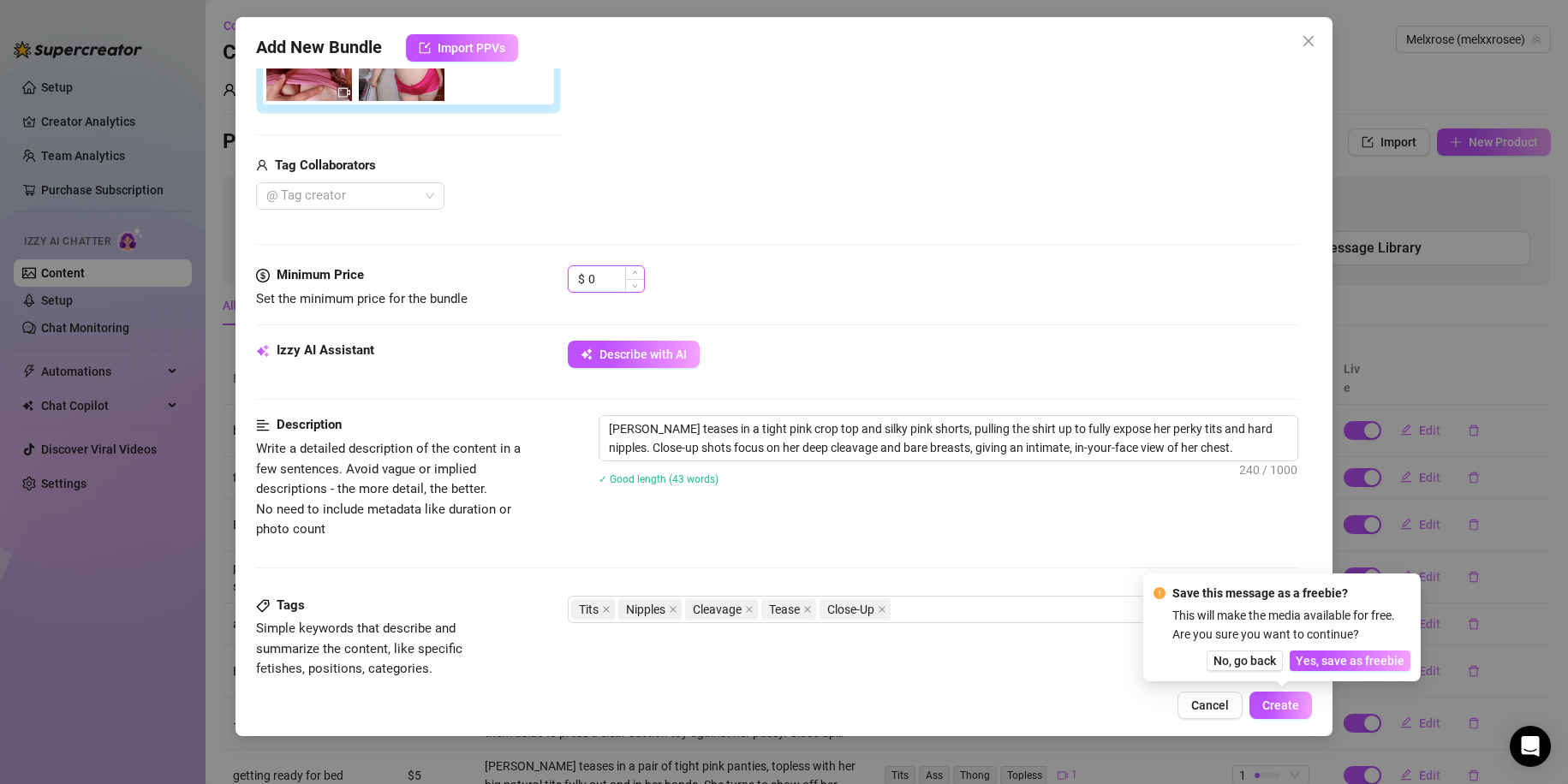
click at [619, 278] on input "0" at bounding box center [615, 278] width 55 height 25
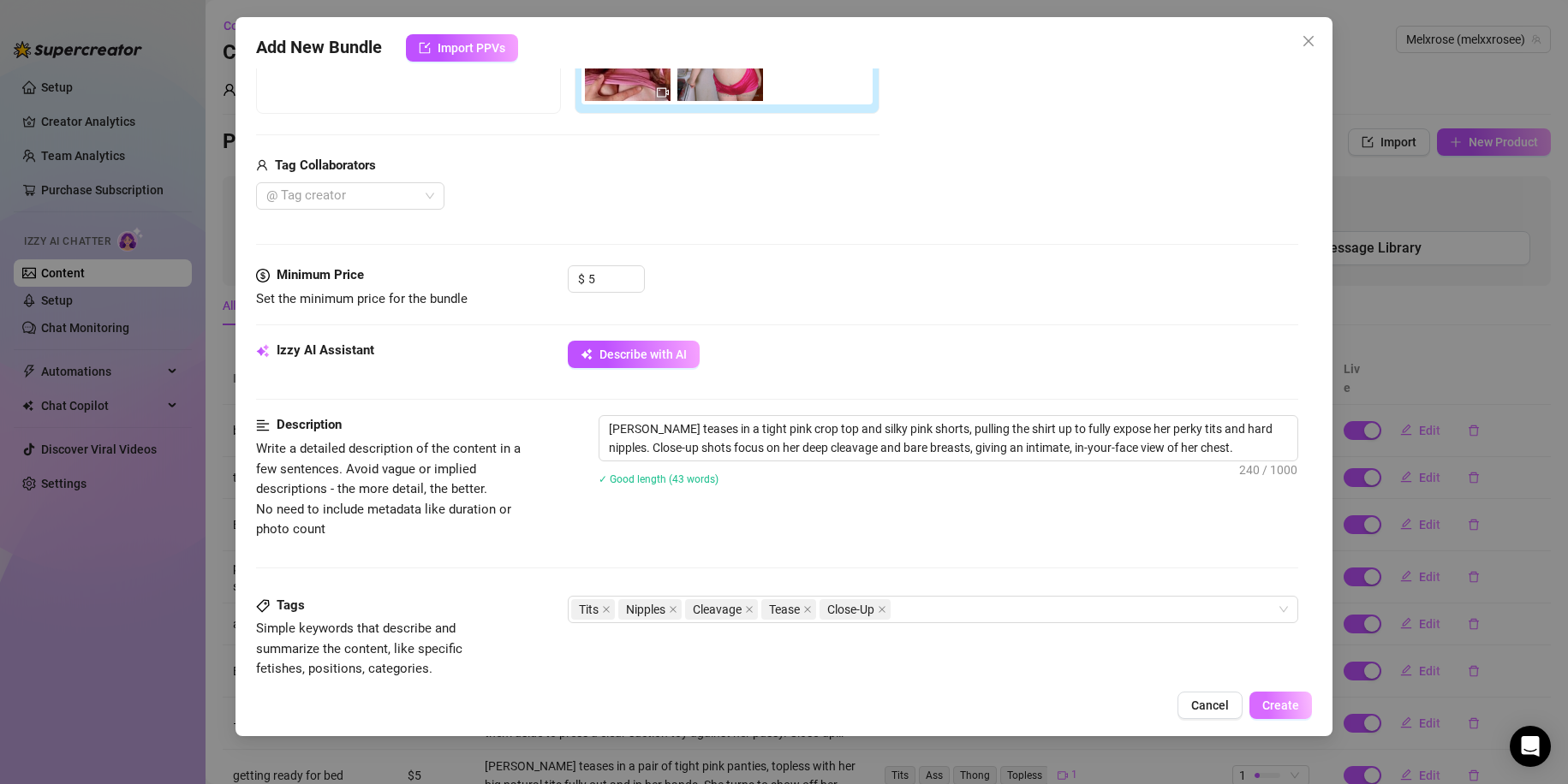
click at [1292, 711] on span "Create" at bounding box center [1280, 705] width 37 height 14
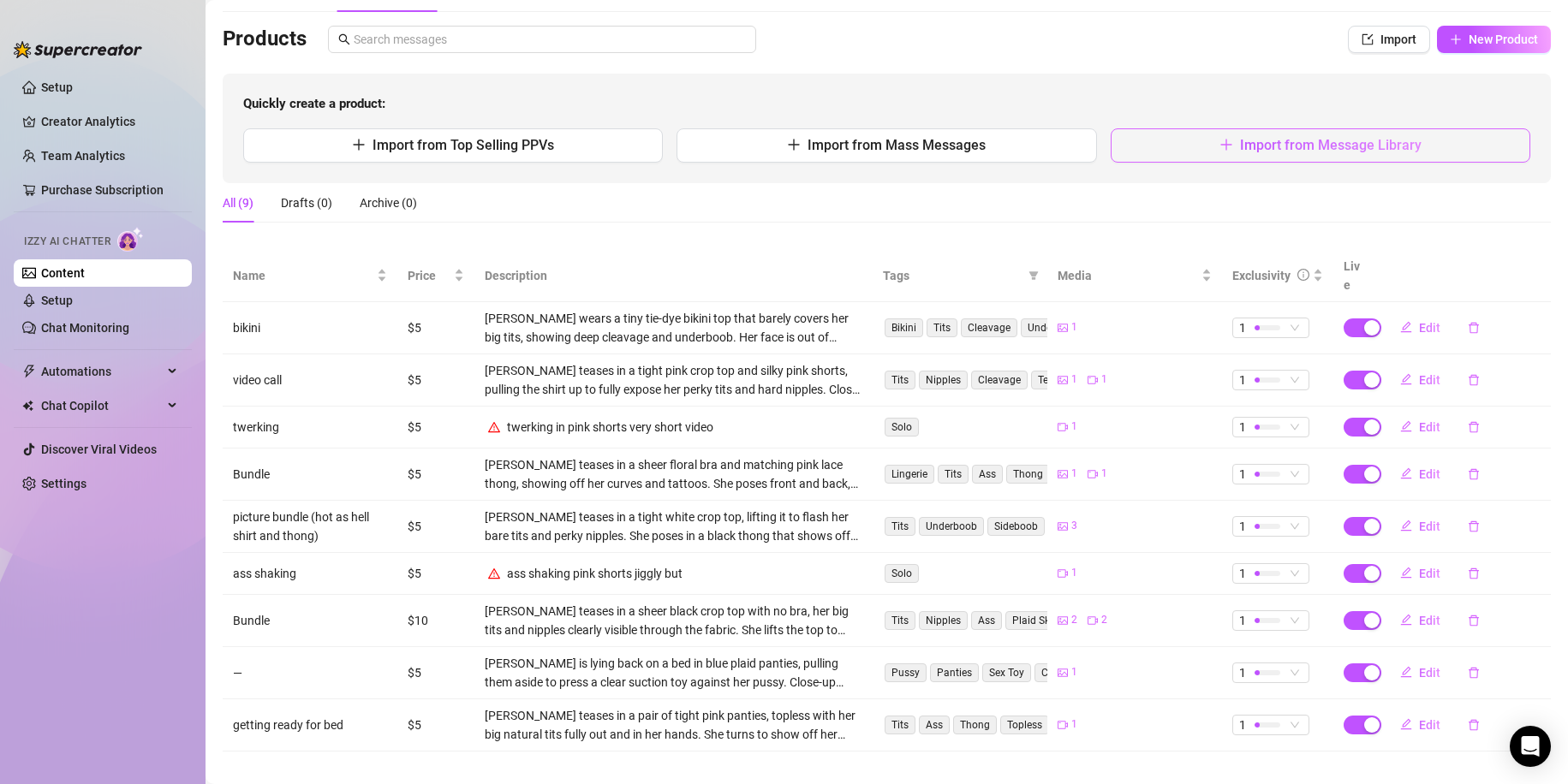
scroll to position [0, 0]
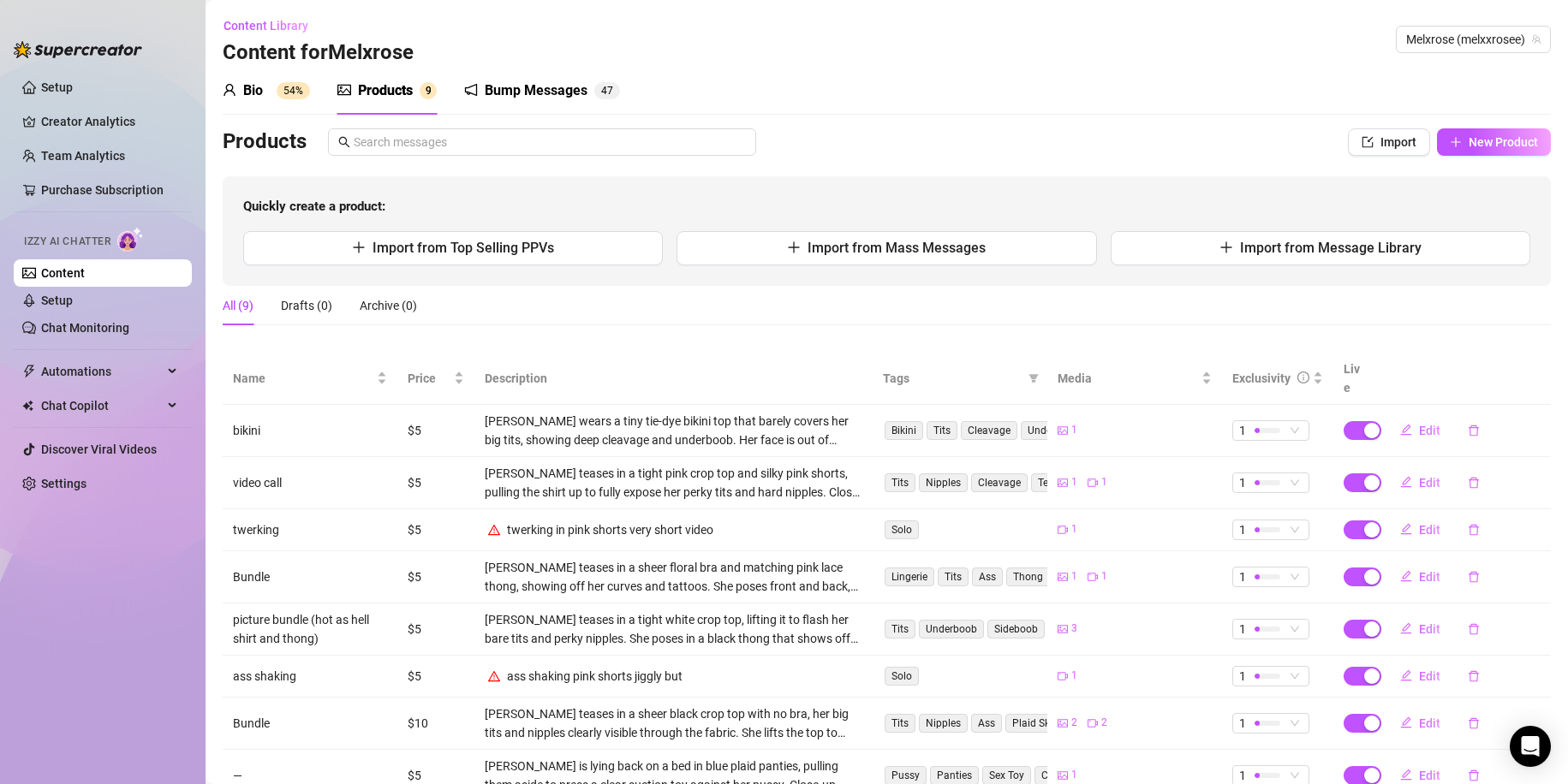
click at [554, 78] on div "Bump Messages 4 7" at bounding box center [542, 90] width 156 height 48
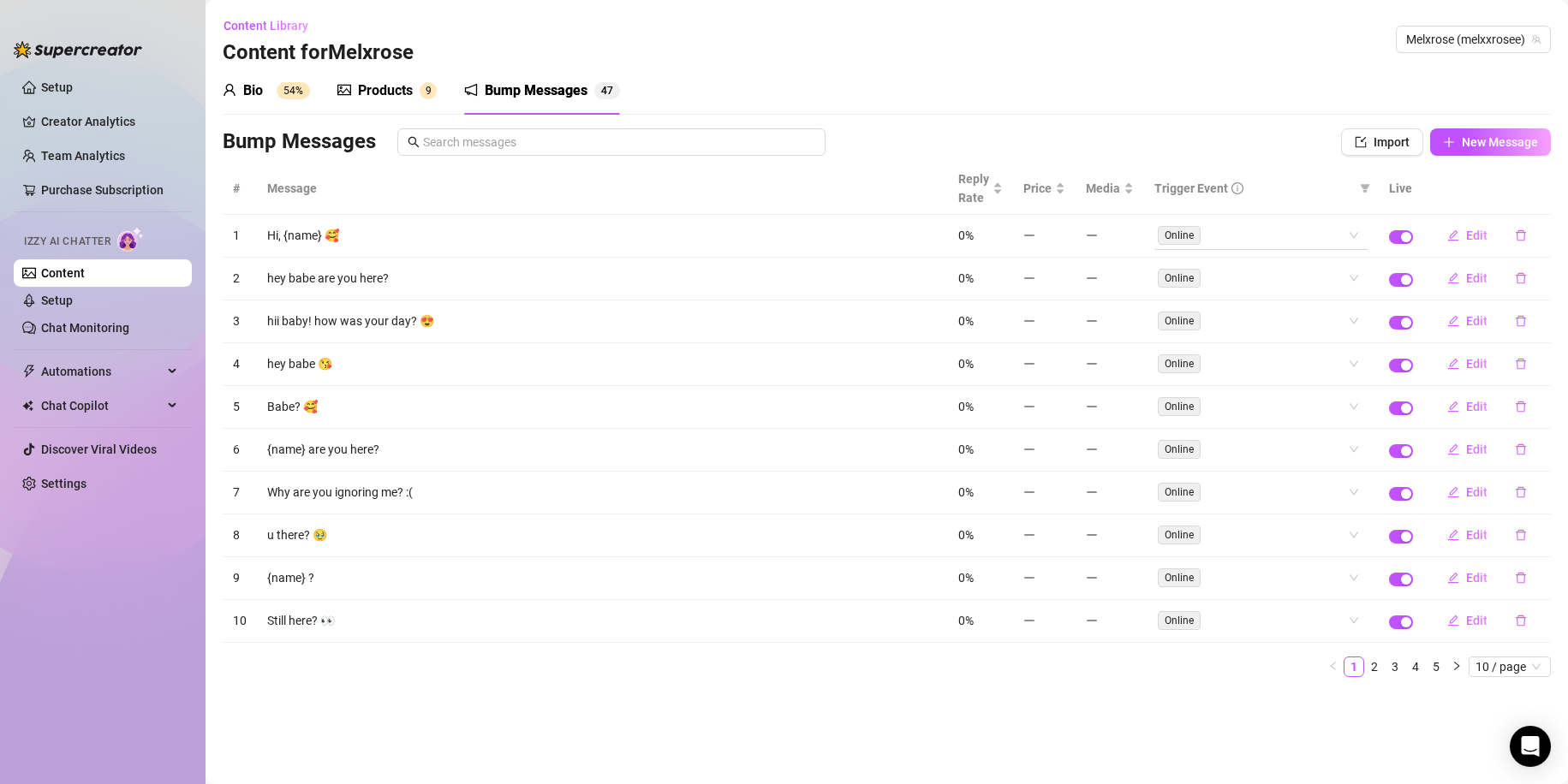
click at [1166, 230] on span "Online" at bounding box center [1178, 235] width 43 height 18
click at [1186, 132] on div "Bump Messages" at bounding box center [746, 141] width 1046 height 27
click at [407, 247] on td "Hi, {name} 🥰" at bounding box center [602, 236] width 691 height 43
click at [396, 72] on div "Products 9" at bounding box center [386, 90] width 99 height 48
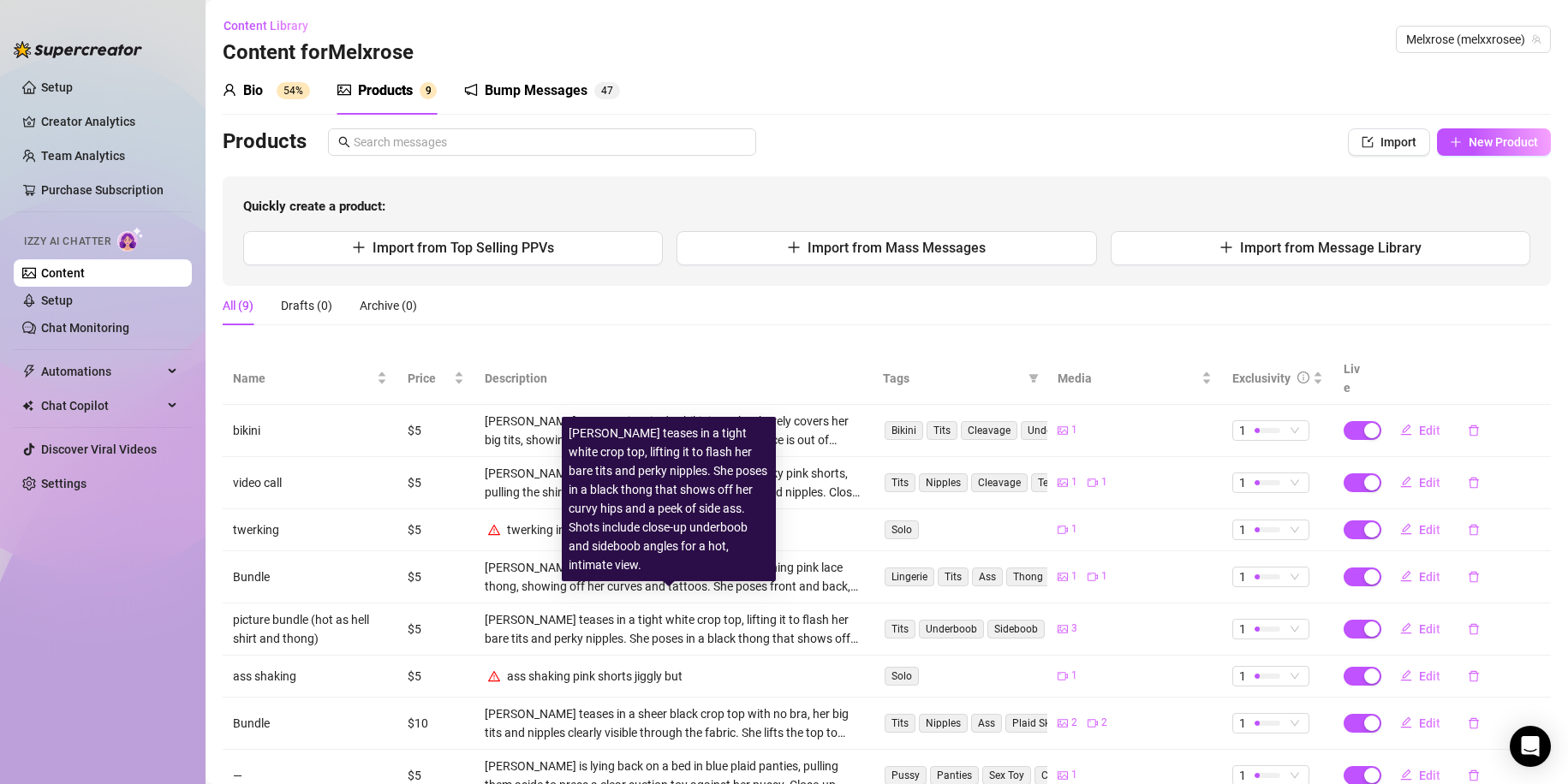
scroll to position [103, 0]
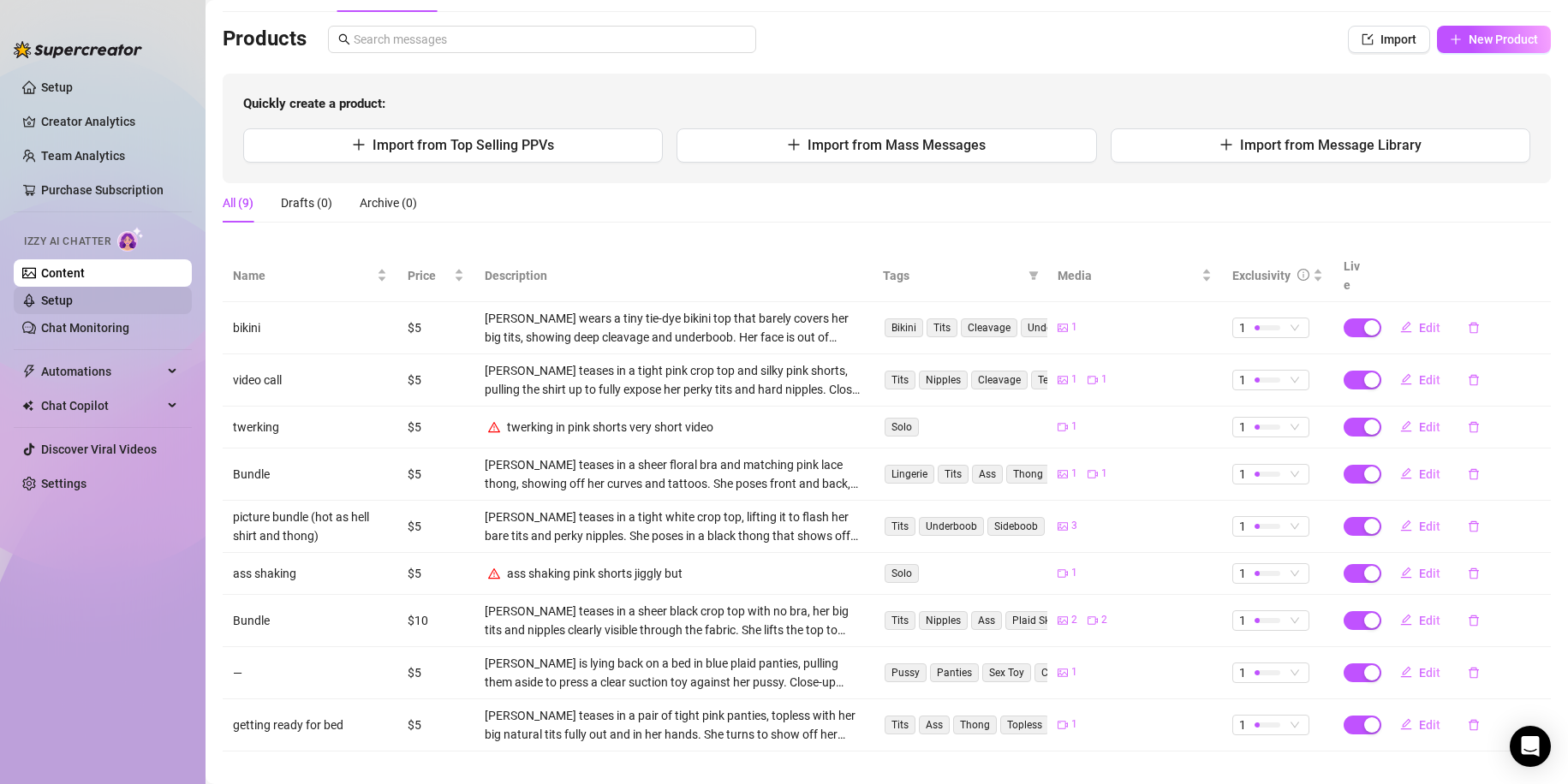
click at [60, 294] on link "Setup" at bounding box center [57, 301] width 32 height 14
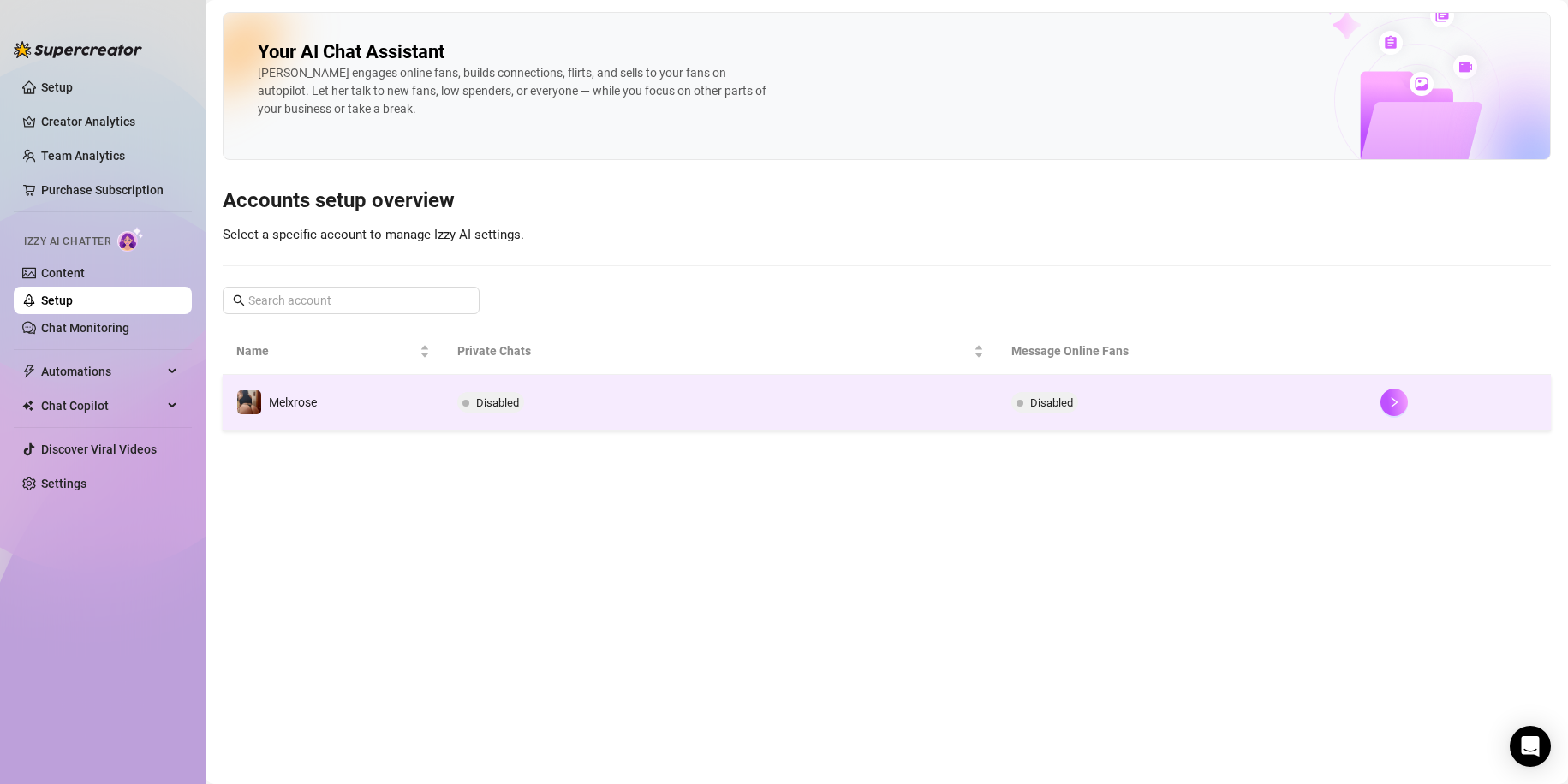
click at [481, 404] on span "Disabled" at bounding box center [498, 403] width 43 height 13
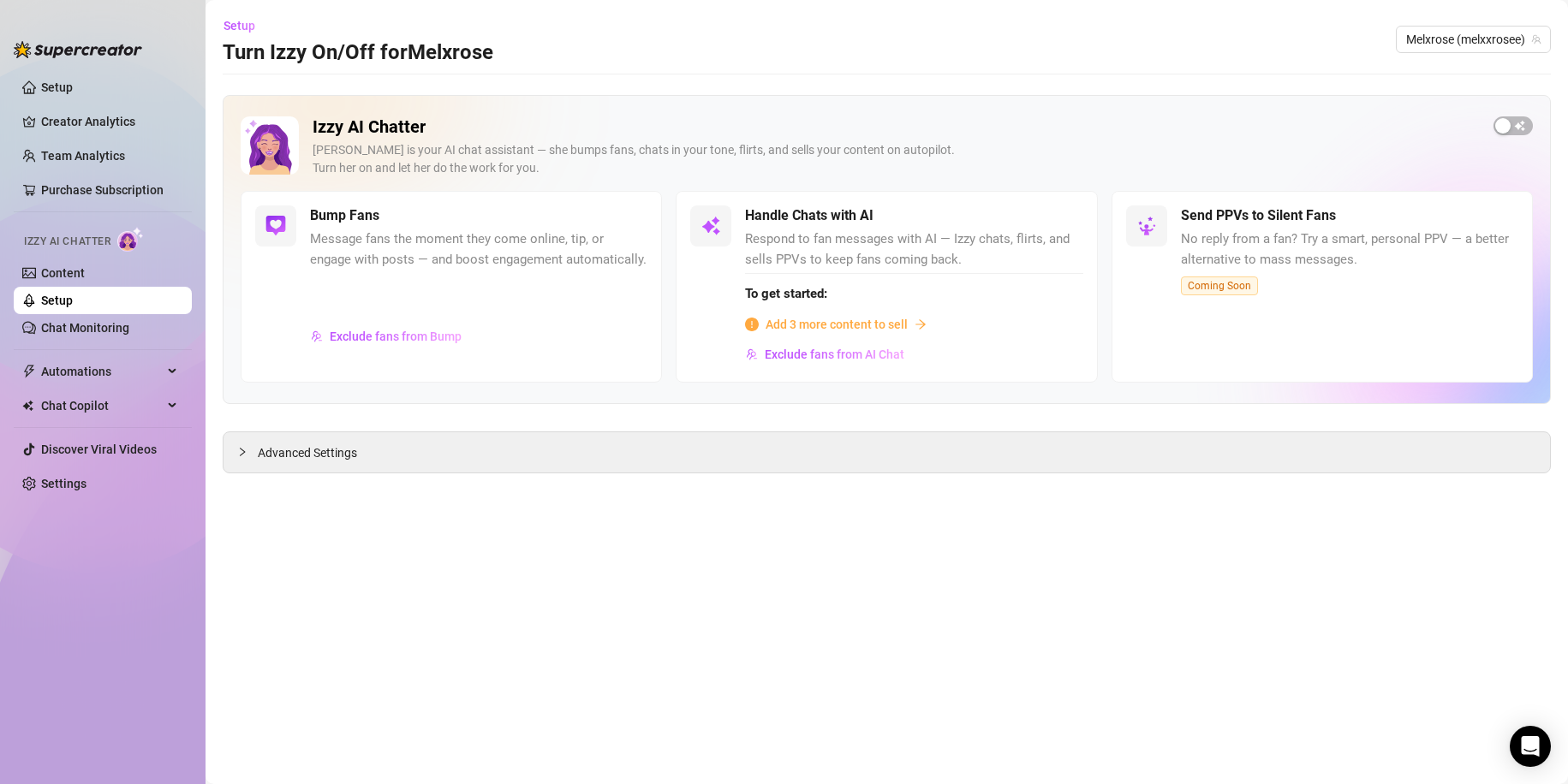
click at [811, 330] on span "Add 3 more content to sell" at bounding box center [836, 324] width 142 height 18
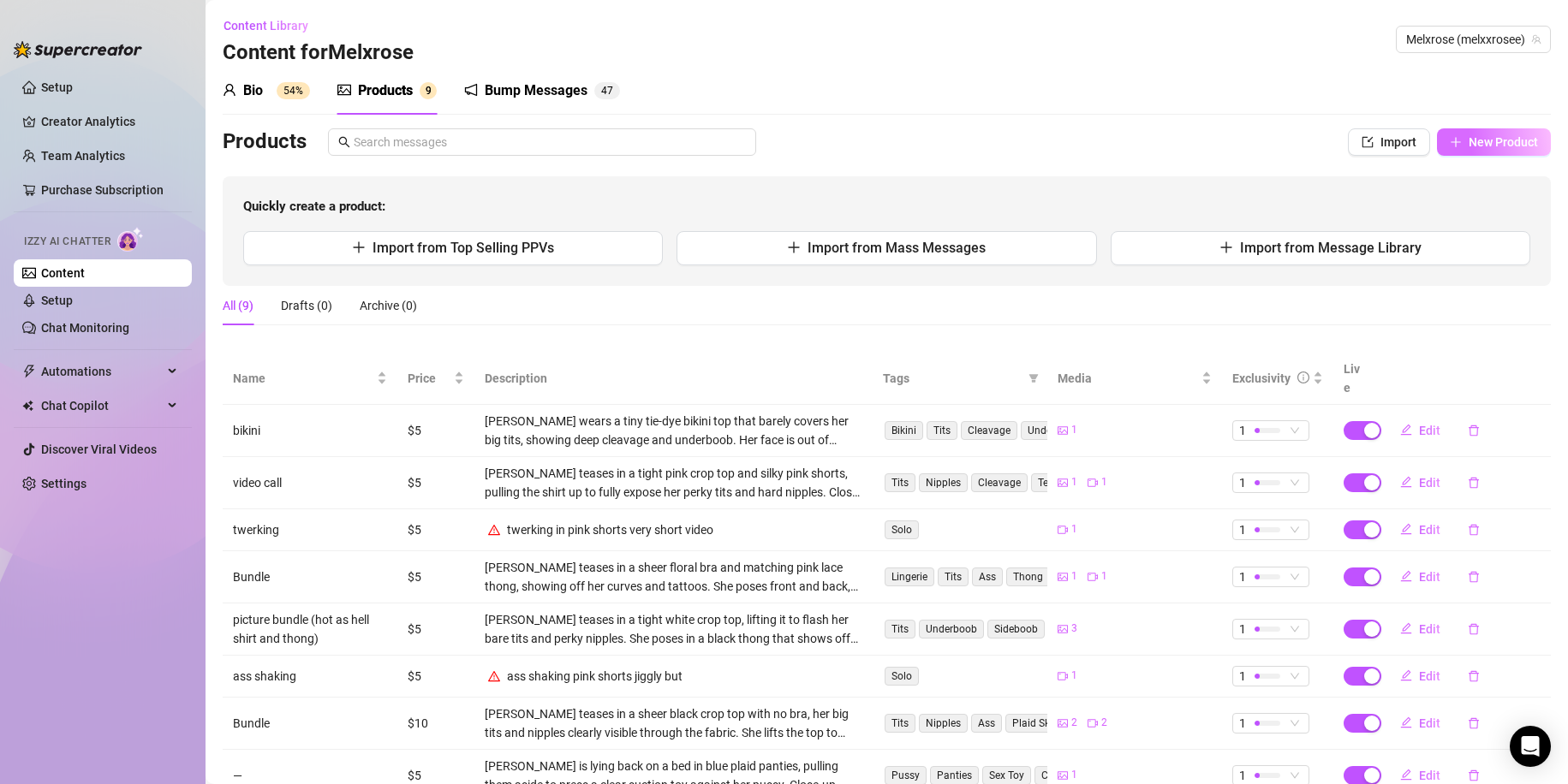
click at [1469, 136] on span "New Product" at bounding box center [1503, 142] width 69 height 14
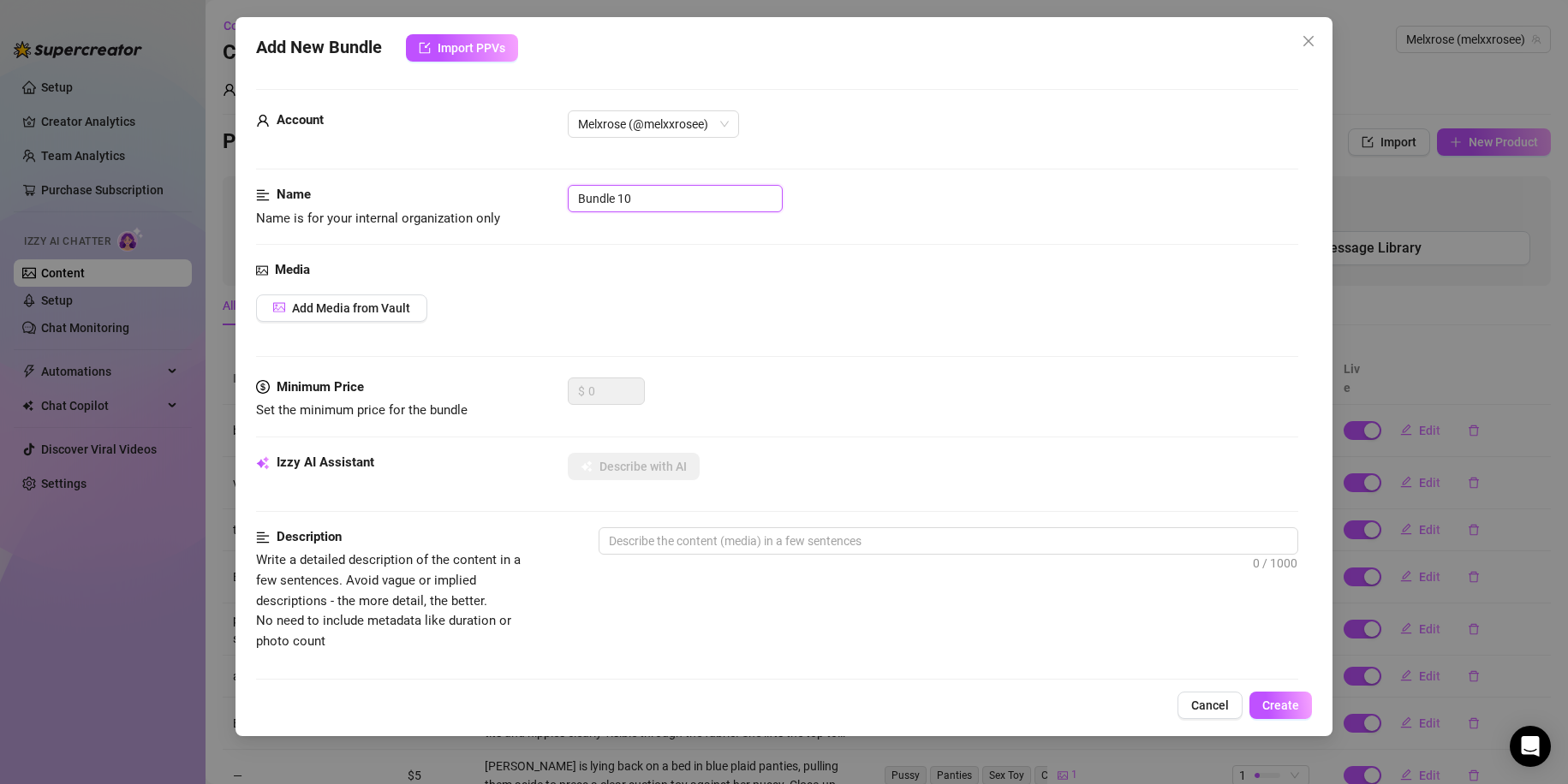
click at [634, 198] on input "Bundle 10" at bounding box center [675, 198] width 215 height 27
click at [327, 300] on button "Add Media from Vault" at bounding box center [341, 308] width 171 height 27
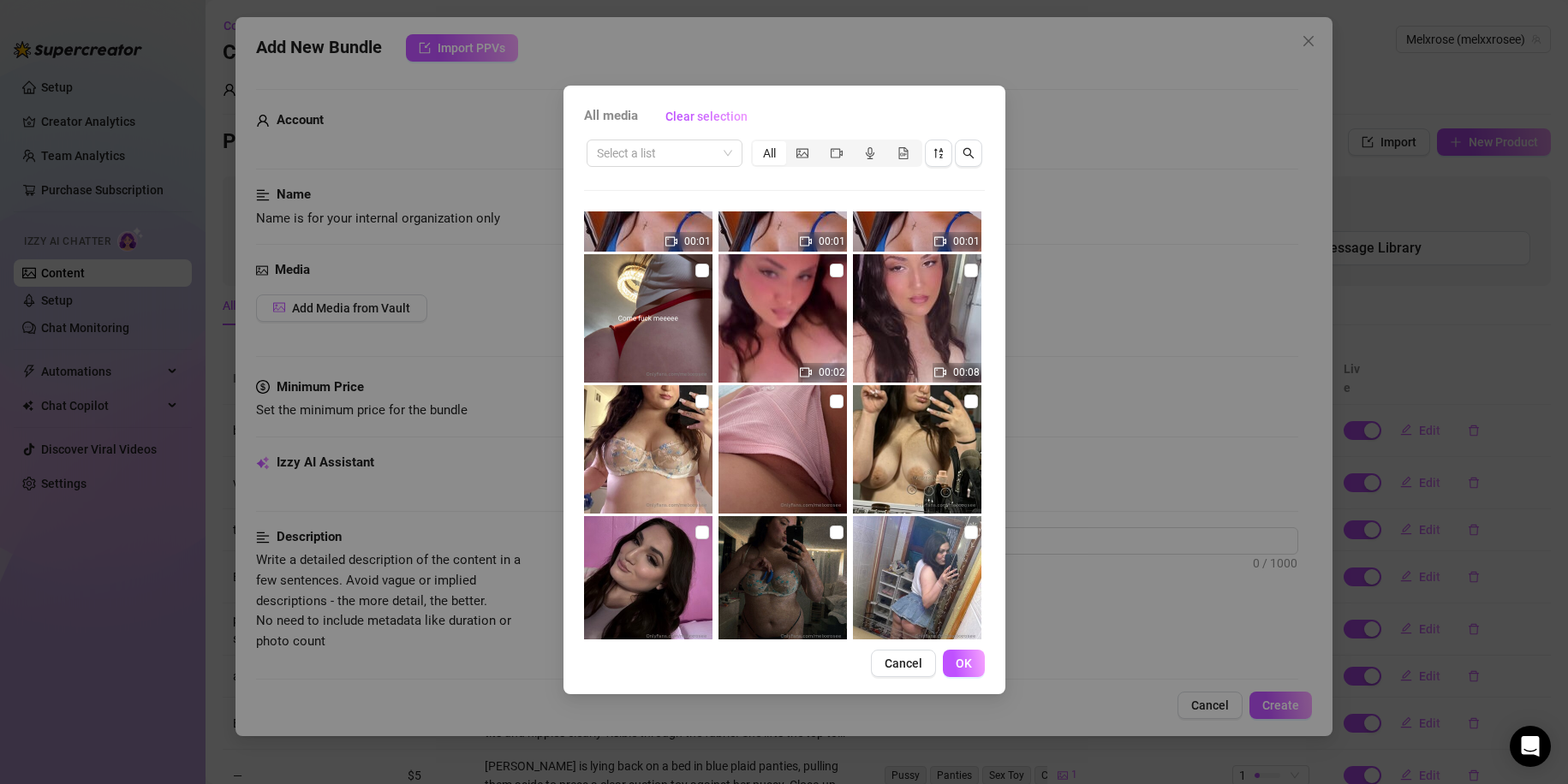
scroll to position [2969, 0]
click at [774, 321] on img at bounding box center [783, 317] width 128 height 128
click at [887, 326] on img at bounding box center [917, 317] width 128 height 128
click at [973, 666] on button "OK" at bounding box center [963, 663] width 42 height 27
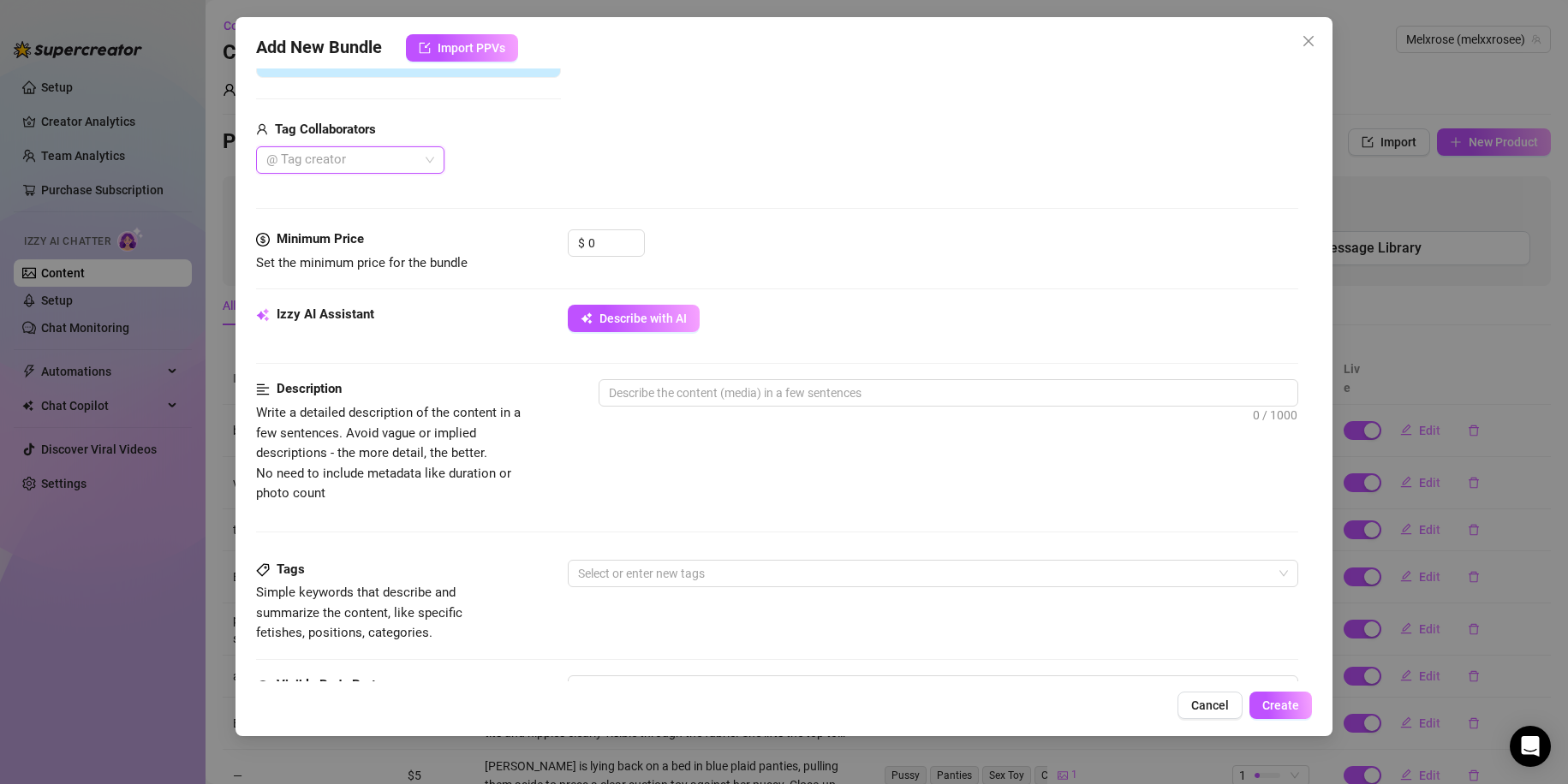
scroll to position [393, 0]
click at [648, 323] on span "Describe with AI" at bounding box center [643, 317] width 88 height 14
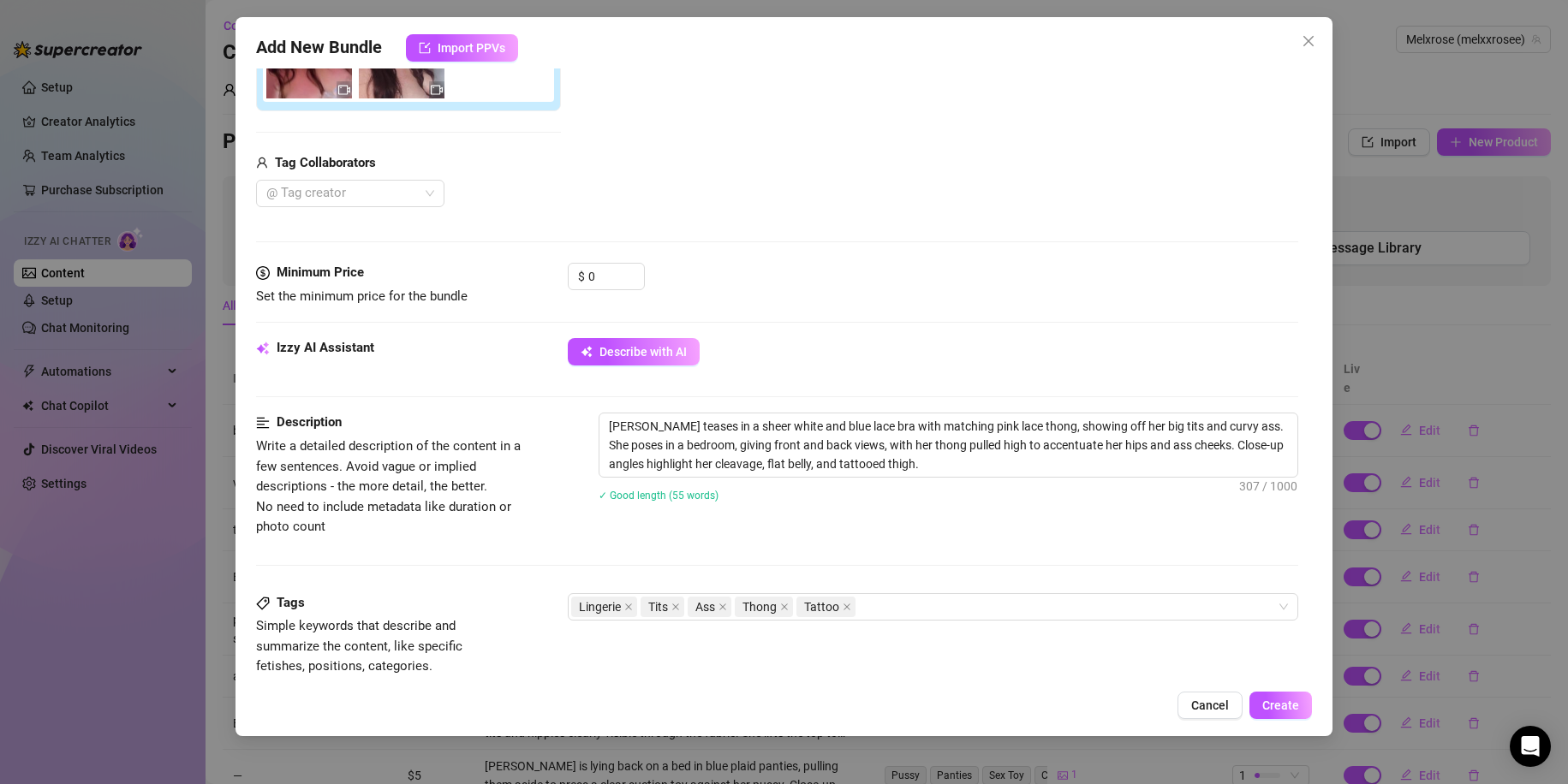
scroll to position [358, 0]
click at [611, 274] on input "0" at bounding box center [615, 277] width 55 height 25
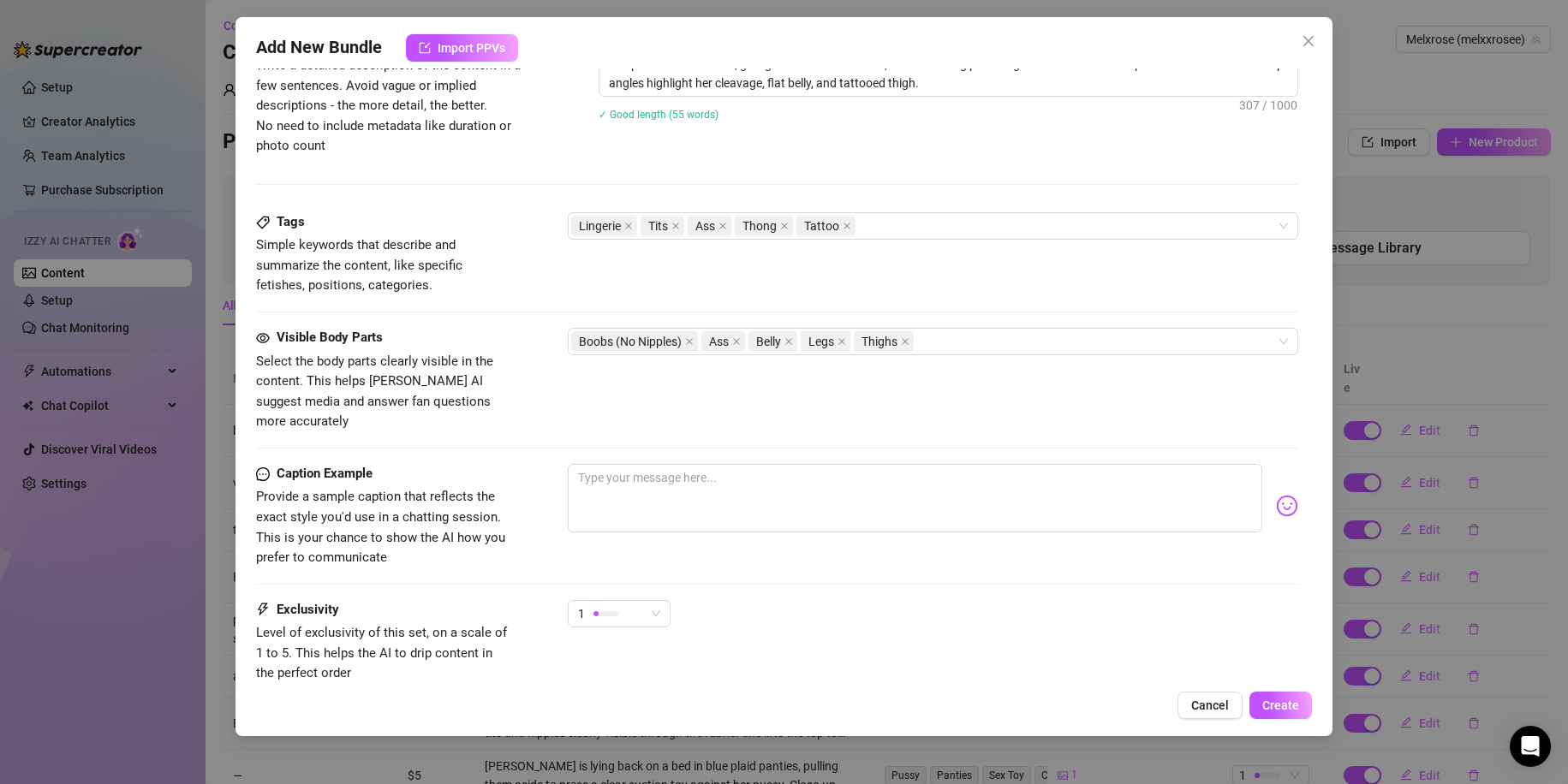
scroll to position [735, 0]
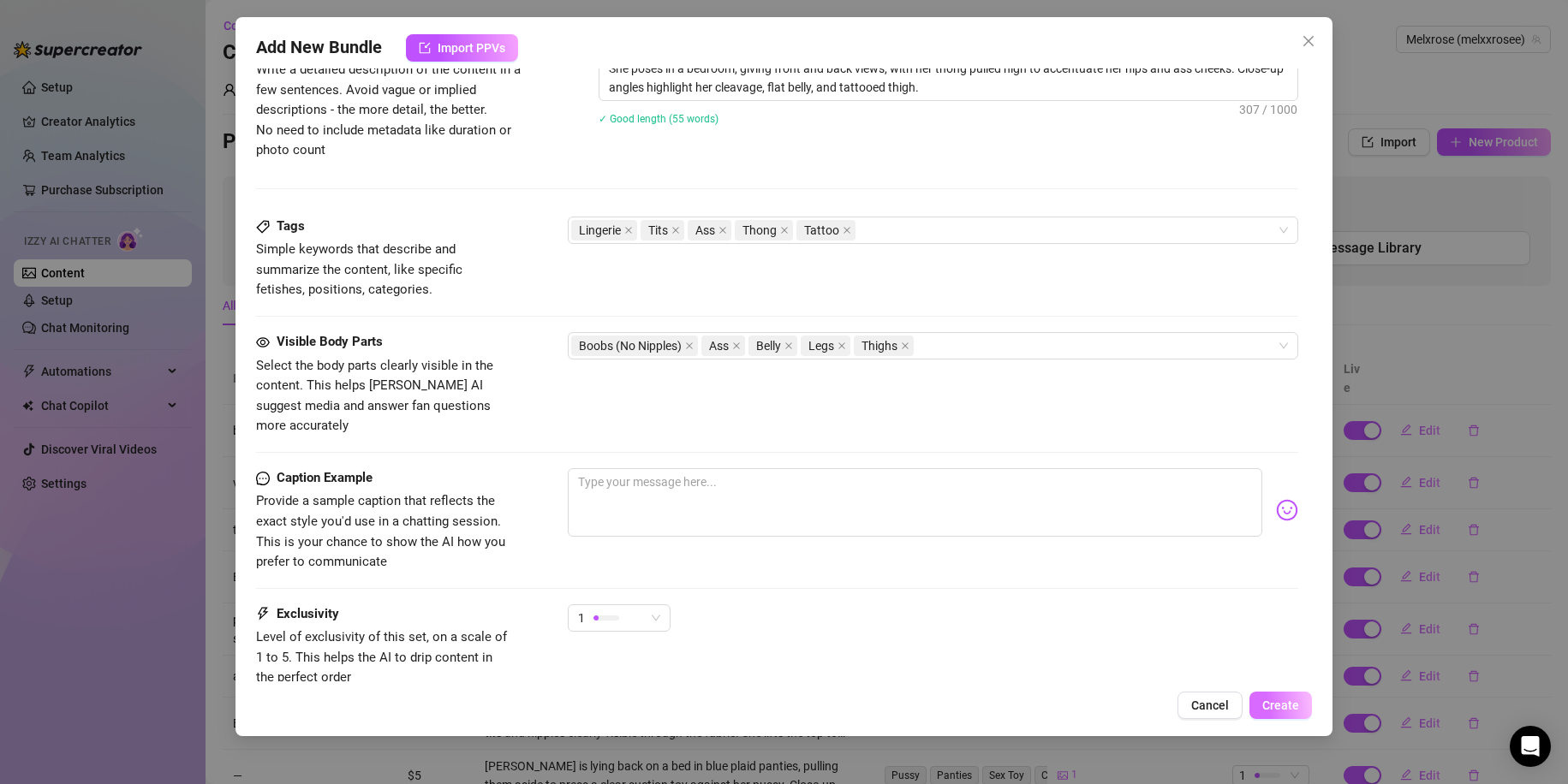
click at [1274, 714] on button "Create" at bounding box center [1280, 704] width 62 height 27
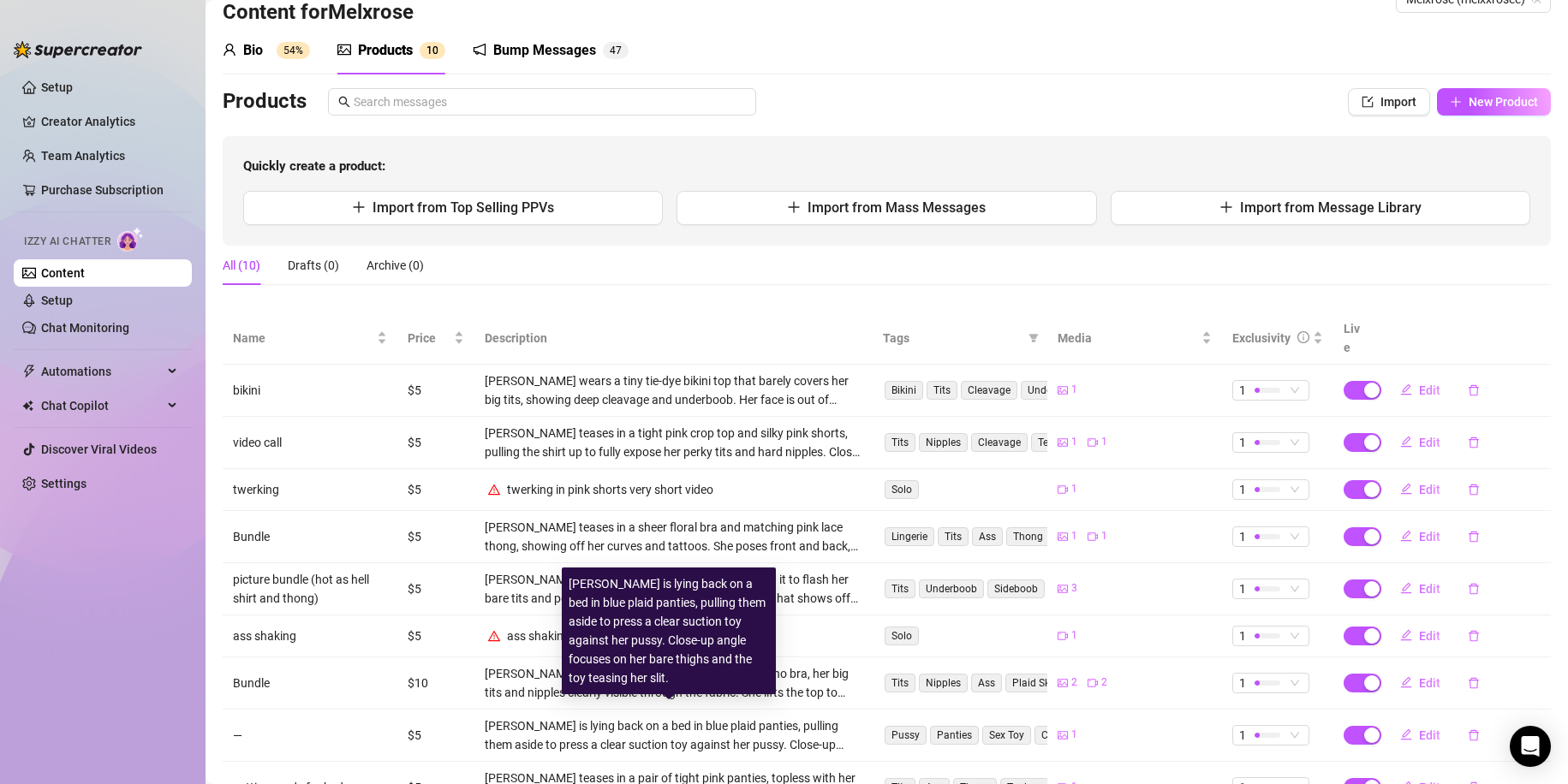
scroll to position [31, 0]
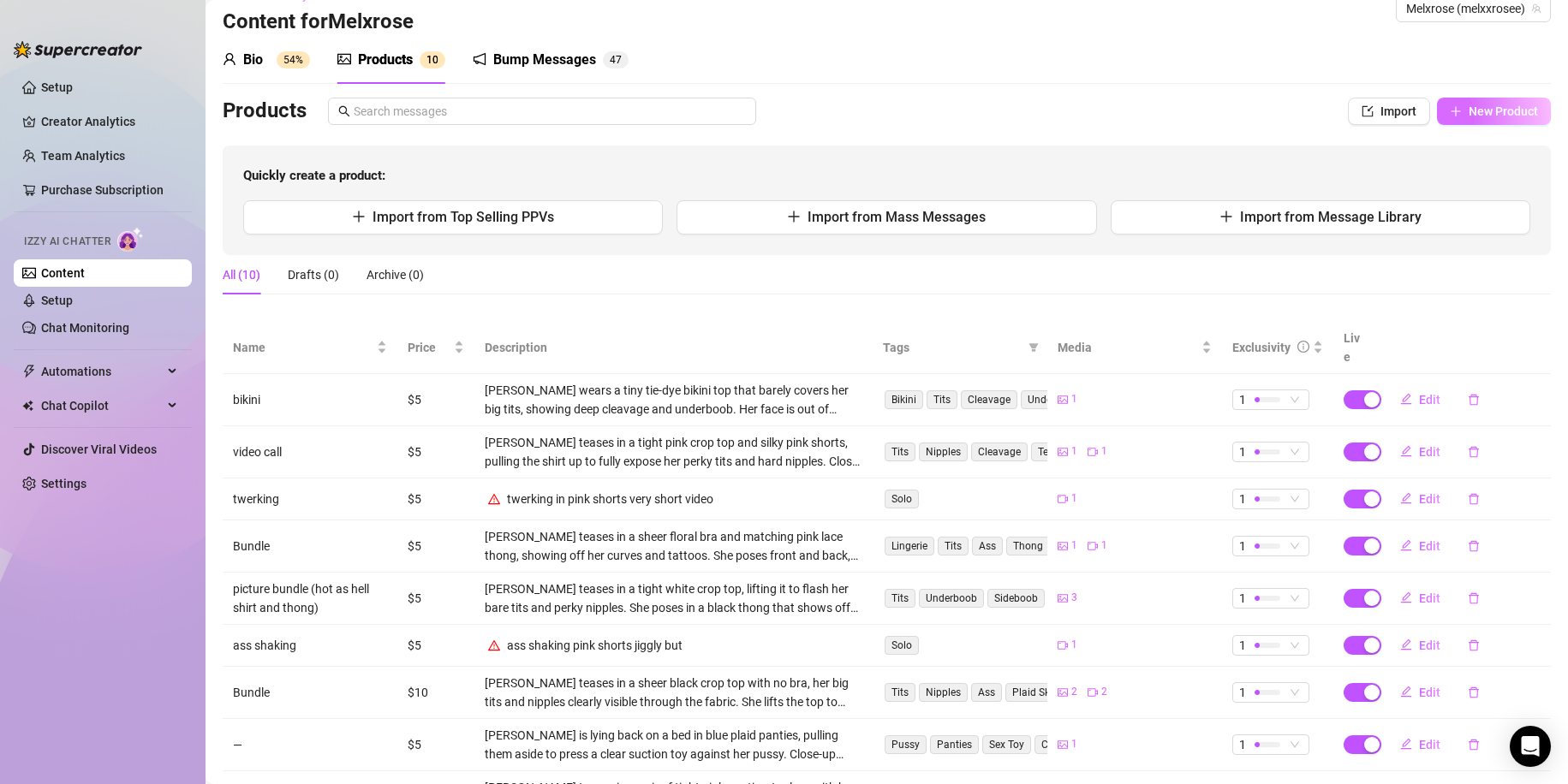
click at [1437, 122] on button "New Product" at bounding box center [1493, 110] width 114 height 27
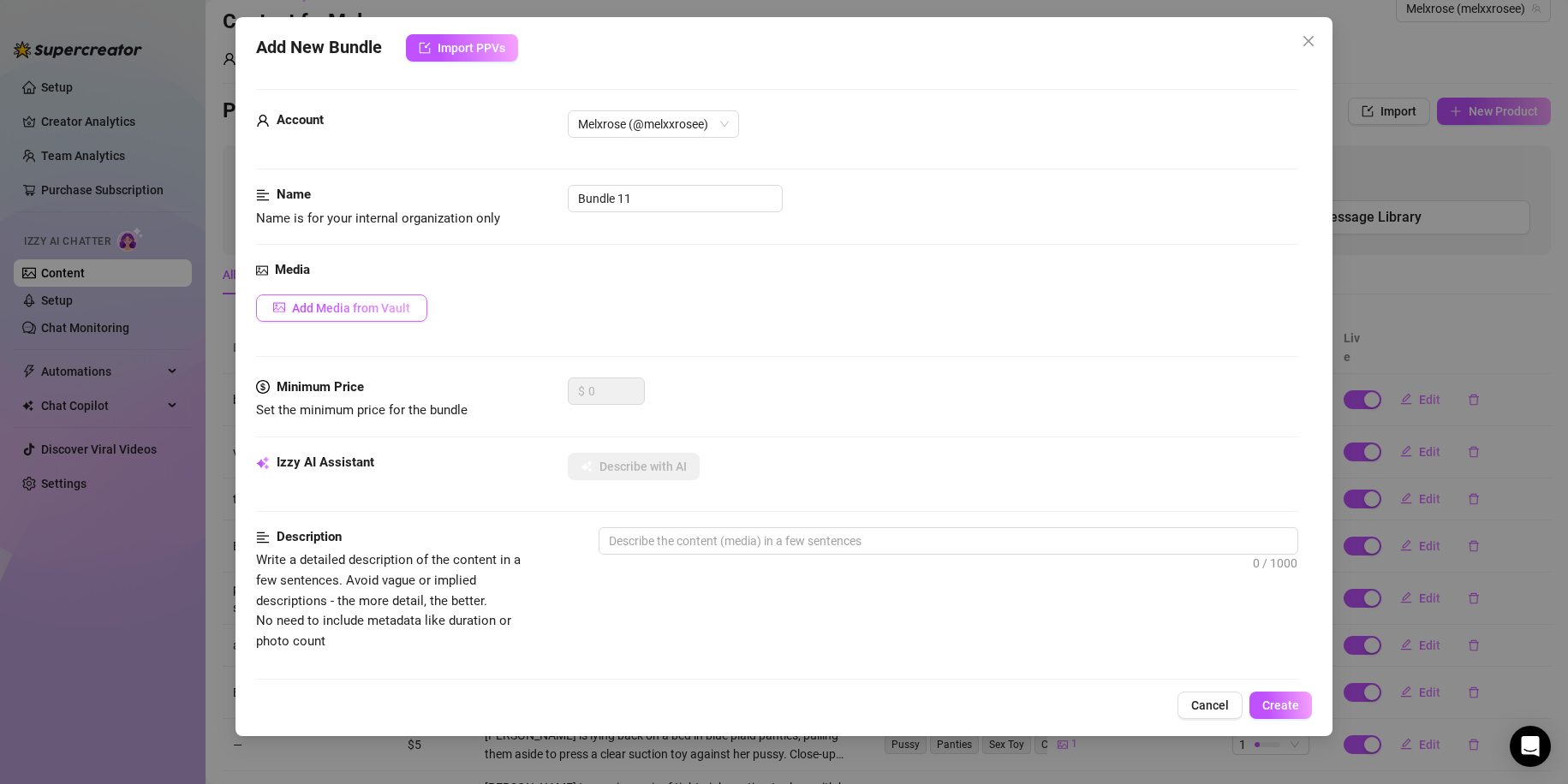
click at [326, 314] on span "Add Media from Vault" at bounding box center [351, 308] width 118 height 14
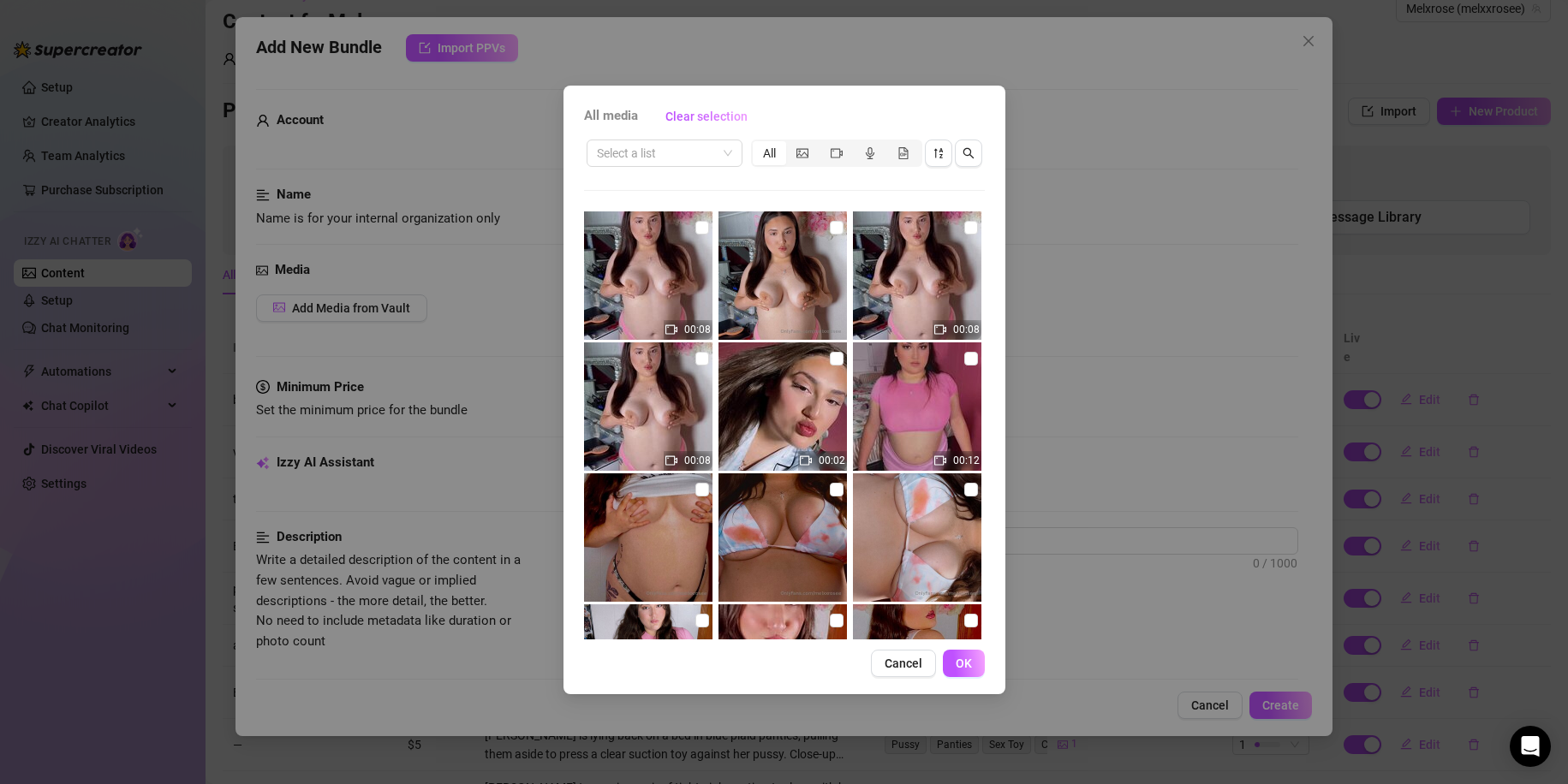
click at [916, 285] on img at bounding box center [917, 275] width 128 height 128
click at [765, 273] on img at bounding box center [783, 275] width 128 height 128
click at [968, 661] on span "OK" at bounding box center [963, 663] width 17 height 14
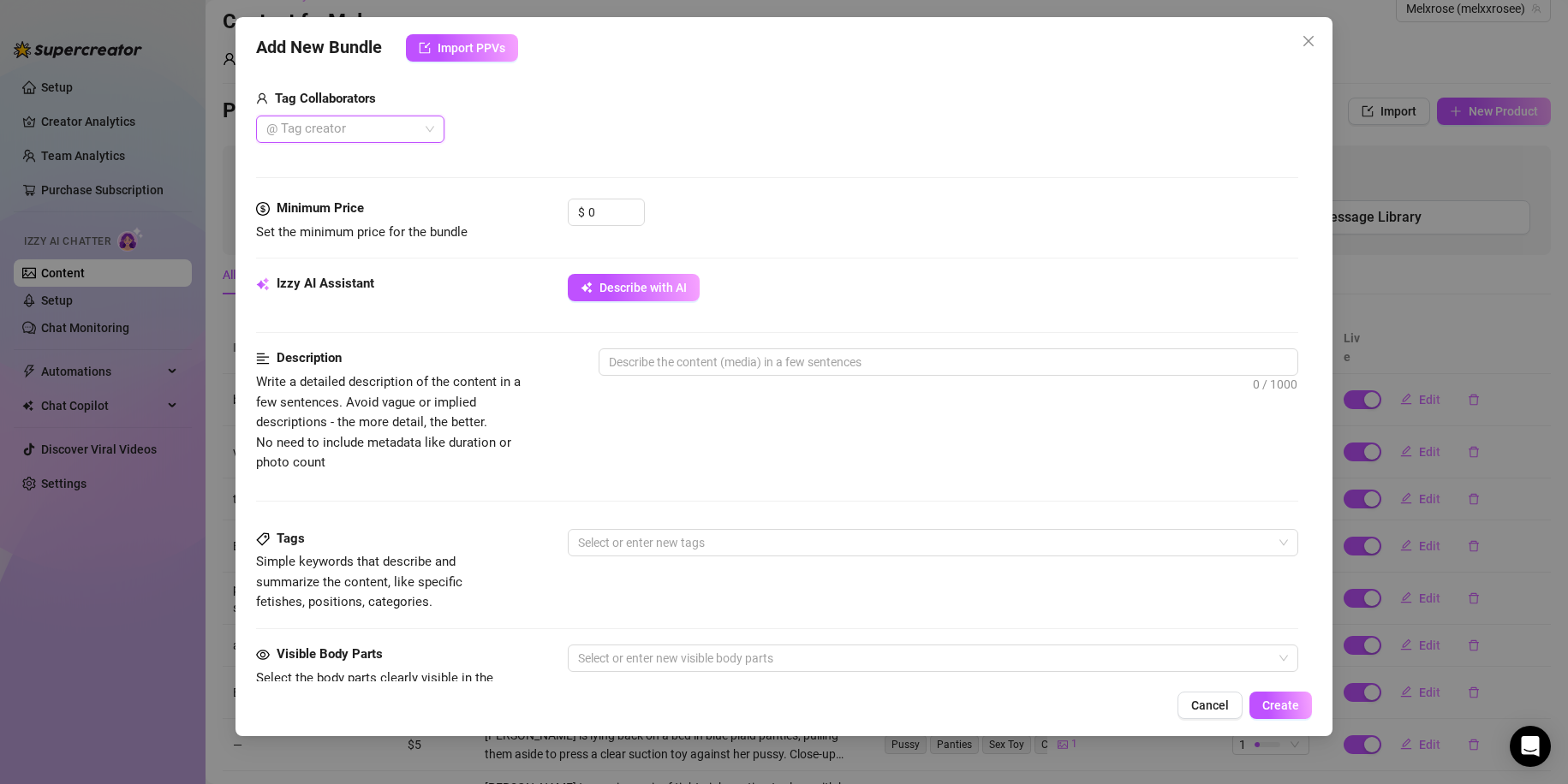
scroll to position [424, 0]
click at [658, 282] on span "Describe with AI" at bounding box center [643, 287] width 88 height 14
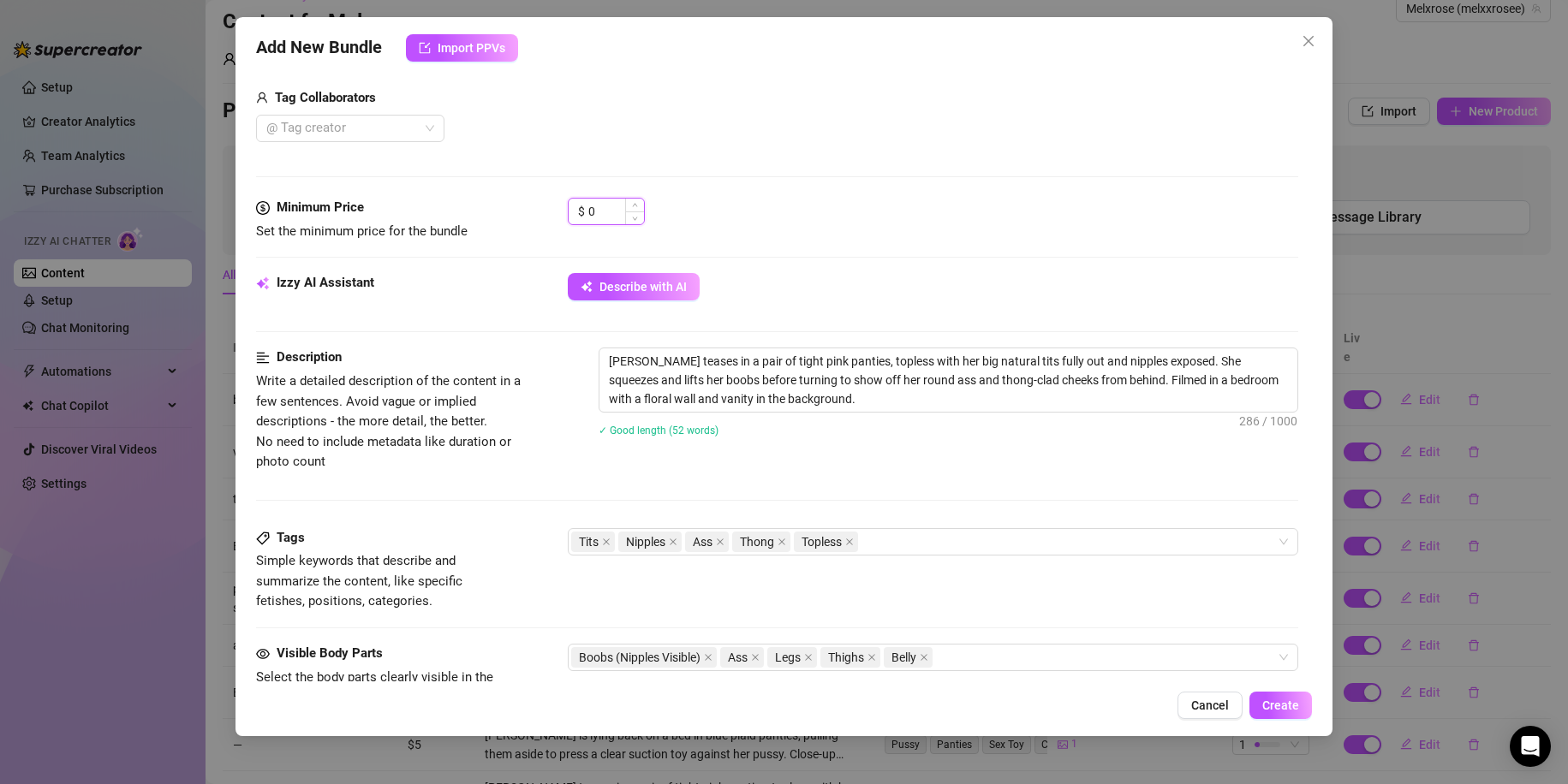
click at [606, 217] on input "0" at bounding box center [615, 210] width 55 height 25
click at [1266, 706] on span "Create" at bounding box center [1280, 705] width 37 height 14
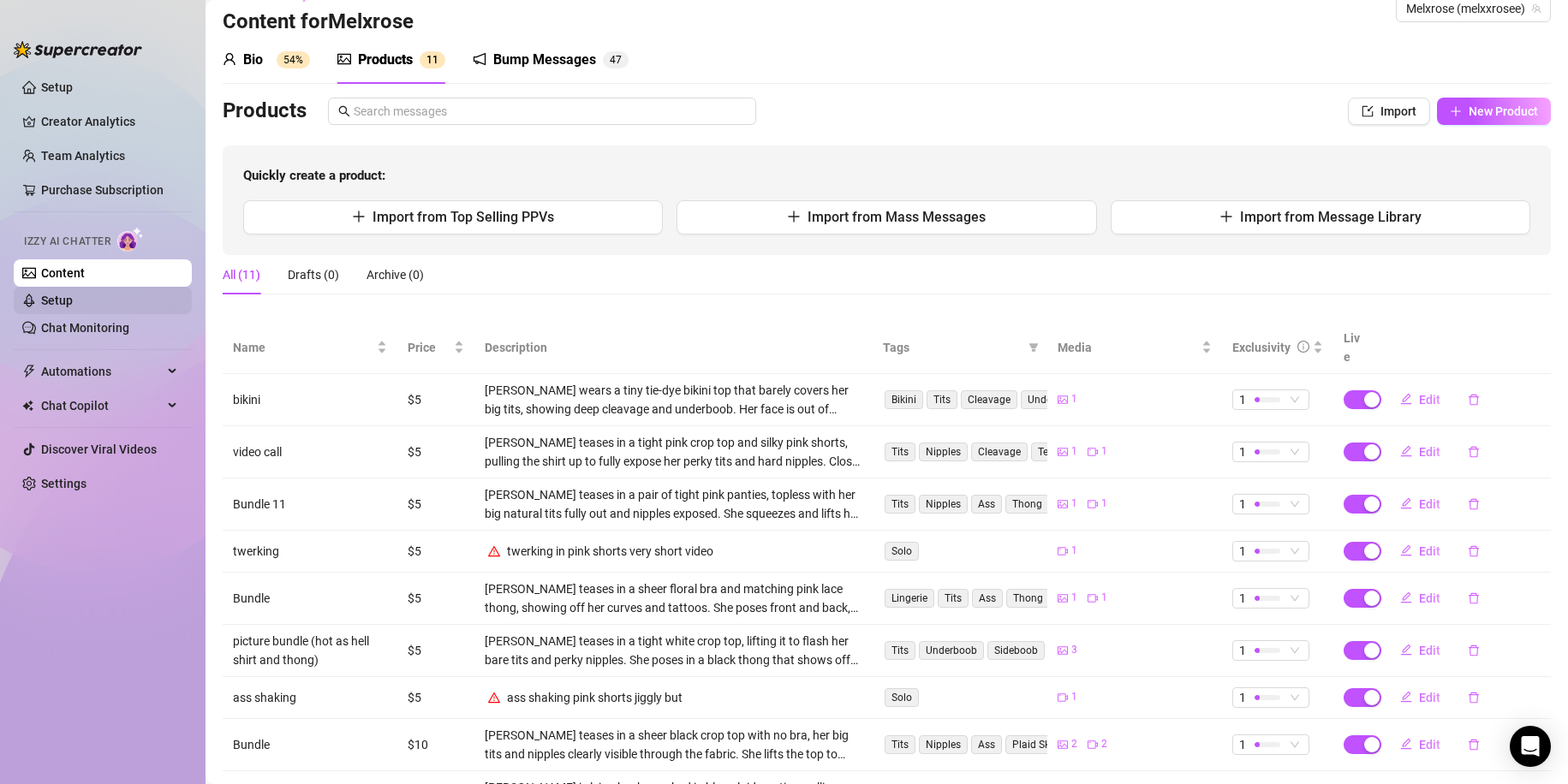
click at [73, 294] on link "Setup" at bounding box center [57, 301] width 32 height 14
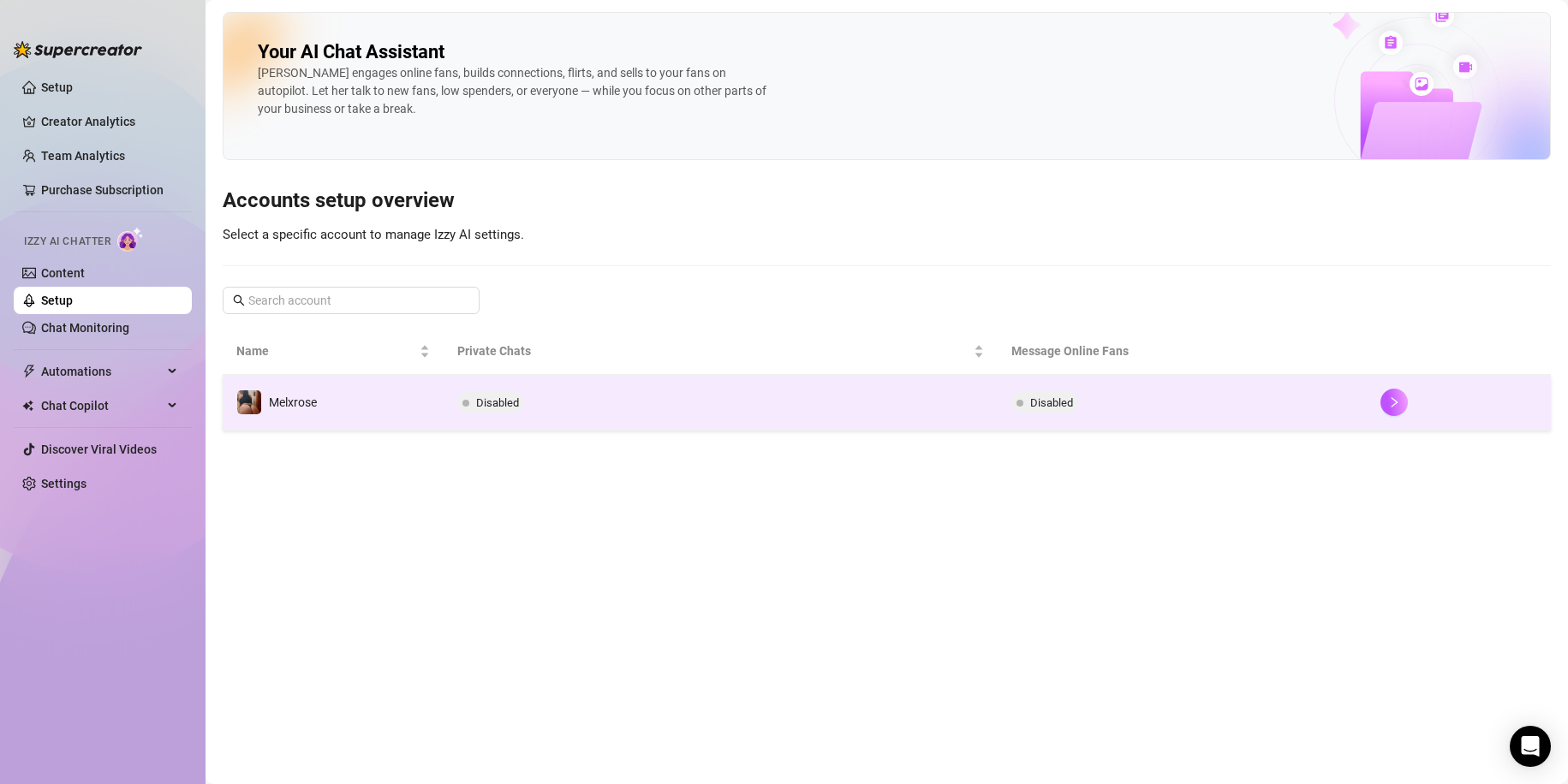
click at [495, 408] on span "Disabled" at bounding box center [498, 403] width 43 height 13
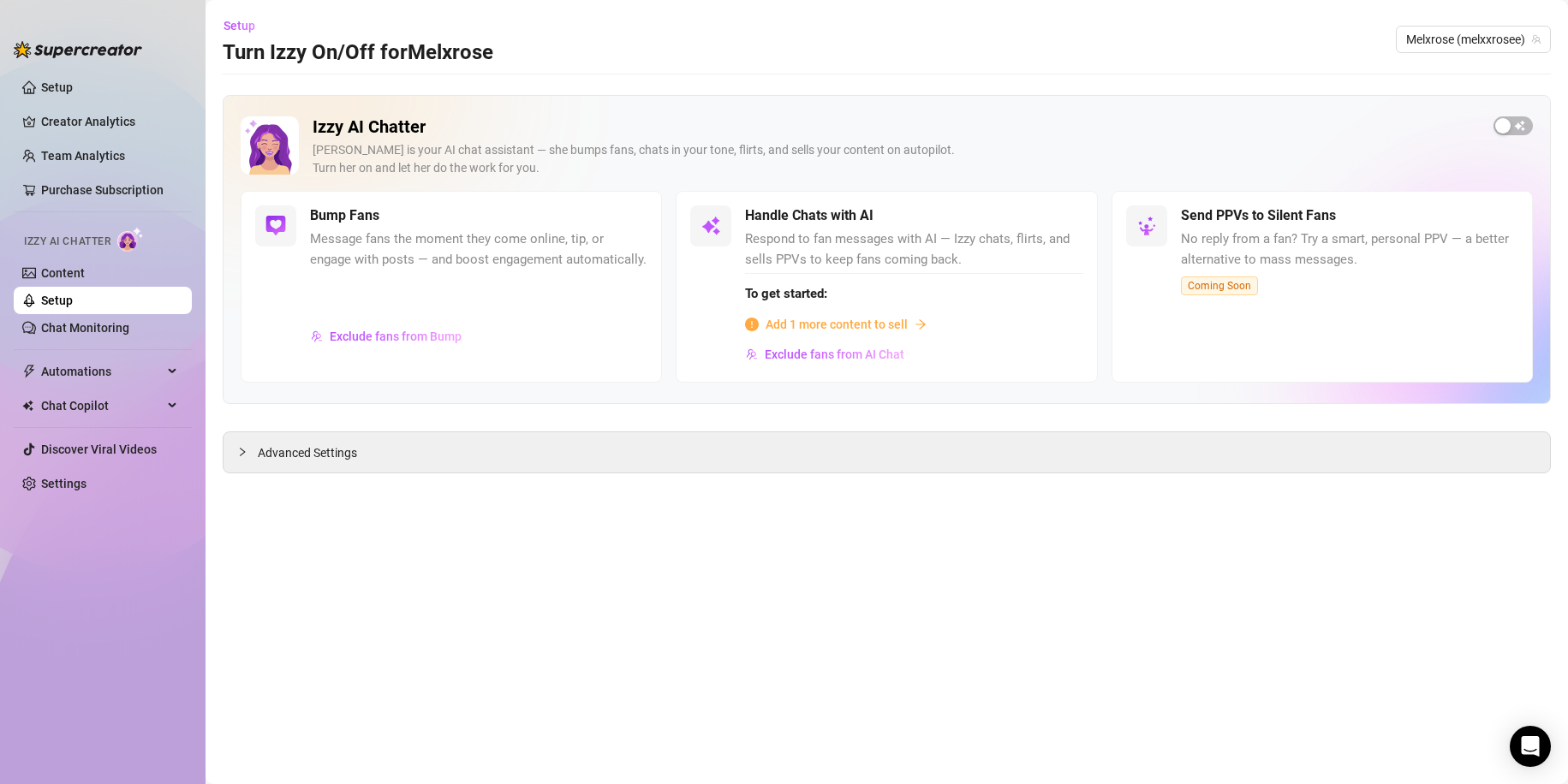
click at [824, 331] on span "Add 1 more content to sell" at bounding box center [836, 324] width 142 height 18
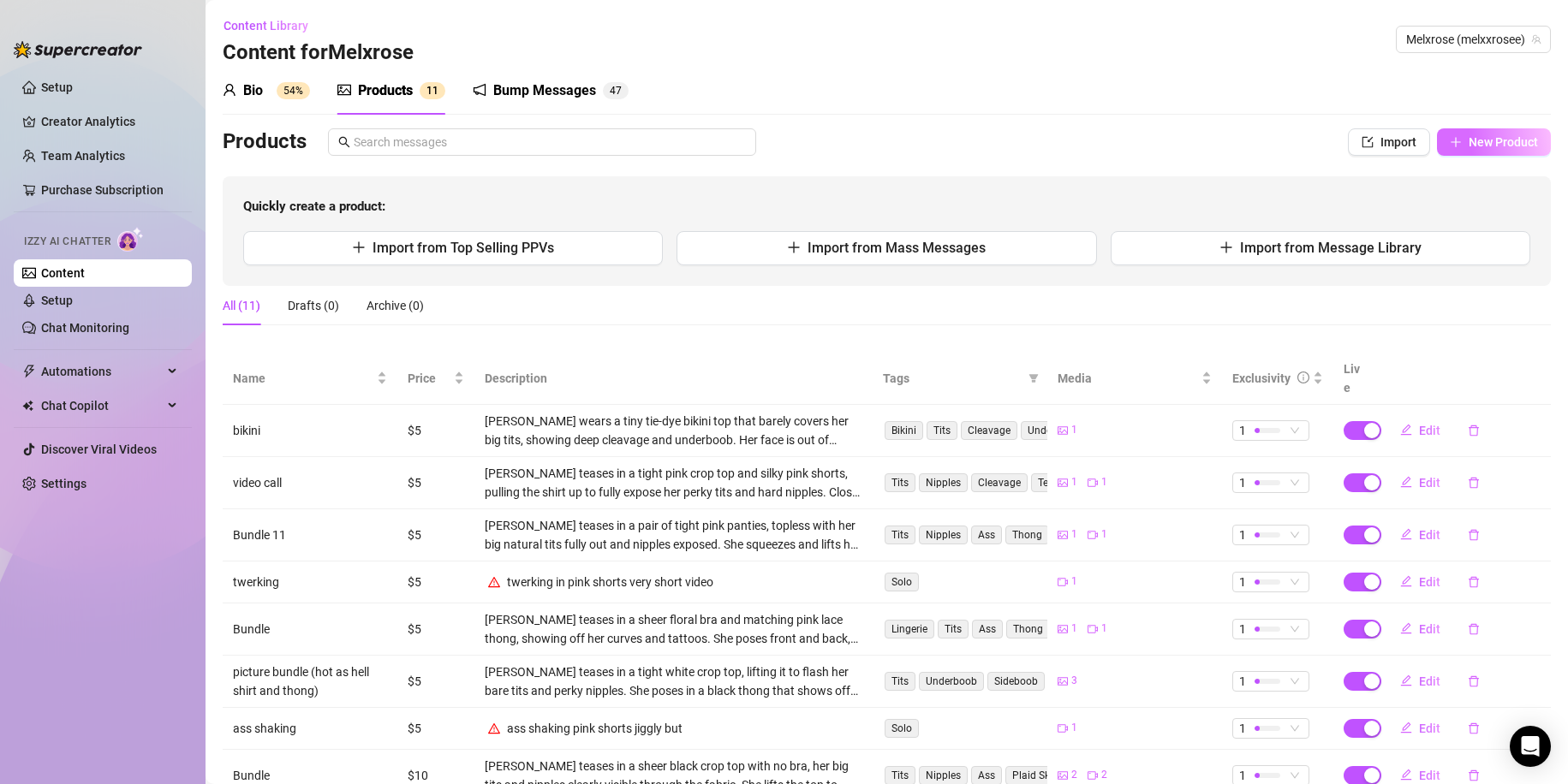
click at [1472, 141] on span "New Product" at bounding box center [1503, 142] width 69 height 14
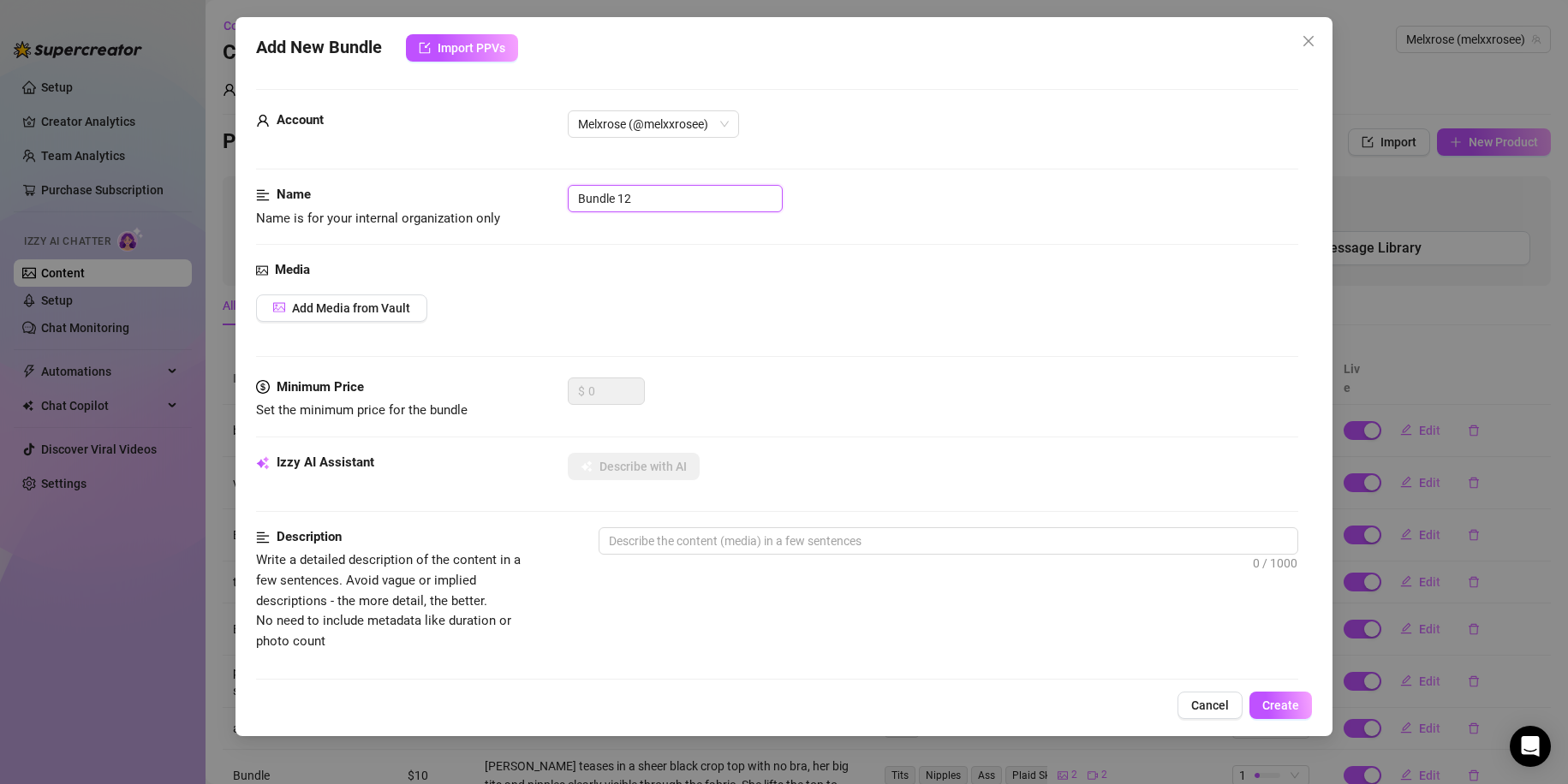
click at [665, 205] on input "Bundle 12" at bounding box center [675, 198] width 215 height 27
click at [339, 297] on button "Add Media from Vault" at bounding box center [341, 308] width 171 height 27
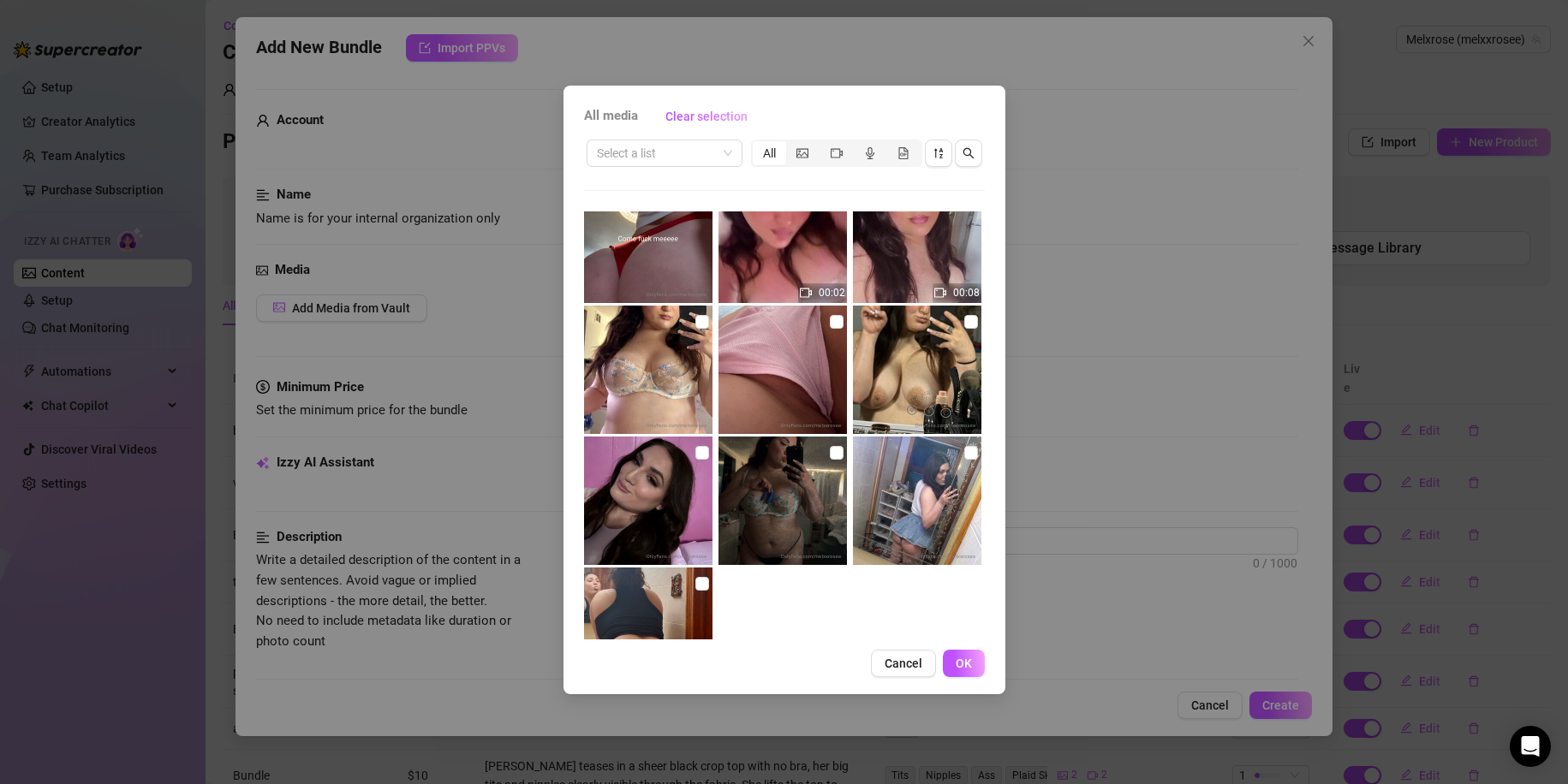
scroll to position [3132, 0]
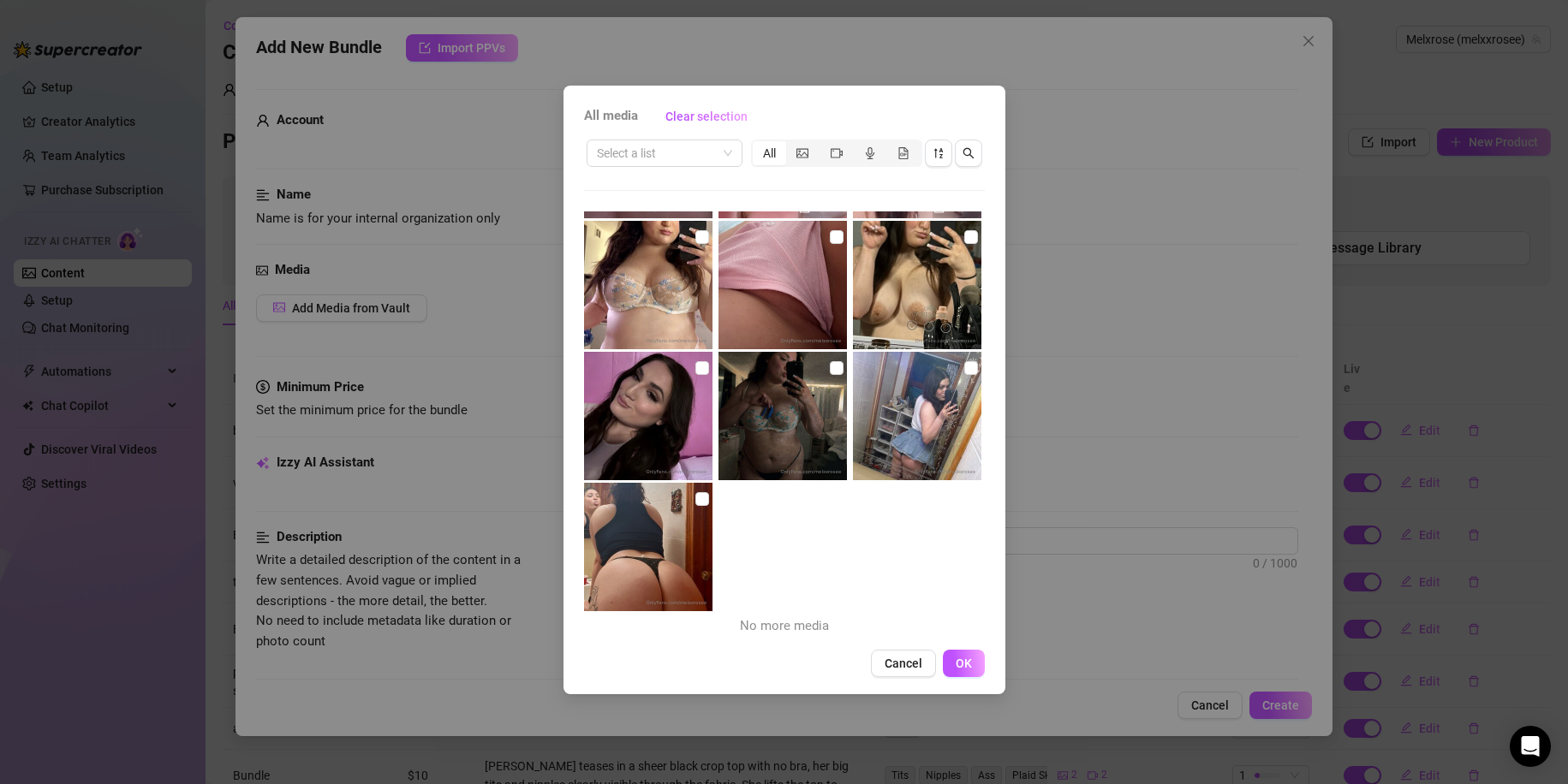
click at [788, 467] on img at bounding box center [783, 416] width 128 height 128
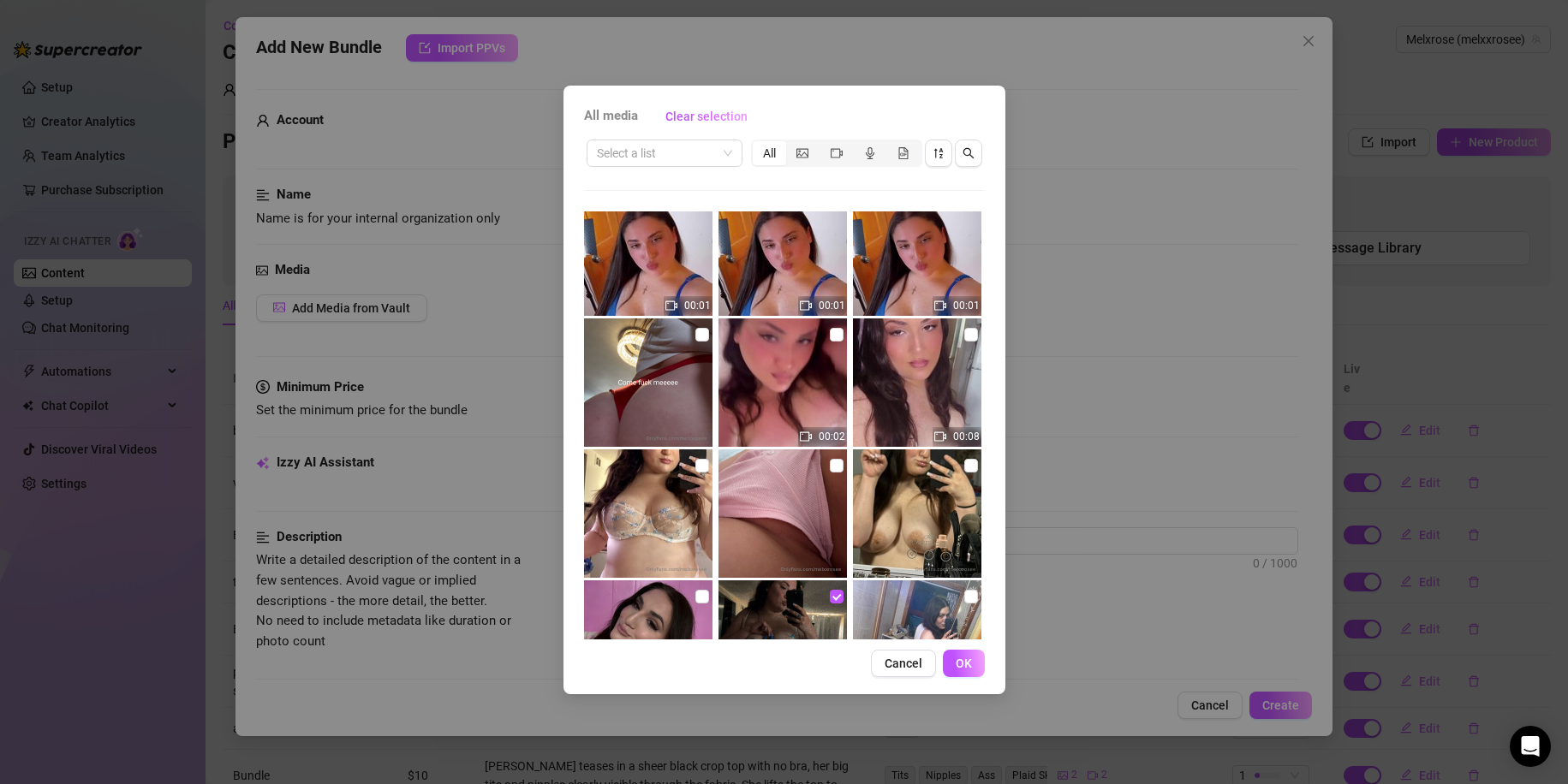
scroll to position [2904, 0]
click at [648, 507] on img at bounding box center [648, 514] width 128 height 128
click at [941, 673] on div "Cancel OK" at bounding box center [784, 663] width 401 height 27
click at [961, 666] on span "OK" at bounding box center [963, 663] width 17 height 14
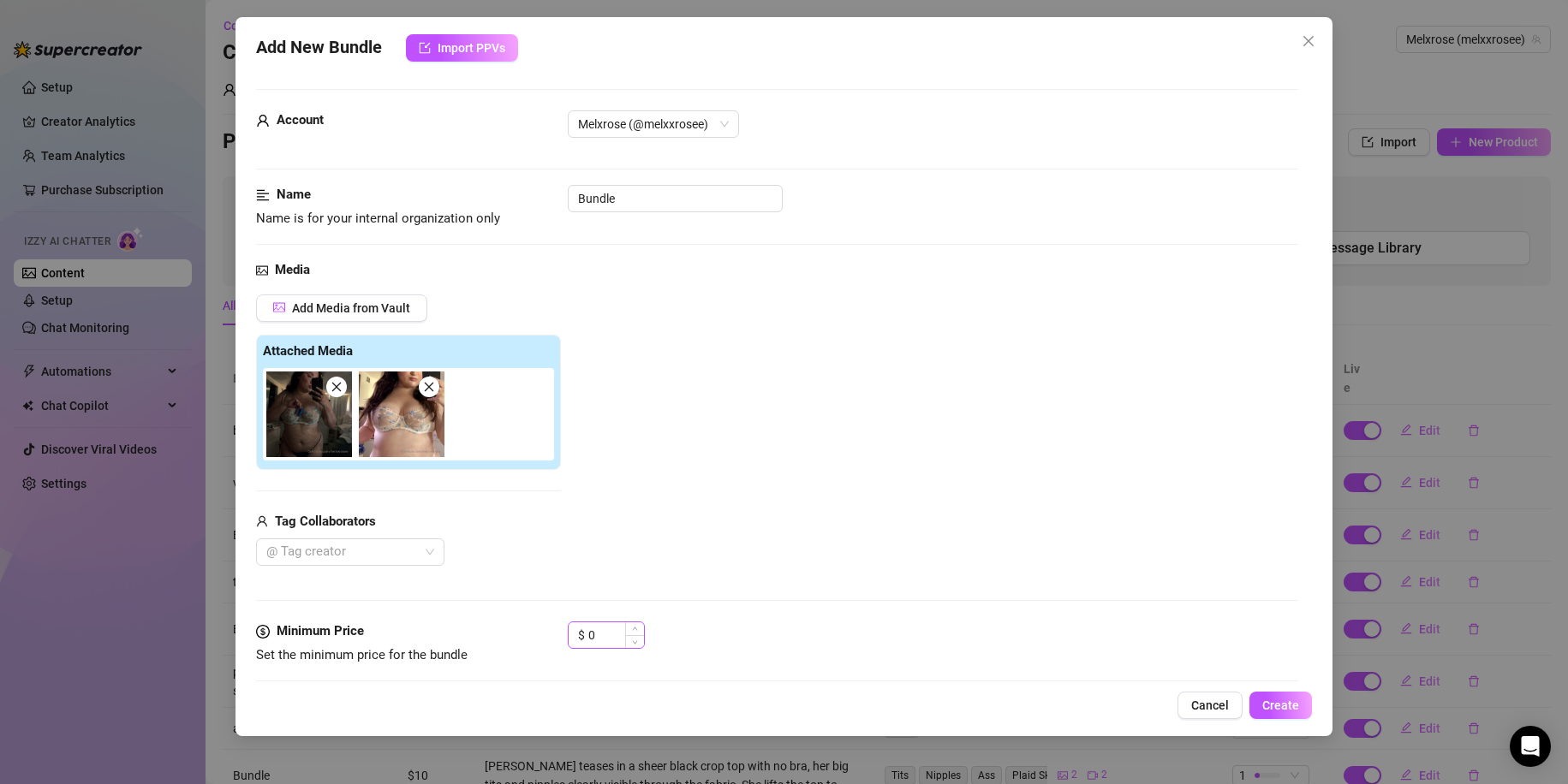
click at [592, 621] on div "$ 0" at bounding box center [606, 634] width 77 height 27
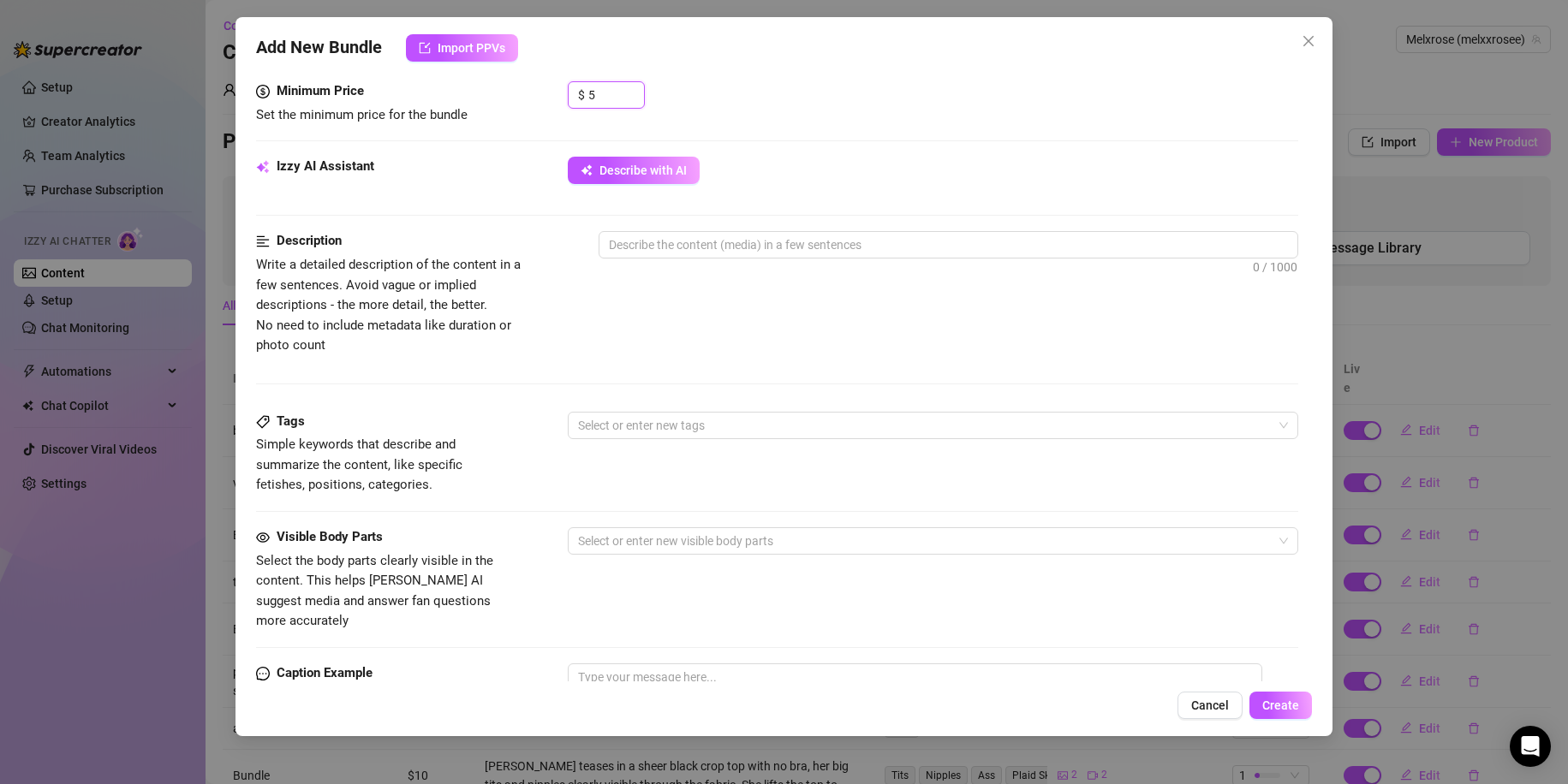
scroll to position [541, 0]
click at [681, 229] on div "Izzy AI Assistant Describe with AI" at bounding box center [777, 193] width 1043 height 75
click at [683, 238] on textarea at bounding box center [949, 243] width 698 height 25
click at [644, 179] on button "Describe with AI" at bounding box center [634, 169] width 132 height 27
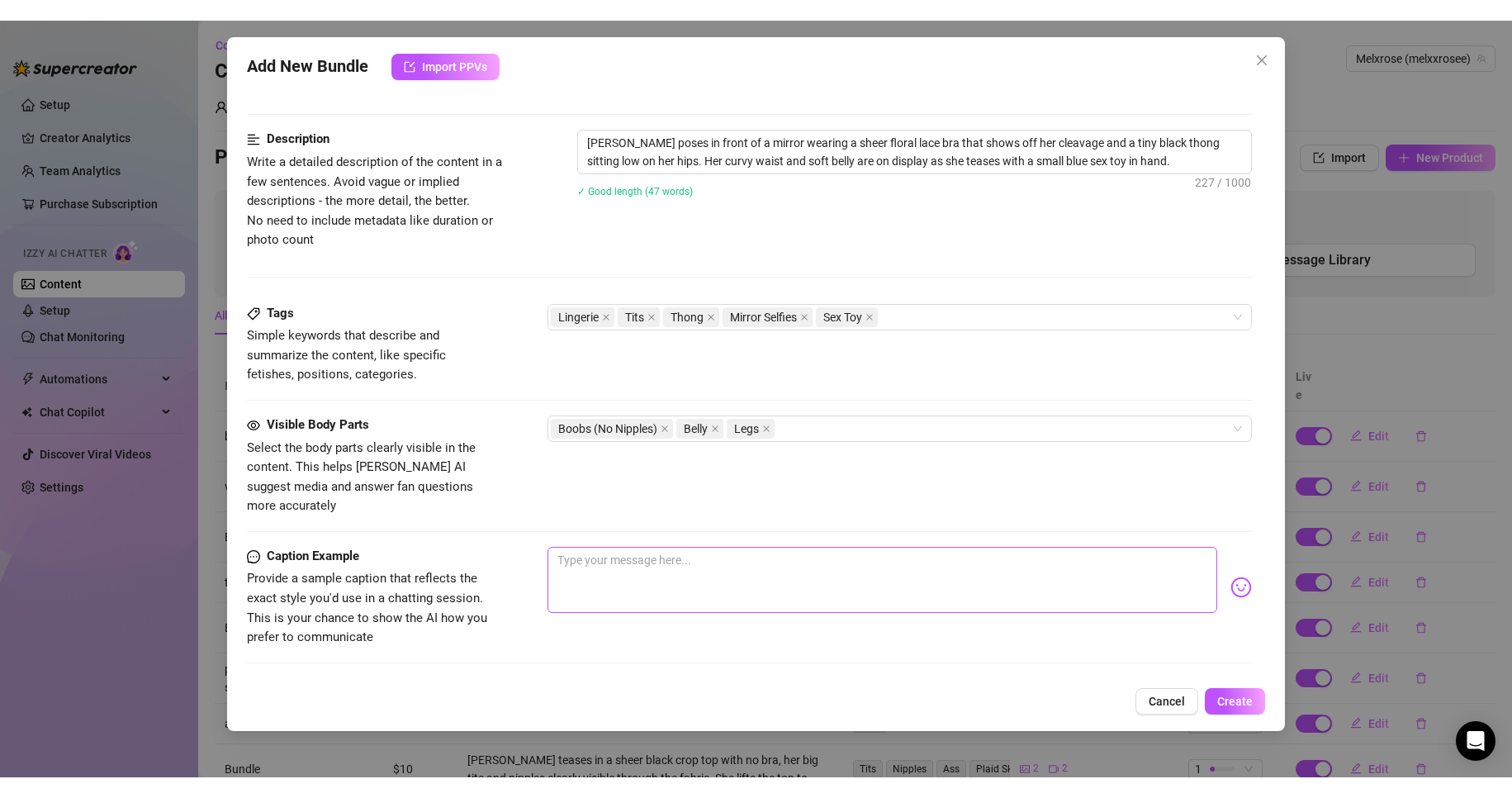
scroll to position [636, 0]
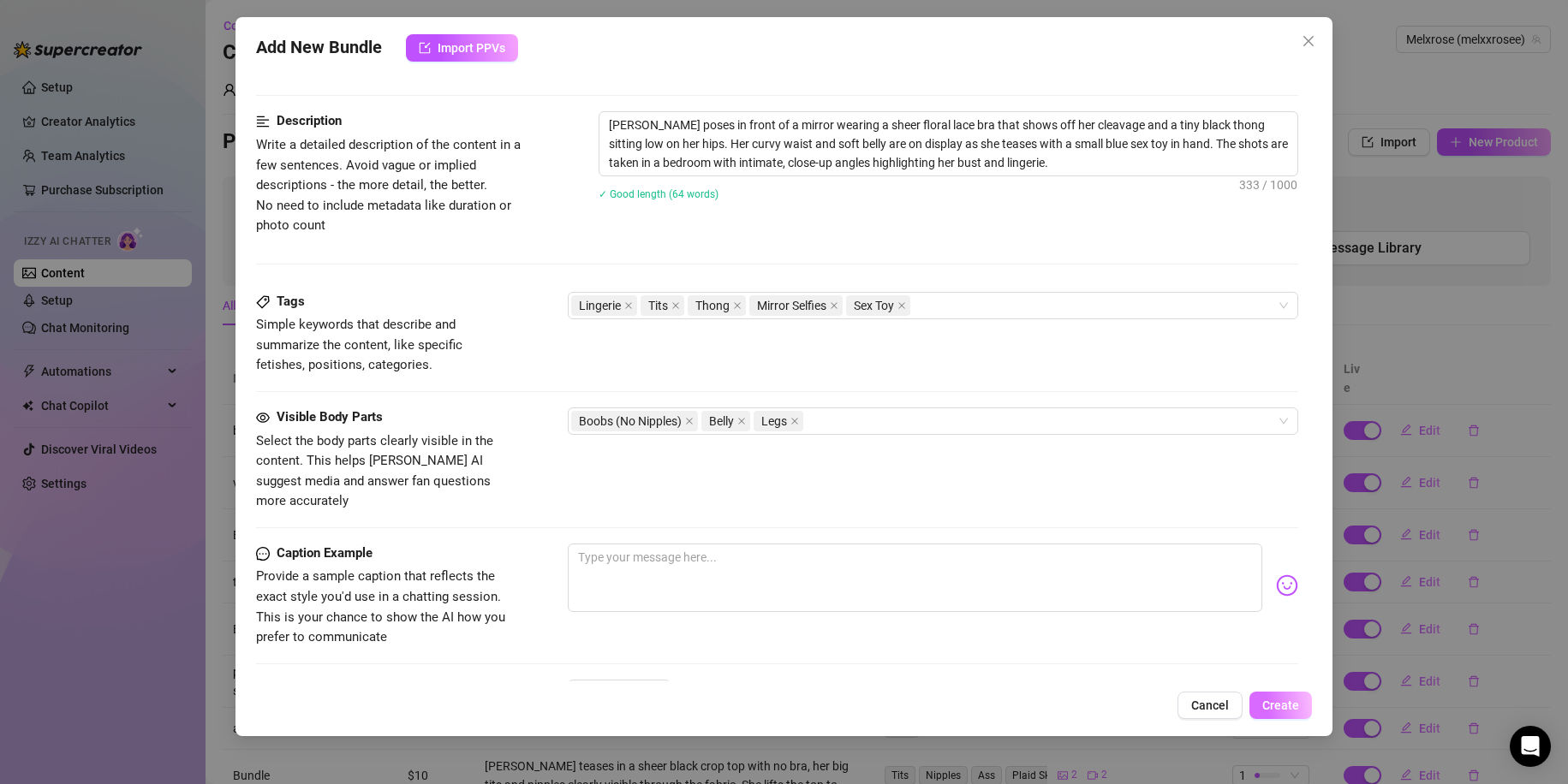
click at [1284, 707] on span "Create" at bounding box center [1280, 705] width 37 height 14
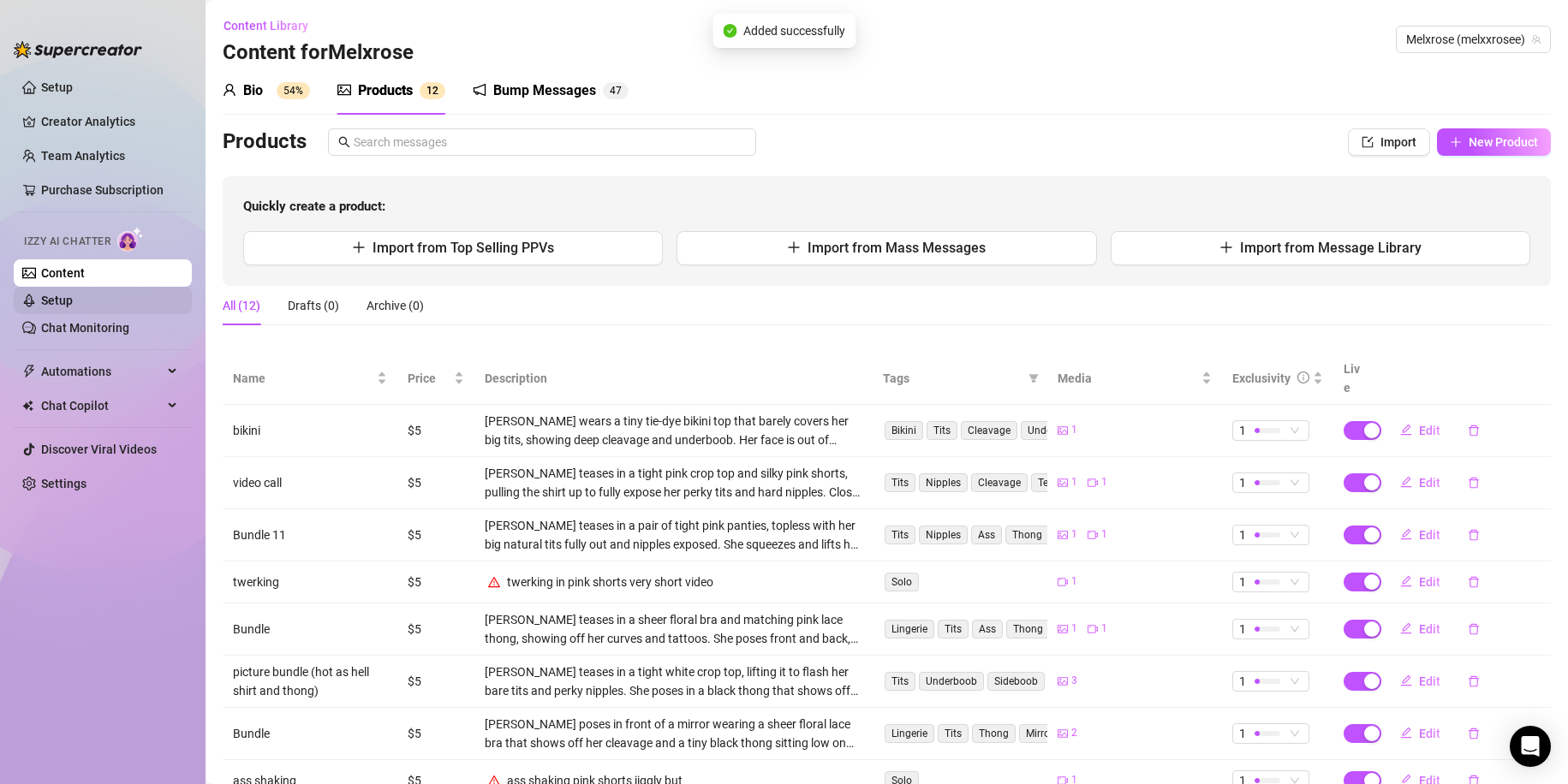
click at [73, 294] on link "Setup" at bounding box center [57, 301] width 32 height 14
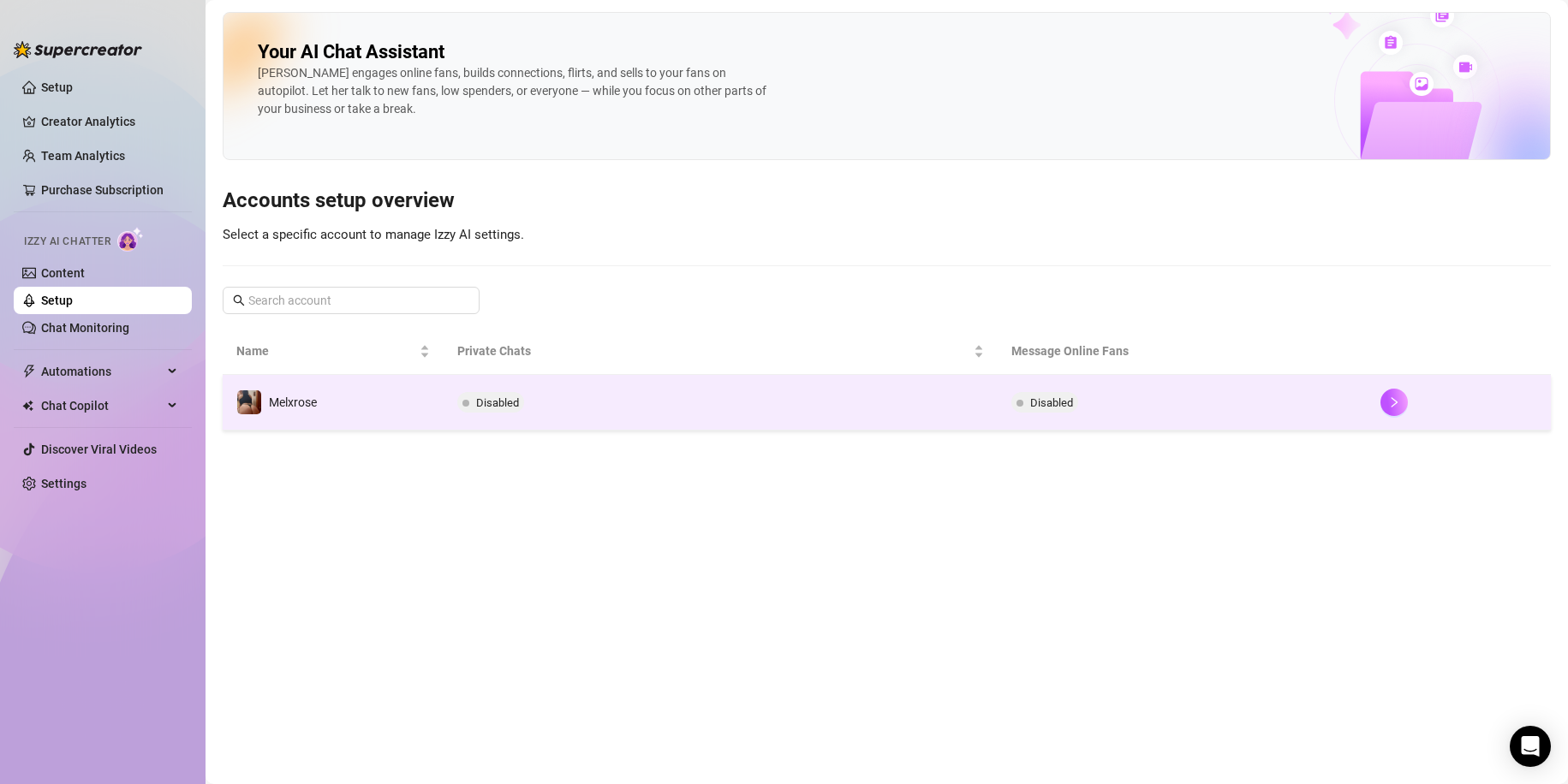
click at [500, 394] on span "Disabled" at bounding box center [490, 402] width 67 height 20
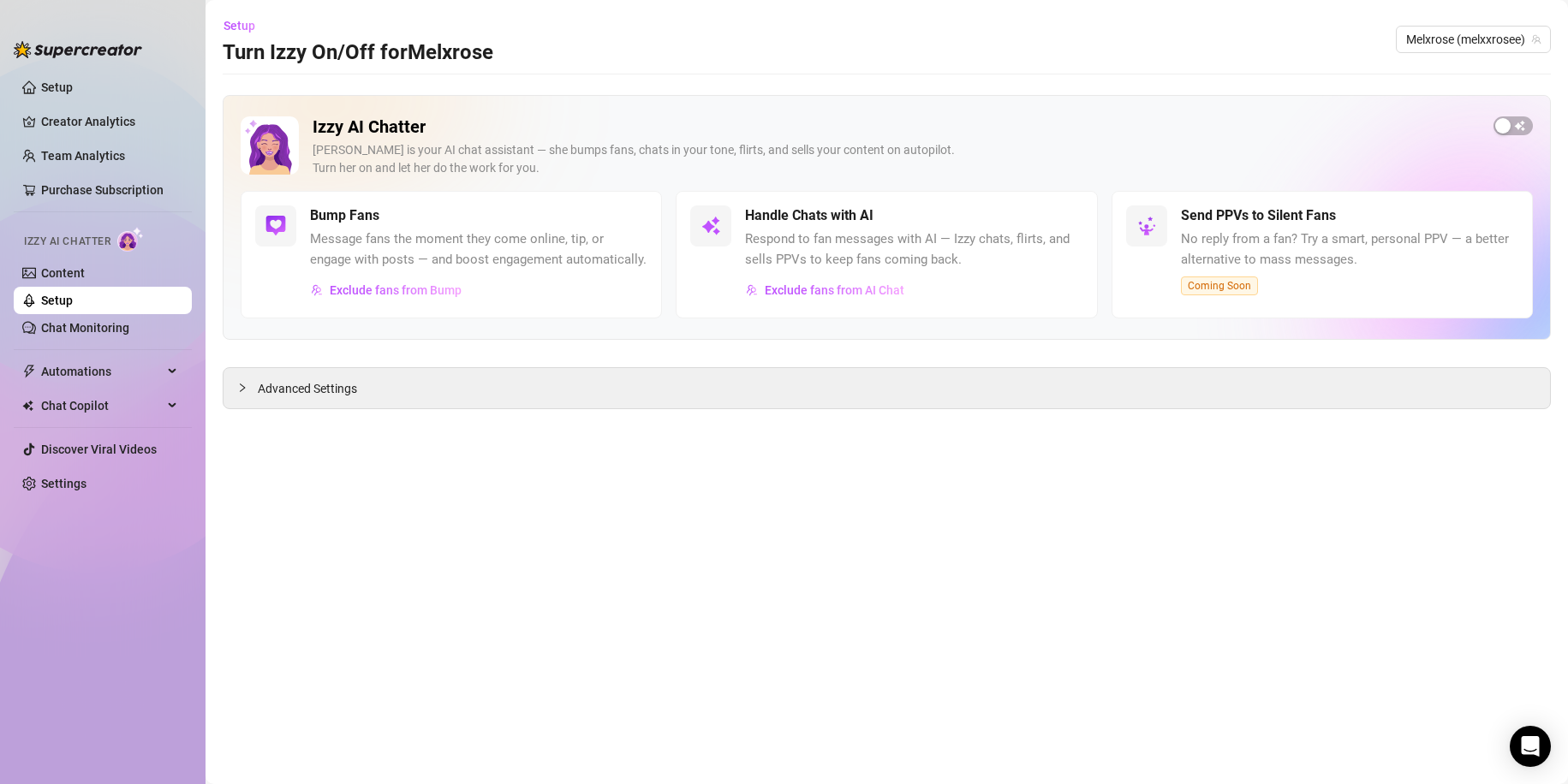
click at [1277, 221] on h5 "Send PPVs to Silent Fans" at bounding box center [1258, 215] width 155 height 20
click at [1504, 125] on div "button" at bounding box center [1503, 126] width 16 height 16
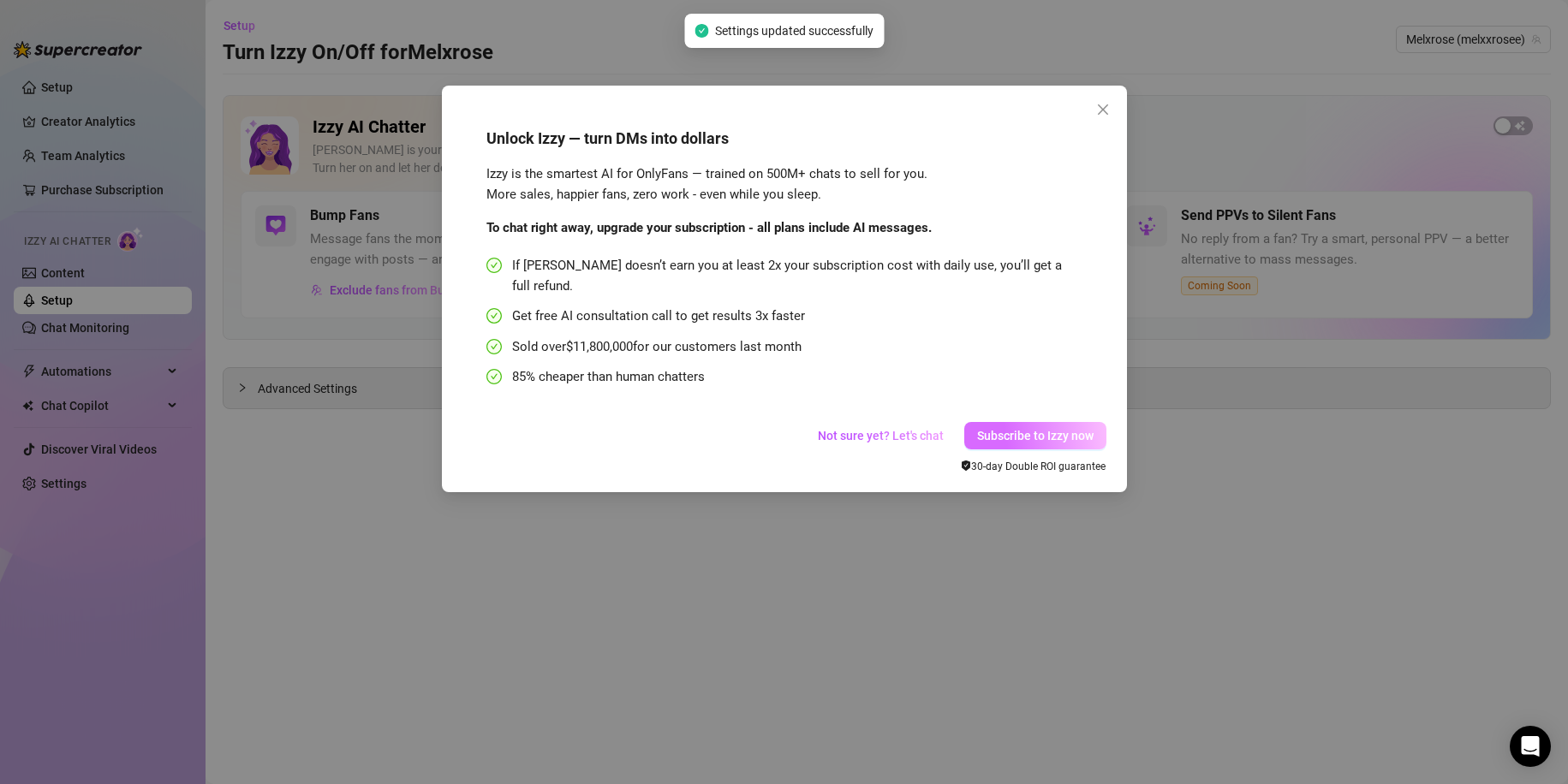
click at [1042, 422] on button "Subscribe to Izzy now" at bounding box center [1035, 435] width 142 height 27
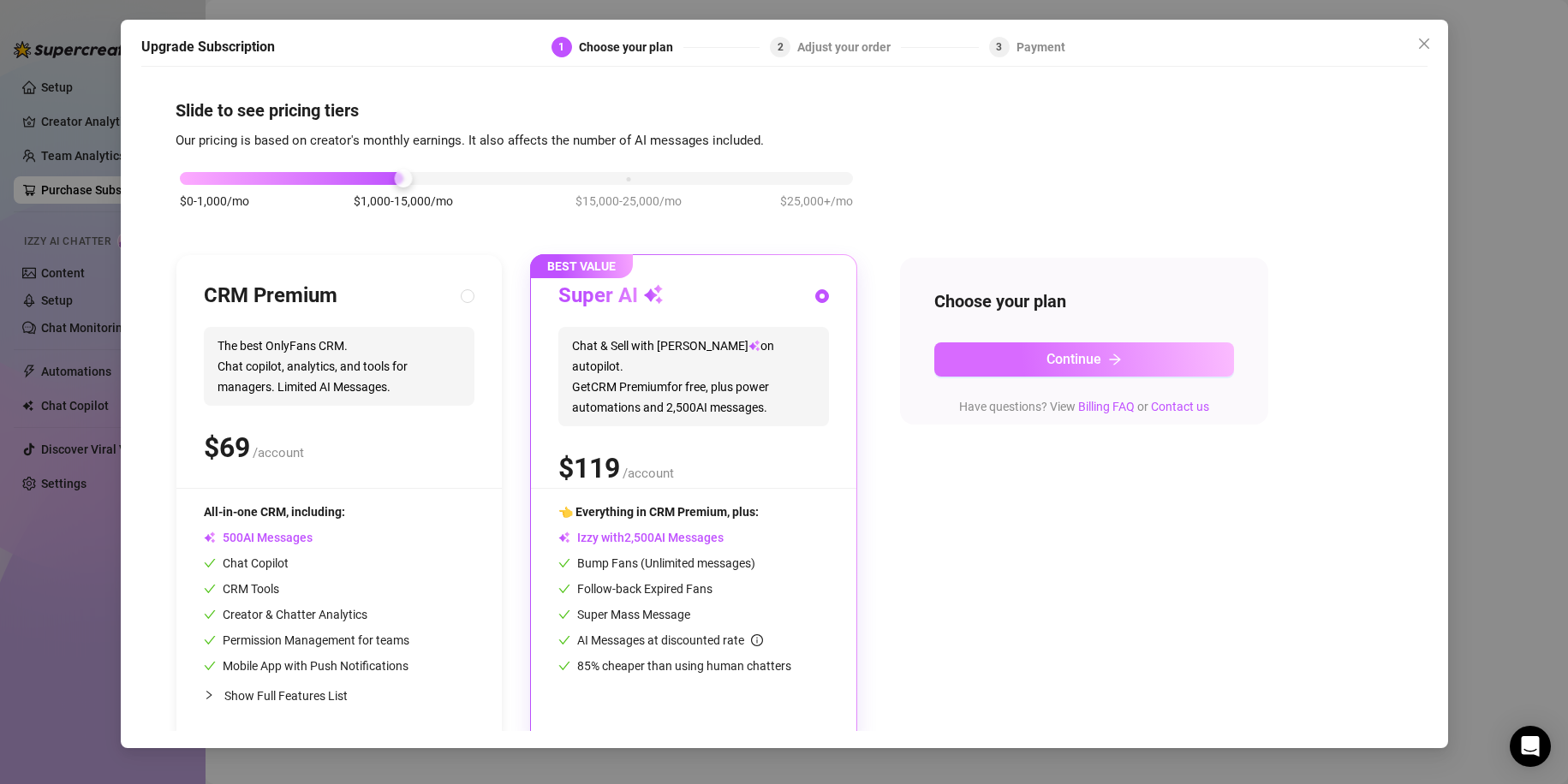
click at [1027, 359] on button "Continue" at bounding box center [1085, 359] width 300 height 34
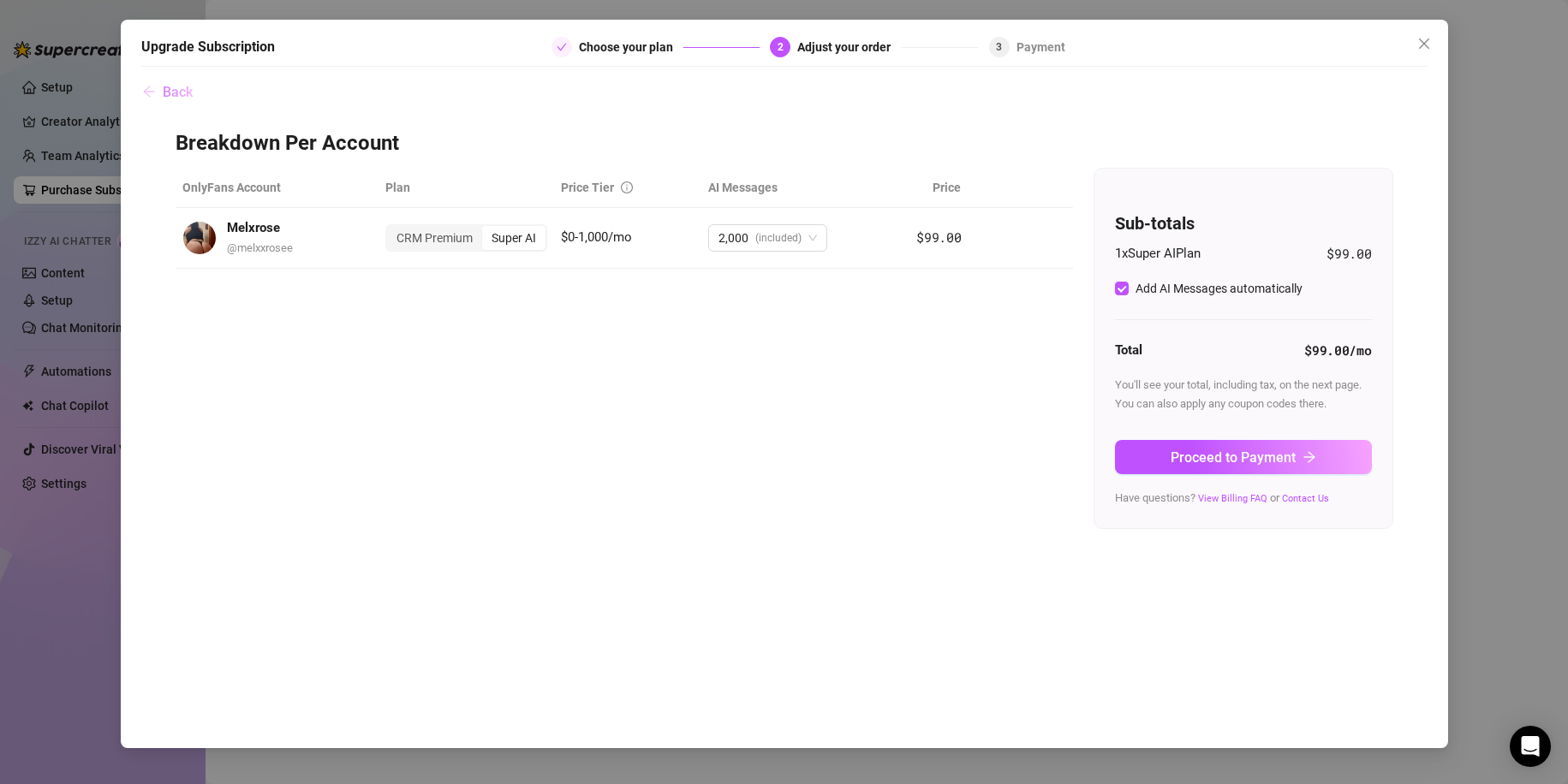
click at [167, 86] on span "Back" at bounding box center [177, 92] width 30 height 17
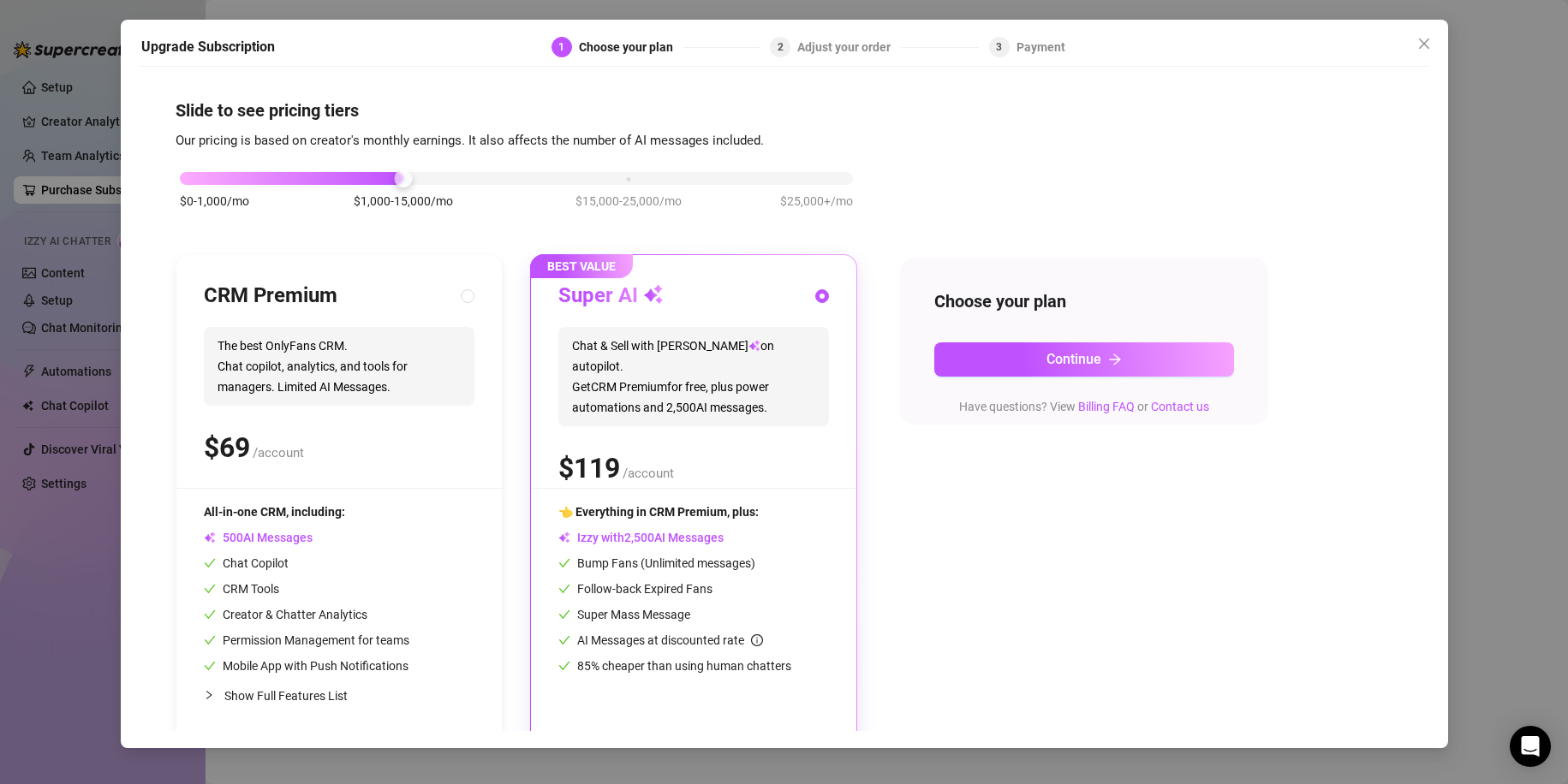
click at [349, 388] on span "The best OnlyFans CRM. Chat copilot, analytics, and tools for managers. Limited…" at bounding box center [339, 367] width 270 height 79
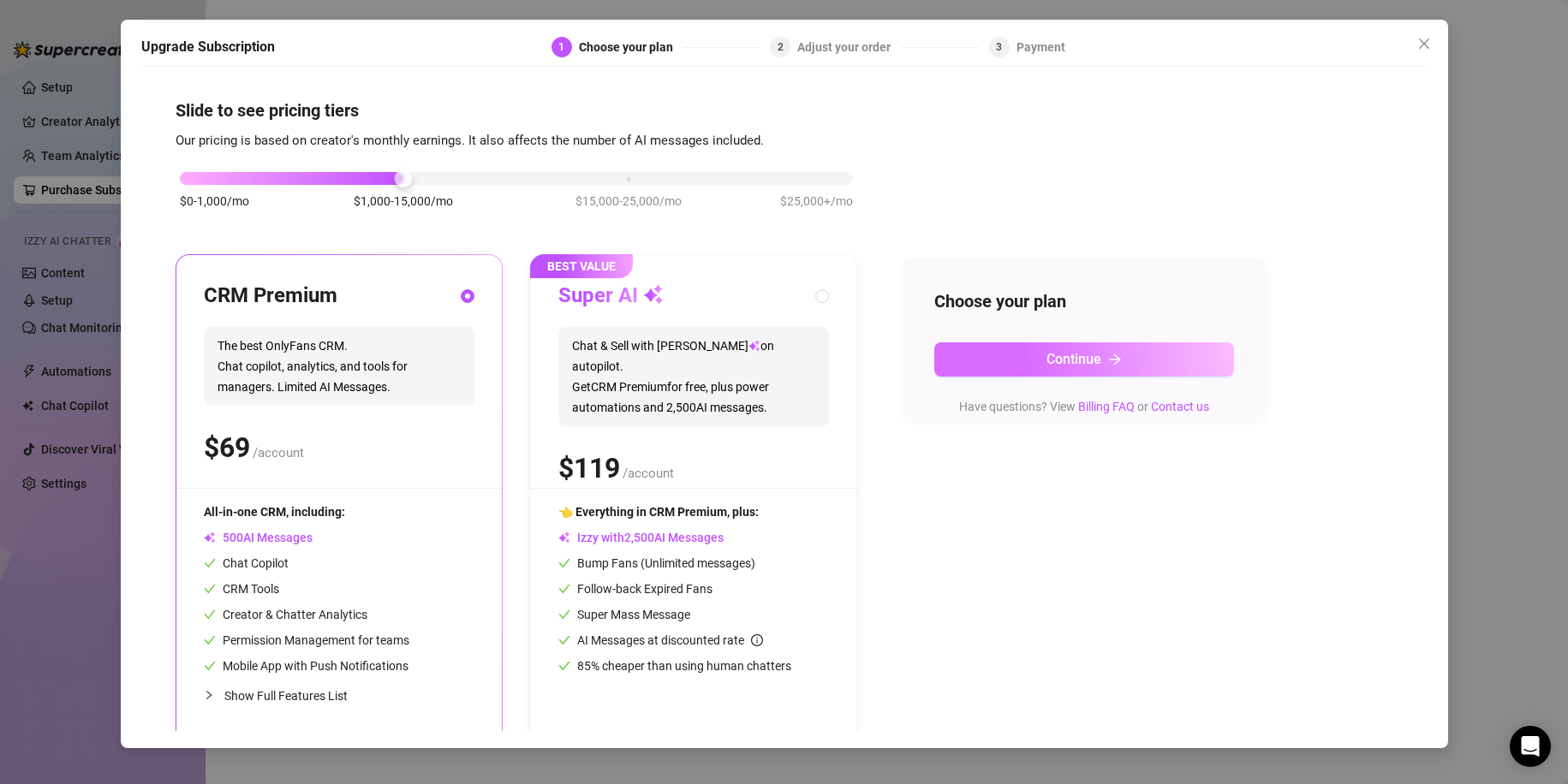
click at [1097, 359] on span "Continue" at bounding box center [1073, 359] width 54 height 17
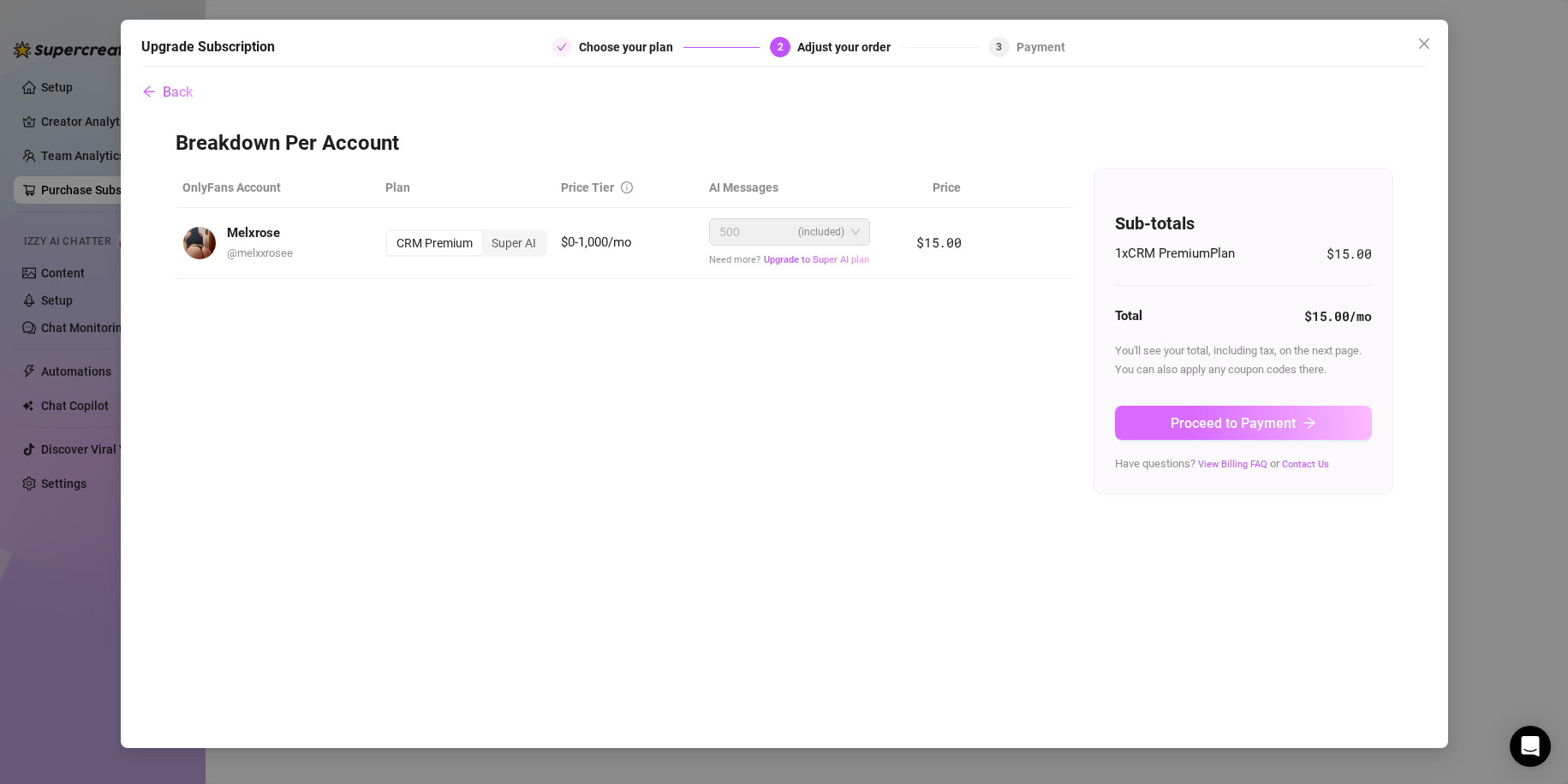
click at [1216, 406] on button "Proceed to Payment" at bounding box center [1242, 423] width 257 height 34
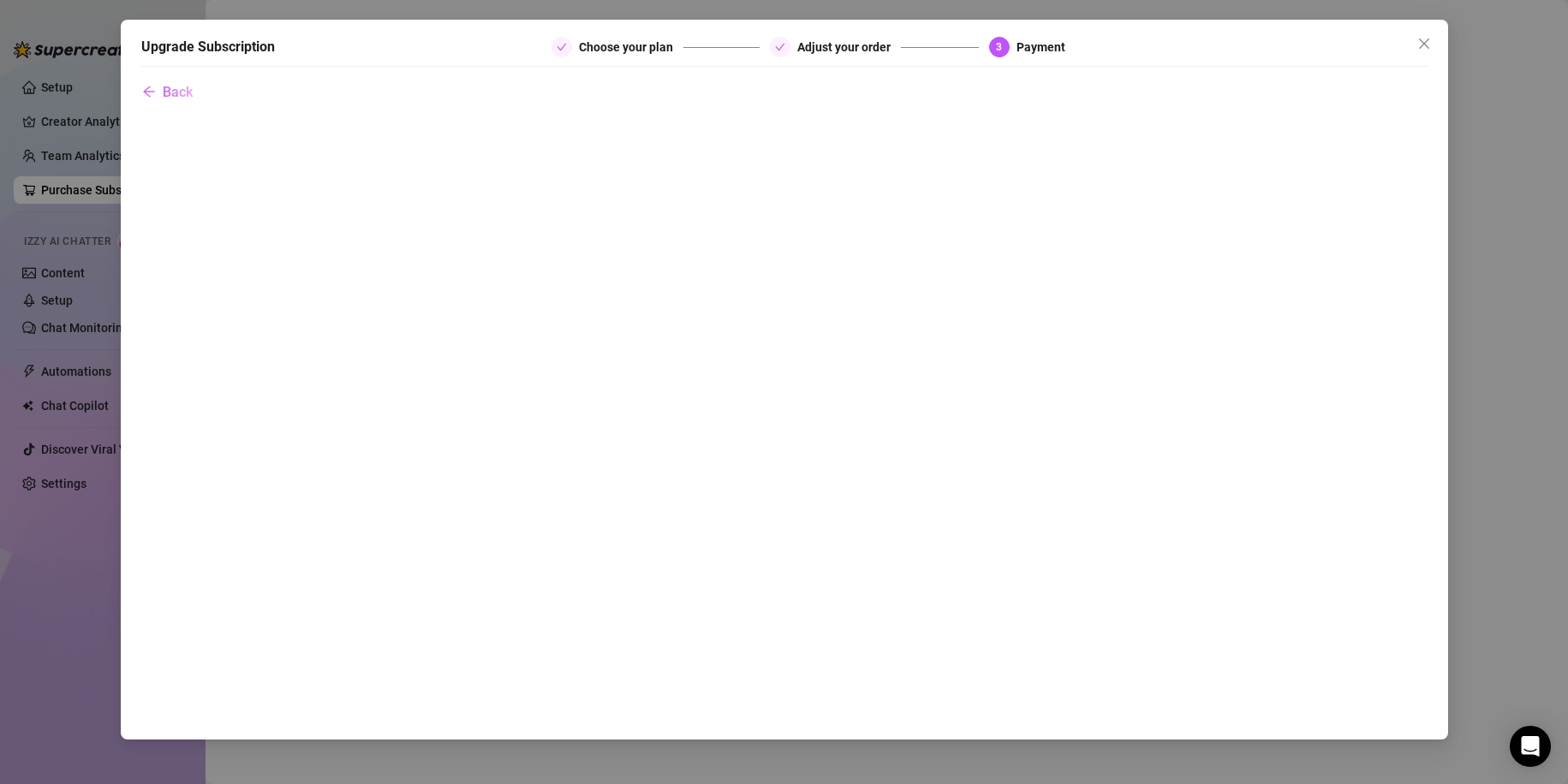
click at [174, 71] on div "Upgrade Subscription Choose your plan Adjust your order 3 Payment Back" at bounding box center [784, 379] width 1327 height 720
click at [180, 88] on span "Back" at bounding box center [177, 92] width 30 height 17
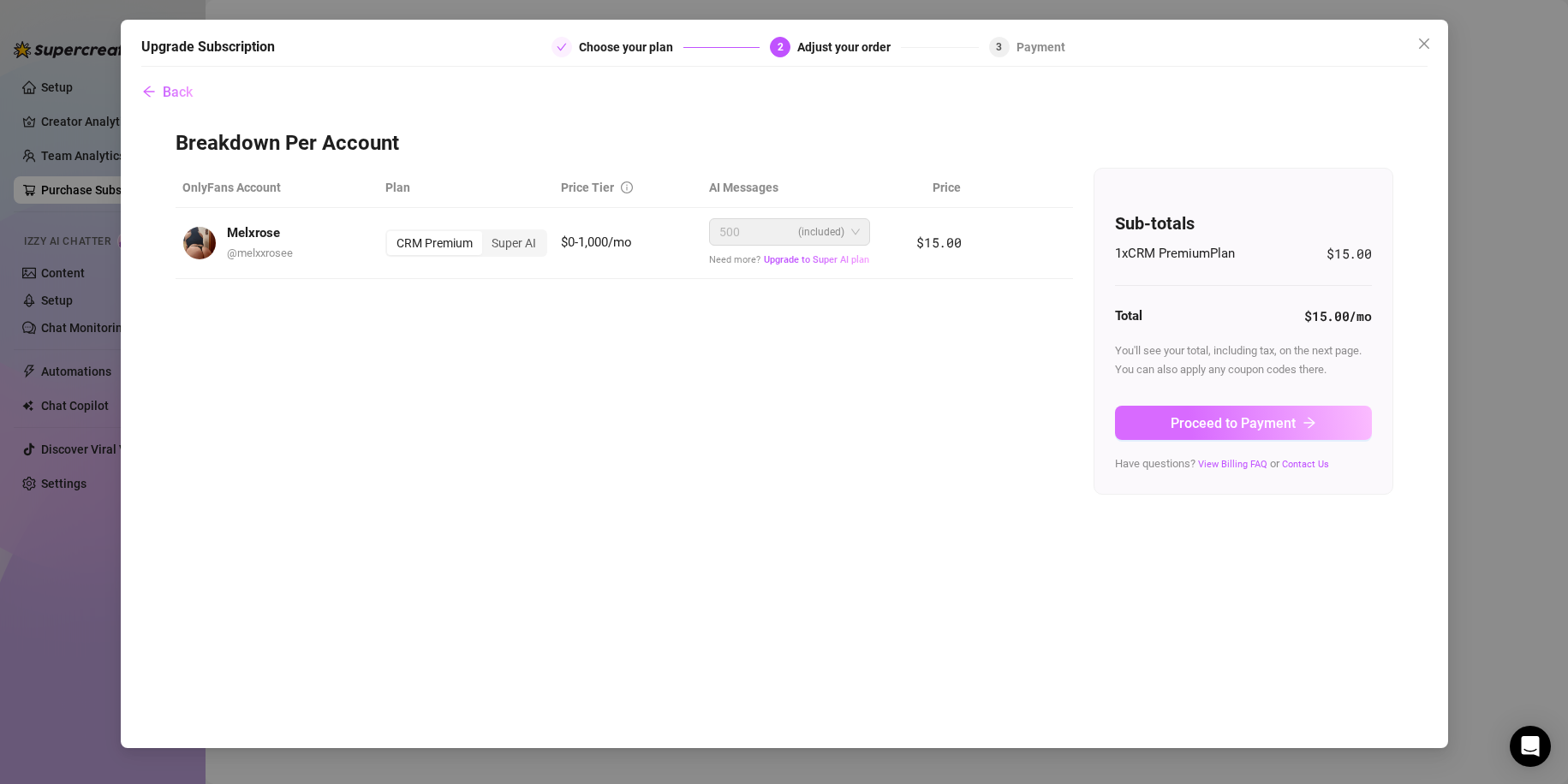
click at [1218, 416] on span "Proceed to Payment" at bounding box center [1233, 423] width 125 height 17
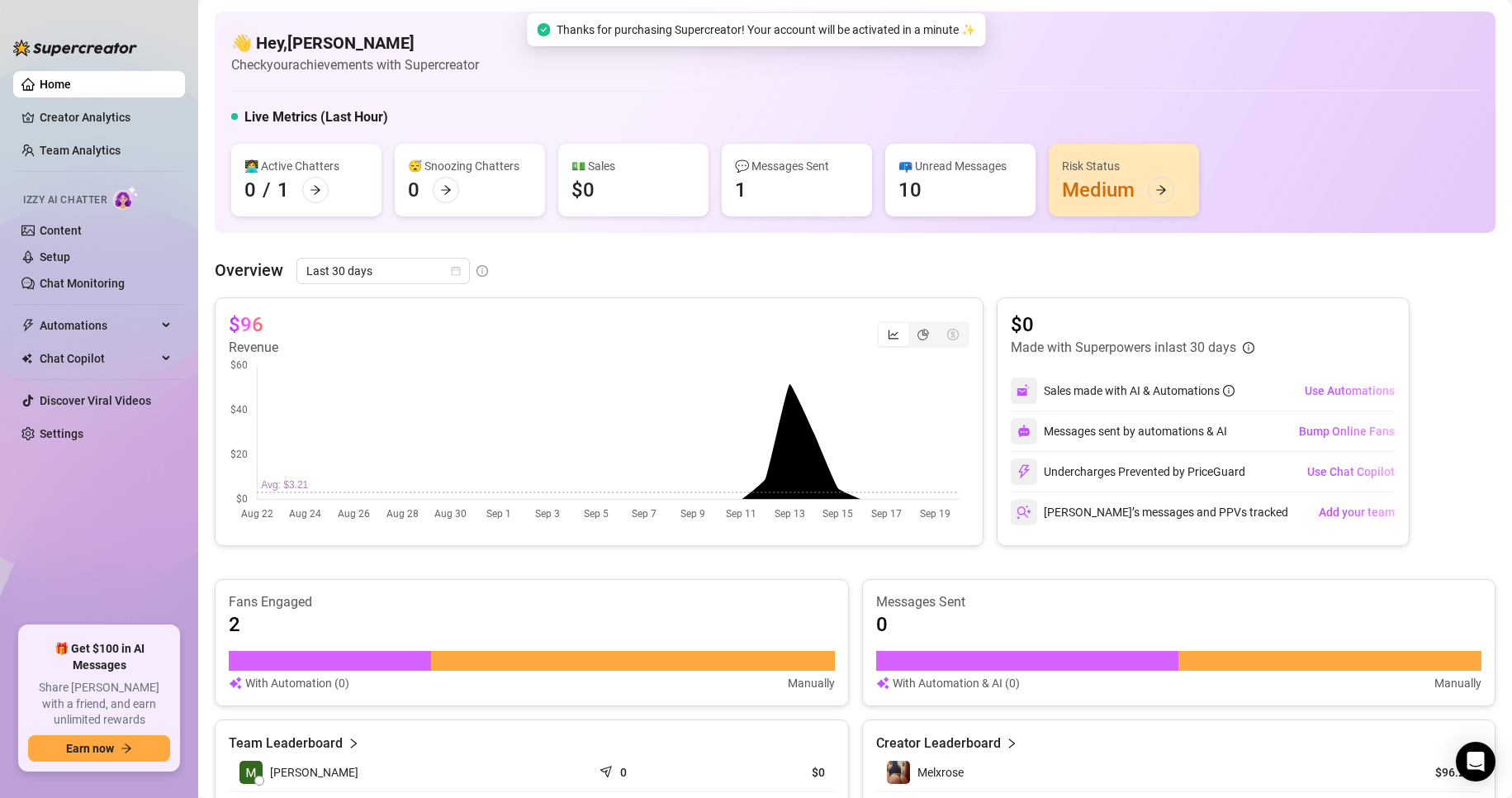
click at [767, 190] on div "💬 Messages Sent 1" at bounding box center [797, 180] width 151 height 73
click at [110, 283] on link "Chat Monitoring" at bounding box center [82, 283] width 85 height 14
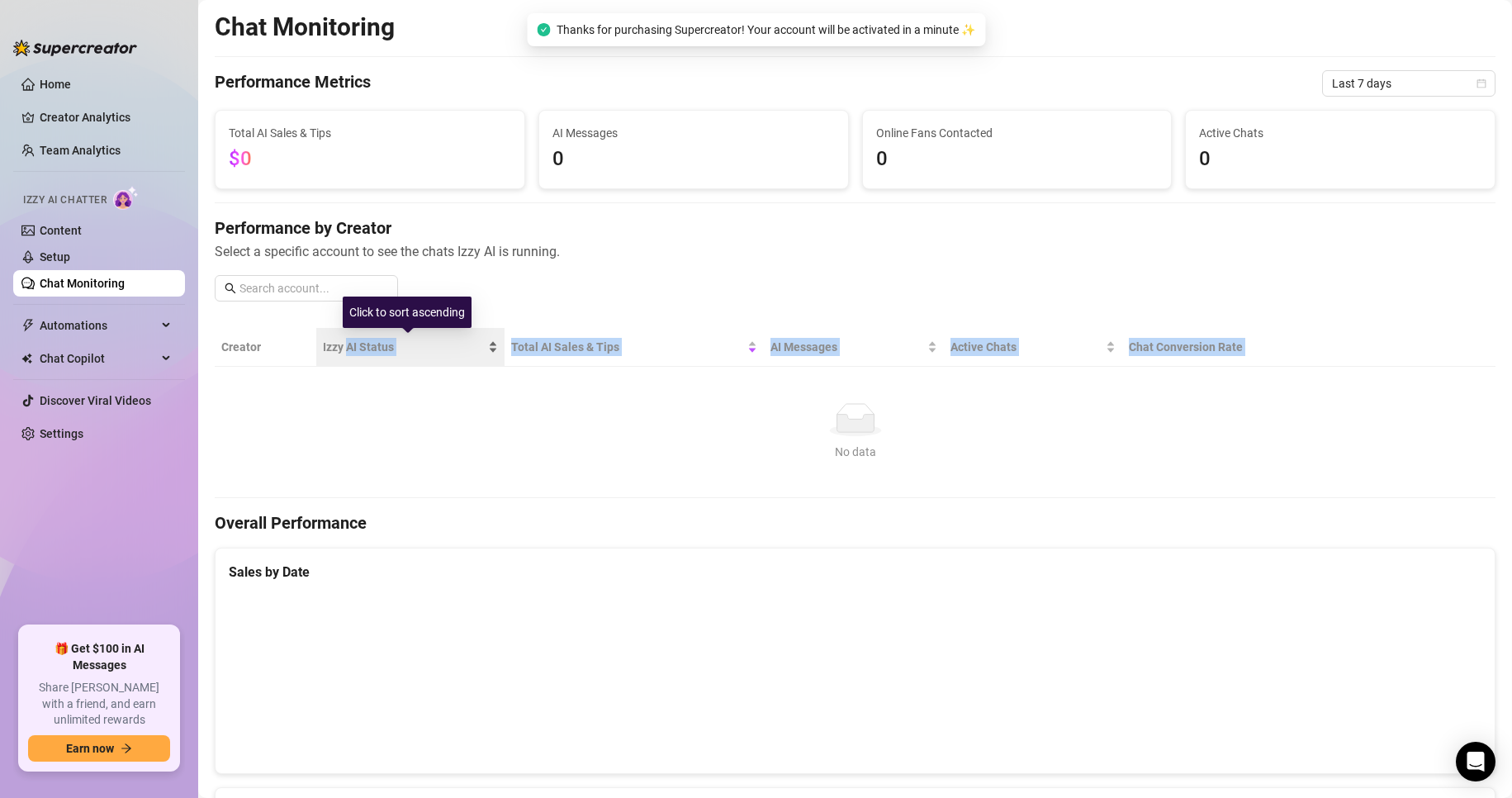
drag, startPoint x: 338, startPoint y: 468, endPoint x: 348, endPoint y: 355, distance: 113.4
click at [348, 355] on table "Creator Izzy AI Status Total AI Sales & Tips AI Messages Active Chats Chat Conv…" at bounding box center [855, 412] width 1280 height 170
click at [426, 409] on div "No data" at bounding box center [855, 419] width 1254 height 33
click at [371, 342] on span "Izzy AI Status" at bounding box center [404, 346] width 162 height 18
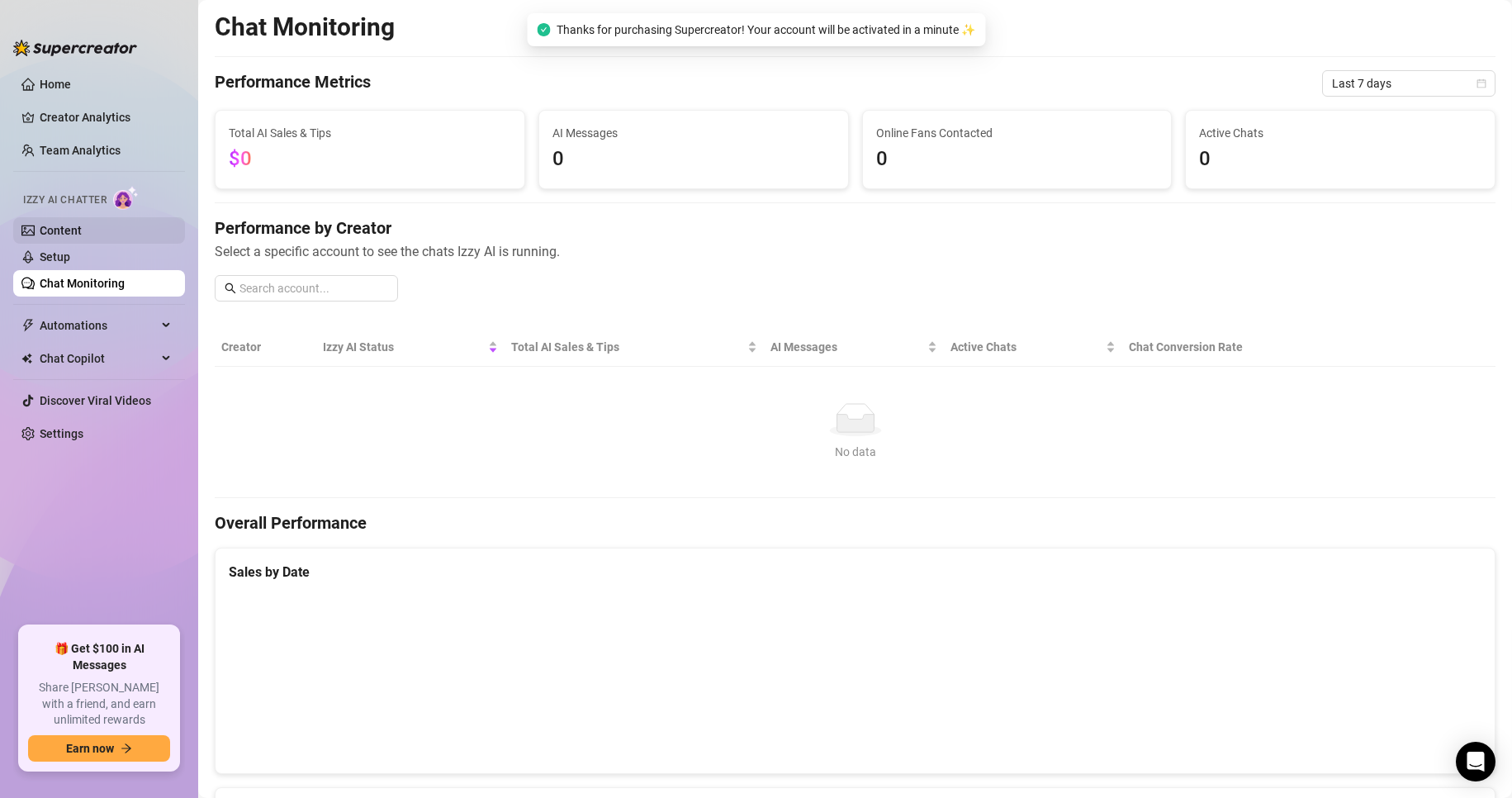
click at [66, 227] on link "Content" at bounding box center [61, 230] width 42 height 14
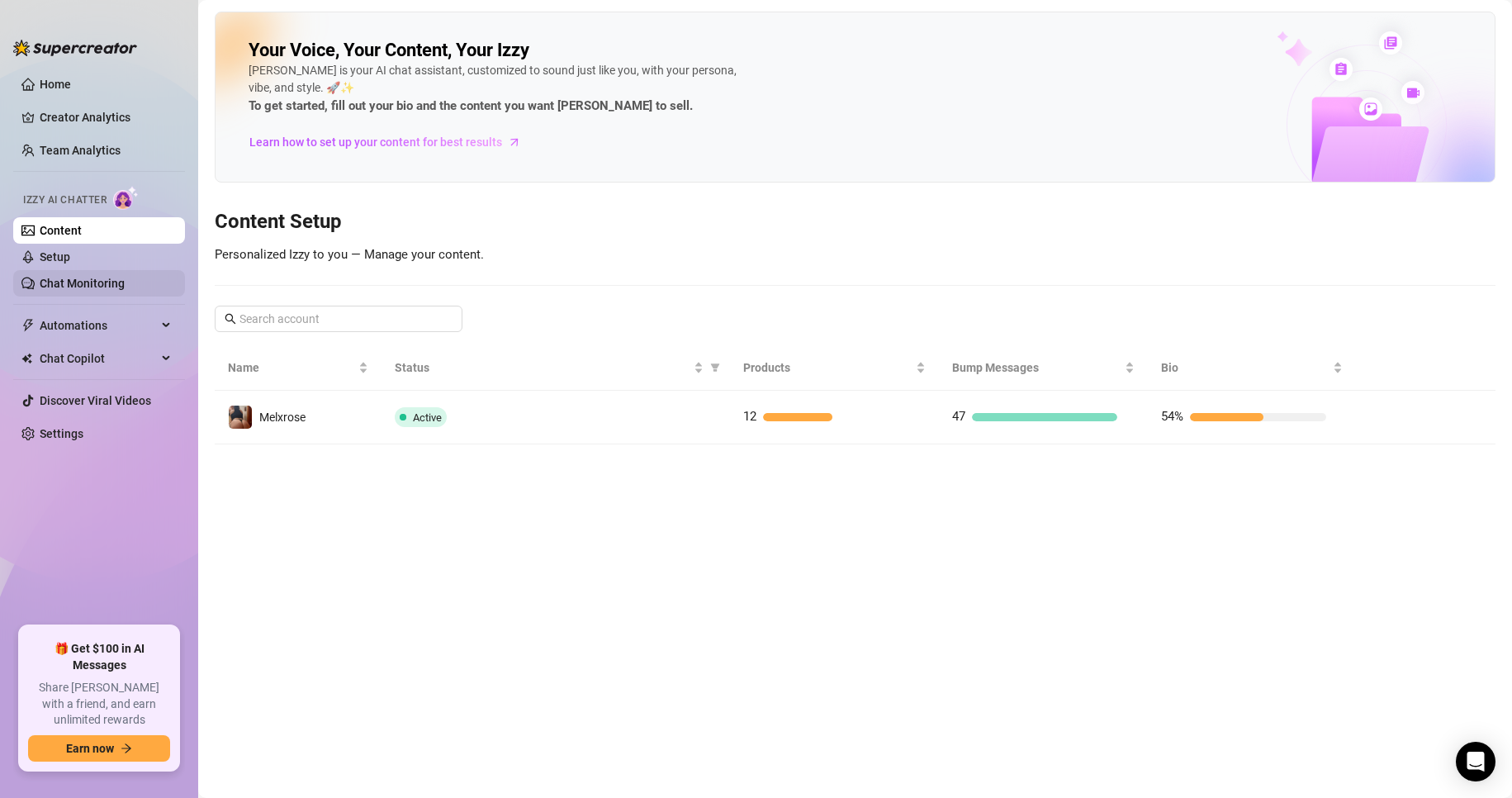
click at [60, 277] on link "Chat Monitoring" at bounding box center [82, 283] width 85 height 14
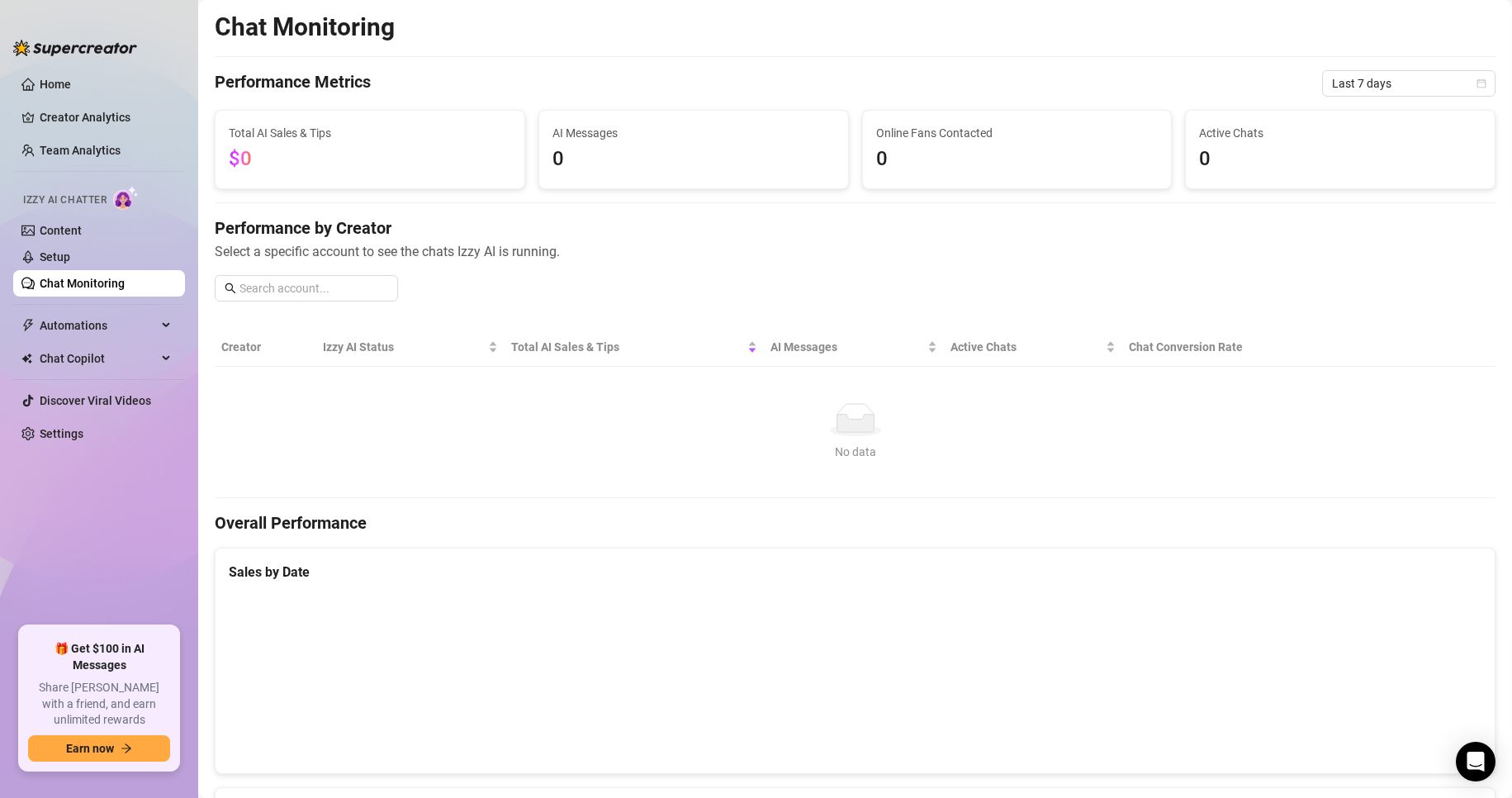
click at [56, 102] on ul "Home Creator Analytics Team Analytics Izzy AI Chatter Content Setup Chat Monito…" at bounding box center [99, 342] width 172 height 555
click at [56, 118] on link "Creator Analytics" at bounding box center [106, 117] width 132 height 26
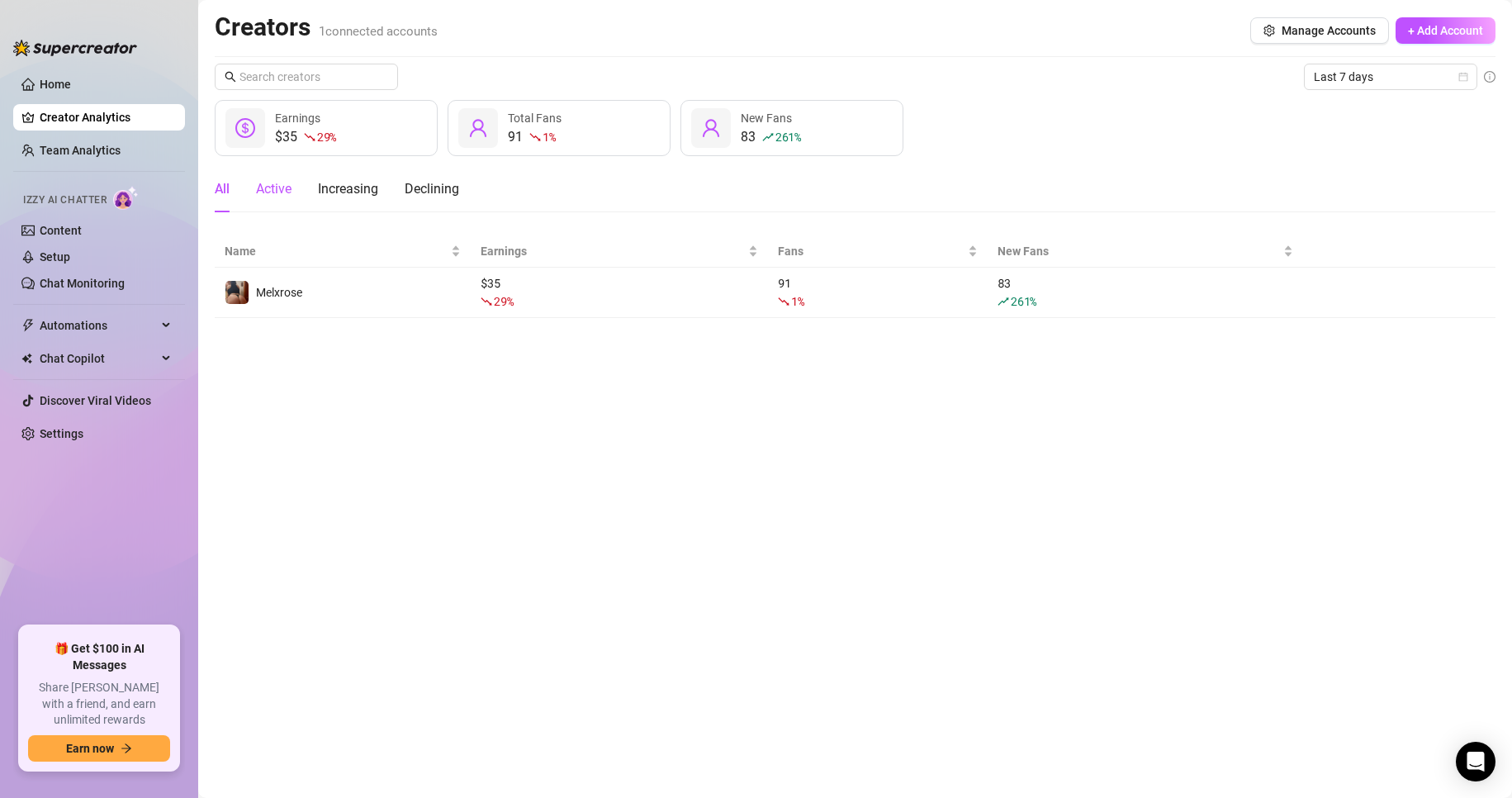
click at [280, 191] on div "Active" at bounding box center [273, 189] width 36 height 19
click at [57, 250] on link "Setup" at bounding box center [55, 257] width 30 height 14
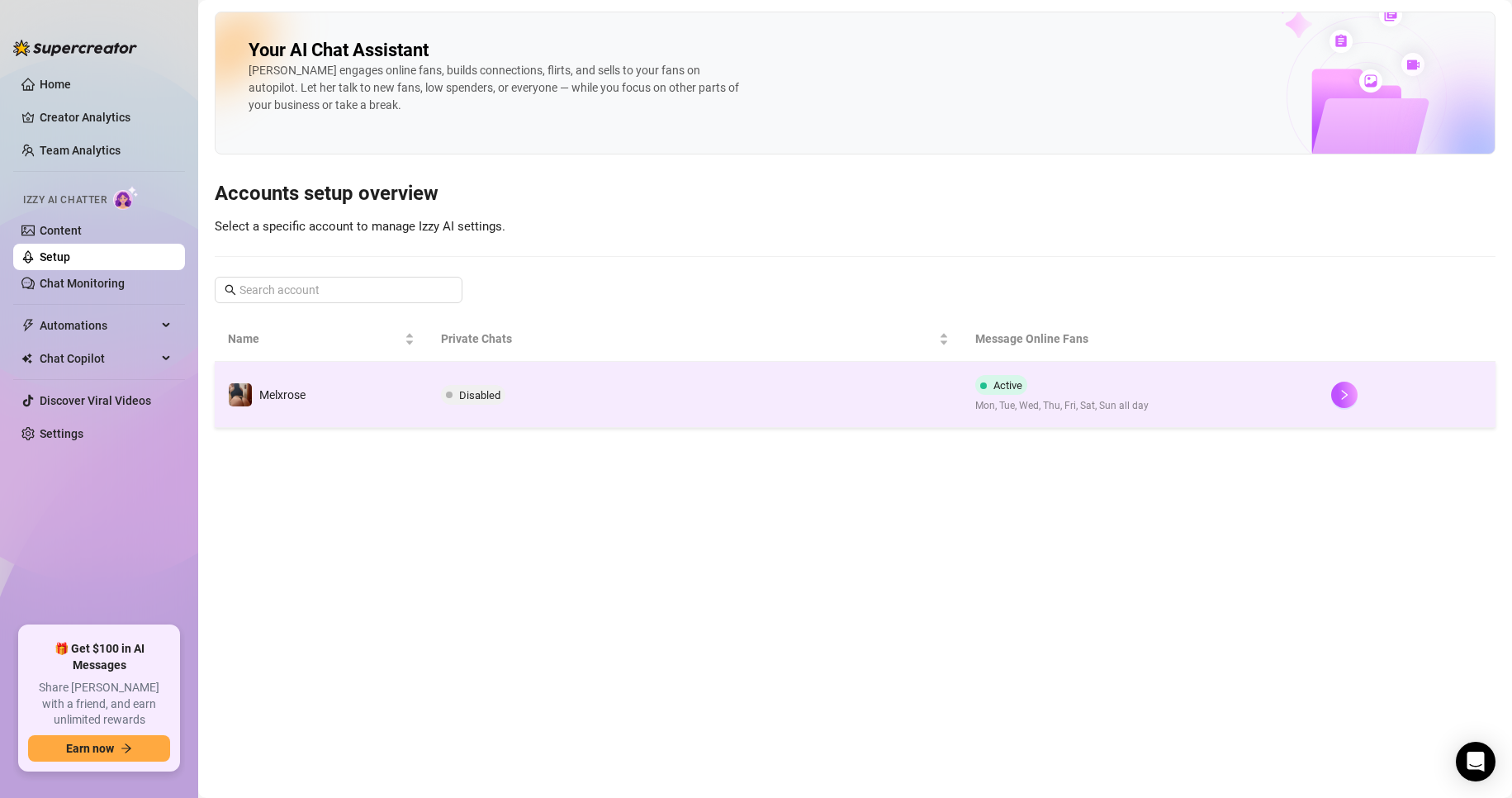
click at [454, 393] on span "Disabled" at bounding box center [473, 394] width 64 height 19
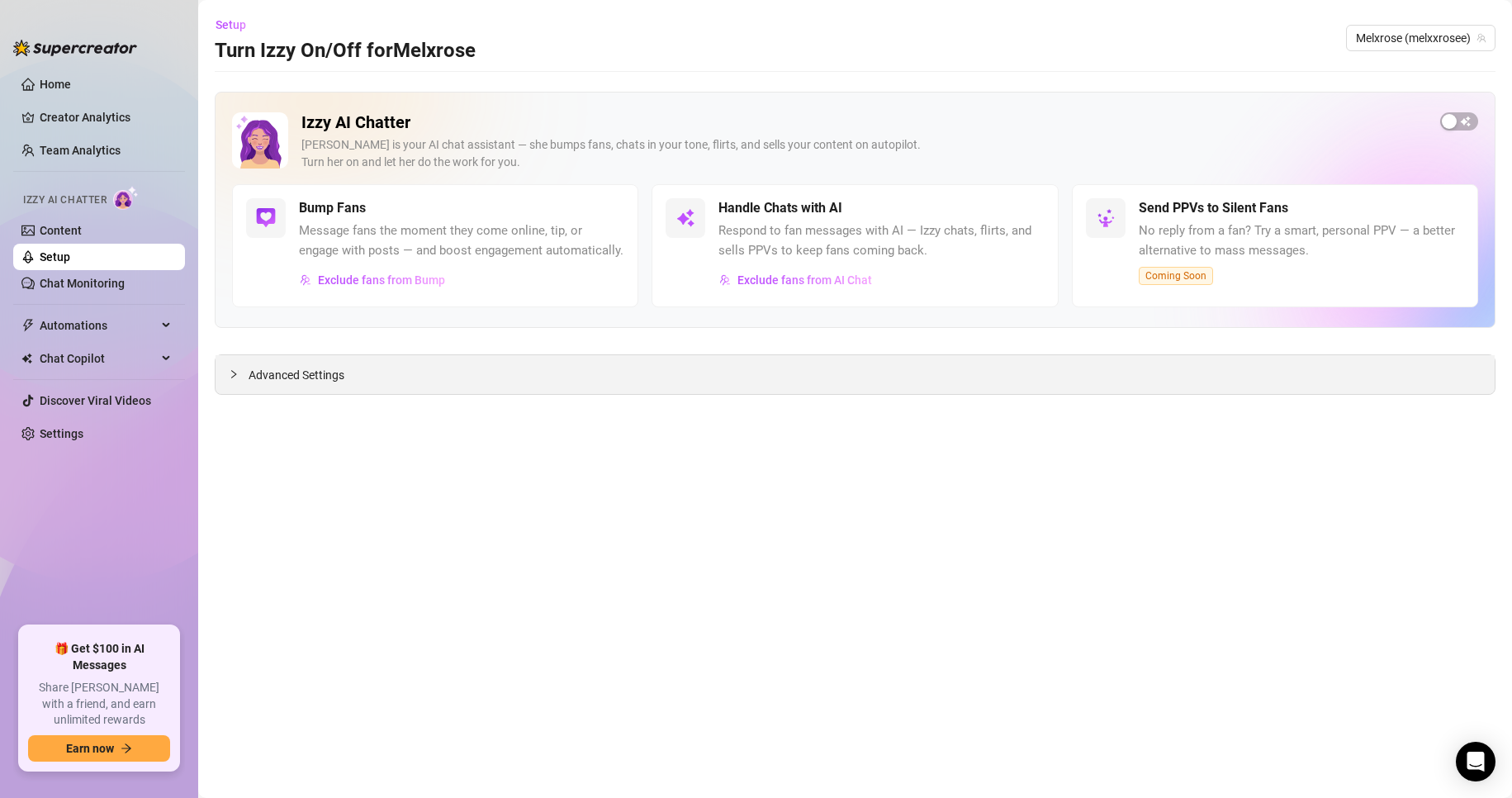
click at [406, 361] on div "Advanced Settings" at bounding box center [855, 375] width 1279 height 39
click at [400, 388] on div "Advanced Settings" at bounding box center [855, 375] width 1279 height 39
click at [71, 89] on link "Home" at bounding box center [55, 85] width 31 height 14
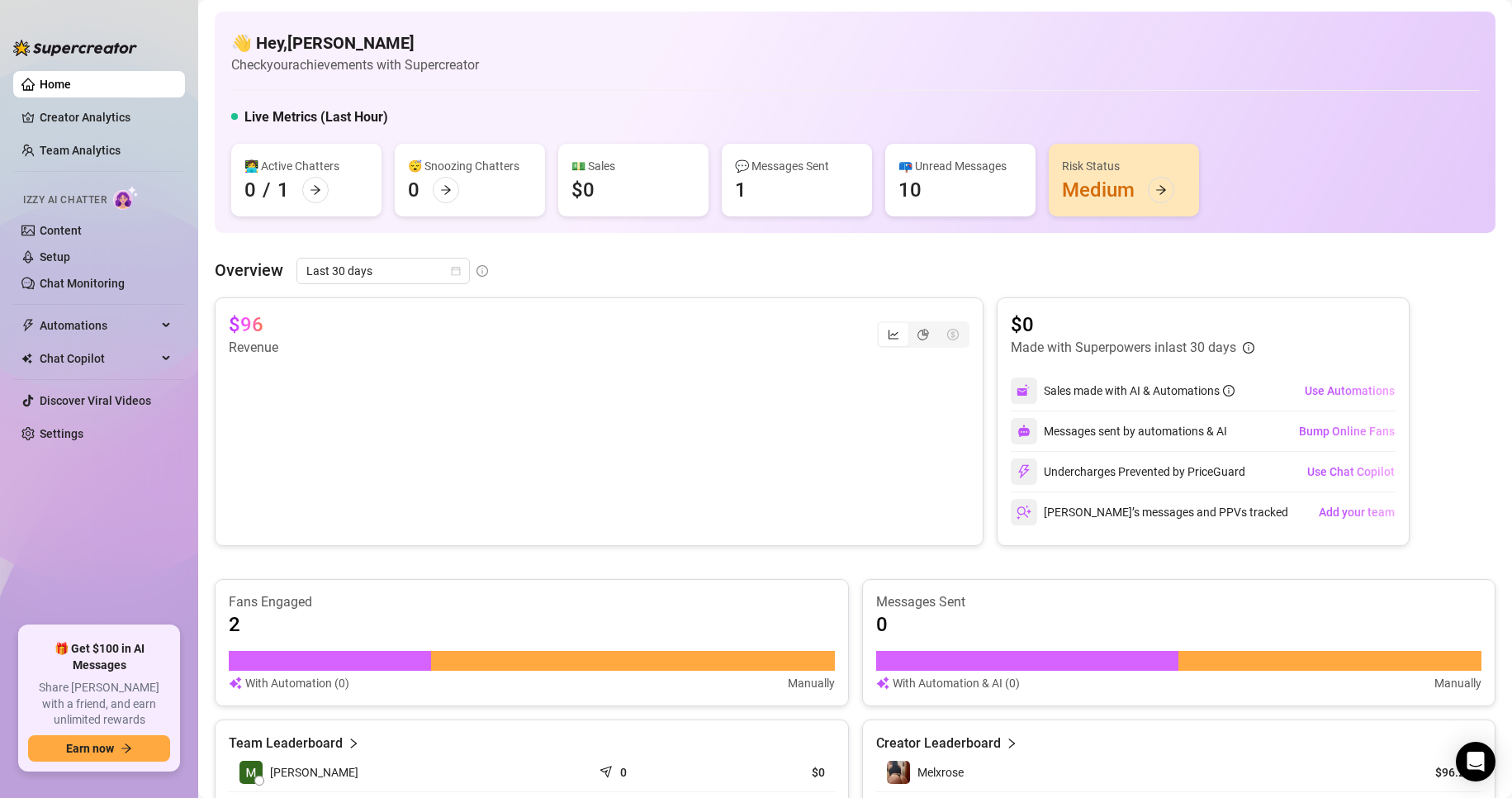
click at [292, 201] on div "👩‍💻 Active Chatters 0 / 1" at bounding box center [306, 180] width 151 height 73
click at [311, 195] on icon "arrow-right" at bounding box center [316, 190] width 12 height 12
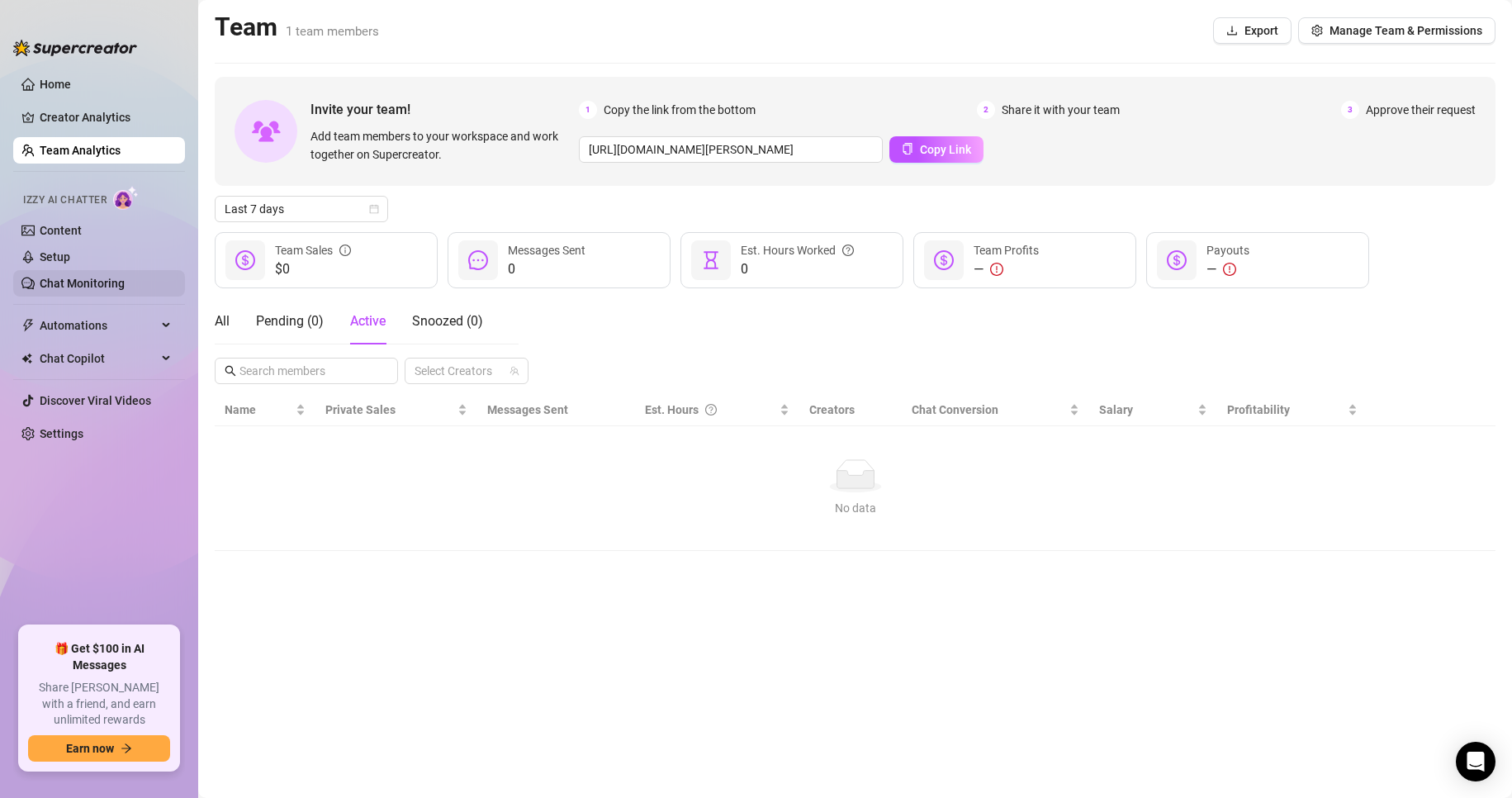
click at [73, 287] on link "Chat Monitoring" at bounding box center [82, 283] width 85 height 14
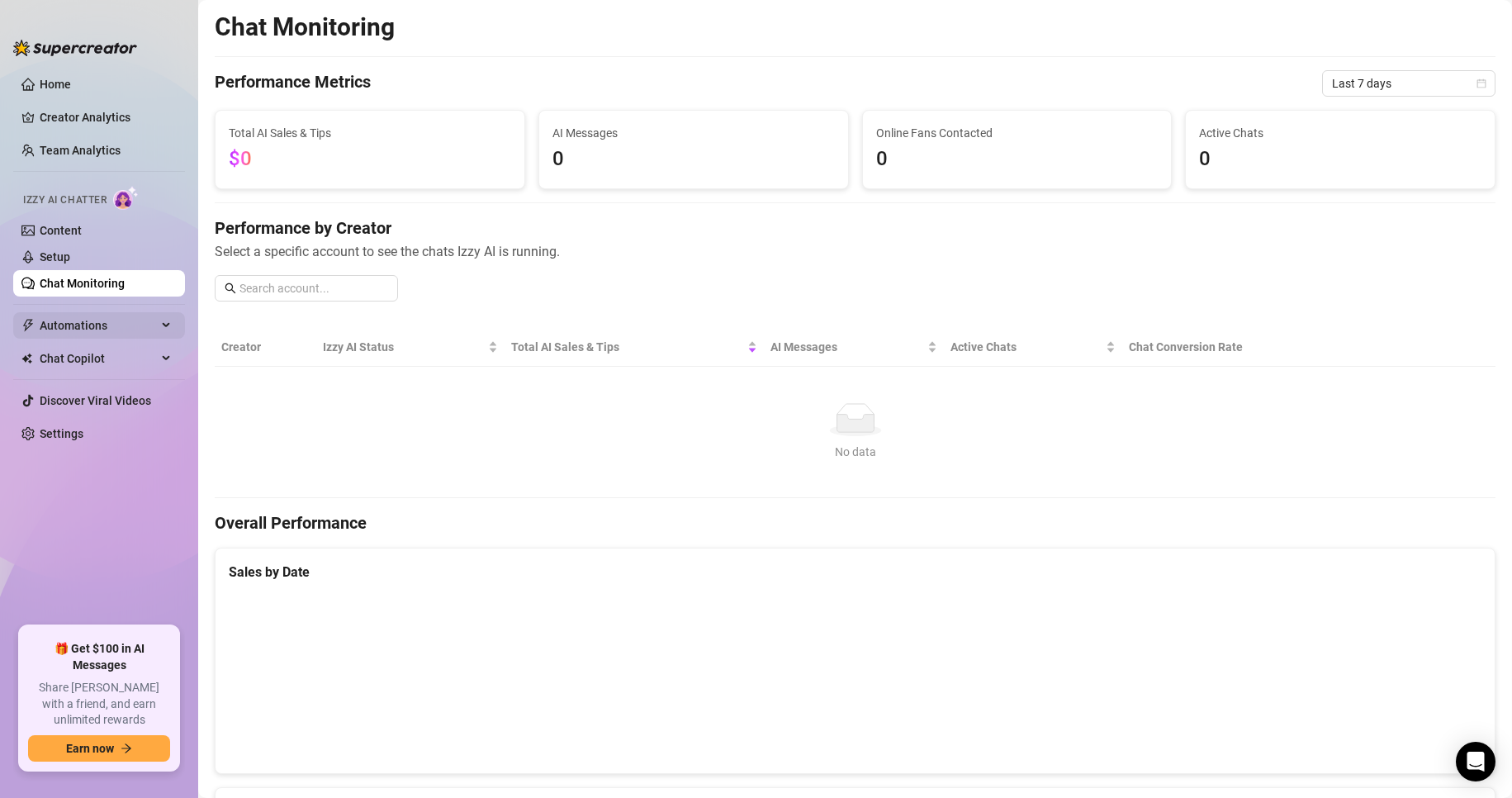
click at [68, 320] on span "Automations" at bounding box center [98, 325] width 118 height 26
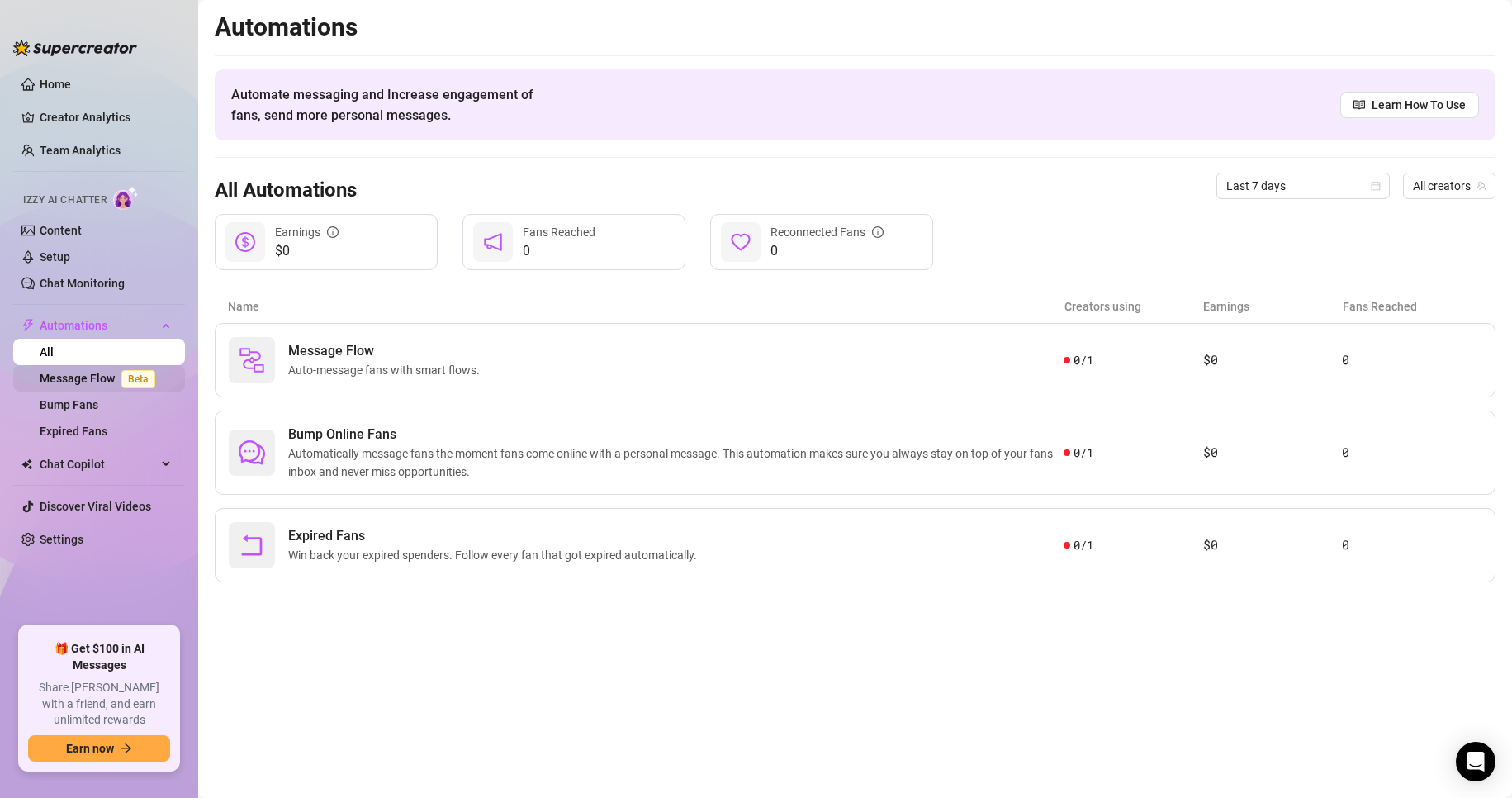
click at [74, 371] on link "Message Flow Beta" at bounding box center [101, 378] width 122 height 14
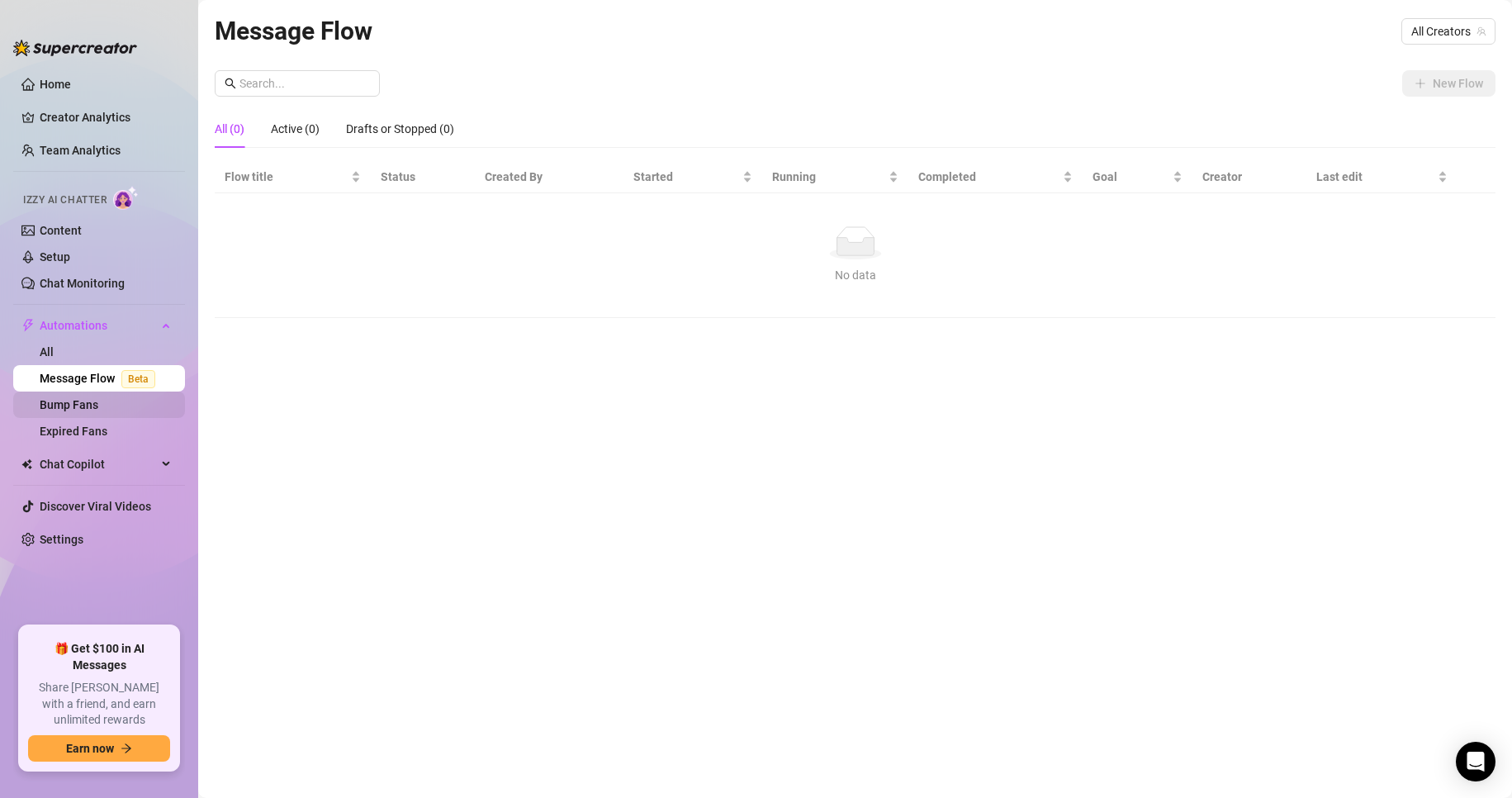
click at [85, 411] on link "Bump Fans" at bounding box center [69, 405] width 58 height 14
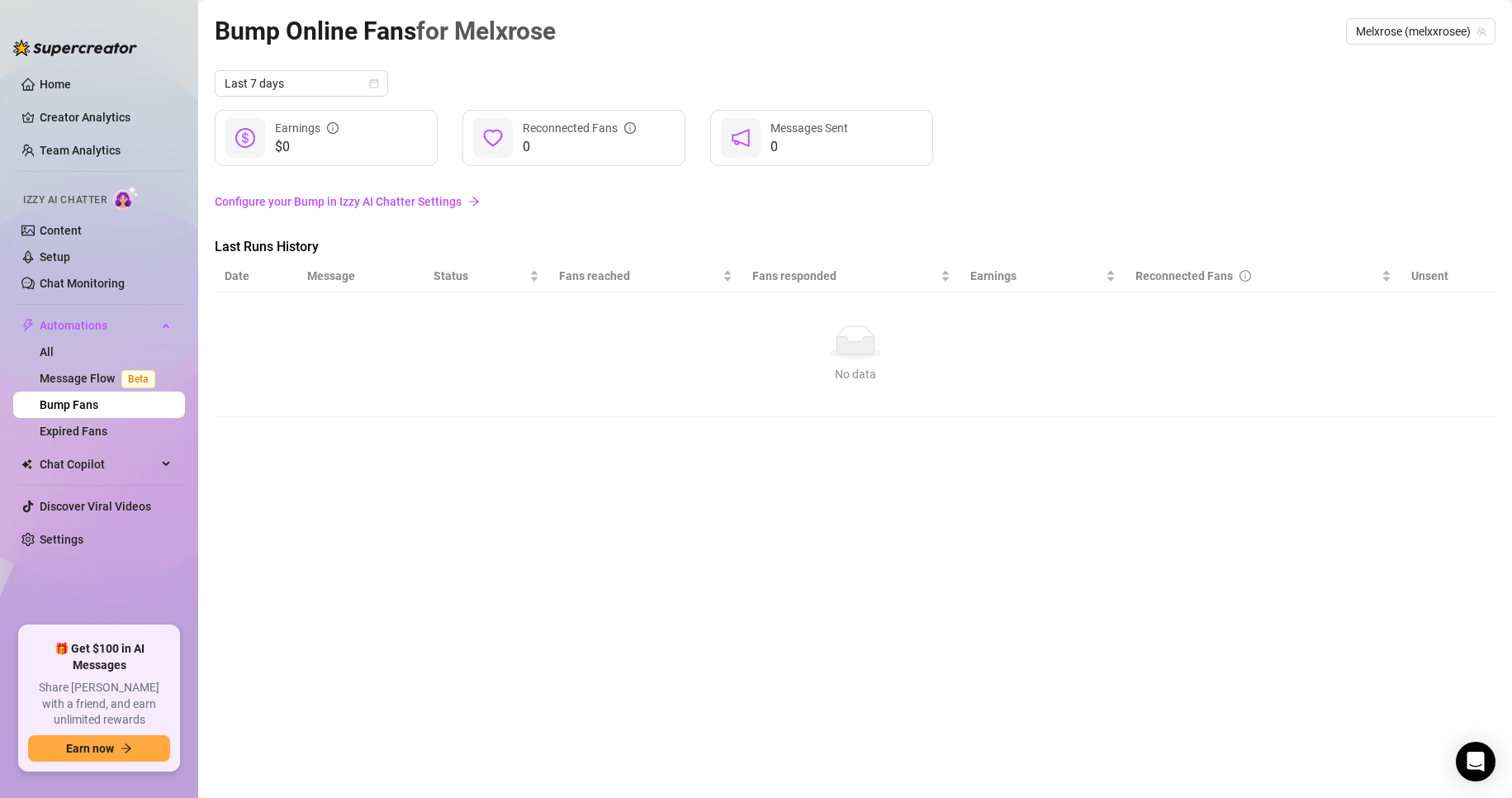
click at [45, 58] on div at bounding box center [75, 40] width 124 height 50
click at [51, 87] on link "Home" at bounding box center [55, 85] width 31 height 14
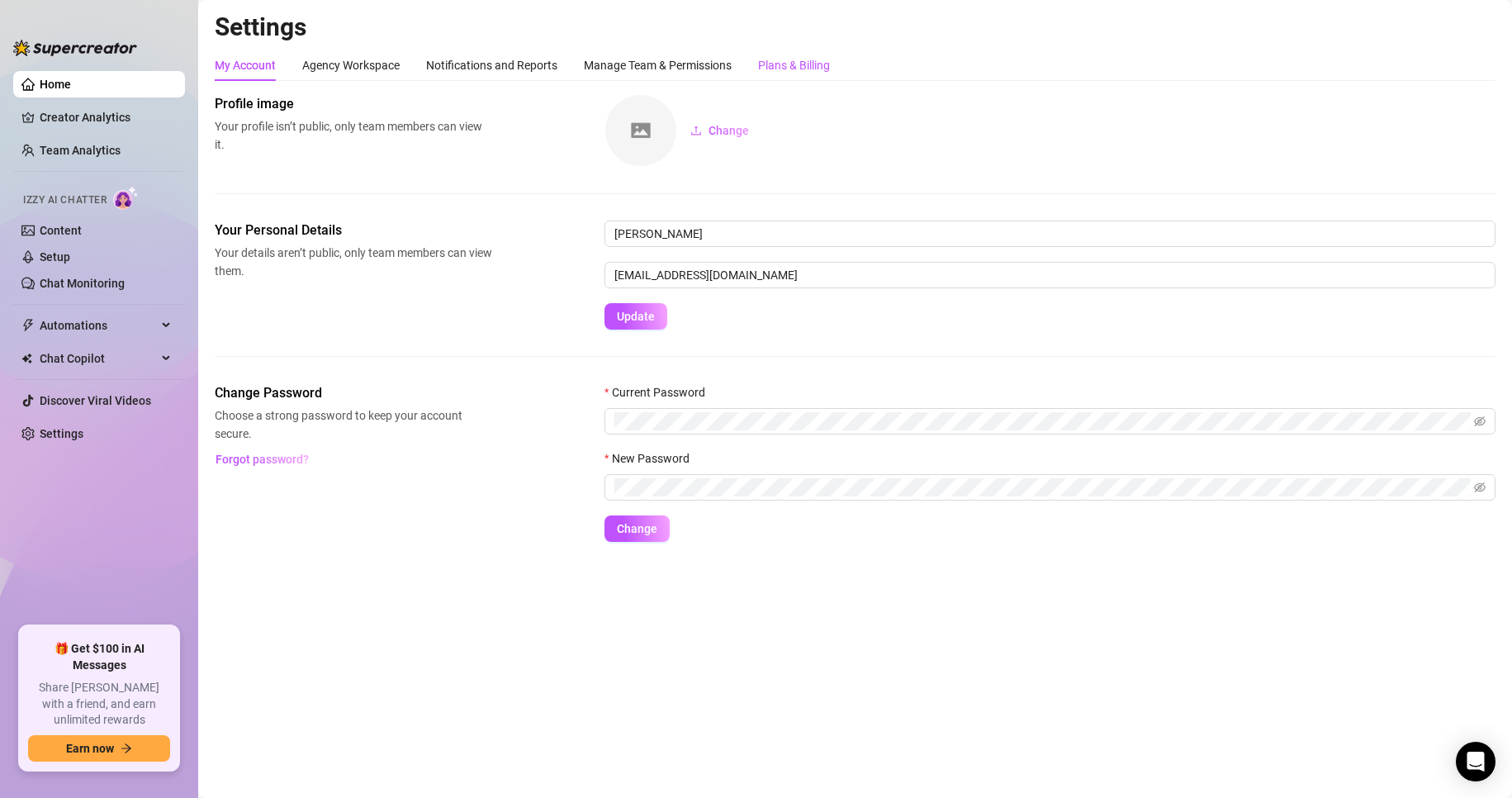
click at [786, 56] on div "Plans & Billing" at bounding box center [794, 64] width 72 height 18
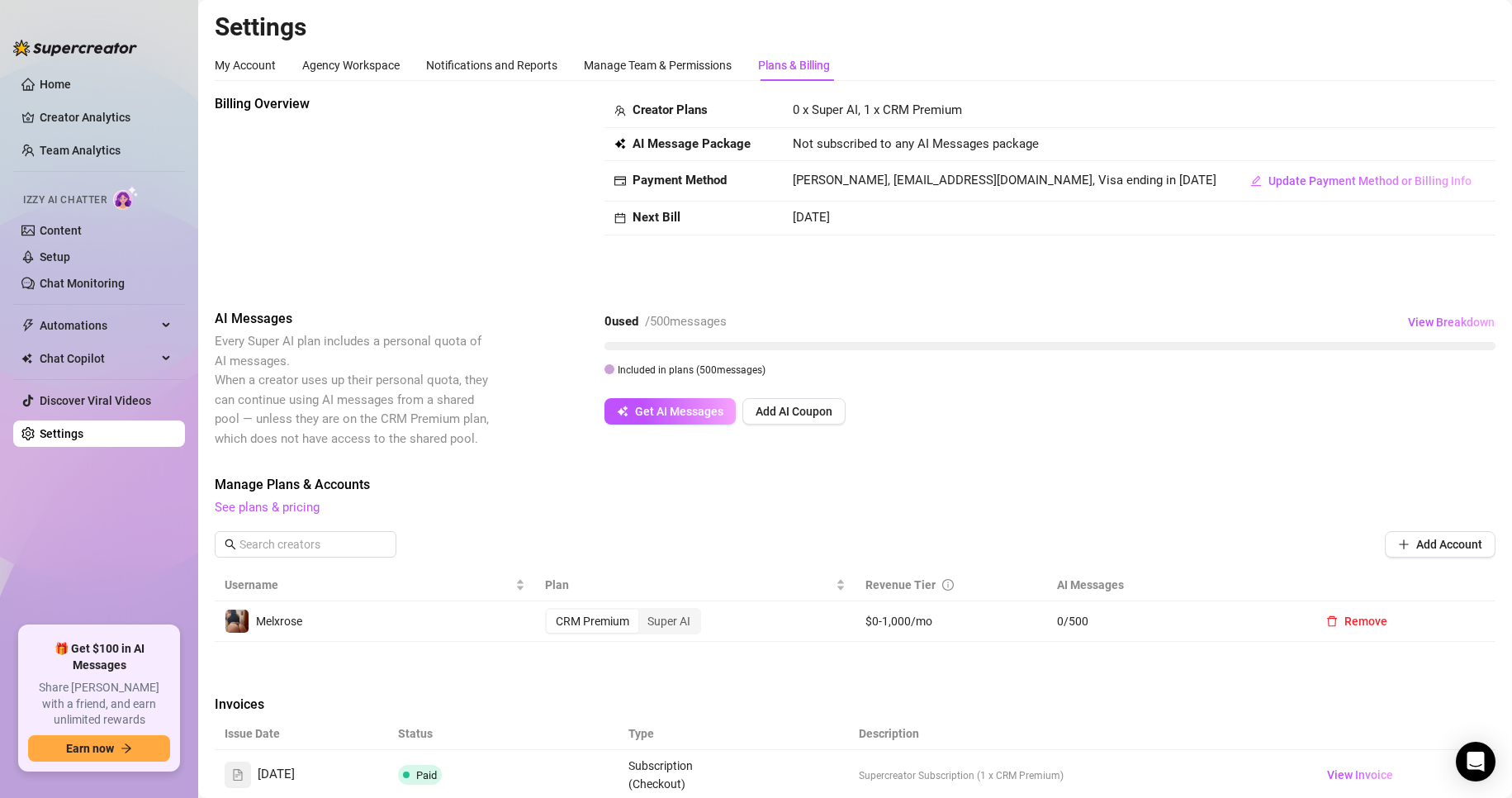
scroll to position [209, 0]
click at [261, 70] on div "My Account" at bounding box center [245, 64] width 61 height 18
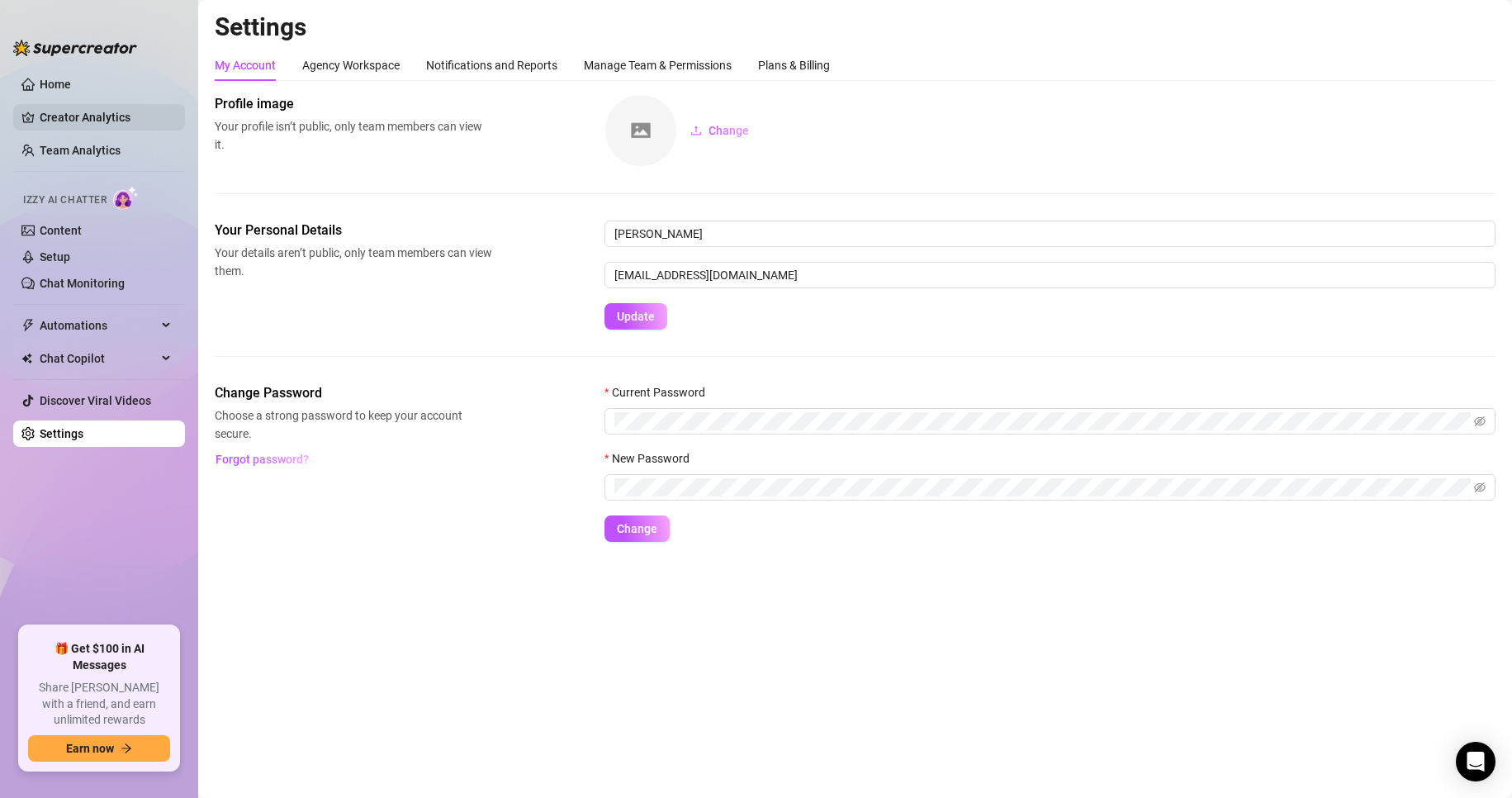
click at [140, 113] on link "Creator Analytics" at bounding box center [106, 117] width 132 height 26
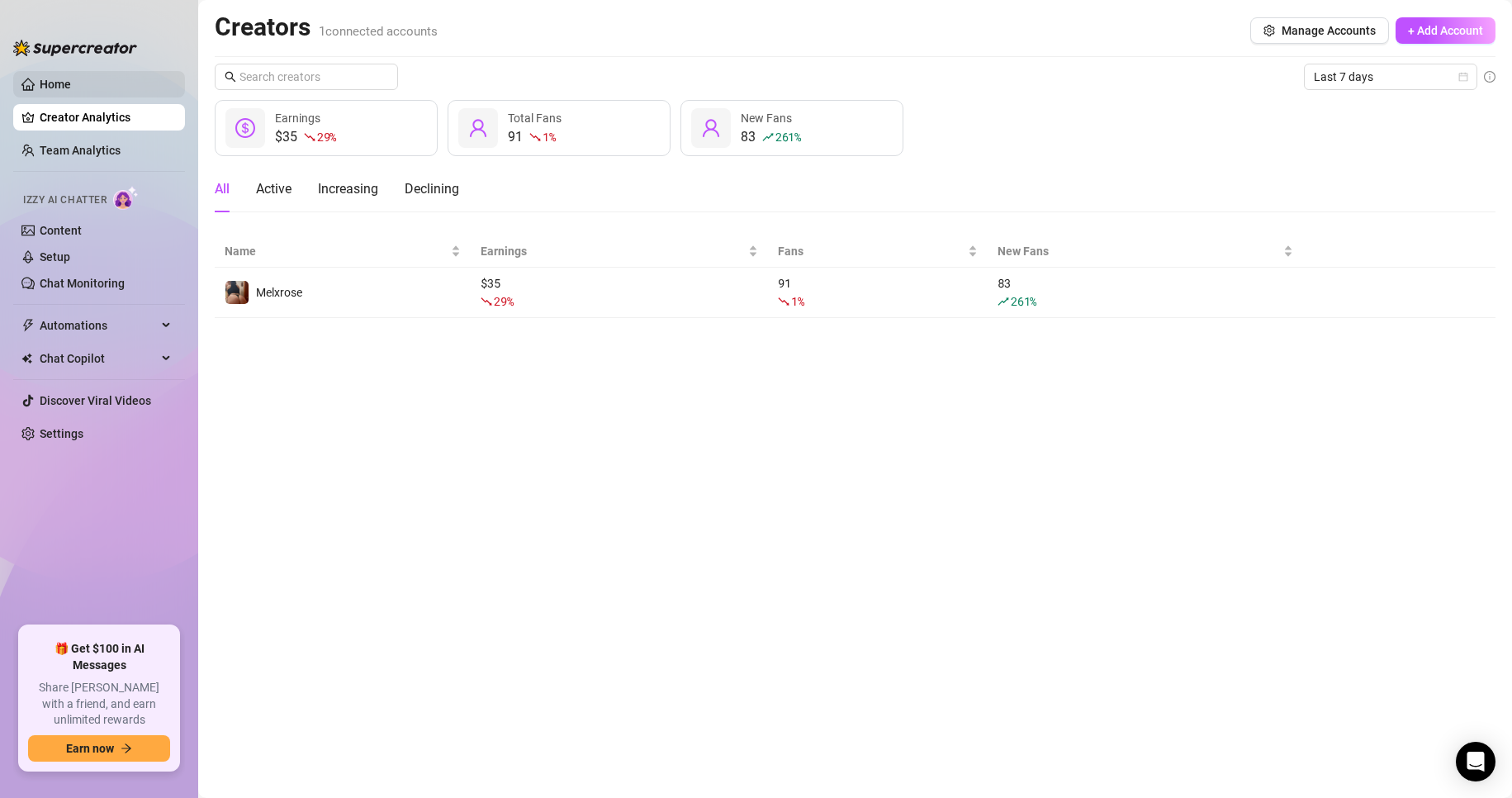
click at [71, 80] on link "Home" at bounding box center [55, 85] width 31 height 14
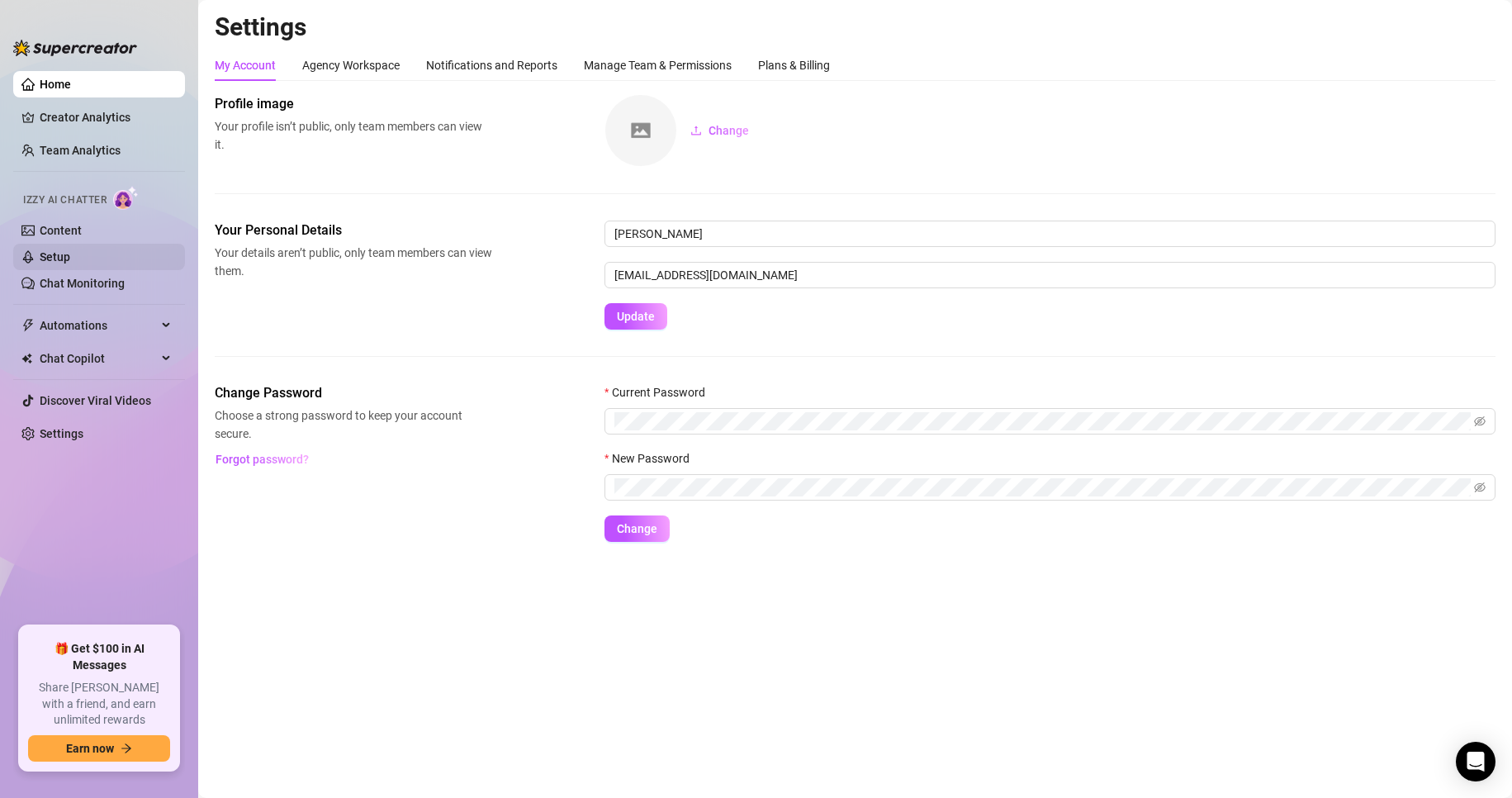
click at [70, 257] on link "Setup" at bounding box center [55, 257] width 30 height 14
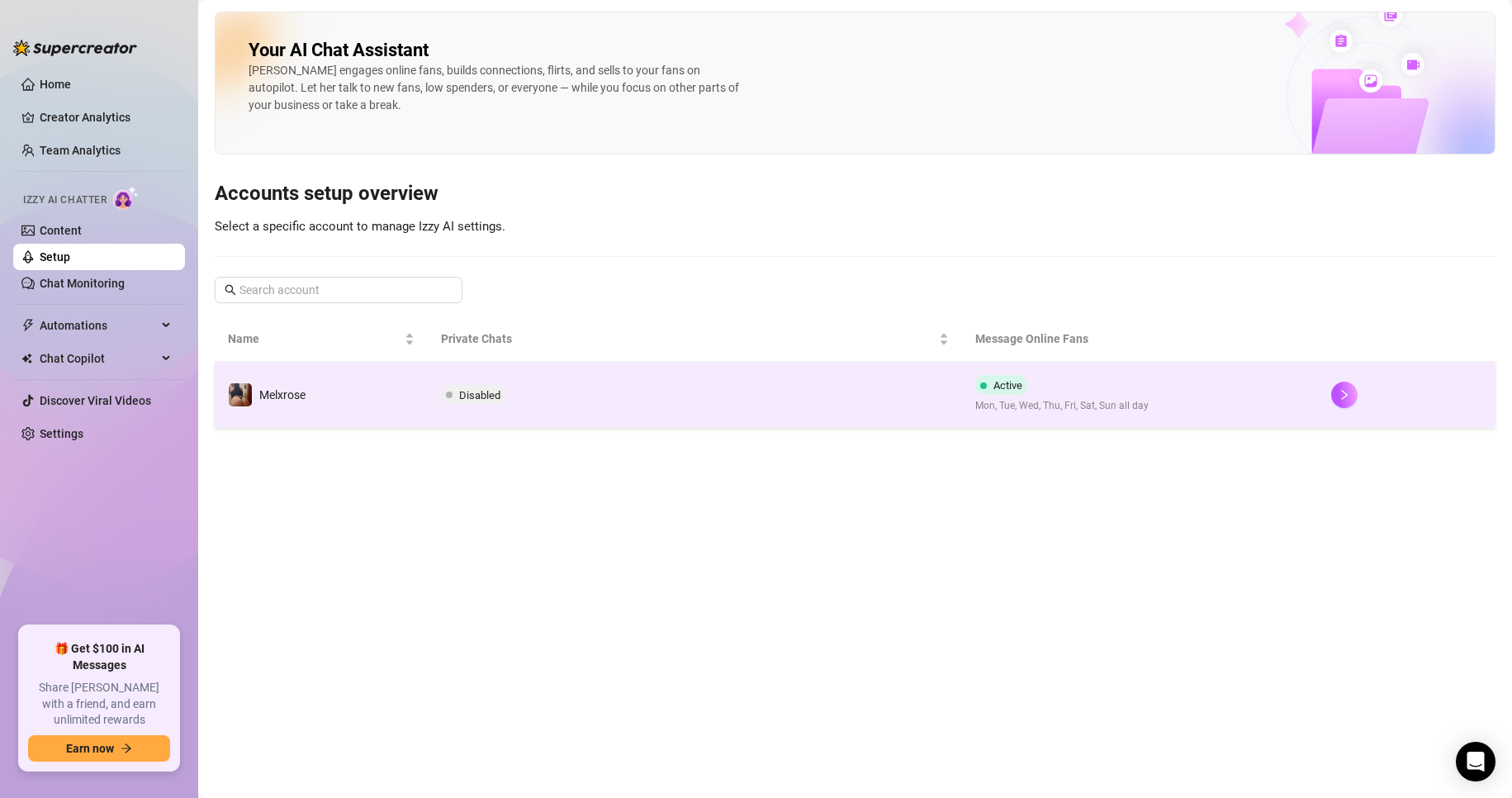
click at [462, 385] on span "Disabled" at bounding box center [473, 394] width 64 height 19
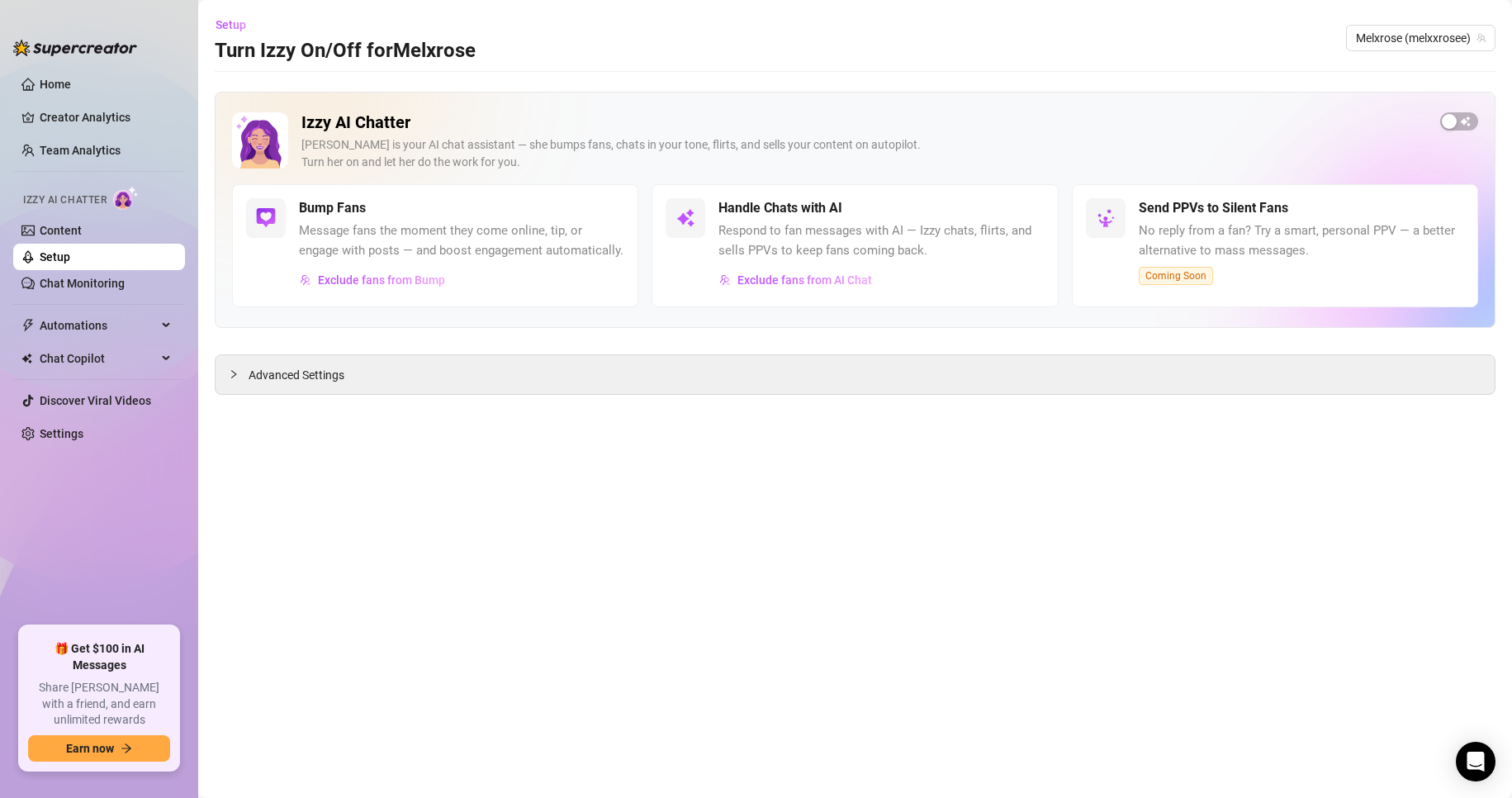
click at [462, 384] on div "Advanced Settings" at bounding box center [855, 375] width 1279 height 39
click at [322, 389] on div "Advanced Settings" at bounding box center [855, 375] width 1279 height 39
click at [323, 384] on span "Advanced Settings" at bounding box center [296, 374] width 96 height 18
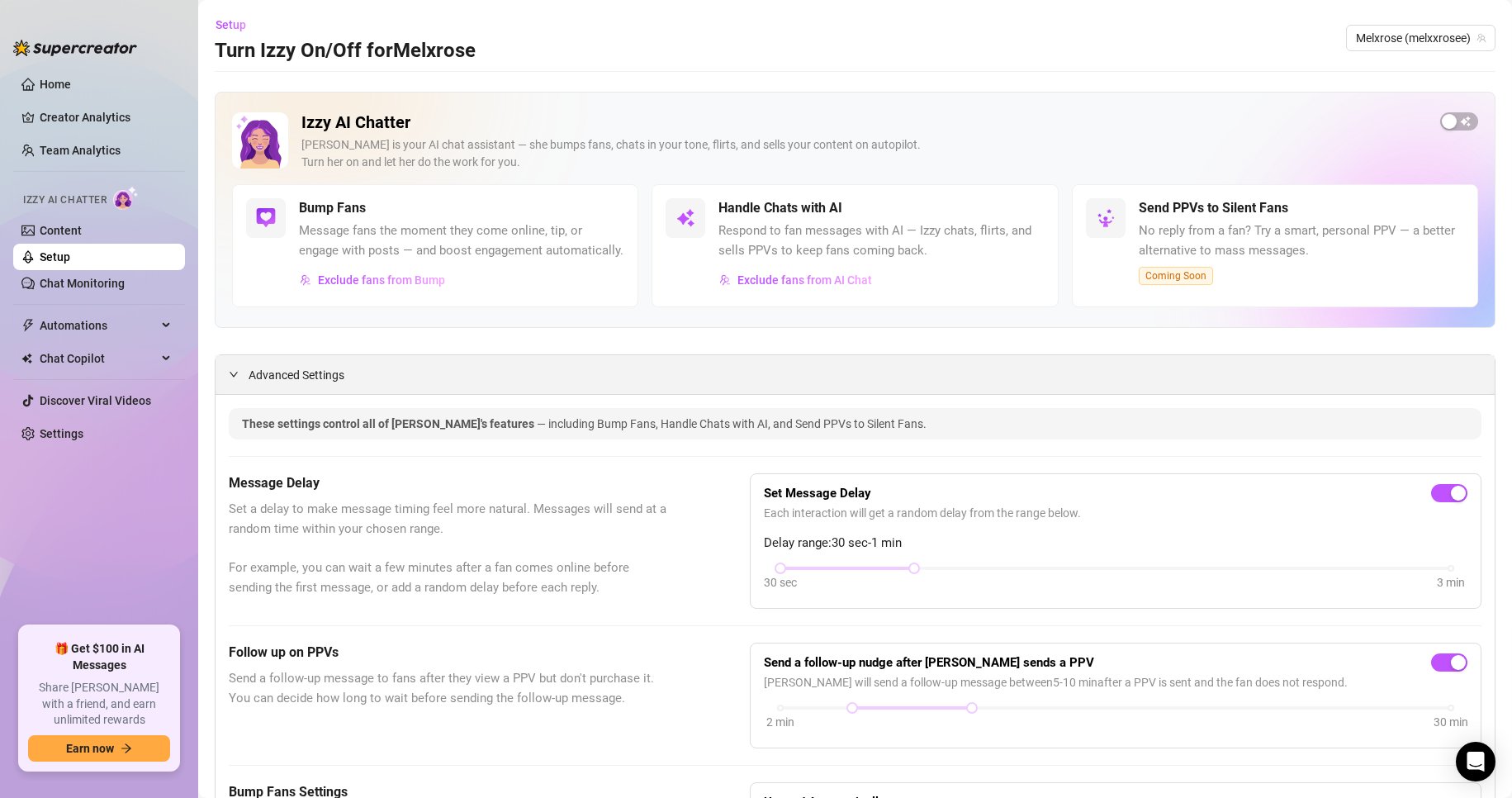
click at [276, 385] on div "Advanced Settings" at bounding box center [855, 375] width 1279 height 39
click at [274, 384] on span "Advanced Settings" at bounding box center [296, 374] width 96 height 18
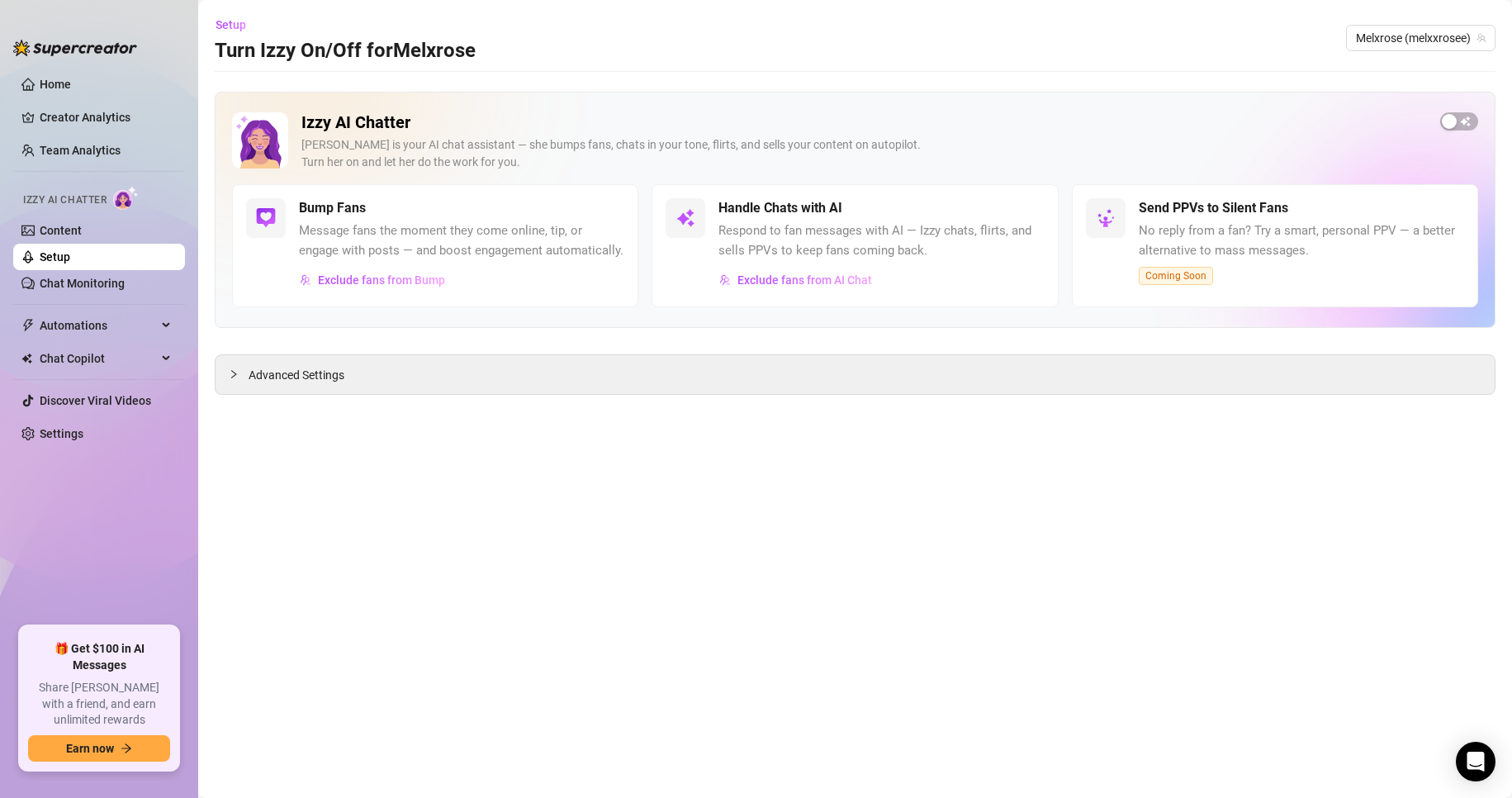
click at [1172, 279] on span "Coming Soon" at bounding box center [1176, 275] width 74 height 18
click at [108, 396] on link "Discover Viral Videos" at bounding box center [96, 400] width 112 height 14
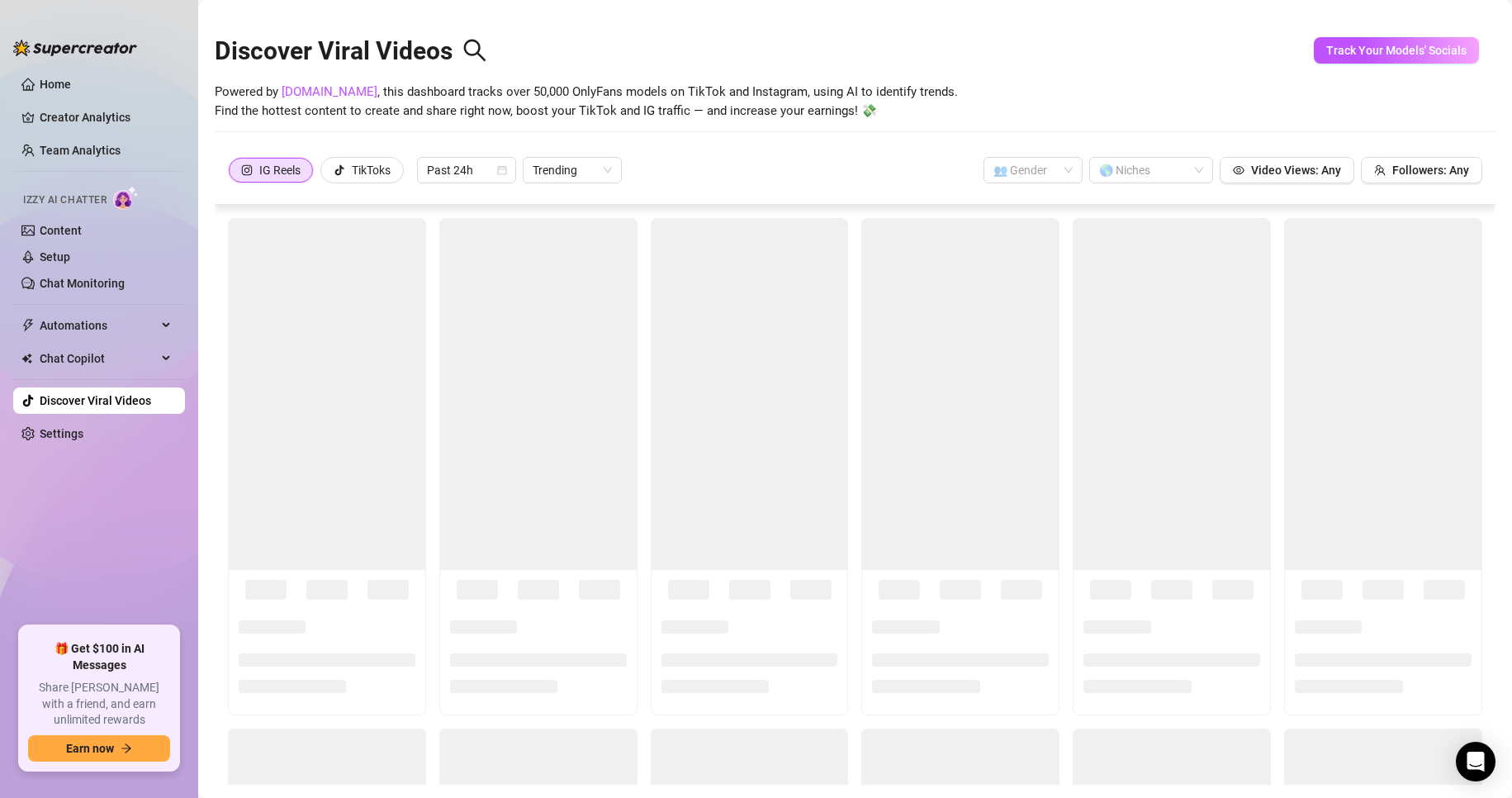
click at [476, 59] on icon "search" at bounding box center [474, 50] width 25 height 25
click at [513, 15] on div "Discover Viral Videos" at bounding box center [855, 47] width 1280 height 71
click at [591, 160] on span "Trending" at bounding box center [572, 169] width 80 height 25
click at [586, 171] on span "Trending" at bounding box center [572, 169] width 80 height 25
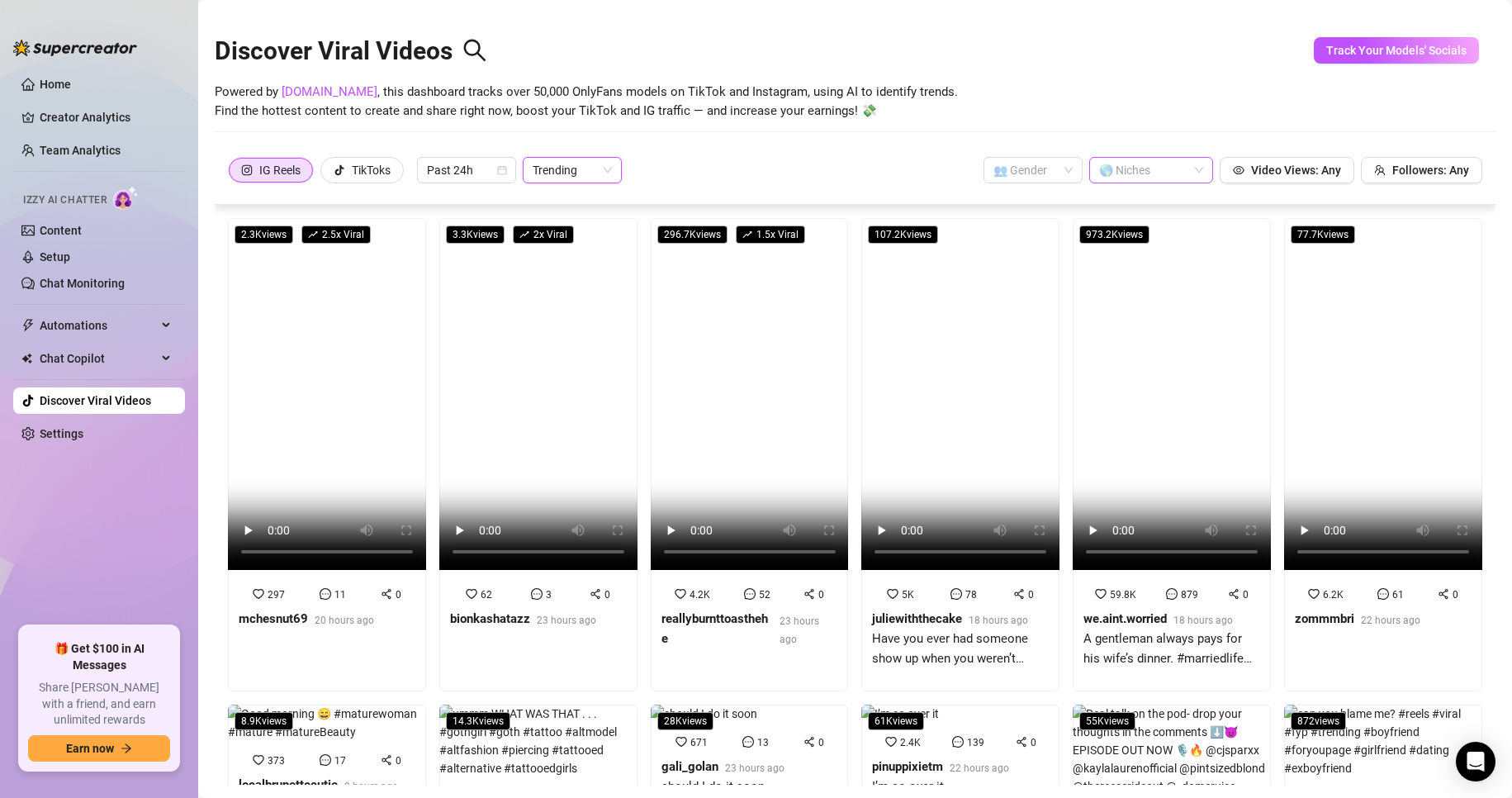
click at [1180, 168] on div "🌎 Niches" at bounding box center [1151, 169] width 124 height 26
click at [1134, 327] on div "Role Playing" at bounding box center [1138, 334] width 97 height 18
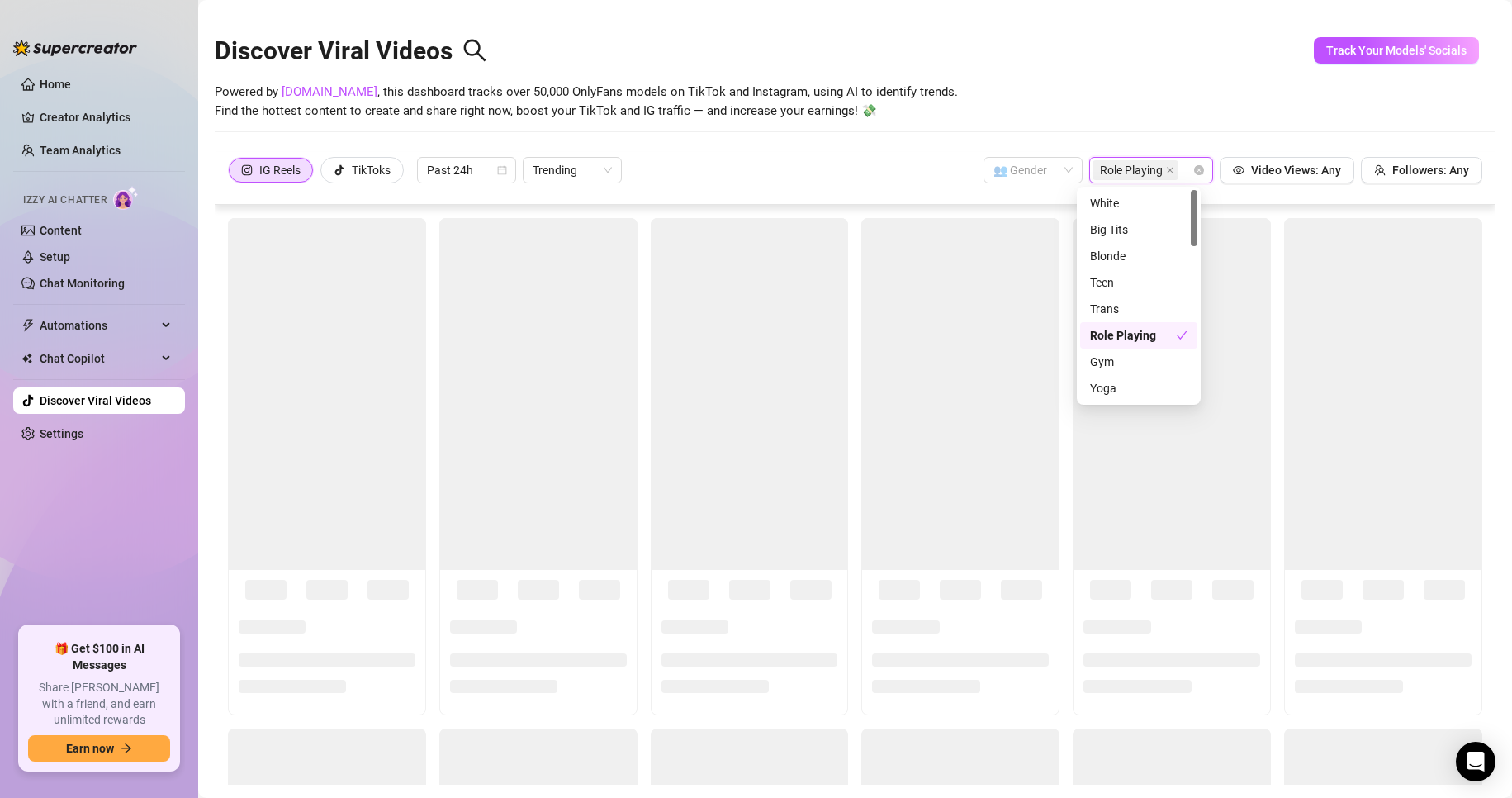
click at [1134, 327] on div "Role Playing" at bounding box center [1132, 334] width 85 height 18
click at [1028, 173] on input "search" at bounding box center [1025, 169] width 64 height 25
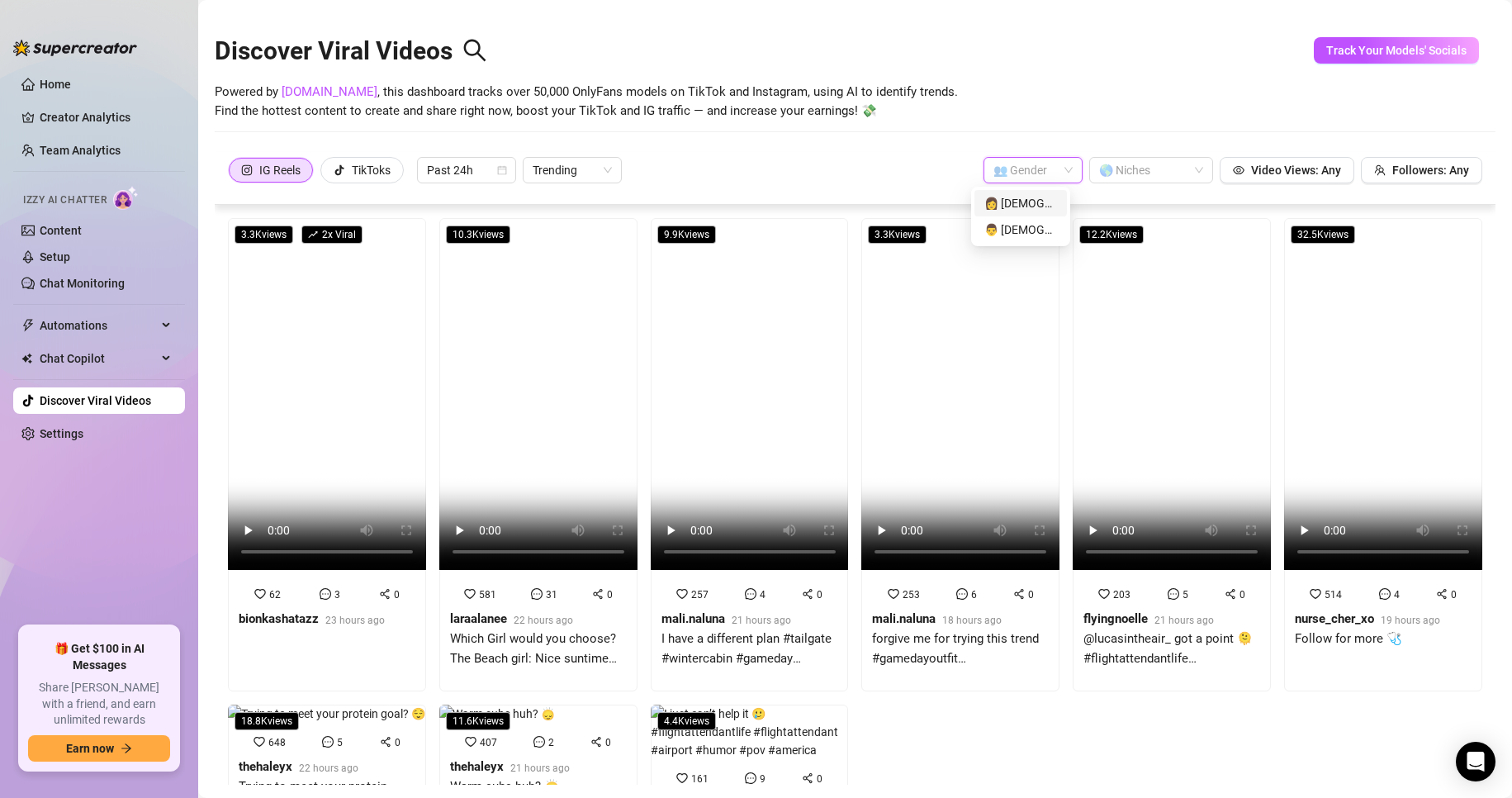
click at [1025, 195] on div "👩 Female" at bounding box center [1020, 202] width 73 height 18
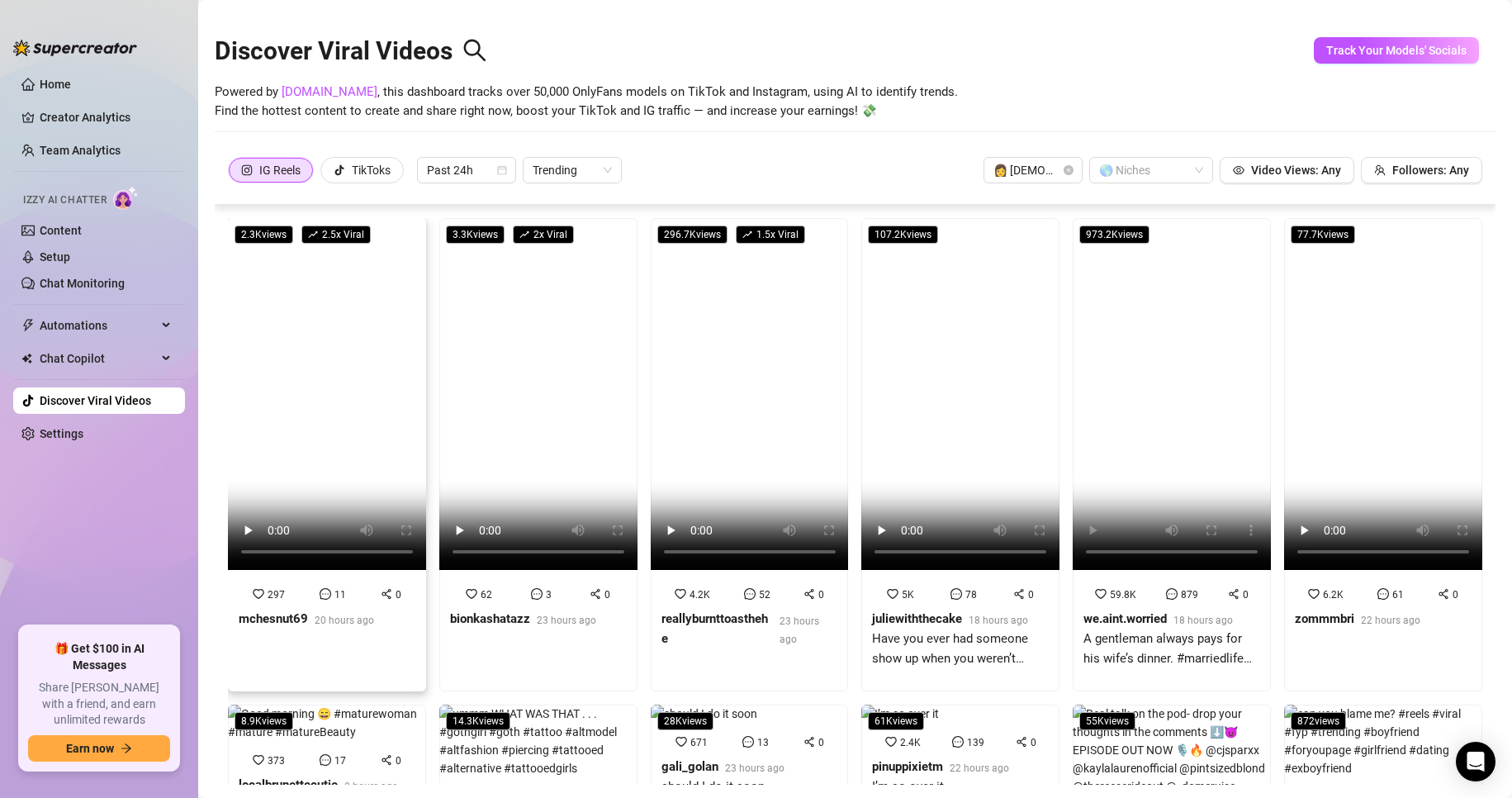
click at [299, 433] on video at bounding box center [327, 394] width 198 height 352
click at [305, 412] on video at bounding box center [327, 394] width 198 height 352
click at [560, 381] on video at bounding box center [538, 394] width 198 height 352
click at [905, 498] on video at bounding box center [960, 394] width 198 height 352
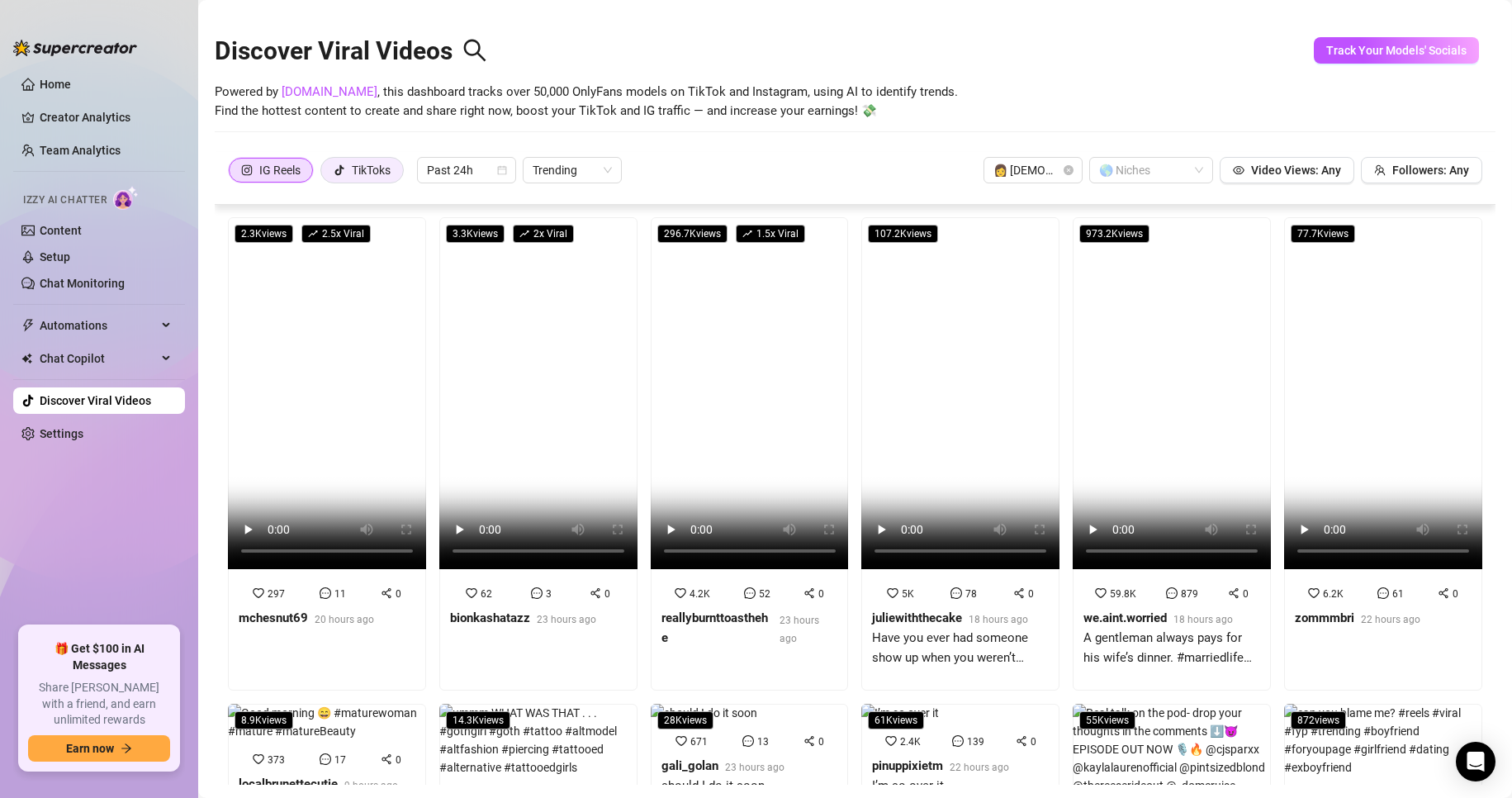
click at [365, 173] on div "TikToks" at bounding box center [371, 169] width 39 height 25
click at [325, 174] on input "TikToks" at bounding box center [325, 174] width 0 height 0
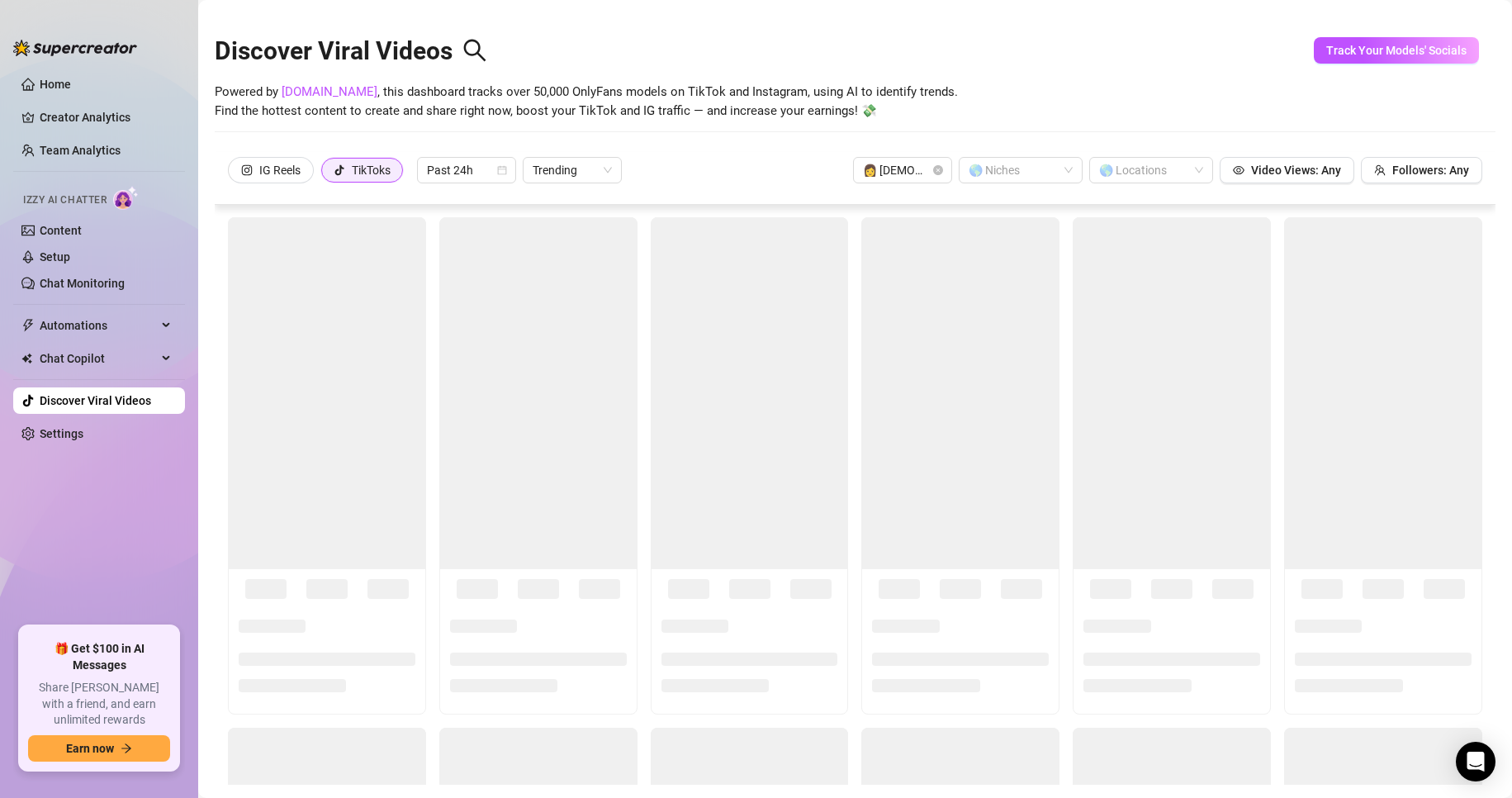
scroll to position [0, 0]
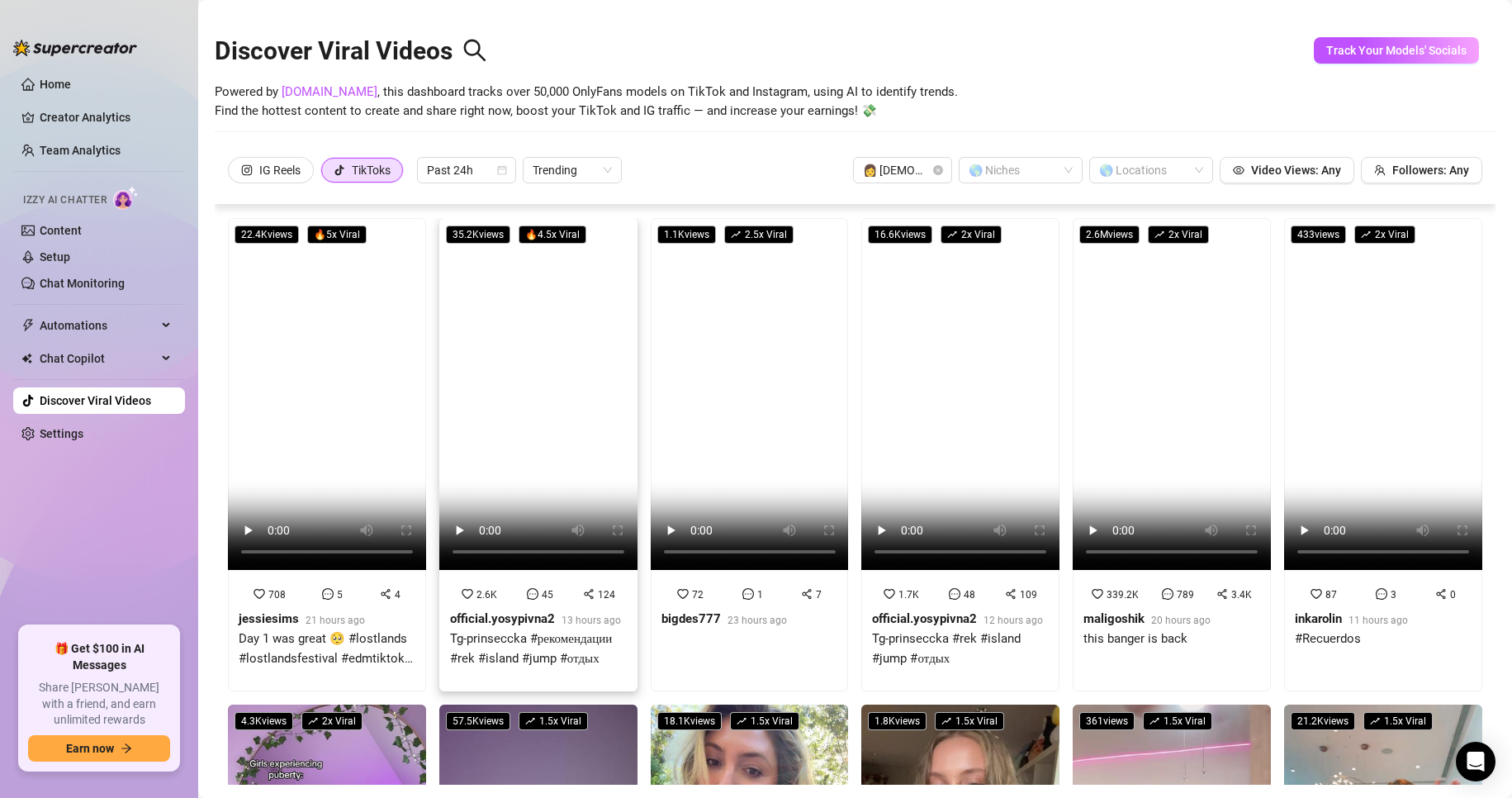
click at [553, 349] on video at bounding box center [538, 394] width 198 height 352
click at [59, 78] on link "Home" at bounding box center [55, 85] width 31 height 14
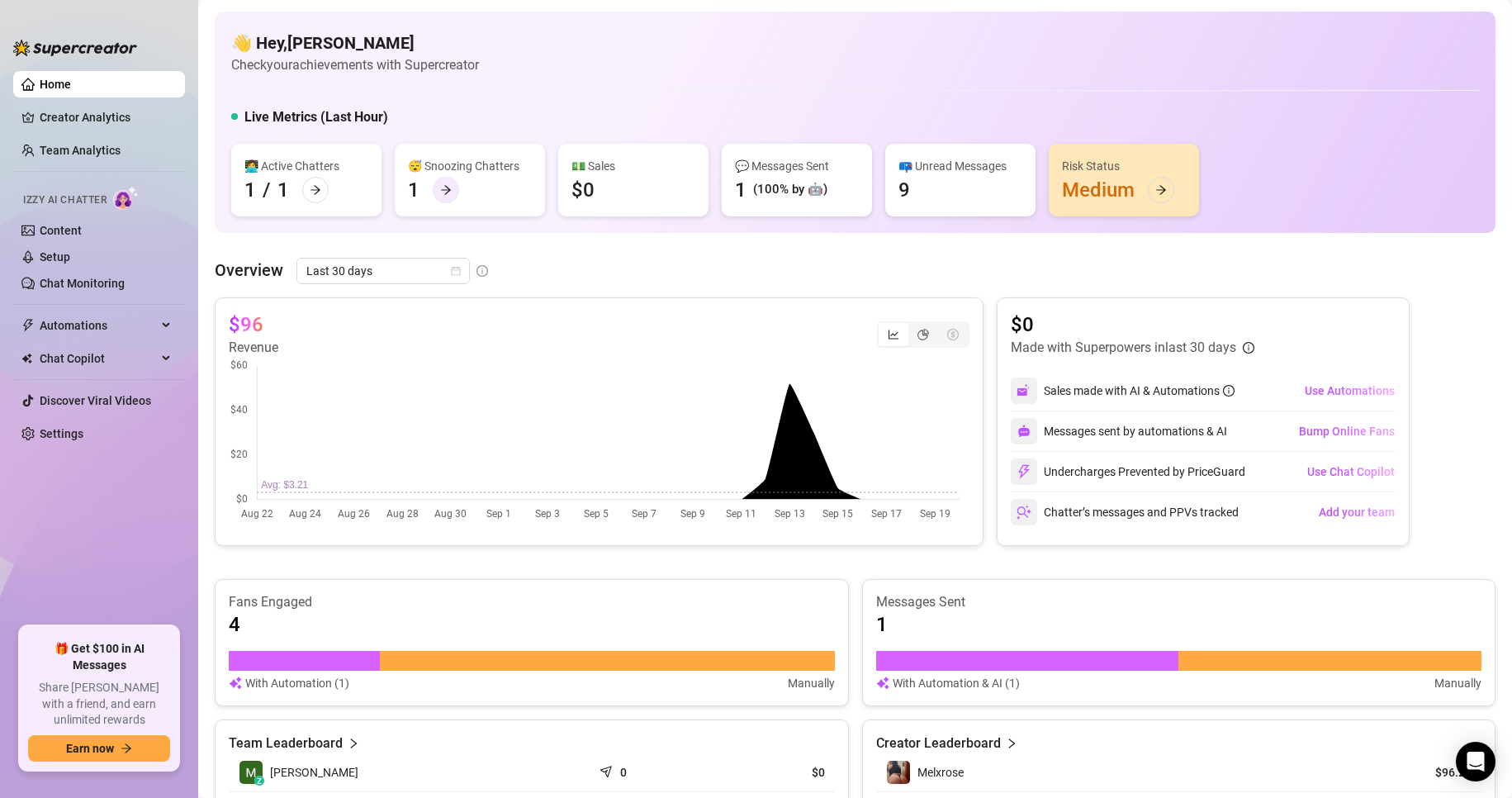
click at [447, 192] on icon "arrow-right" at bounding box center [446, 190] width 10 height 9
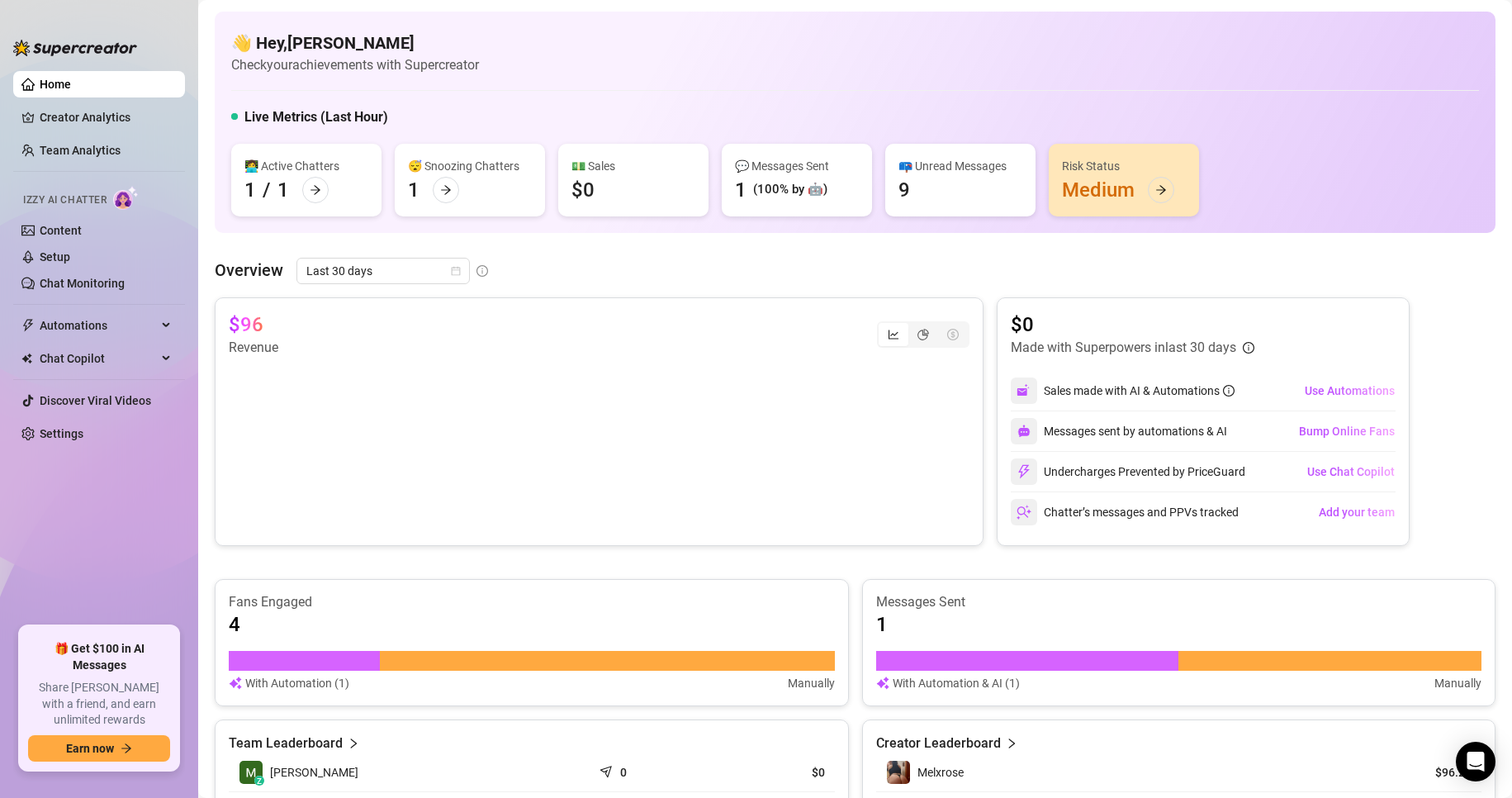
click at [1119, 179] on div "Risk Status Medium" at bounding box center [1124, 180] width 151 height 73
click at [1164, 201] on div at bounding box center [1160, 190] width 26 height 26
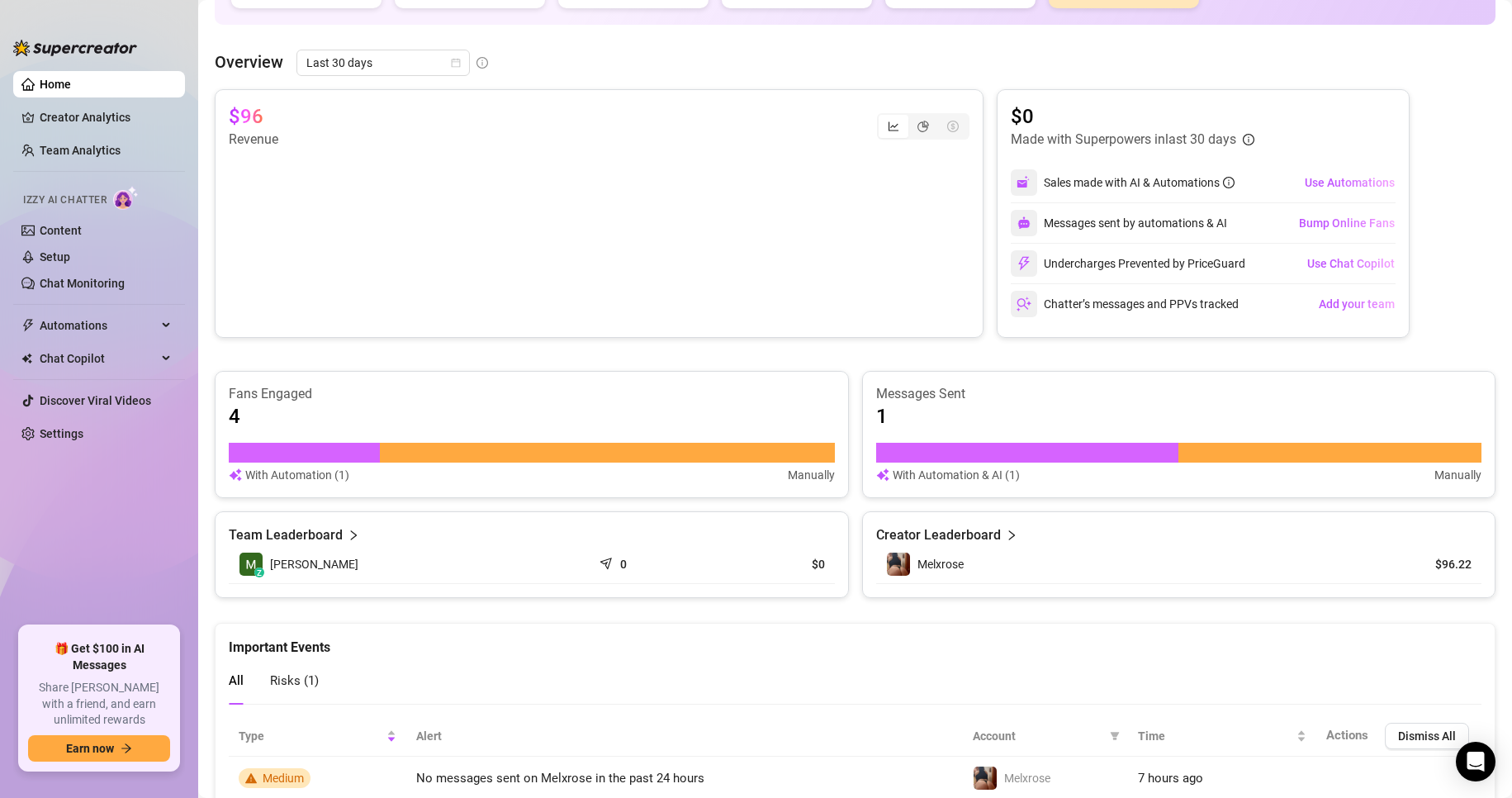
scroll to position [275, 0]
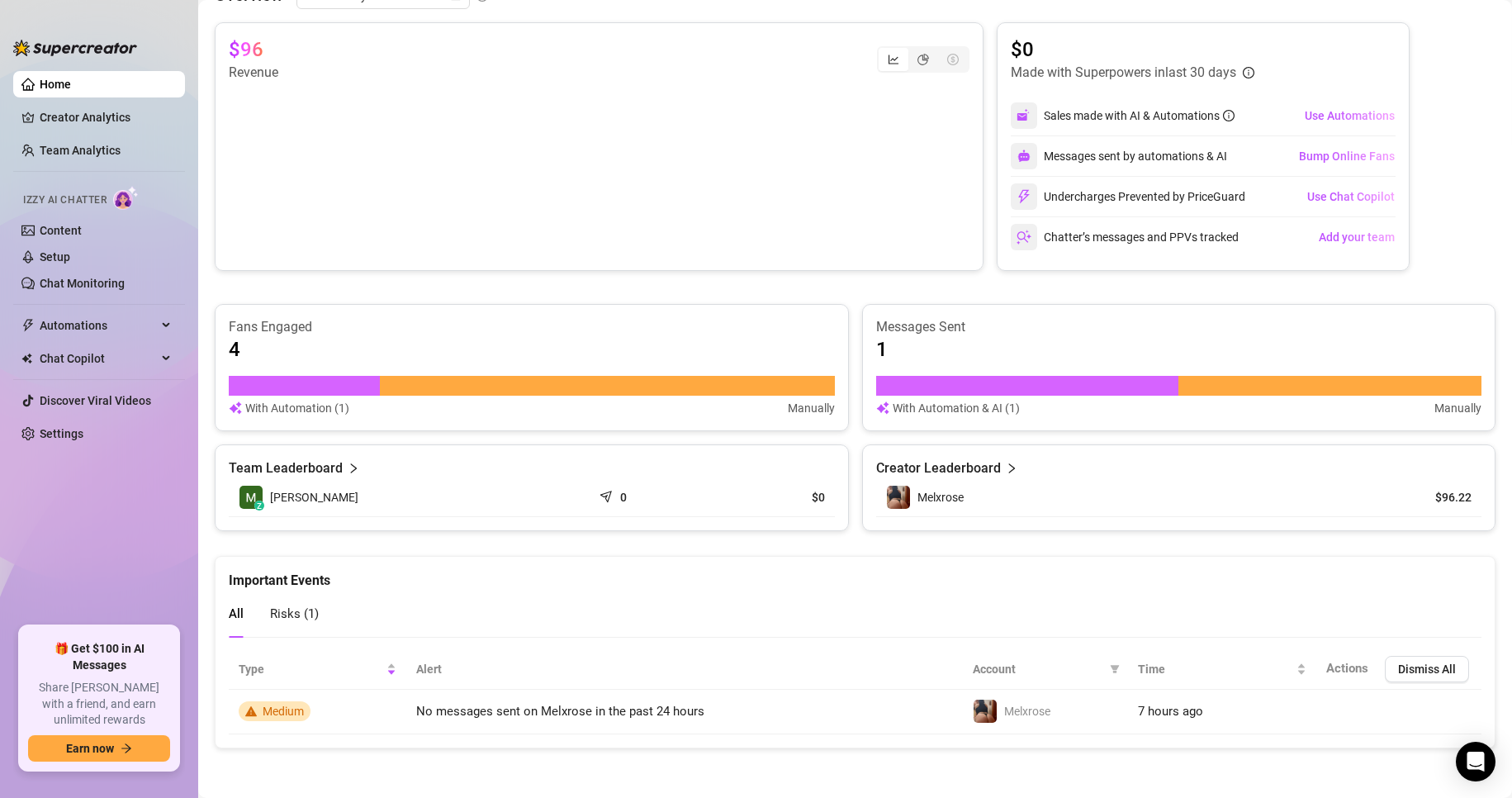
click at [594, 360] on div "4" at bounding box center [531, 349] width 606 height 26
click at [294, 405] on article "With Automation (1)" at bounding box center [297, 407] width 104 height 18
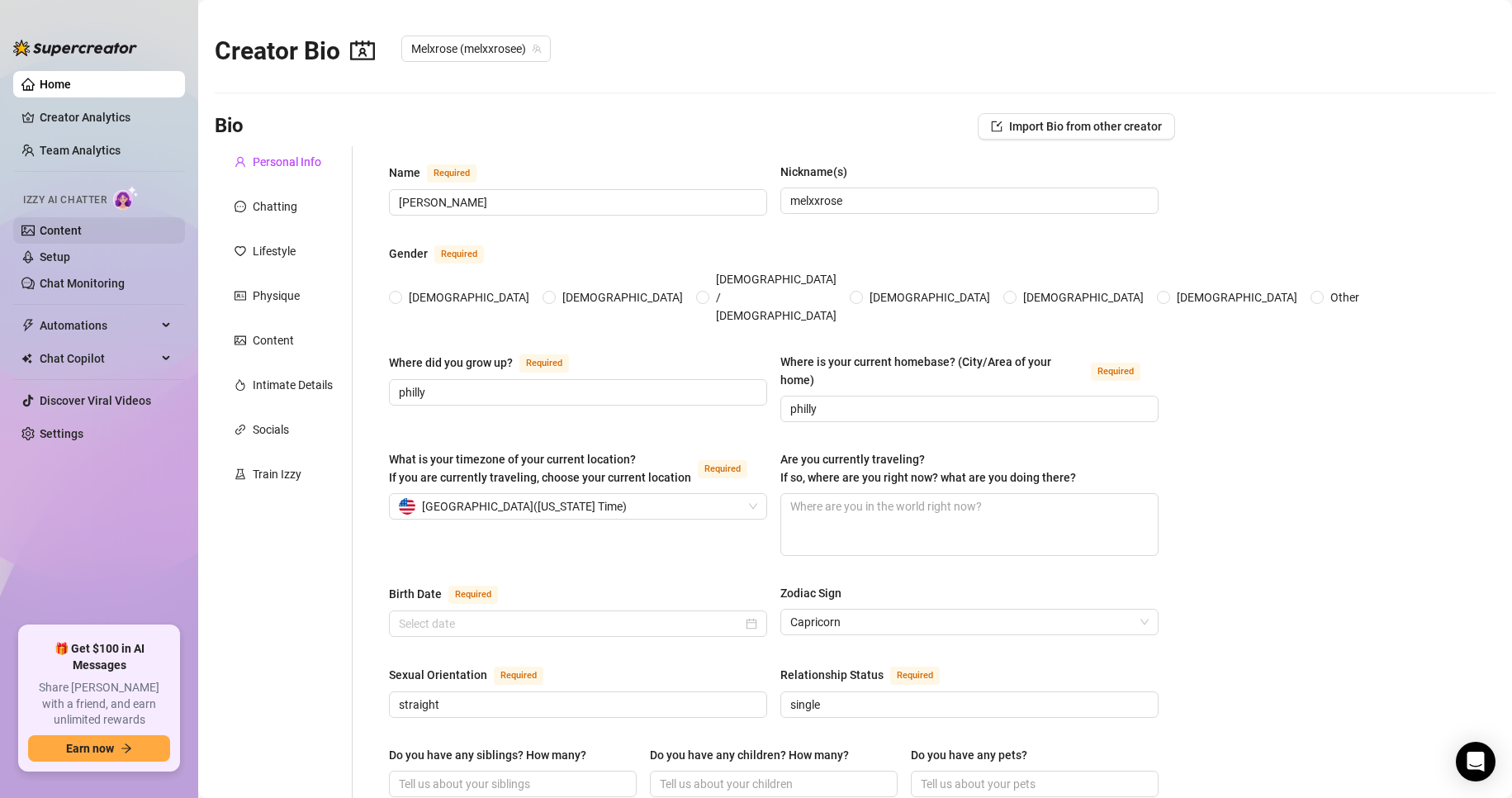
radio input "true"
type input "[DATE]"
click at [301, 195] on div "Chatting" at bounding box center [283, 206] width 138 height 31
